Goal: Task Accomplishment & Management: Manage account settings

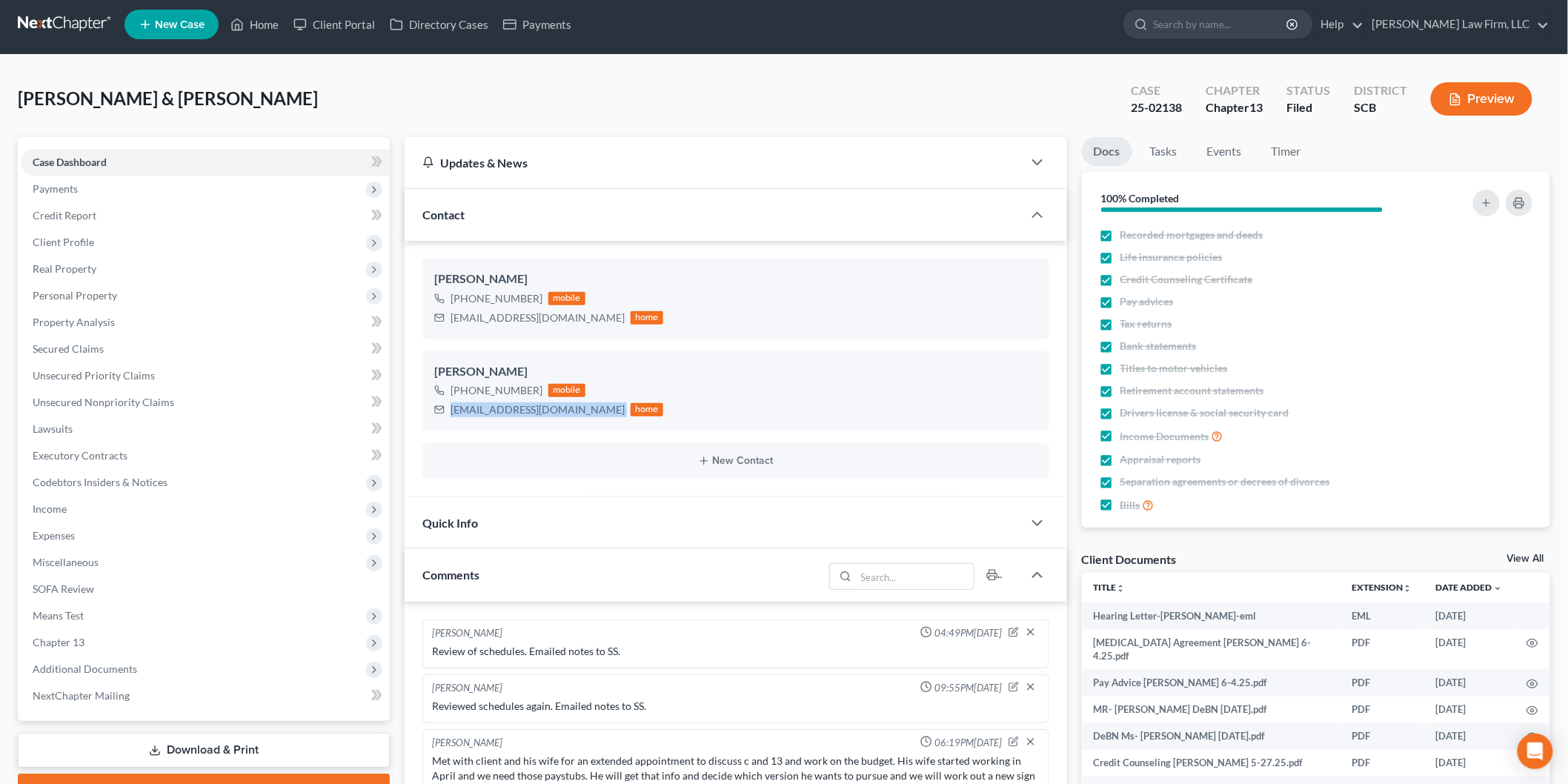
scroll to position [342, 0]
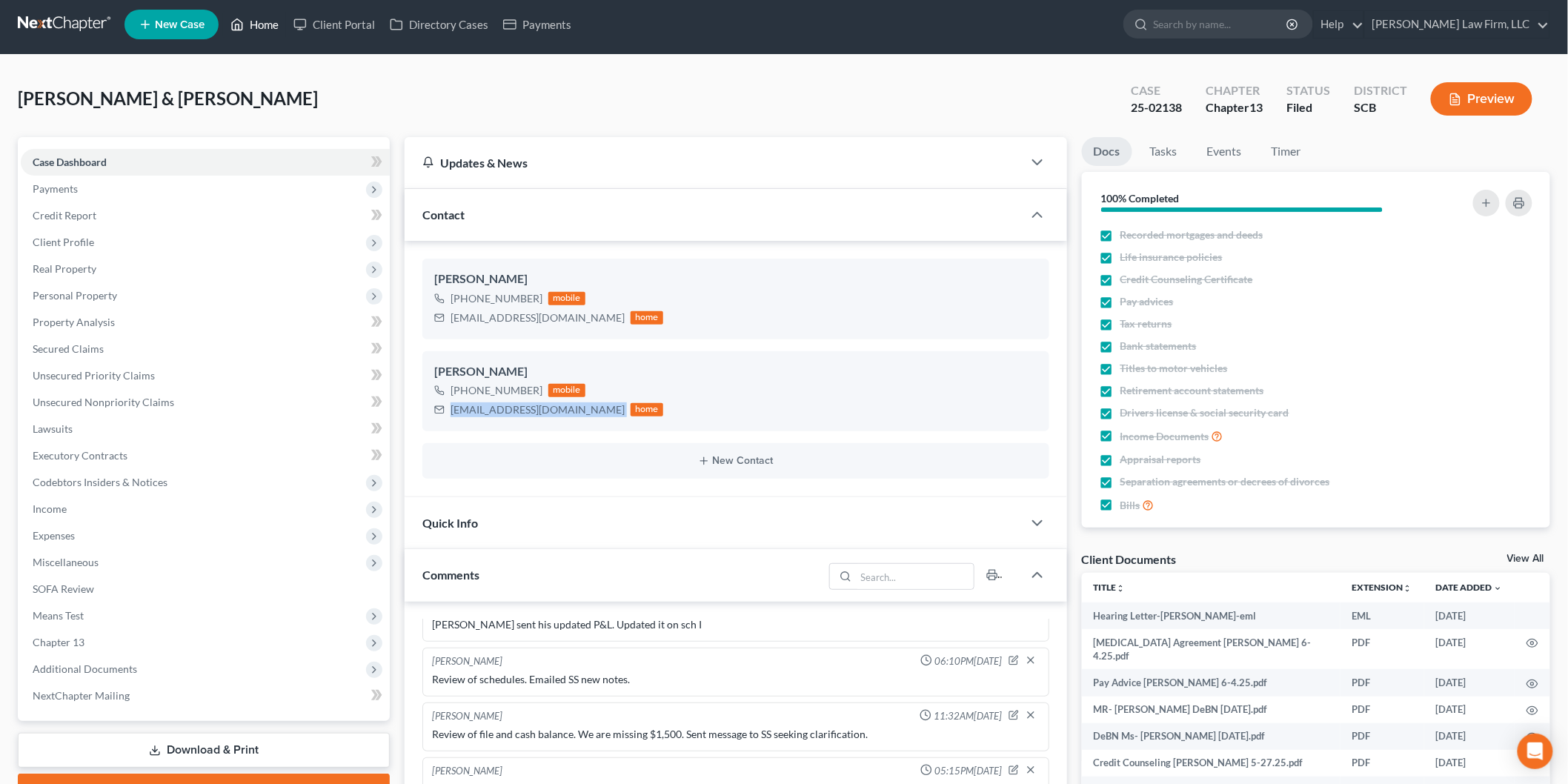
click at [262, 11] on link "Home" at bounding box center [255, 24] width 63 height 27
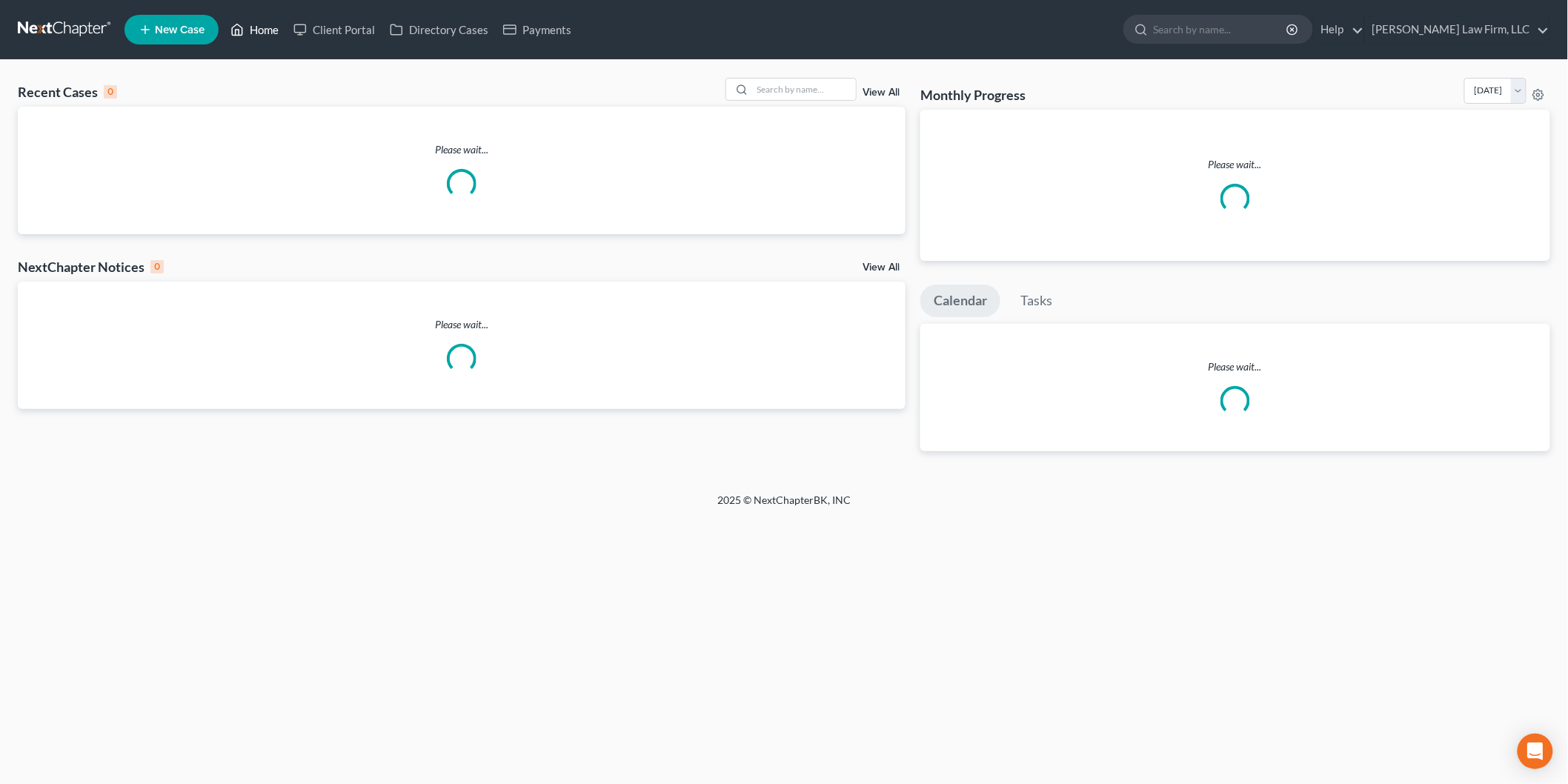
click at [259, 16] on link "Home" at bounding box center [255, 29] width 63 height 27
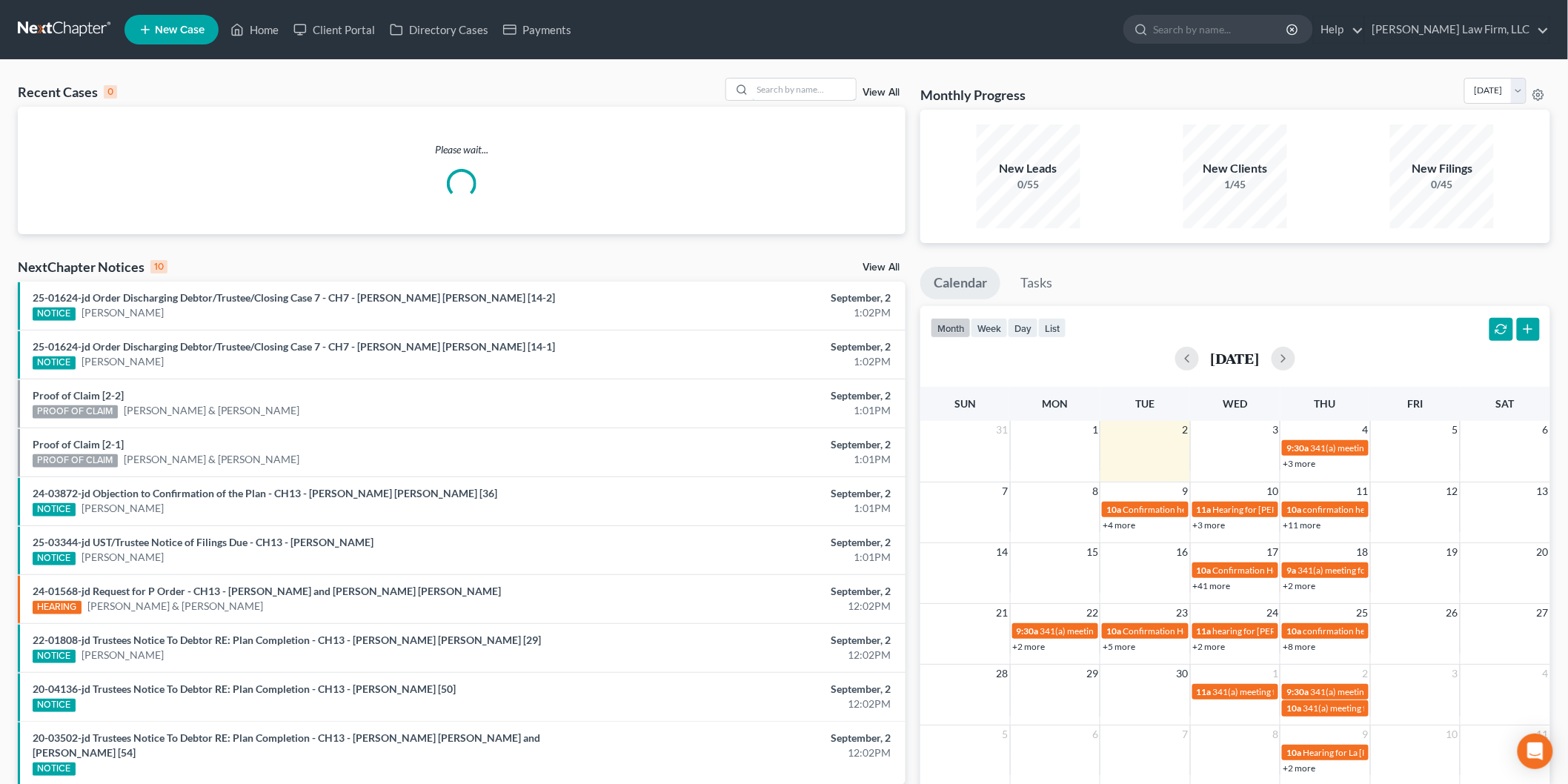
click at [801, 91] on input "search" at bounding box center [804, 90] width 103 height 22
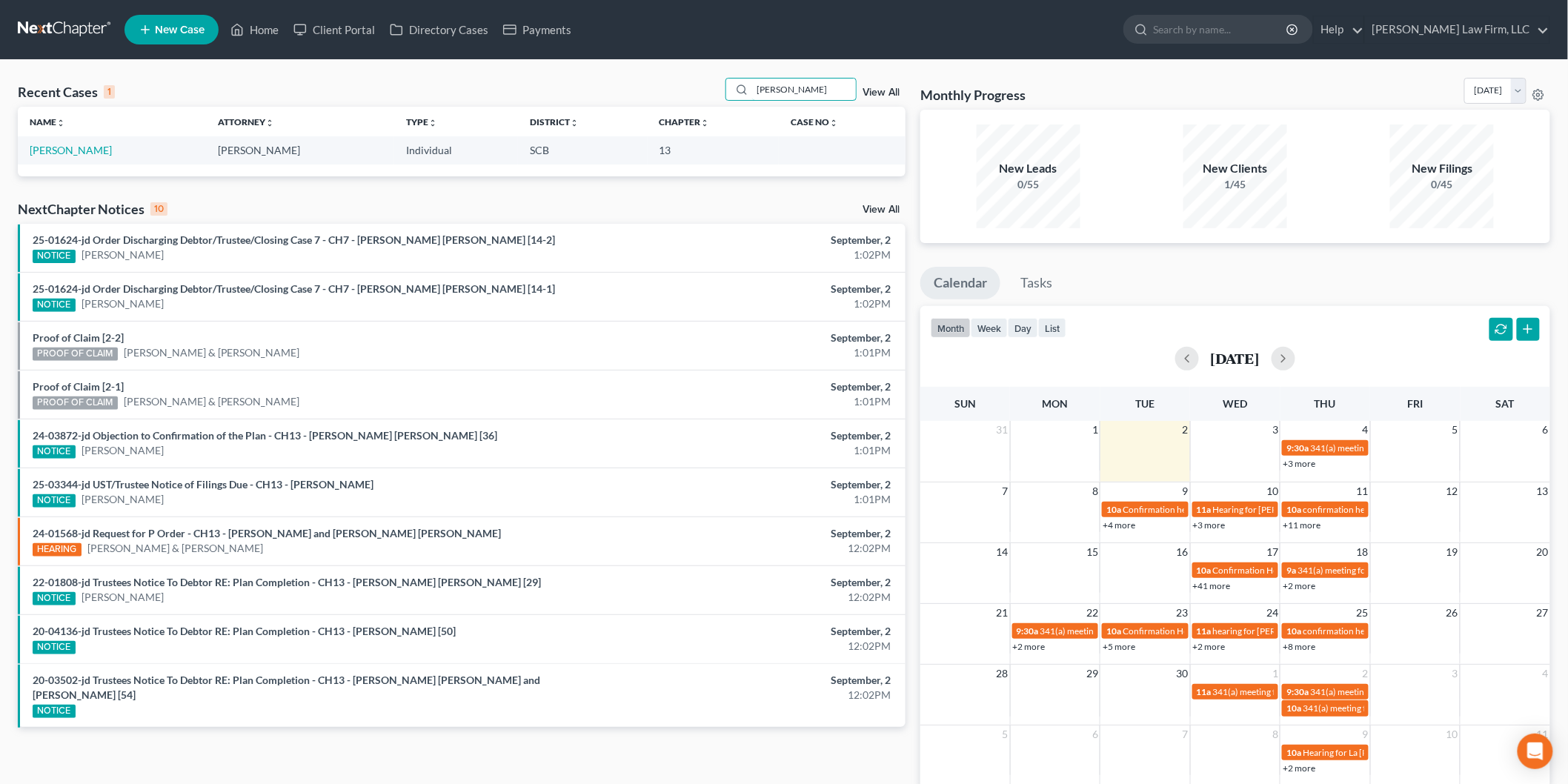
type input "[PERSON_NAME]"
click at [87, 146] on link "[PERSON_NAME]" at bounding box center [70, 150] width 83 height 12
select select "4"
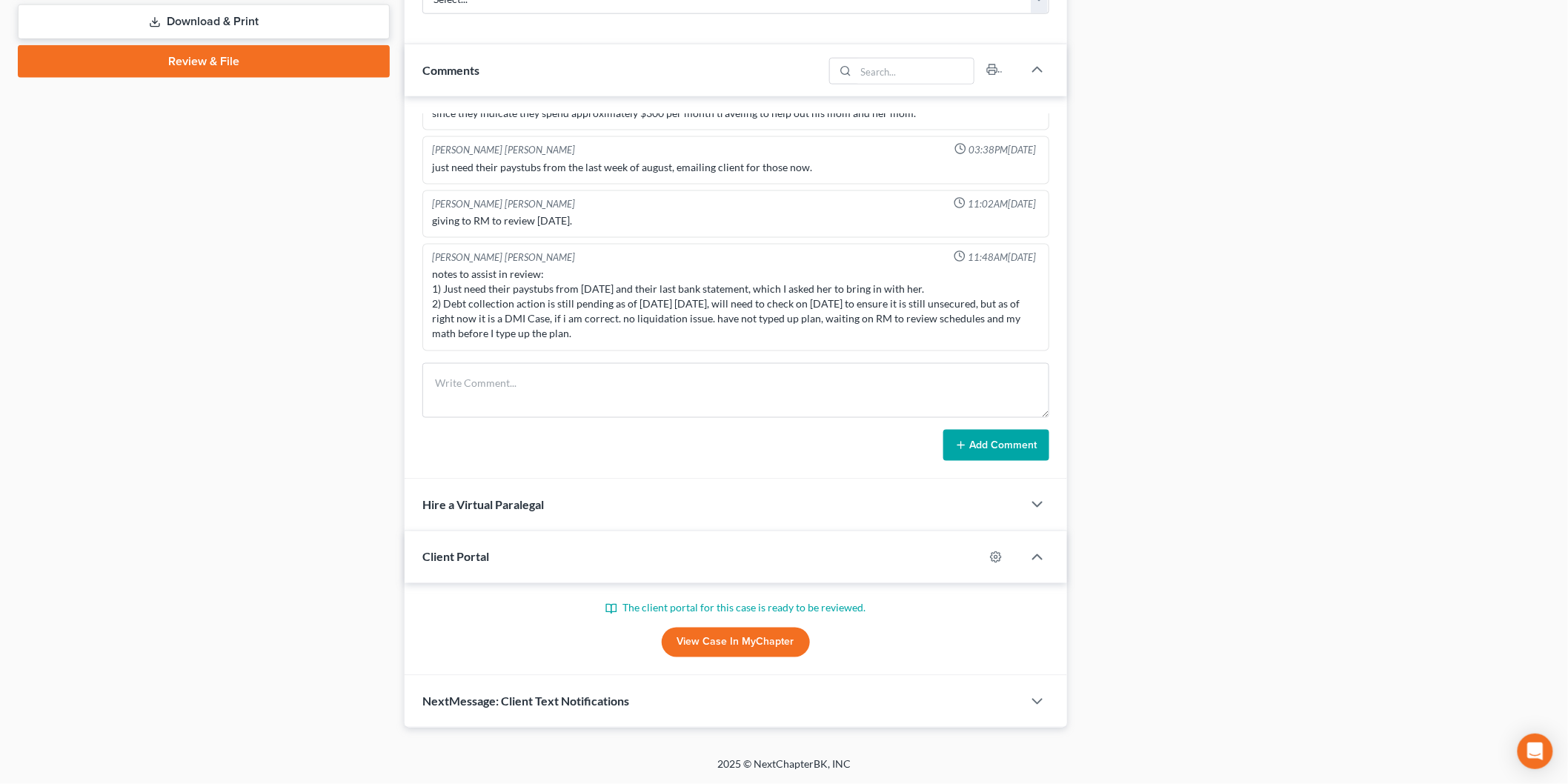
scroll to position [157, 0]
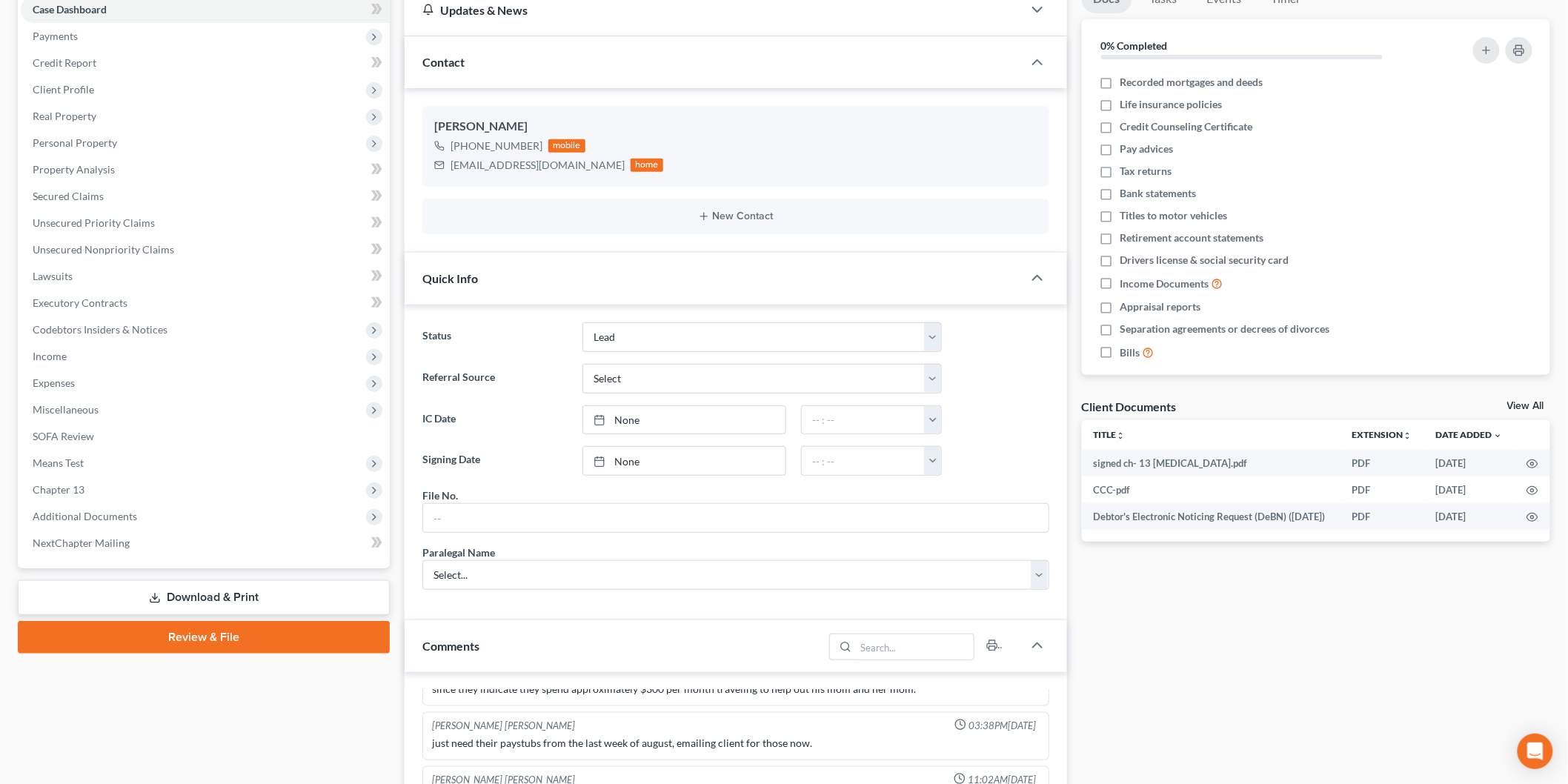
click at [227, 586] on link "Download & Print" at bounding box center [204, 597] width 372 height 35
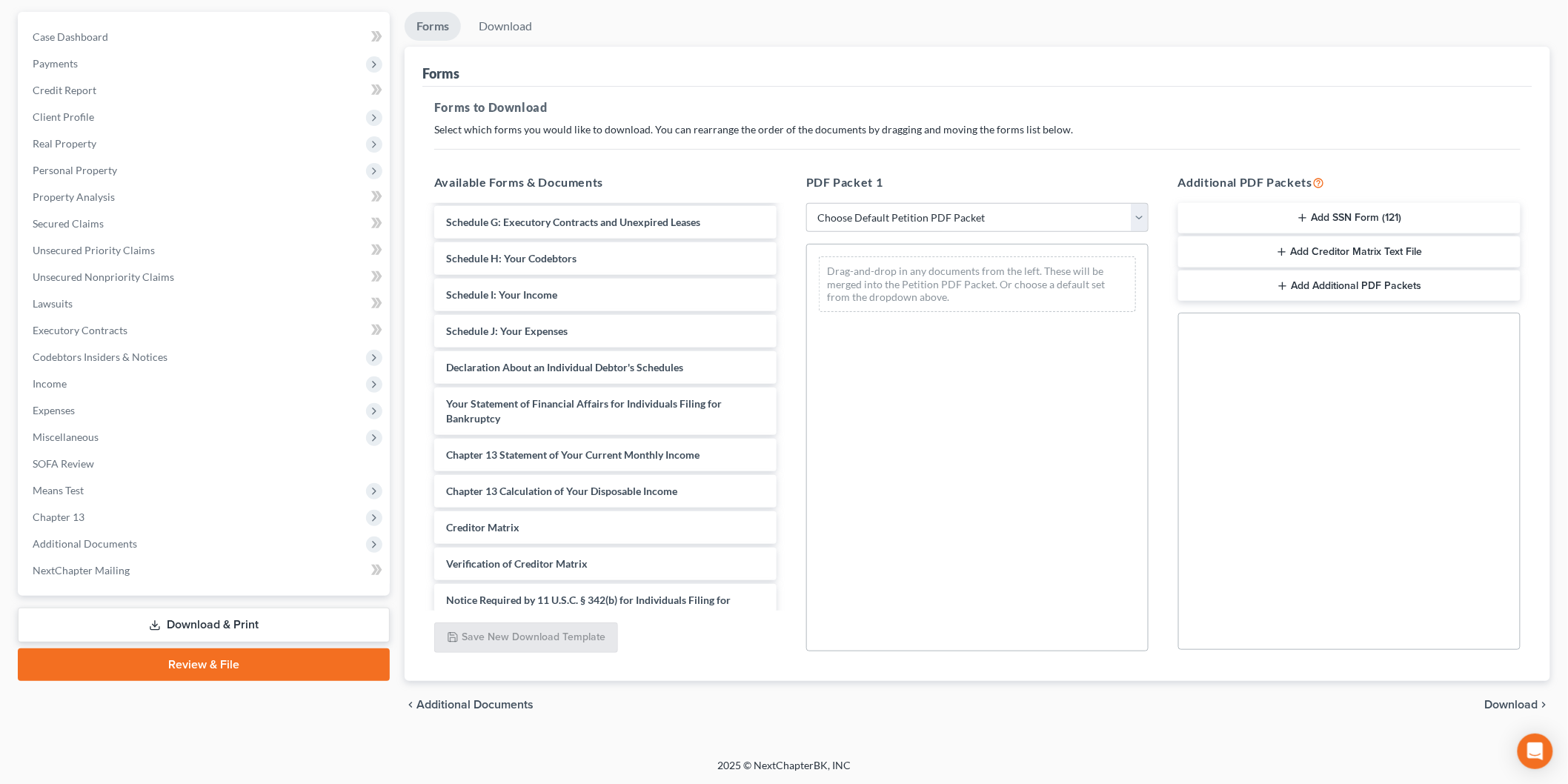
scroll to position [387, 0]
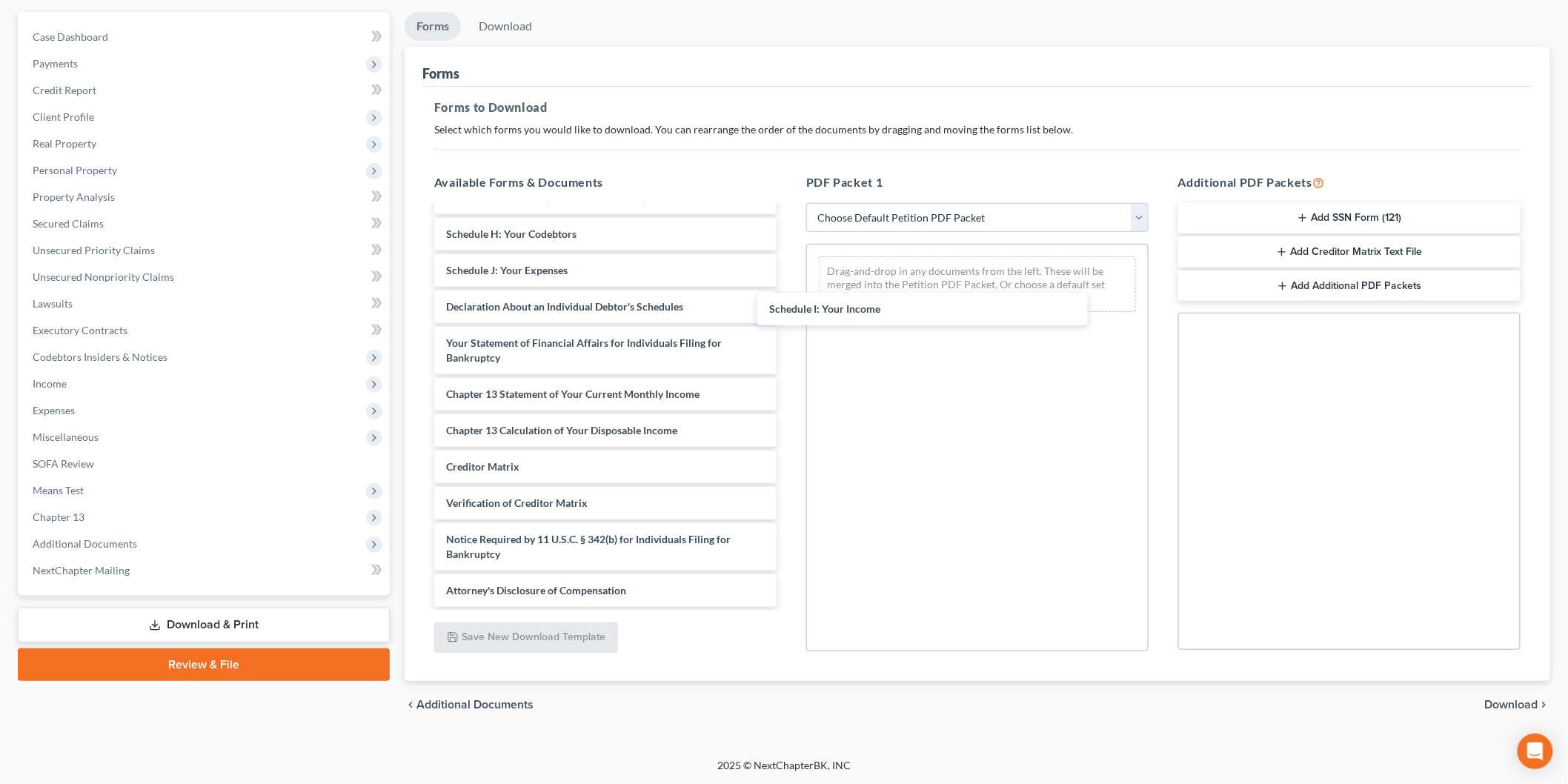
drag, startPoint x: 498, startPoint y: 234, endPoint x: 872, endPoint y: 326, distance: 385.1
click at [788, 324] on div "Schedule I: Your Income signed ch- 13 [MEDICAL_DATA].pdf CCC-pdf Debtor's Elect…" at bounding box center [605, 231] width 366 height 752
click at [1524, 694] on div "chevron_left Additional Documents Download chevron_right" at bounding box center [977, 704] width 1146 height 47
click at [1515, 700] on span "Download" at bounding box center [1512, 704] width 53 height 12
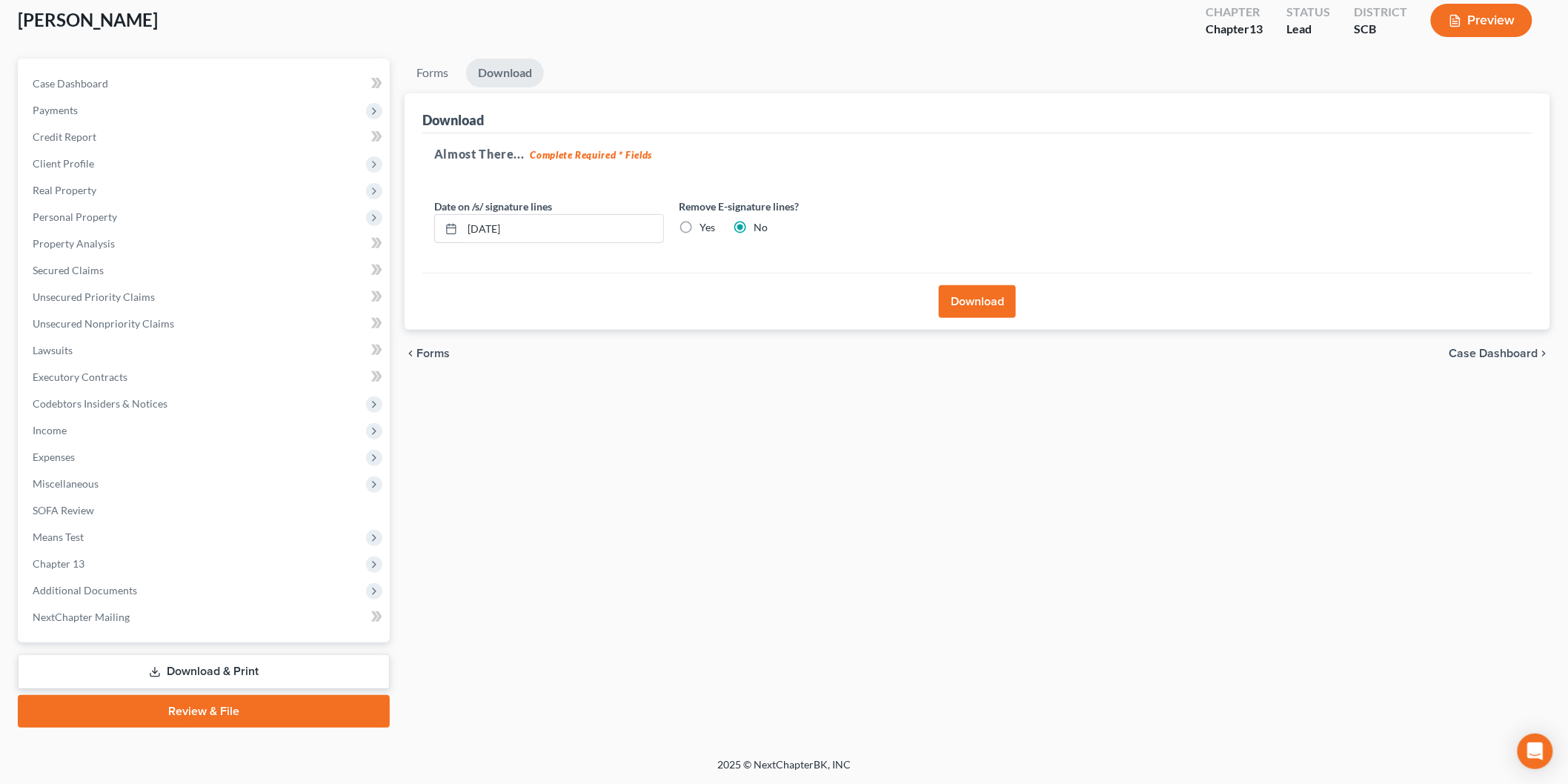
scroll to position [82, 0]
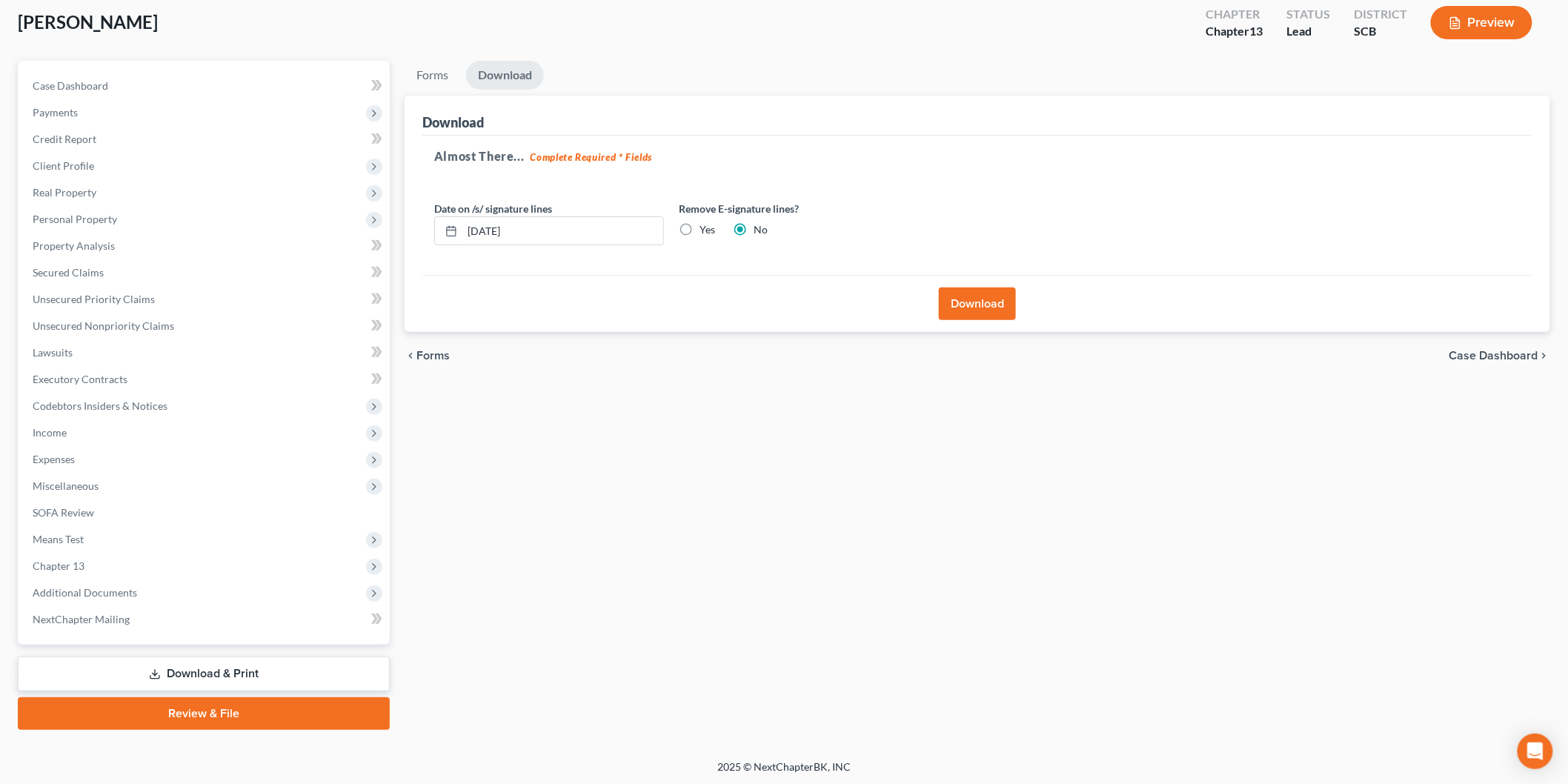
click at [1005, 309] on button "Download" at bounding box center [977, 303] width 77 height 32
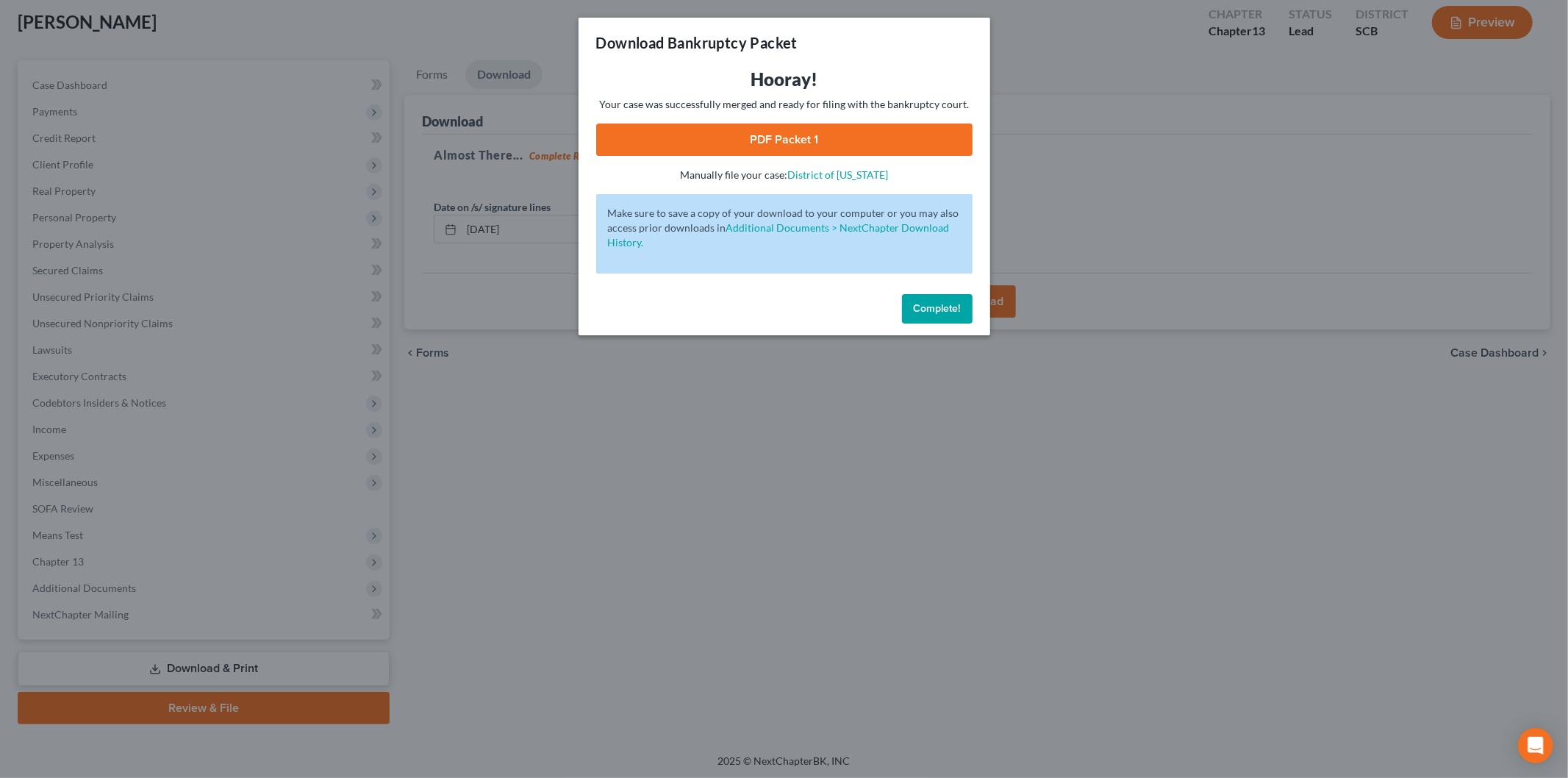
click at [773, 136] on link "PDF Packet 1" at bounding box center [785, 139] width 377 height 32
click at [919, 319] on button "Complete!" at bounding box center [937, 309] width 70 height 29
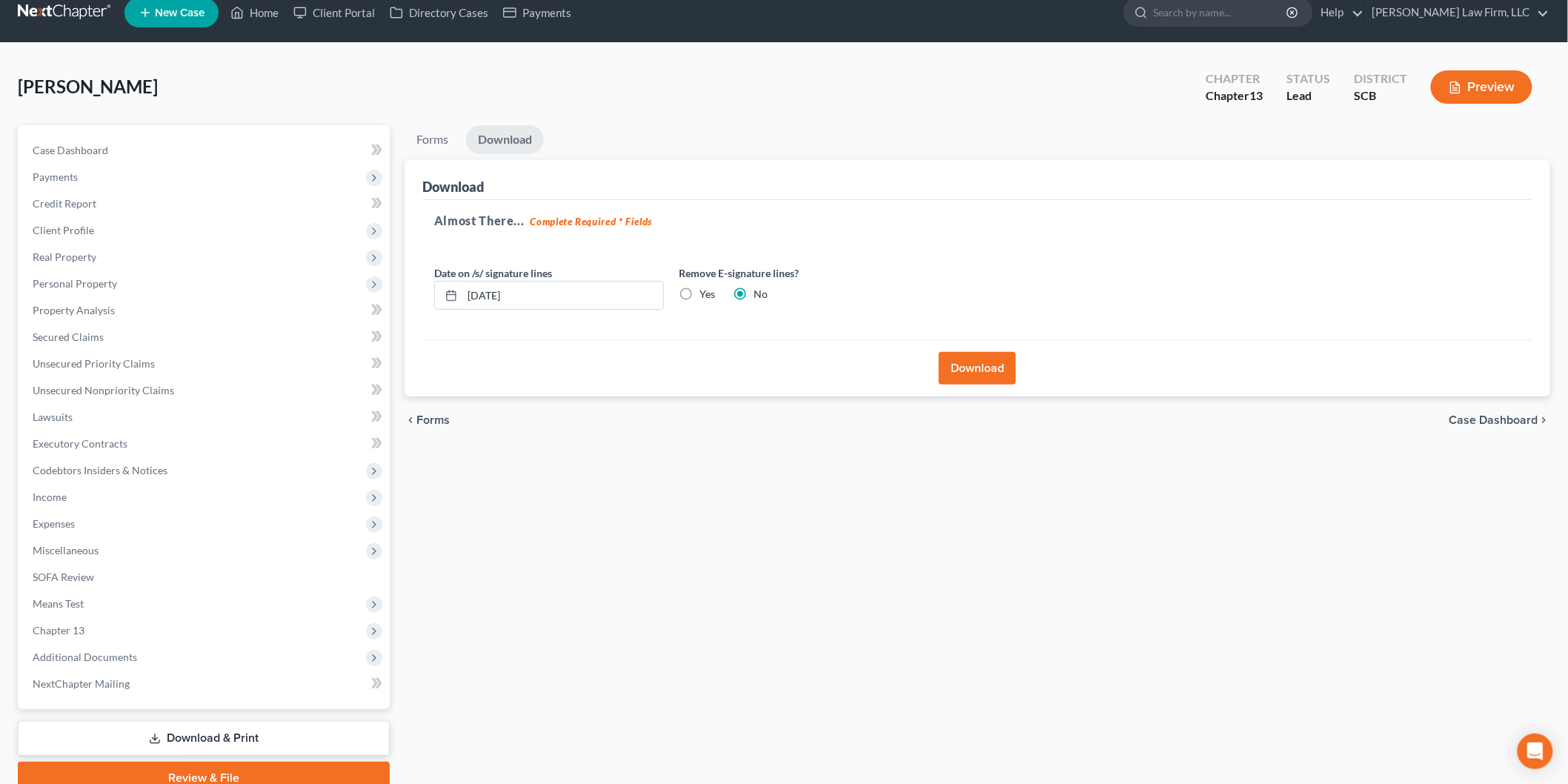
scroll to position [0, 0]
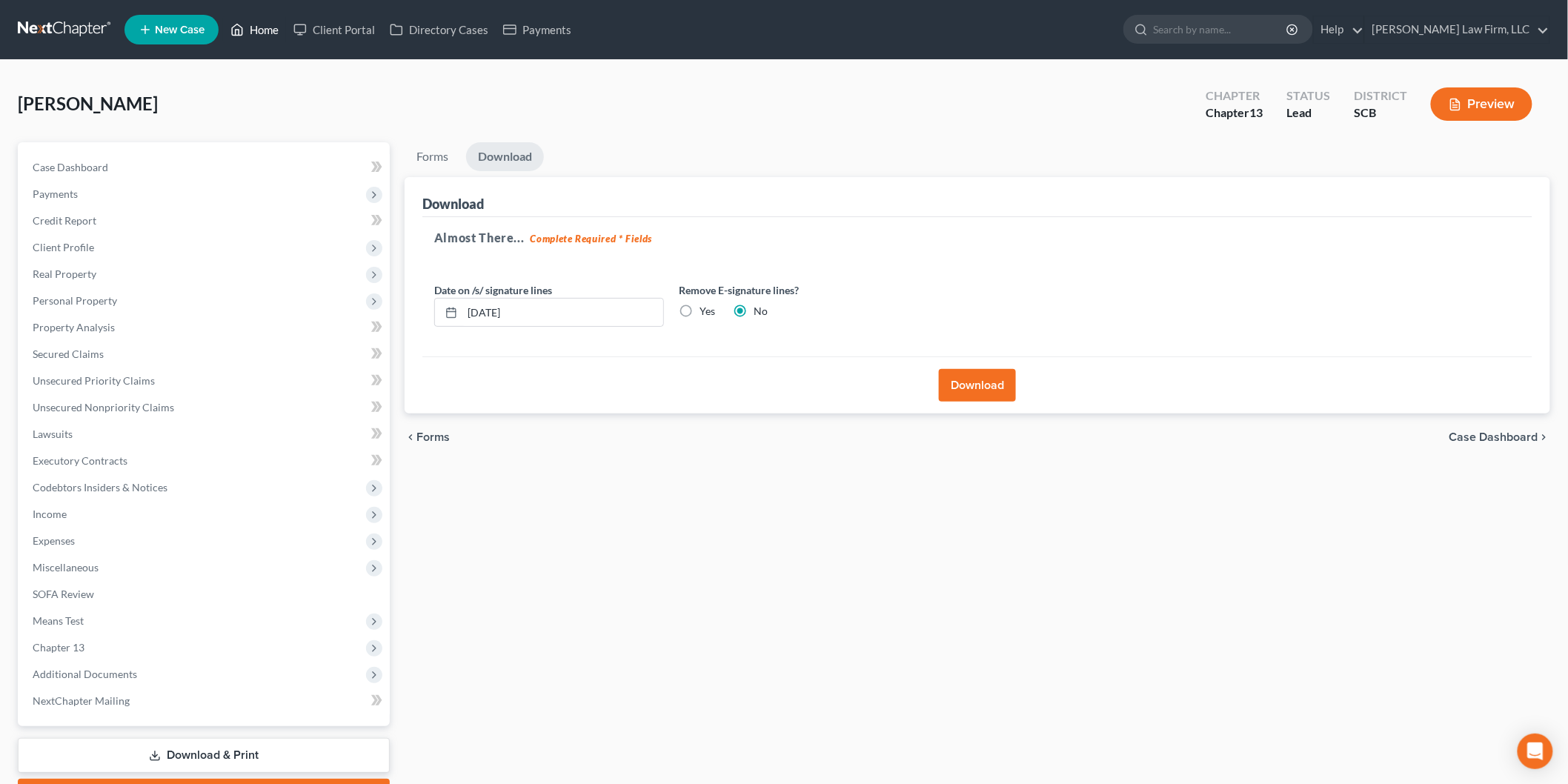
click at [285, 25] on link "Home" at bounding box center [255, 29] width 63 height 27
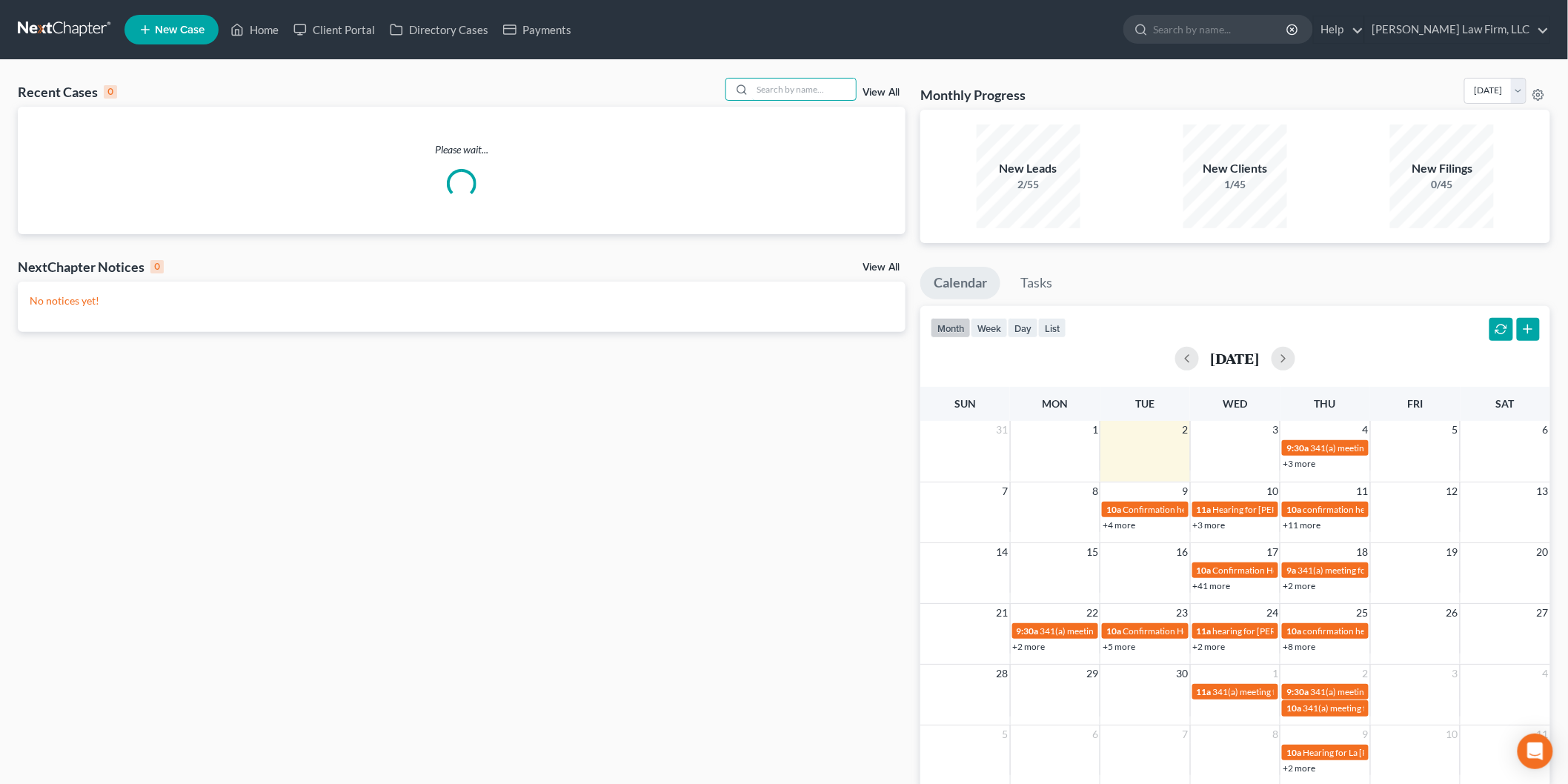
click at [786, 85] on input "search" at bounding box center [804, 90] width 103 height 22
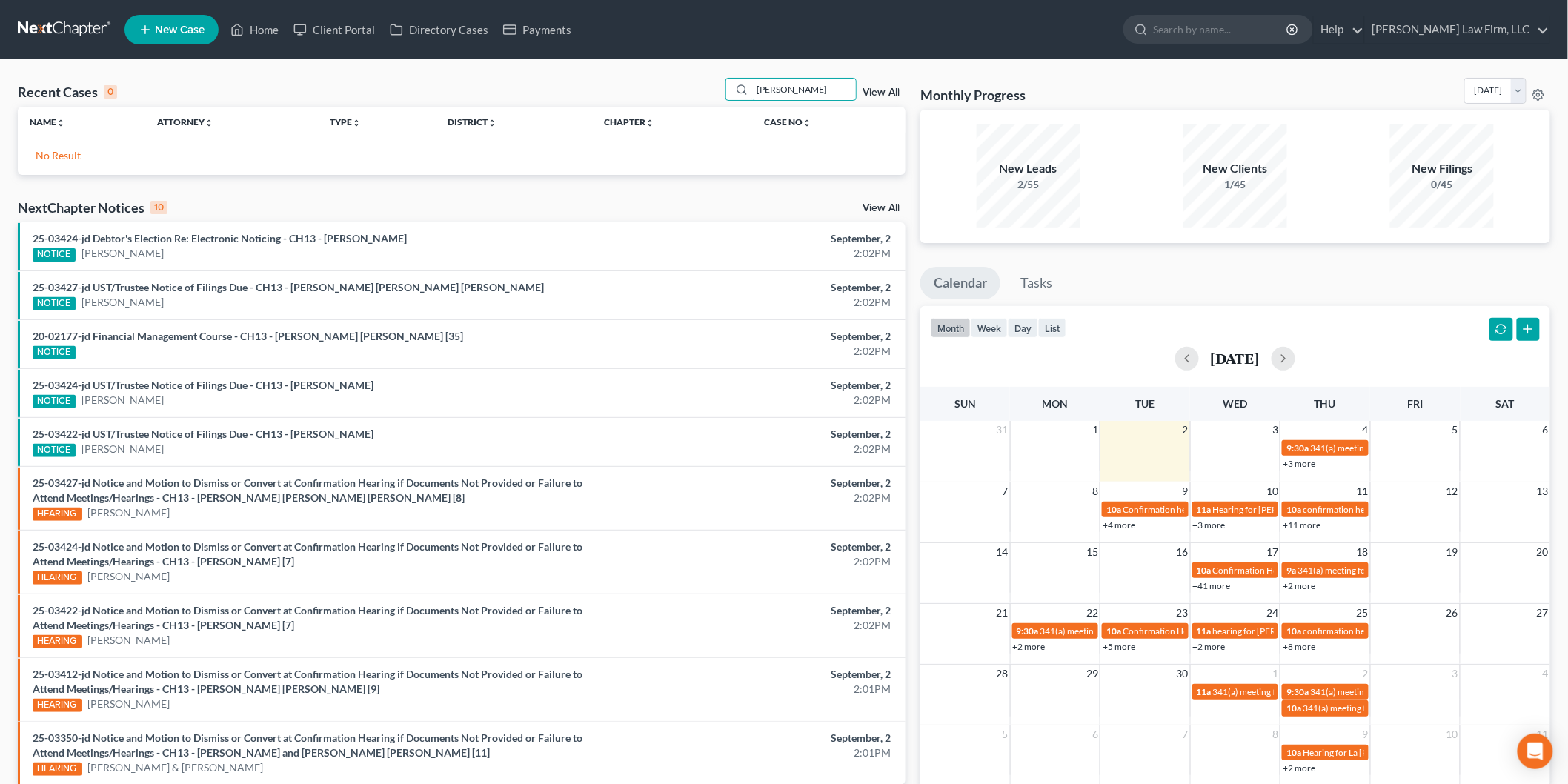
click at [825, 82] on input "[PERSON_NAME]" at bounding box center [804, 90] width 103 height 22
click at [605, 177] on div "Recent Cases 0 [PERSON_NAME] View All Name unfold_more expand_more expand_less …" at bounding box center [461, 444] width 903 height 733
click at [831, 87] on input "[PERSON_NAME]" at bounding box center [804, 90] width 103 height 22
type input "V"
drag, startPoint x: 798, startPoint y: 90, endPoint x: 601, endPoint y: 86, distance: 197.0
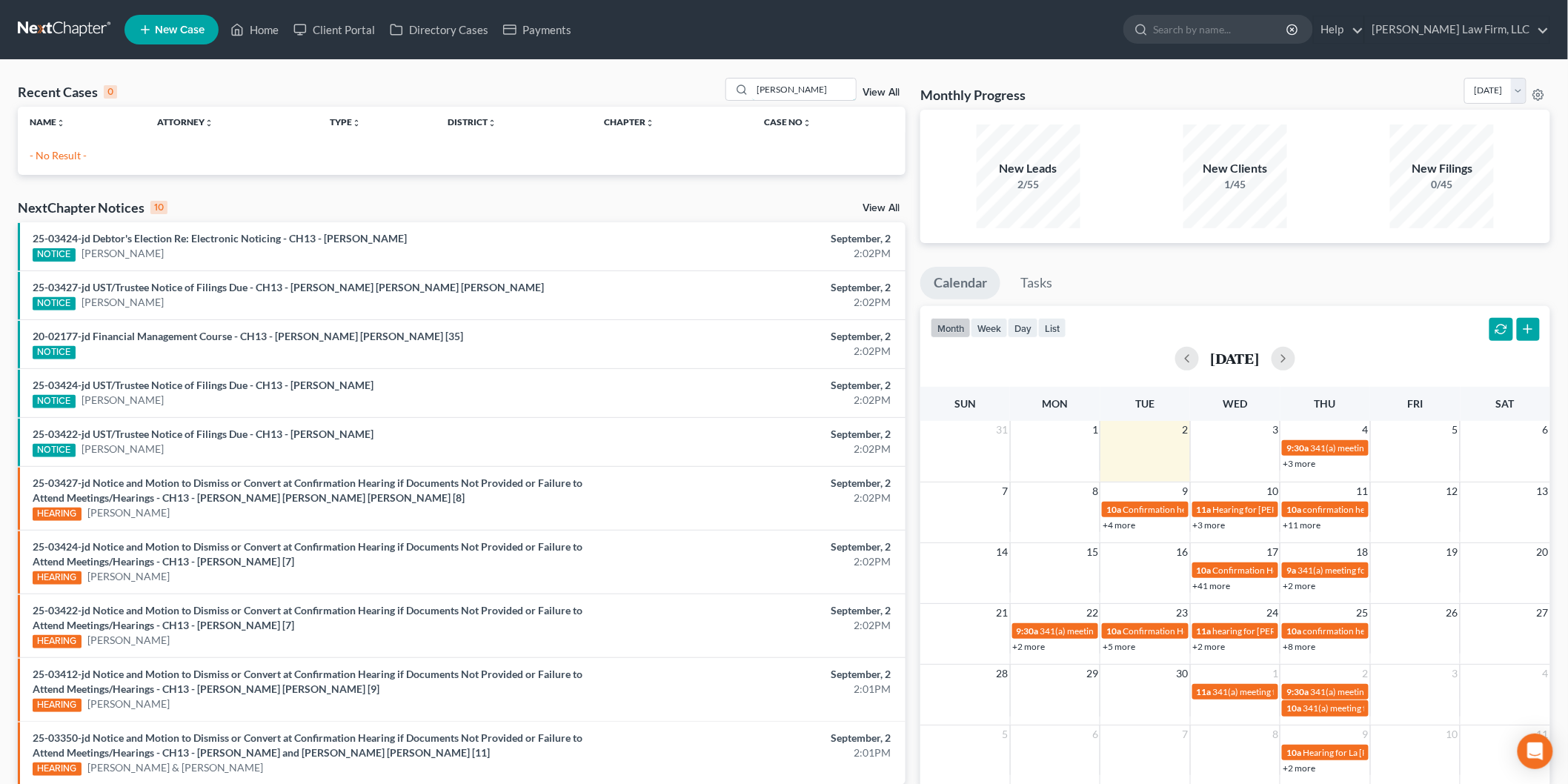
click at [602, 83] on div "Recent Cases 0 [PERSON_NAME] View All" at bounding box center [462, 92] width 888 height 29
type input "[DATE]"
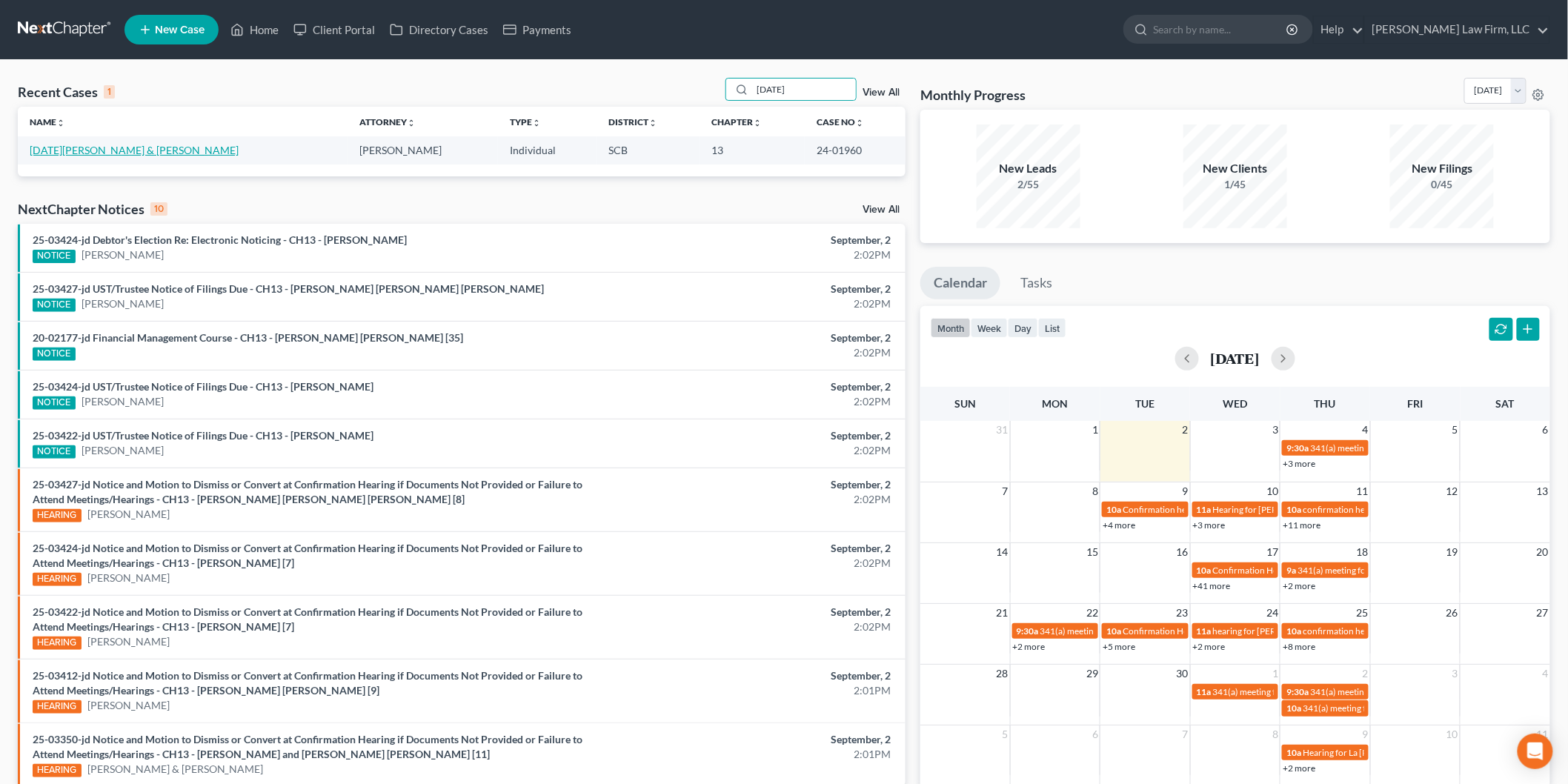
click at [93, 153] on link "[DATE][PERSON_NAME] & [PERSON_NAME]" at bounding box center [134, 150] width 209 height 12
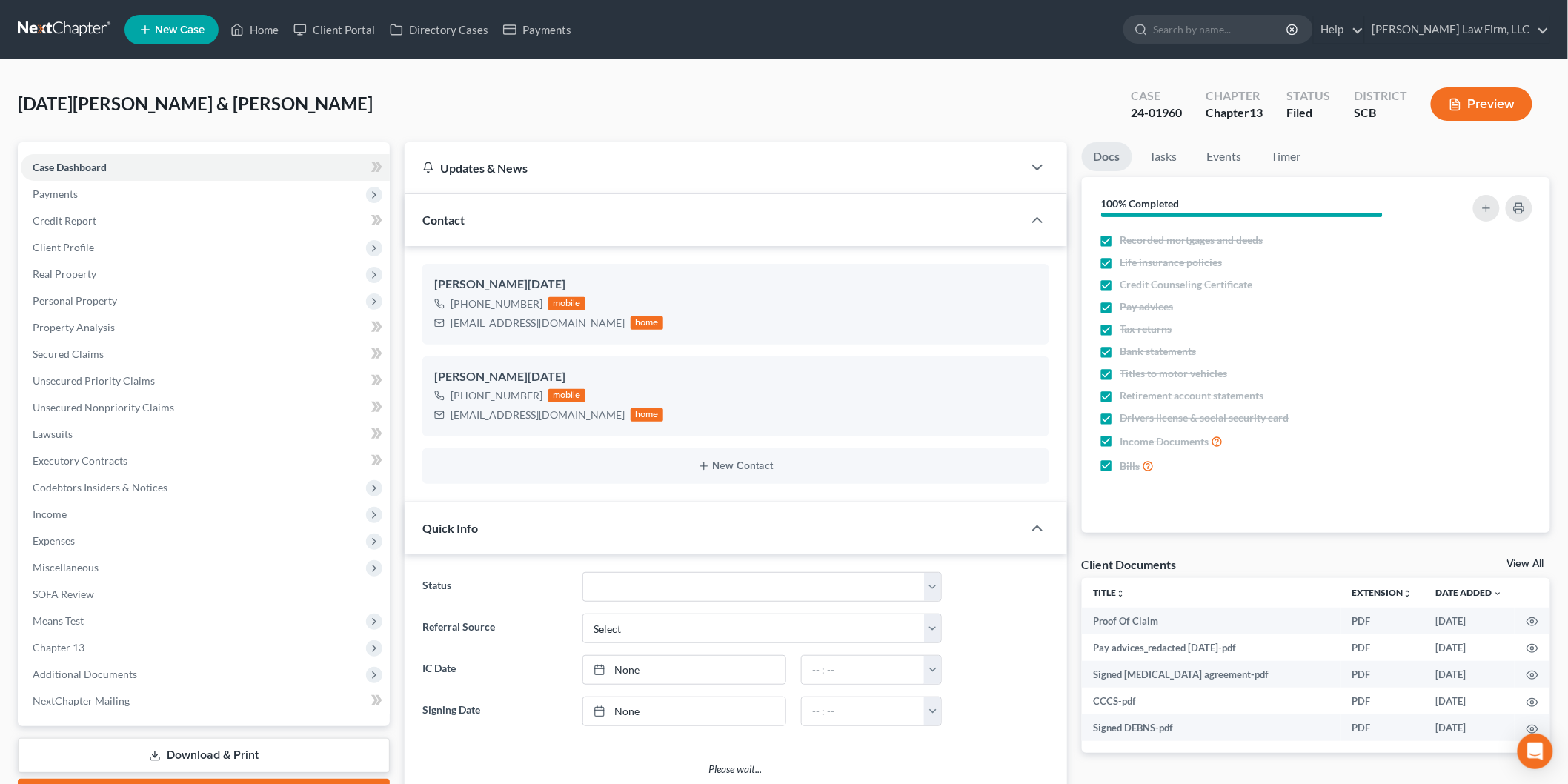
select select "1"
click at [1481, 97] on button "Preview" at bounding box center [1482, 103] width 102 height 33
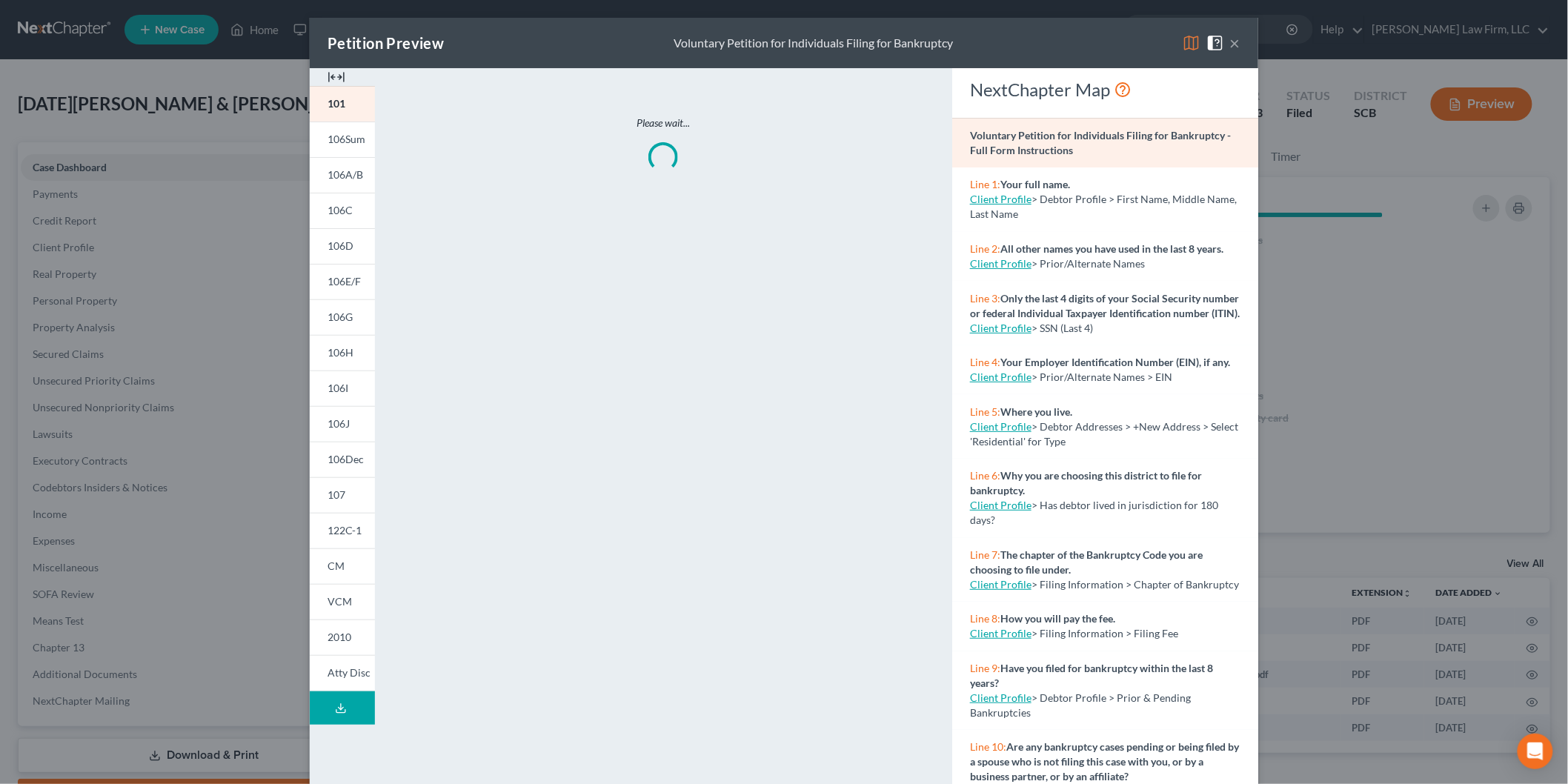
scroll to position [1129, 0]
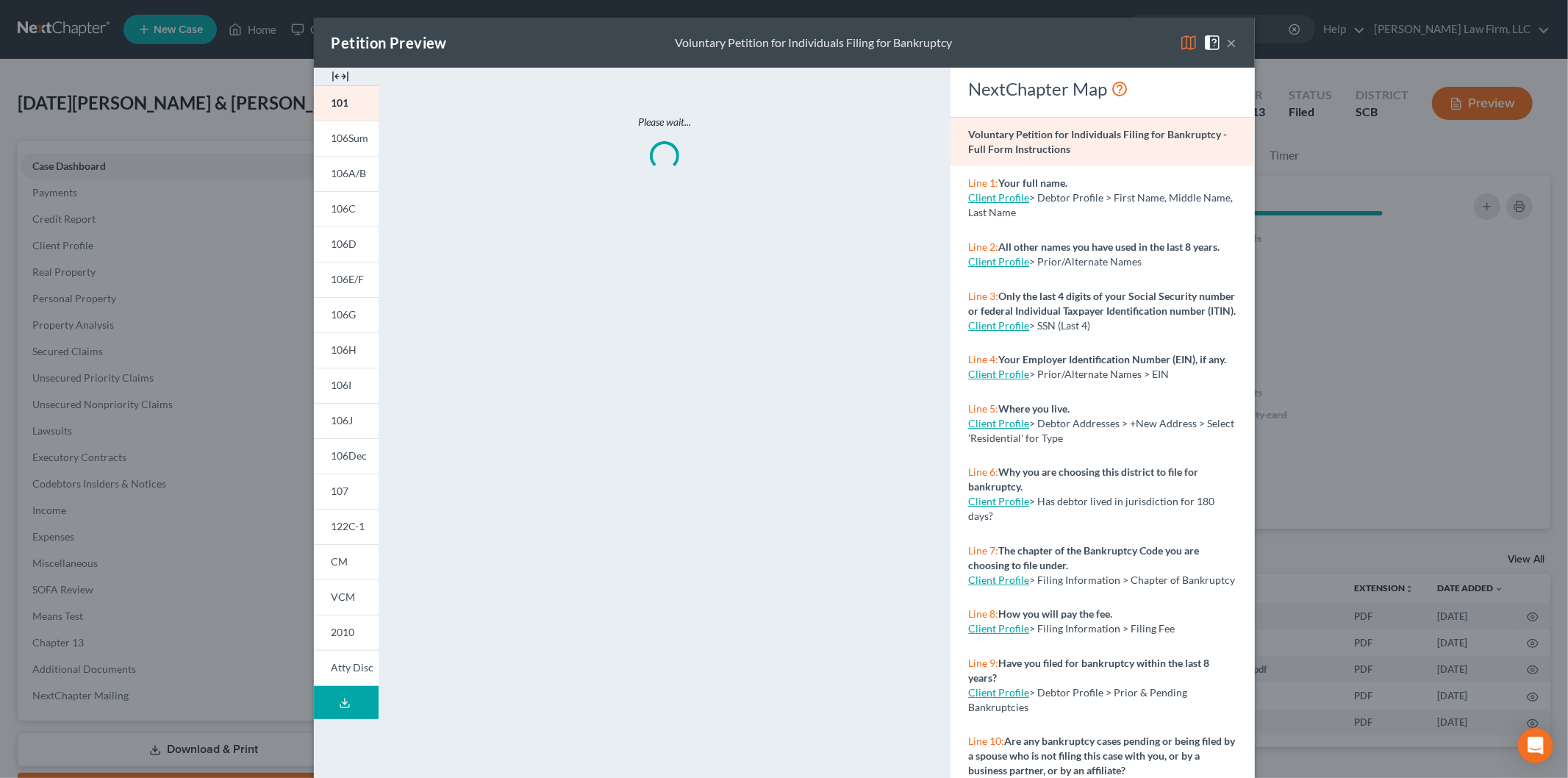
click at [332, 72] on img at bounding box center [340, 76] width 18 height 18
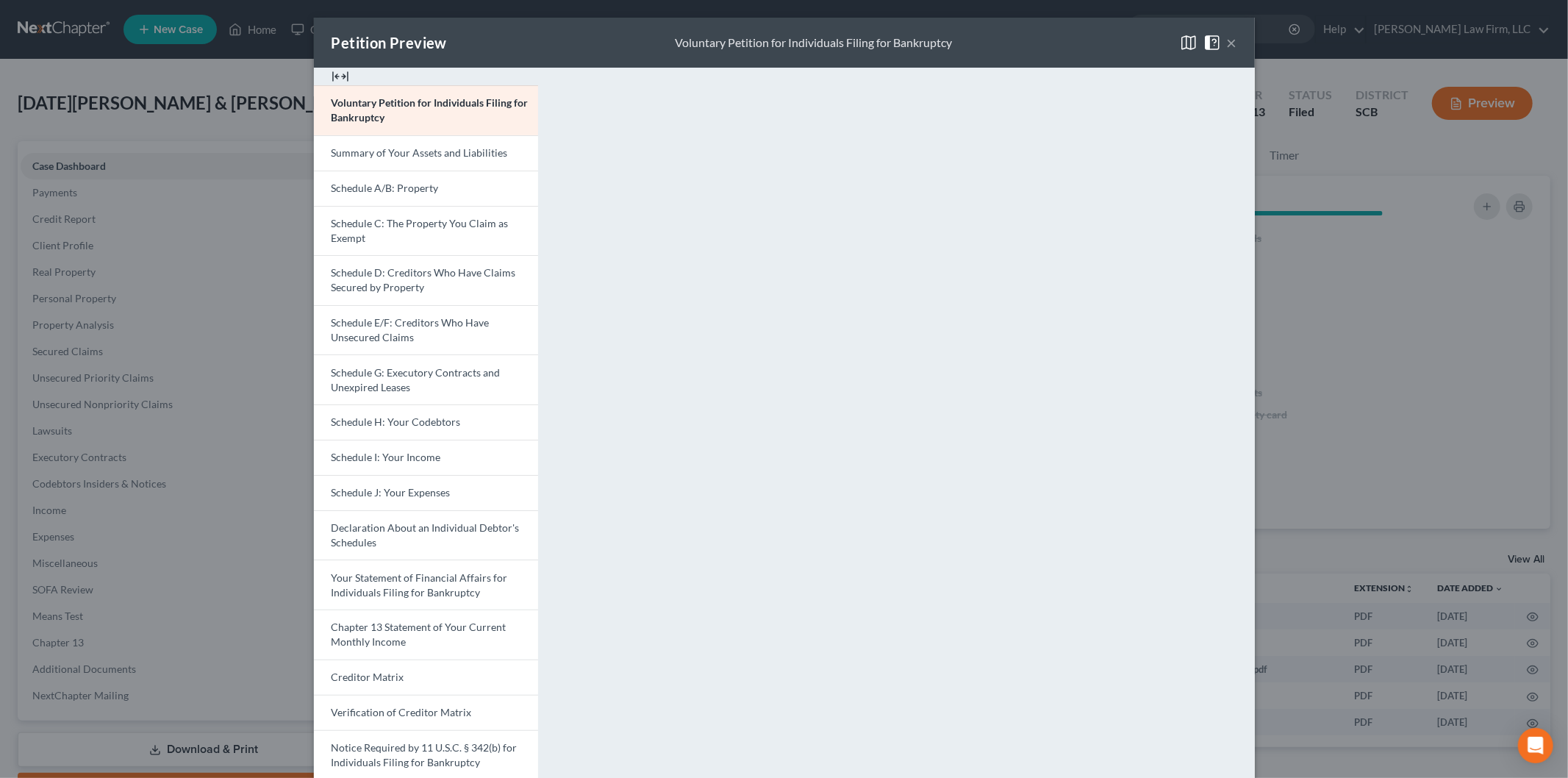
click at [397, 449] on link "Schedule I: Your Income" at bounding box center [426, 457] width 224 height 35
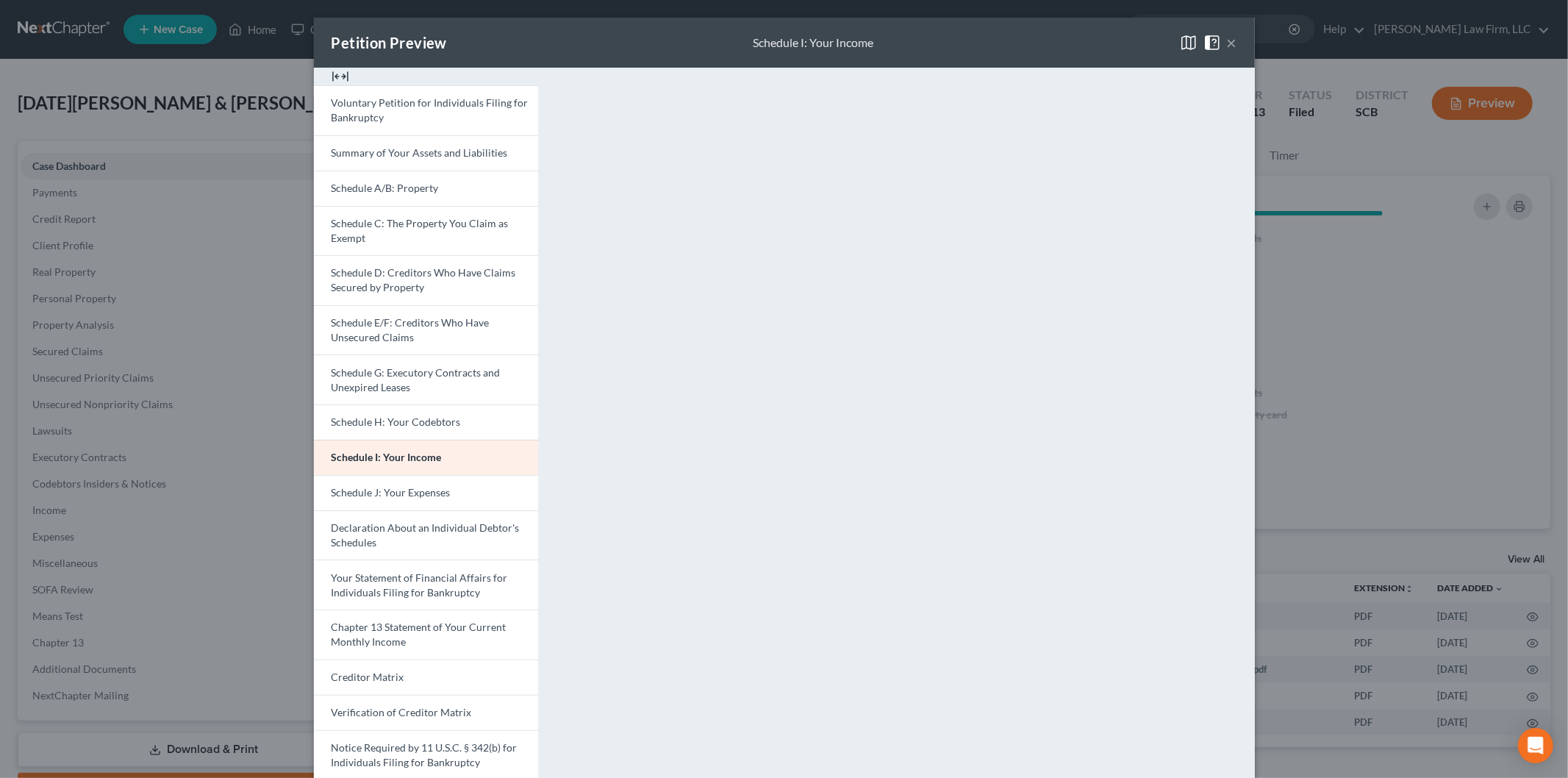
click at [373, 494] on span "Schedule J: Your Expenses" at bounding box center [391, 492] width 119 height 12
click at [1227, 38] on button "×" at bounding box center [1231, 42] width 10 height 18
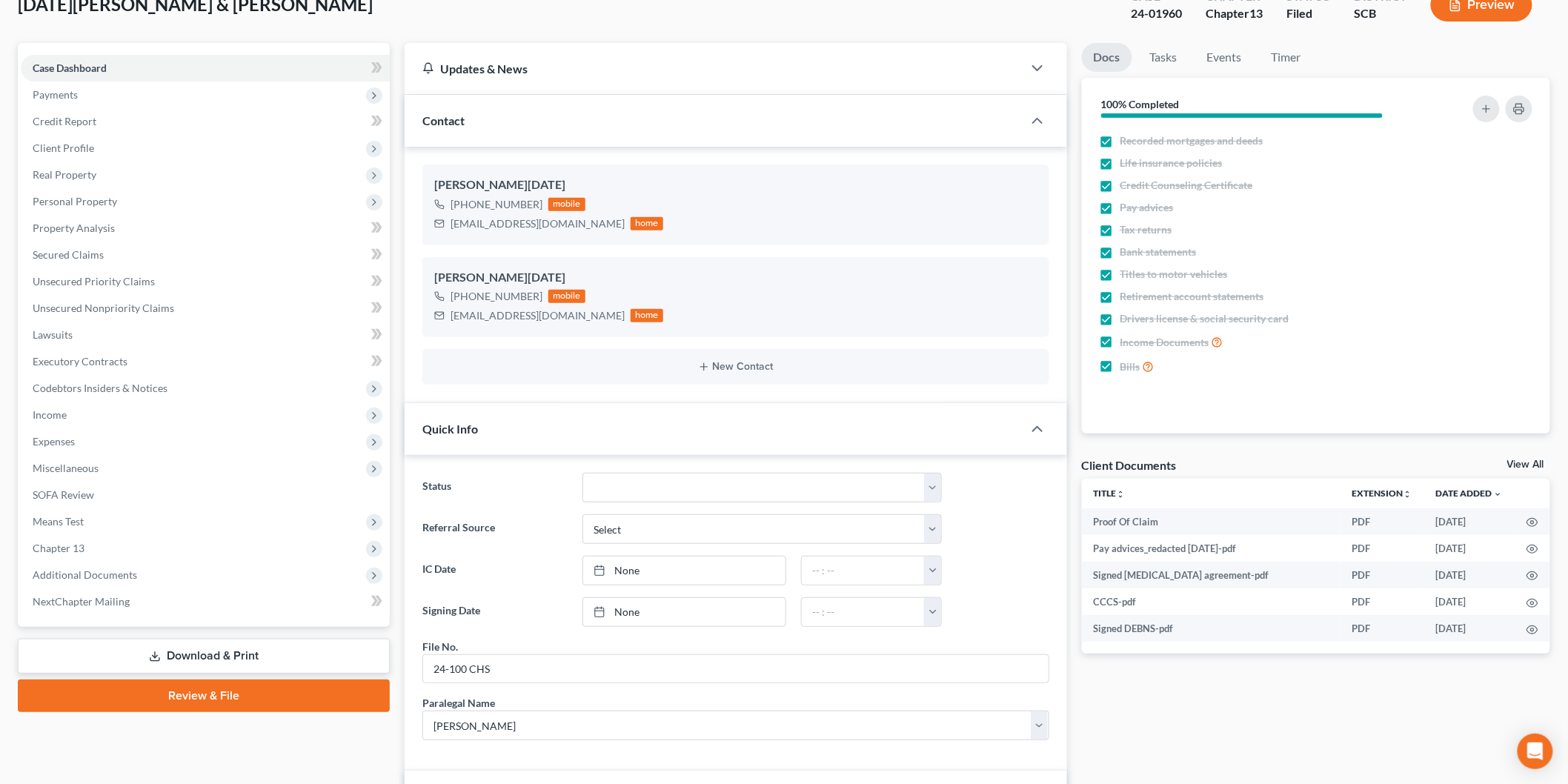
scroll to position [0, 0]
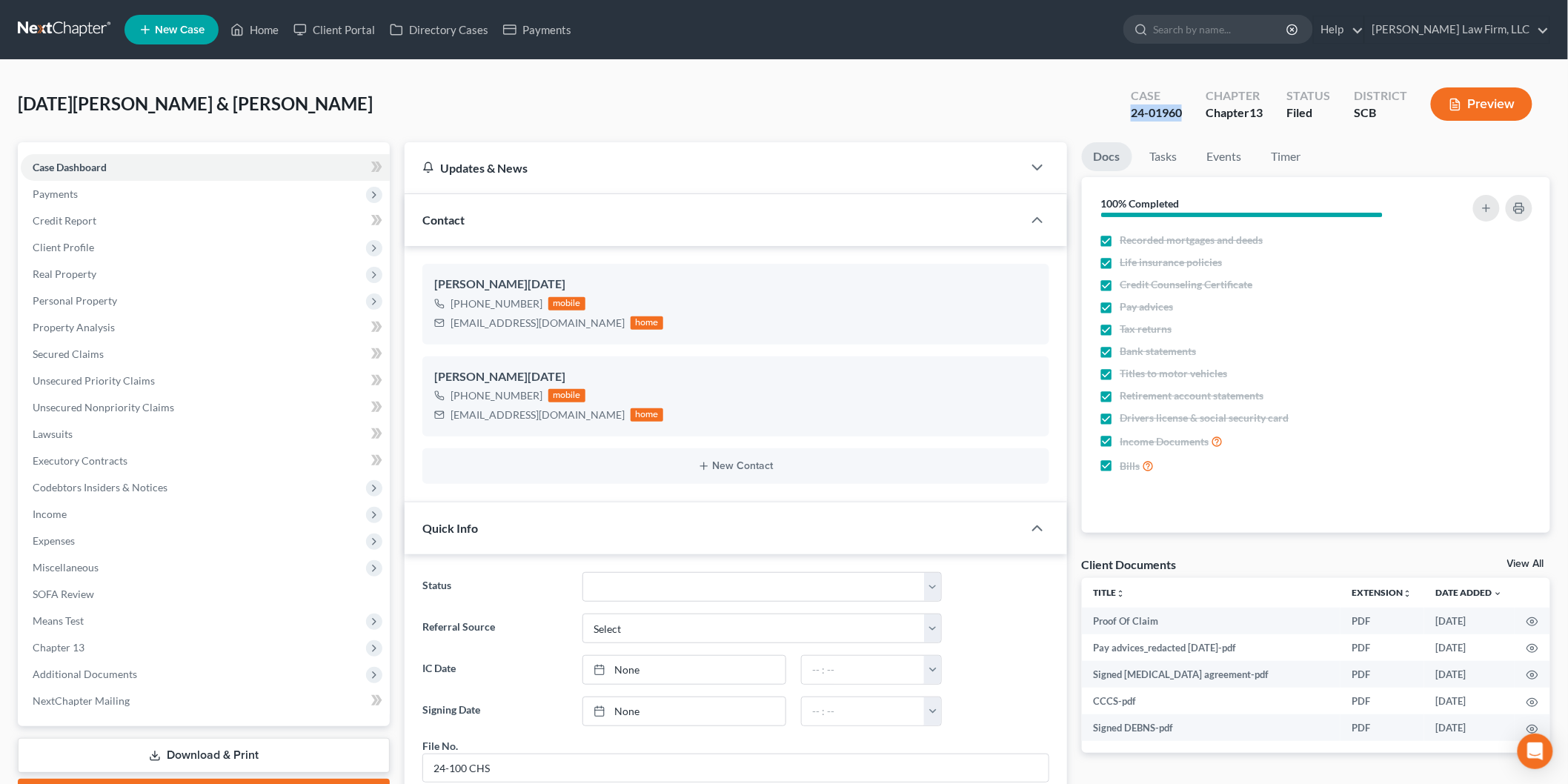
drag, startPoint x: 1190, startPoint y: 106, endPoint x: 1102, endPoint y: 117, distance: 88.7
click at [1102, 117] on div "[DATE][PERSON_NAME] & [PERSON_NAME] Upgraded Case 24-01960 Chapter Chapter 13 S…" at bounding box center [784, 110] width 1532 height 65
copy div "24-01960"
click at [128, 529] on span "Expenses" at bounding box center [205, 541] width 369 height 27
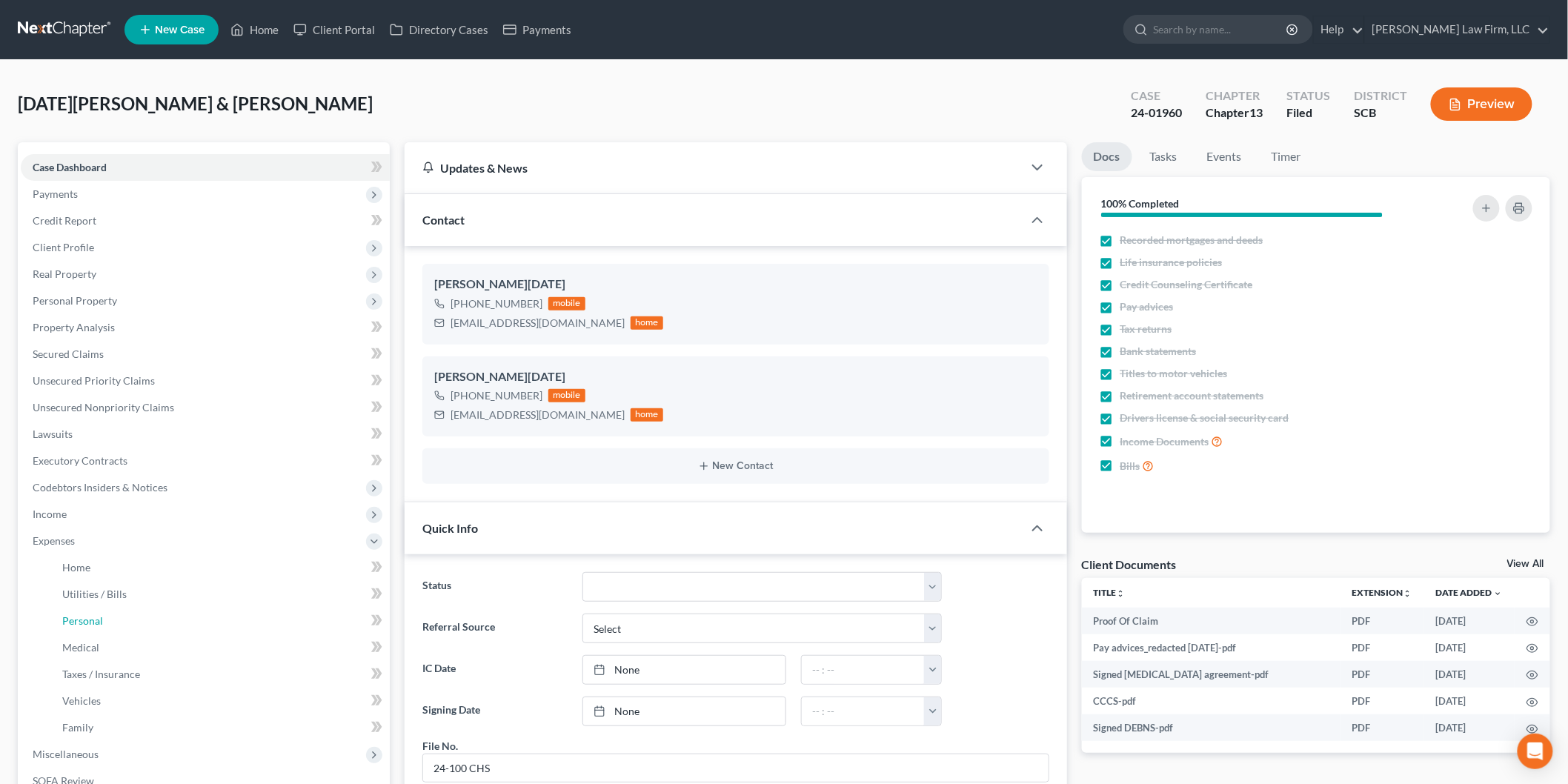
click at [141, 618] on link "Personal" at bounding box center [220, 620] width 340 height 27
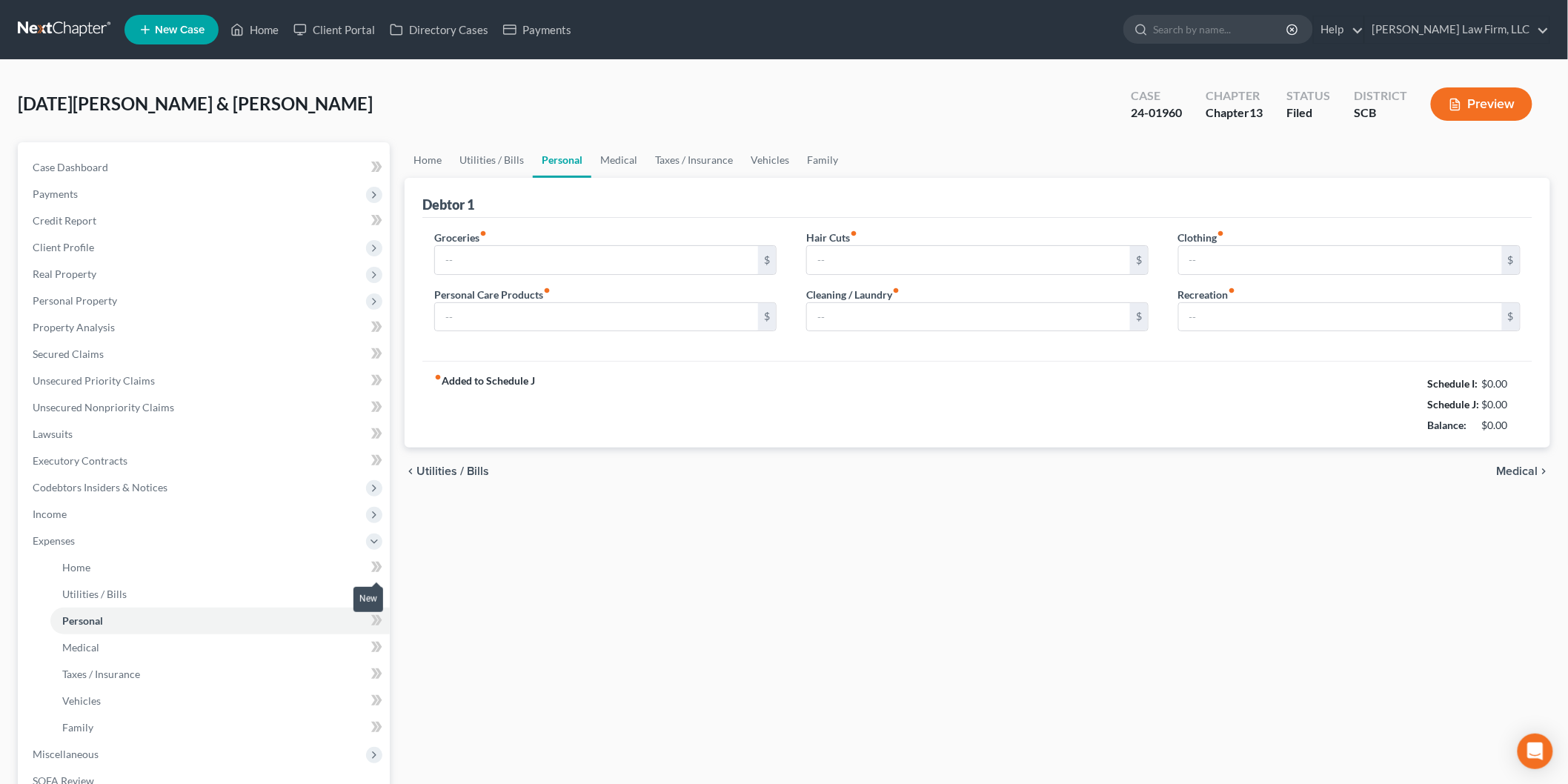
type input "1,500.00"
type input "200.00"
type input "240.00"
click at [1292, 324] on input "200.00" at bounding box center [1340, 317] width 323 height 28
type input "0"
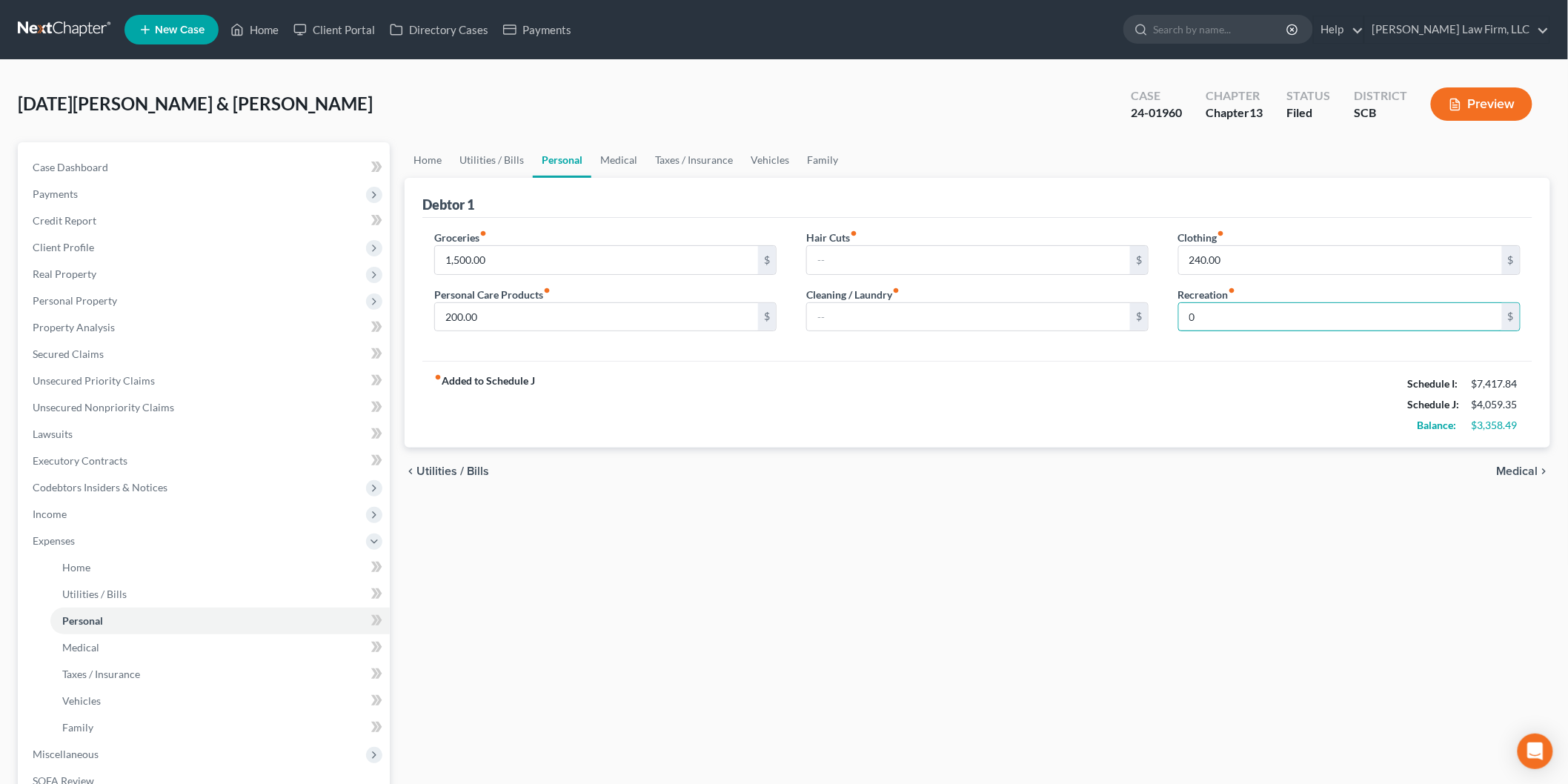
click at [1231, 316] on input "0" at bounding box center [1340, 317] width 323 height 28
type input "100"
click at [831, 161] on link "Family" at bounding box center [822, 160] width 49 height 35
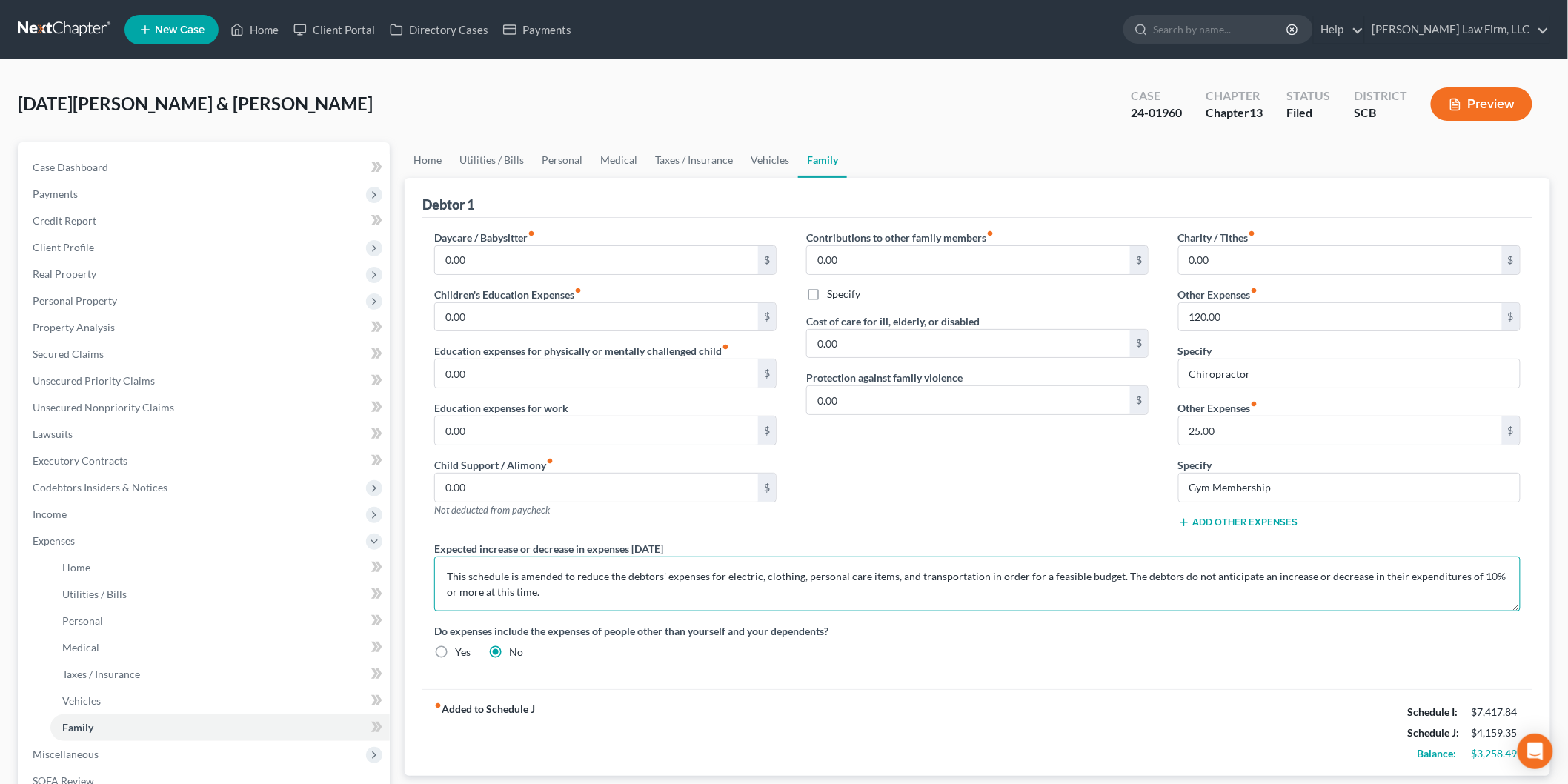
click at [721, 580] on textarea "This schedule is amended to reduce the debtors' expenses for electric, clothing…" at bounding box center [977, 583] width 1086 height 55
type textarea "This schedule is amended to reduce the debtors' recreation expenses in order to…"
click at [137, 165] on link "Case Dashboard" at bounding box center [205, 167] width 369 height 27
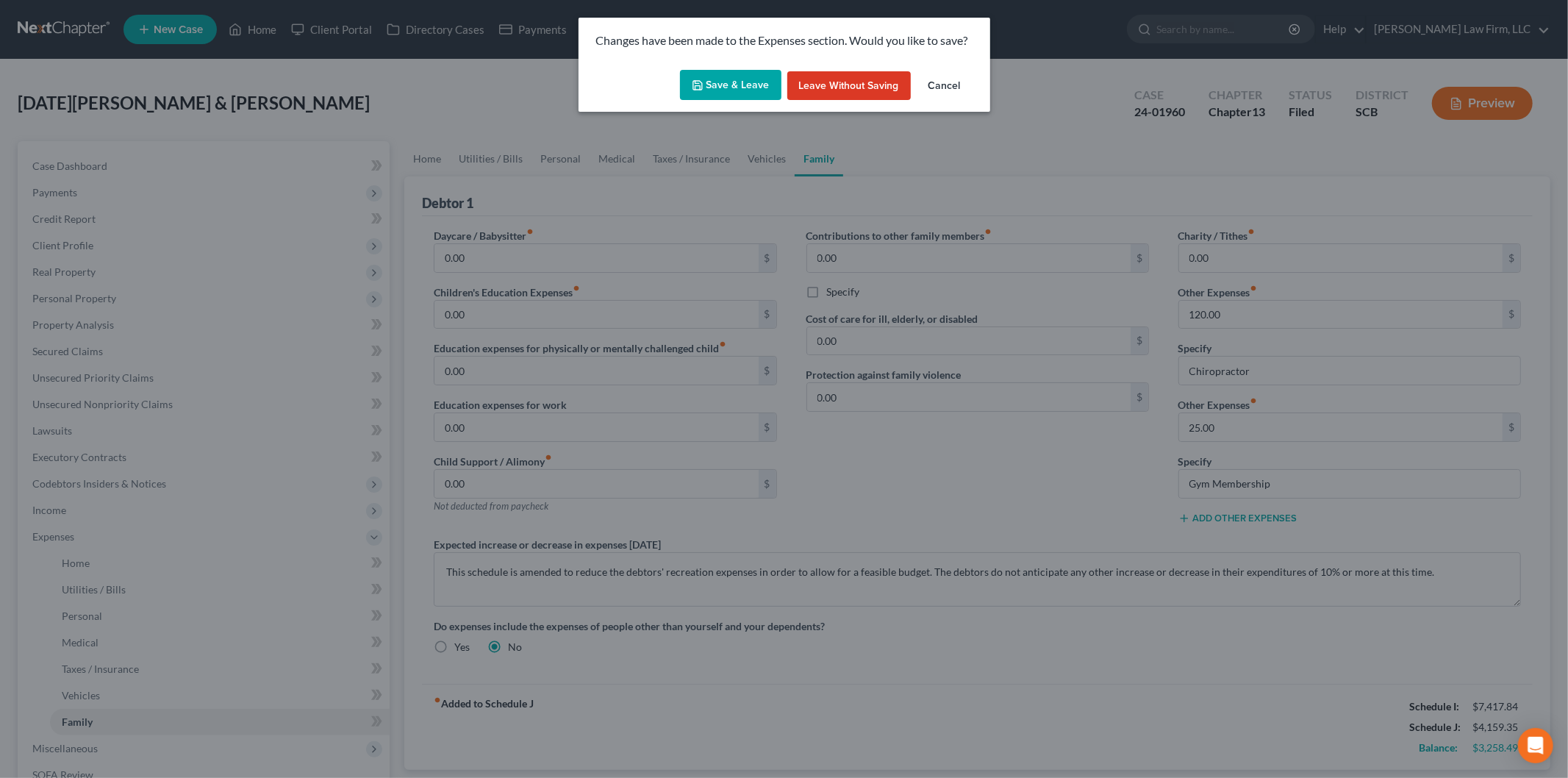
click at [715, 81] on button "Save & Leave" at bounding box center [730, 85] width 101 height 31
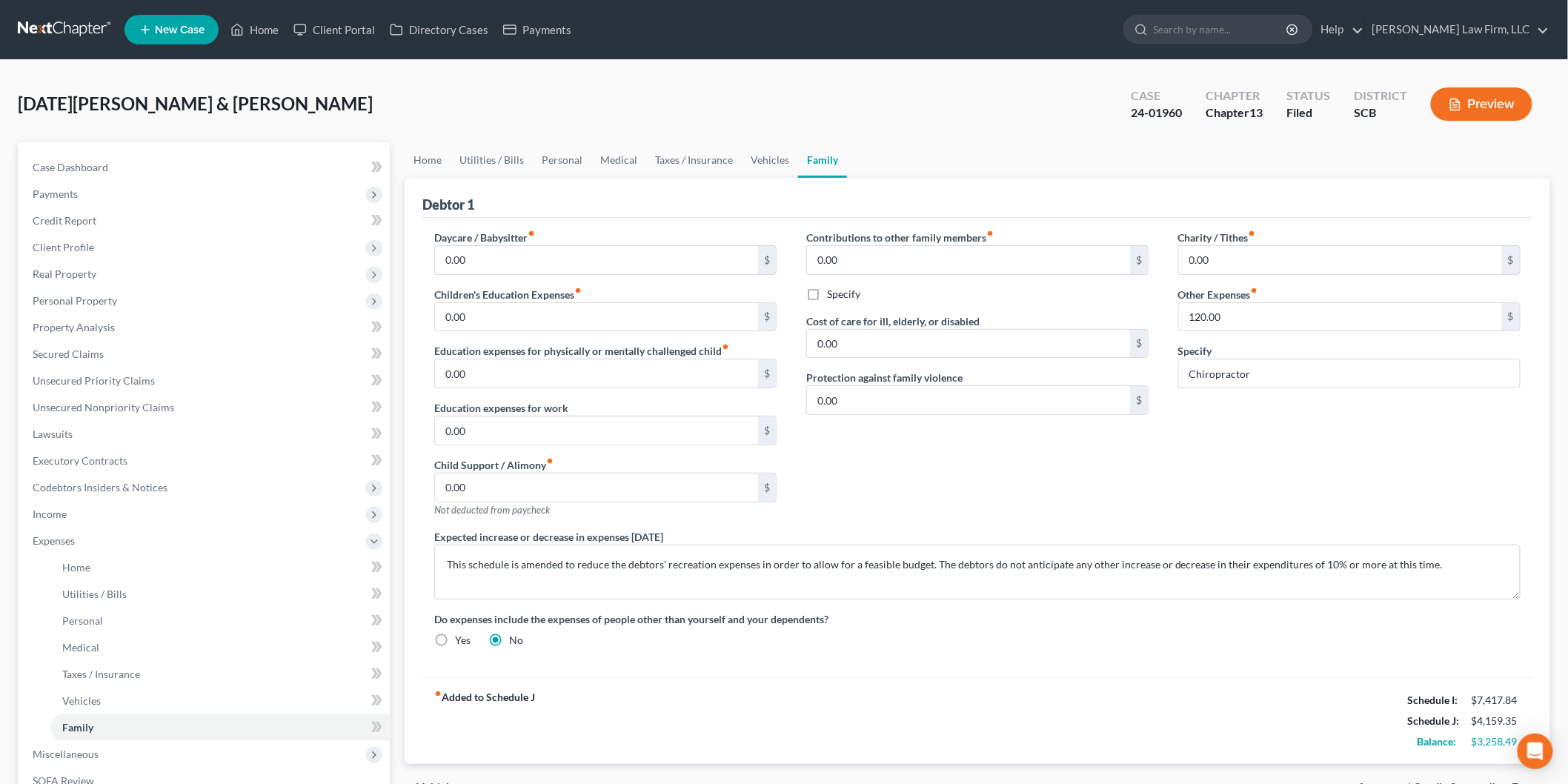
select select "2"
select select "1"
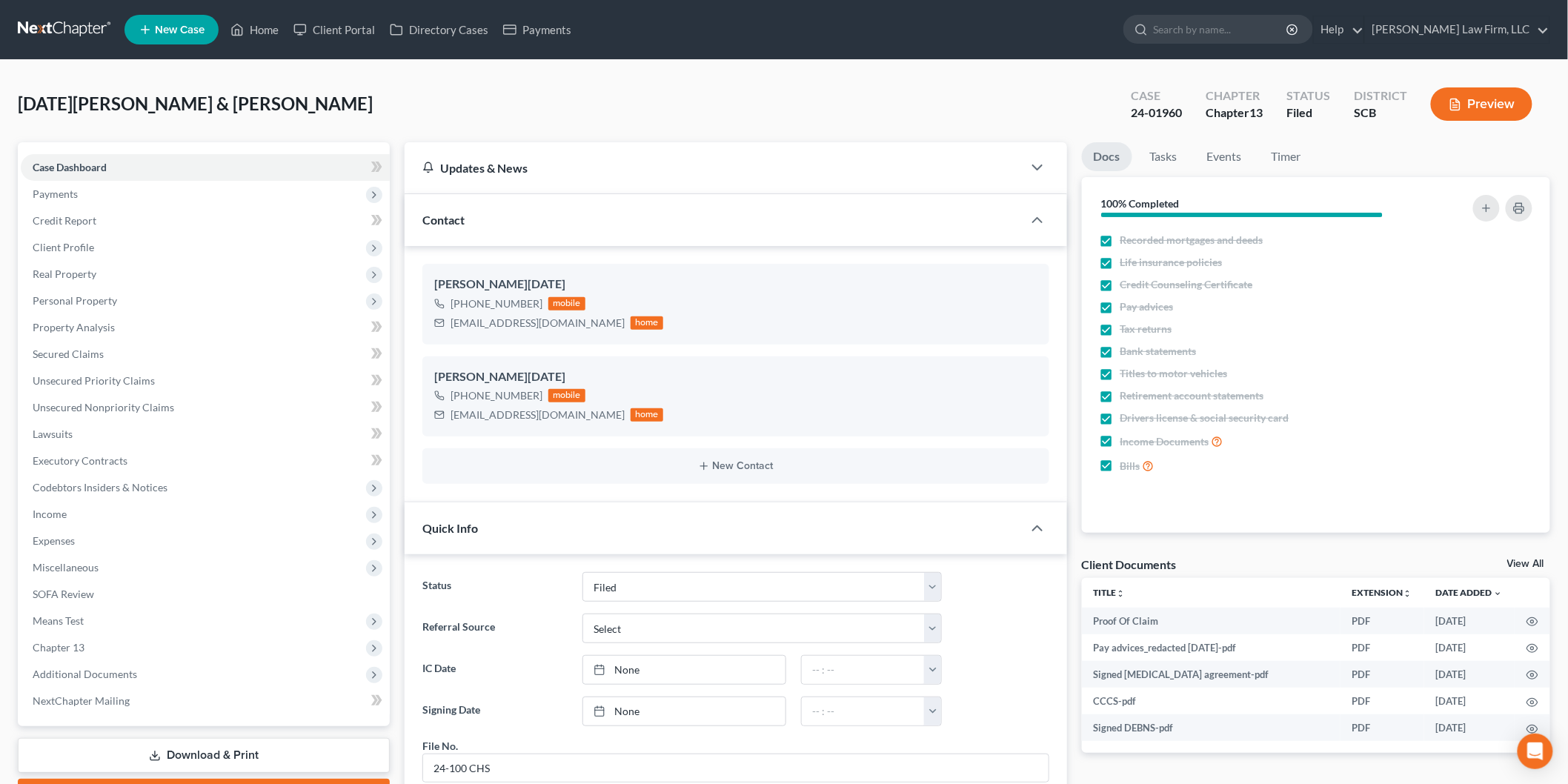
scroll to position [1144, 0]
click at [252, 29] on link "Home" at bounding box center [255, 29] width 63 height 27
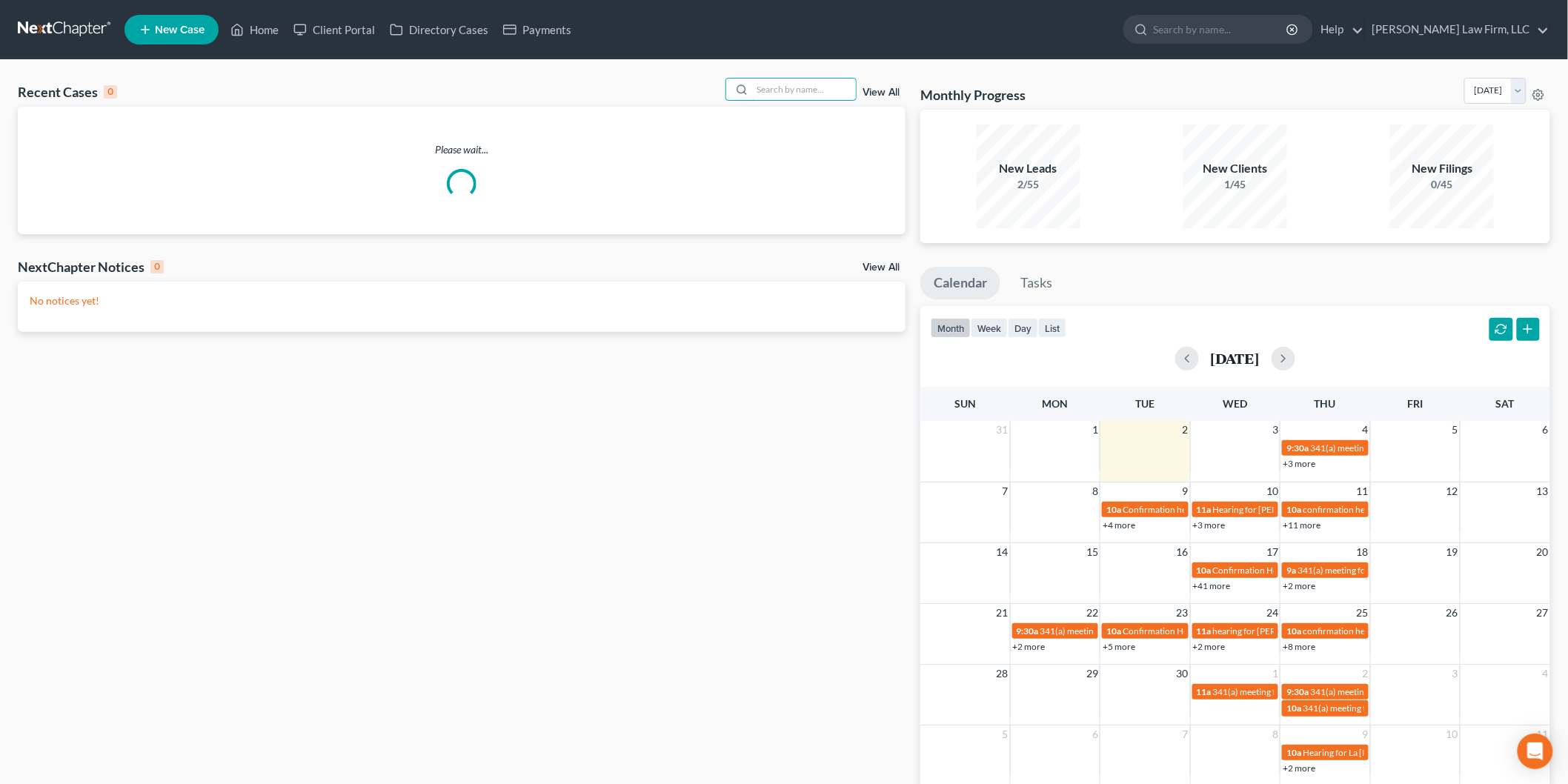
click at [789, 90] on input "search" at bounding box center [804, 90] width 103 height 22
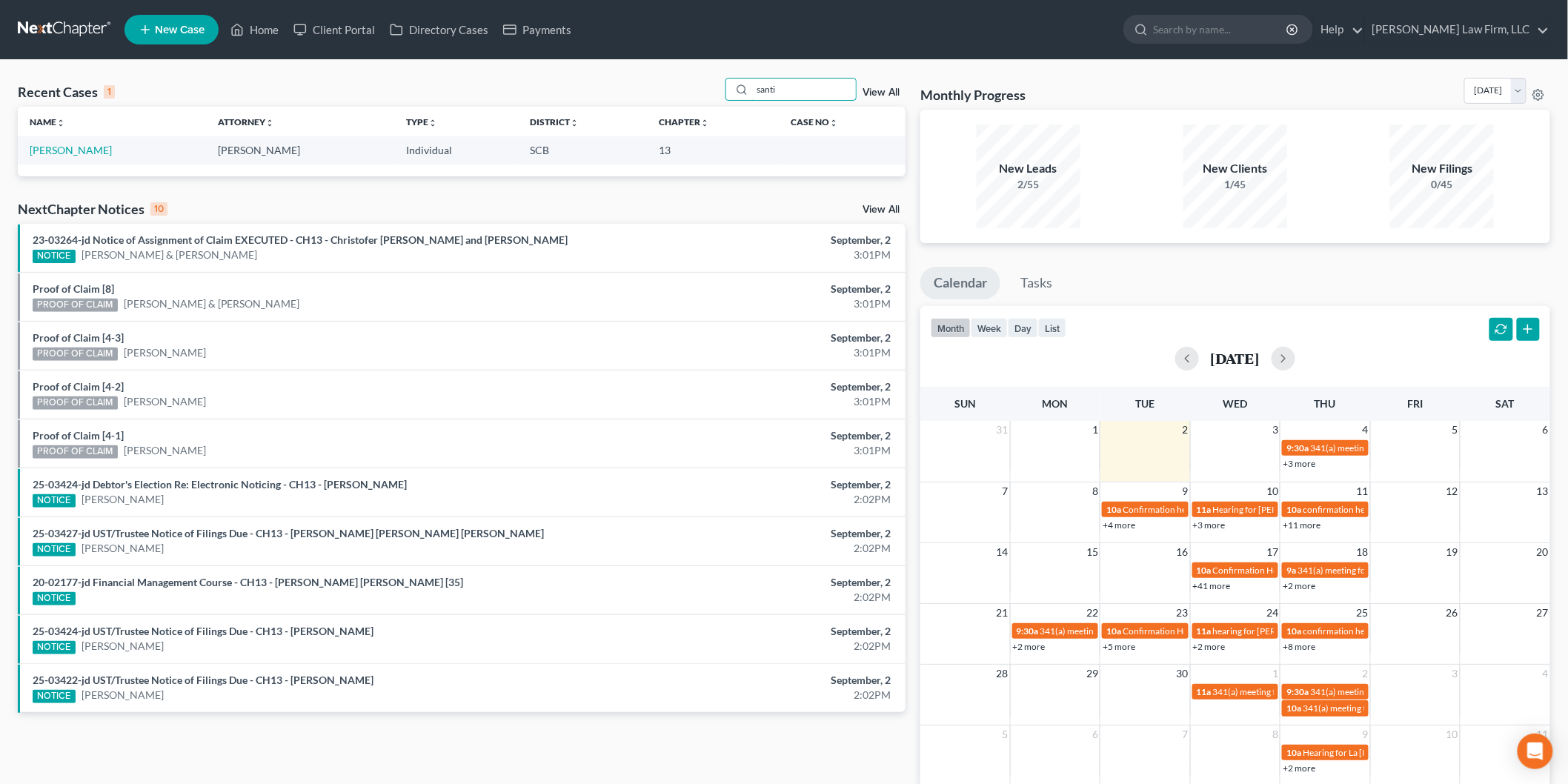
type input "santi"
click at [71, 151] on link "[PERSON_NAME]" at bounding box center [70, 150] width 83 height 12
select select "4"
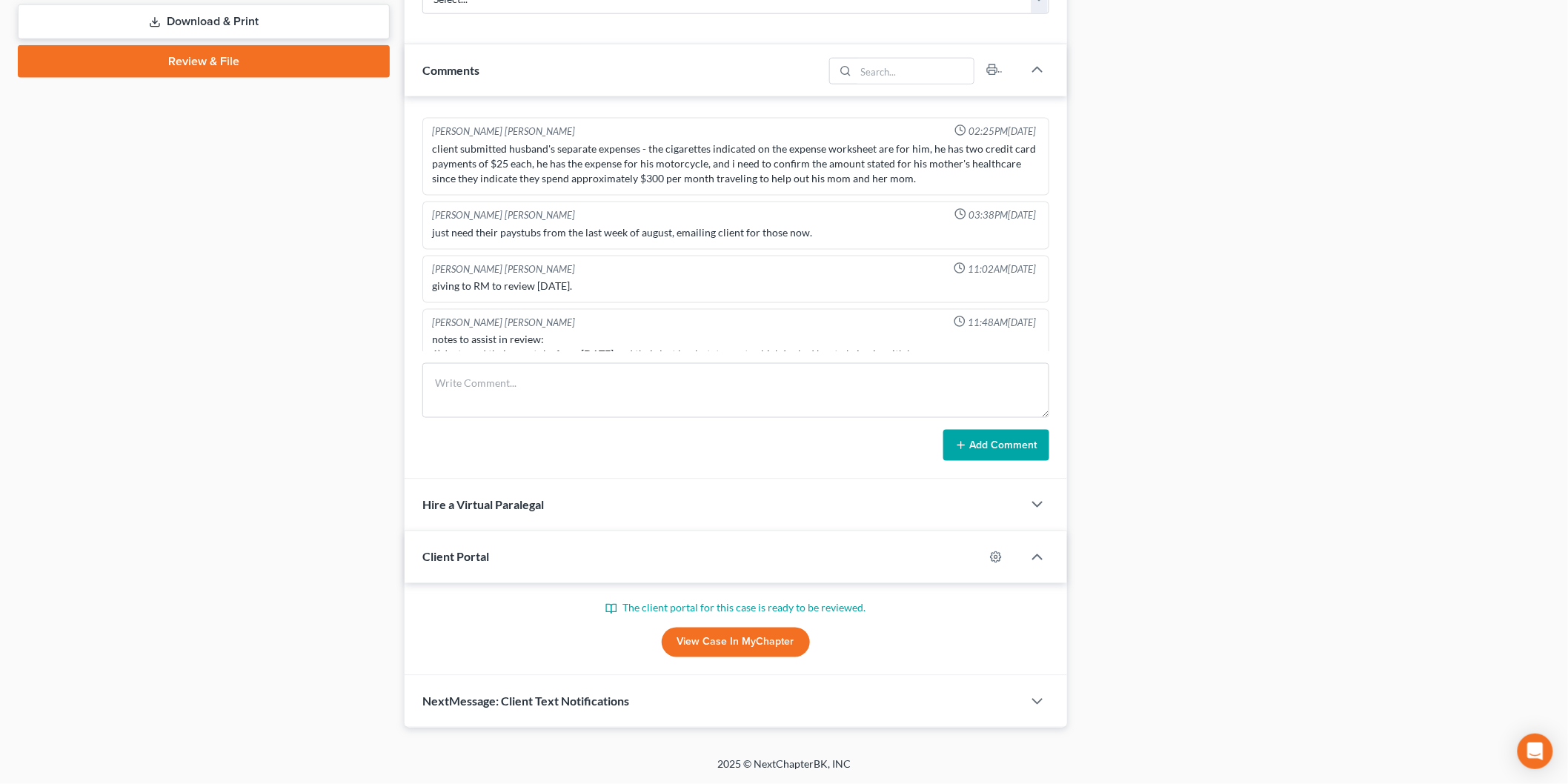
scroll to position [1012, 0]
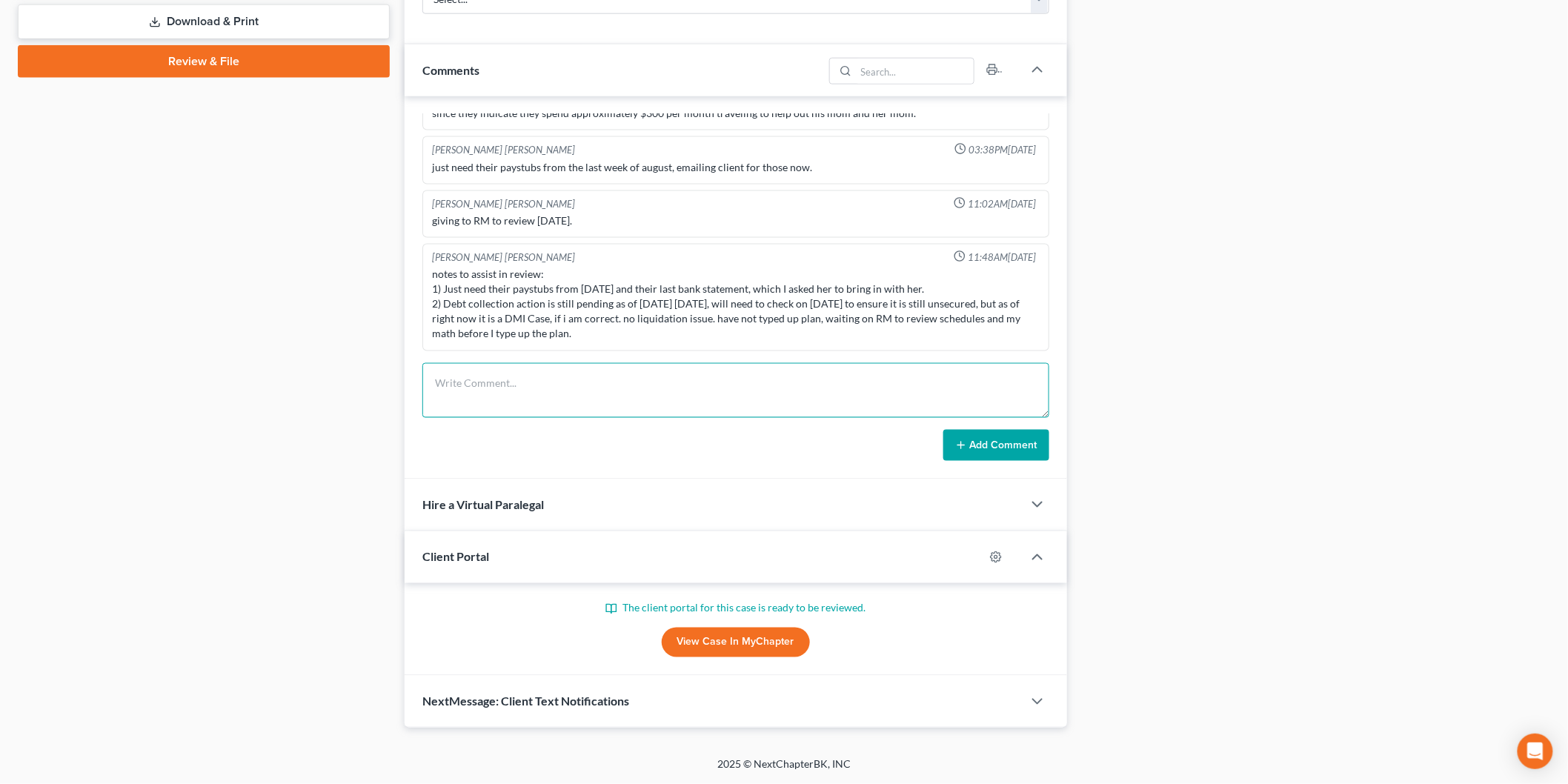
click at [541, 389] on textarea at bounding box center [736, 390] width 627 height 55
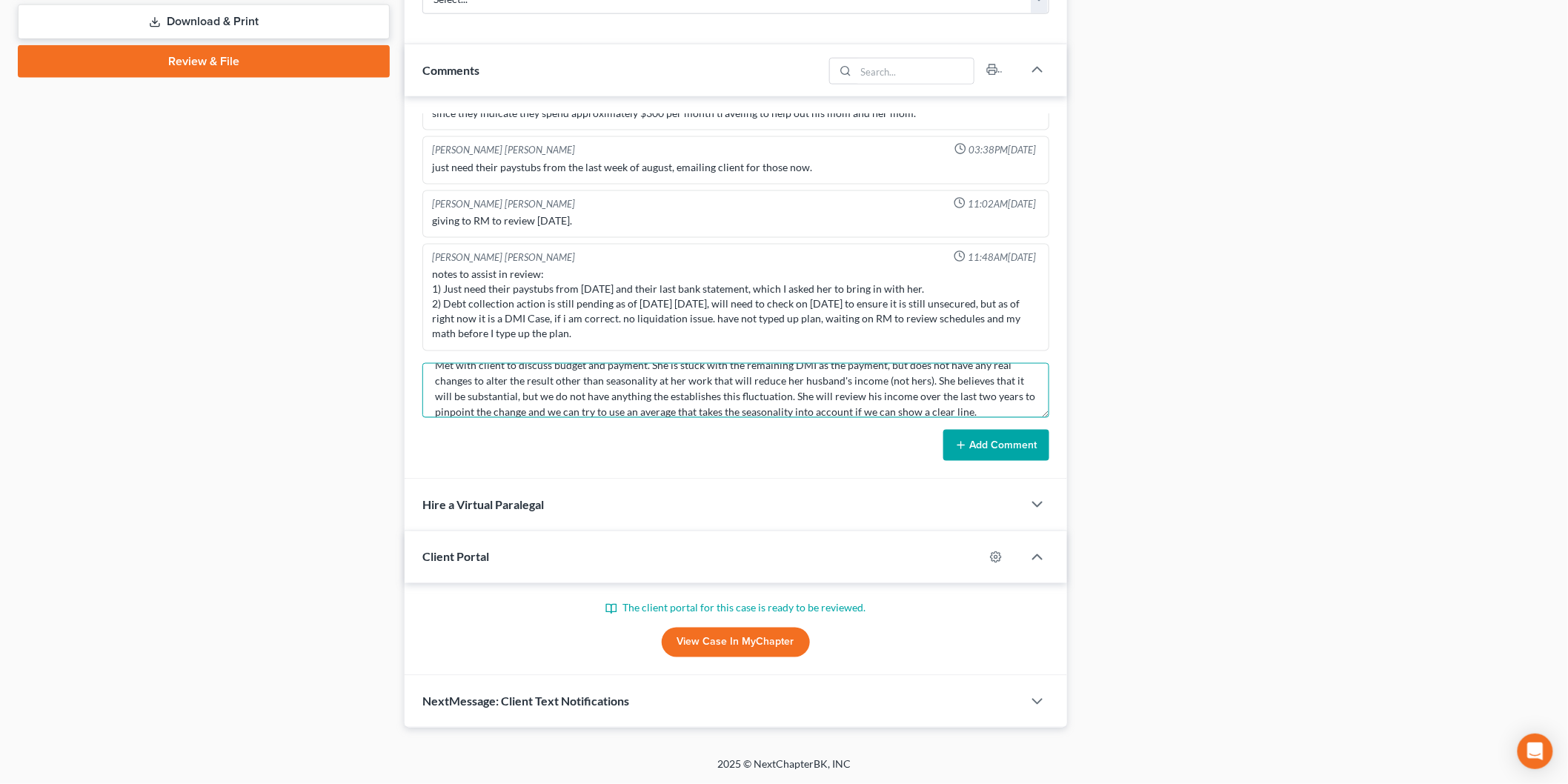
scroll to position [33, 0]
type textarea "Met with client to discuss budget and payment. She is stuck with the remaining …"
click at [974, 433] on button "Add Comment" at bounding box center [996, 445] width 106 height 31
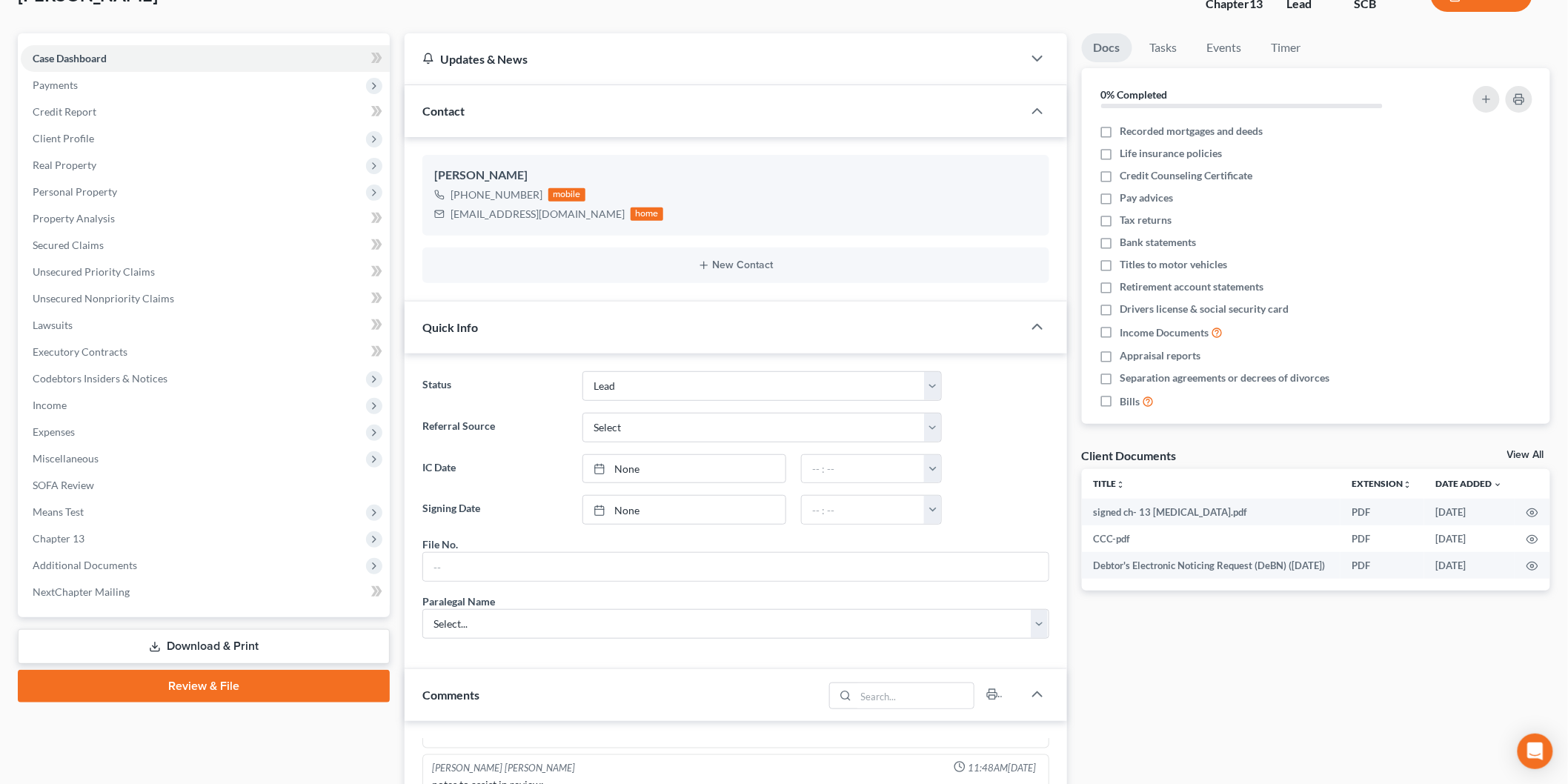
scroll to position [0, 0]
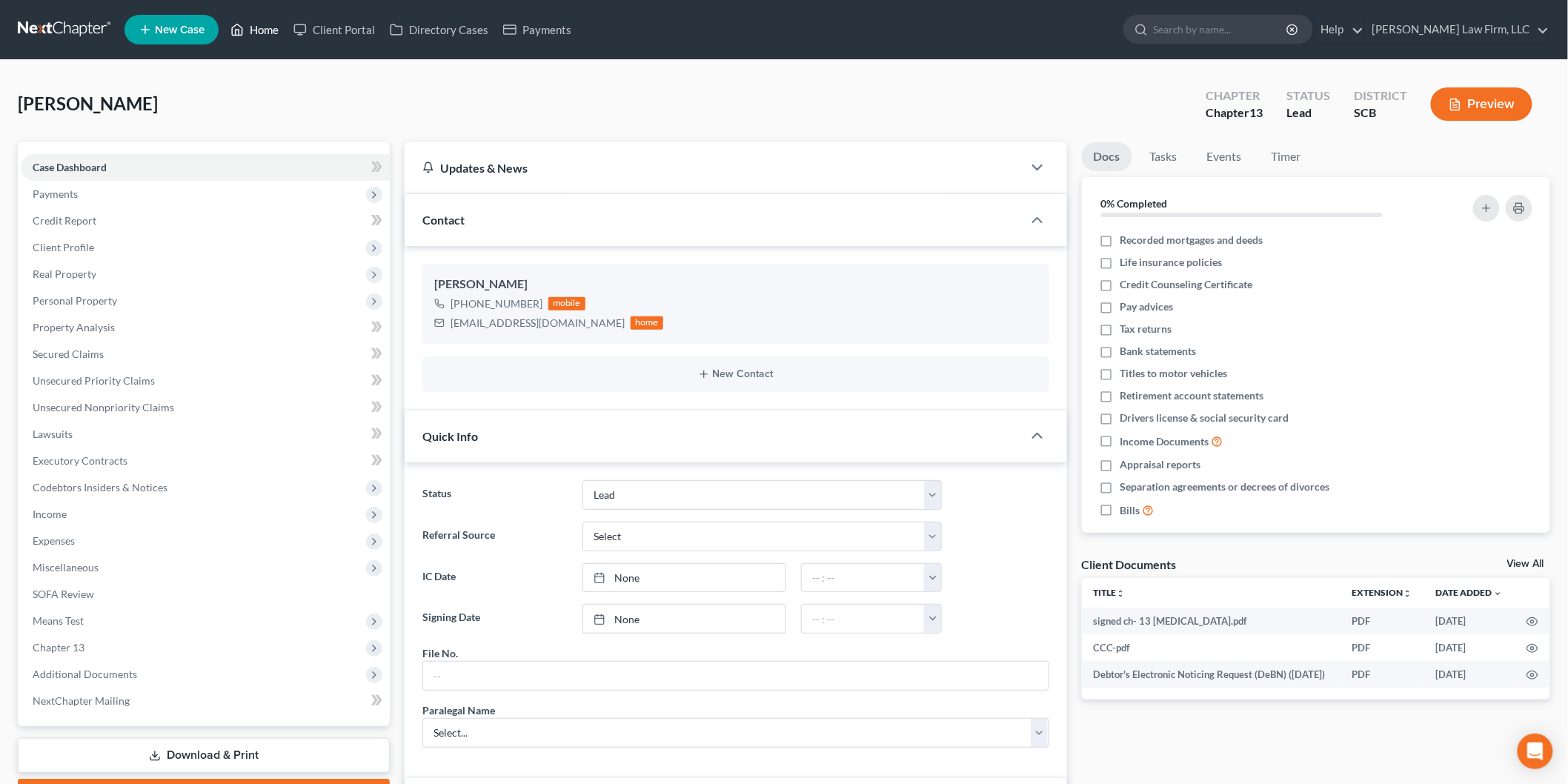
drag, startPoint x: 267, startPoint y: 22, endPoint x: 371, endPoint y: 96, distance: 127.6
click at [267, 22] on link "Home" at bounding box center [255, 29] width 63 height 27
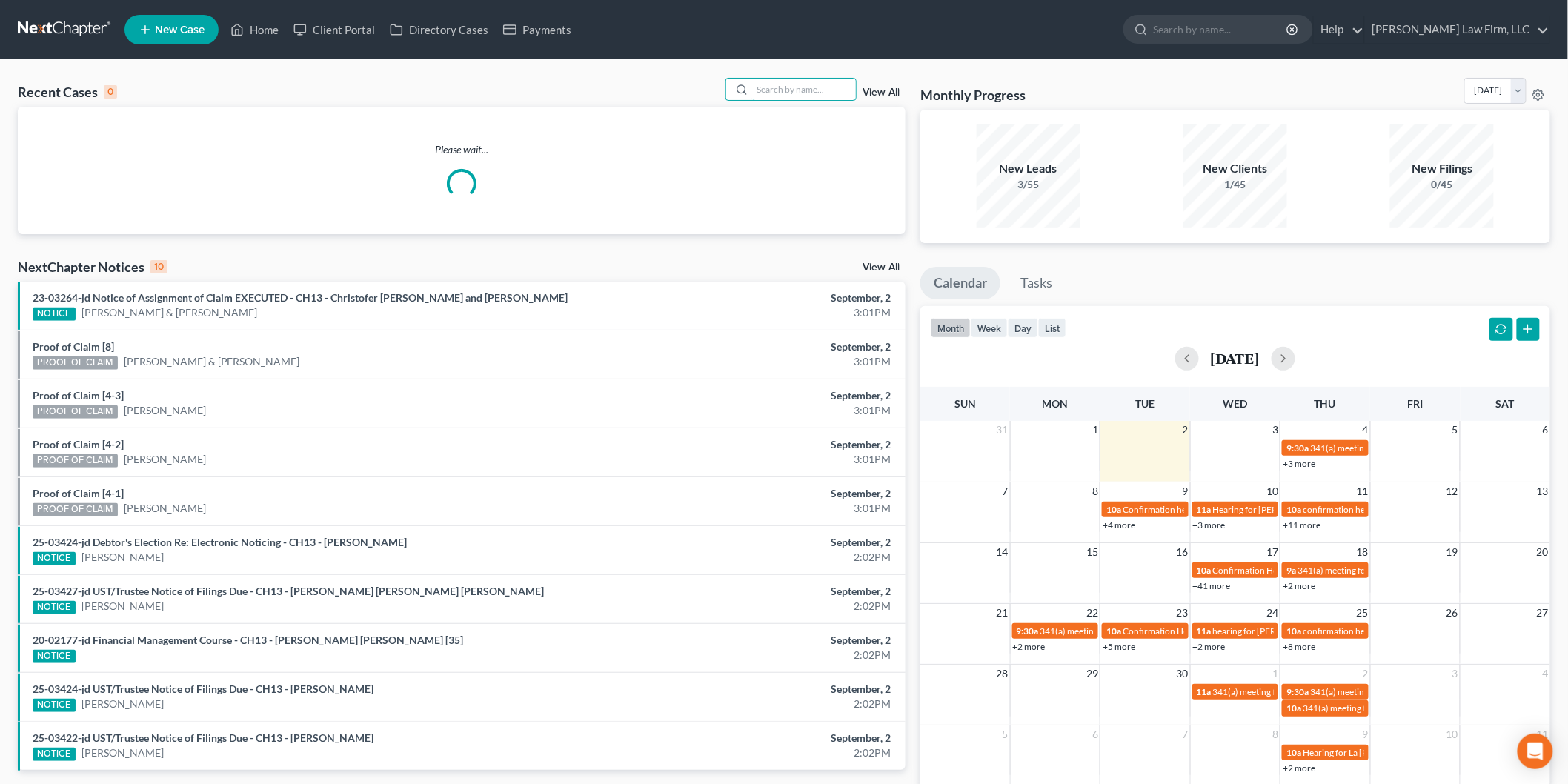
click at [830, 83] on input "search" at bounding box center [804, 90] width 103 height 22
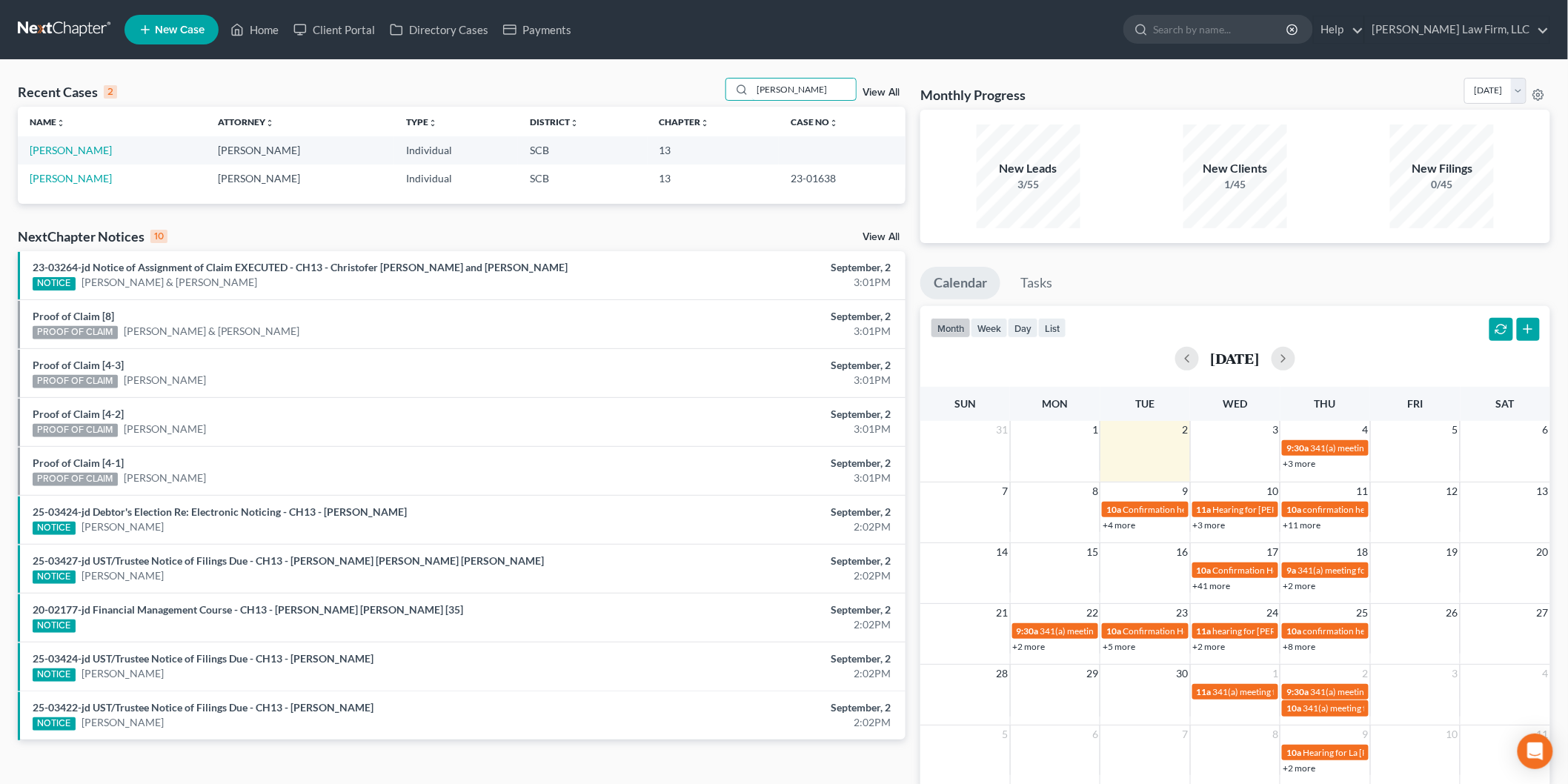
type input "[PERSON_NAME]"
click at [86, 154] on link "[PERSON_NAME]" at bounding box center [70, 150] width 83 height 12
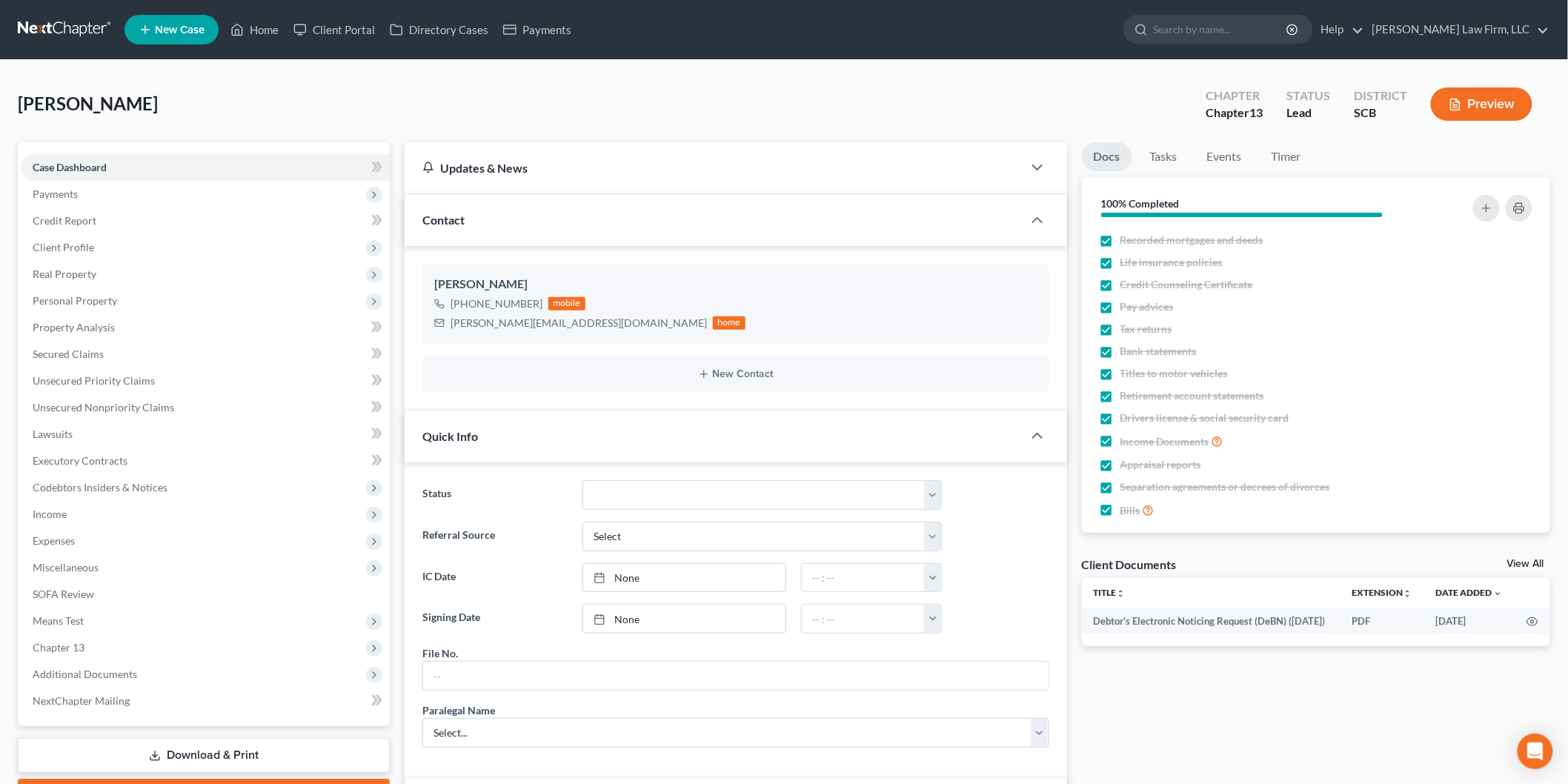
click at [49, 194] on span "Payments" at bounding box center [55, 194] width 46 height 12
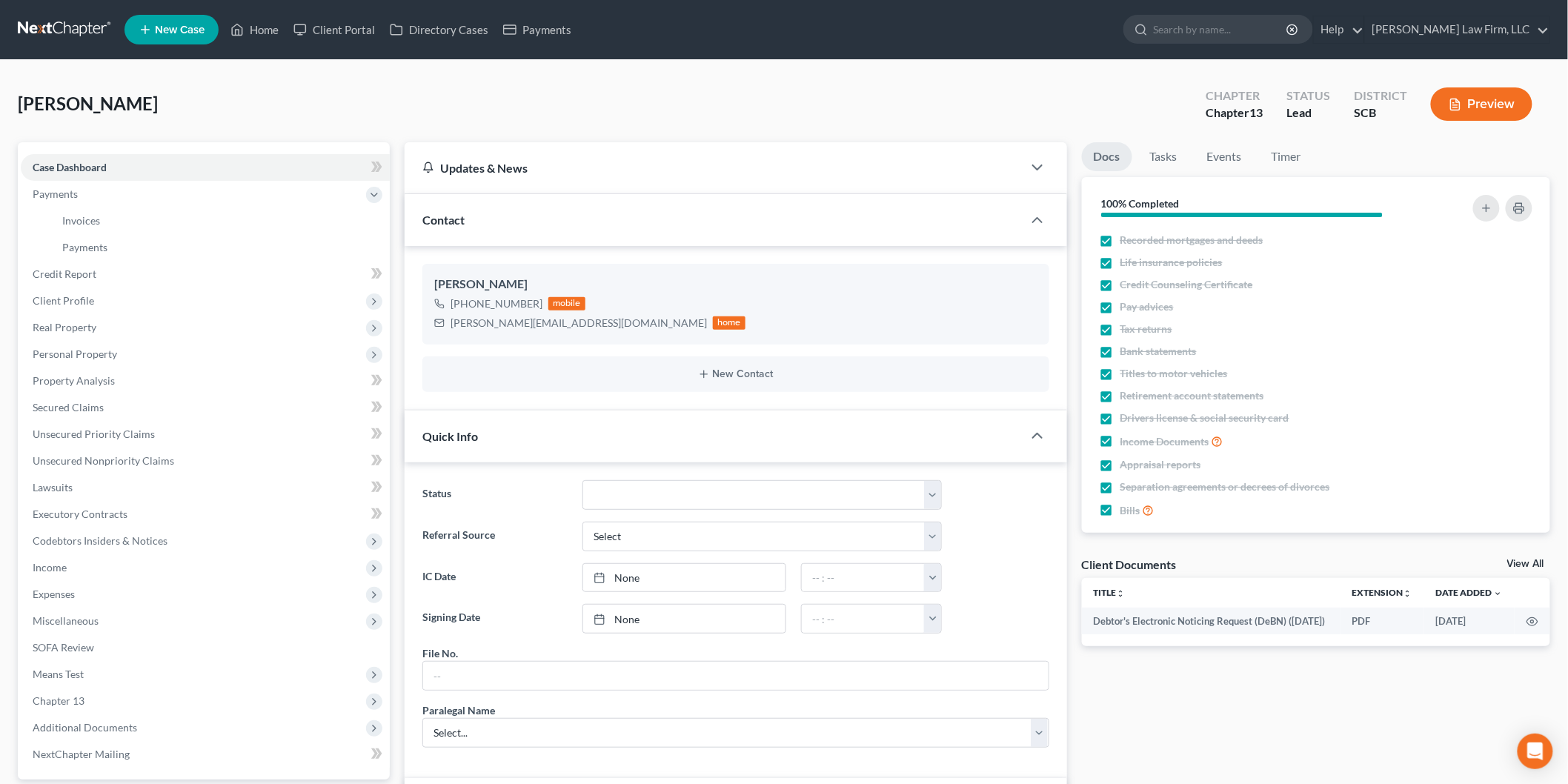
scroll to position [509, 0]
click at [102, 248] on span "Payments" at bounding box center [85, 247] width 46 height 12
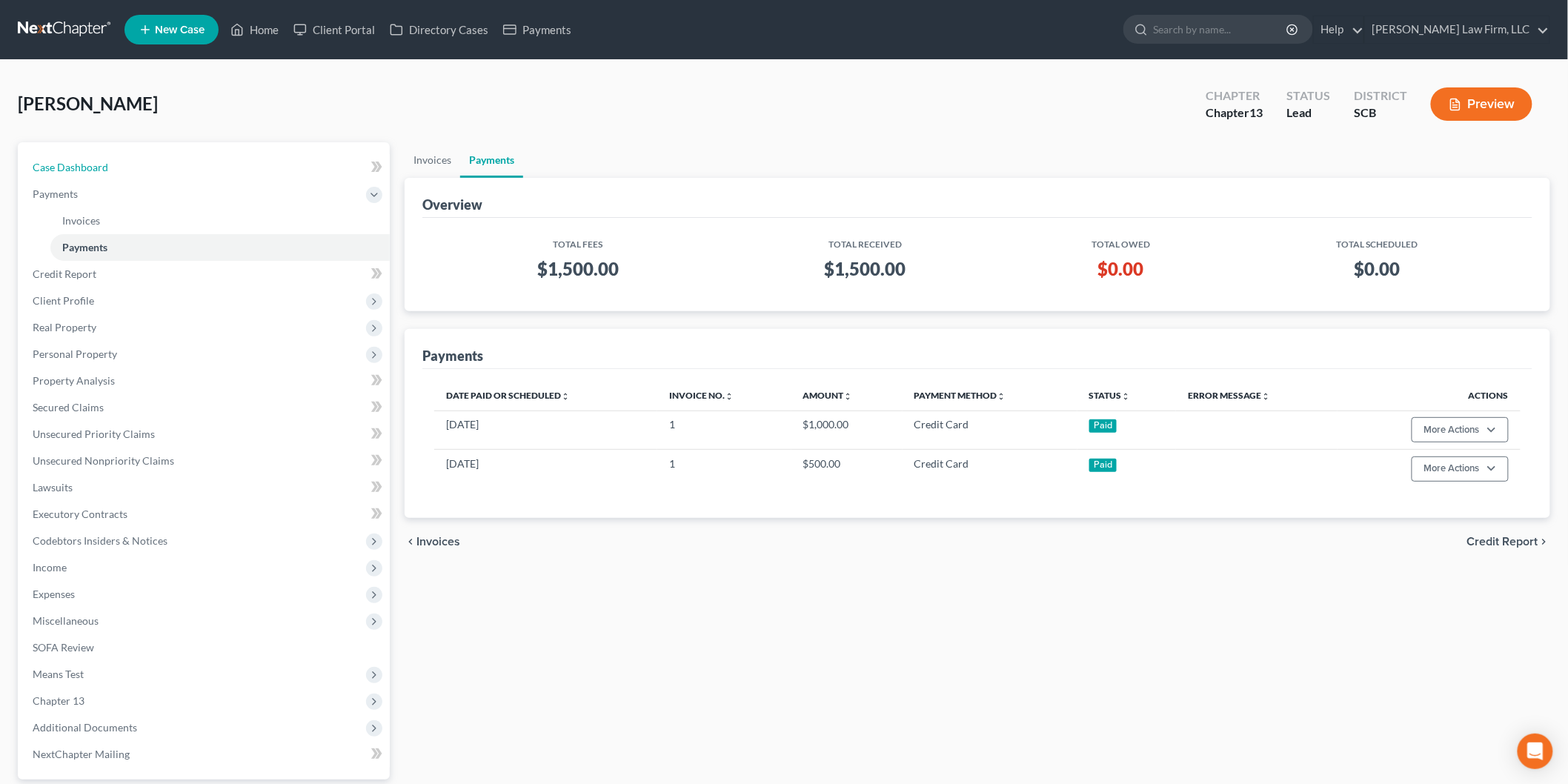
click at [152, 157] on link "Case Dashboard" at bounding box center [205, 167] width 369 height 27
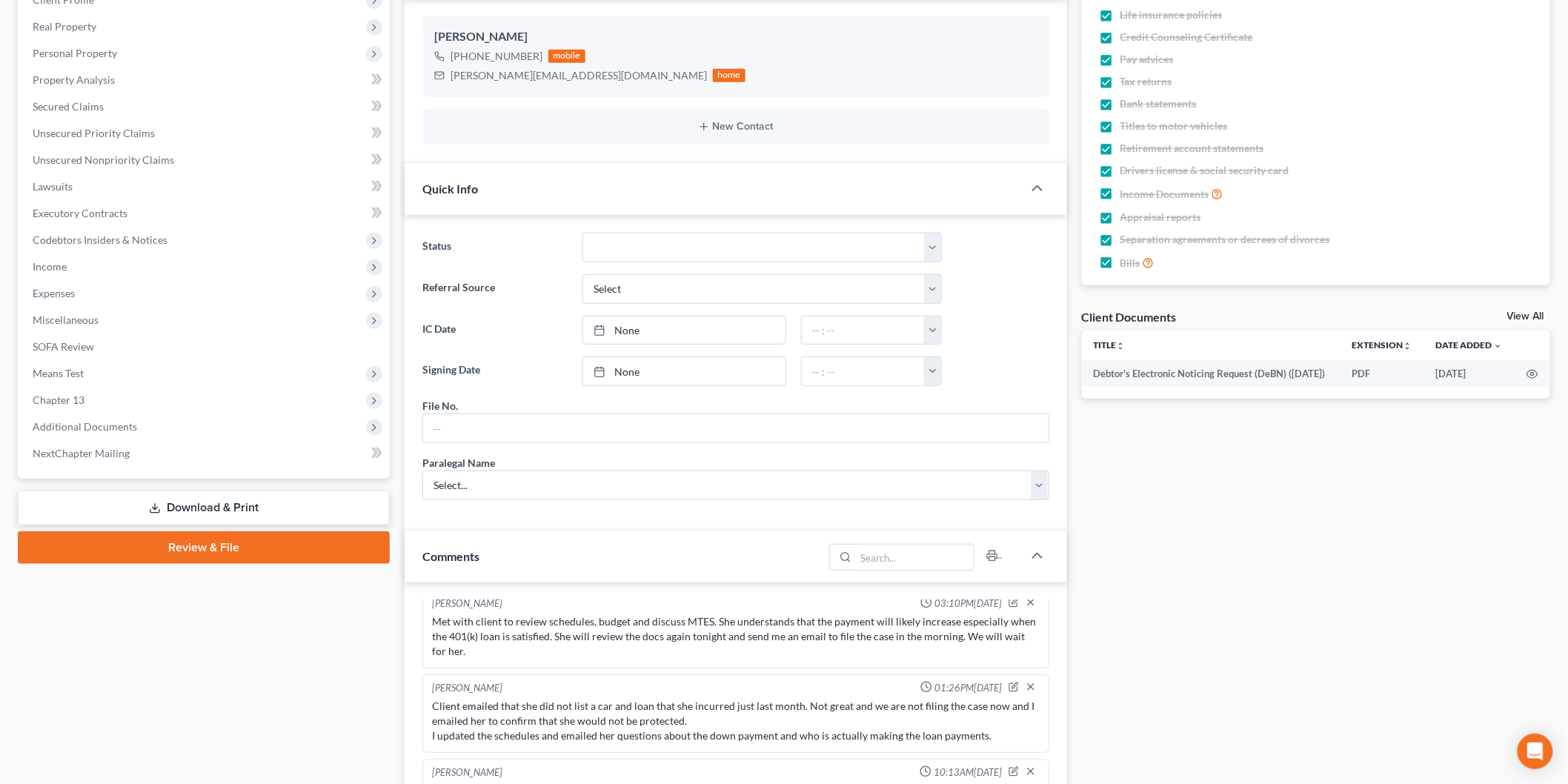
scroll to position [247, 0]
click at [145, 260] on span "Income" at bounding box center [205, 267] width 369 height 27
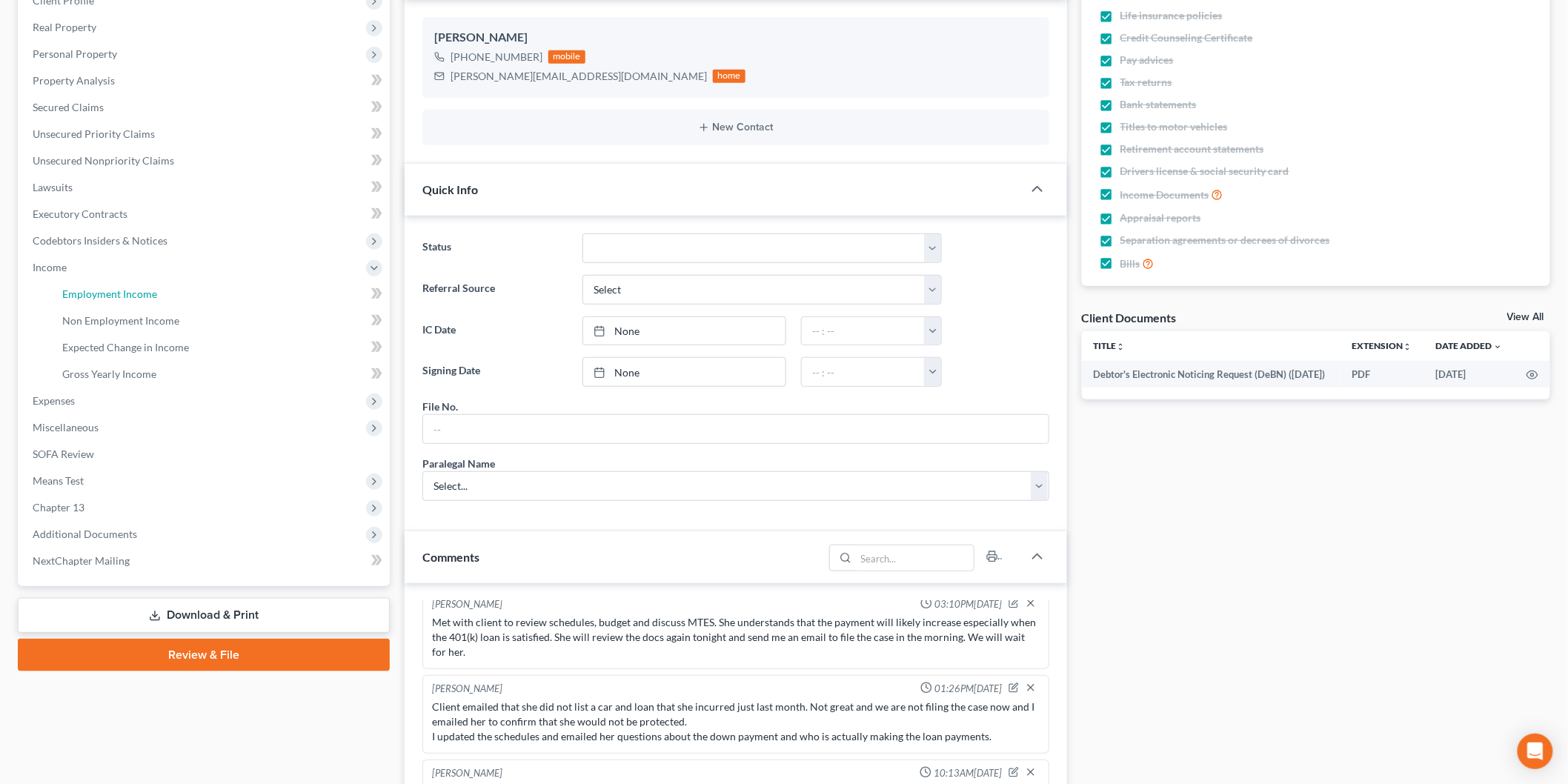
click at [151, 295] on span "Employment Income" at bounding box center [110, 293] width 95 height 12
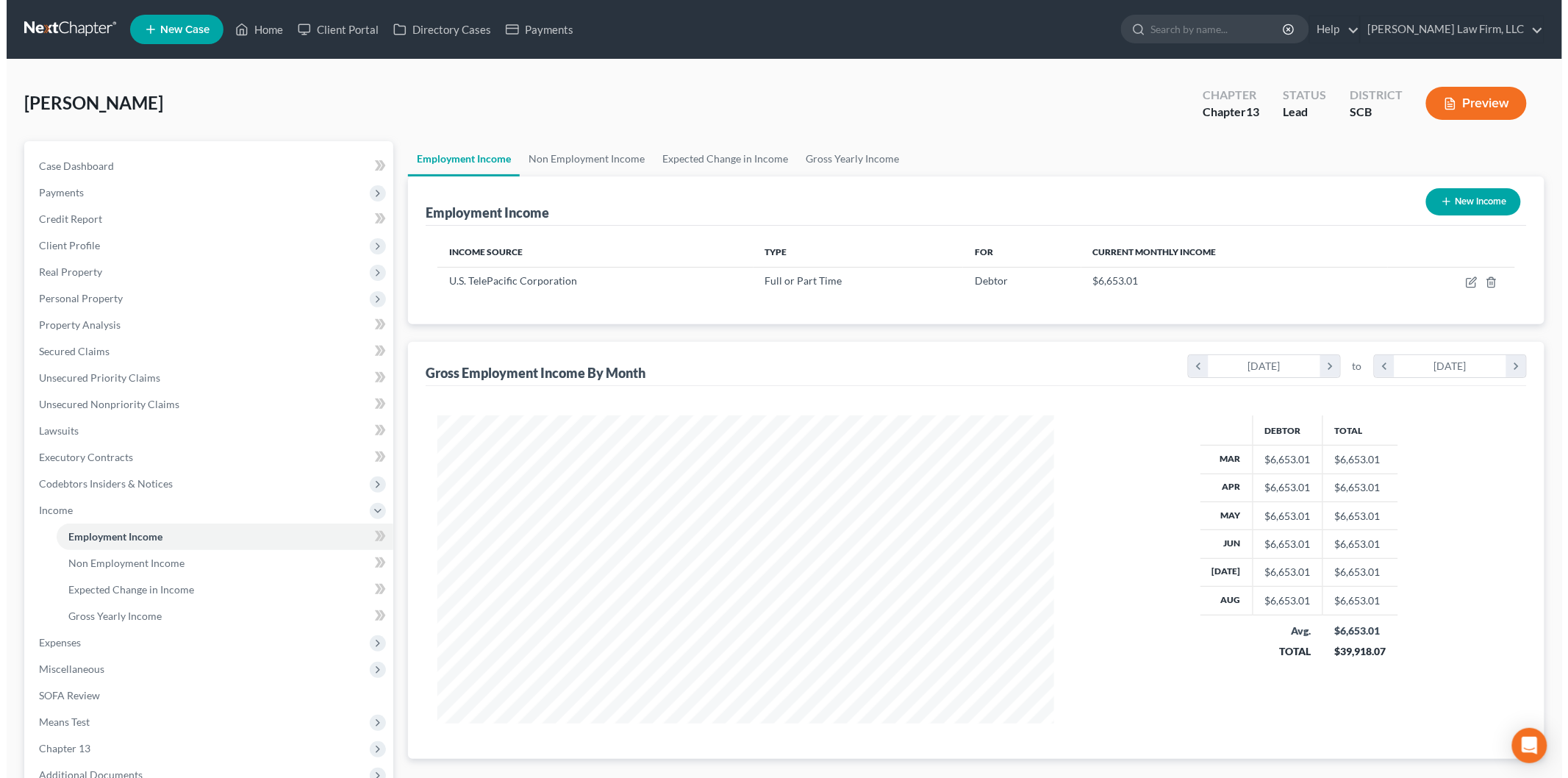
scroll to position [307, 645]
click at [1459, 281] on icon "button" at bounding box center [1465, 282] width 11 height 11
select select "0"
select select "4"
select select "2"
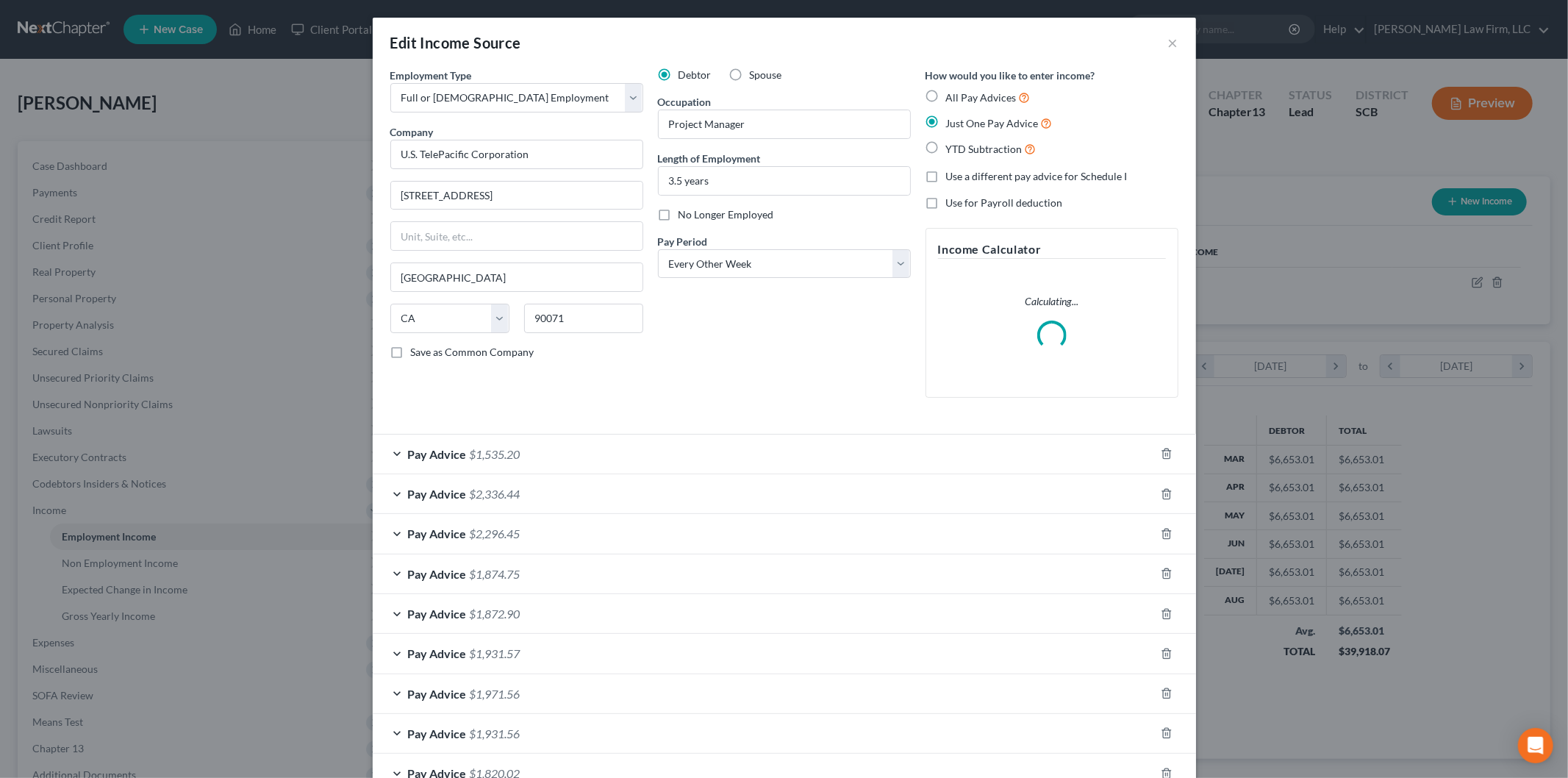
scroll to position [310, 652]
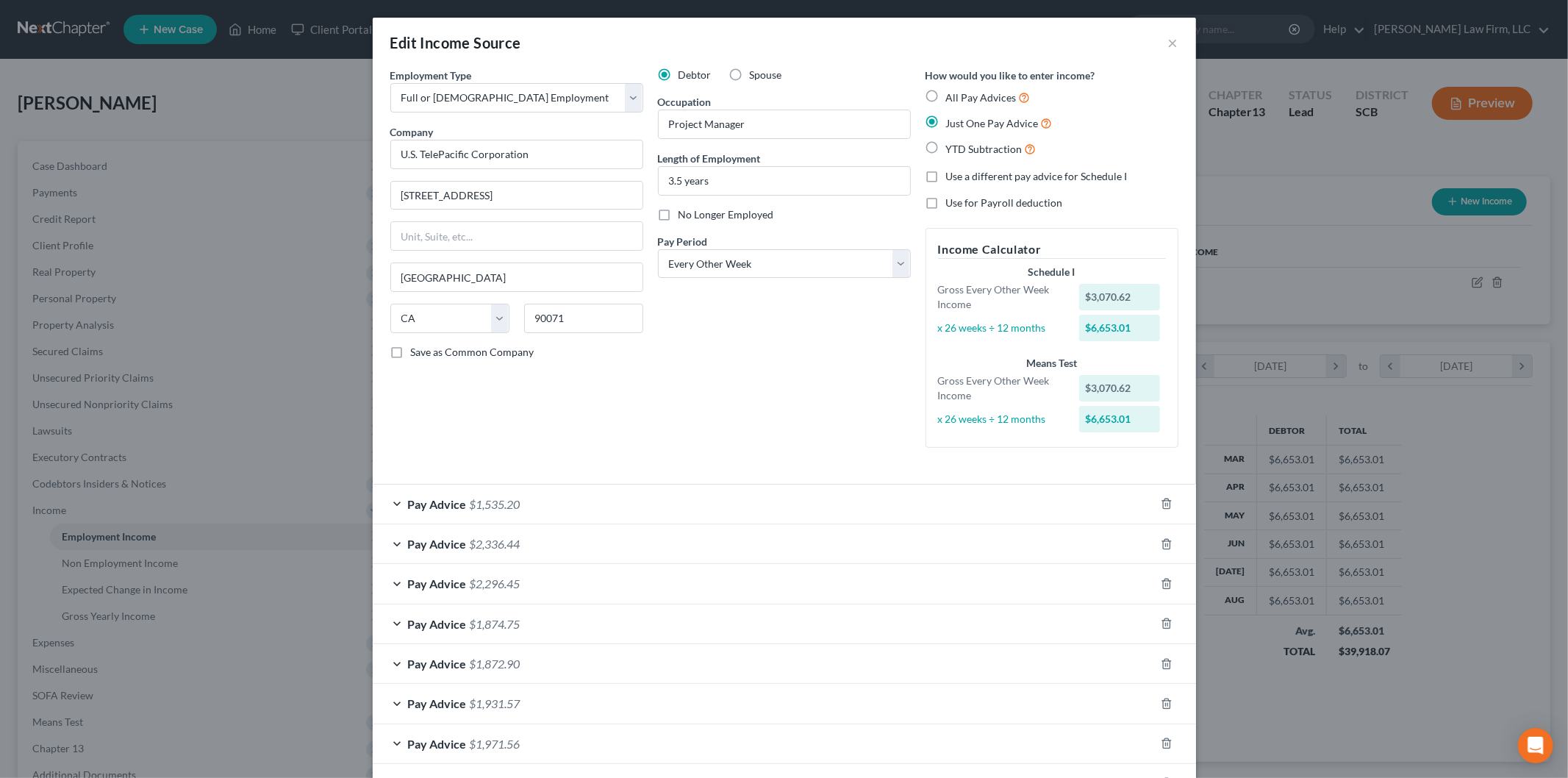
click at [946, 100] on label "All Pay Advices" at bounding box center [988, 97] width 84 height 17
click at [952, 99] on input "All Pay Advices" at bounding box center [956, 93] width 9 height 9
radio input "true"
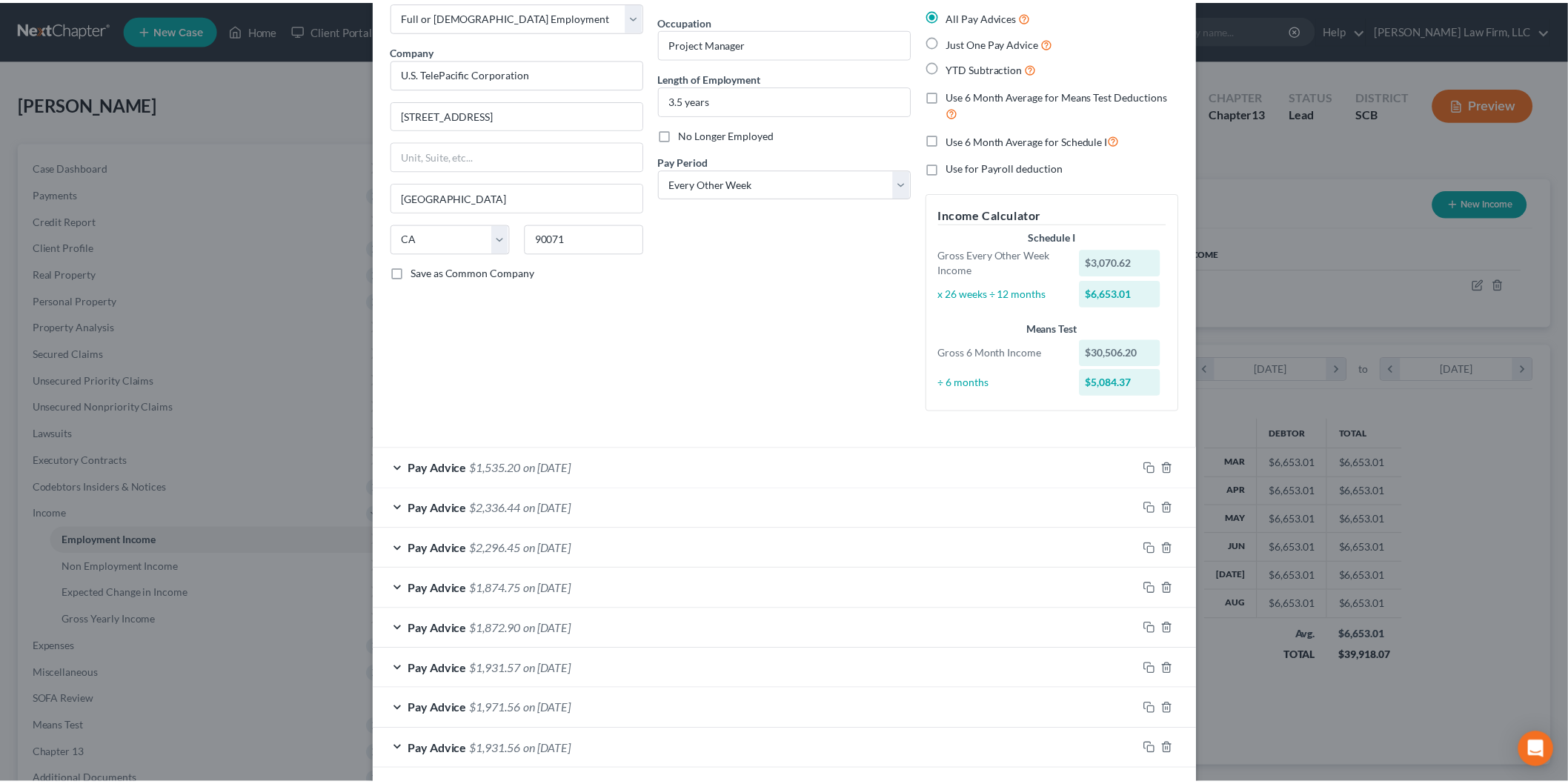
scroll to position [391, 0]
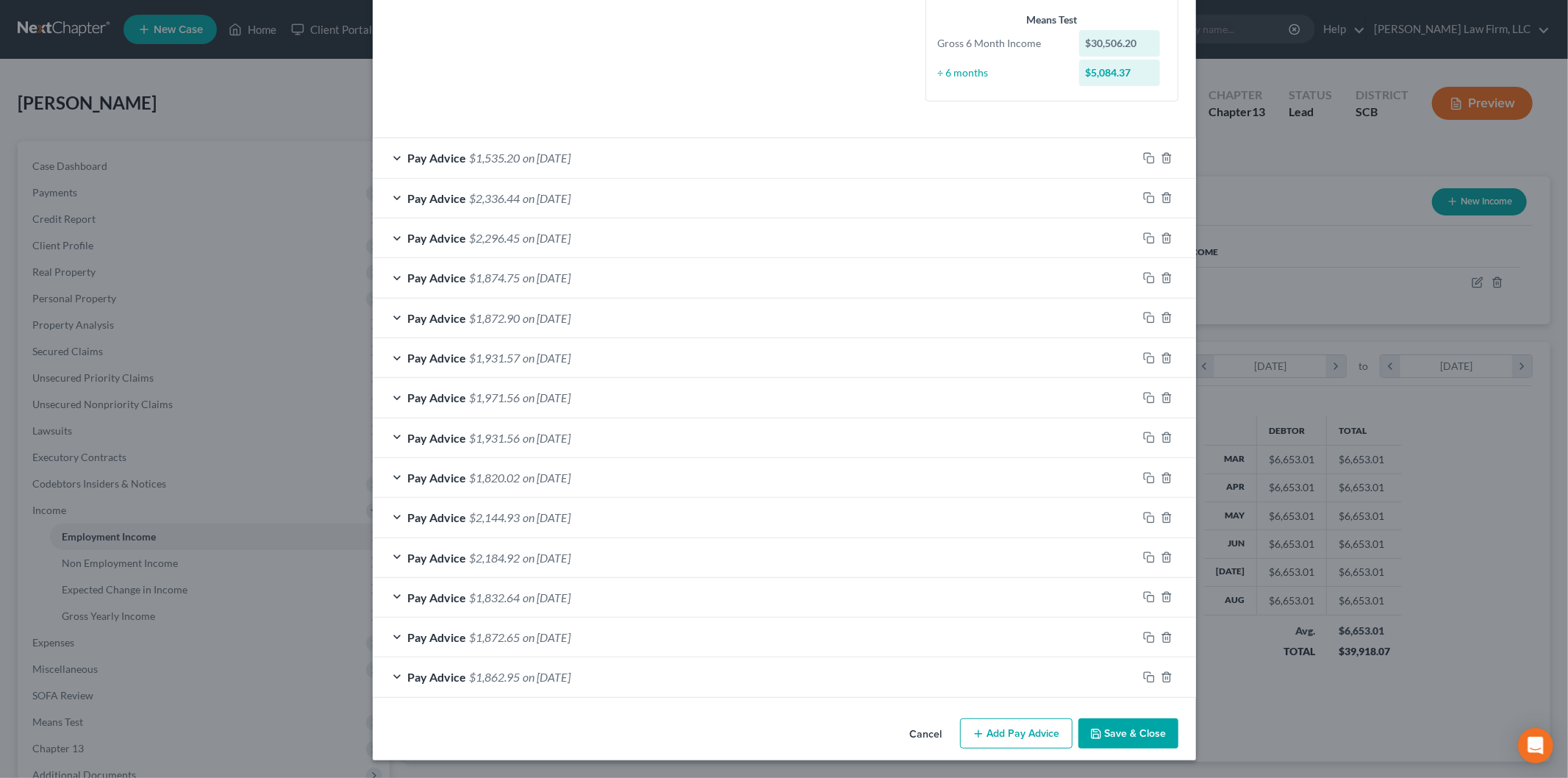
click at [250, 259] on div "Edit Income Source × Employment Type * Select Full or [DEMOGRAPHIC_DATA] Employ…" at bounding box center [784, 389] width 1568 height 778
click at [1093, 728] on icon "button" at bounding box center [1096, 733] width 11 height 11
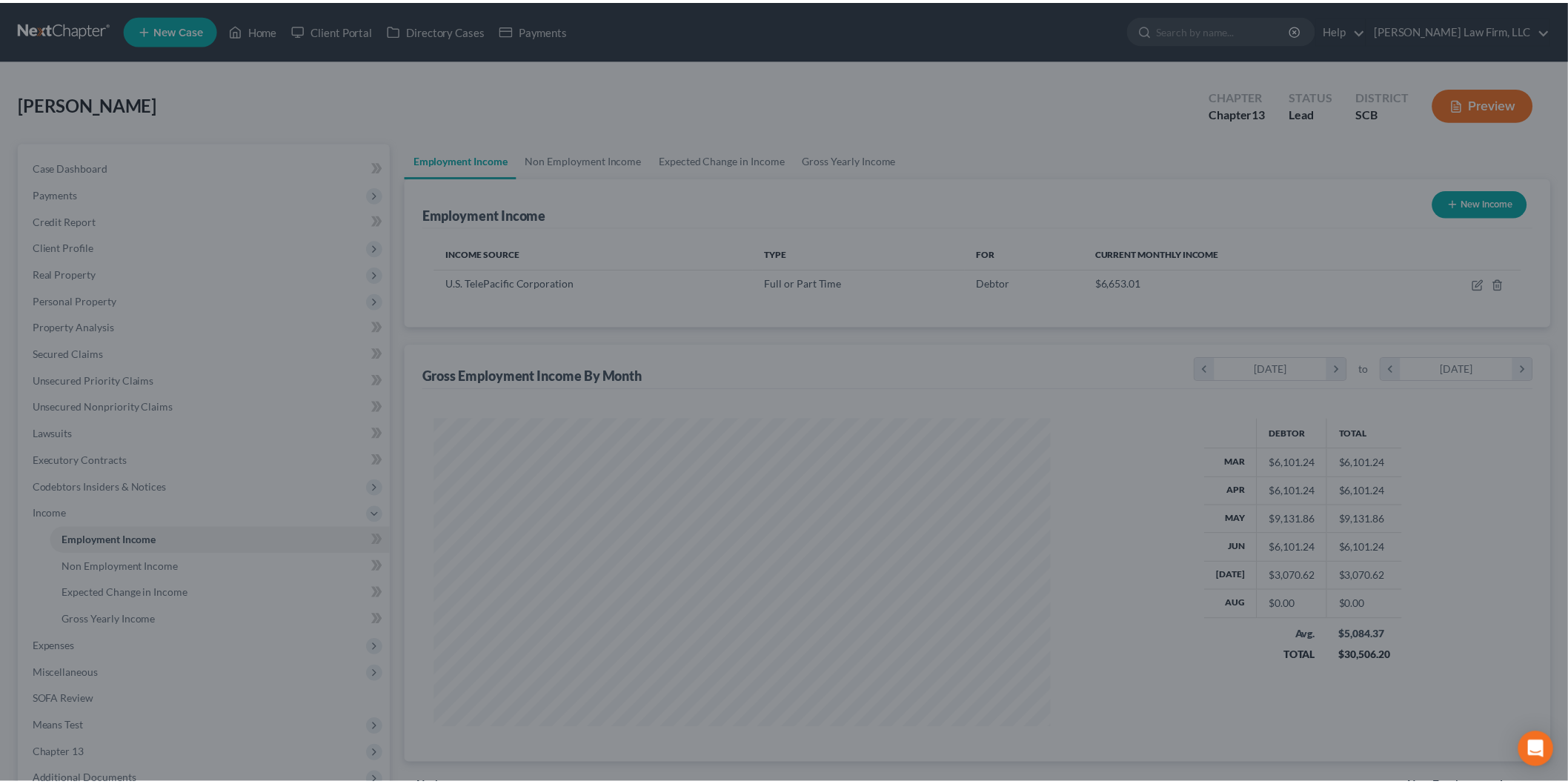
scroll to position [740463, 740487]
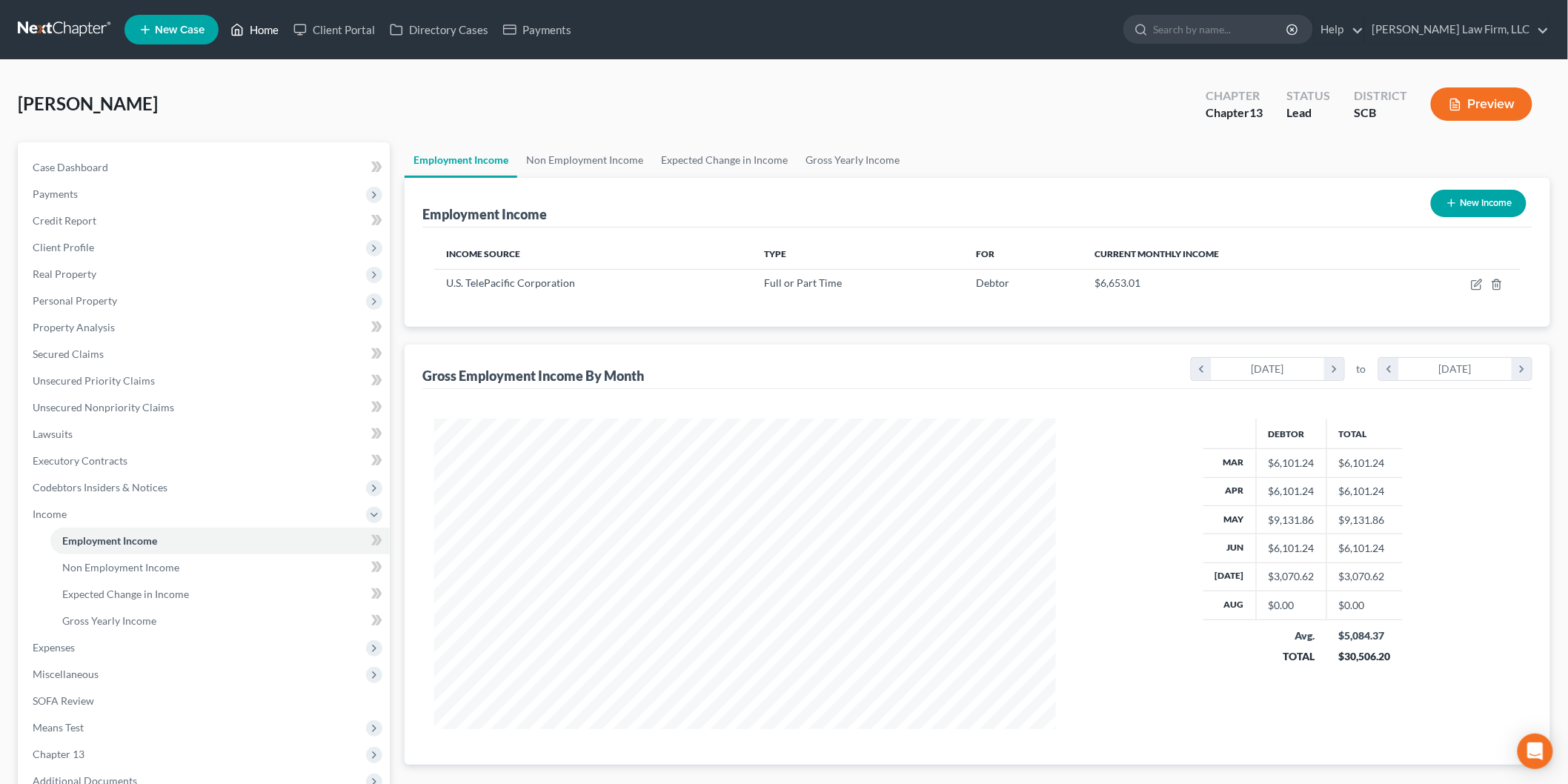
click at [260, 22] on link "Home" at bounding box center [255, 29] width 63 height 27
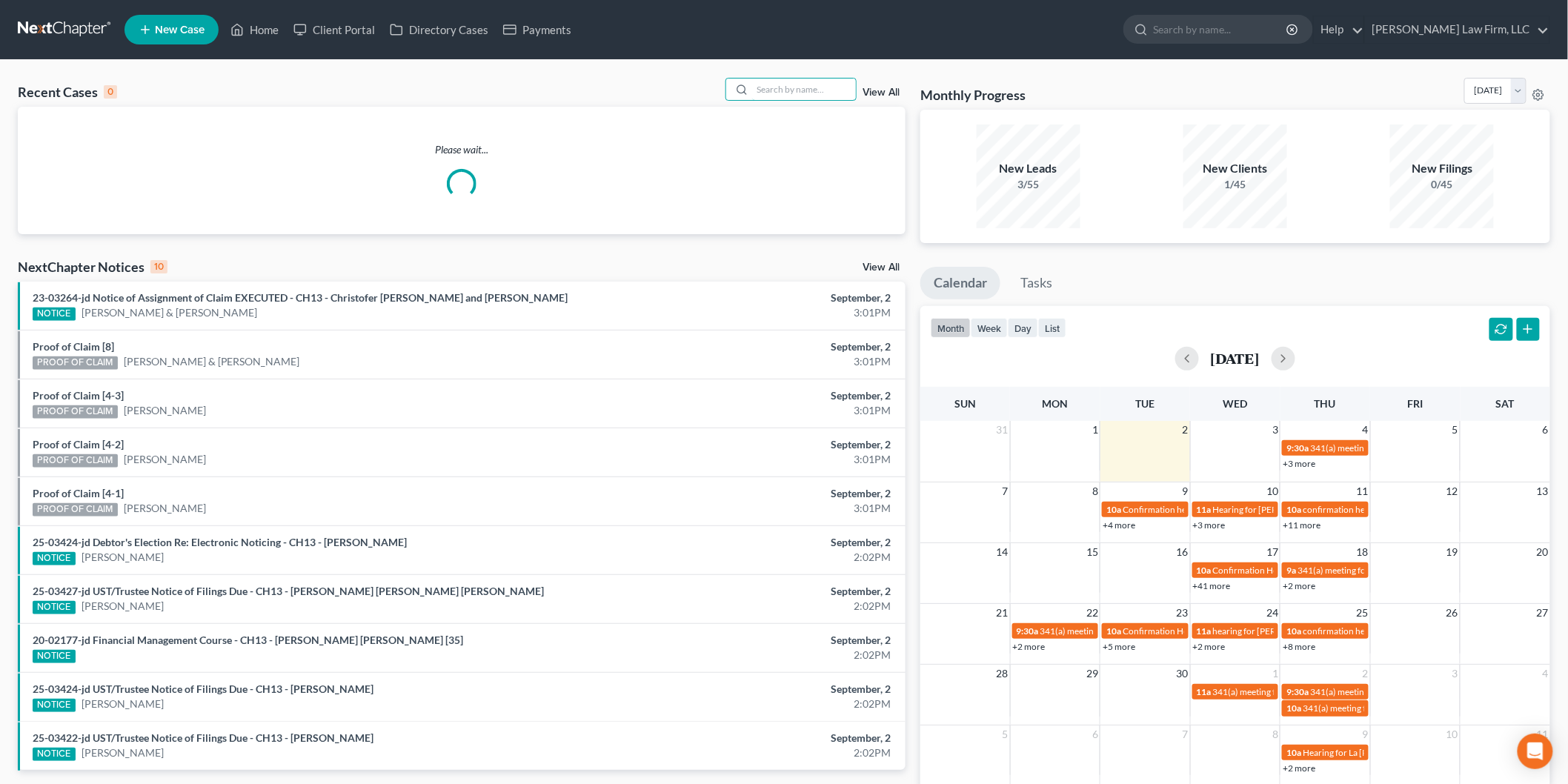
click at [816, 84] on input "search" at bounding box center [804, 90] width 103 height 22
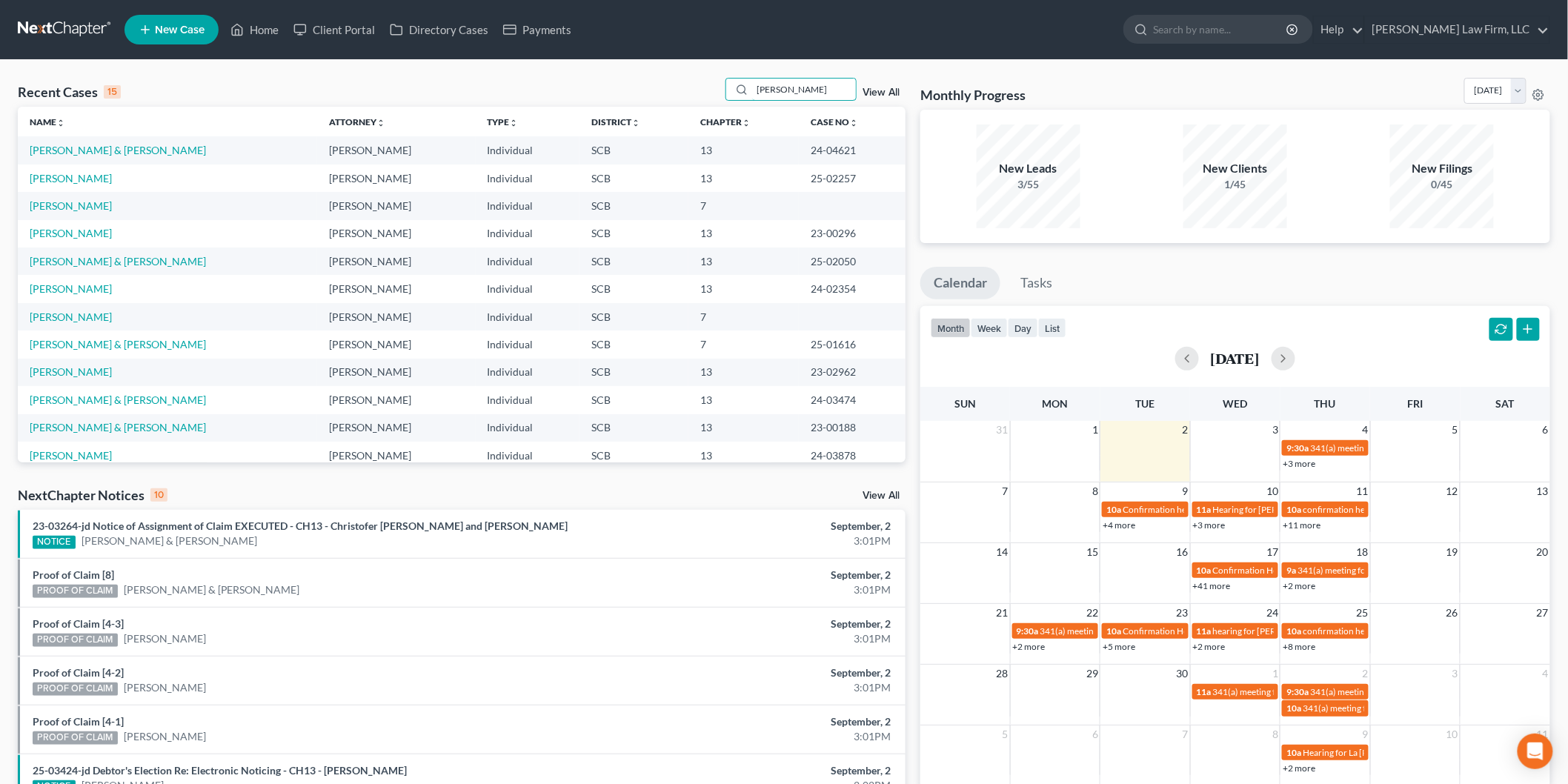
type input "[PERSON_NAME]"
click at [46, 179] on link "[PERSON_NAME]" at bounding box center [70, 178] width 83 height 12
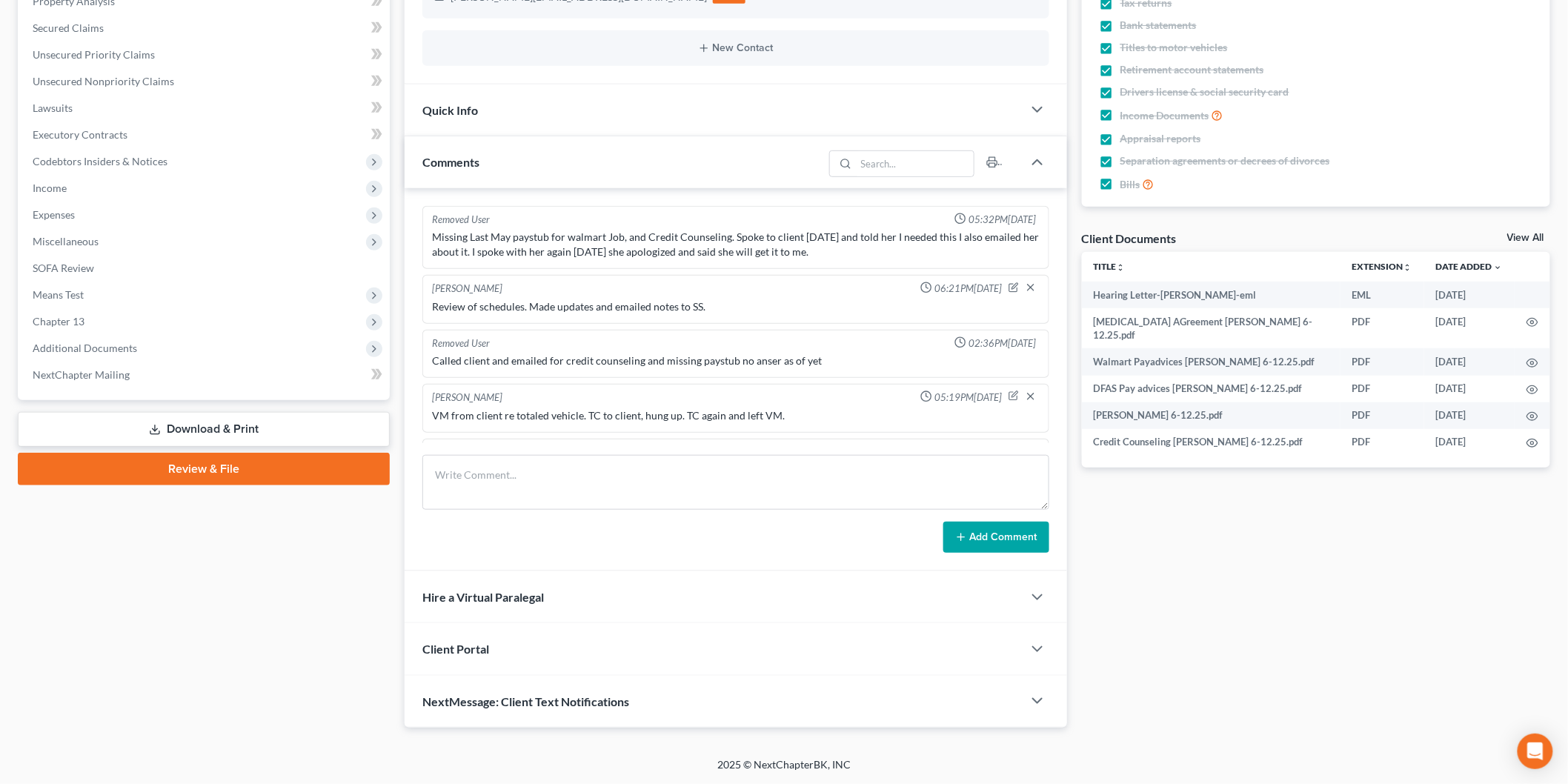
scroll to position [320, 0]
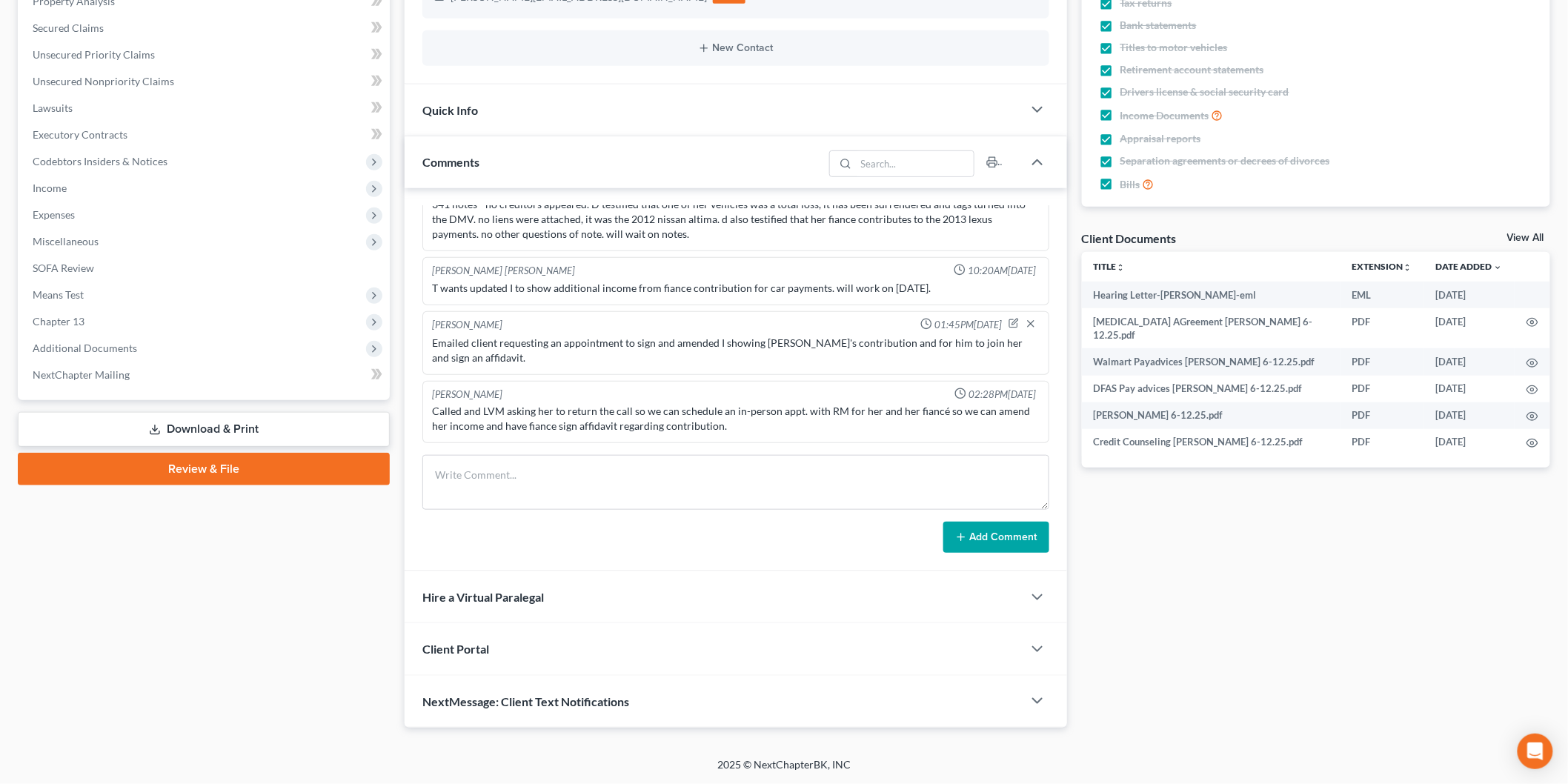
click at [117, 182] on span "Income" at bounding box center [205, 188] width 369 height 27
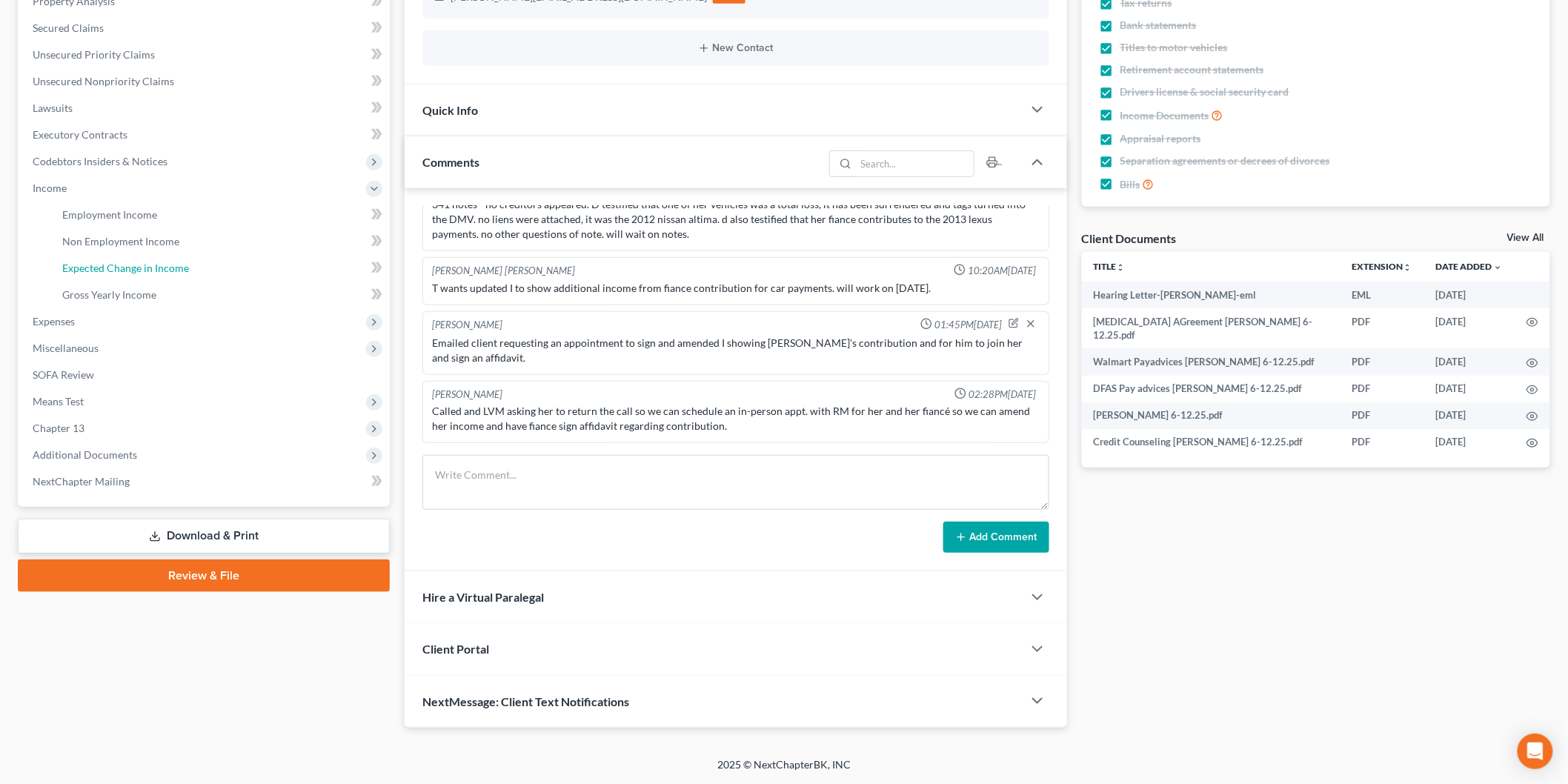
click at [154, 265] on span "Expected Change in Income" at bounding box center [126, 268] width 127 height 12
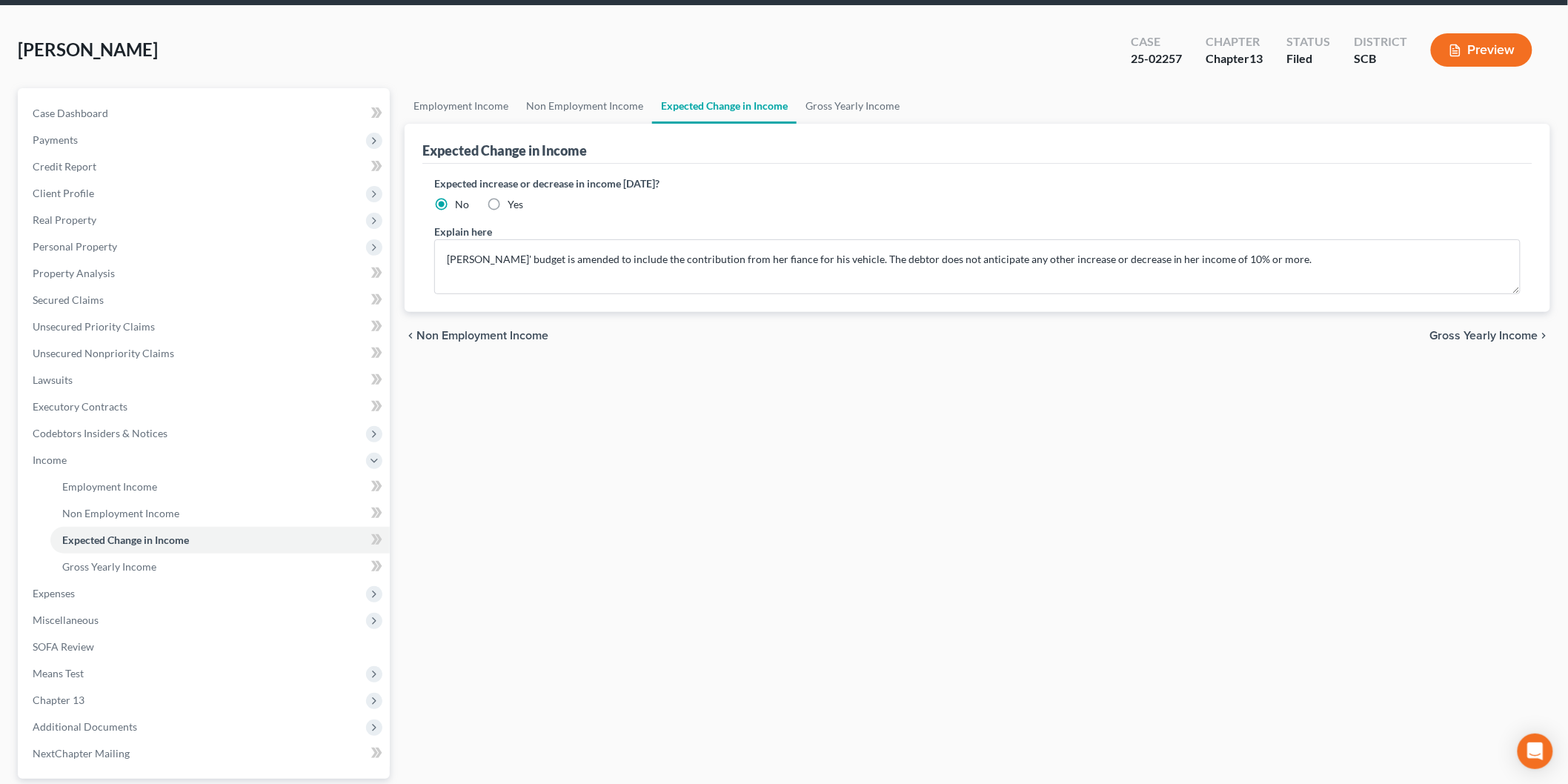
scroll to position [164, 0]
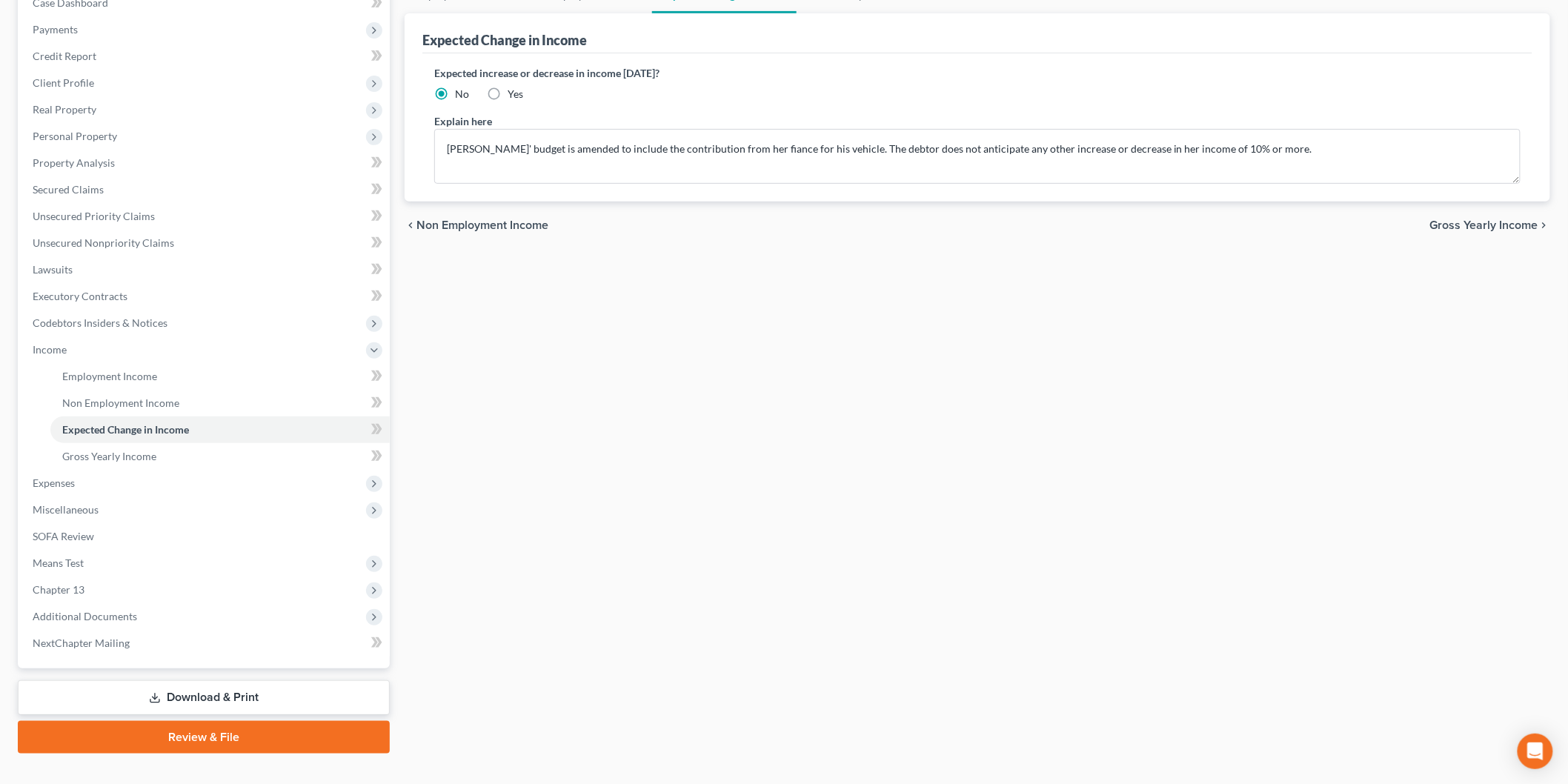
click at [91, 478] on span "Expenses" at bounding box center [205, 483] width 369 height 27
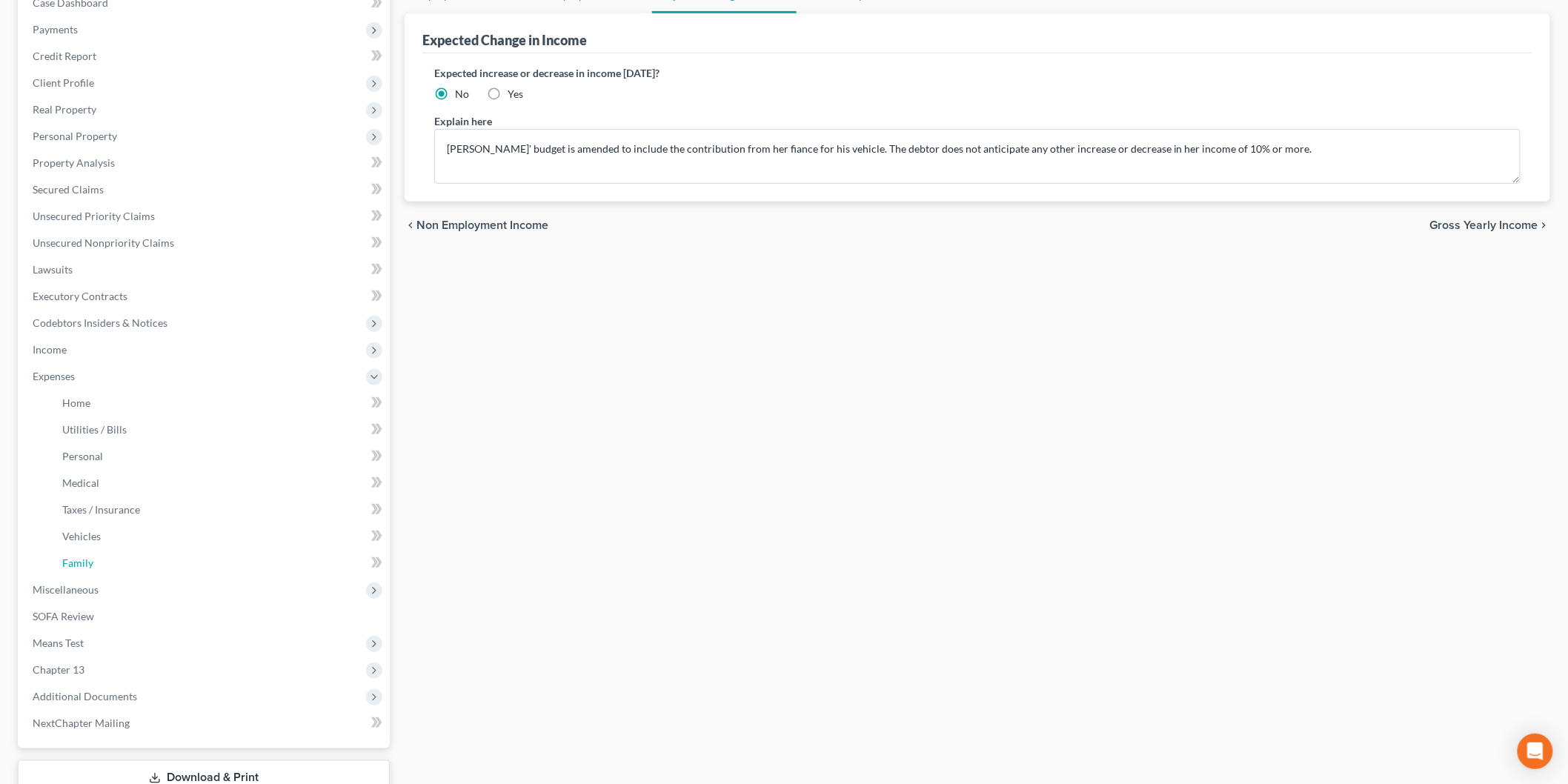
click at [97, 570] on link "Family" at bounding box center [220, 563] width 340 height 27
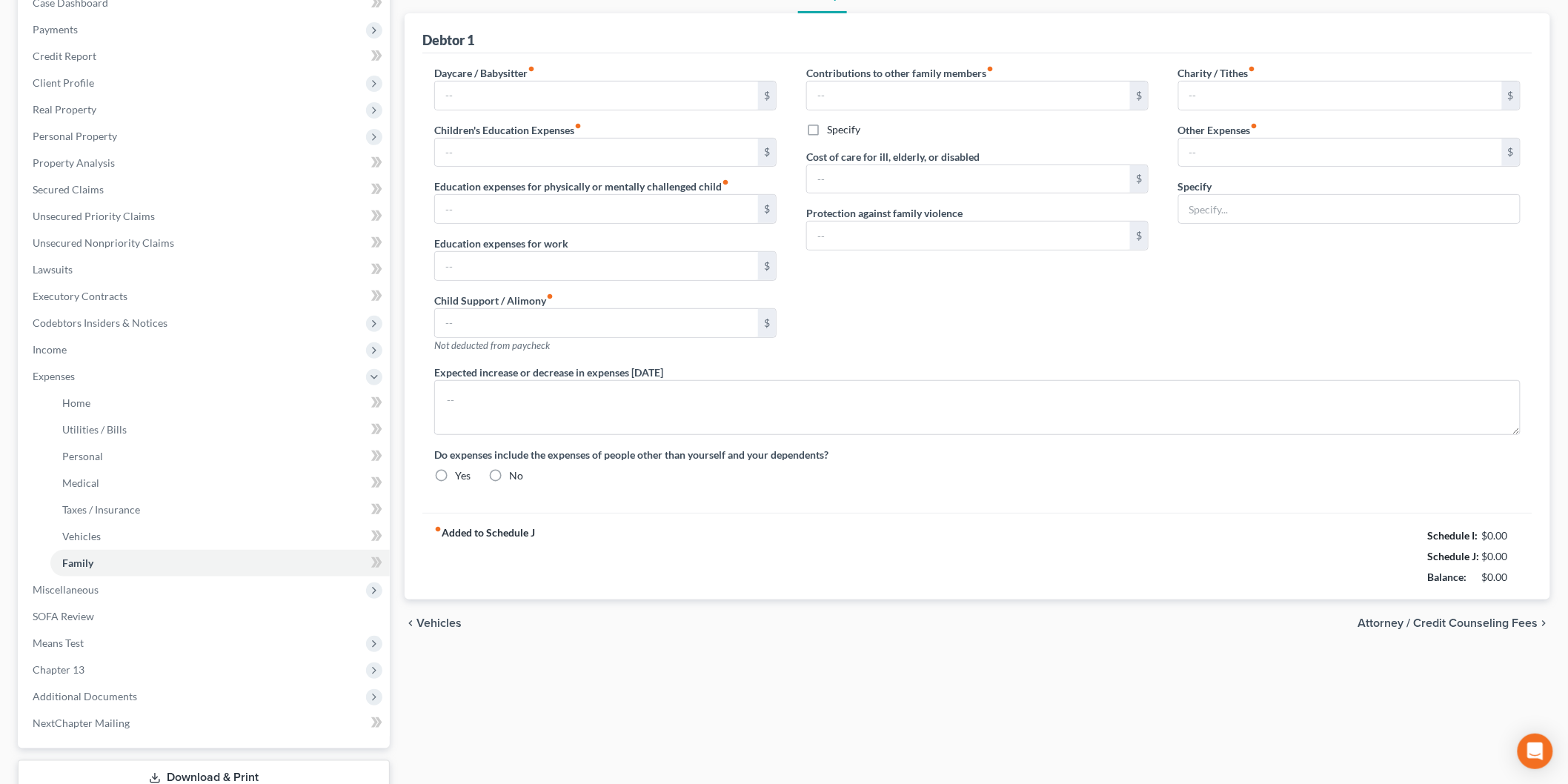
scroll to position [103, 0]
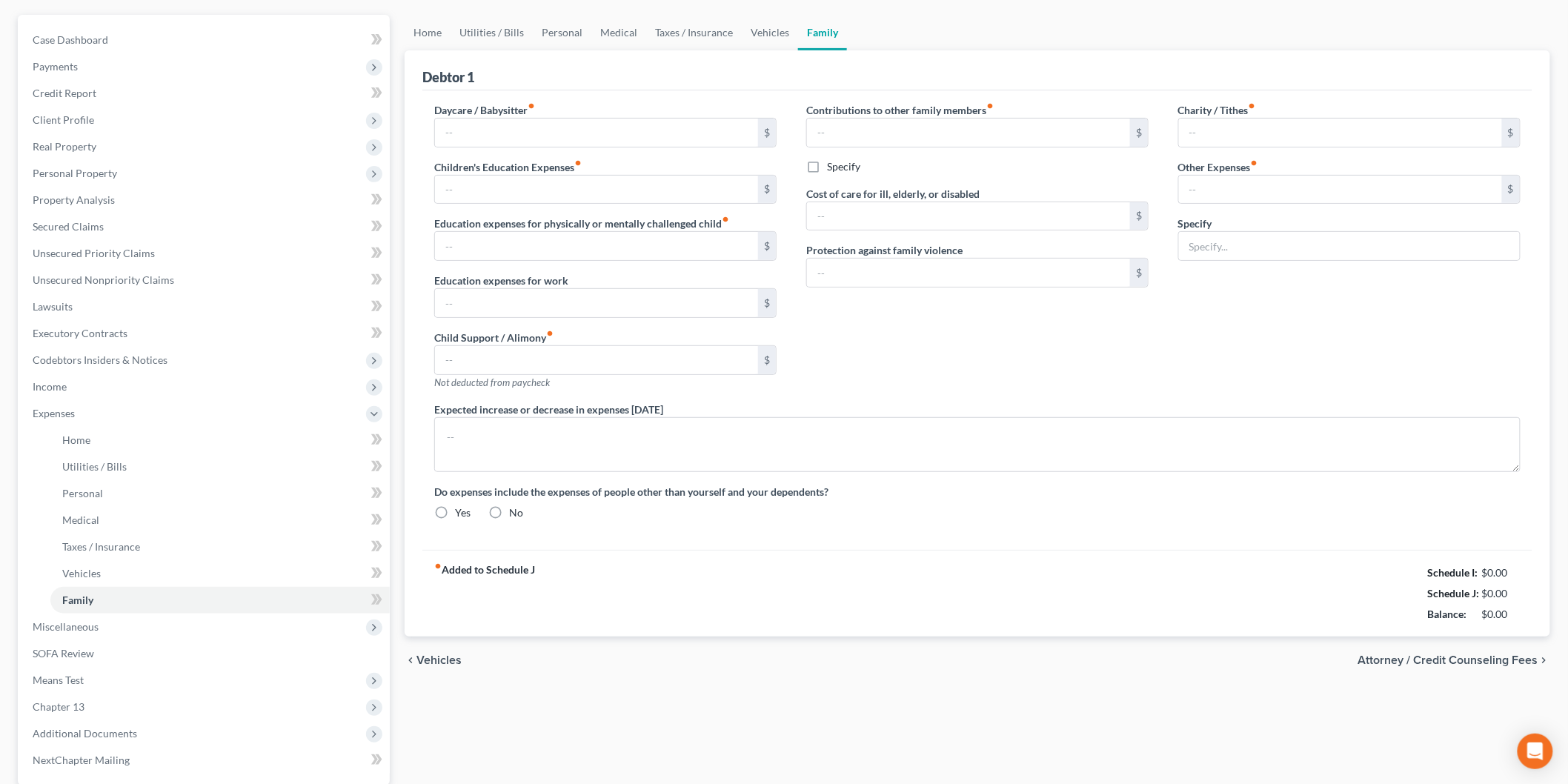
type input "0.00"
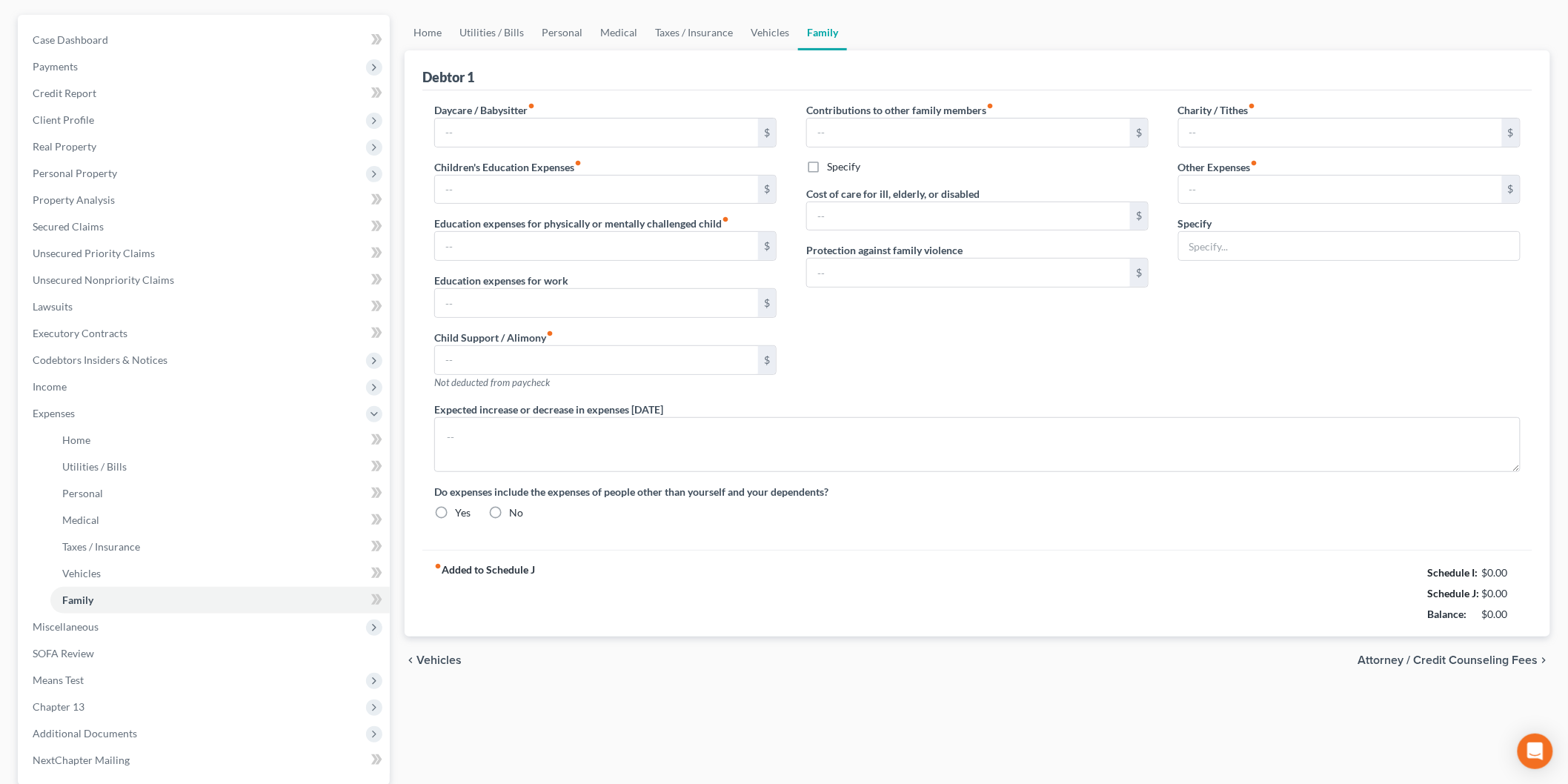
type input "0.00"
type input "40.99"
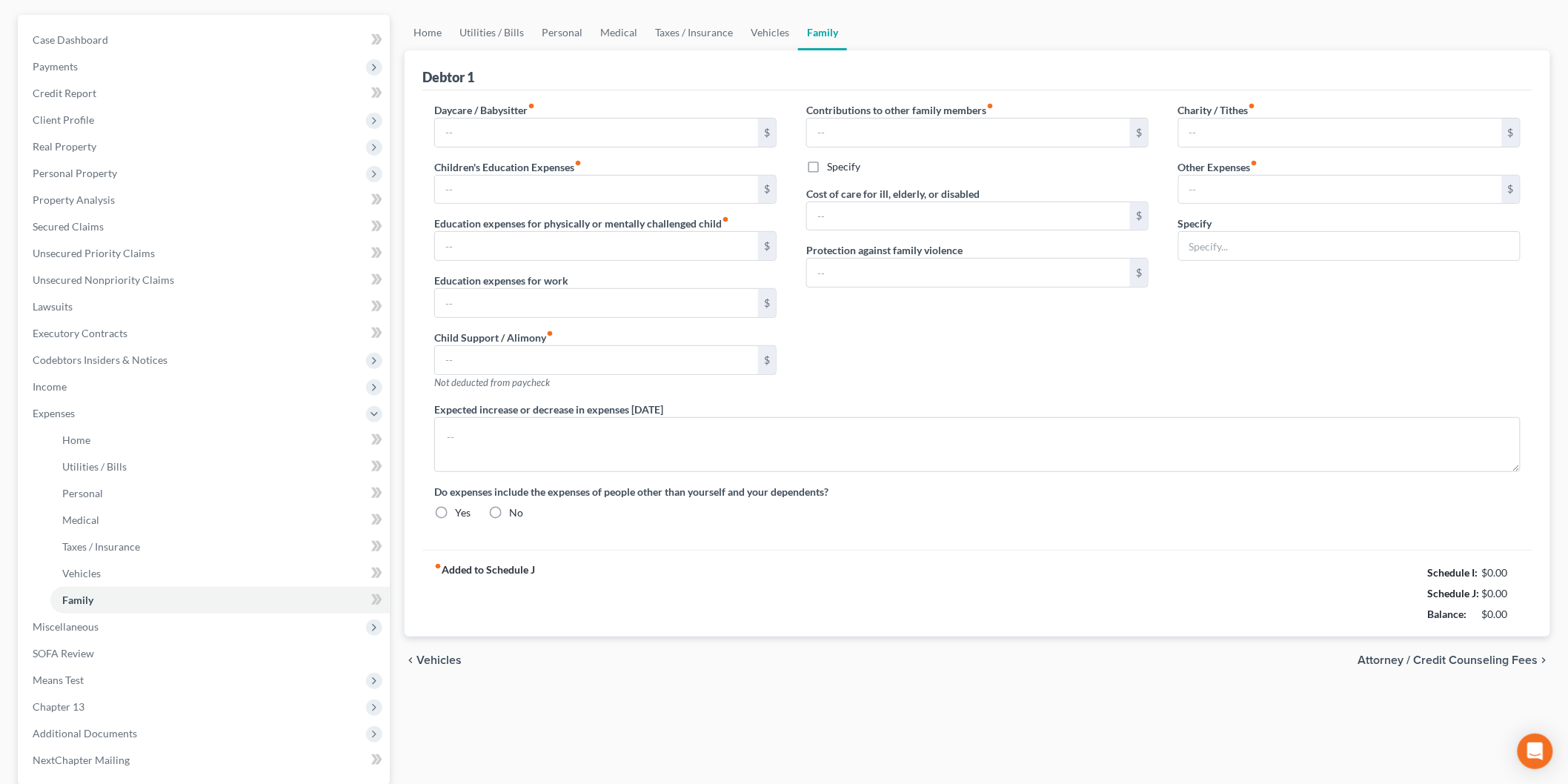
type input "ADT Security"
type textarea "[PERSON_NAME] lives with her fiance and her contributions towards the household…"
radio input "true"
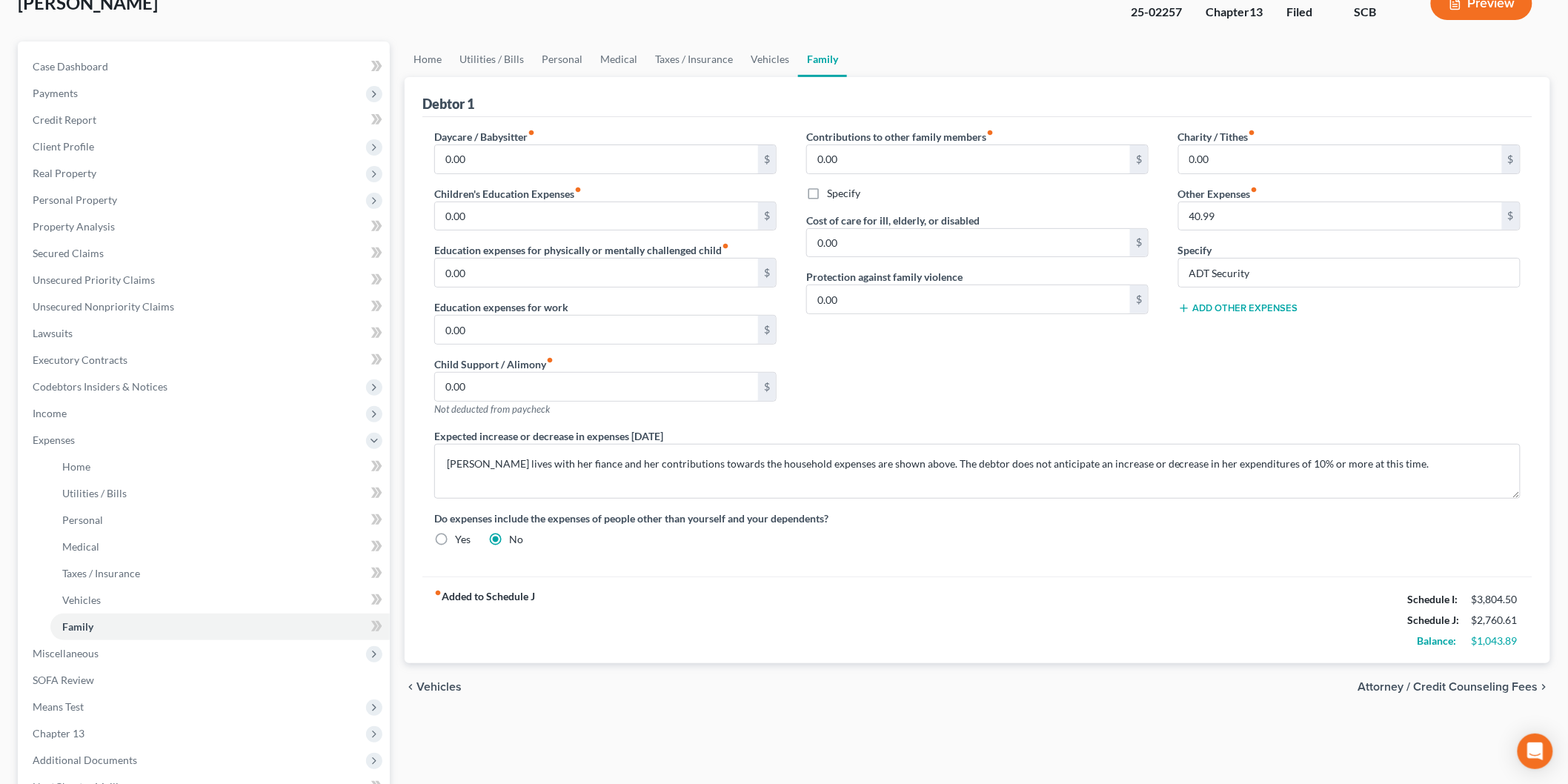
scroll to position [0, 0]
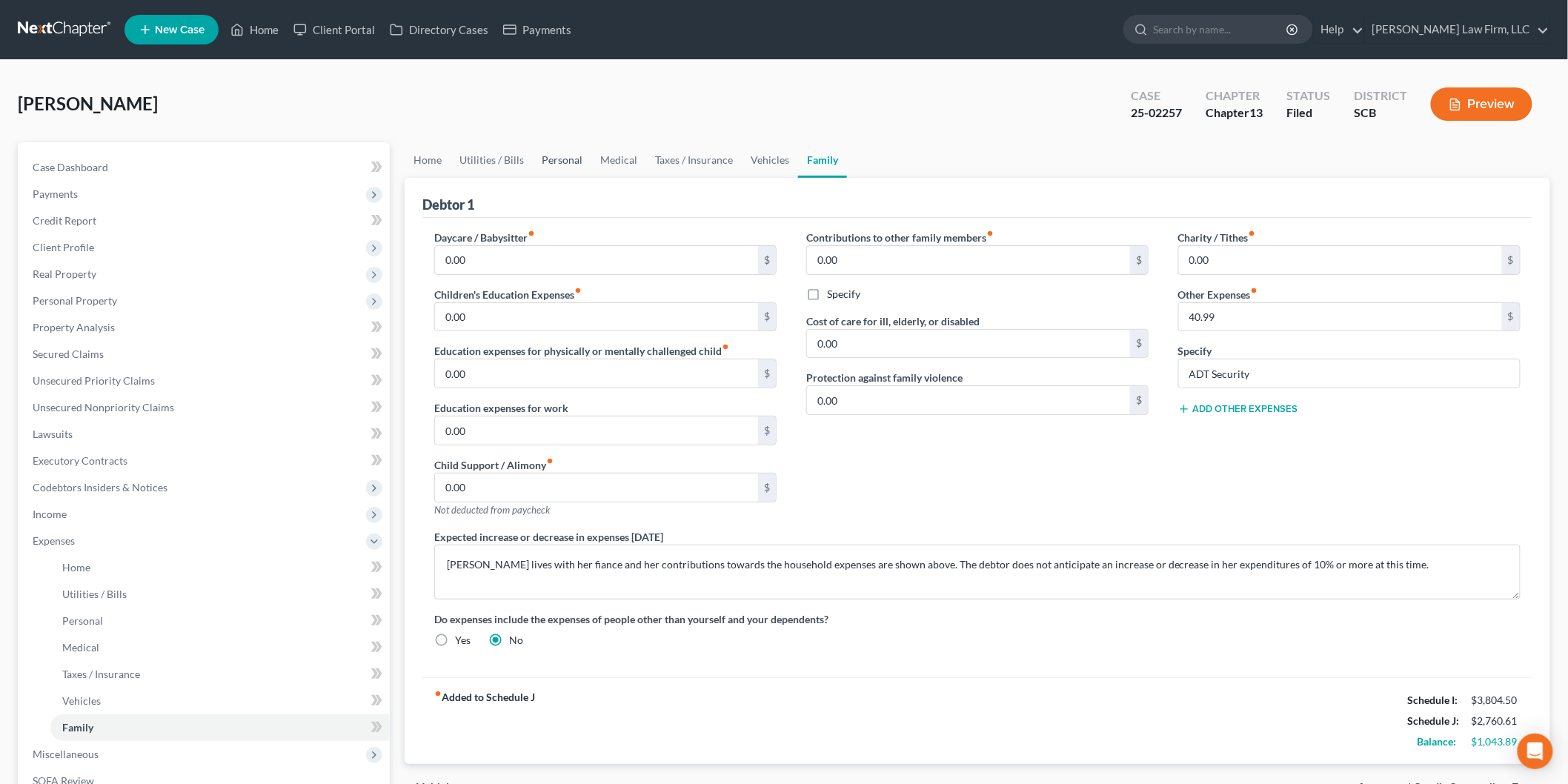
click at [561, 154] on link "Personal" at bounding box center [562, 160] width 59 height 35
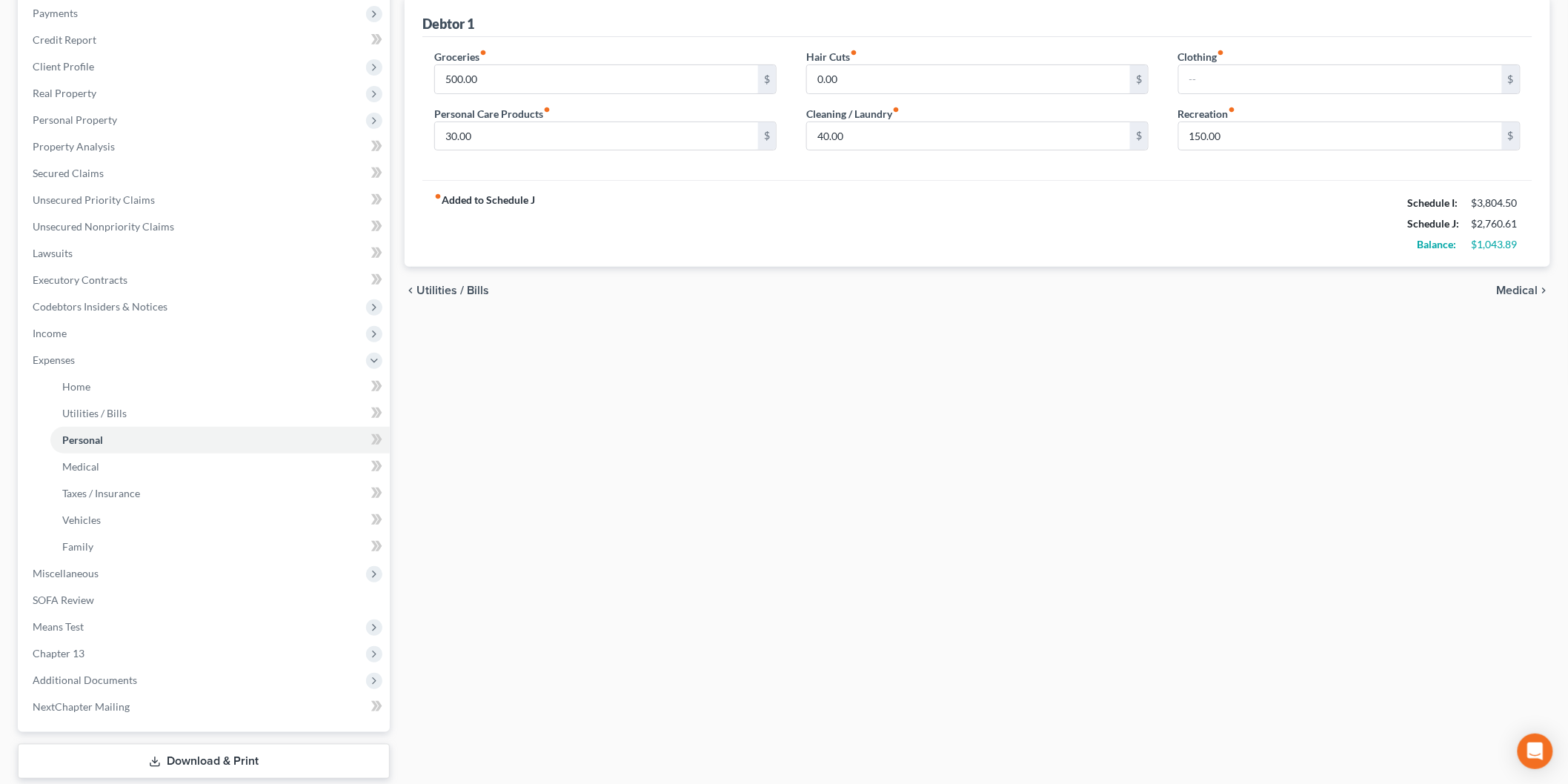
scroll to position [269, 0]
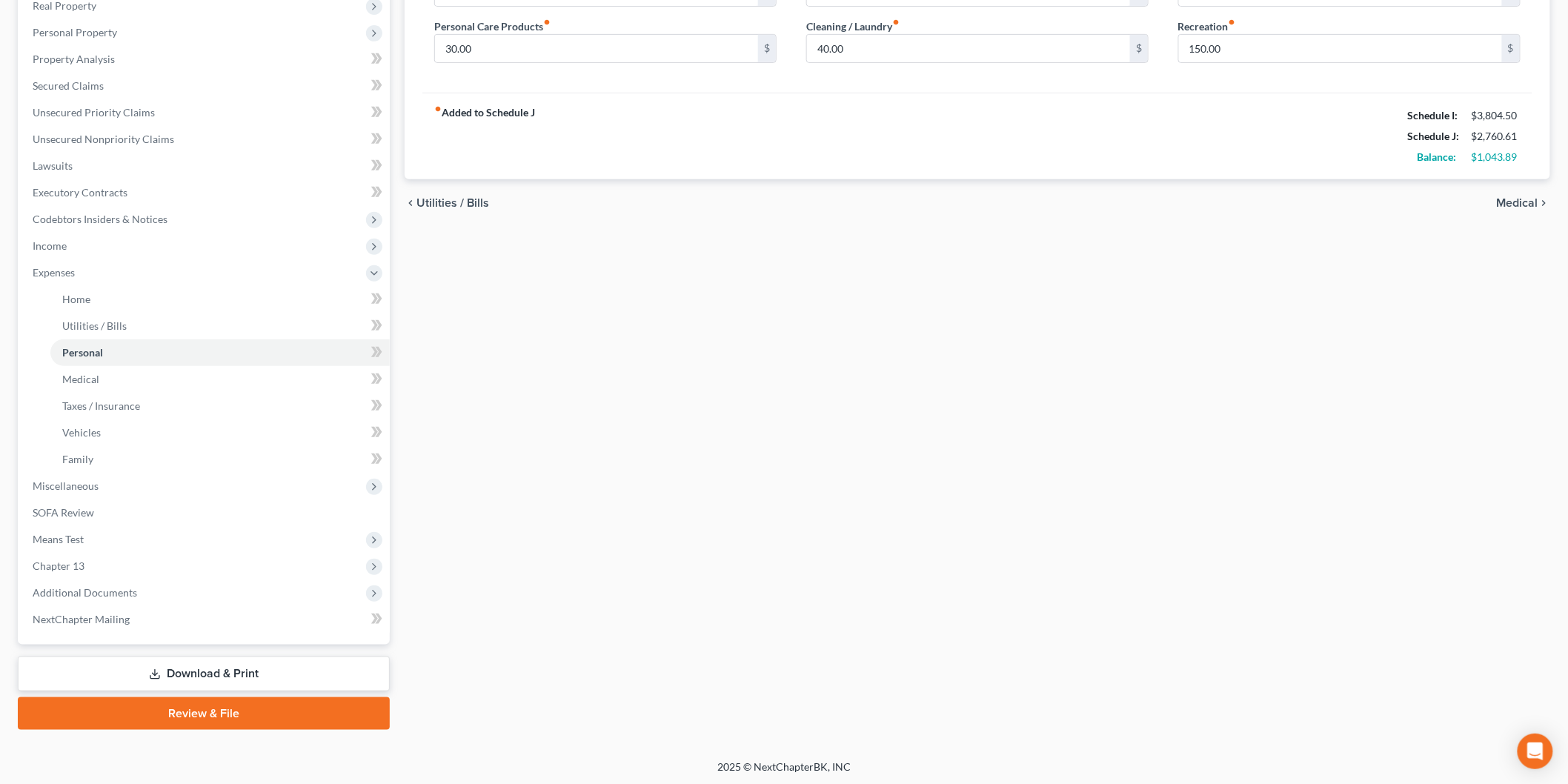
click at [195, 664] on link "Download & Print" at bounding box center [204, 674] width 372 height 35
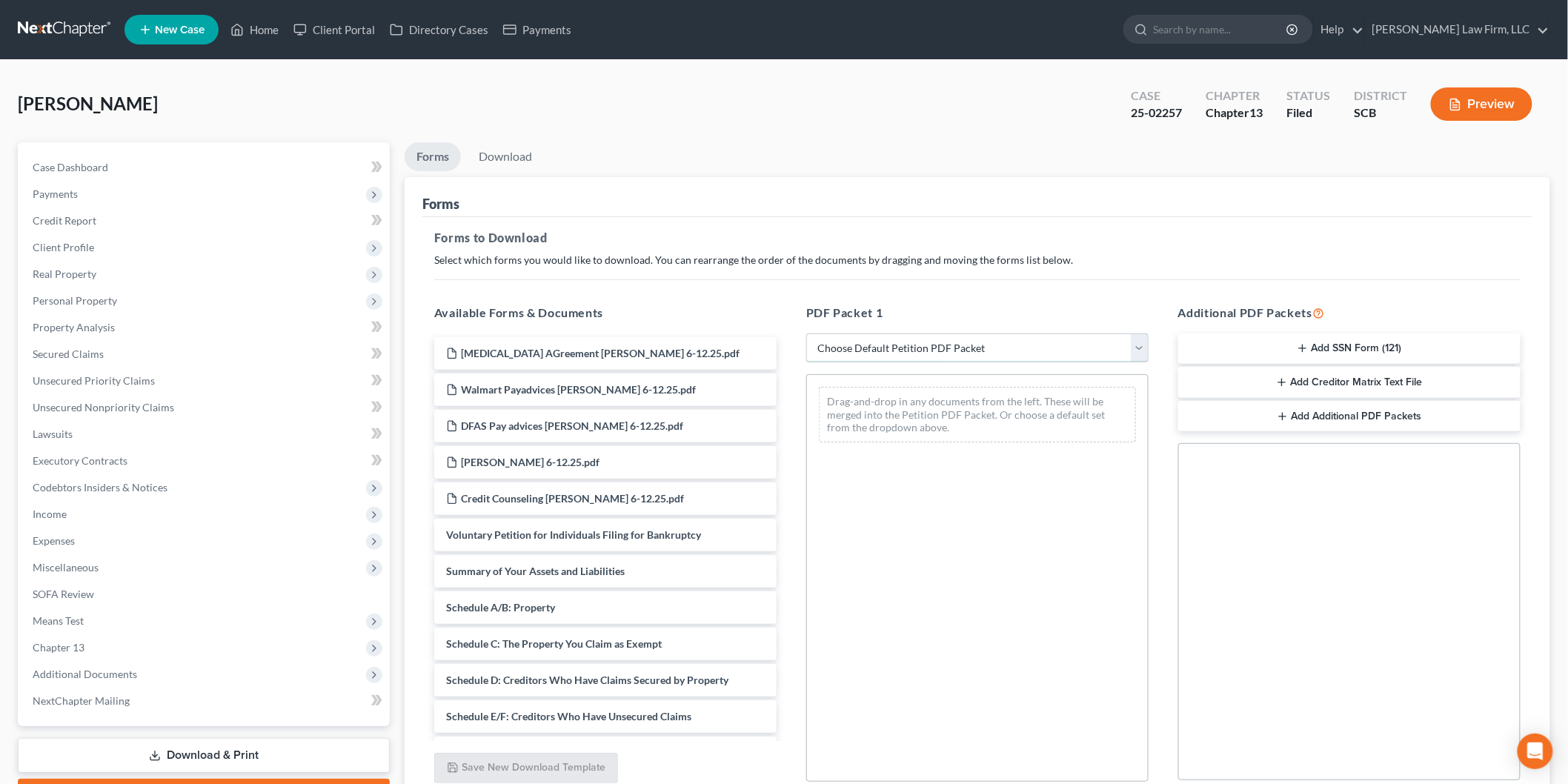
click at [906, 343] on select "Choose Default Petition PDF Packet Complete Bankruptcy Petition (all forms and …" at bounding box center [977, 348] width 343 height 29
select select "2"
click at [806, 333] on select "Choose Default Petition PDF Packet Complete Bankruptcy Petition (all forms and …" at bounding box center [977, 348] width 343 height 29
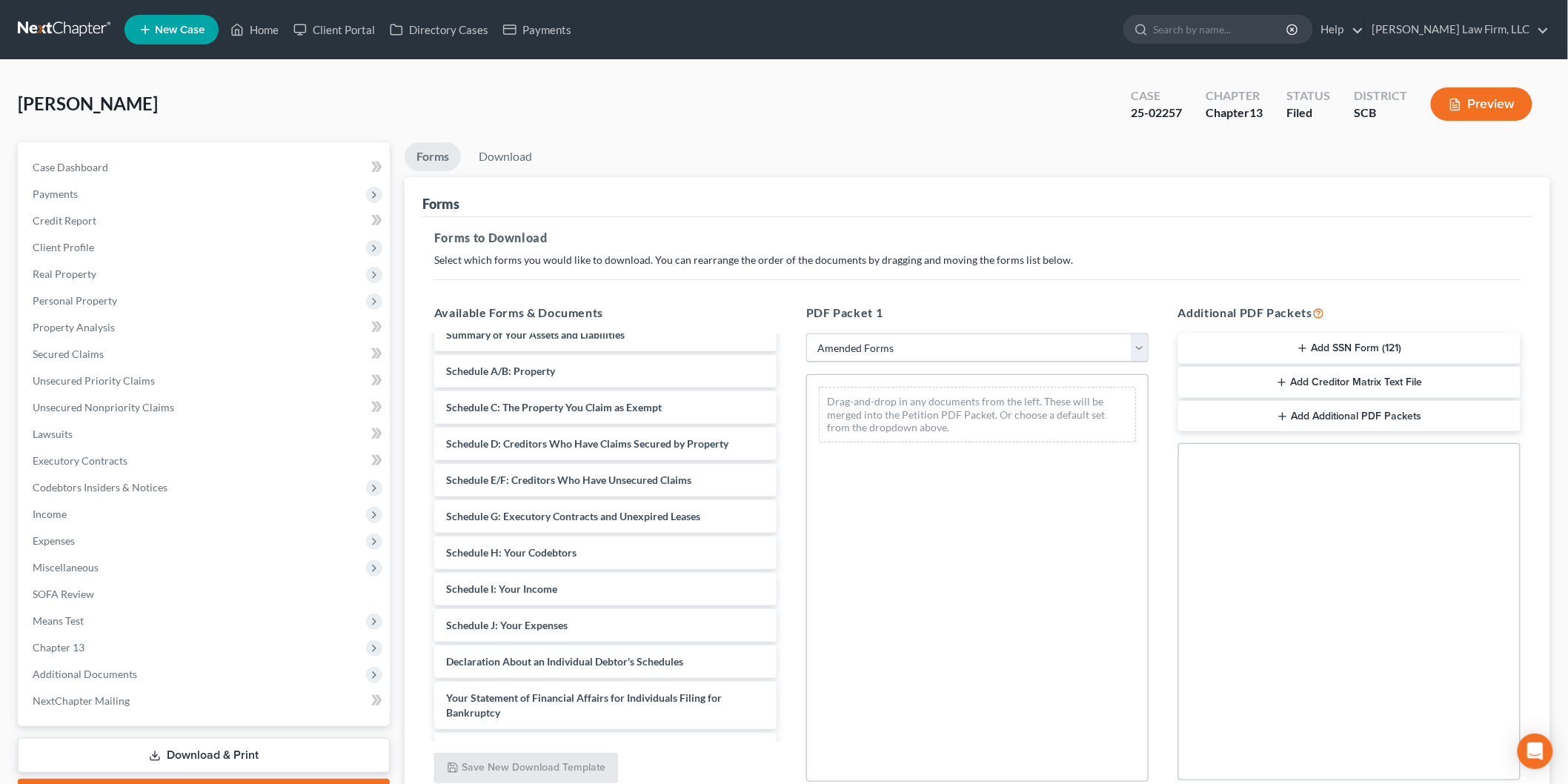
scroll to position [83, 0]
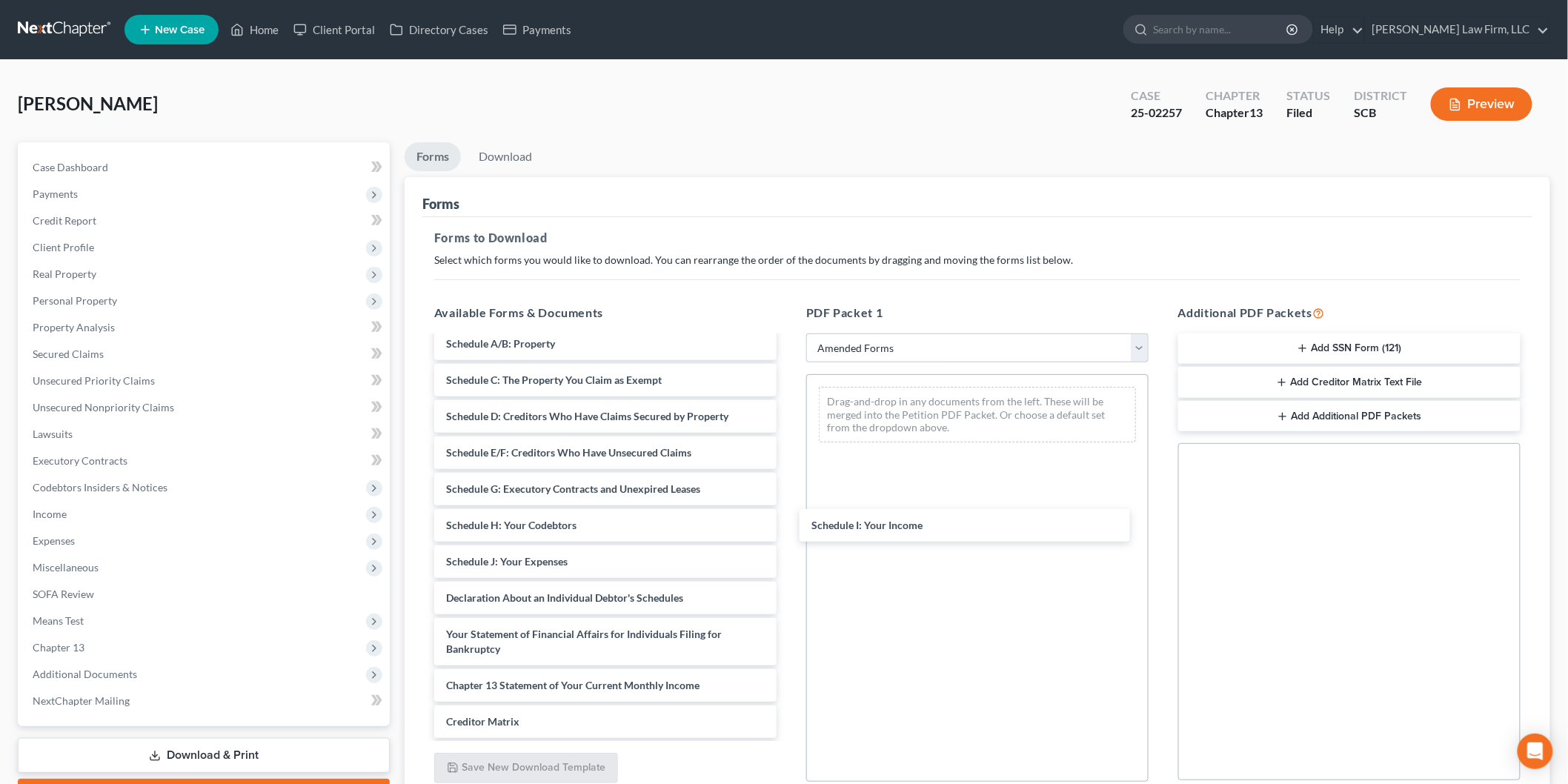
drag, startPoint x: 529, startPoint y: 560, endPoint x: 906, endPoint y: 522, distance: 378.9
click at [788, 509] on div "Schedule I: Your Income Voluntary Petition for Individuals Filing for Bankruptc…" at bounding box center [605, 558] width 366 height 607
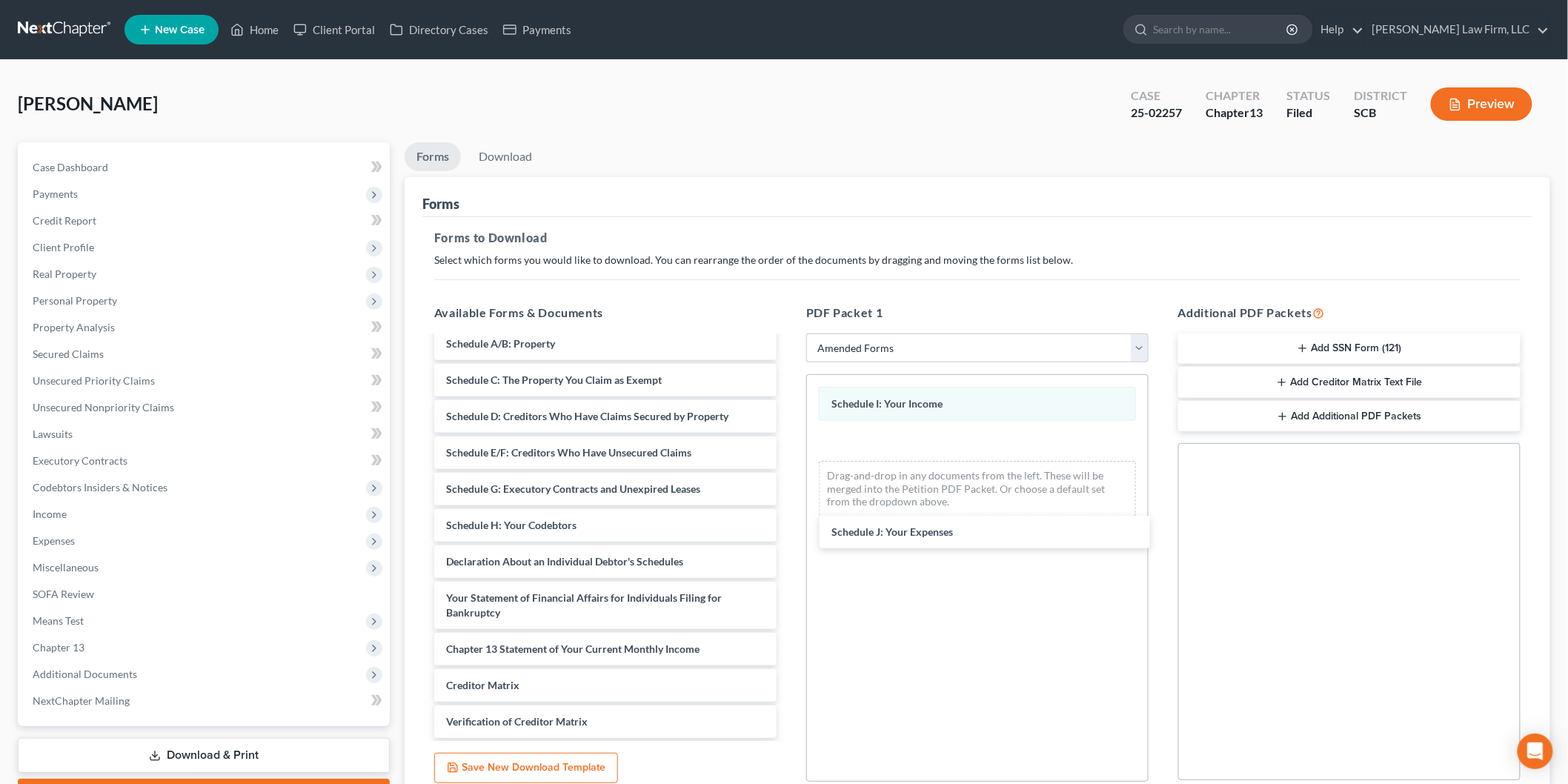
drag, startPoint x: 535, startPoint y: 550, endPoint x: 933, endPoint y: 513, distance: 399.7
click at [788, 517] on div "Schedule J: Your Expenses Voluntary Petition for Individuals Filing for Bankrup…" at bounding box center [605, 539] width 366 height 570
click at [788, 583] on div "Voluntary Petition for Individuals Filing for Bankruptcy Summary of Your Assets…" at bounding box center [605, 539] width 366 height 570
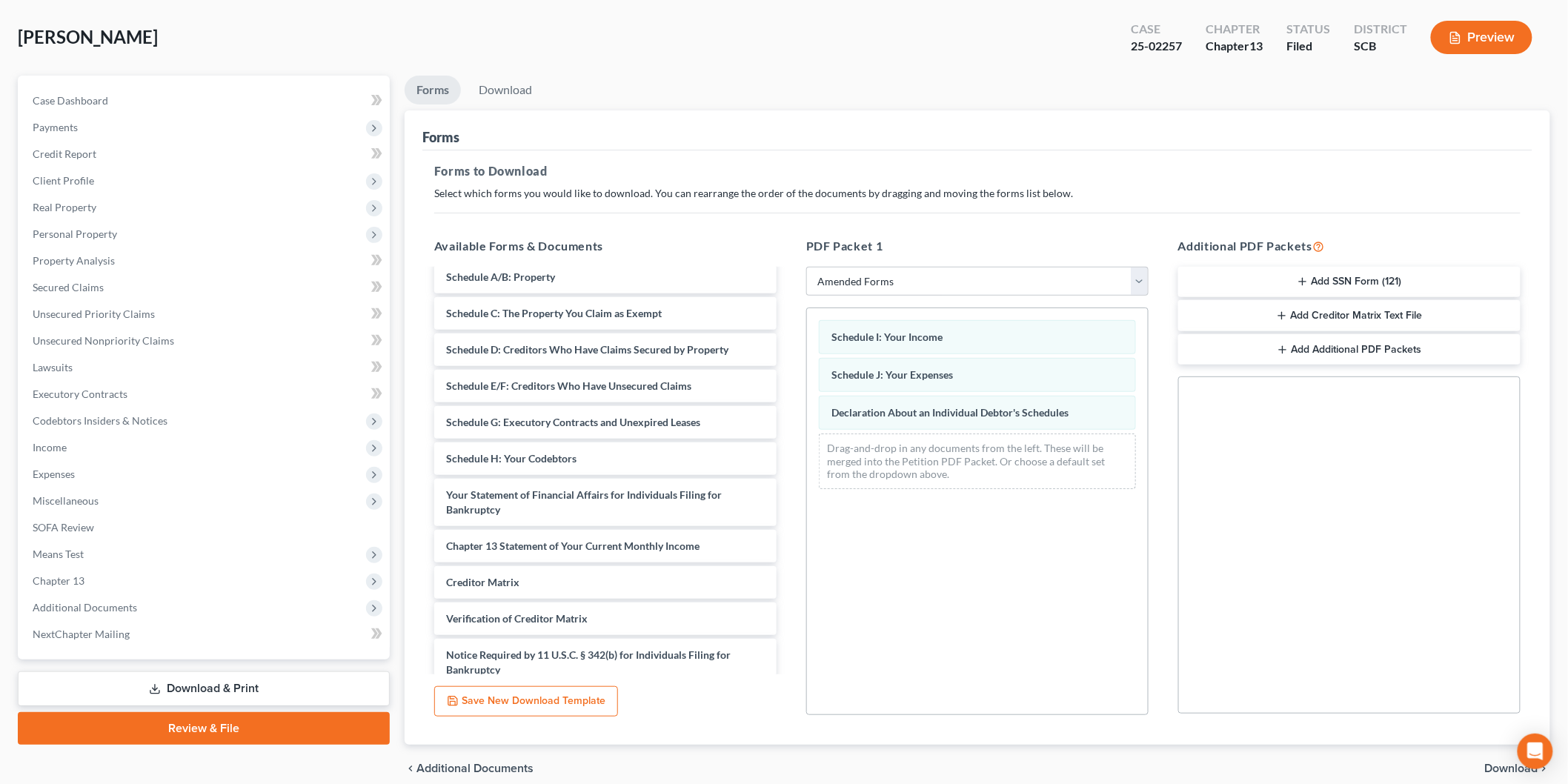
scroll to position [130, 0]
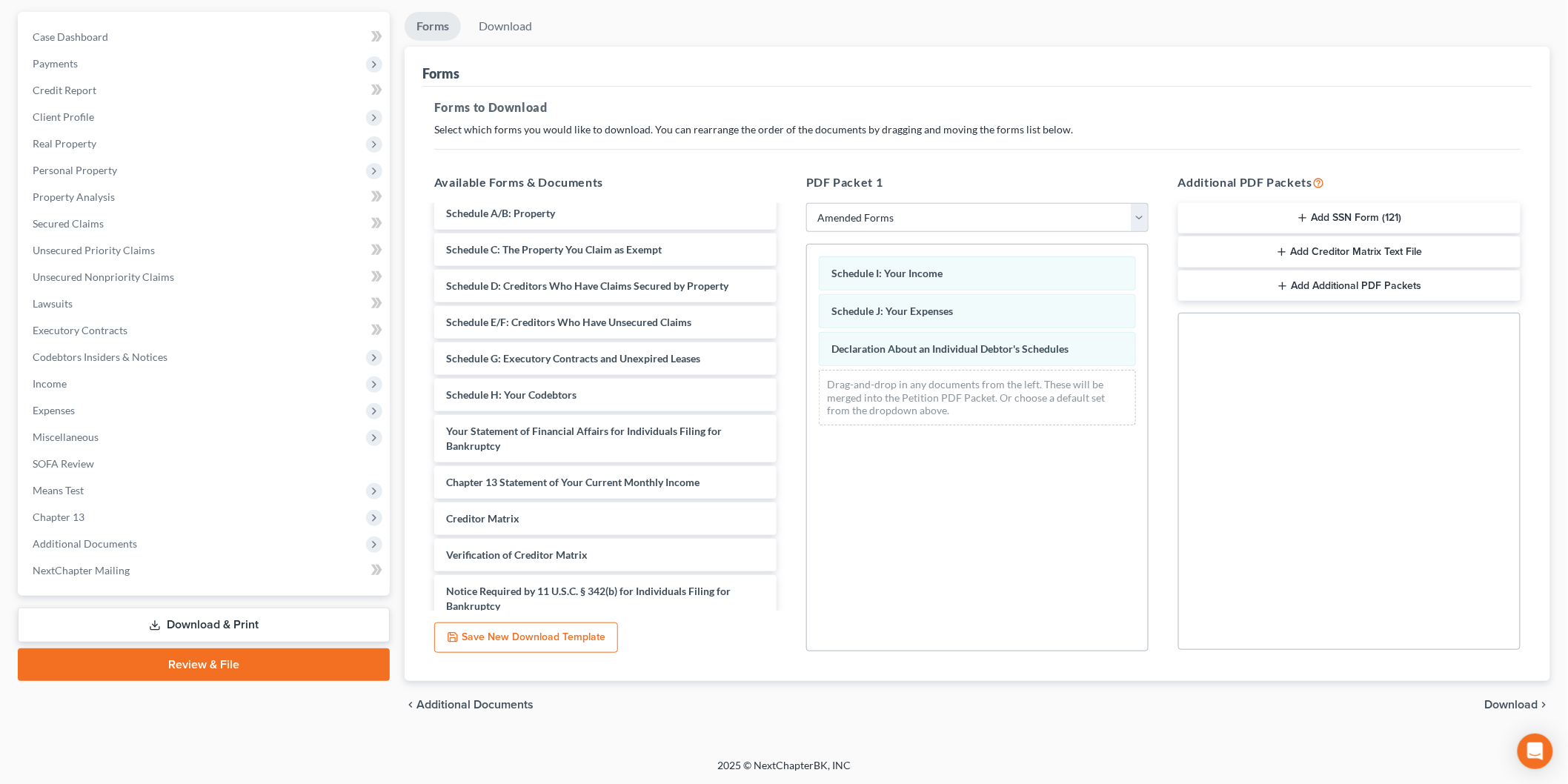
click at [1521, 705] on span "Download" at bounding box center [1512, 704] width 53 height 12
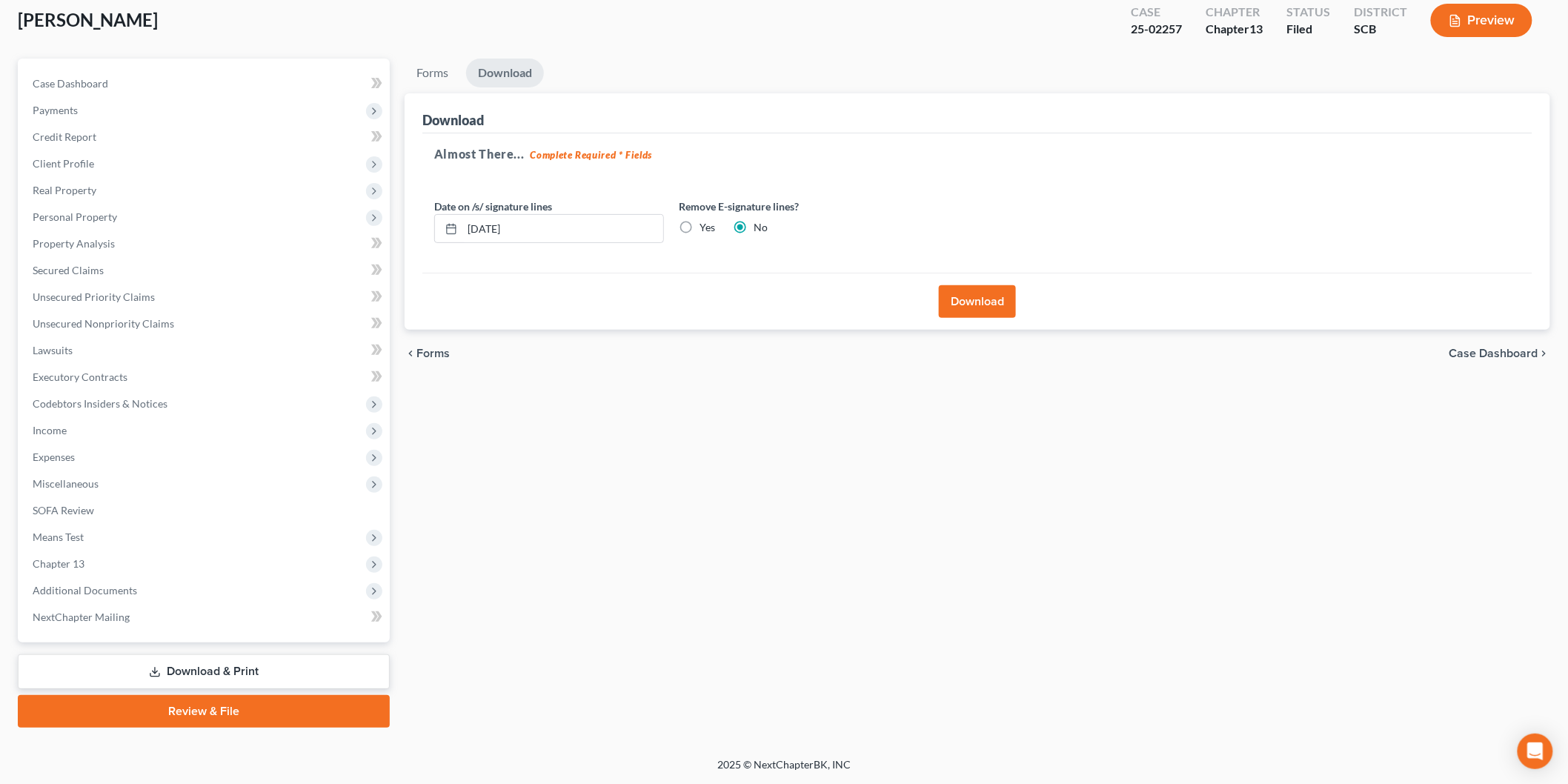
scroll to position [82, 0]
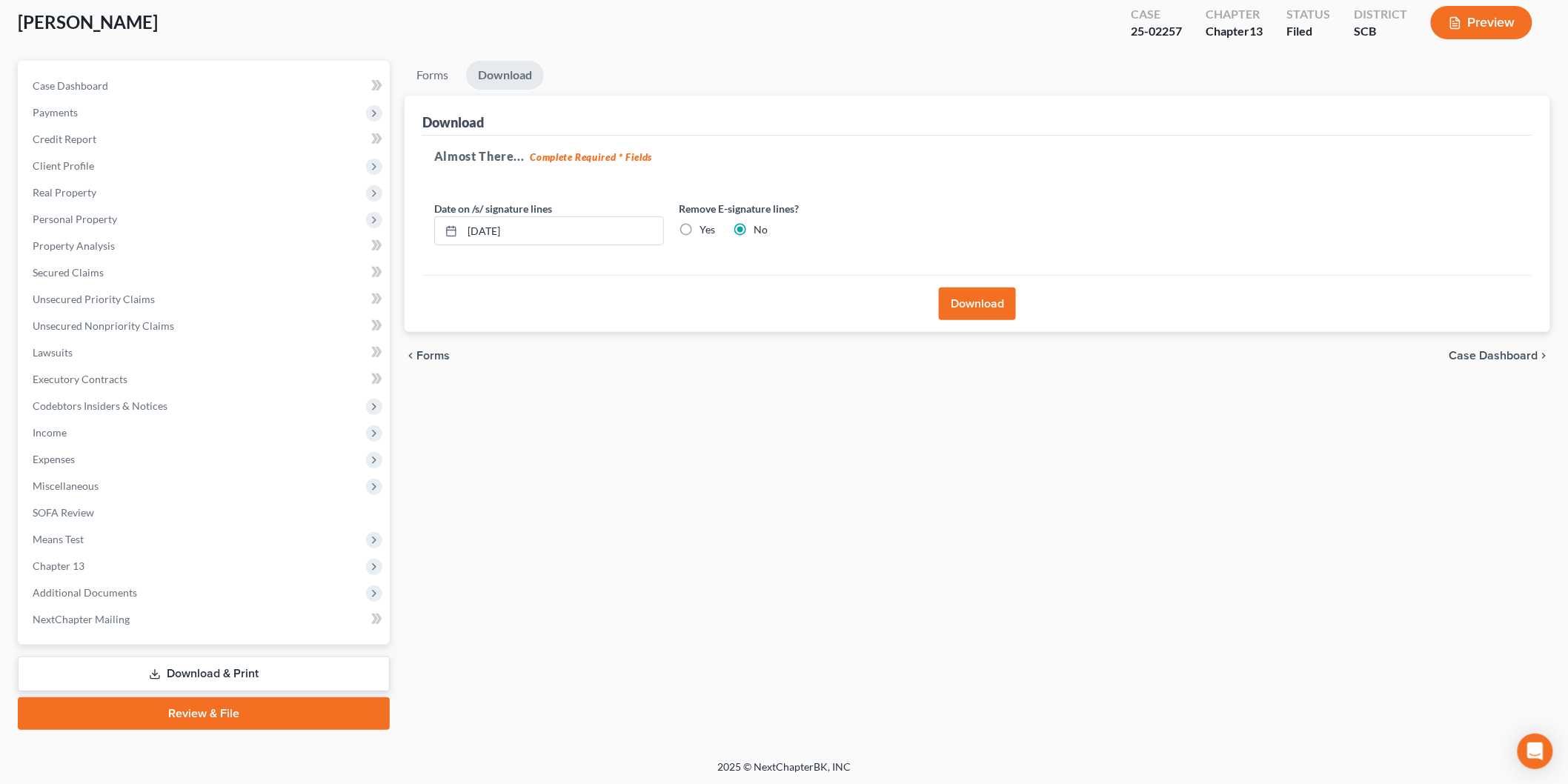
click at [699, 231] on label "Yes" at bounding box center [707, 229] width 15 height 15
click at [706, 231] on input "Yes" at bounding box center [710, 227] width 9 height 9
radio input "true"
radio input "false"
click at [437, 228] on div "[DATE]" at bounding box center [550, 231] width 230 height 29
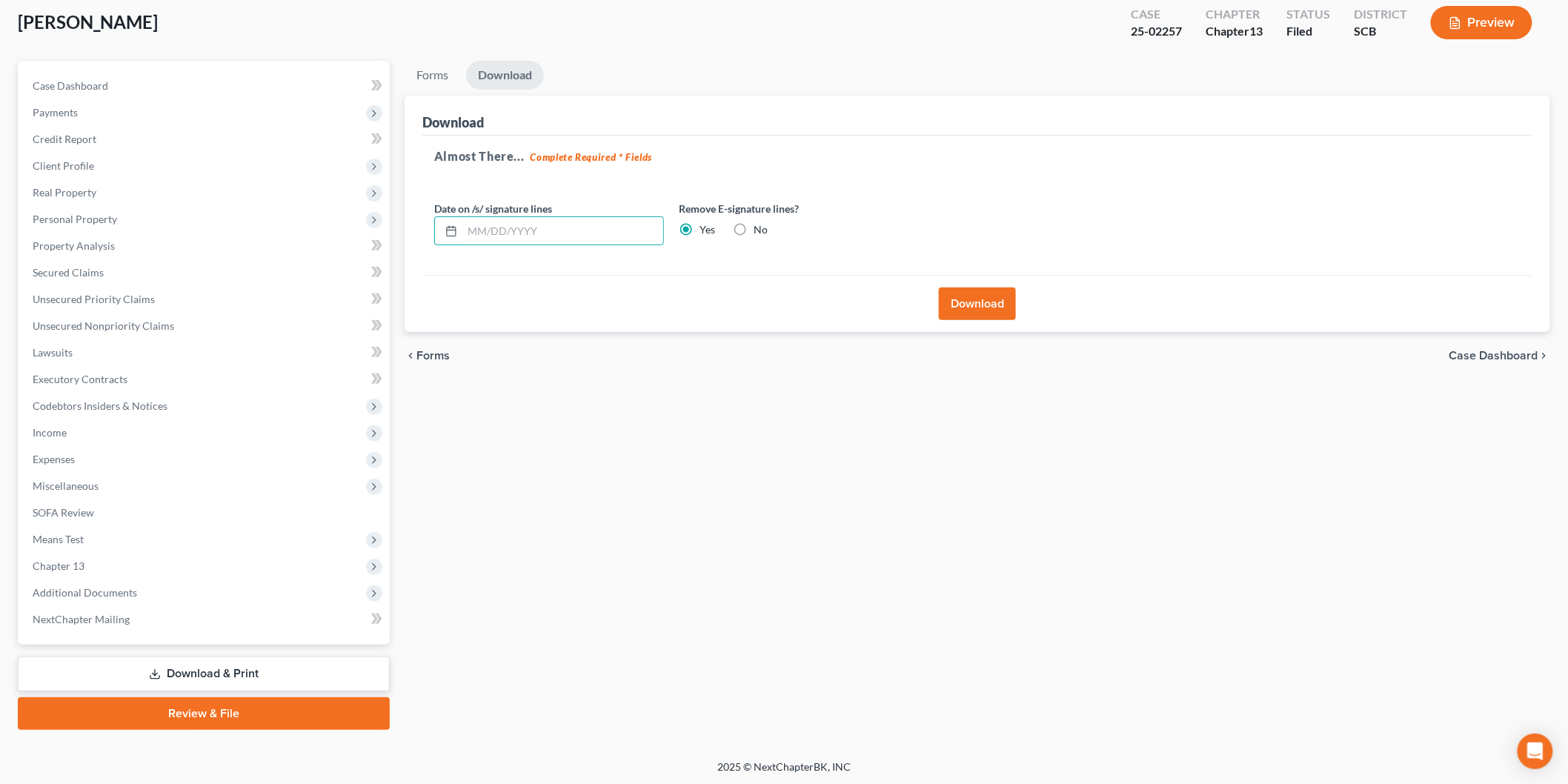
click at [959, 319] on button "Download" at bounding box center [977, 303] width 77 height 32
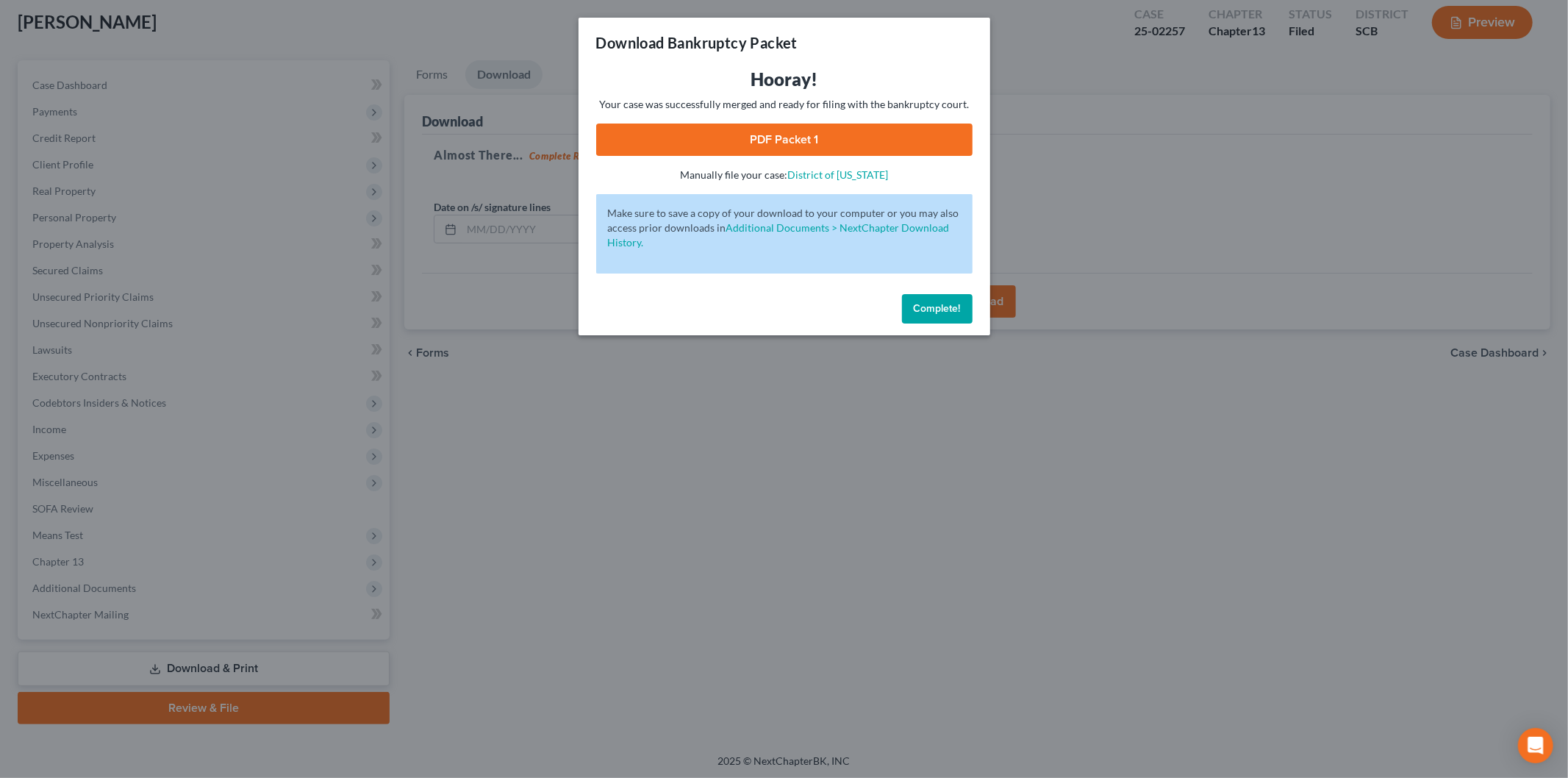
click at [761, 140] on link "PDF Packet 1" at bounding box center [785, 139] width 377 height 32
click at [919, 307] on span "Complete!" at bounding box center [936, 309] width 47 height 12
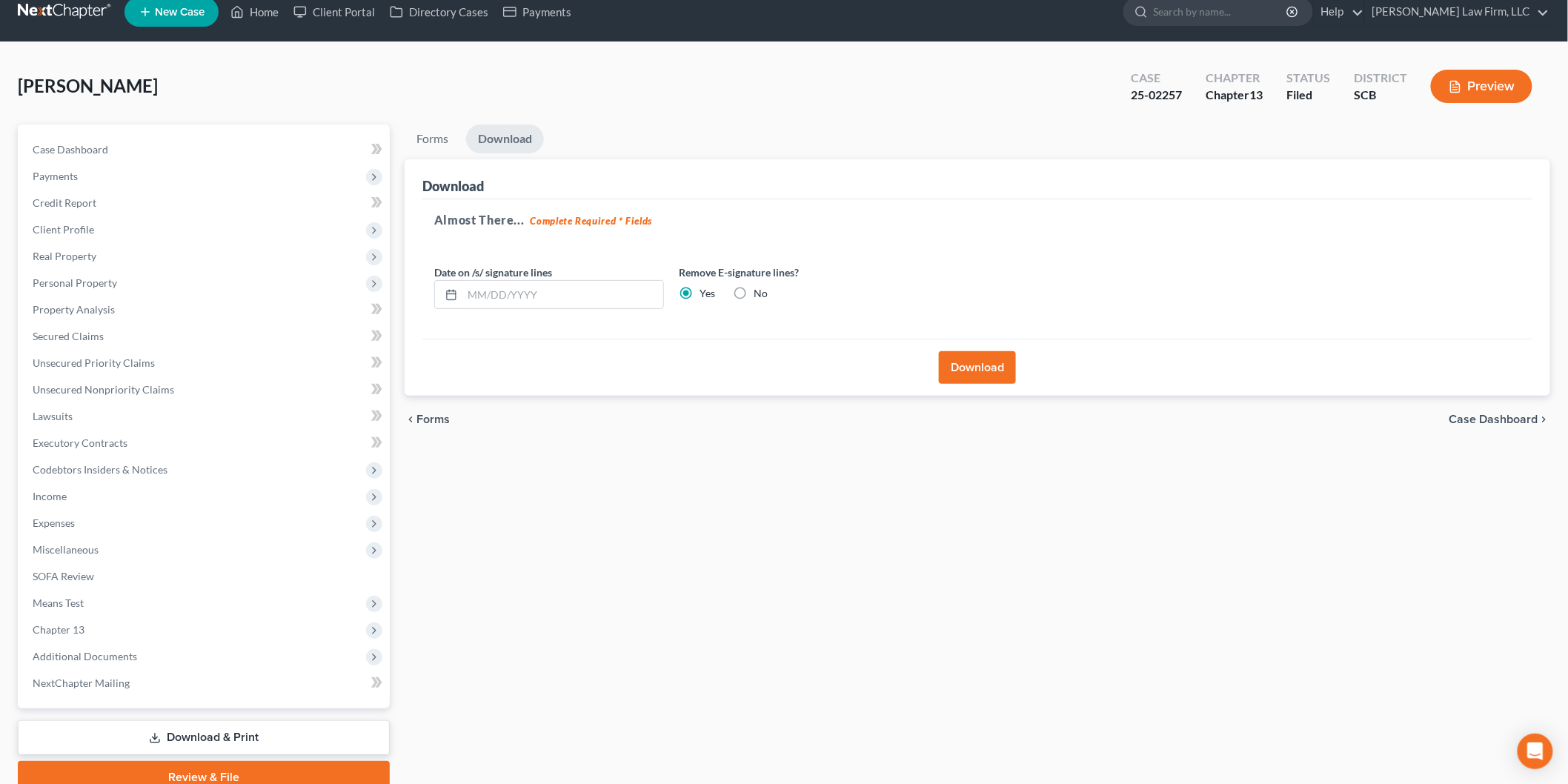
scroll to position [0, 0]
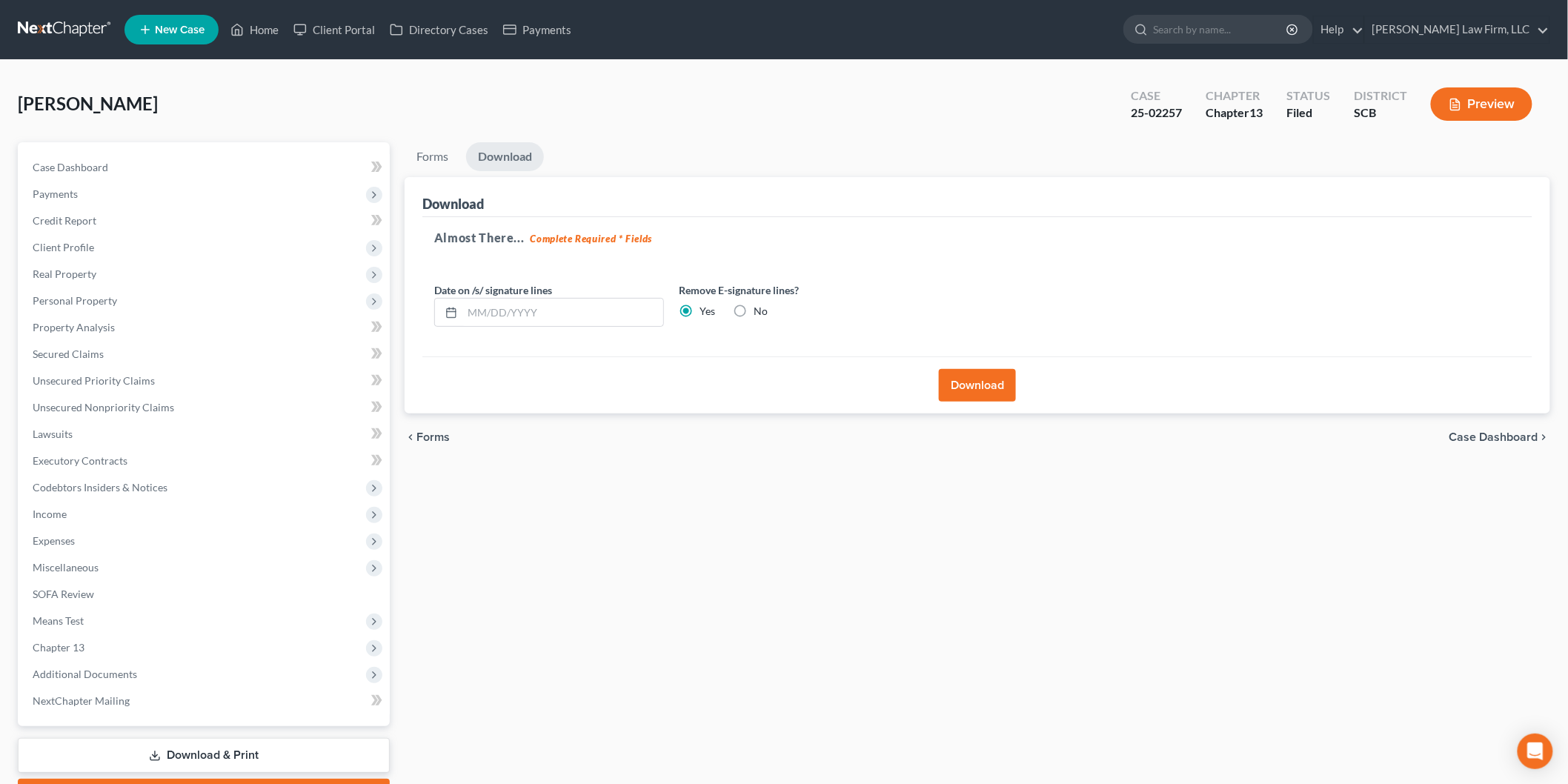
click at [97, 152] on div "Case Dashboard Payments Invoices Payments Payments Credit Report Client Profile…" at bounding box center [204, 434] width 372 height 583
click at [90, 157] on link "Case Dashboard" at bounding box center [205, 167] width 369 height 27
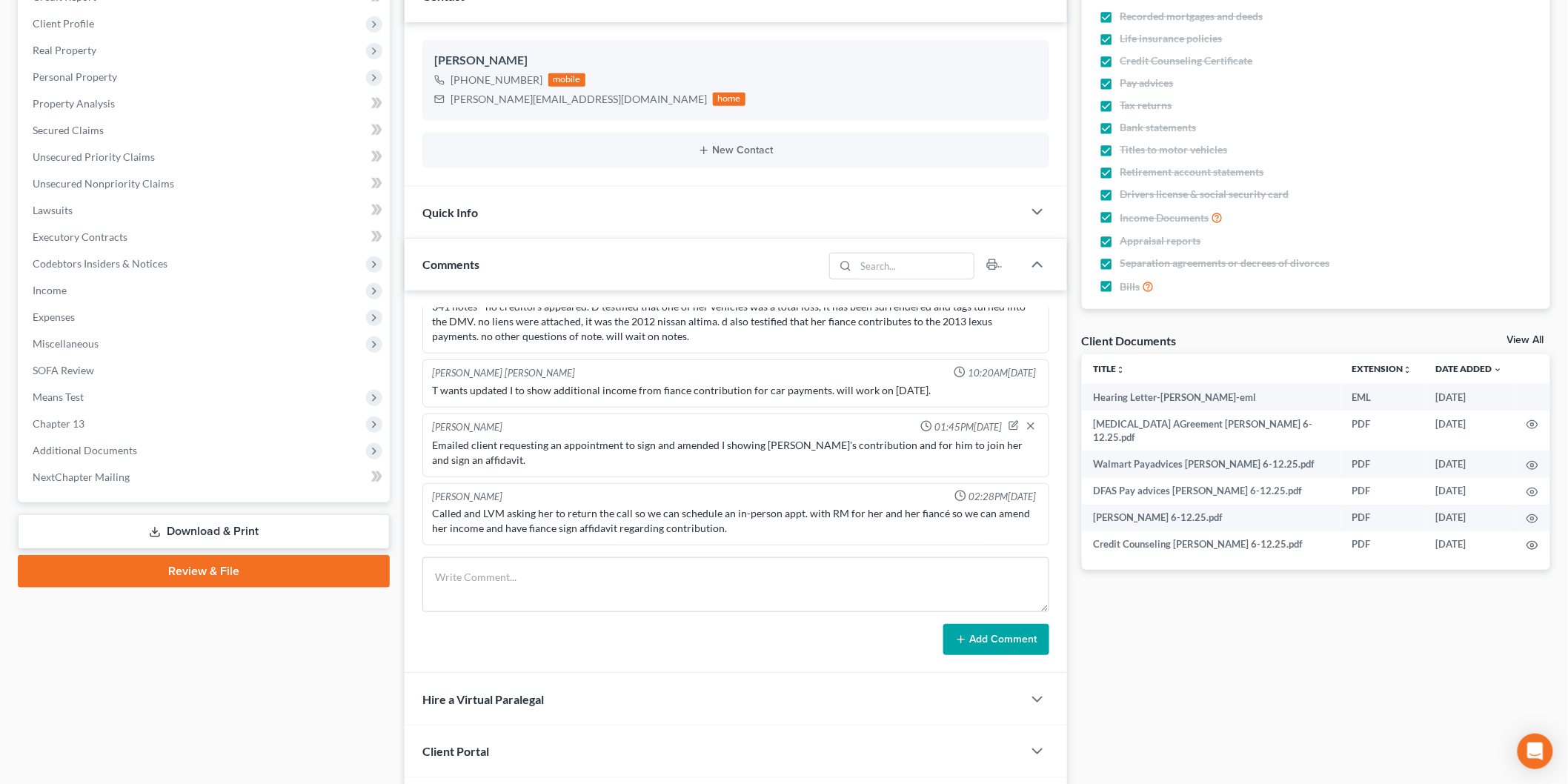
scroll to position [326, 0]
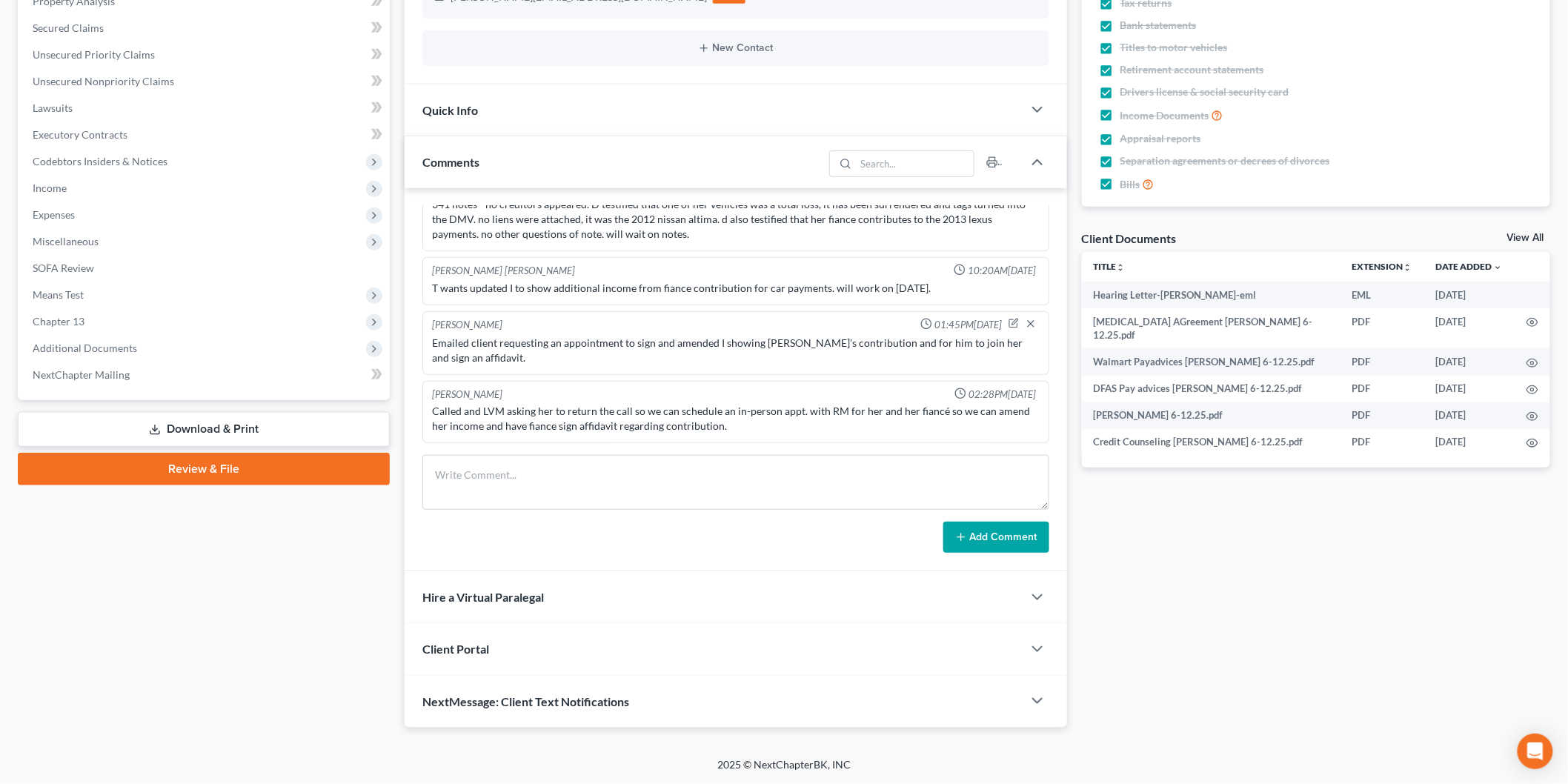
click at [159, 184] on span "Income" at bounding box center [205, 188] width 369 height 27
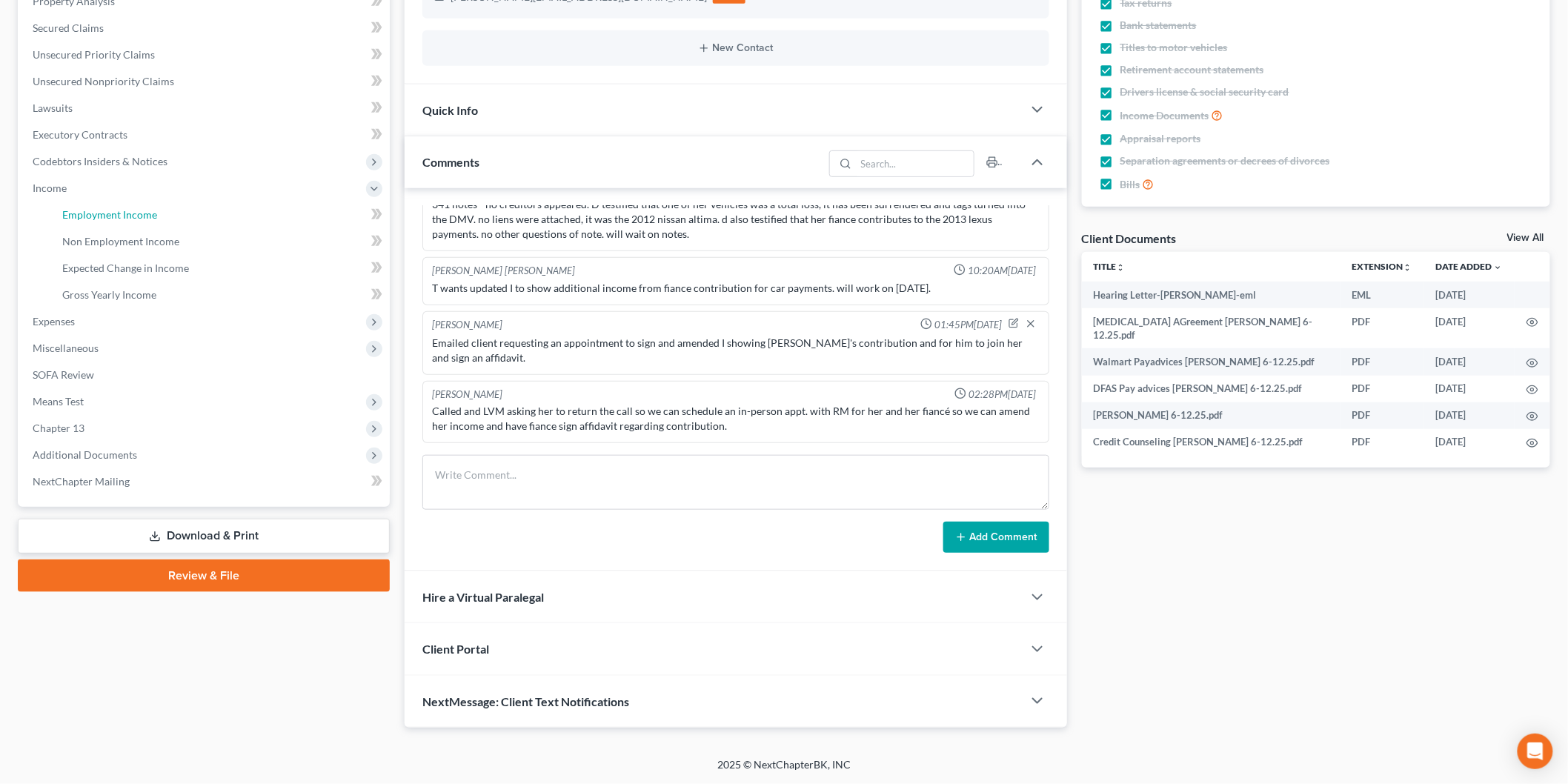
click at [176, 215] on link "Employment Income" at bounding box center [220, 215] width 340 height 27
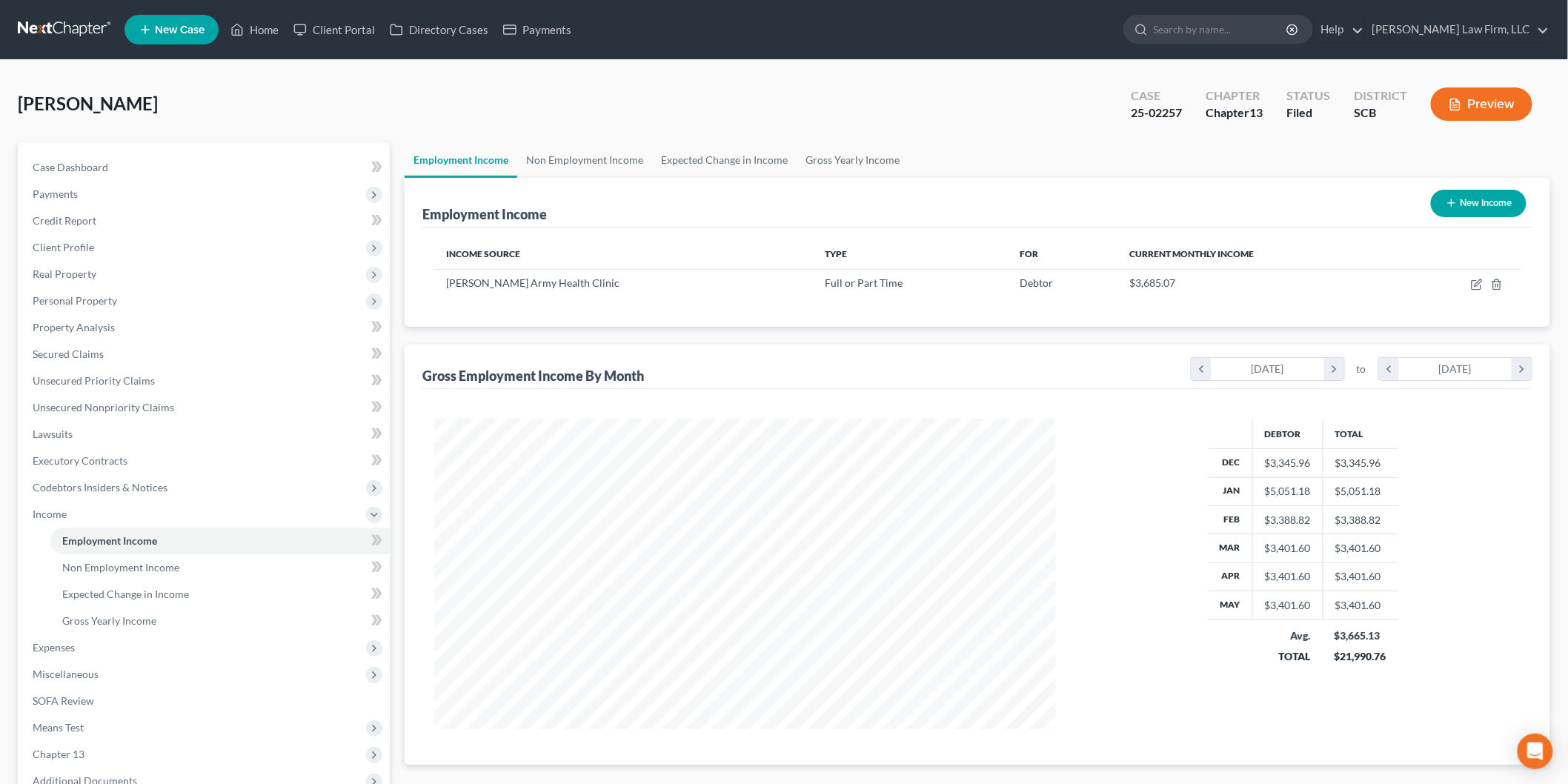
scroll to position [309, 651]
click at [265, 19] on link "Home" at bounding box center [255, 29] width 63 height 27
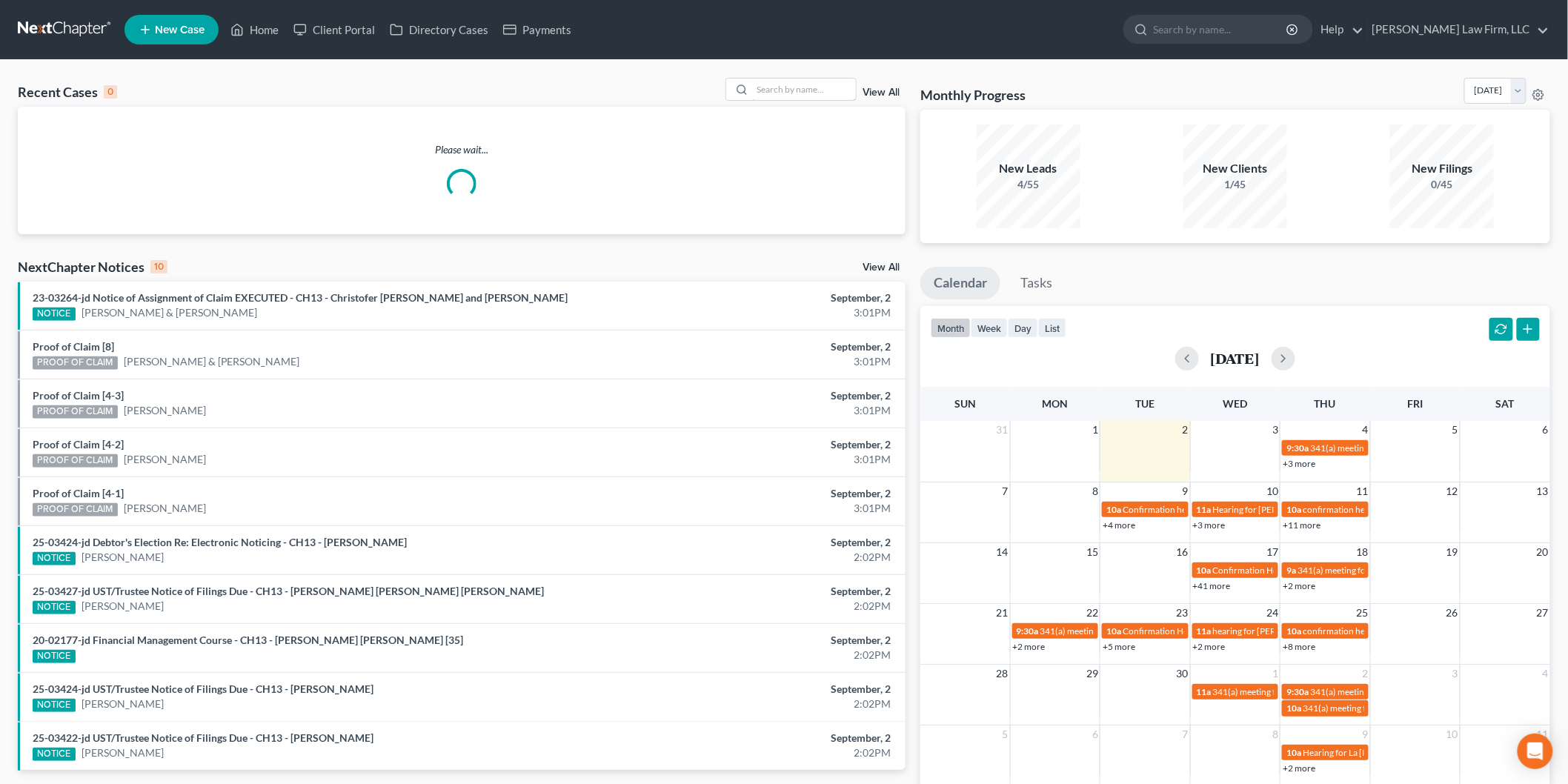
click at [817, 94] on input "search" at bounding box center [804, 90] width 103 height 22
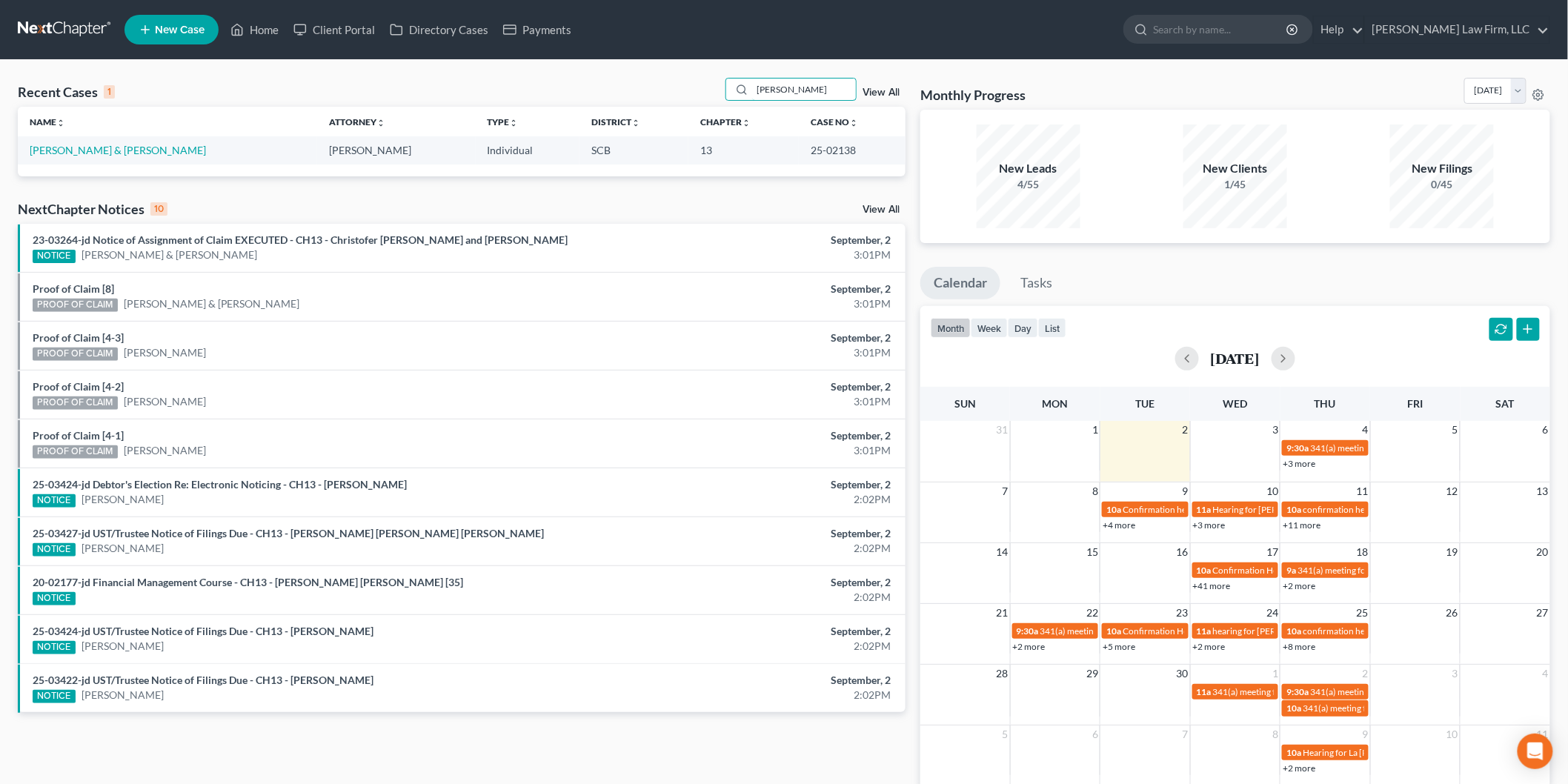
type input "[PERSON_NAME]"
click at [69, 147] on link "[PERSON_NAME] & [PERSON_NAME]" at bounding box center [117, 150] width 176 height 12
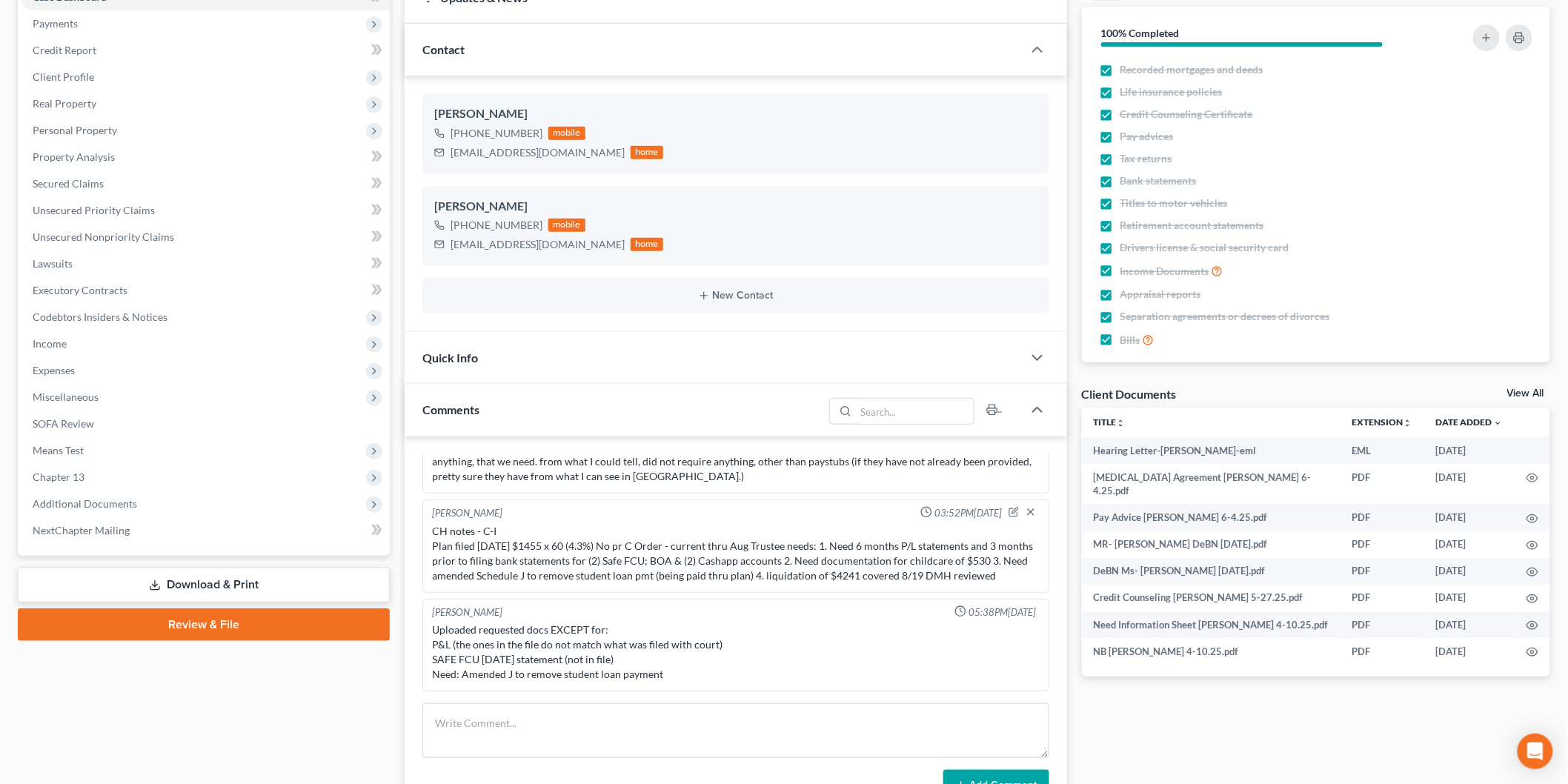
scroll to position [164, 0]
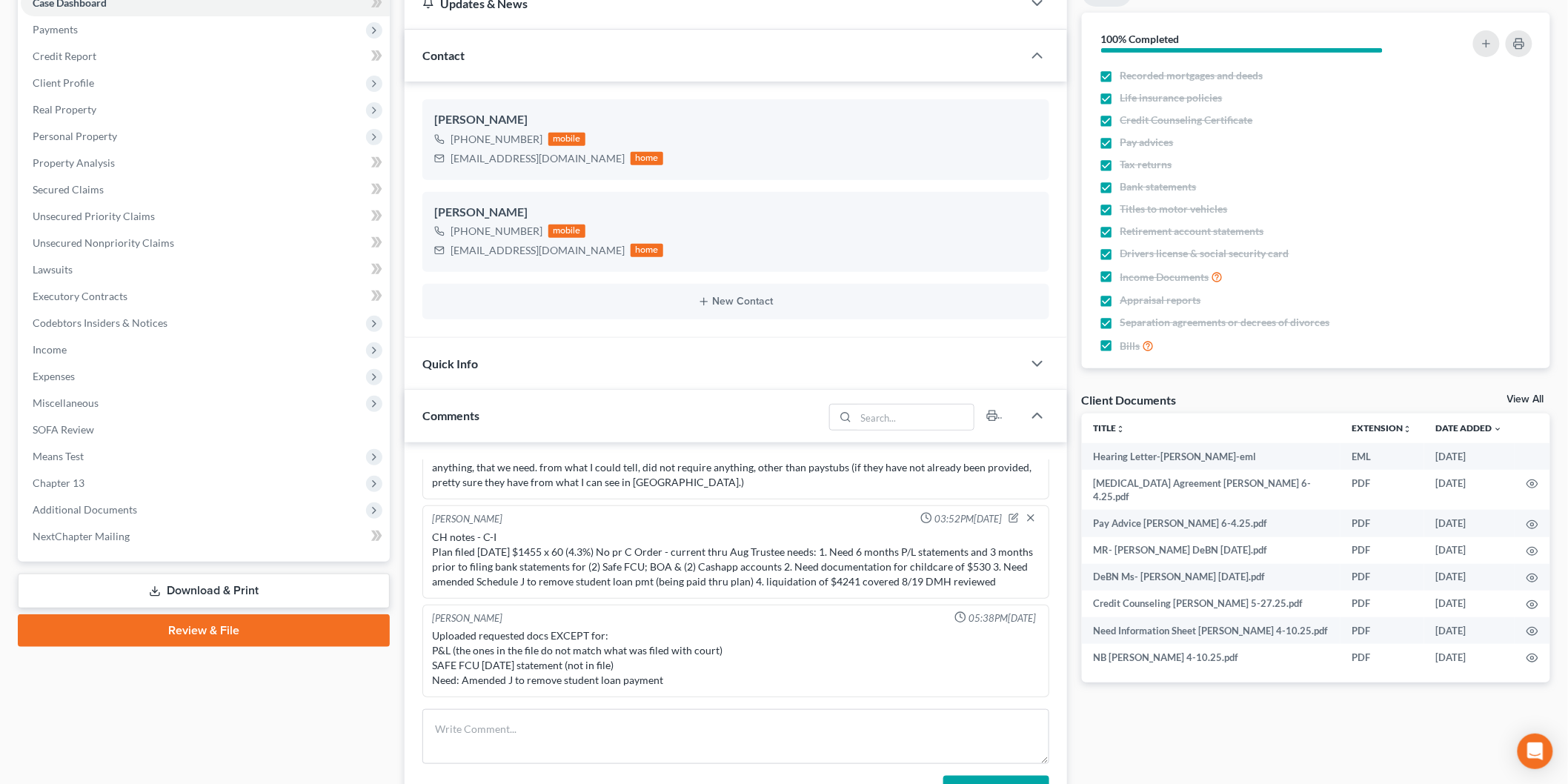
click at [126, 359] on span "Income" at bounding box center [205, 350] width 369 height 27
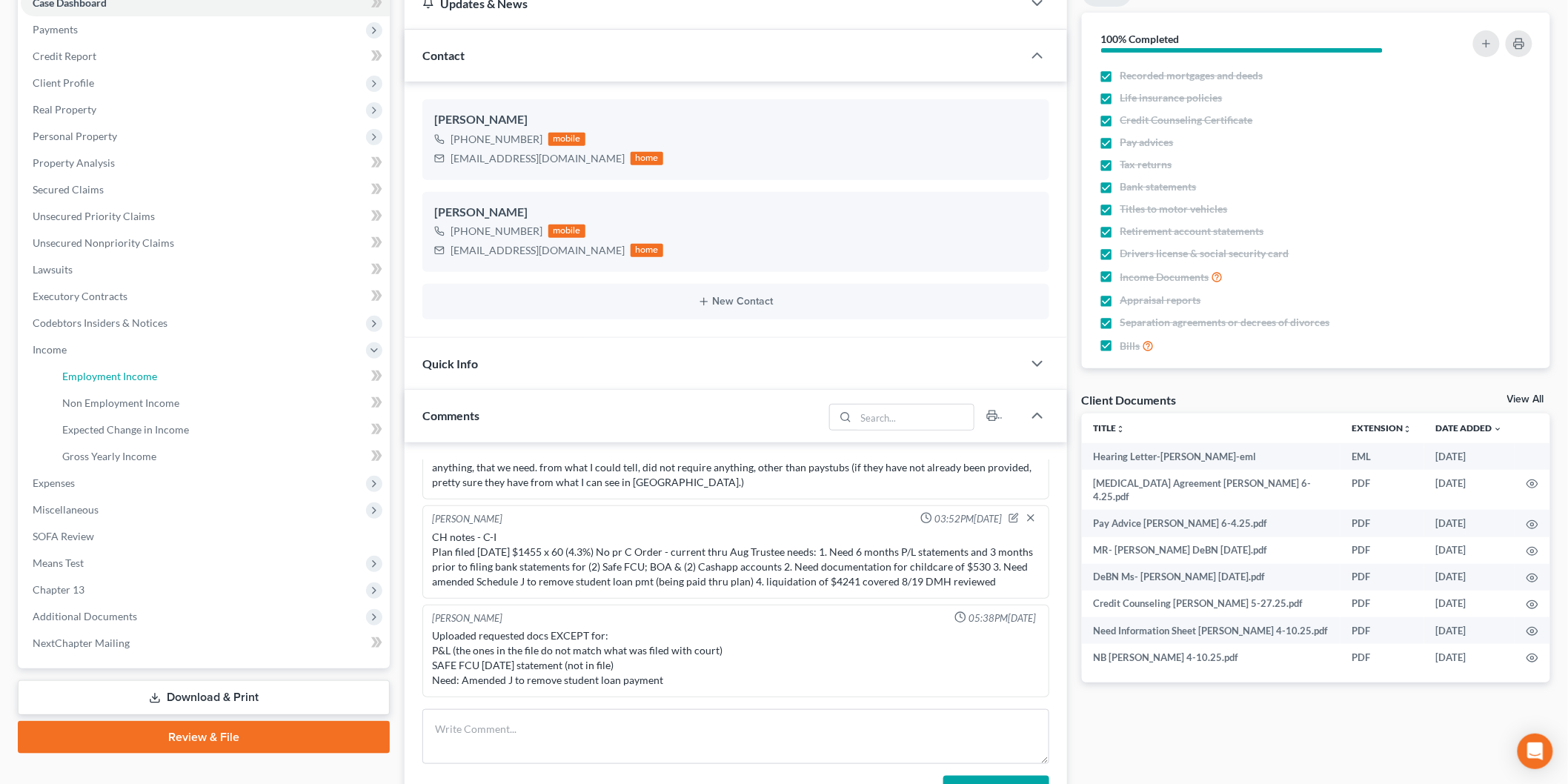
click at [132, 376] on span "Employment Income" at bounding box center [110, 376] width 95 height 12
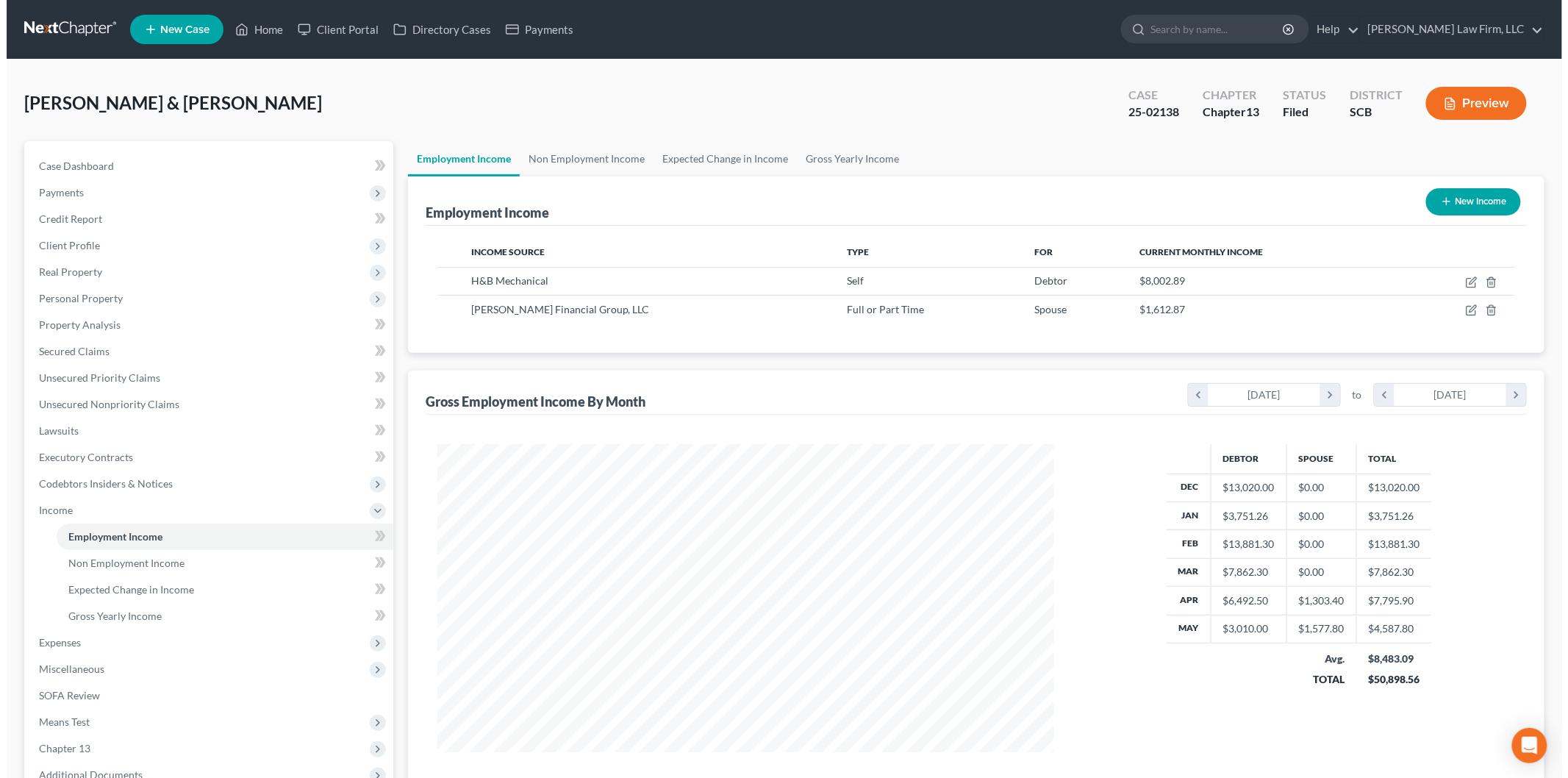
scroll to position [307, 645]
click at [1464, 276] on icon "button" at bounding box center [1465, 282] width 11 height 11
select select "1"
select select "42"
select select "0"
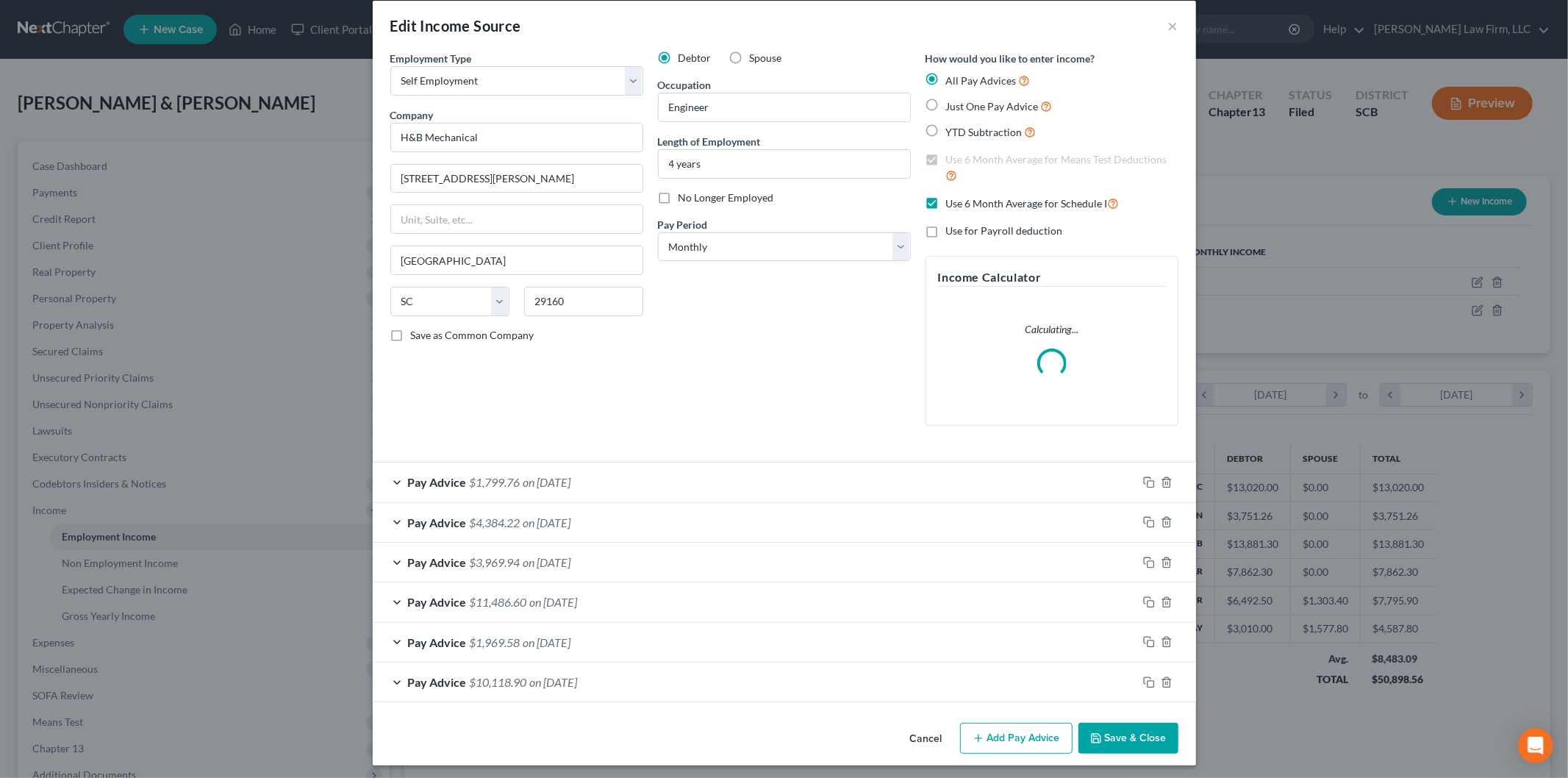
scroll to position [22, 0]
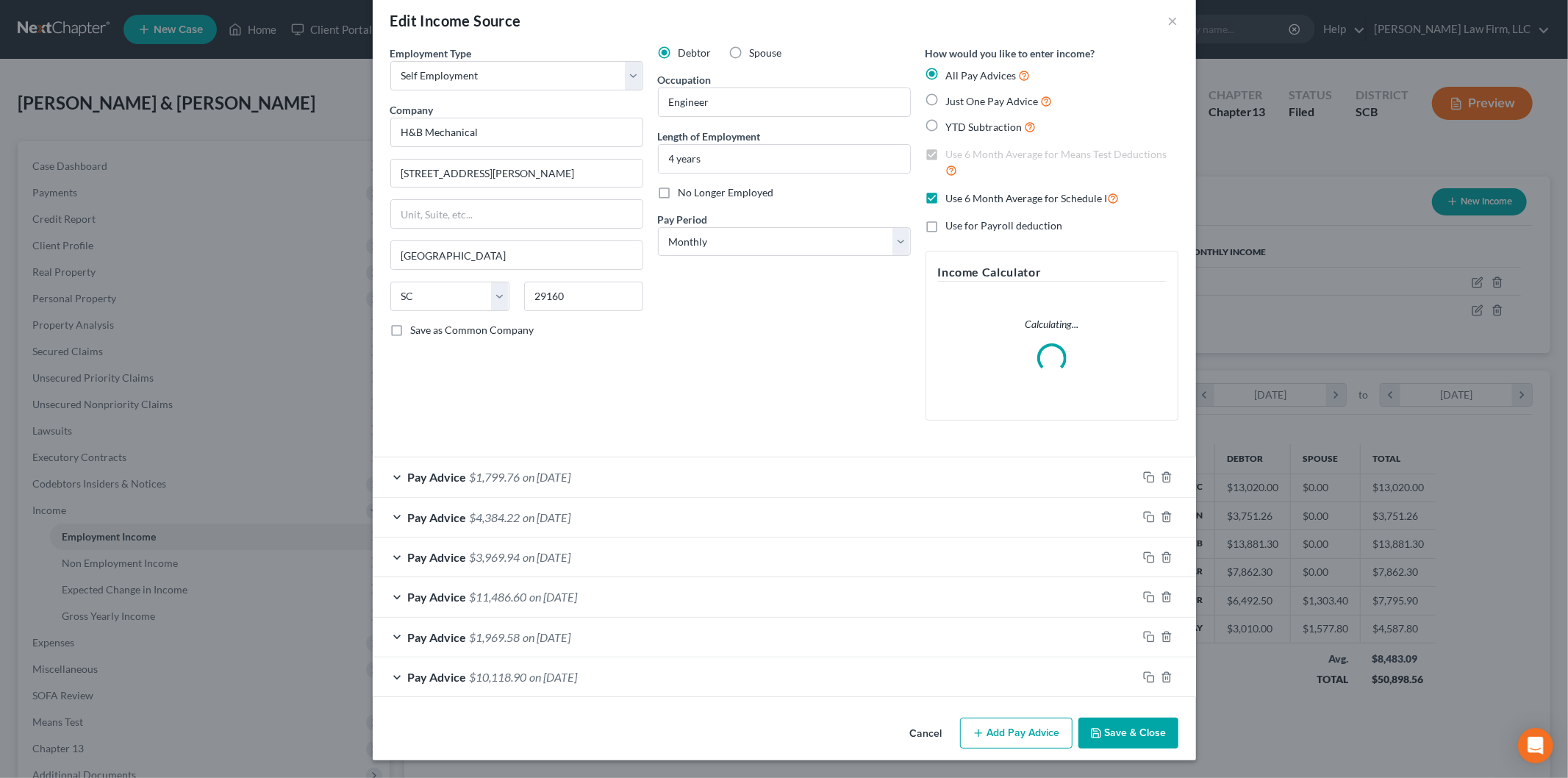
click at [629, 669] on div "Pay Advice $10,118.90 on [DATE]" at bounding box center [755, 676] width 764 height 39
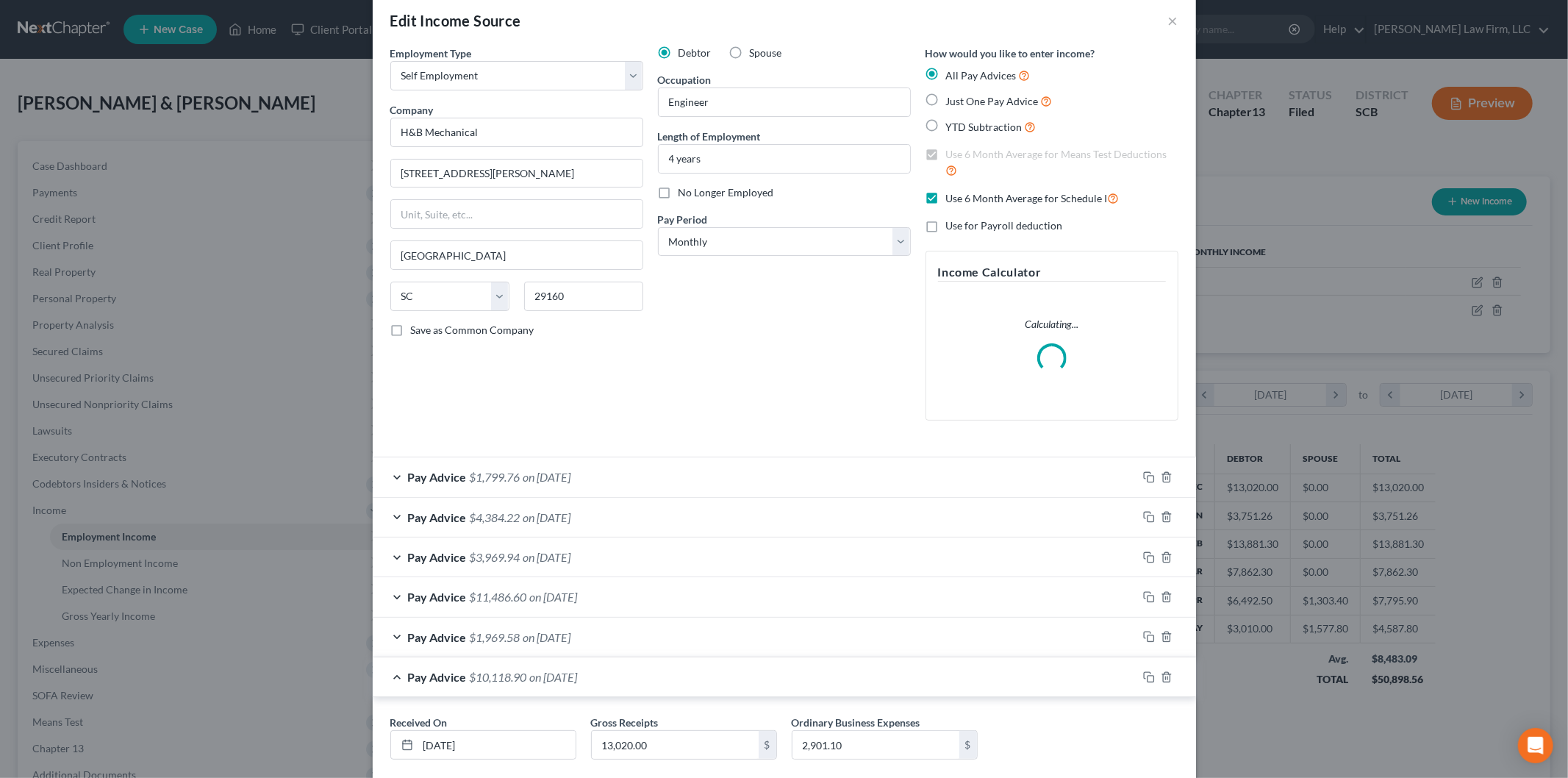
scroll to position [107, 0]
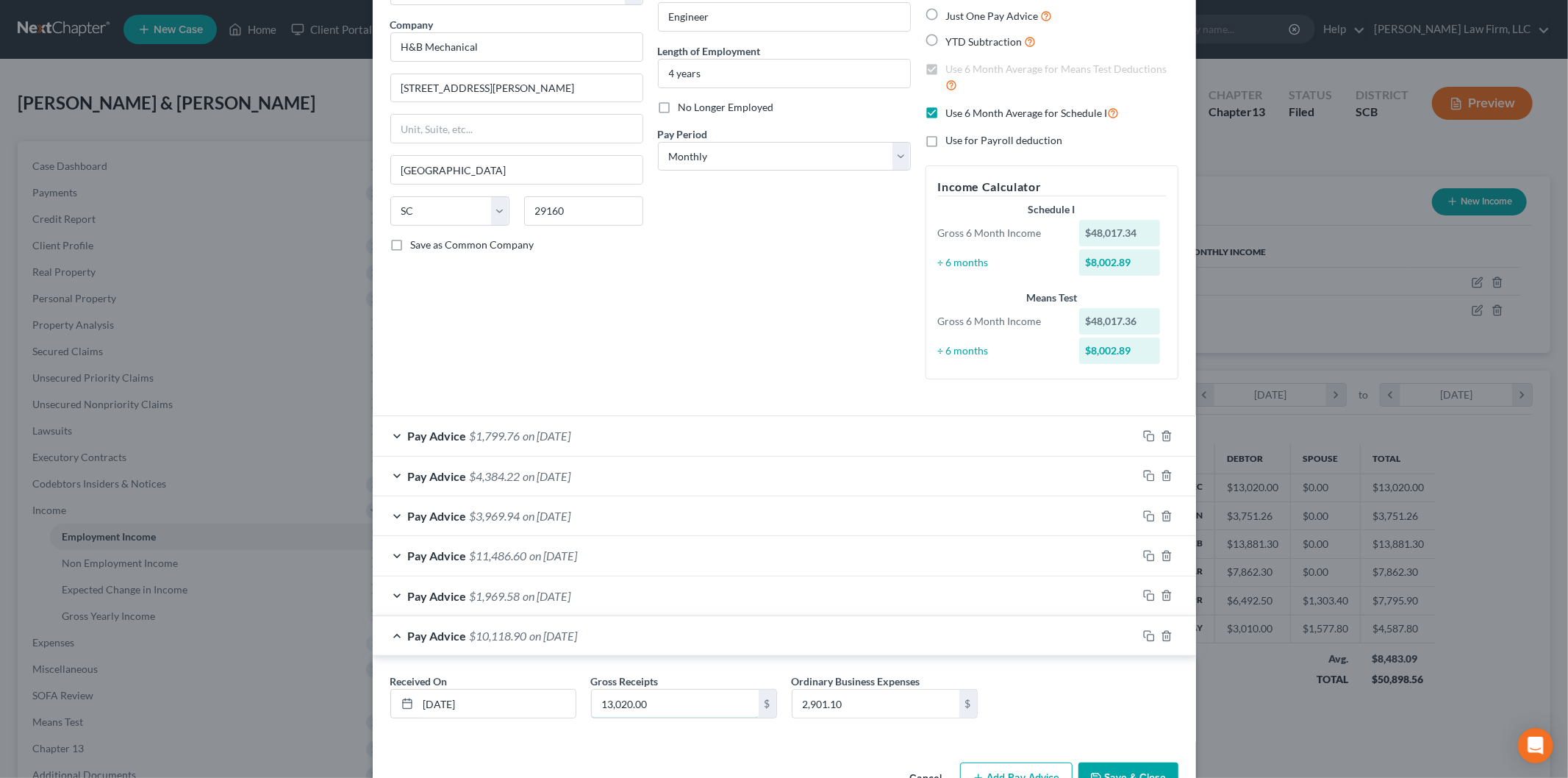
click at [707, 708] on input "13,020.00" at bounding box center [675, 703] width 167 height 28
type input "13,029.77"
type input "2,270.91"
click at [652, 596] on div "Pay Advice $1,969.58 on [DATE]" at bounding box center [755, 596] width 764 height 39
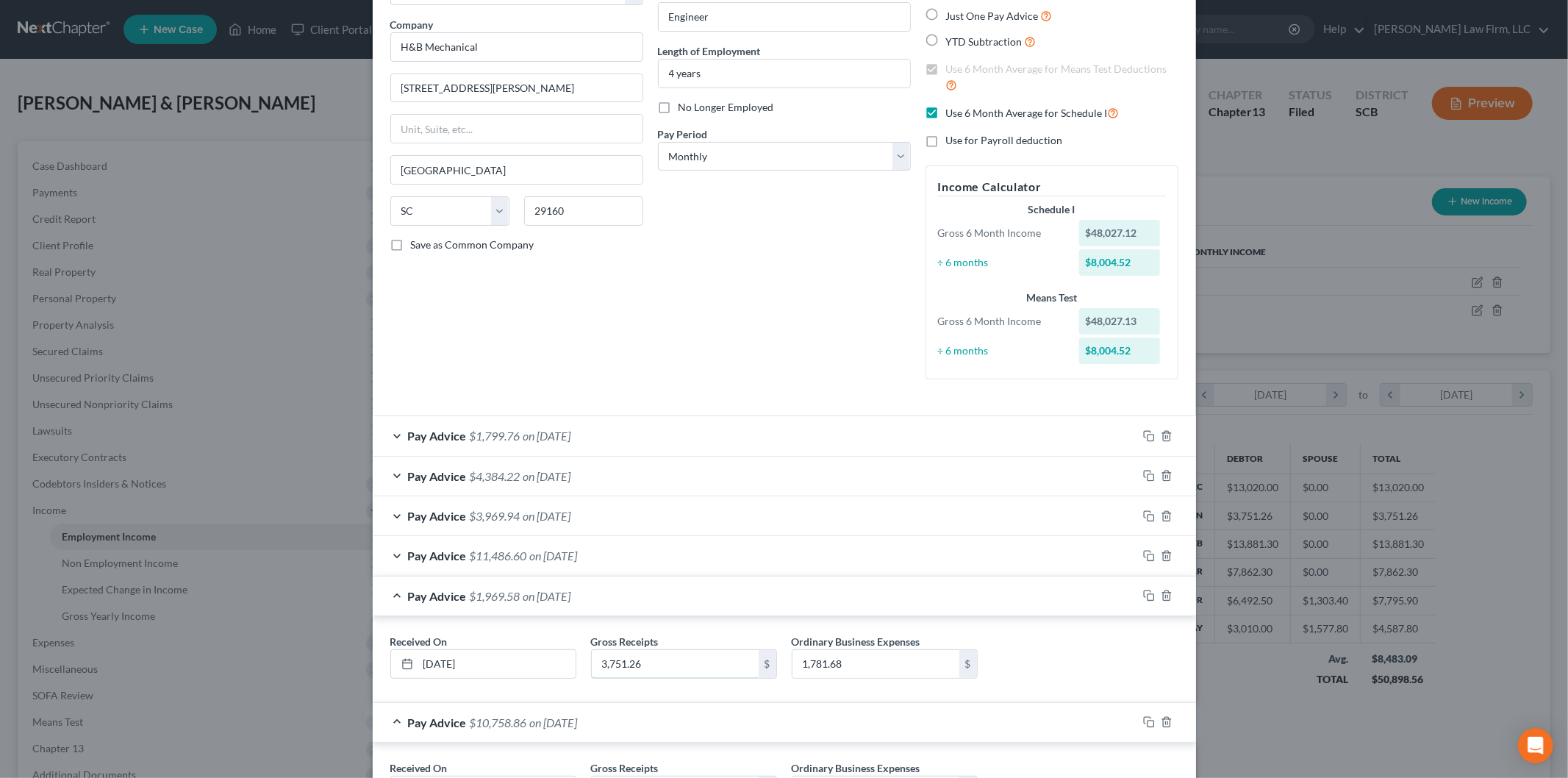
click at [671, 655] on input "3,751.26" at bounding box center [675, 664] width 167 height 28
click at [871, 671] on input "1,781.68" at bounding box center [876, 664] width 167 height 28
type input "1,128.47"
click at [608, 526] on div "Pay Advice $3,969.94 on [DATE]" at bounding box center [755, 515] width 764 height 39
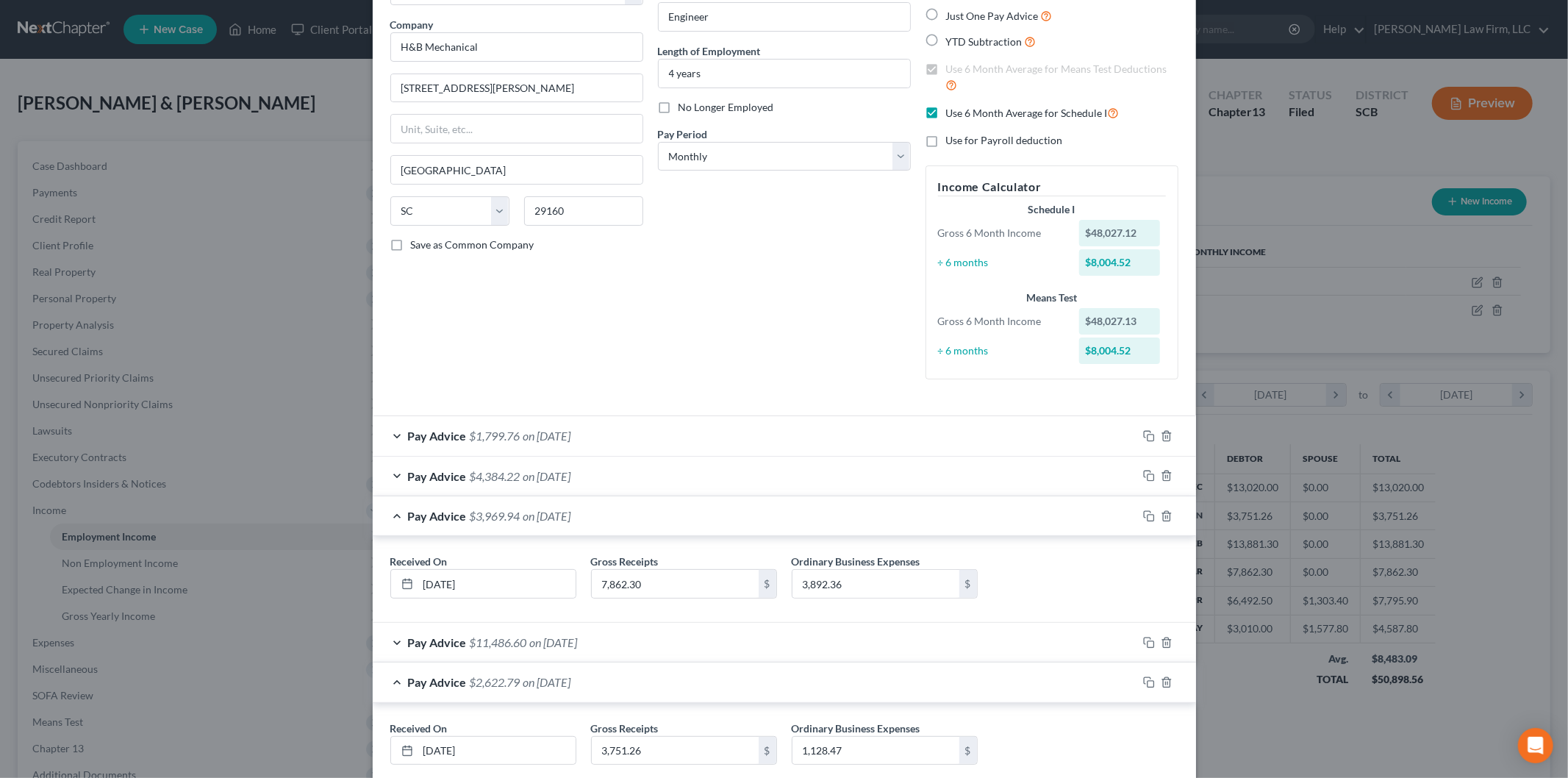
click at [621, 551] on div "Received On * [DATE] Gross Receipts 7,862.30 $ Ordinary Business Expenses 3,892…" at bounding box center [784, 579] width 823 height 87
click at [648, 634] on div "Pay Advice $11,486.60 on [DATE]" at bounding box center [755, 642] width 764 height 39
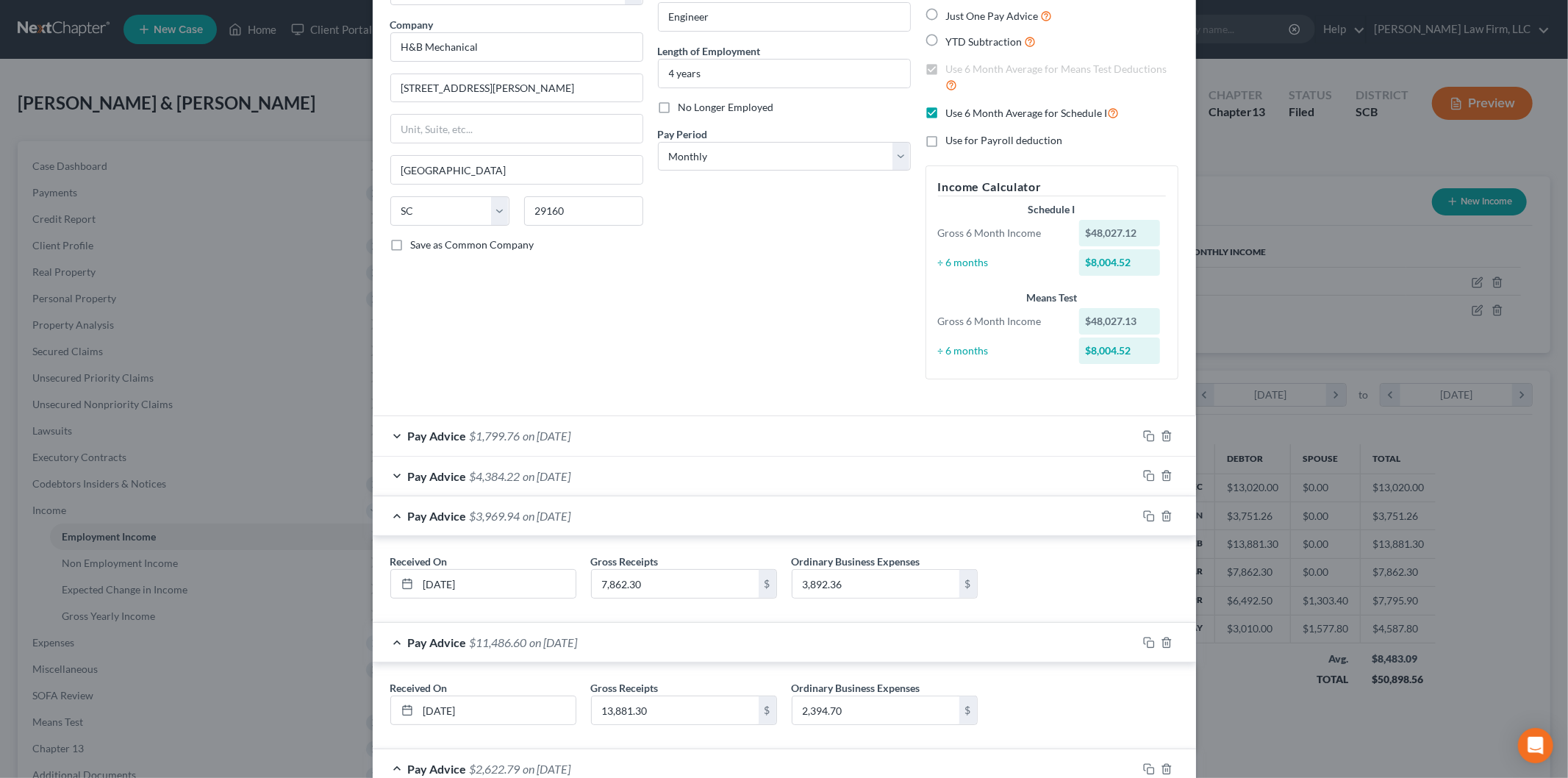
scroll to position [189, 0]
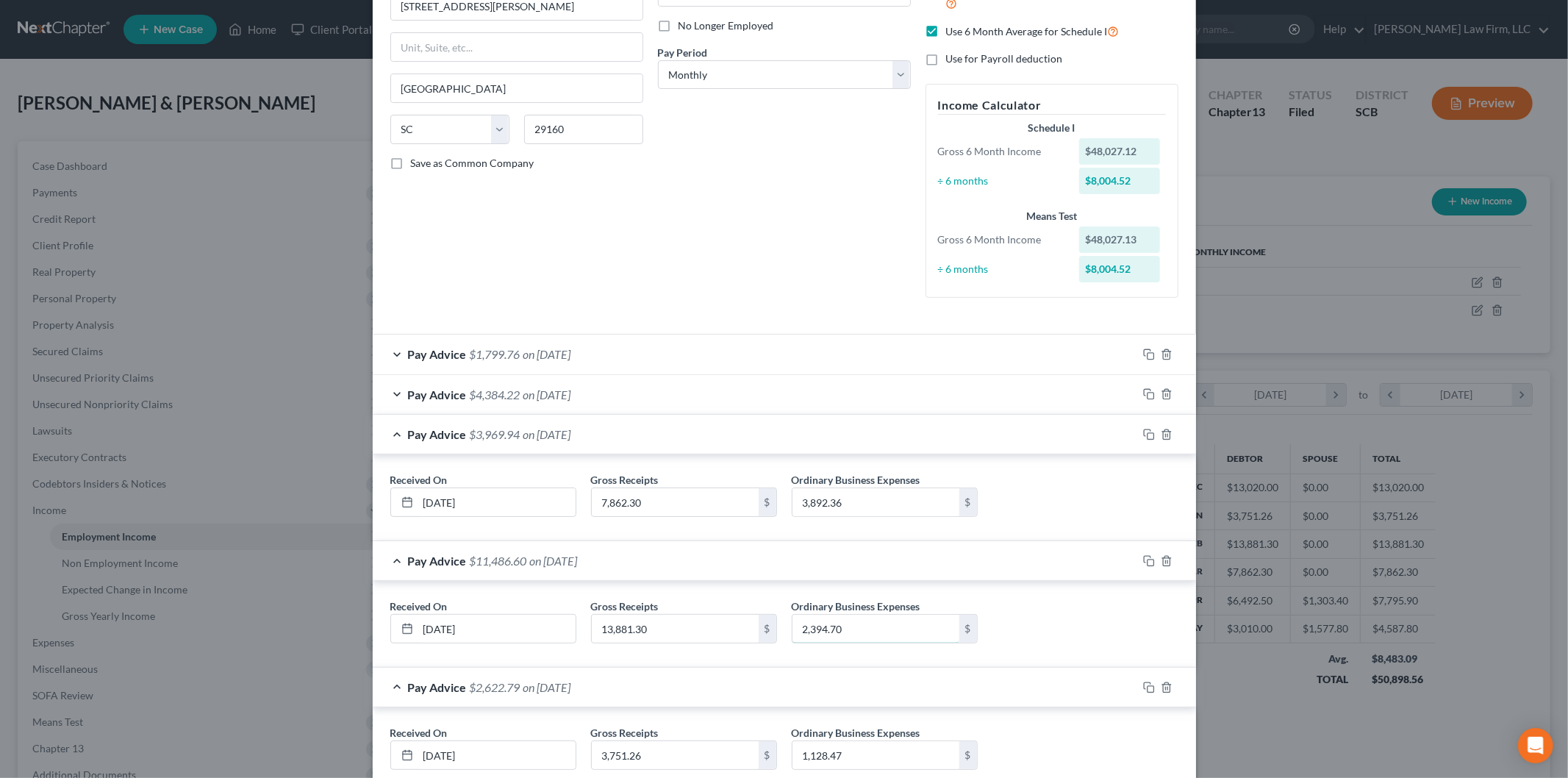
click at [900, 640] on input "2,394.70" at bounding box center [876, 629] width 167 height 28
type input "1,391.49"
click at [681, 505] on input "7,862.30" at bounding box center [675, 502] width 167 height 28
type input "7,872.06"
click at [851, 488] on input "3,892.36" at bounding box center [876, 502] width 167 height 28
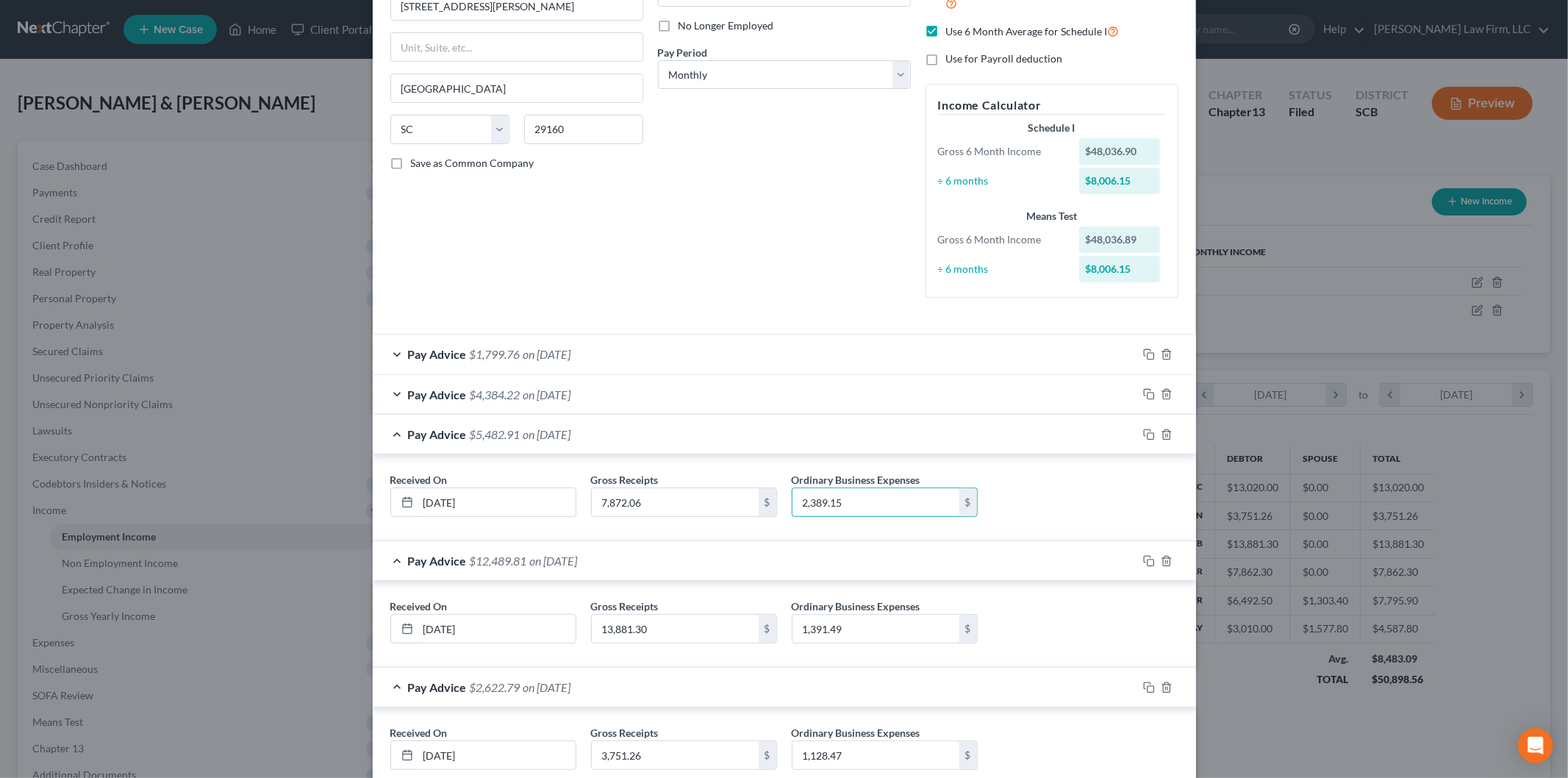
type input "2,389.15"
click at [684, 387] on div "Pay Advice $4,384.22 on [DATE]" at bounding box center [755, 394] width 764 height 39
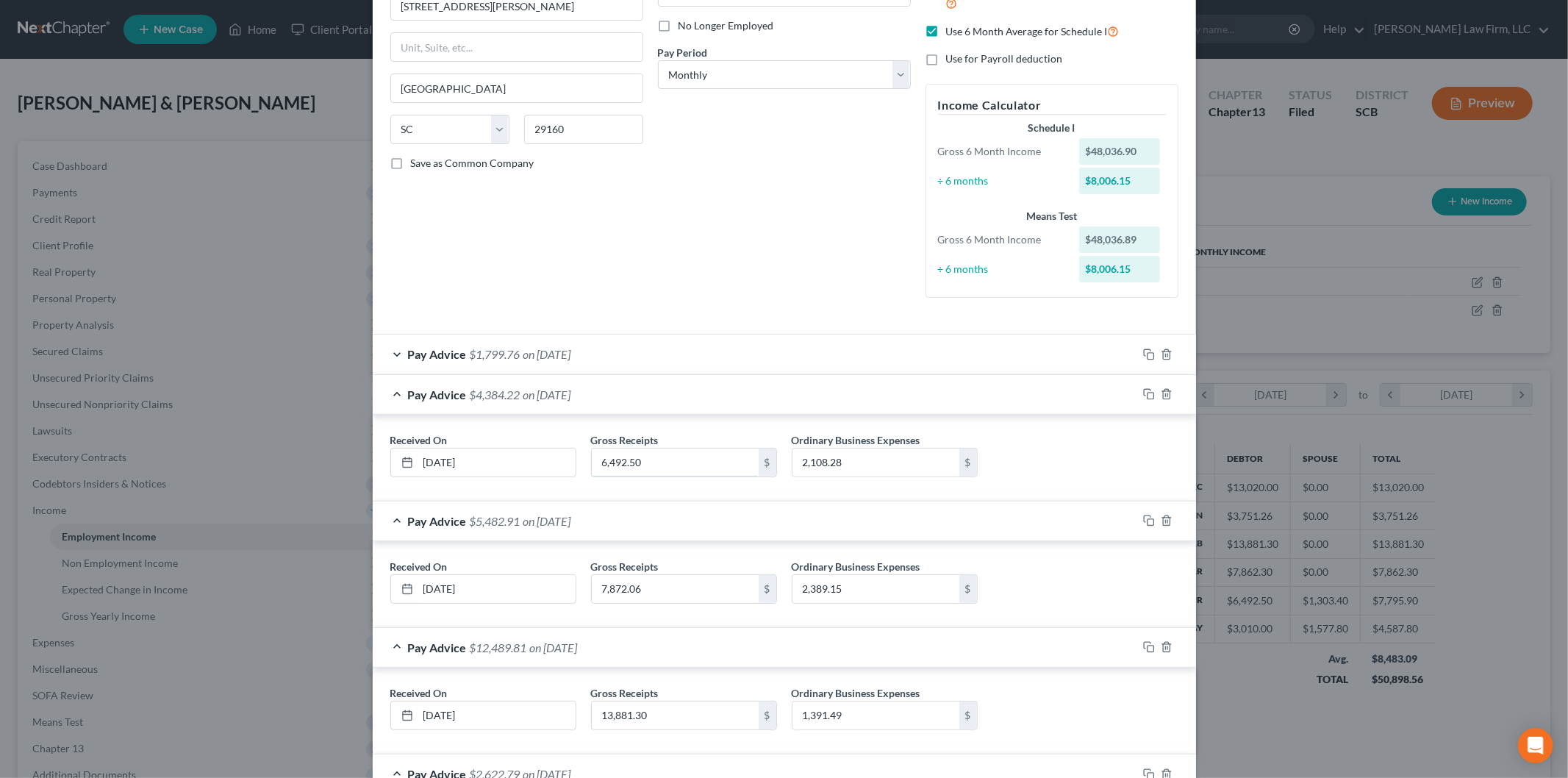
click at [701, 464] on input "6,492.50" at bounding box center [675, 463] width 167 height 28
type input "6,497.35"
click at [913, 466] on input "2,108.28" at bounding box center [876, 463] width 167 height 28
type input "1,205.07"
click at [738, 358] on div "Pay Advice $1,799.76 on [DATE]" at bounding box center [755, 354] width 764 height 39
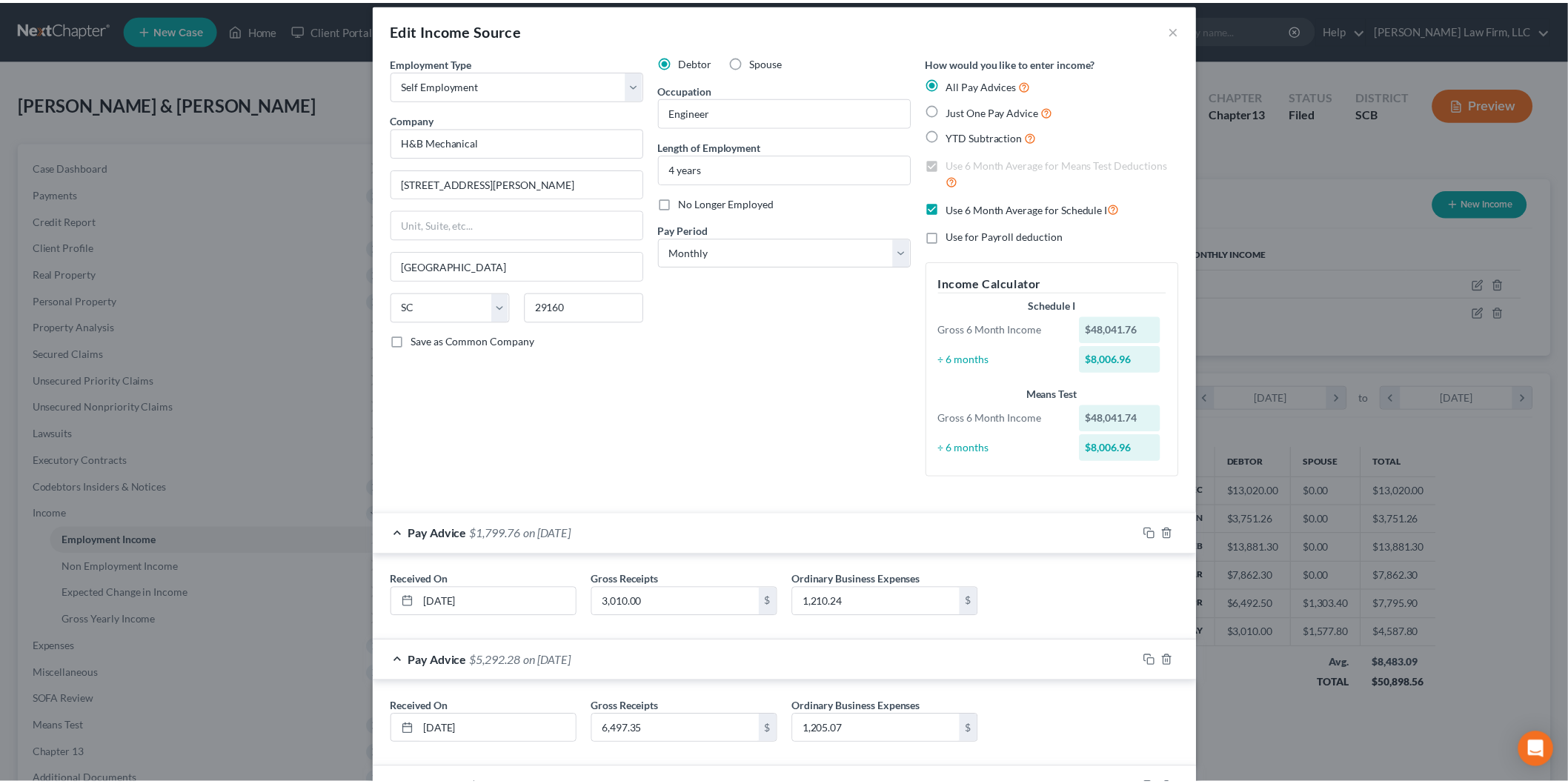
scroll to position [590, 0]
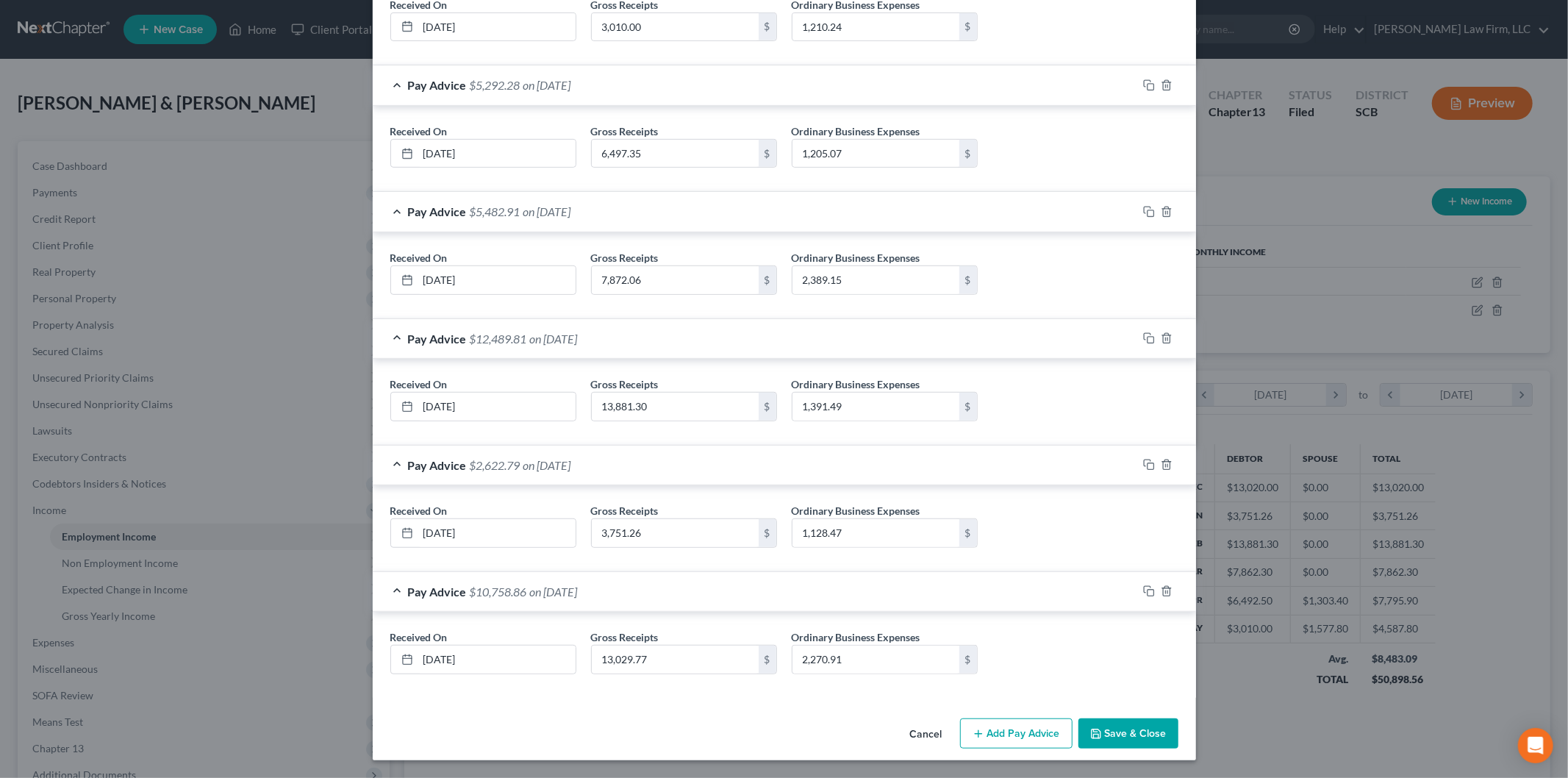
click at [1125, 734] on button "Save & Close" at bounding box center [1128, 734] width 100 height 31
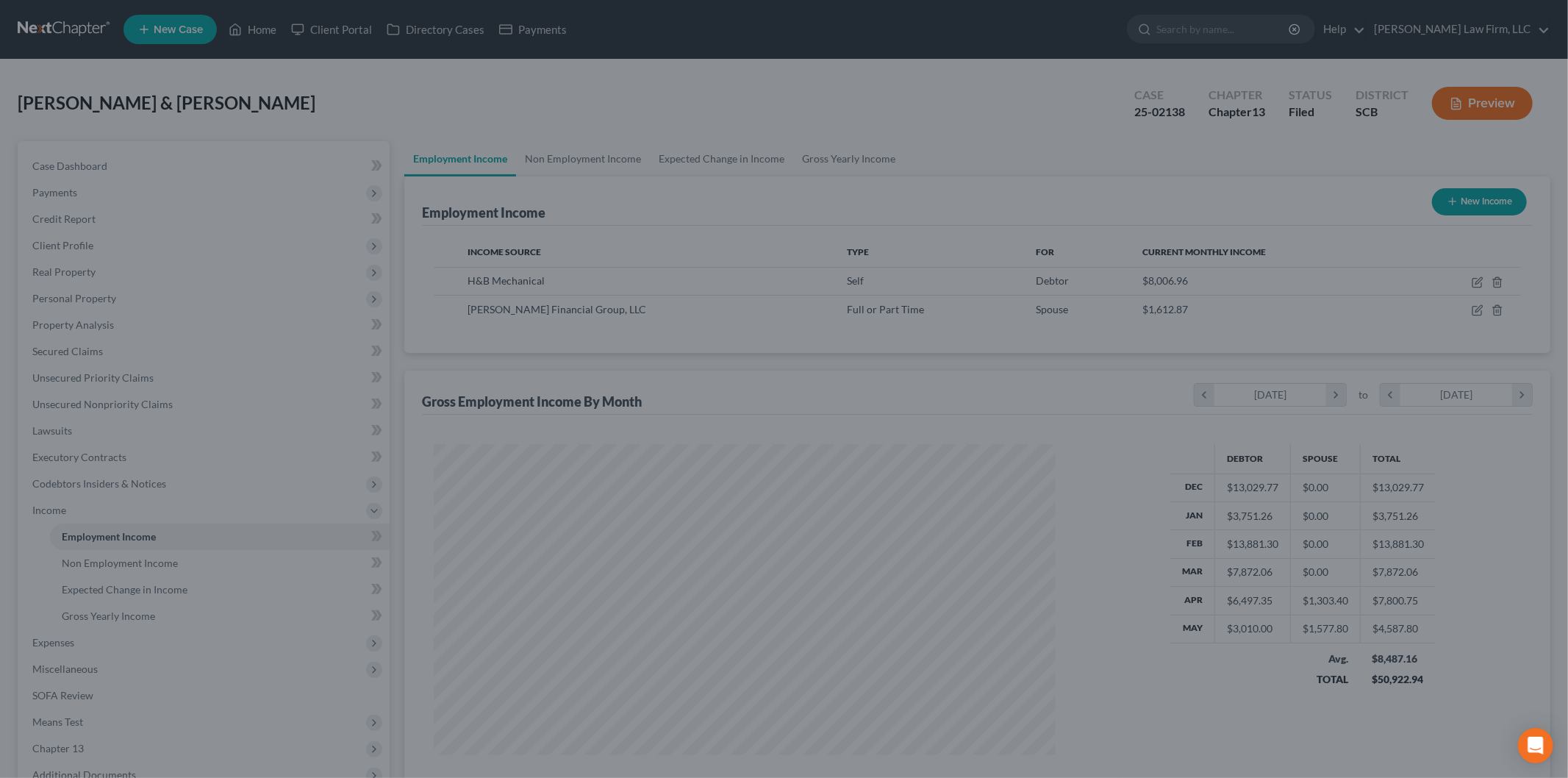
scroll to position [734796, 734340]
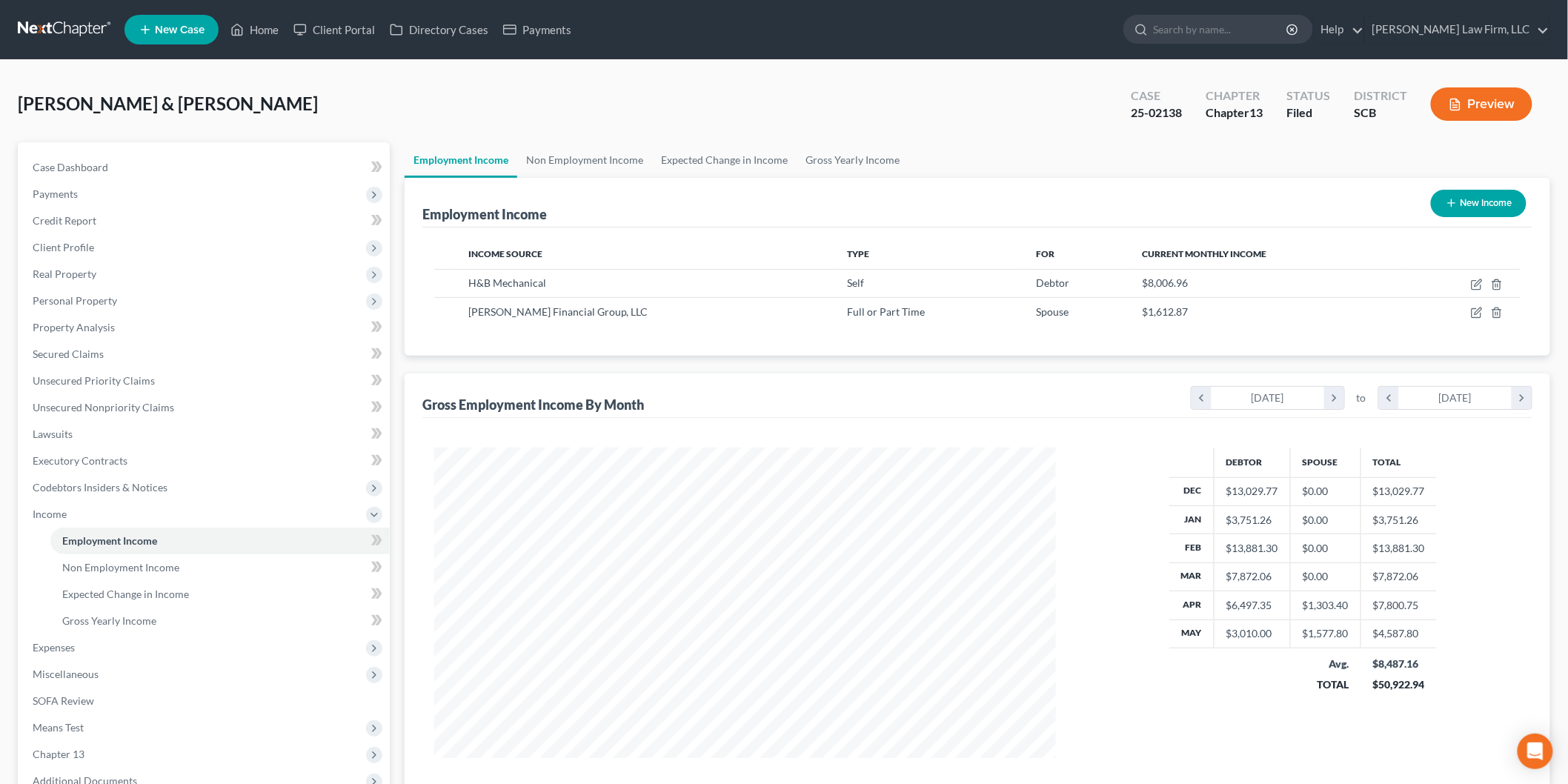
click at [1473, 90] on button "Preview" at bounding box center [1482, 103] width 102 height 33
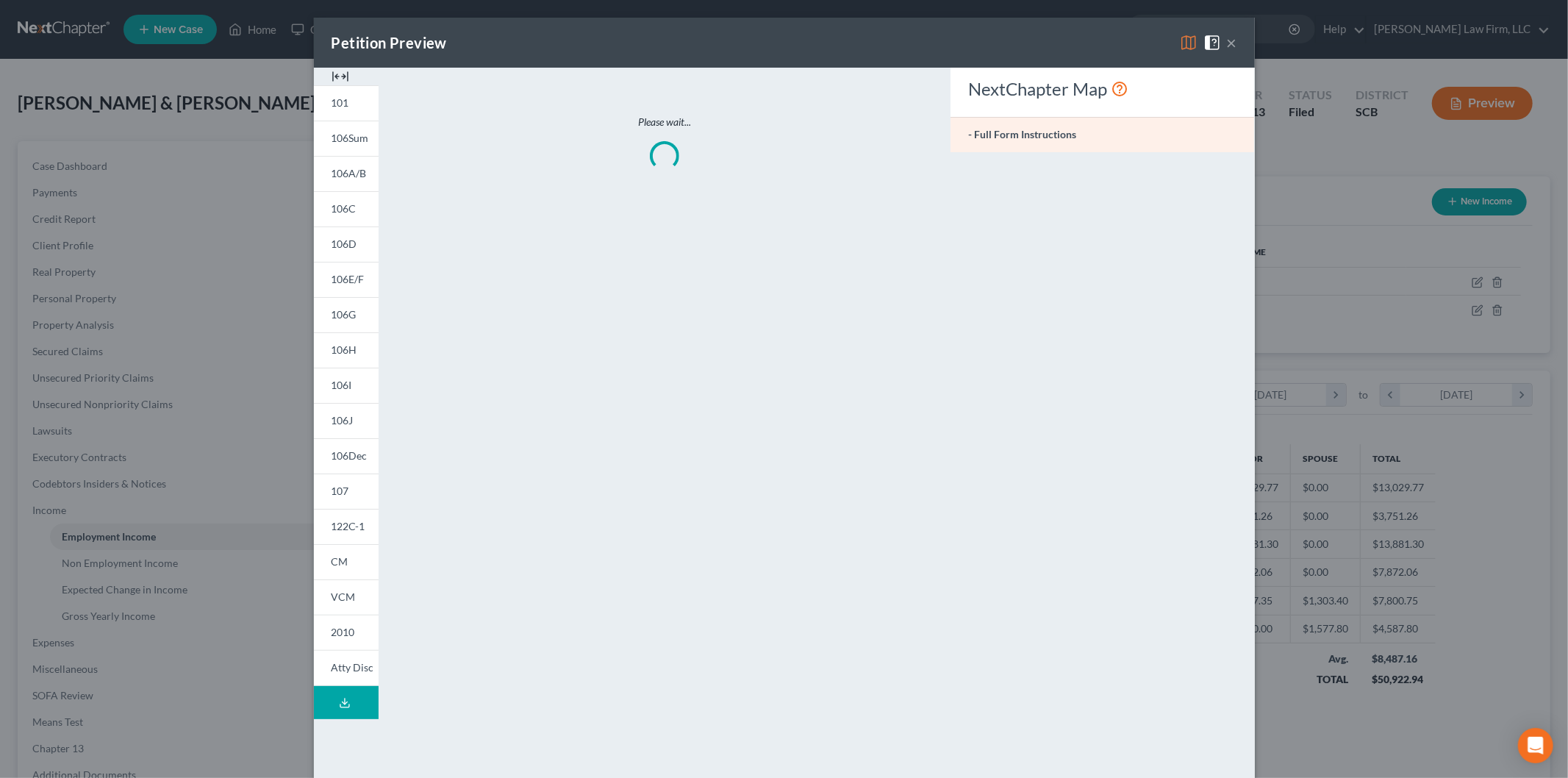
scroll to position [310, 652]
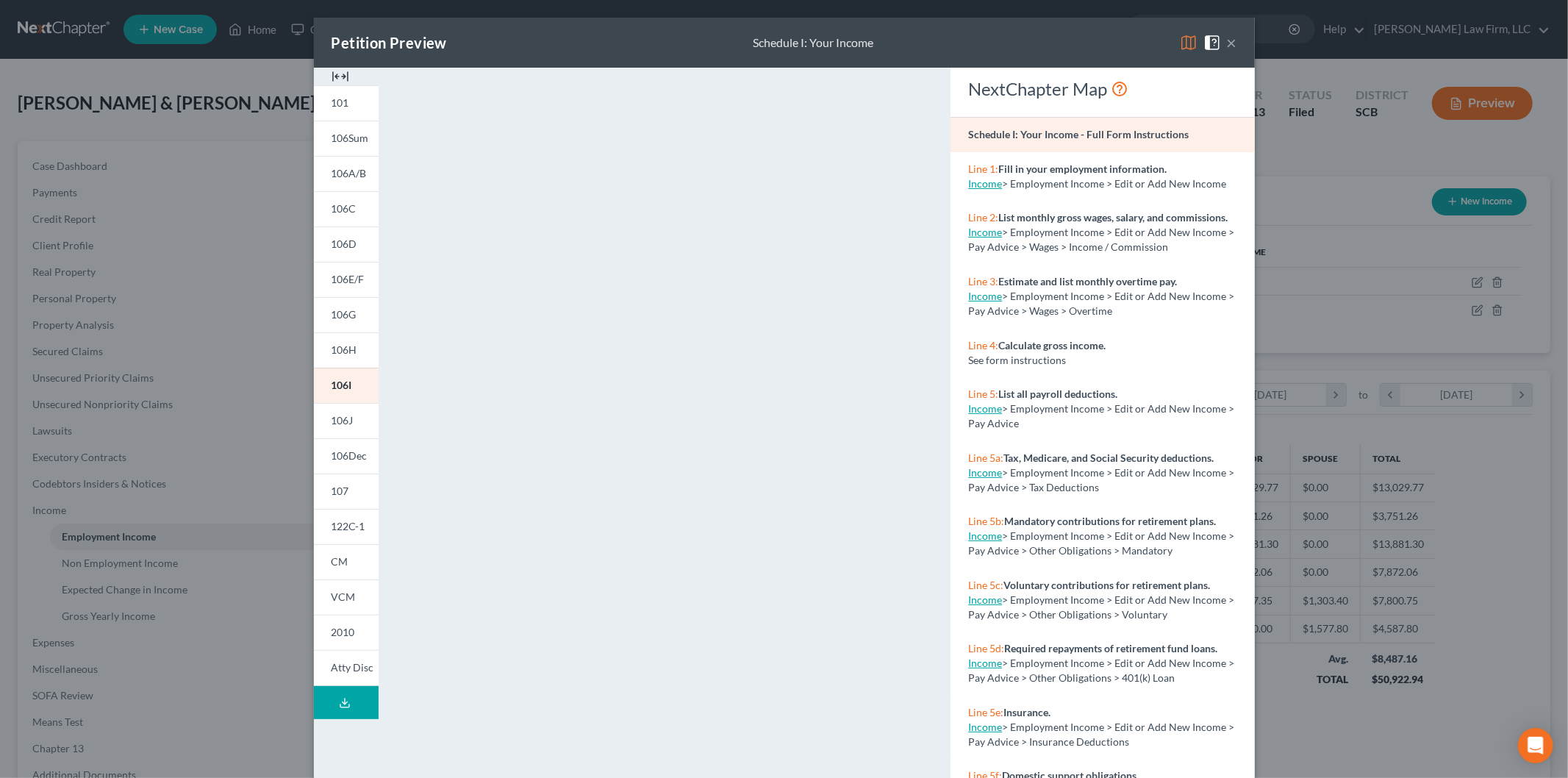
click at [334, 74] on img at bounding box center [340, 76] width 18 height 18
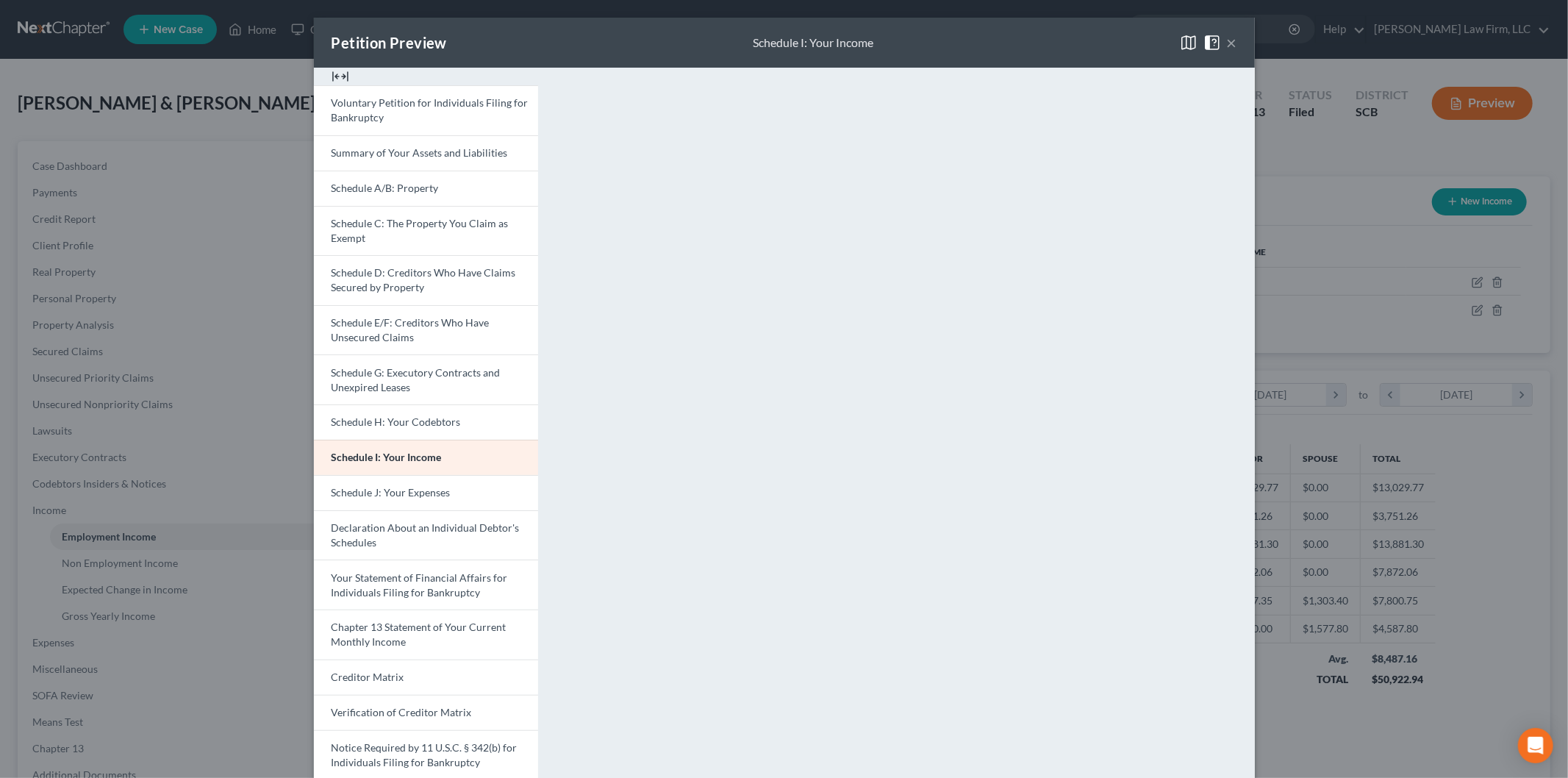
scroll to position [100, 0]
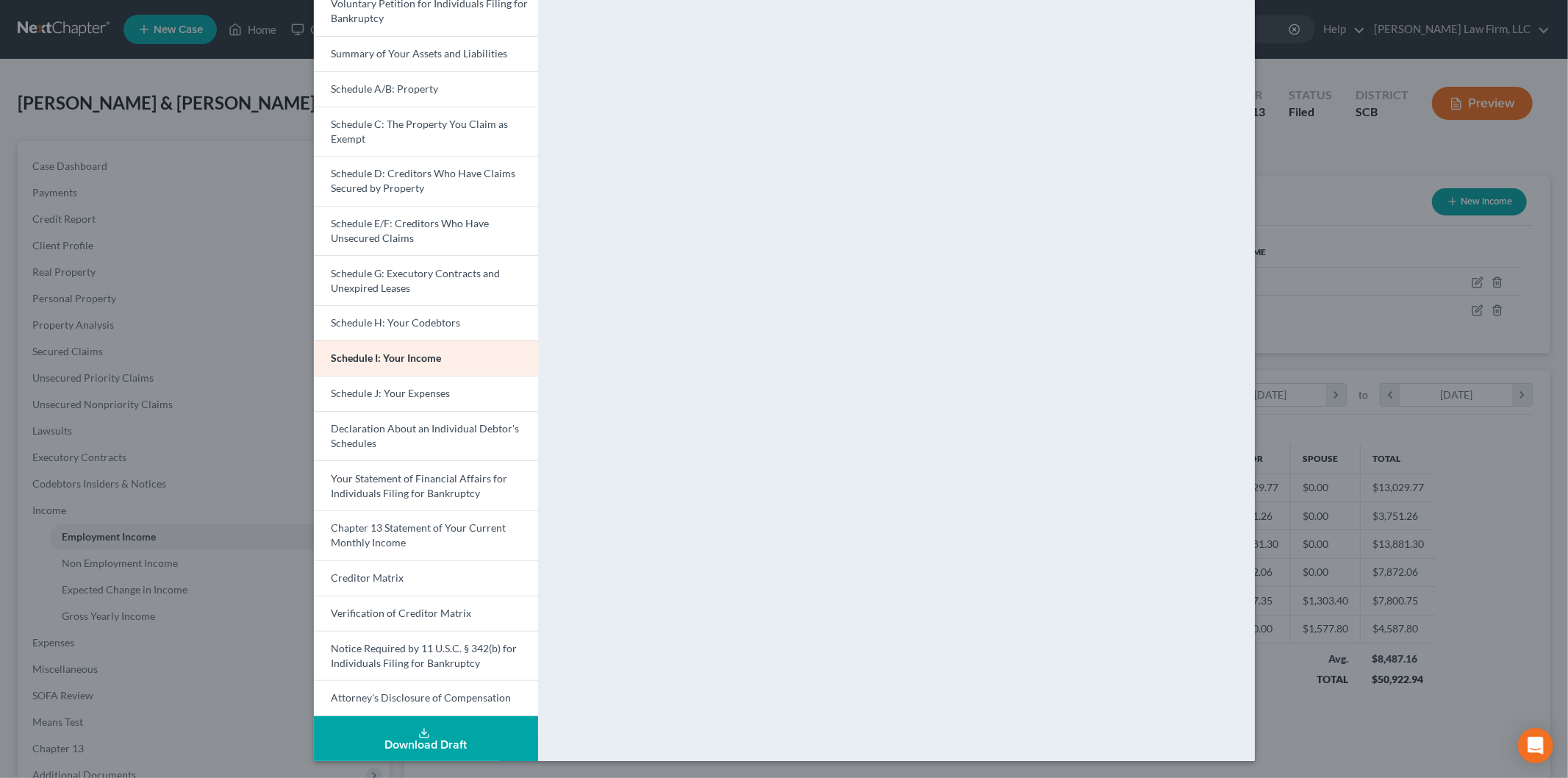
click at [430, 392] on span "Schedule J: Your Expenses" at bounding box center [391, 393] width 119 height 12
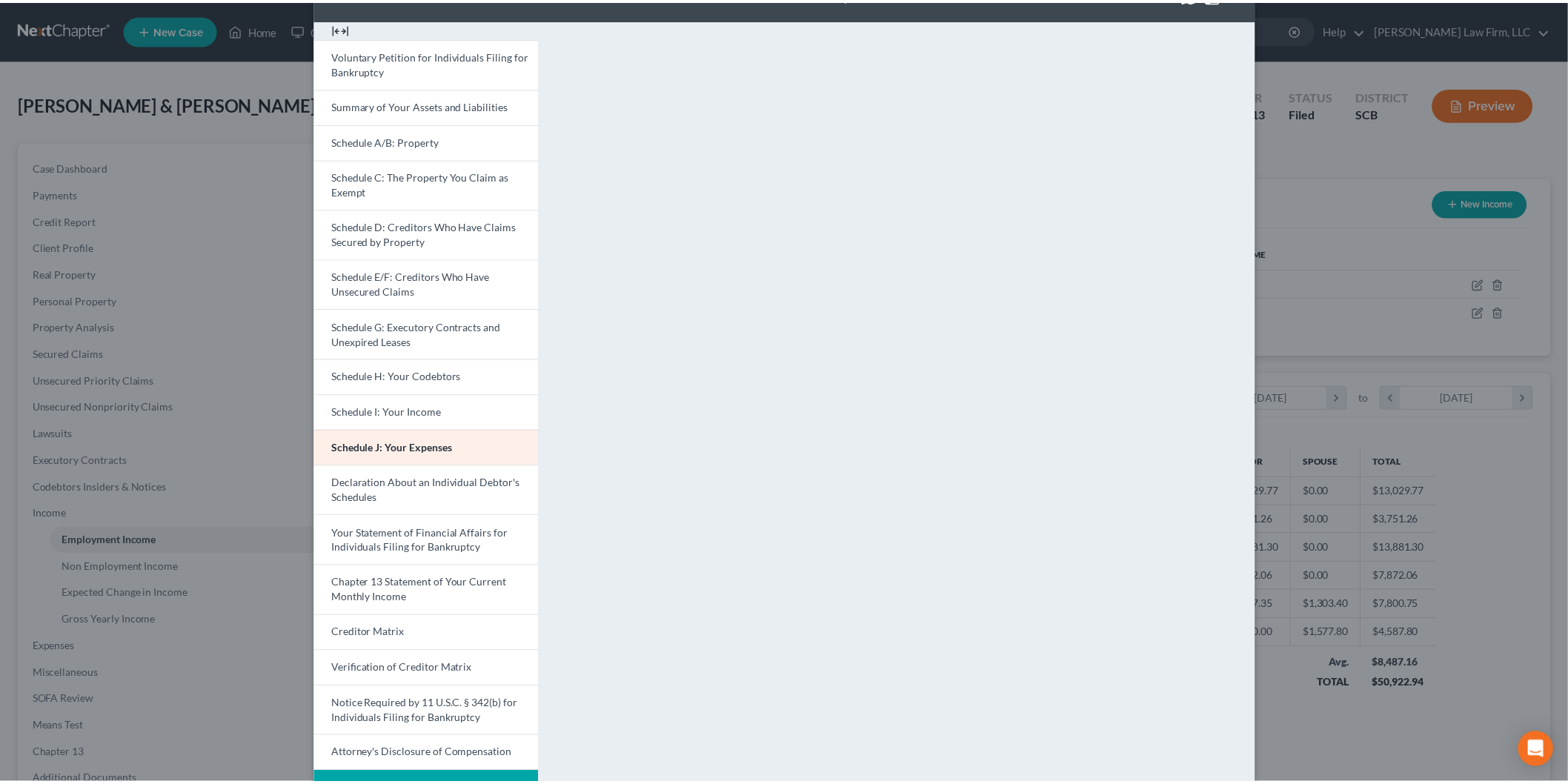
scroll to position [0, 0]
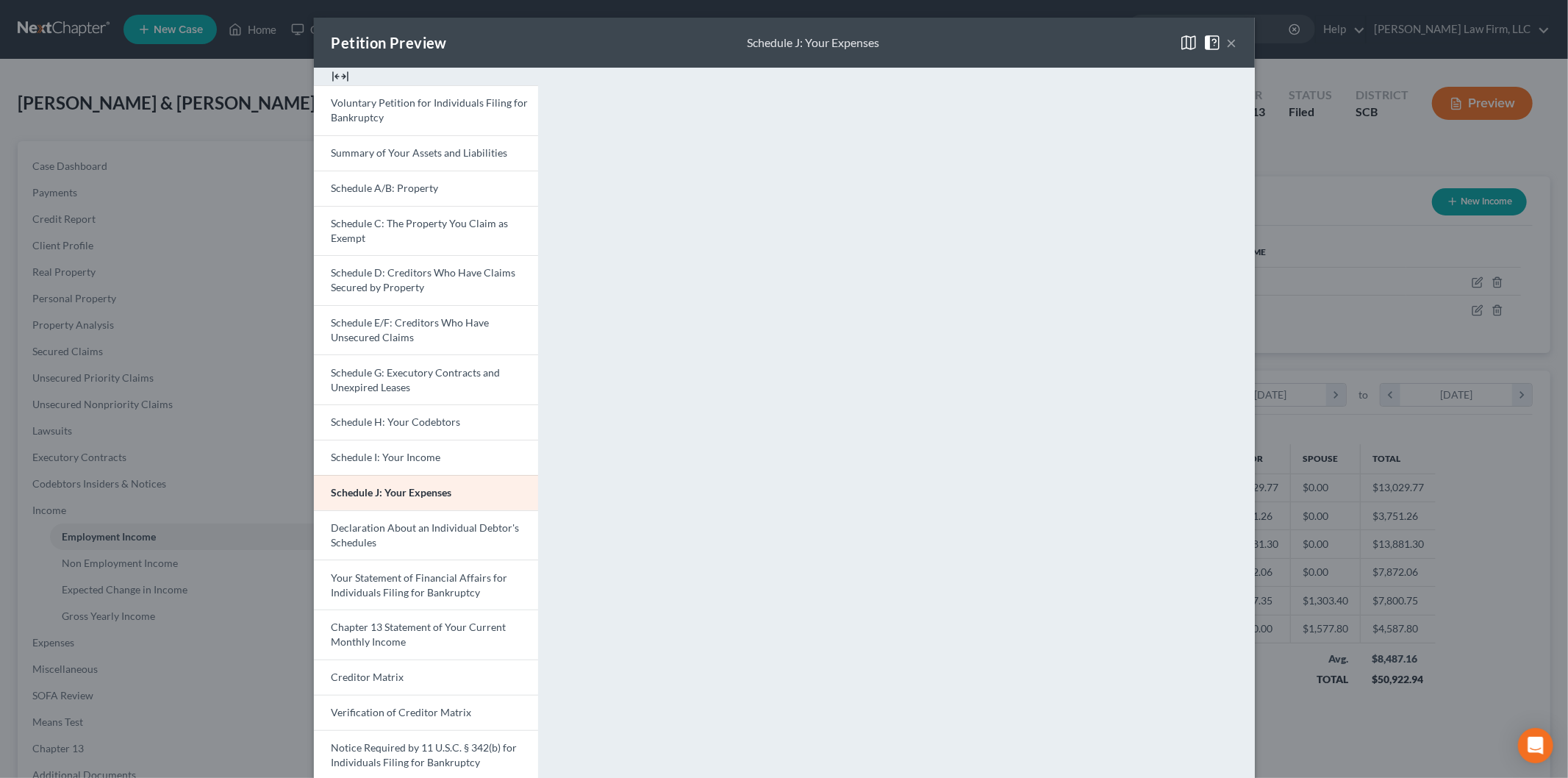
drag, startPoint x: 1230, startPoint y: 39, endPoint x: 1203, endPoint y: 80, distance: 49.1
click at [1230, 39] on button "×" at bounding box center [1231, 42] width 10 height 18
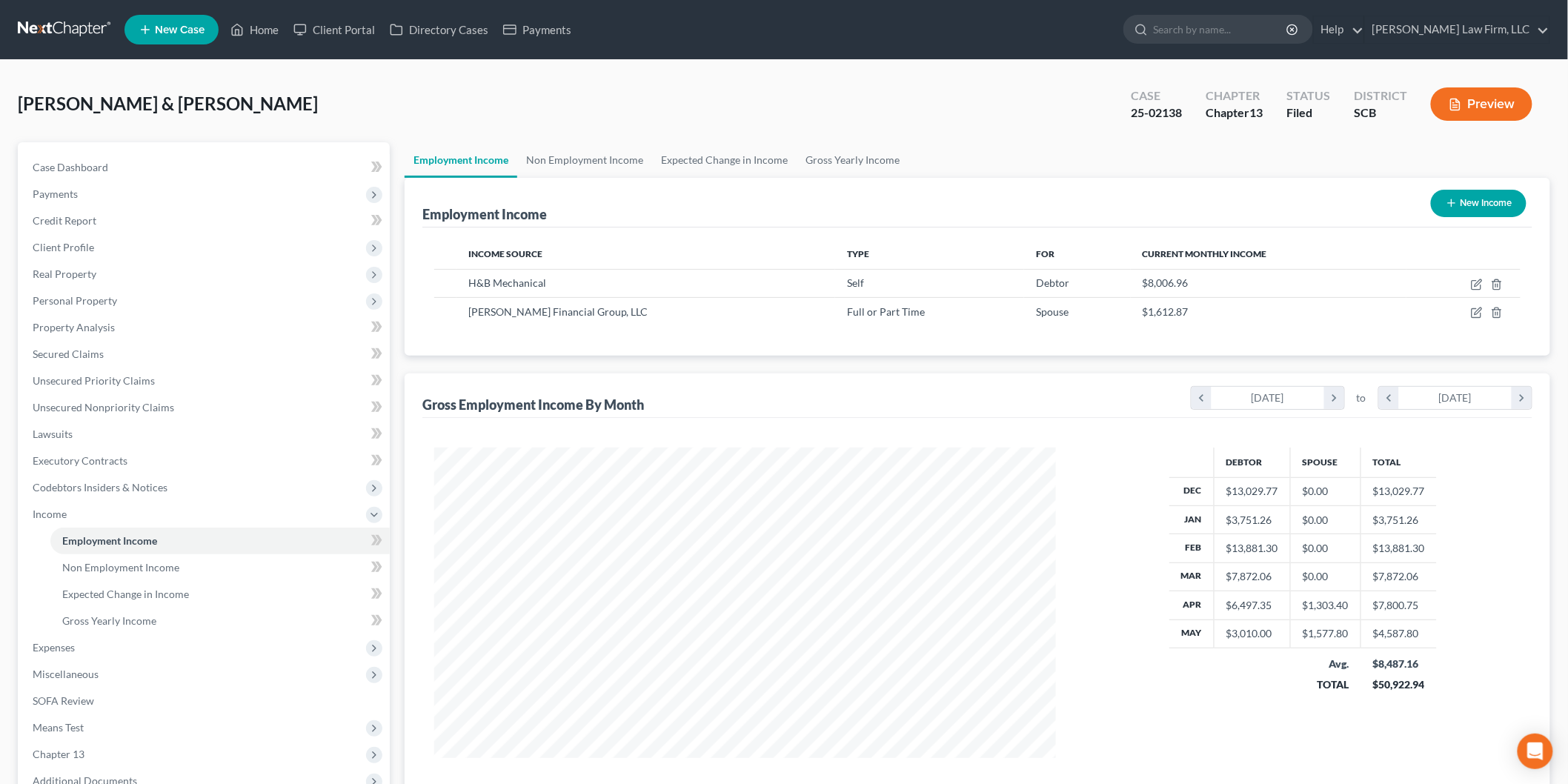
scroll to position [740463, 740487]
click at [128, 167] on link "Case Dashboard" at bounding box center [205, 167] width 369 height 27
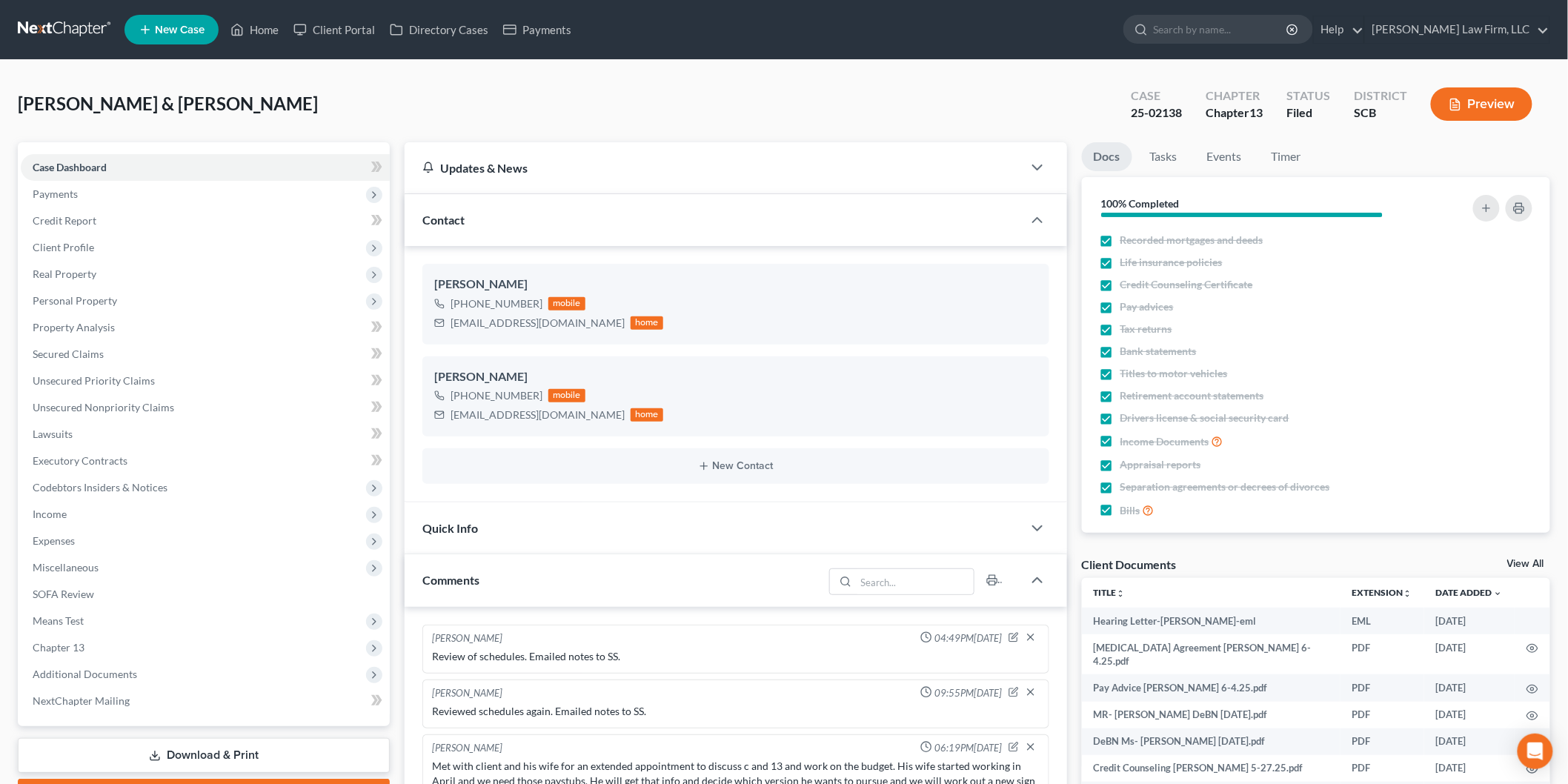
scroll to position [588, 0]
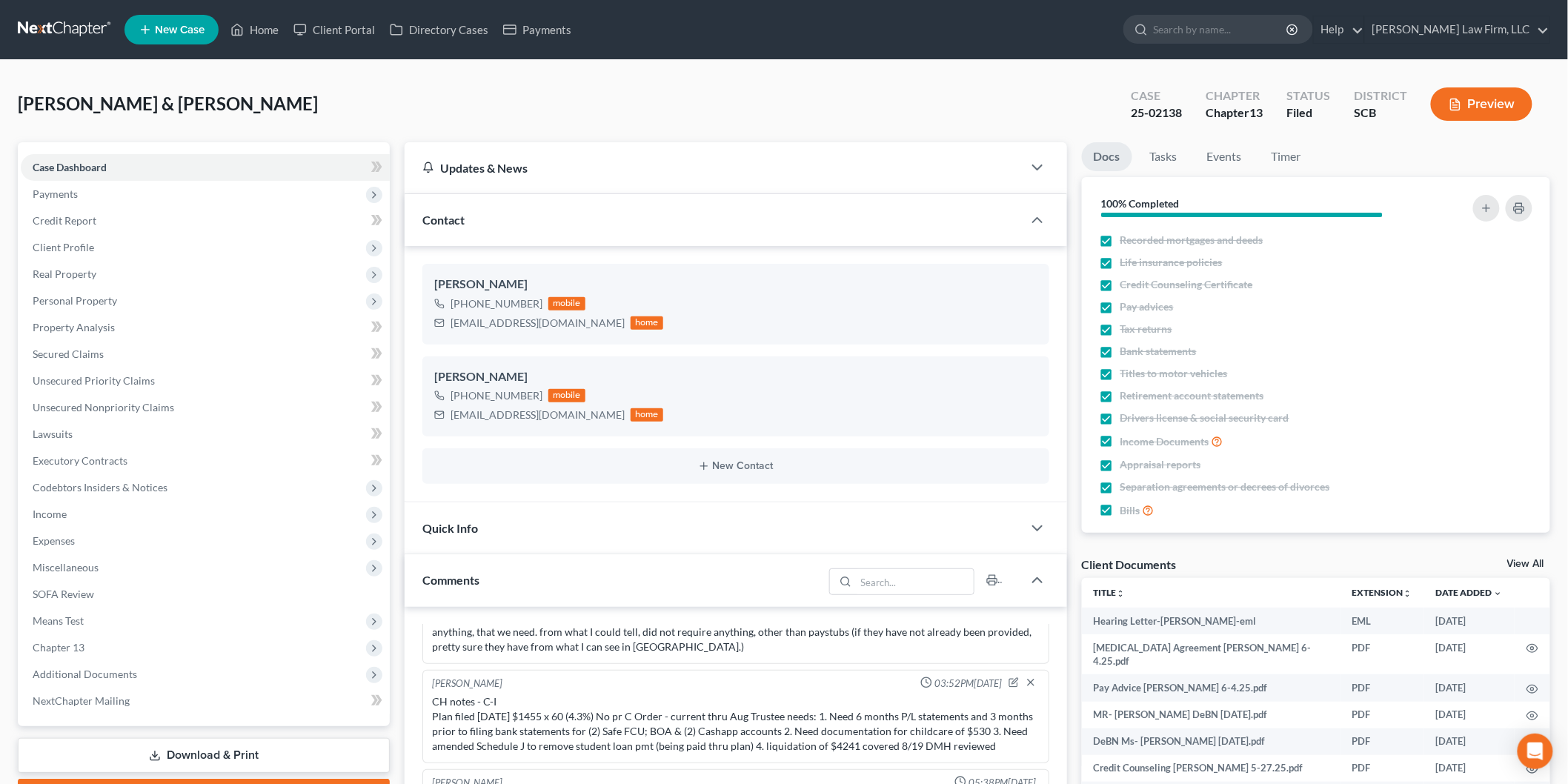
click at [1516, 559] on link "View All" at bounding box center [1526, 563] width 37 height 10
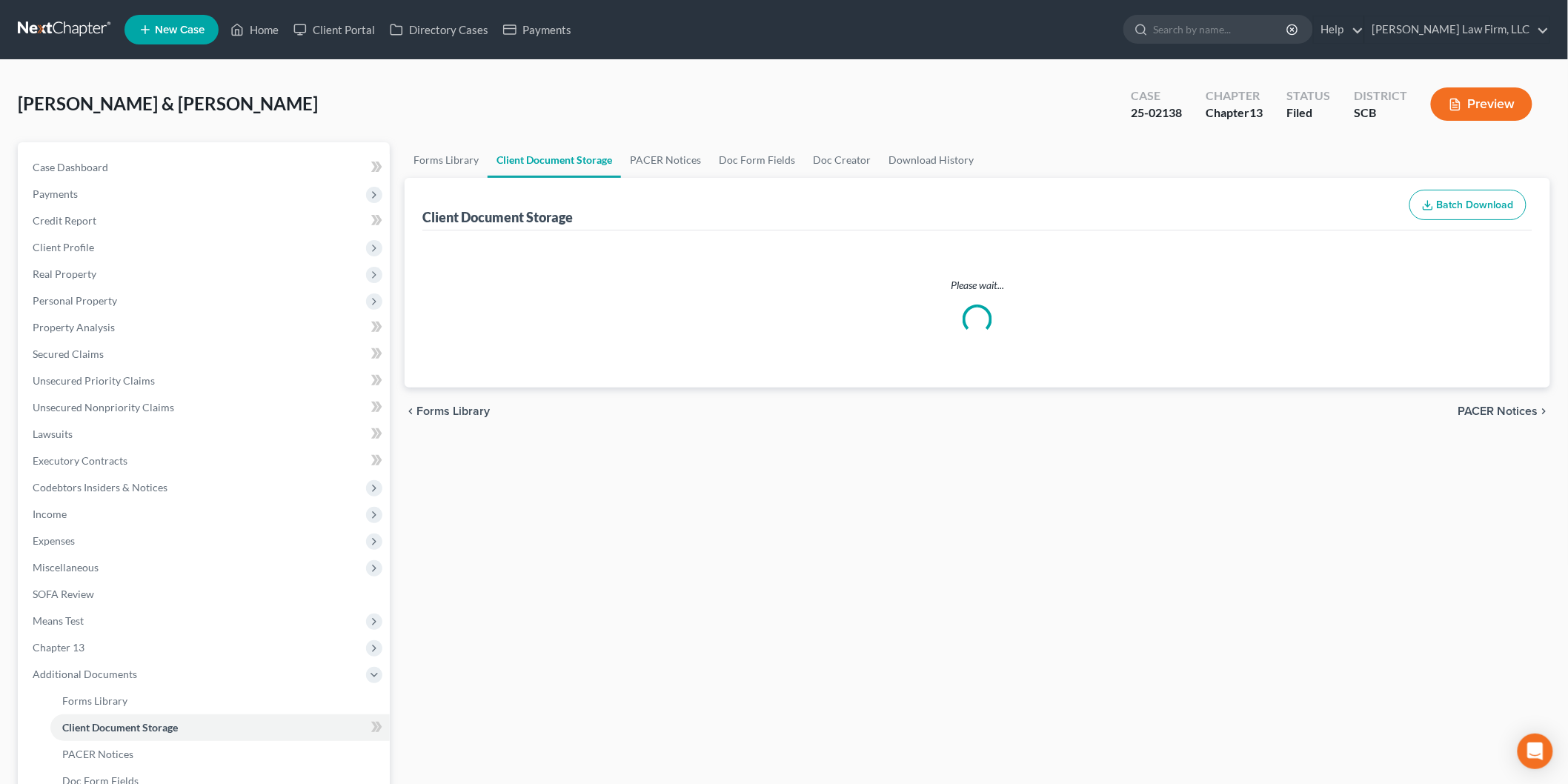
select select "6"
select select "16"
select select "15"
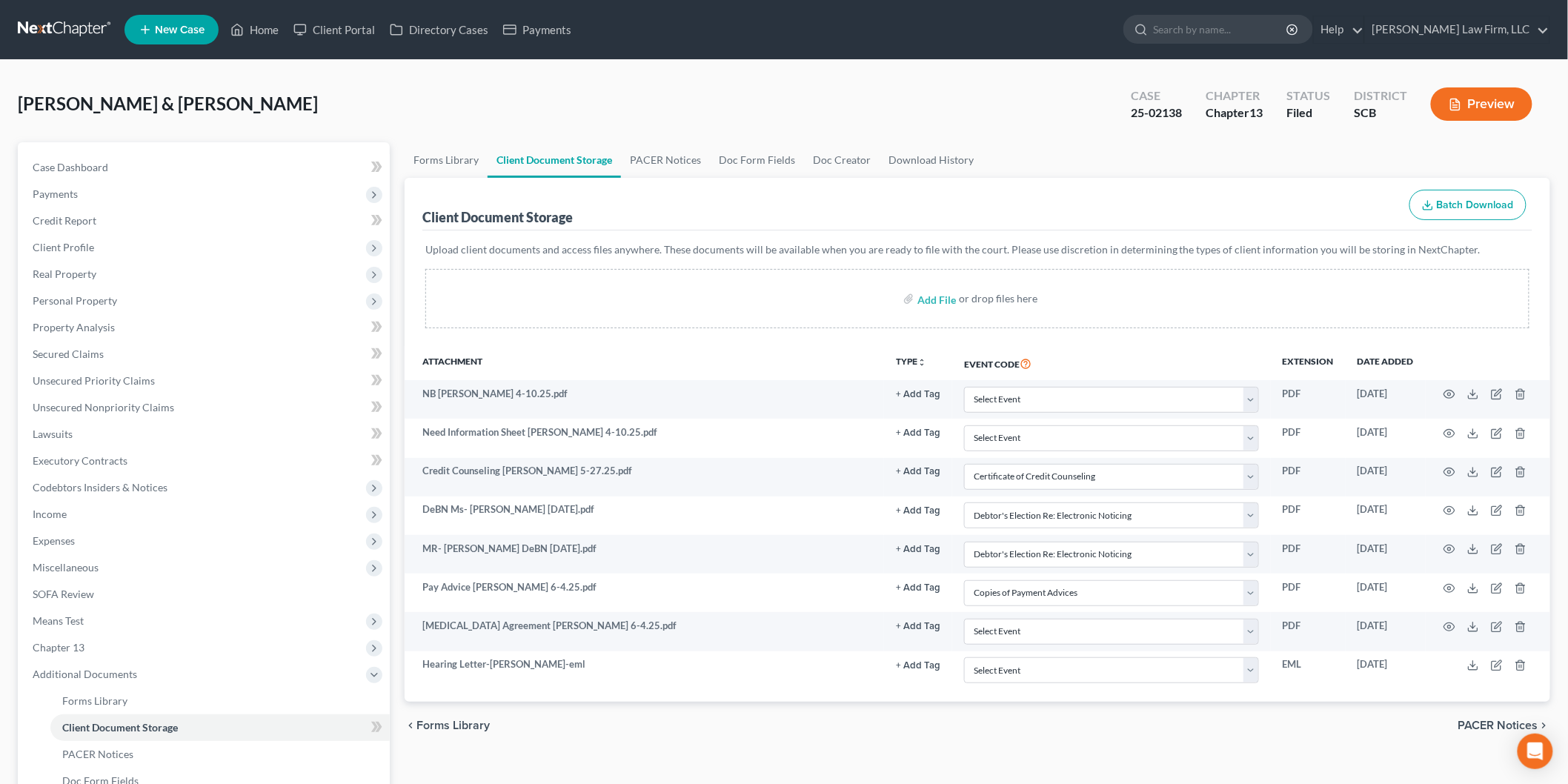
select select "6"
select select "16"
select select "15"
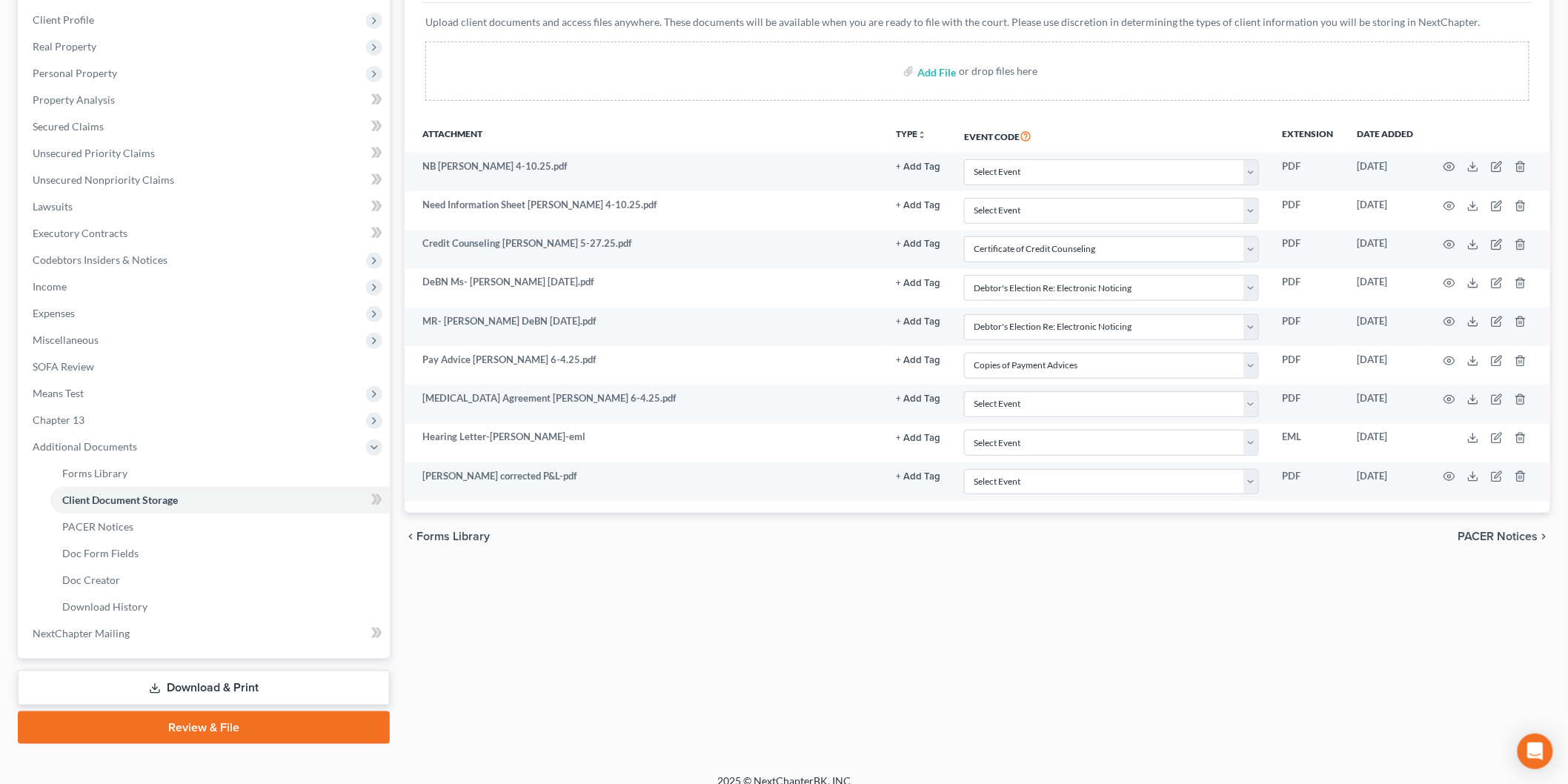
scroll to position [241, 0]
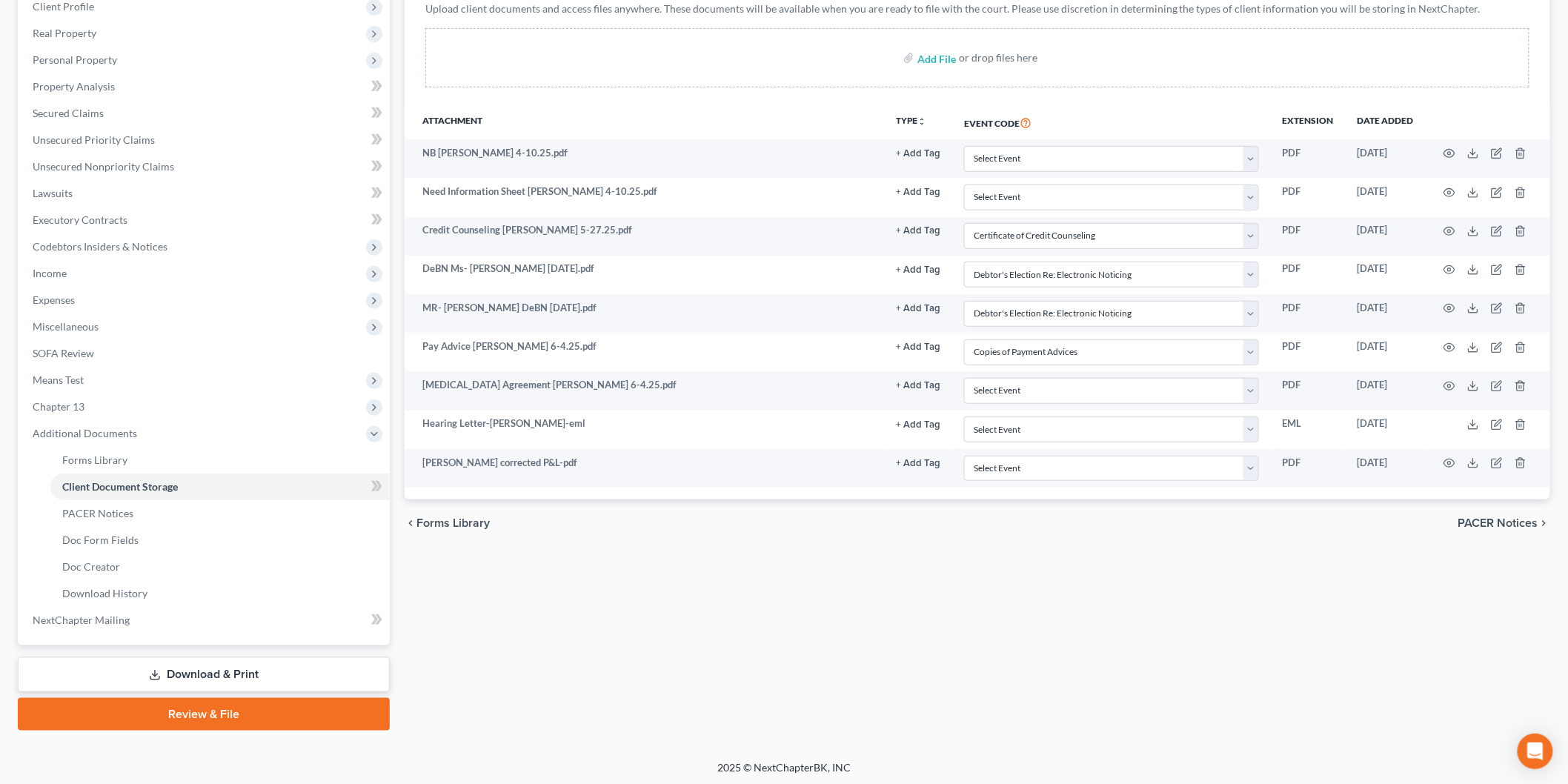
click at [86, 369] on span "Means Test" at bounding box center [205, 380] width 369 height 27
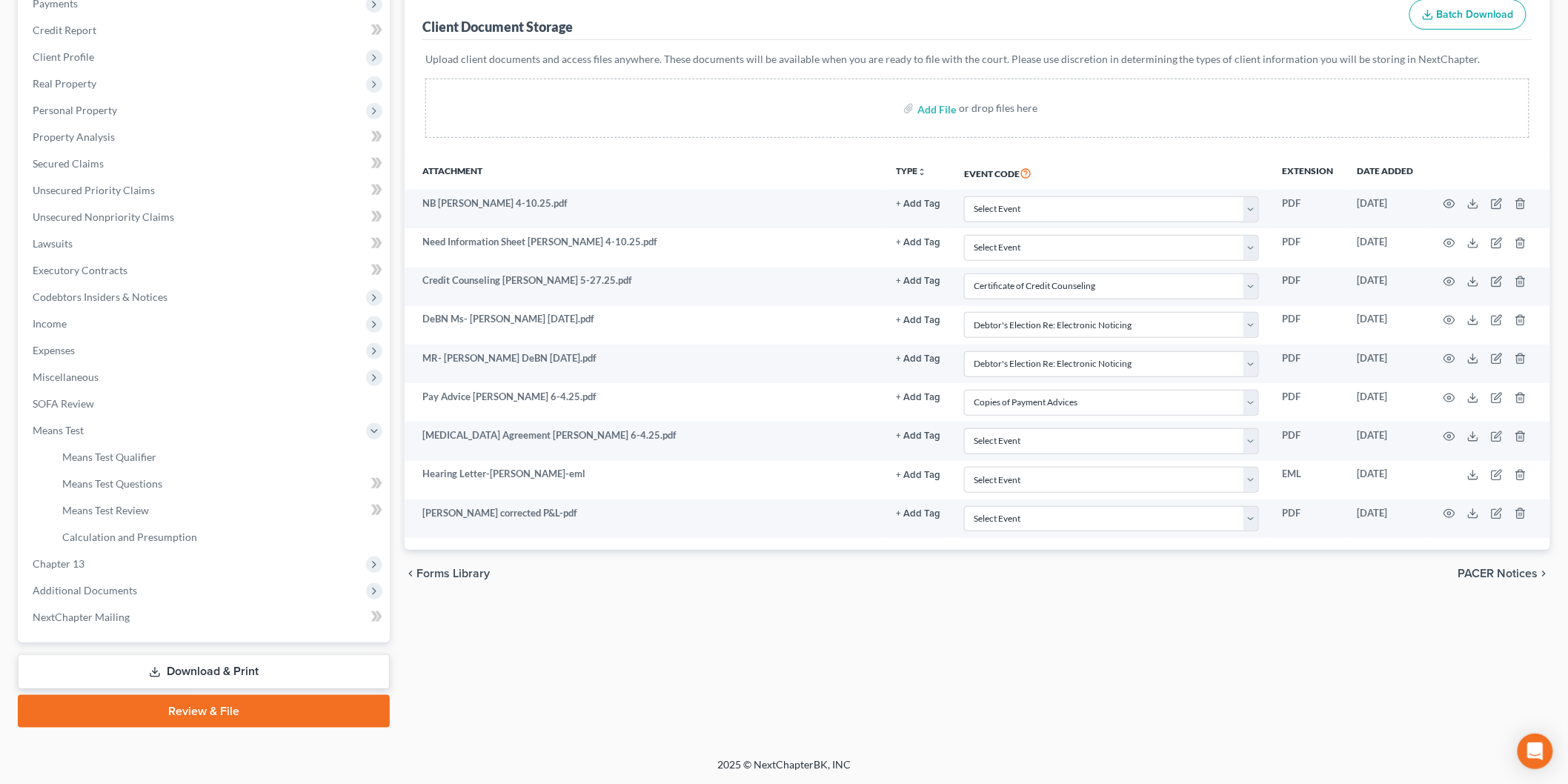
scroll to position [188, 0]
click at [157, 475] on link "Means Test Questions" at bounding box center [220, 485] width 340 height 27
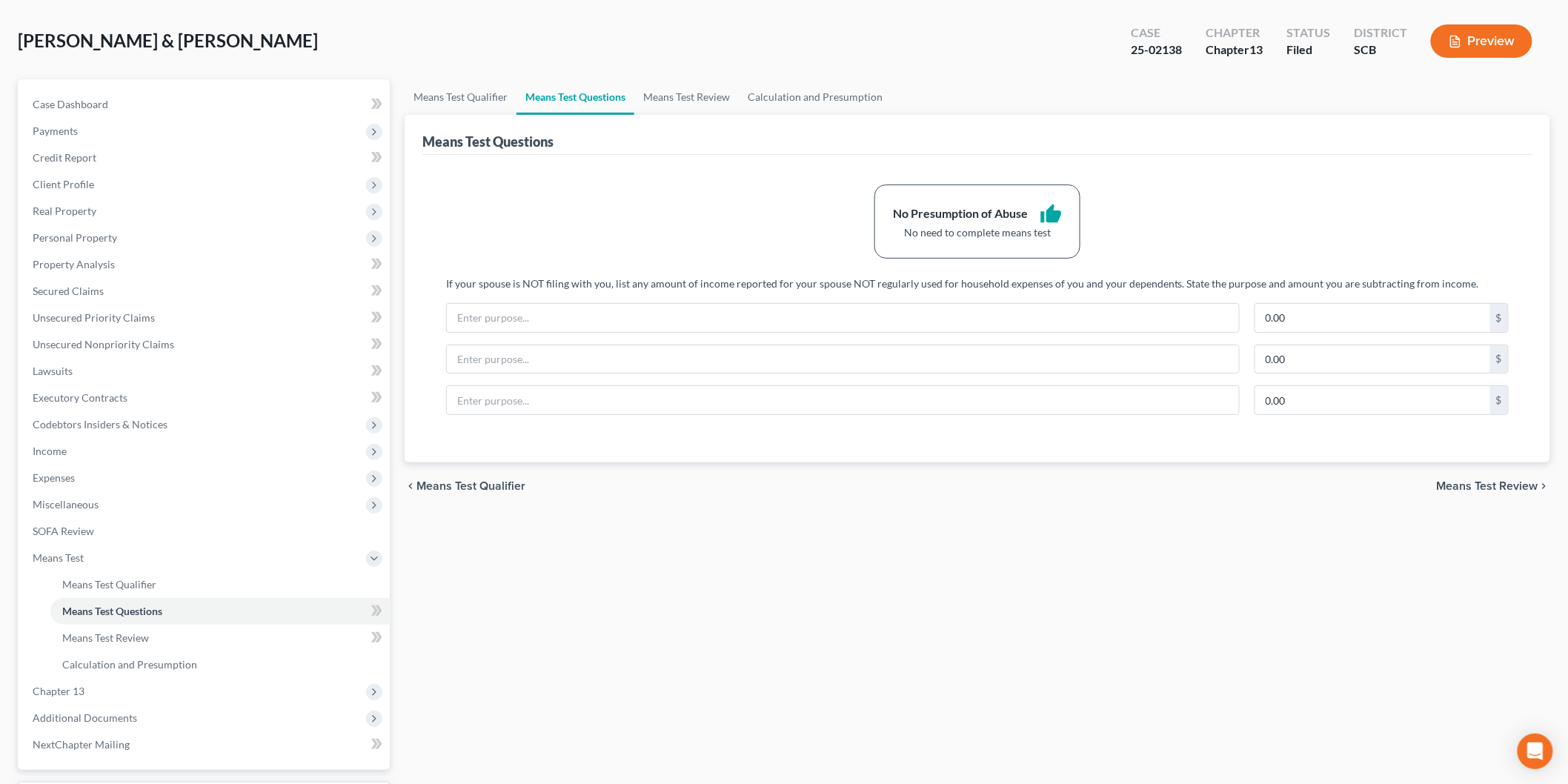
scroll to position [83, 0]
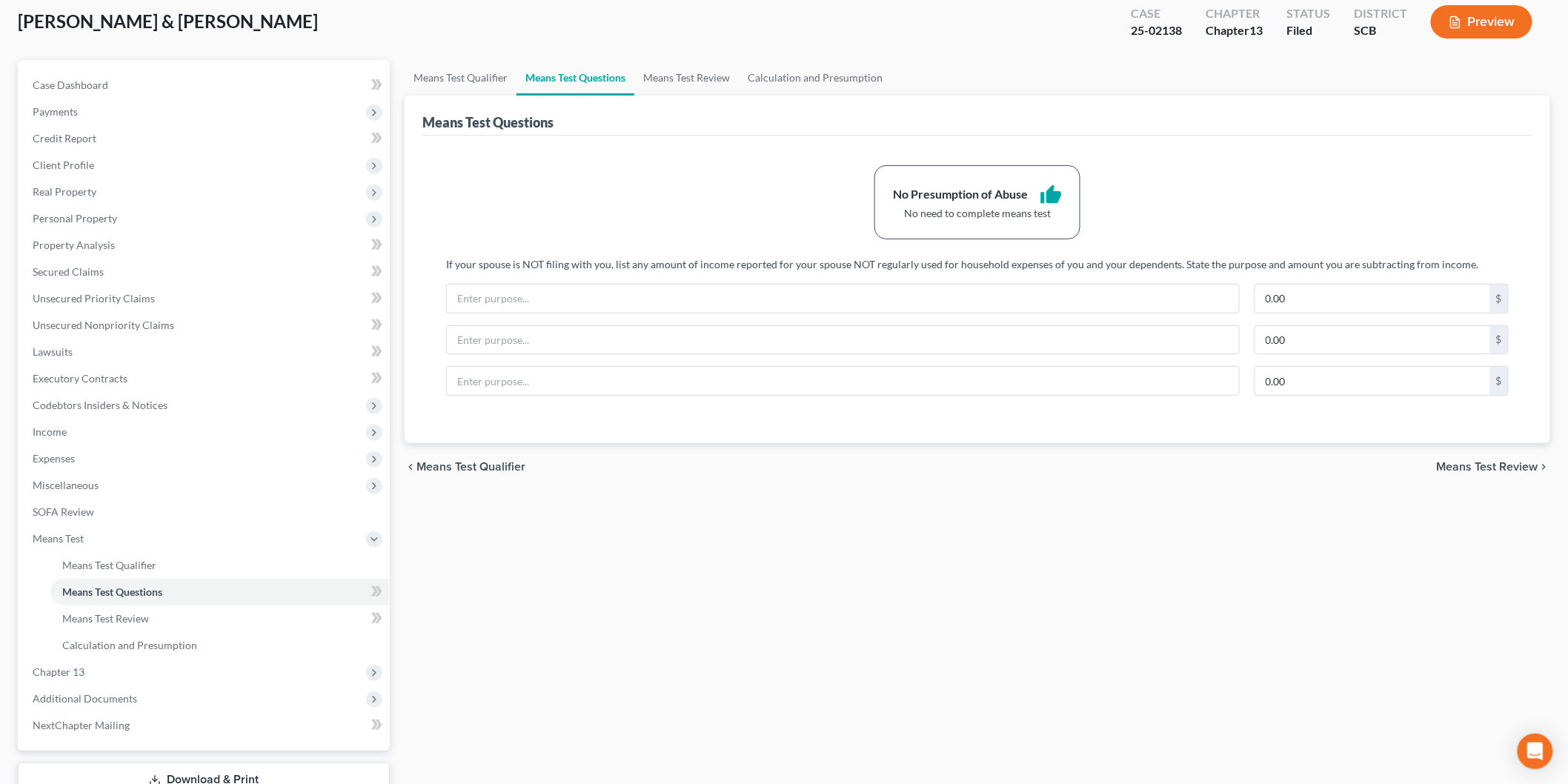
click at [127, 448] on span "Expenses" at bounding box center [205, 458] width 369 height 27
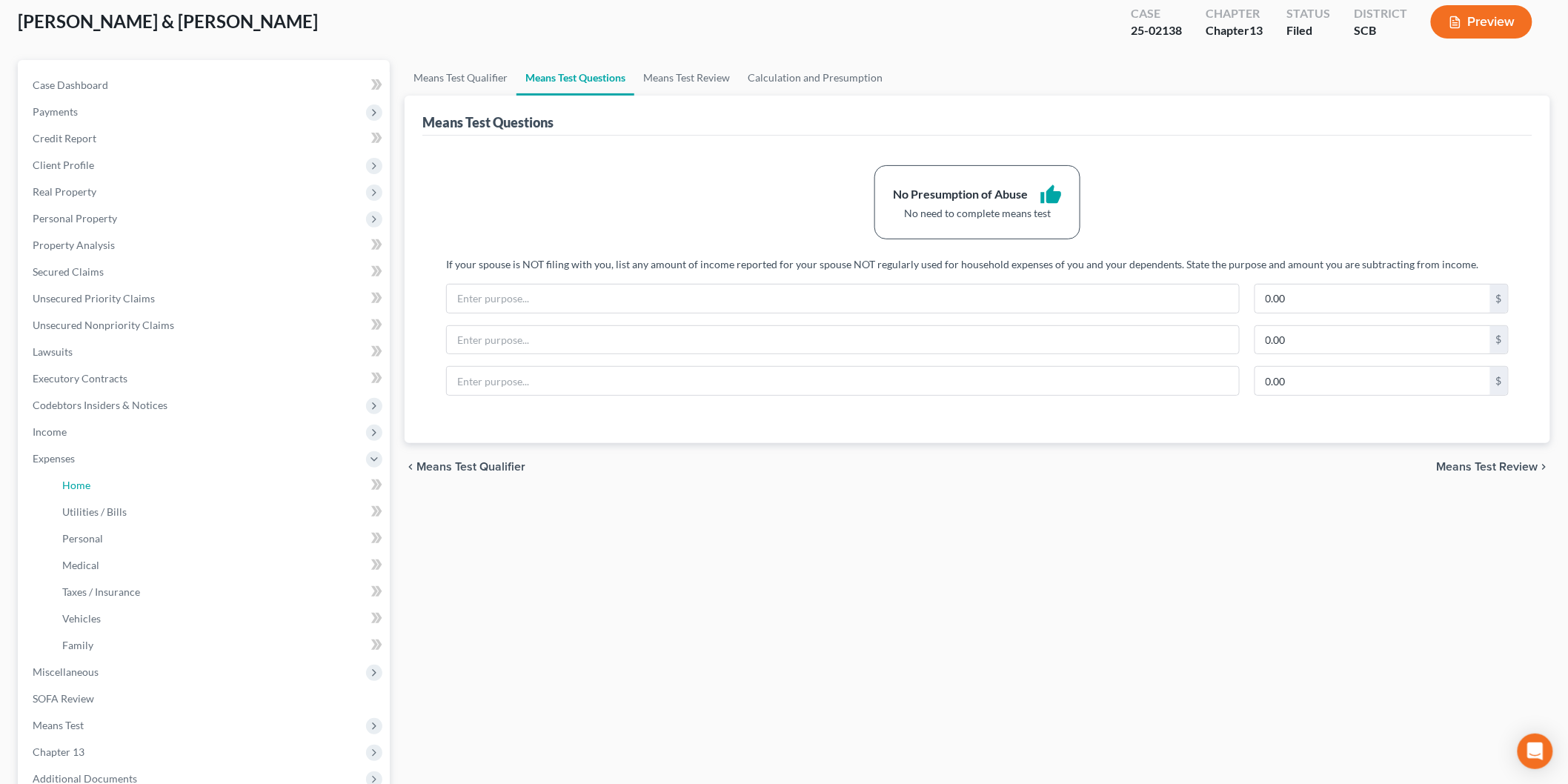
click at [121, 472] on link "Home" at bounding box center [220, 485] width 340 height 27
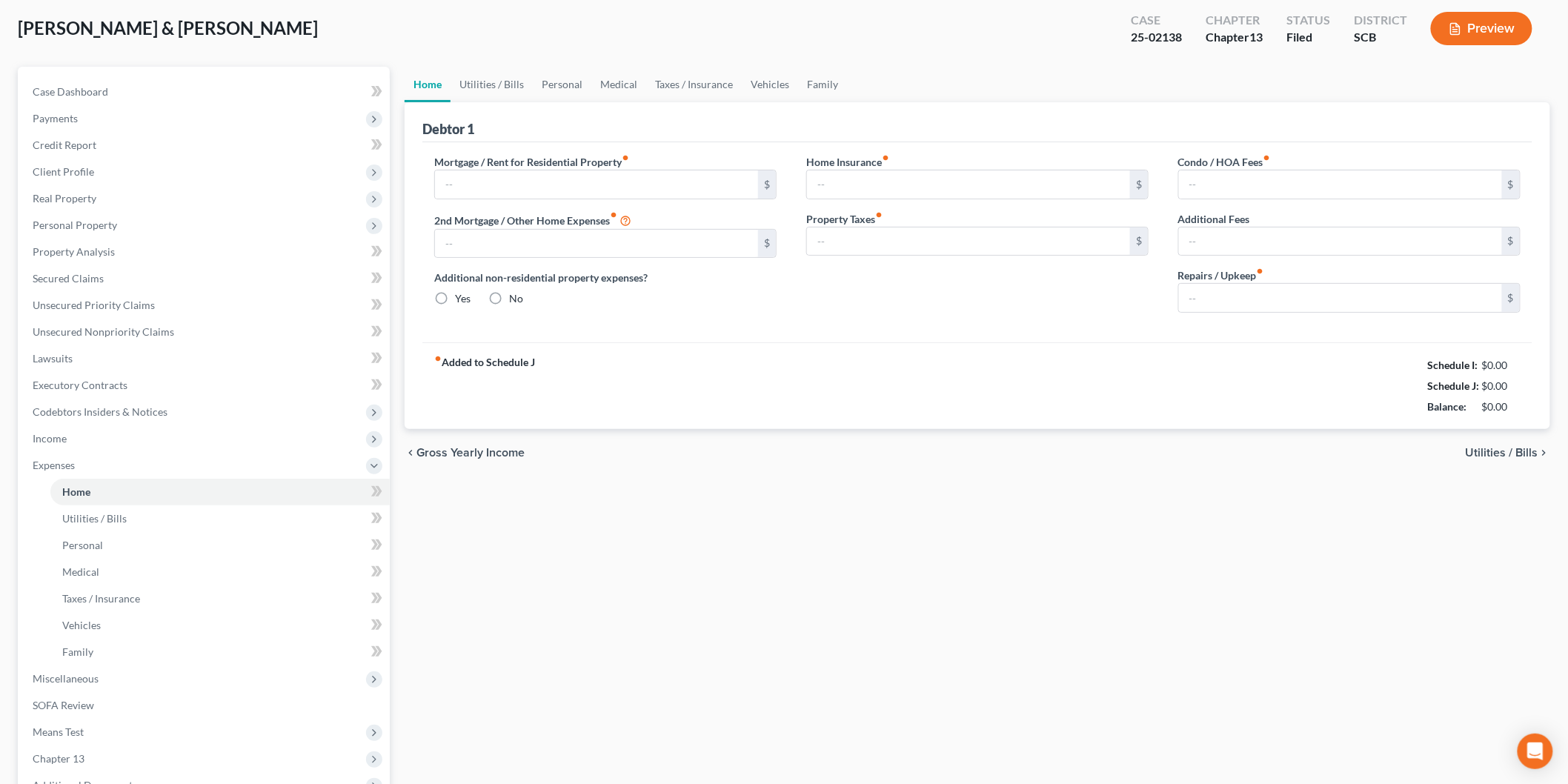
type input "1,200.00"
type input "0.00"
radio input "true"
type input "17.89"
type input "0.00"
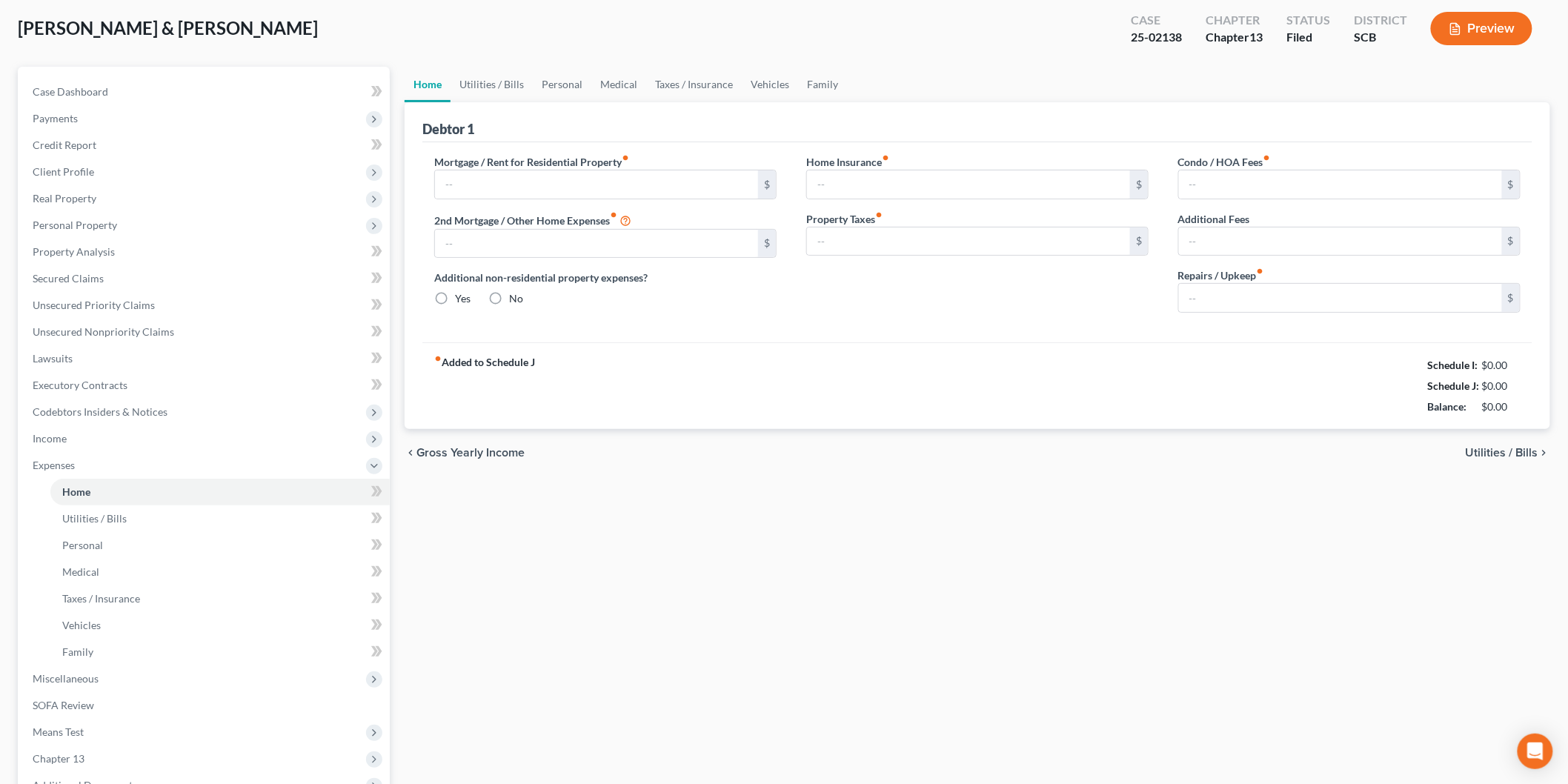
type input "0.00"
type input "155.65"
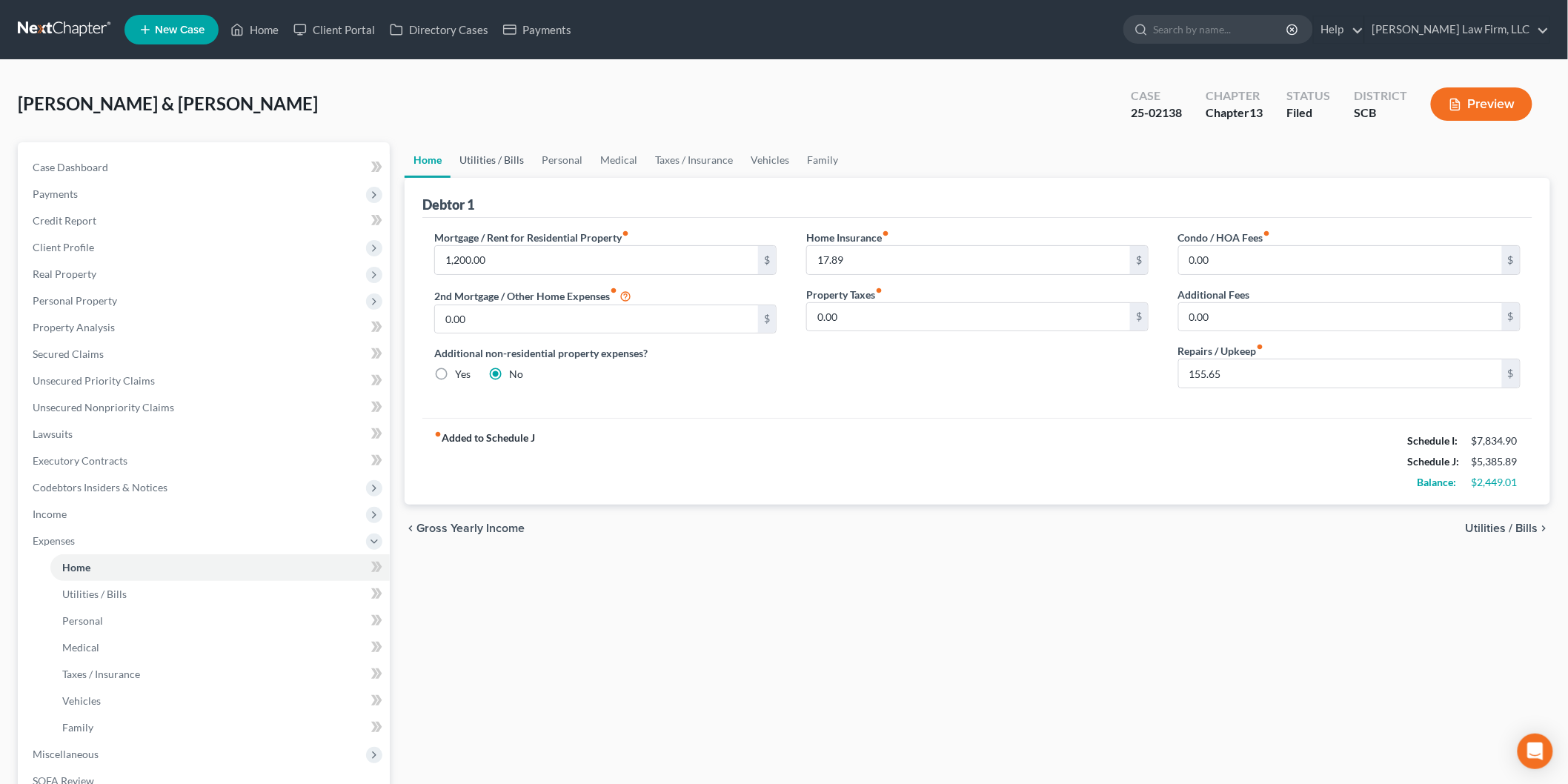
click at [483, 156] on link "Utilities / Bills" at bounding box center [492, 160] width 83 height 35
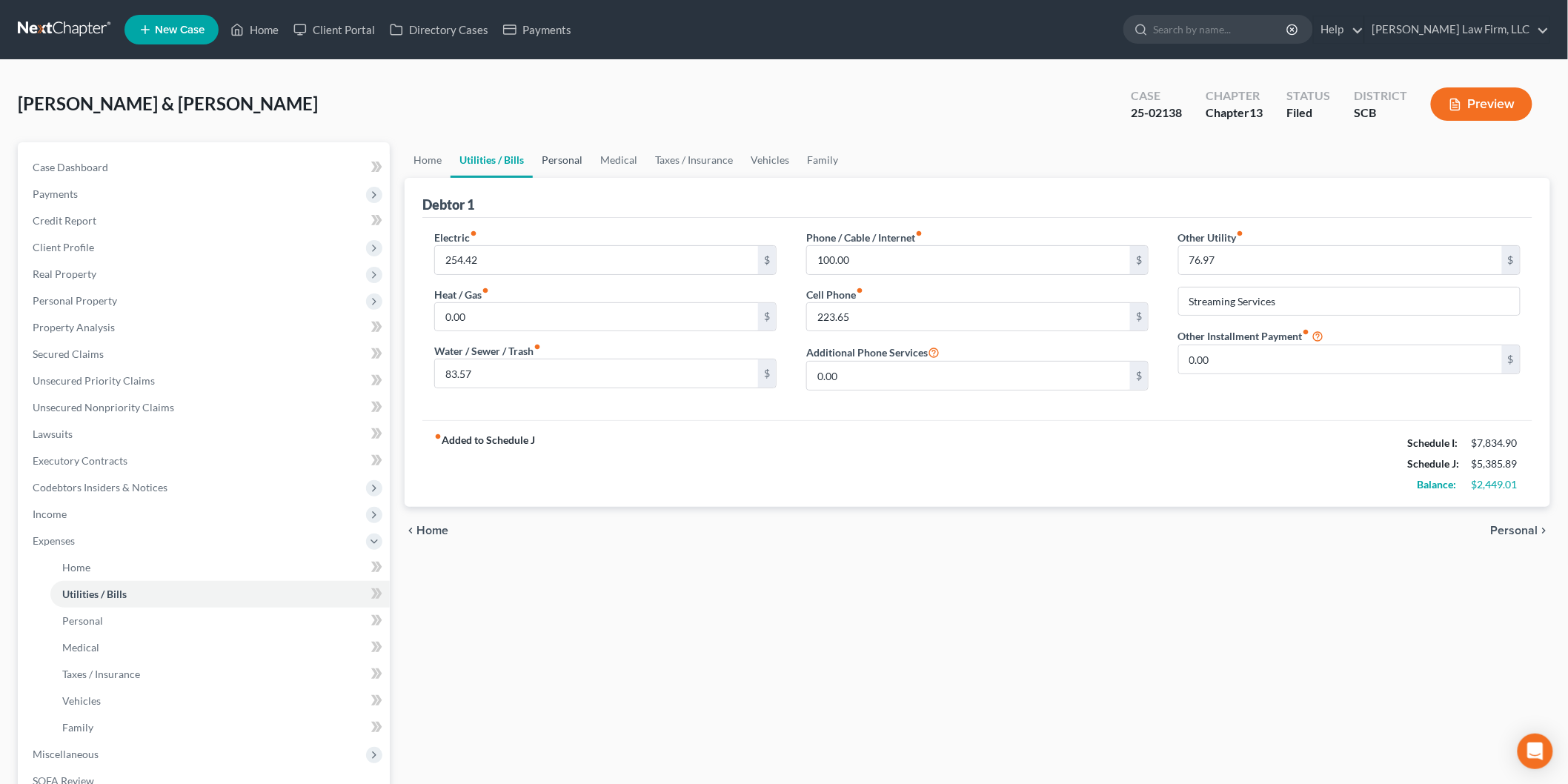
click at [568, 171] on link "Personal" at bounding box center [562, 160] width 59 height 35
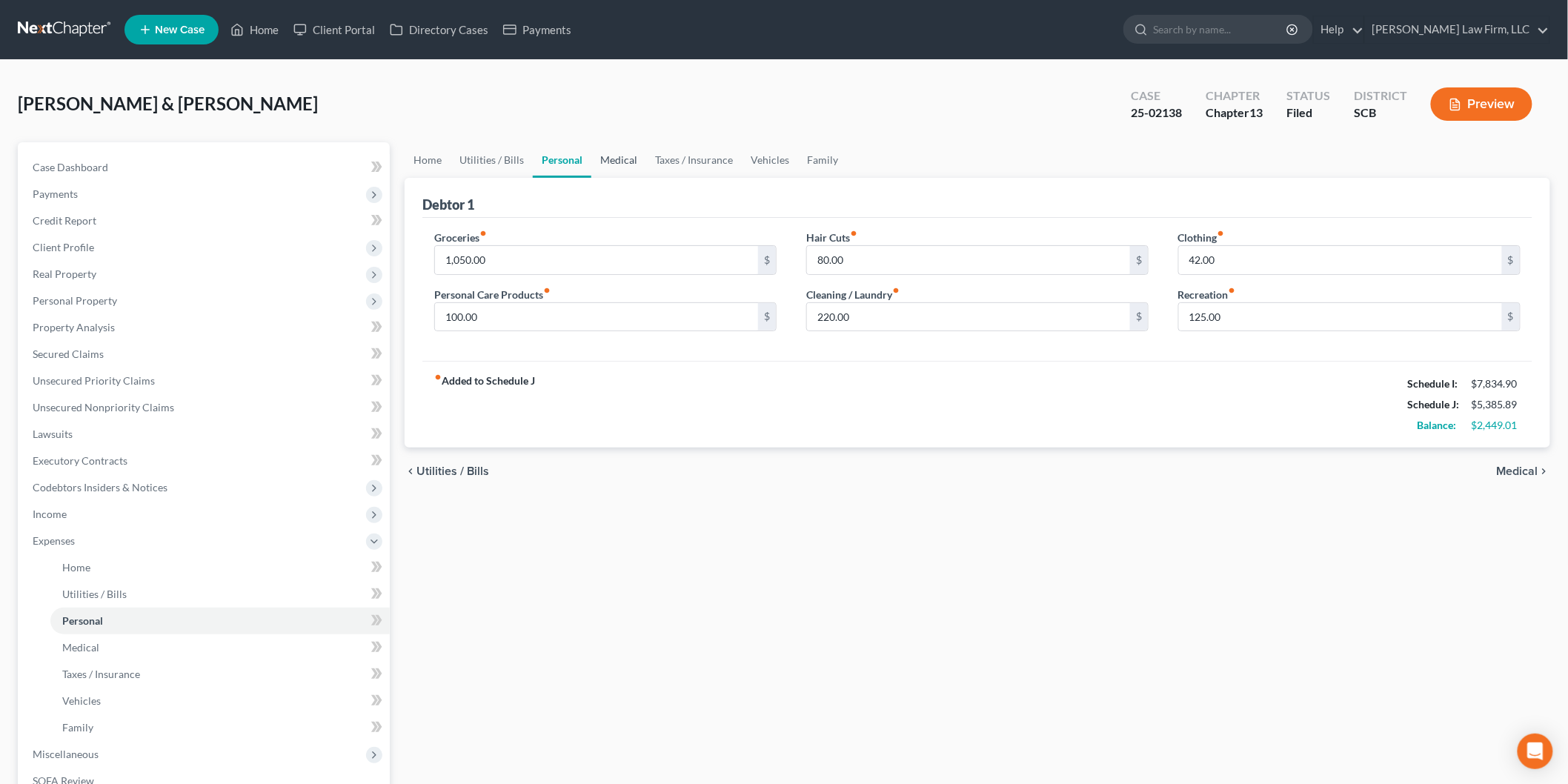
click at [636, 154] on link "Medical" at bounding box center [618, 160] width 55 height 35
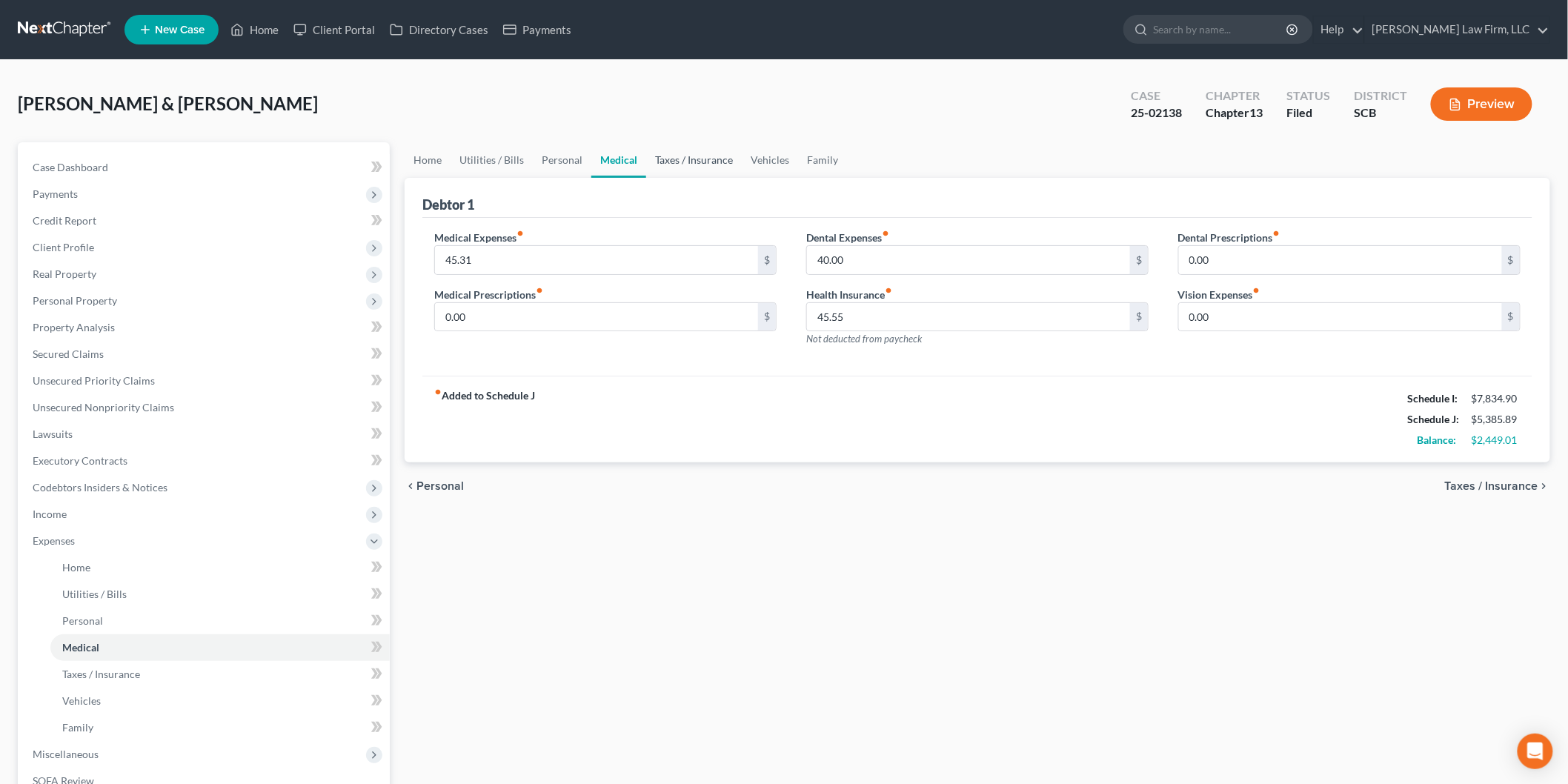
click at [685, 157] on link "Taxes / Insurance" at bounding box center [694, 160] width 96 height 35
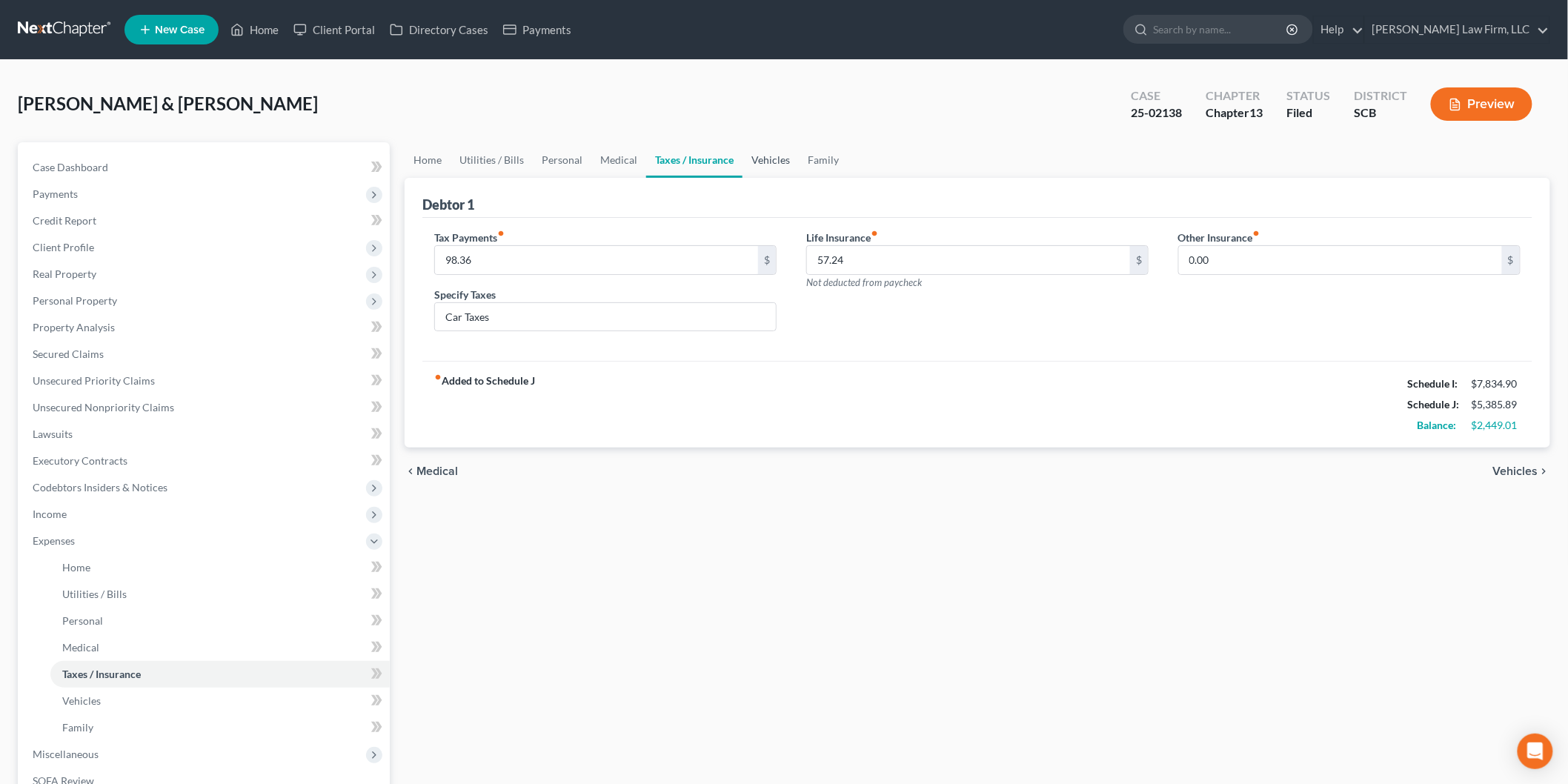
click at [750, 157] on link "Vehicles" at bounding box center [770, 160] width 56 height 35
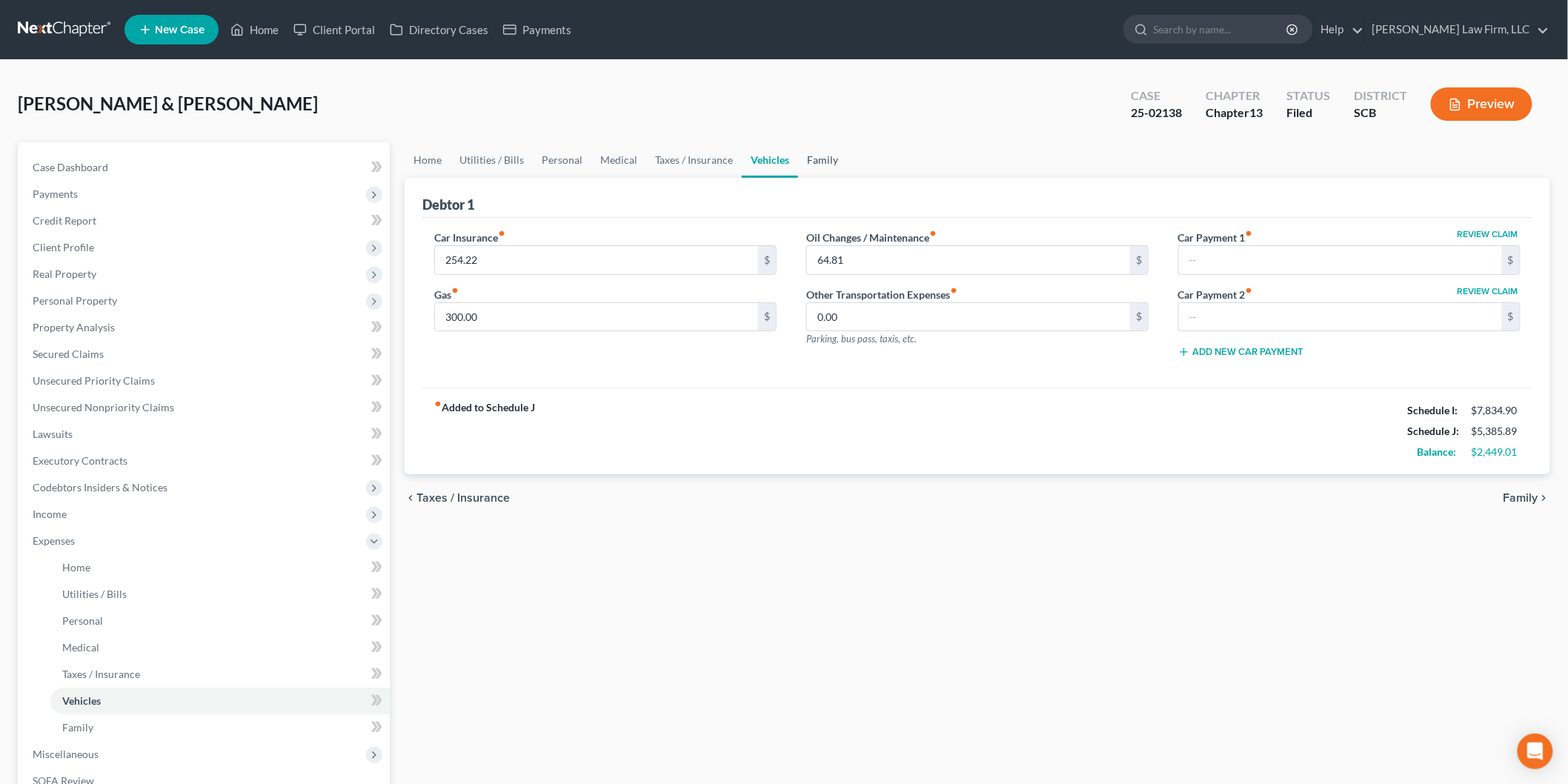
click at [823, 167] on link "Family" at bounding box center [822, 160] width 49 height 35
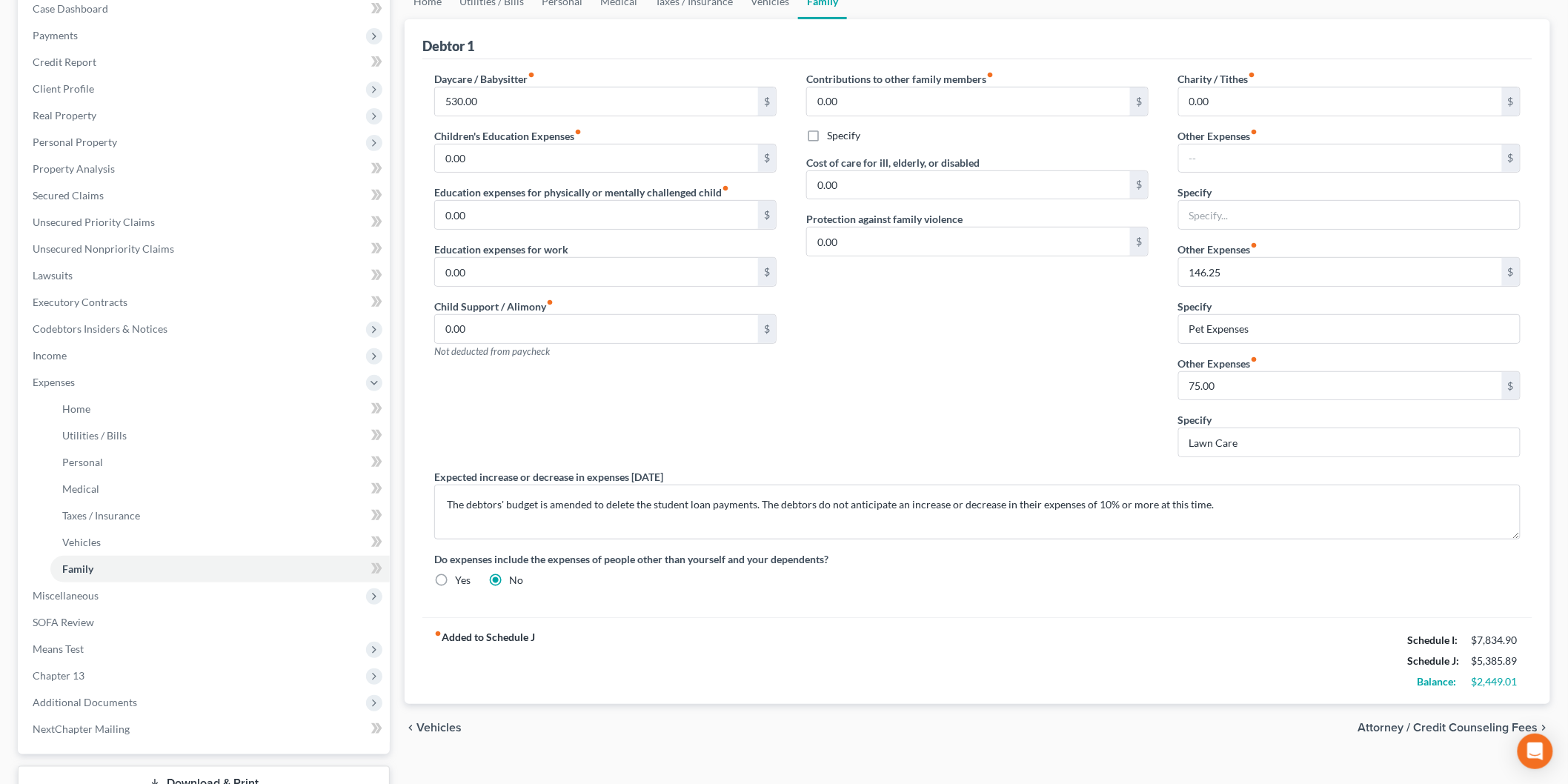
scroll to position [83, 0]
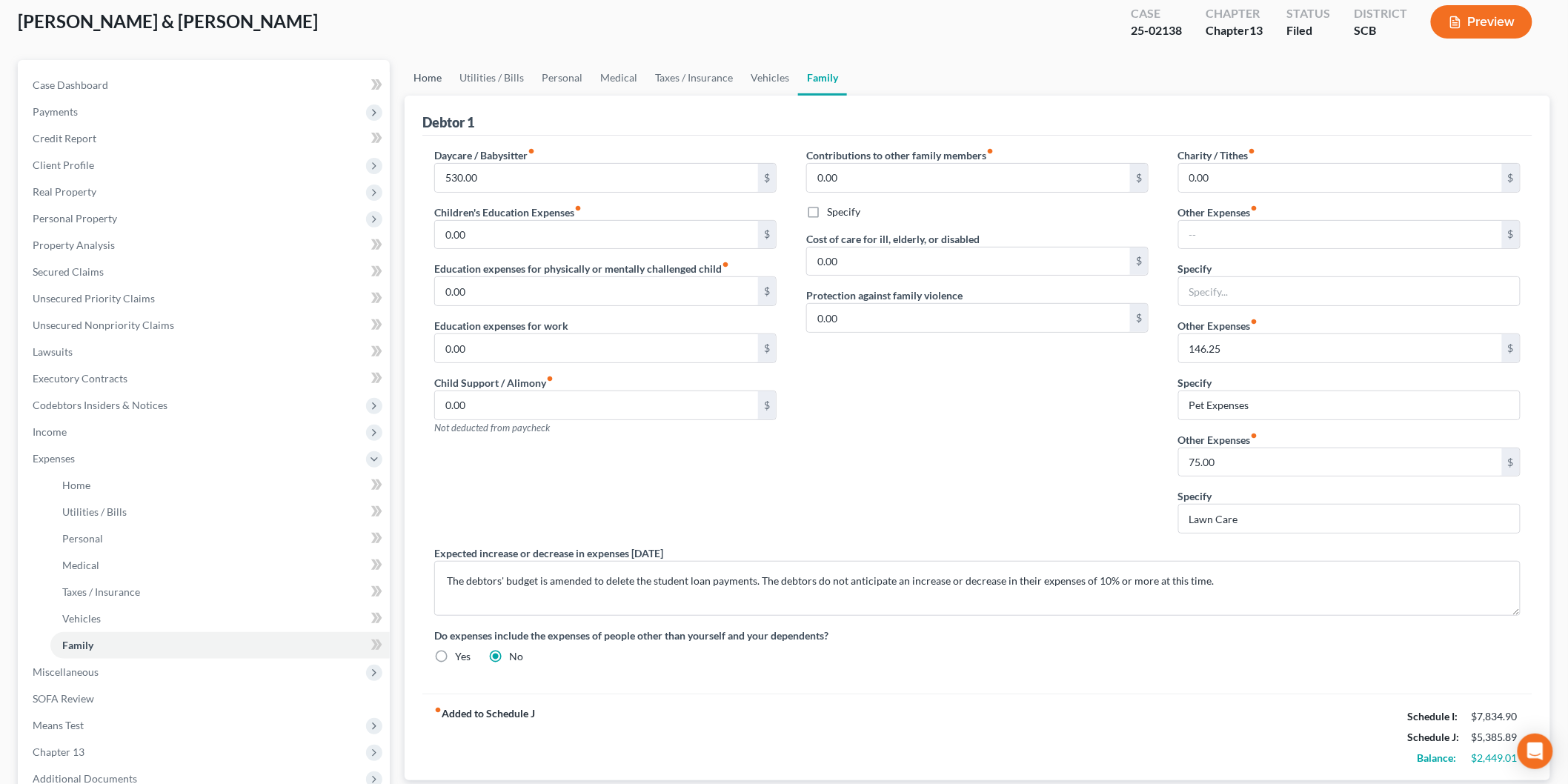
click at [418, 68] on link "Home" at bounding box center [428, 78] width 46 height 35
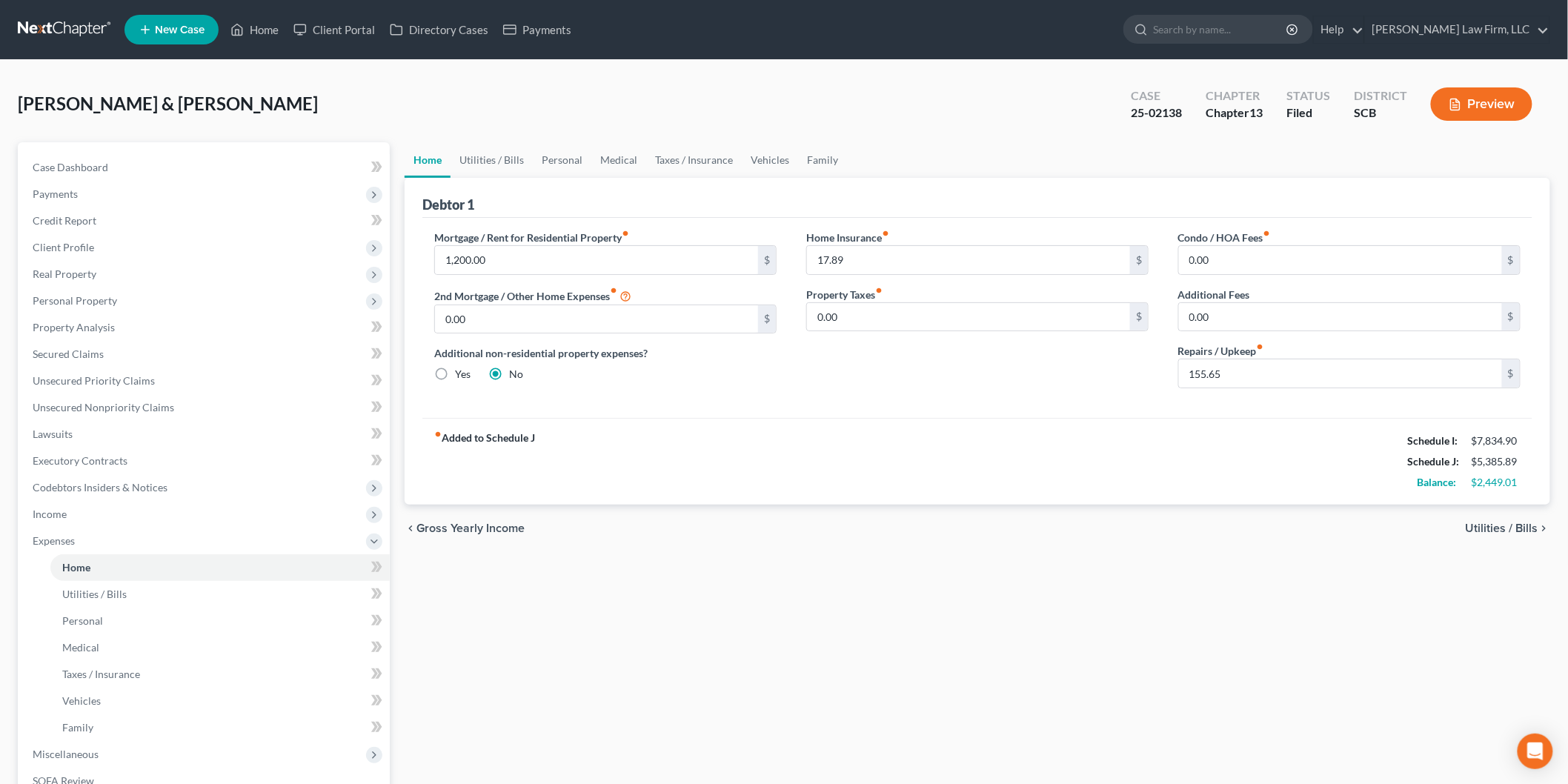
click at [1494, 87] on button "Preview" at bounding box center [1482, 103] width 102 height 33
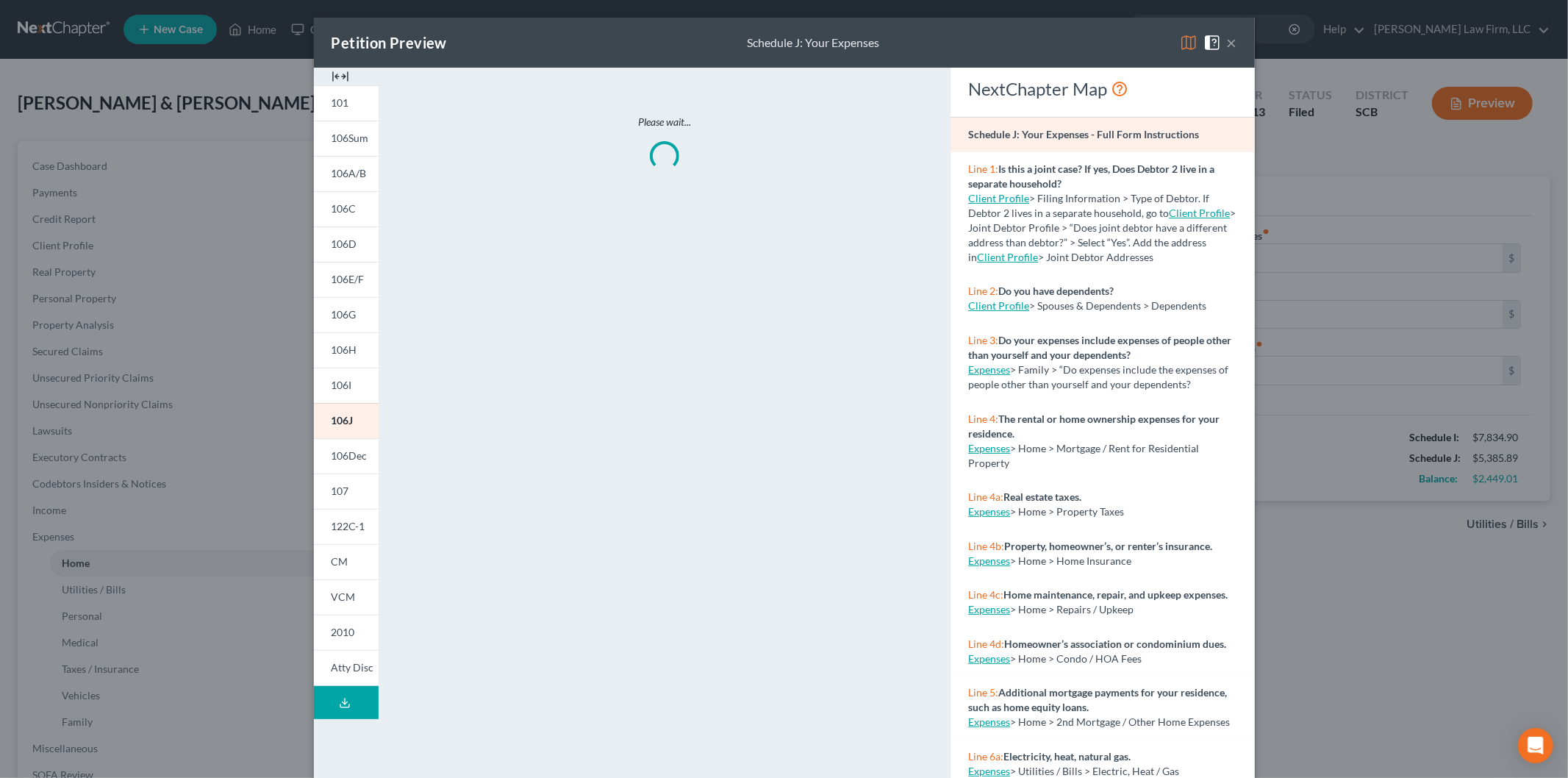
click at [337, 77] on img at bounding box center [340, 76] width 18 height 18
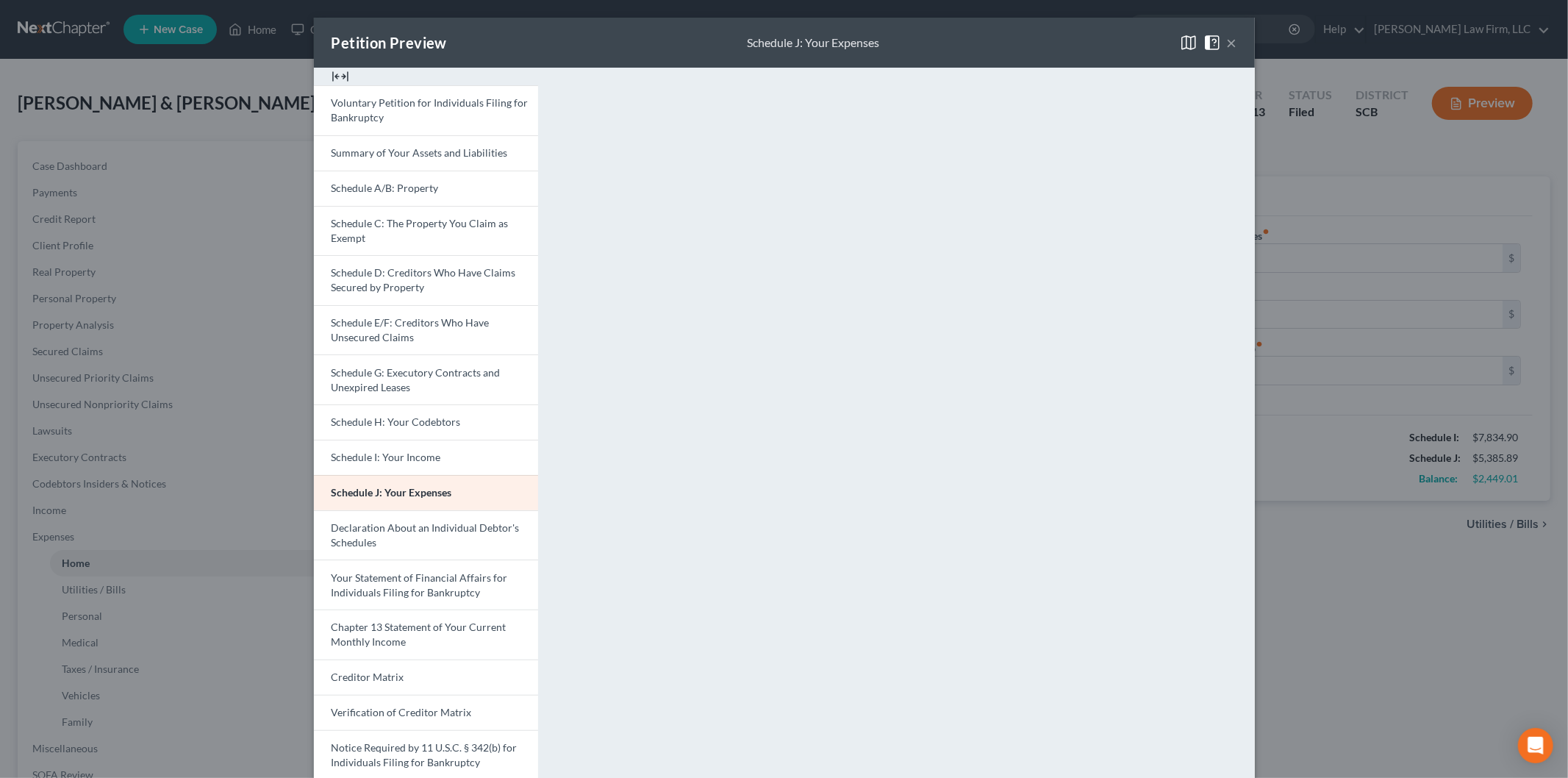
click at [391, 457] on span "Schedule I: Your Income" at bounding box center [386, 456] width 109 height 12
drag, startPoint x: 1229, startPoint y: 42, endPoint x: 1209, endPoint y: 80, distance: 42.9
click at [1229, 42] on button "×" at bounding box center [1231, 42] width 10 height 18
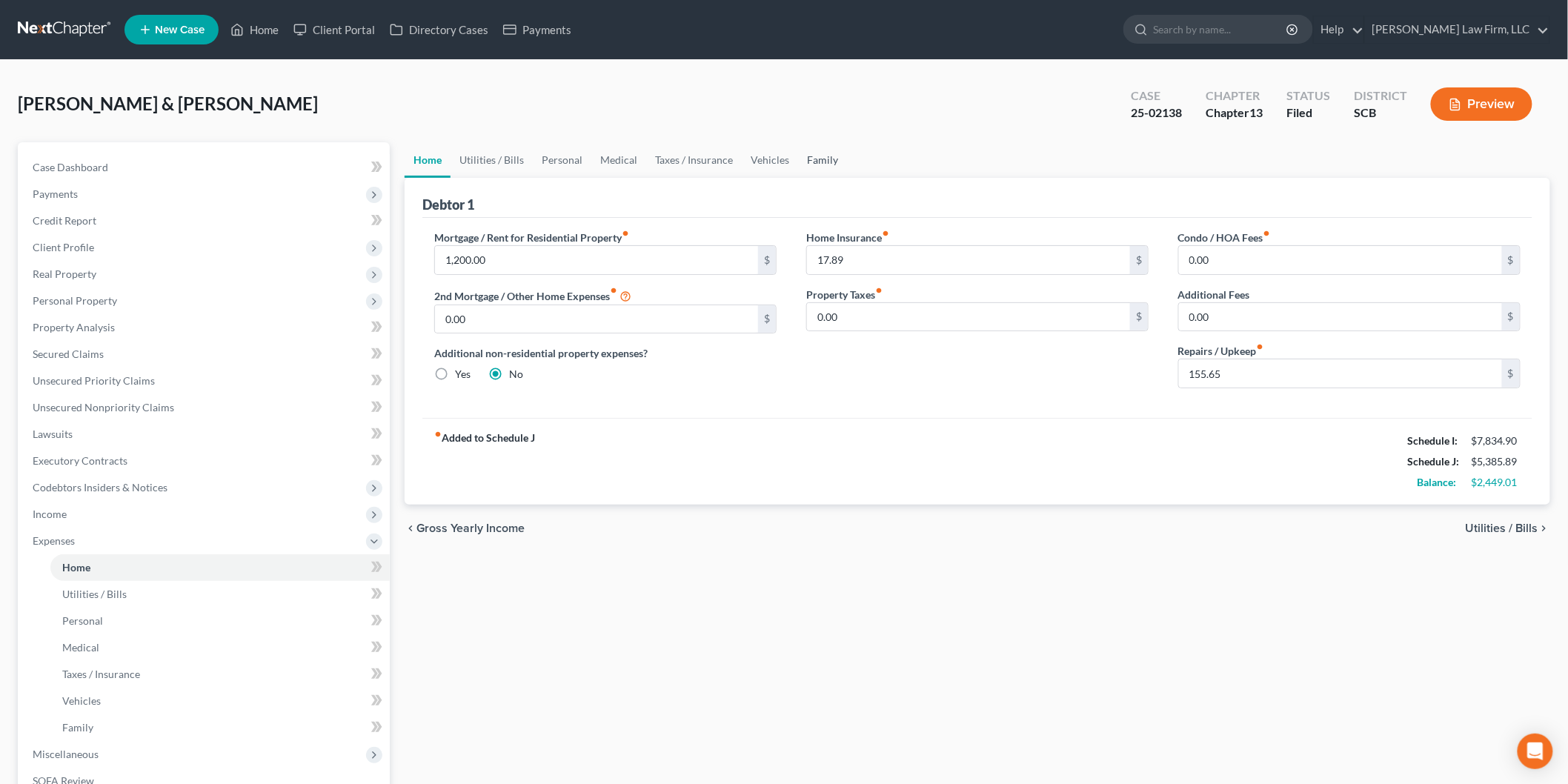
click at [818, 151] on link "Family" at bounding box center [822, 160] width 49 height 35
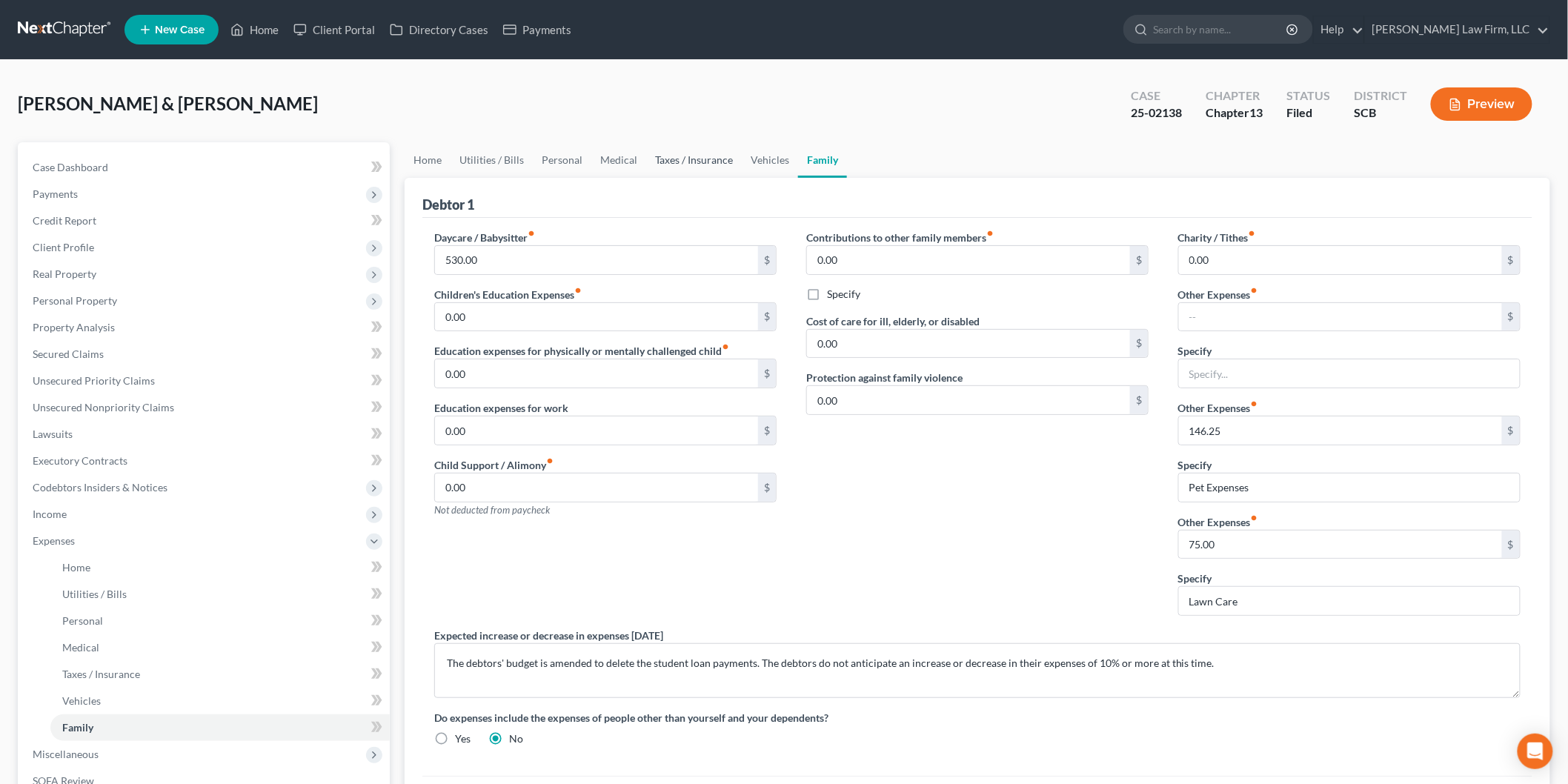
click at [662, 161] on link "Taxes / Insurance" at bounding box center [694, 160] width 96 height 35
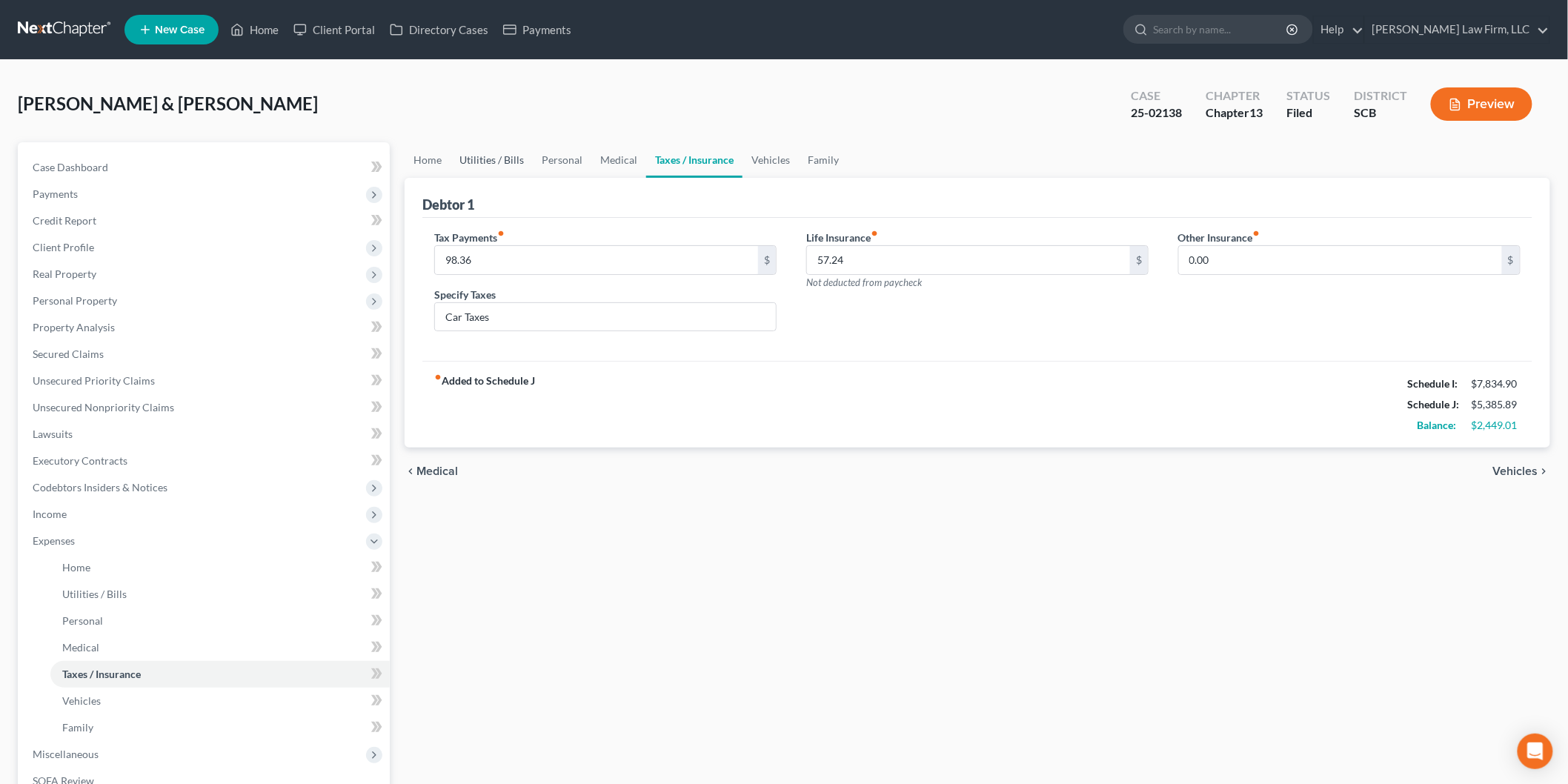
click at [489, 157] on link "Utilities / Bills" at bounding box center [492, 160] width 83 height 35
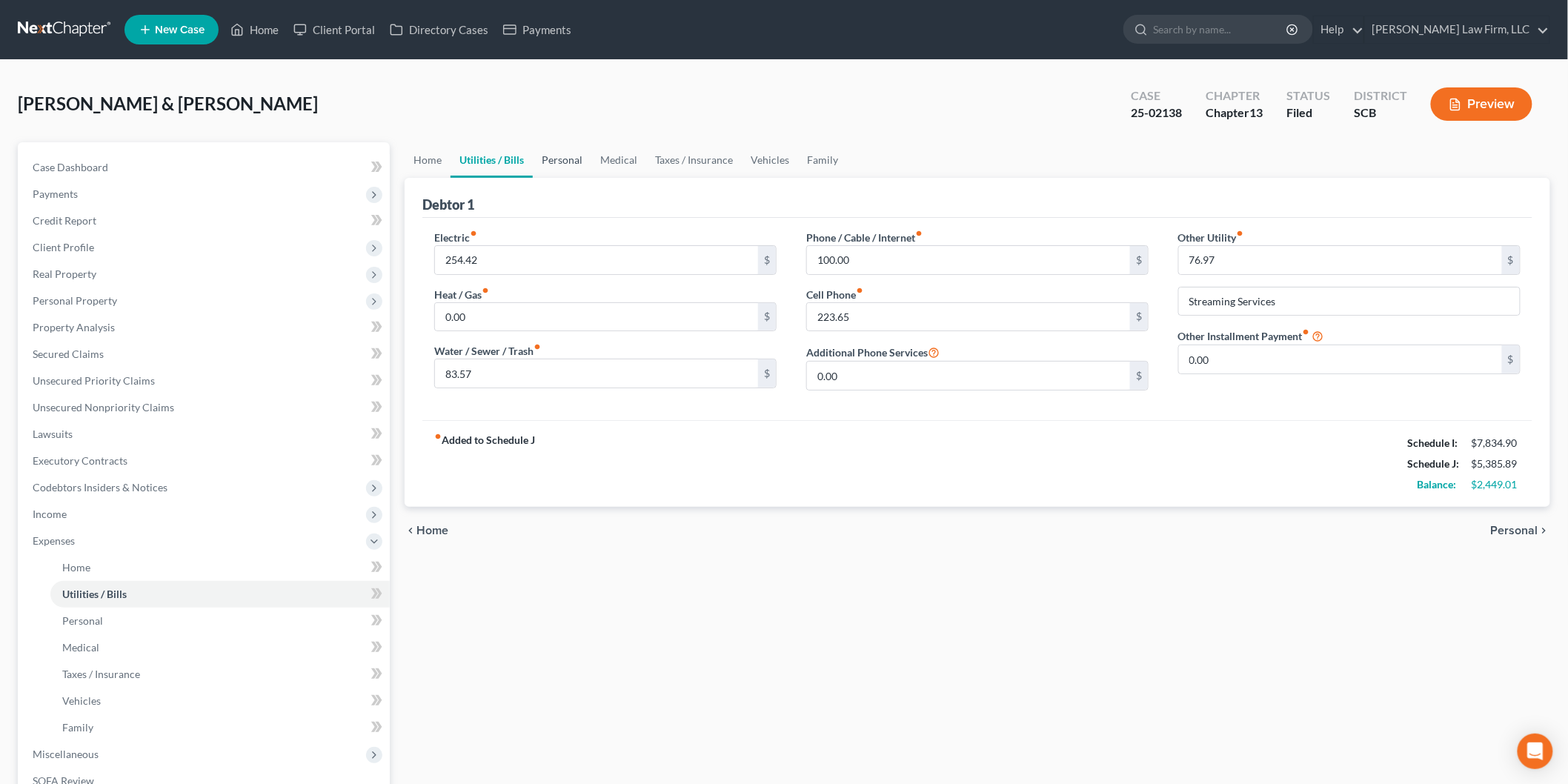
click at [578, 158] on link "Personal" at bounding box center [562, 160] width 59 height 35
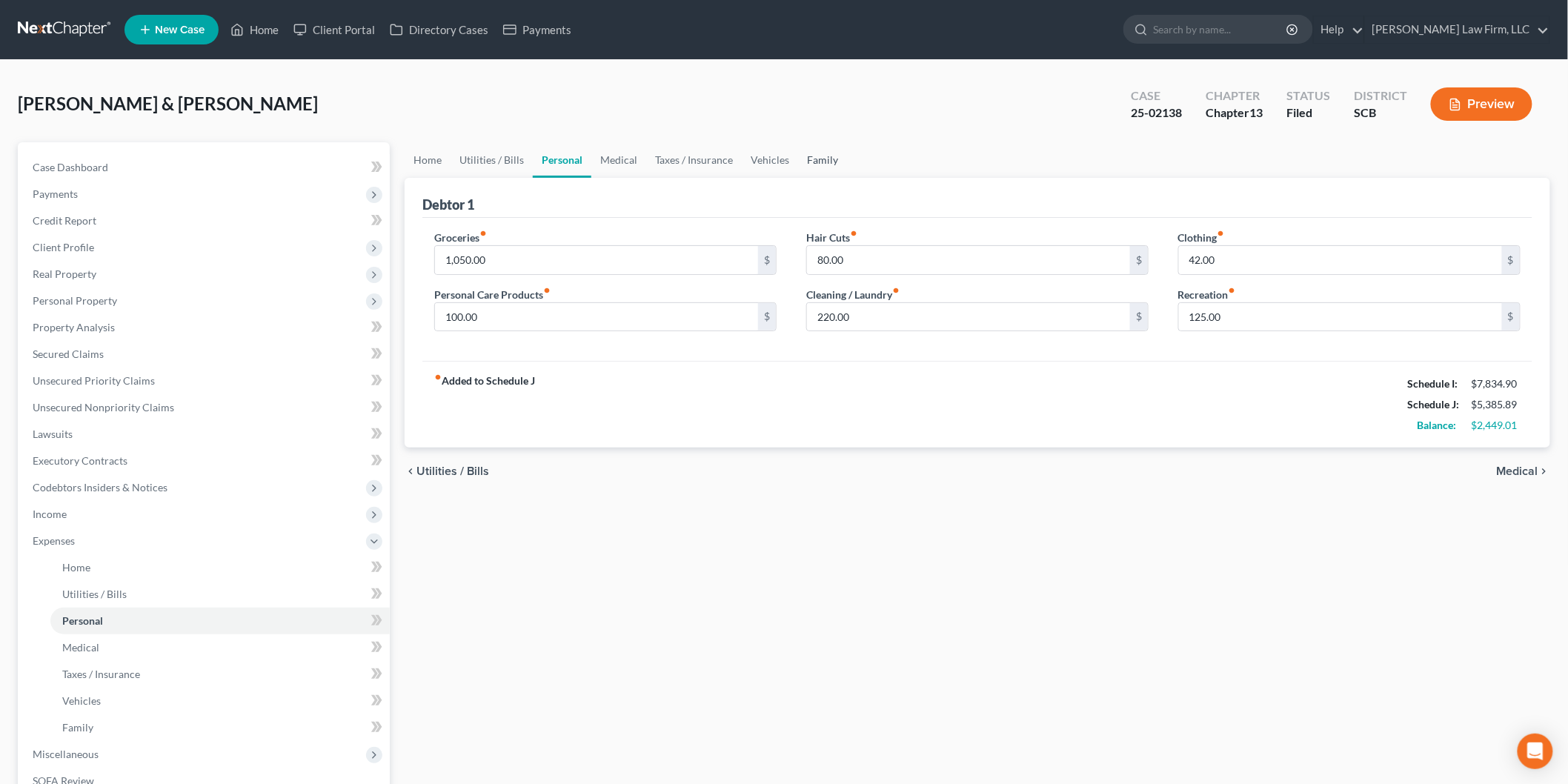
click at [818, 161] on link "Family" at bounding box center [822, 160] width 49 height 35
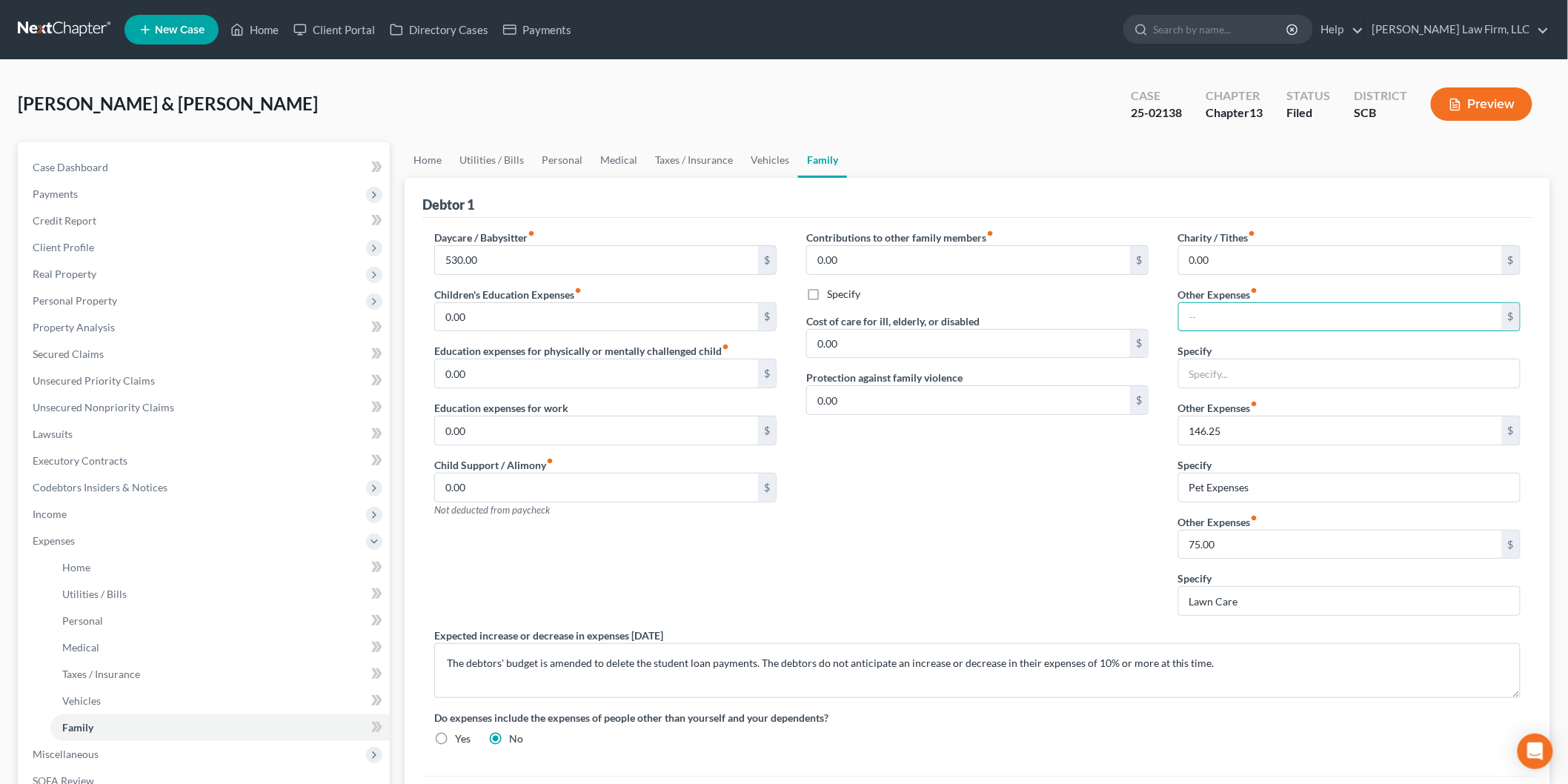
click at [1215, 320] on input "text" at bounding box center [1340, 317] width 323 height 28
type input "1,016.50"
click at [1218, 376] on input "text" at bounding box center [1350, 373] width 341 height 28
type input "w"
type input "Withholding for Income Taxes"
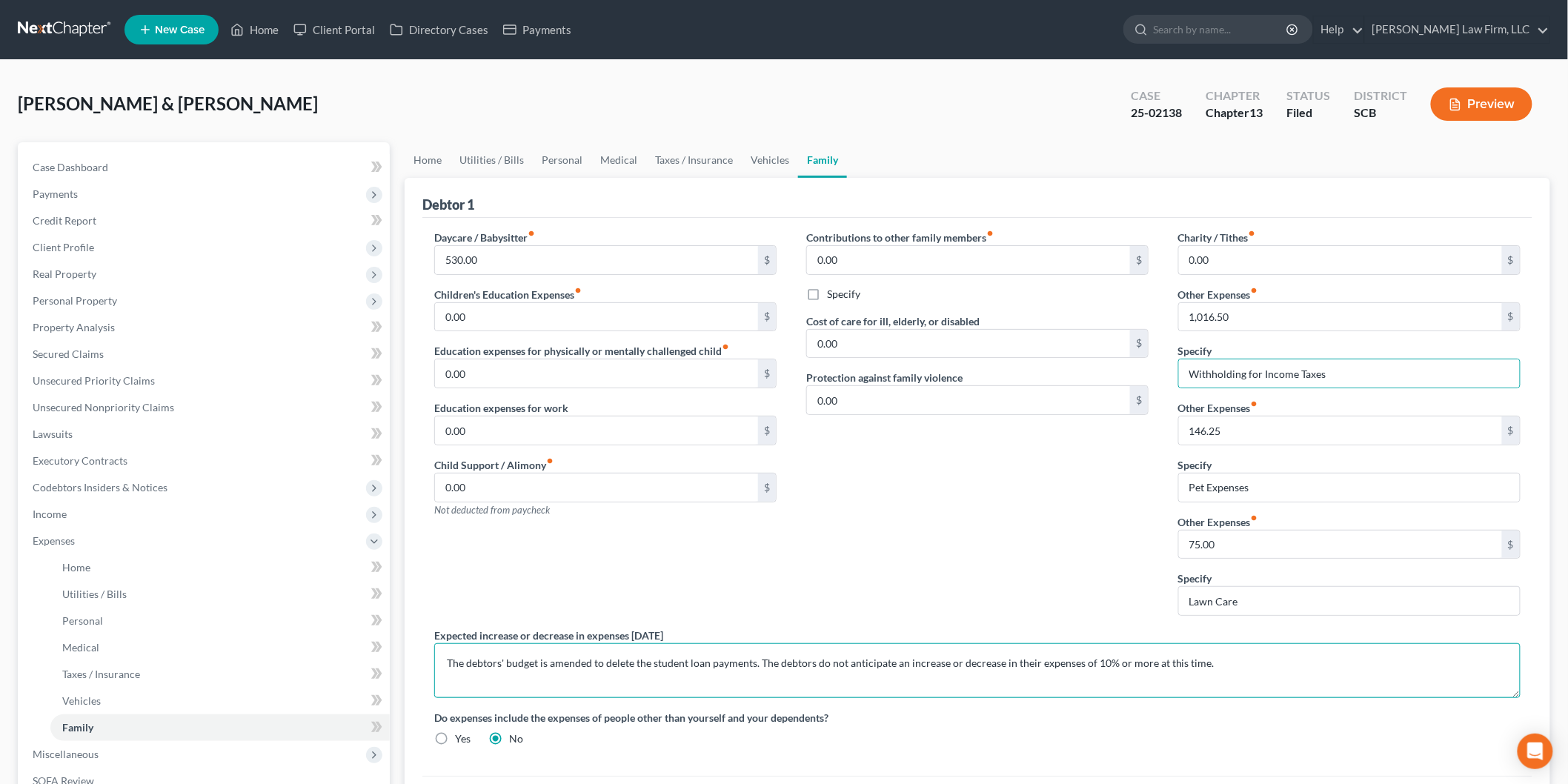
click at [605, 665] on textarea "The debtors' budget is amended to delete the student loan payments. The debtors…" at bounding box center [977, 670] width 1086 height 55
click at [625, 662] on textarea "The debtors' budget is amended to add withholding for income tax liability base…" at bounding box center [977, 670] width 1086 height 55
type textarea "The debtors' budget is amended to add self-withholding for income tax liability…"
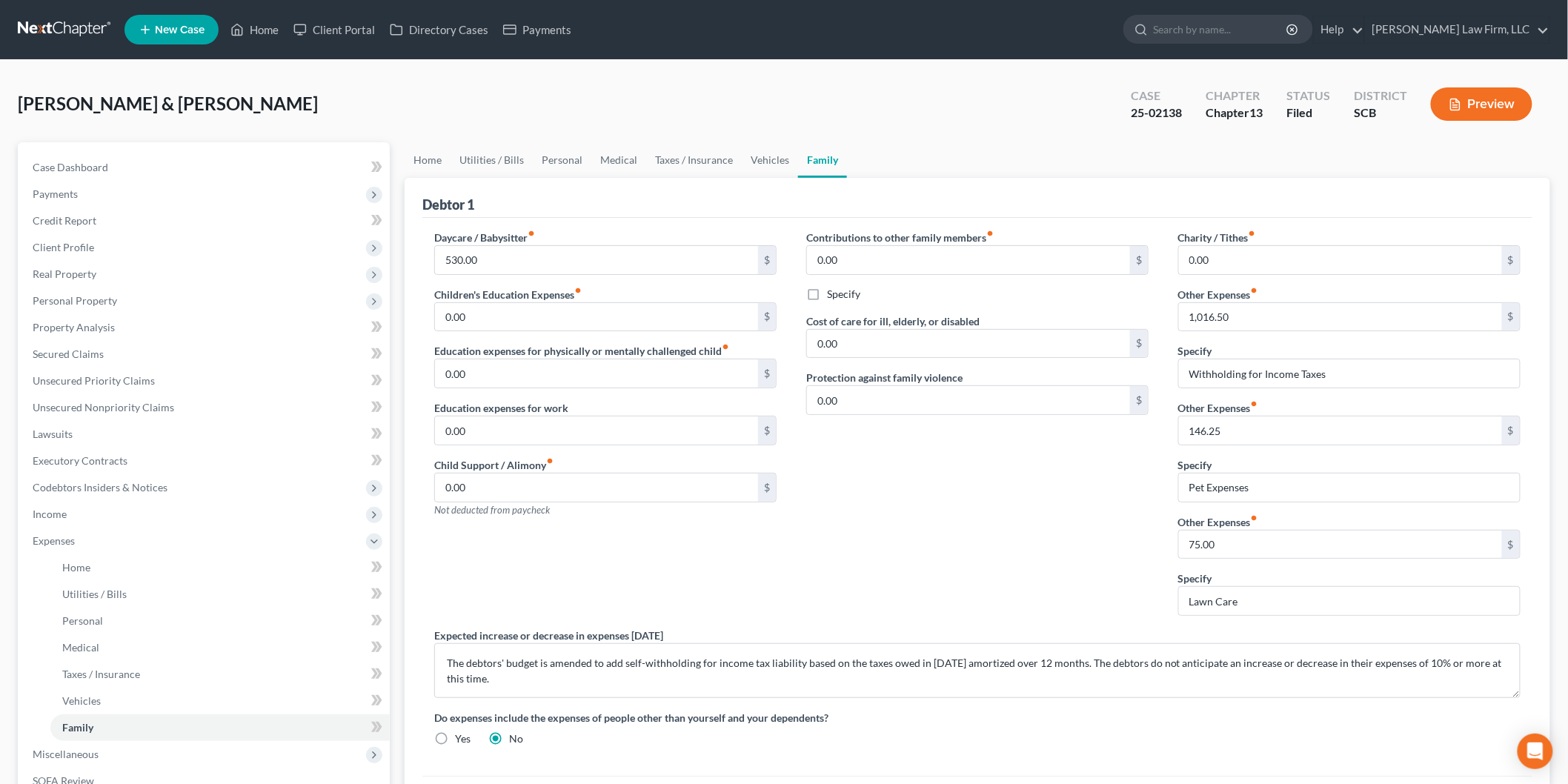
click at [935, 594] on div "Contributions to other family members fiber_manual_record 0.00 $ Specify Cost o…" at bounding box center [977, 429] width 372 height 398
click at [1184, 371] on input "Withholding for Income Taxes" at bounding box center [1350, 373] width 341 height 28
type input "Self-Withholding for Income Taxes"
click at [267, 28] on link "Home" at bounding box center [255, 29] width 63 height 27
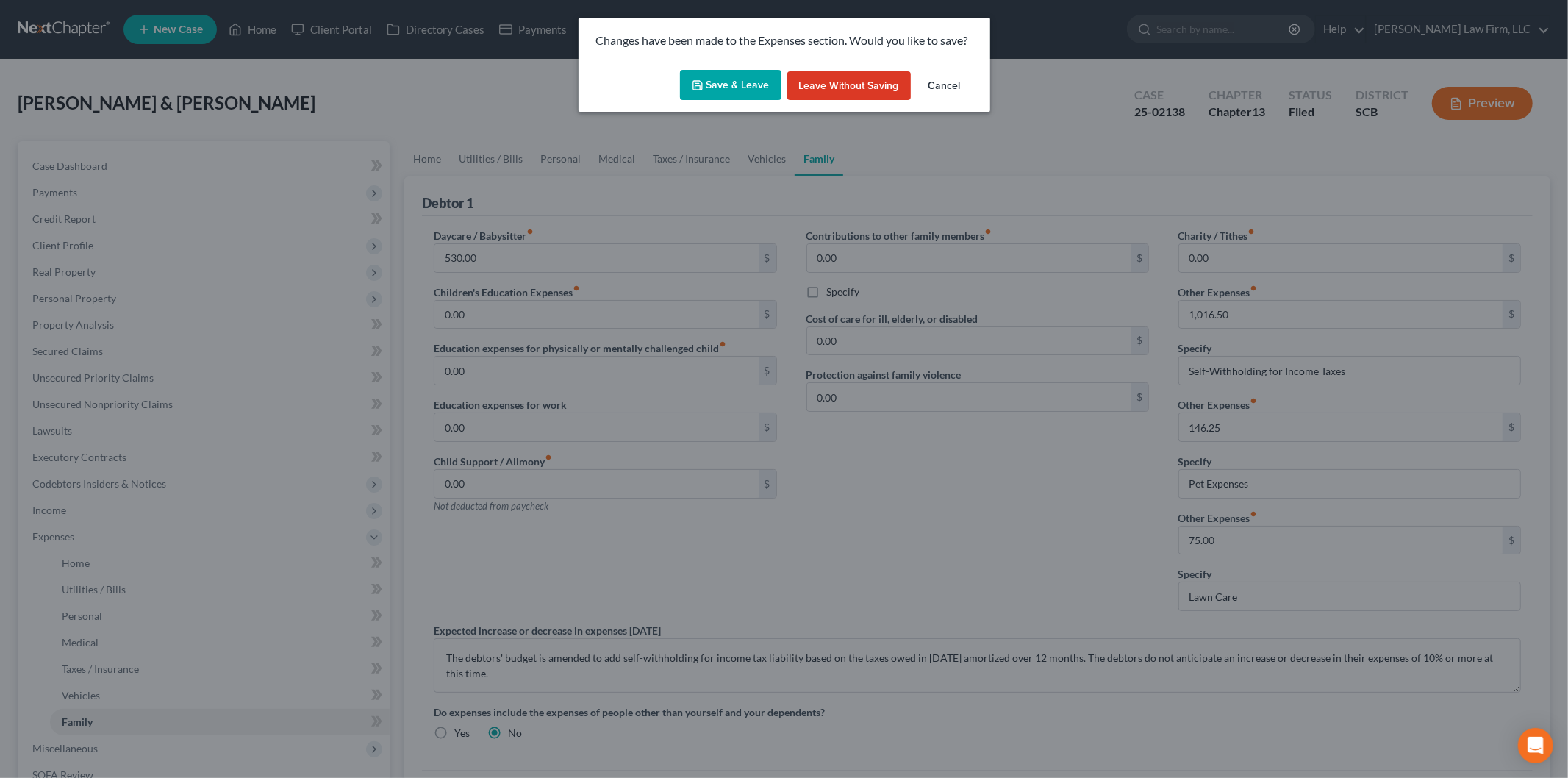
click at [717, 74] on button "Save & Leave" at bounding box center [730, 85] width 101 height 31
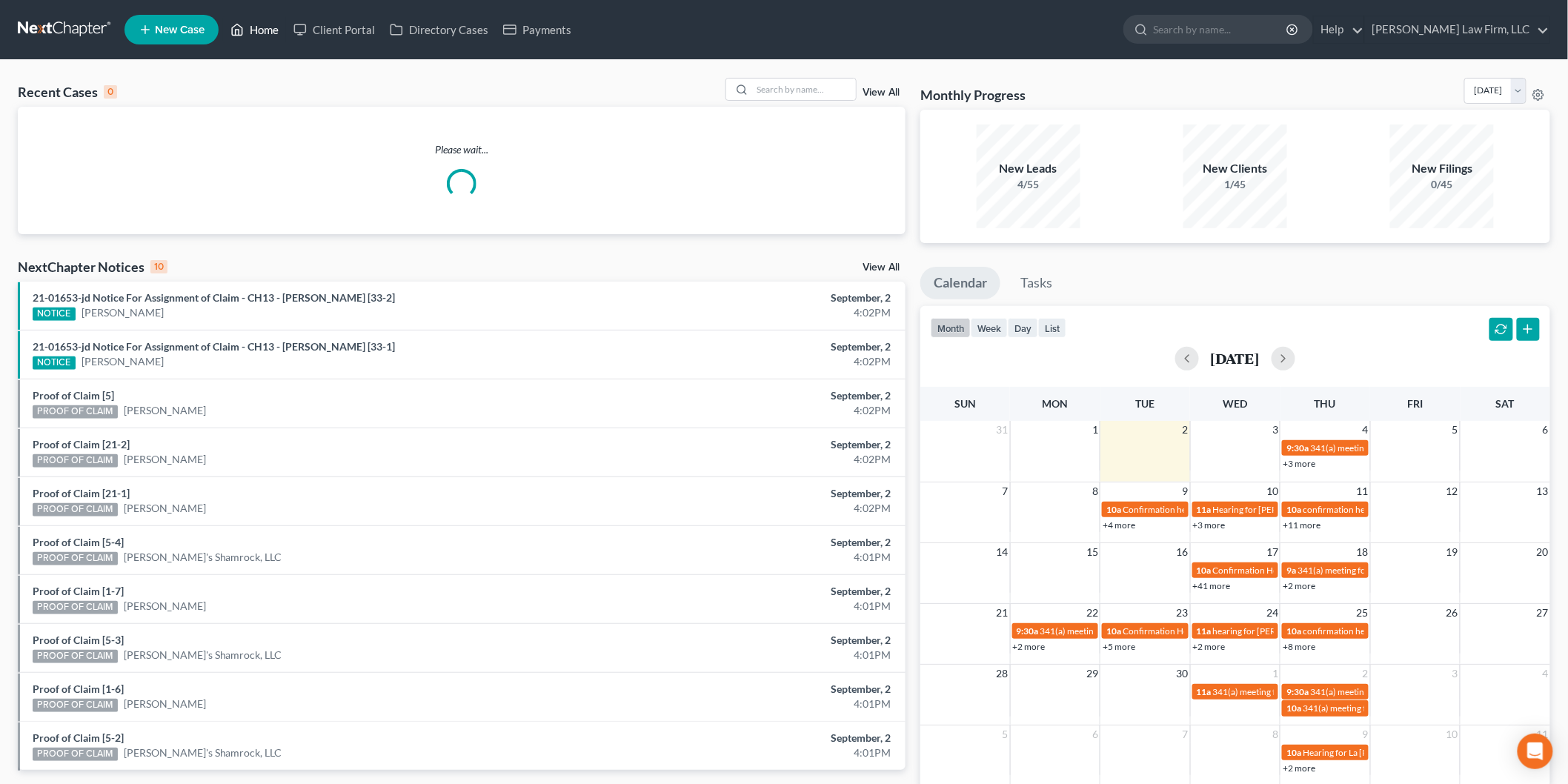
click at [262, 32] on link "Home" at bounding box center [255, 29] width 63 height 27
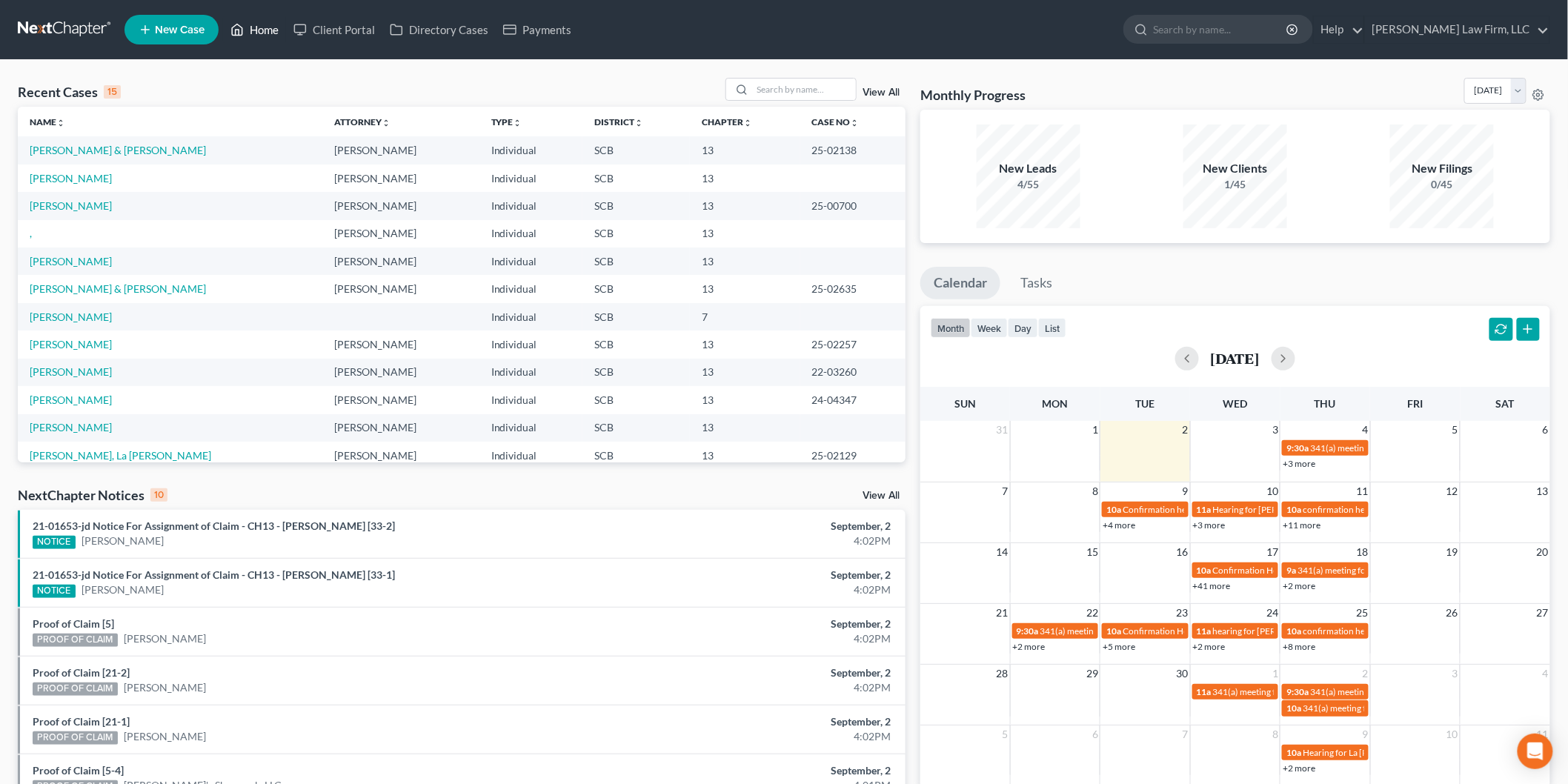
scroll to position [101, 0]
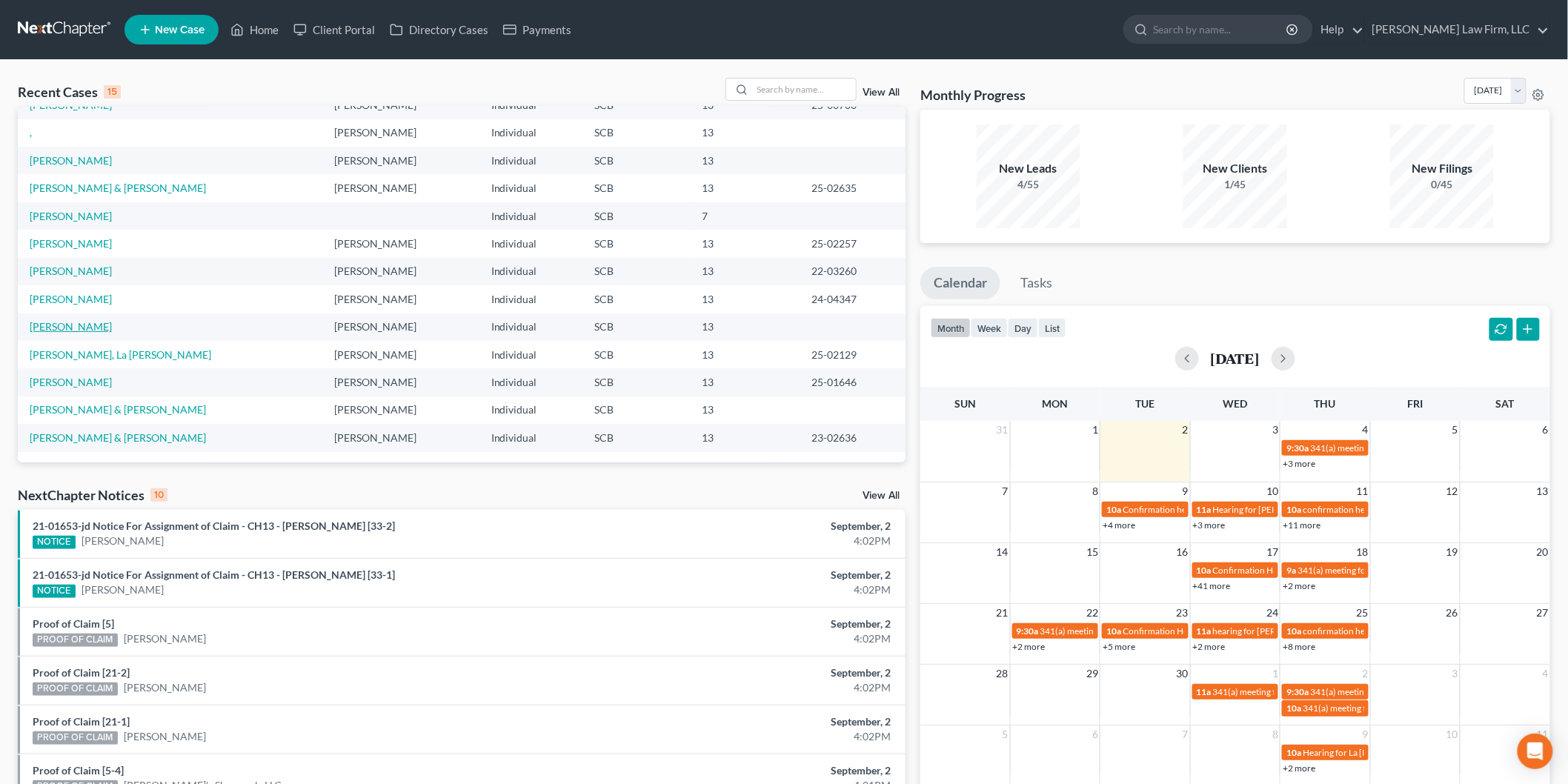
click at [85, 324] on link "[PERSON_NAME]" at bounding box center [70, 326] width 83 height 12
select select "4"
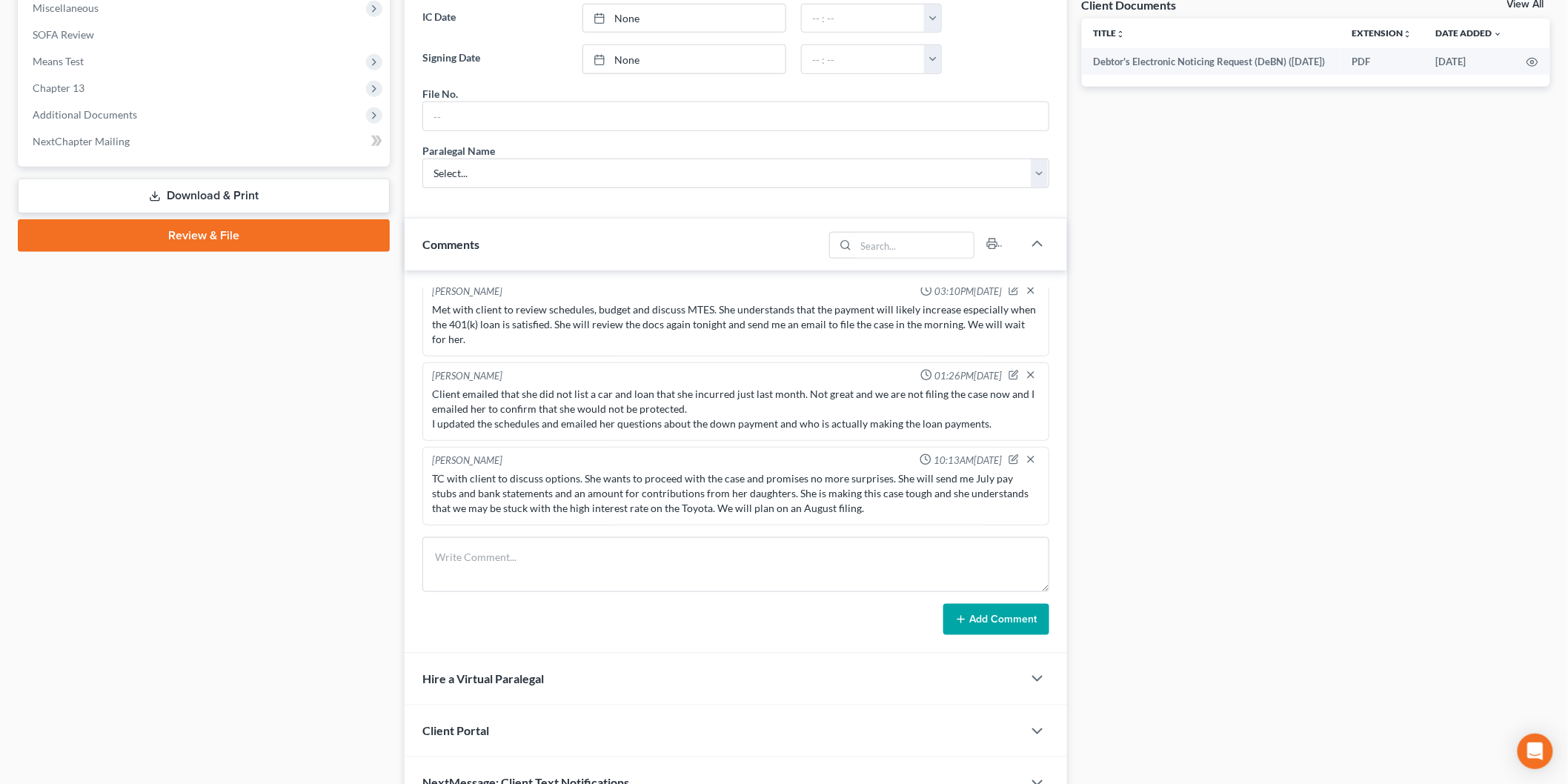
scroll to position [65, 0]
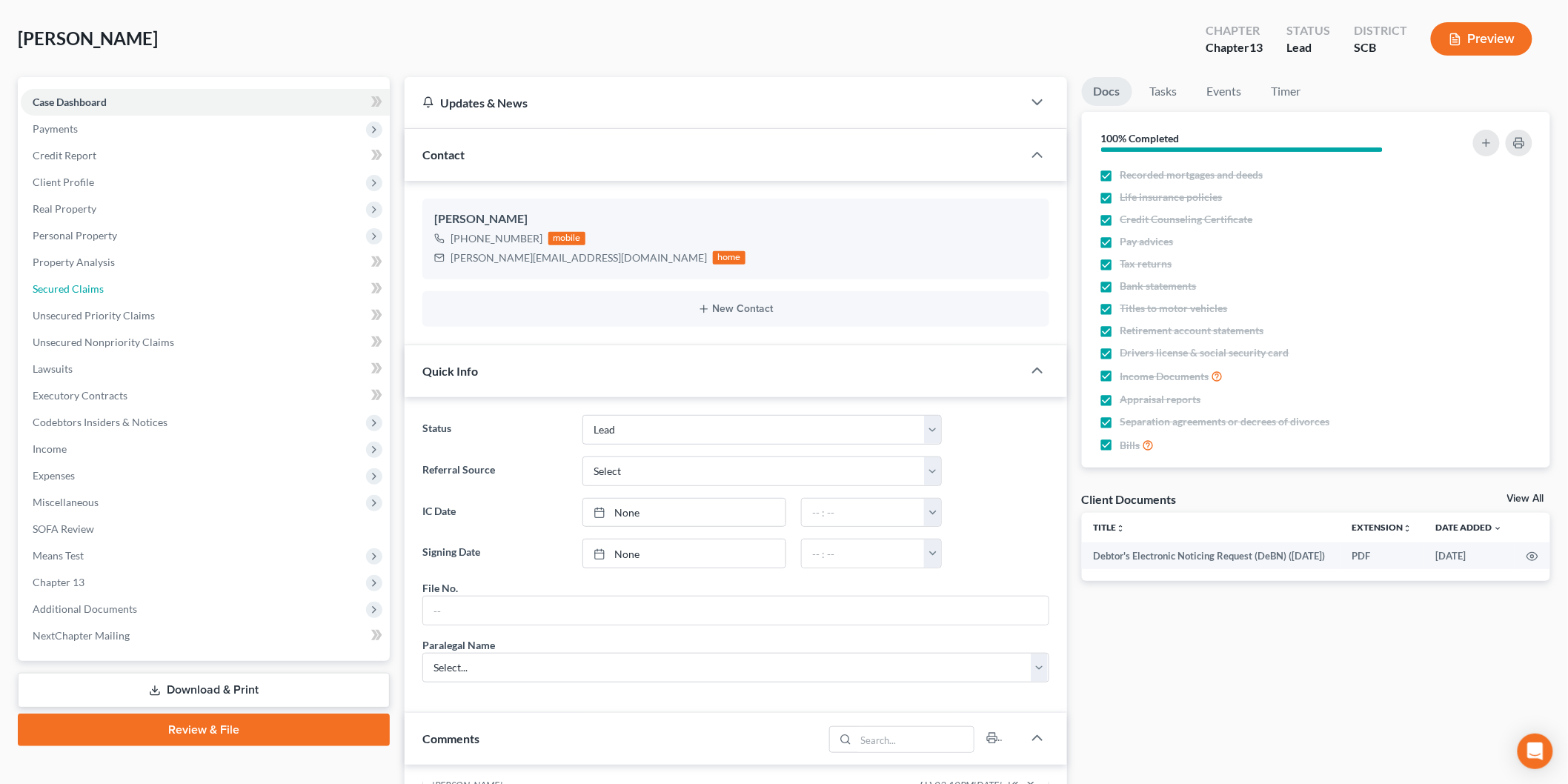
drag, startPoint x: 120, startPoint y: 289, endPoint x: 1100, endPoint y: 364, distance: 982.9
click at [120, 289] on link "Secured Claims" at bounding box center [205, 289] width 369 height 27
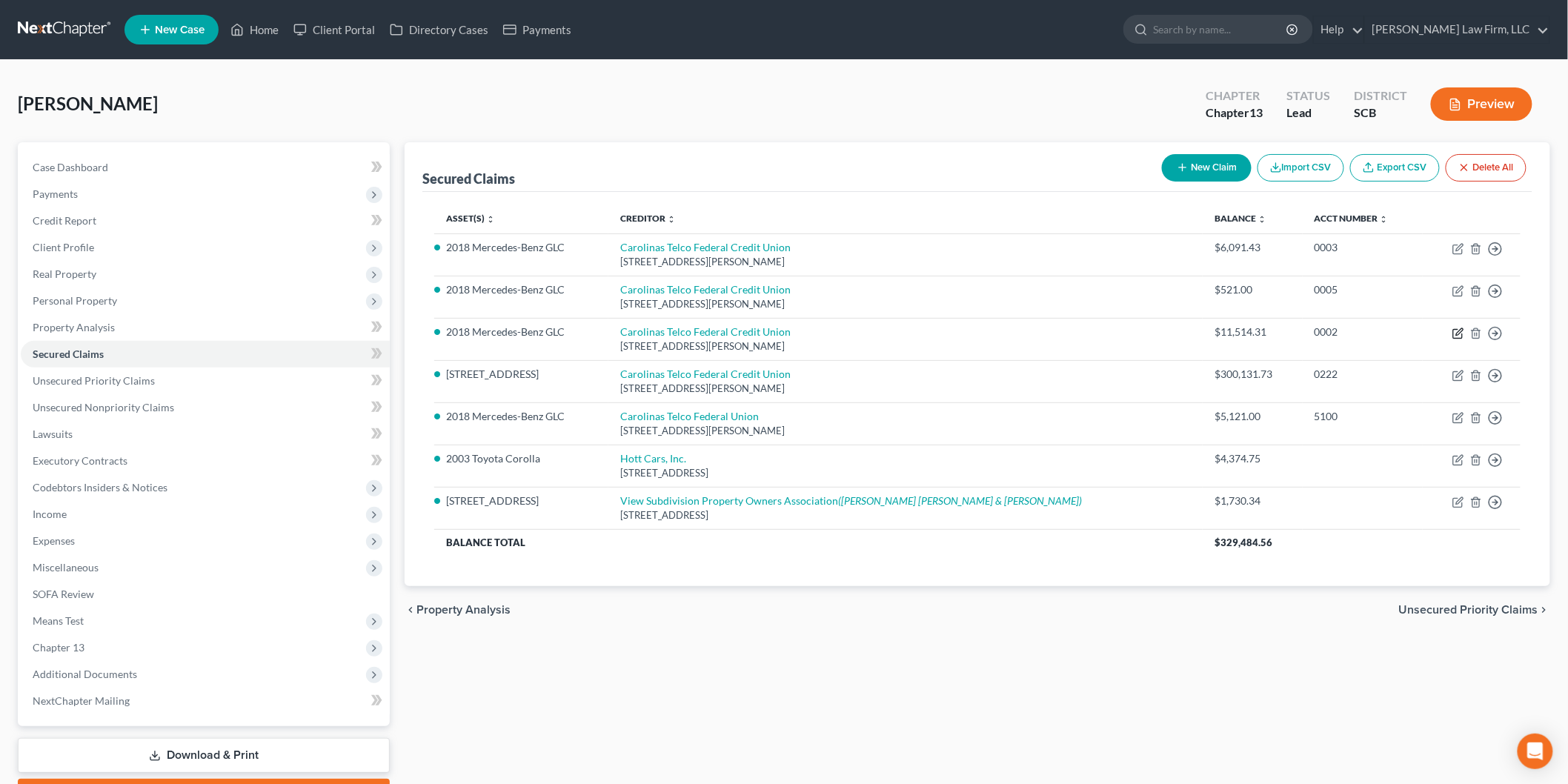
click at [1461, 333] on icon "button" at bounding box center [1458, 333] width 12 height 12
select select "28"
select select "2"
select select "6"
select select "0"
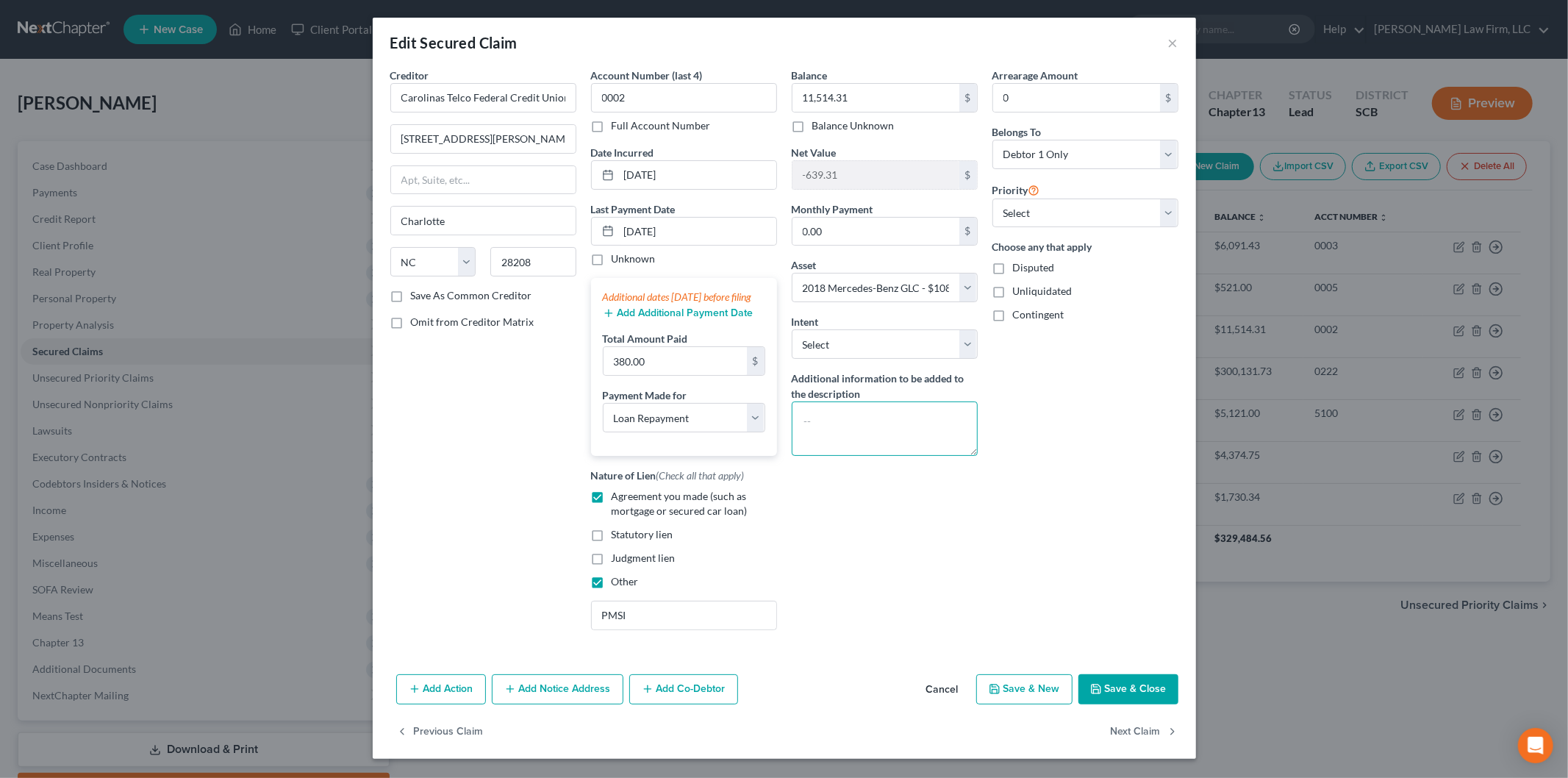
click at [909, 432] on textarea at bounding box center [884, 428] width 186 height 54
type textarea "(surrender)"
click at [1119, 695] on button "Save & Close" at bounding box center [1128, 689] width 100 height 31
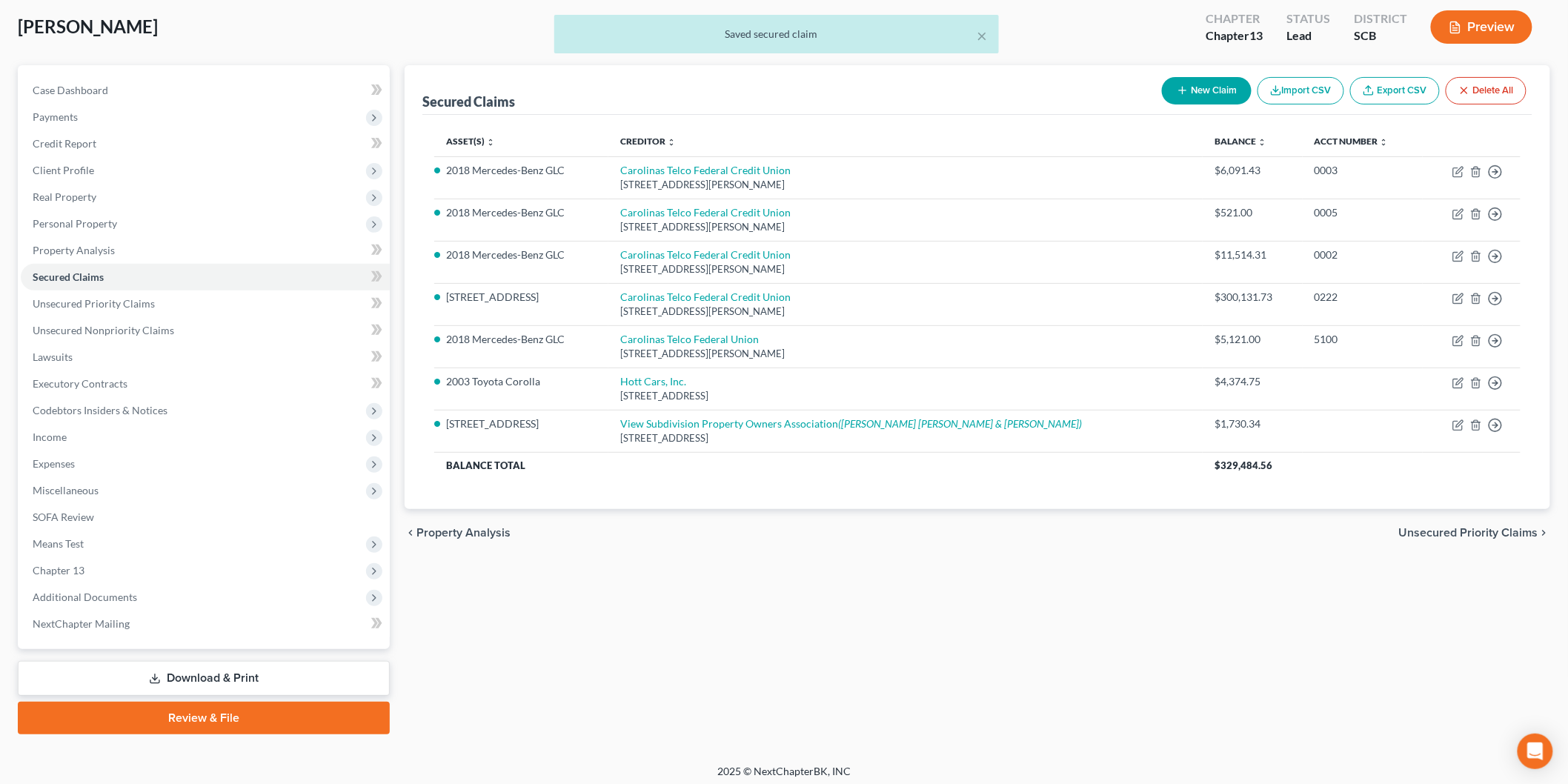
scroll to position [82, 0]
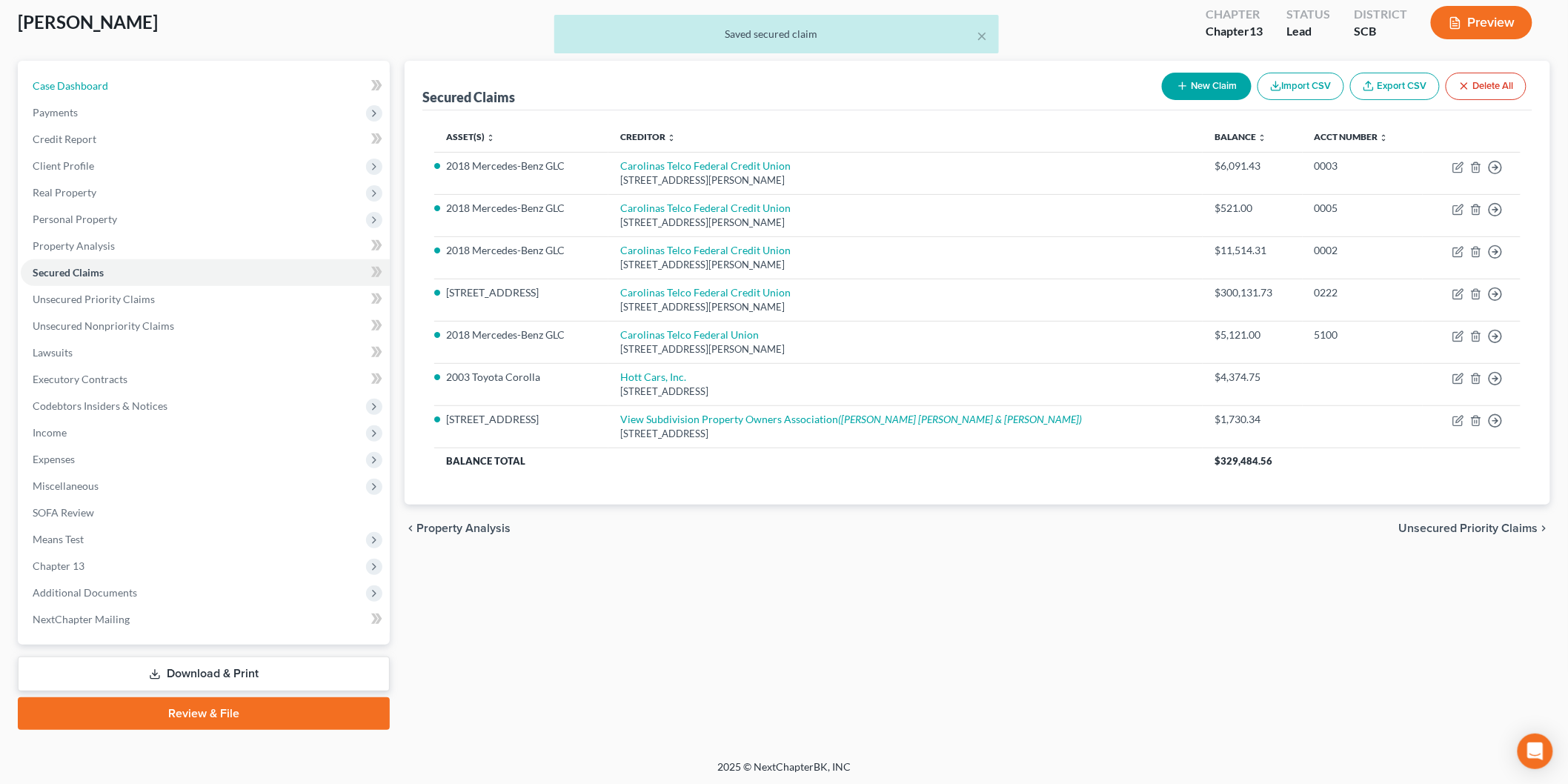
click at [76, 83] on span "Case Dashboard" at bounding box center [70, 86] width 76 height 12
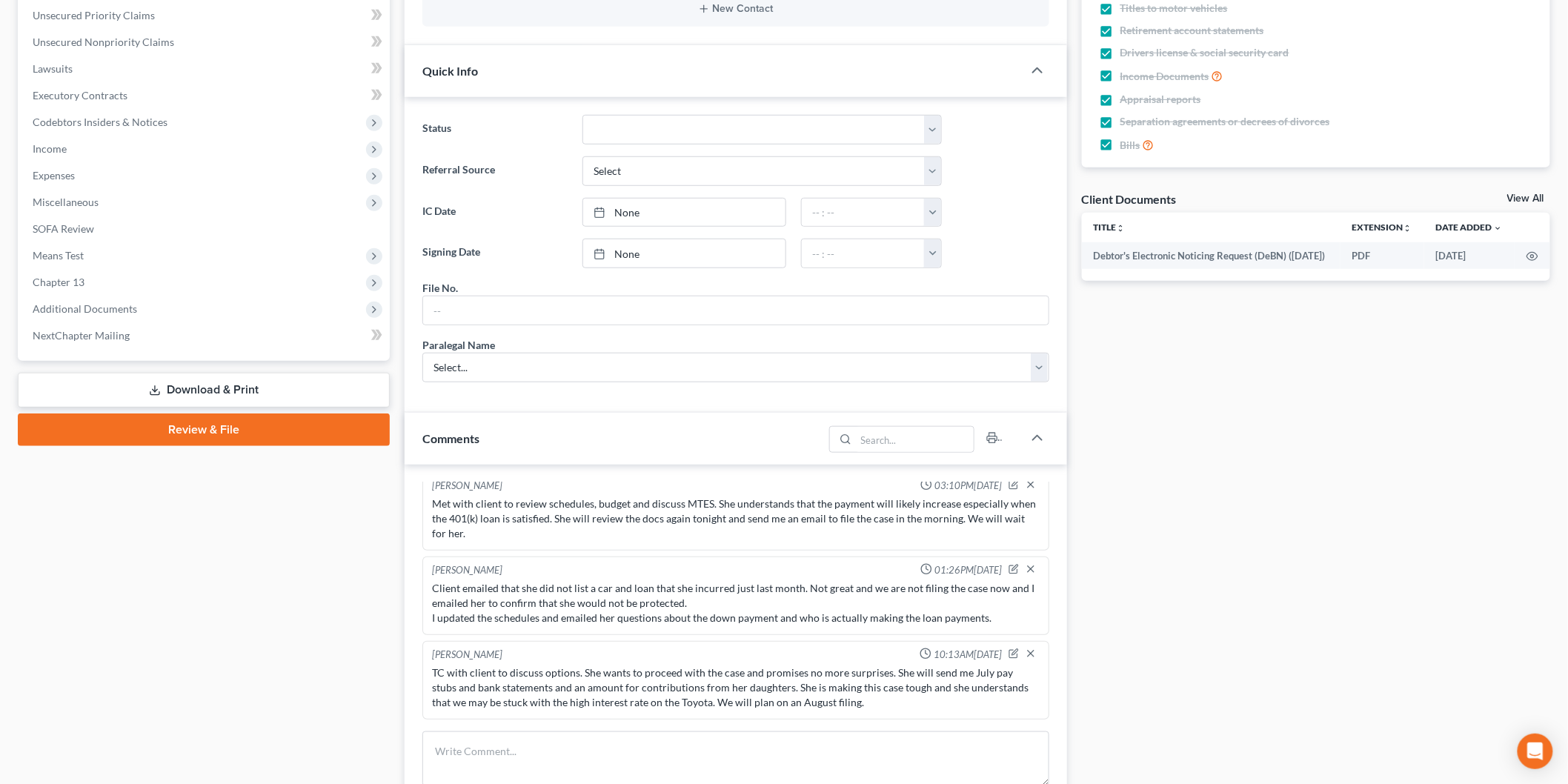
scroll to position [148, 0]
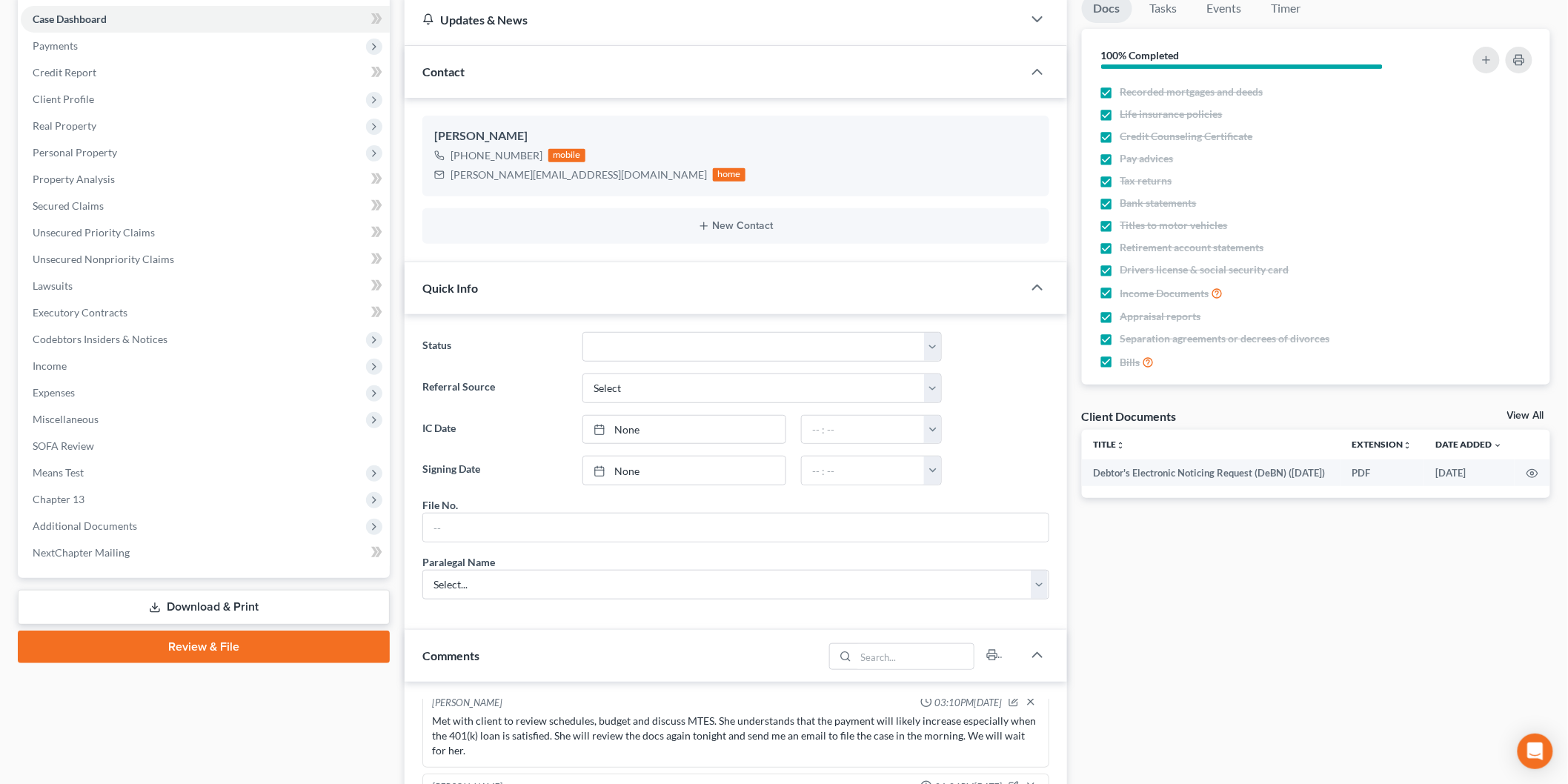
click at [168, 358] on span "Income" at bounding box center [205, 366] width 369 height 27
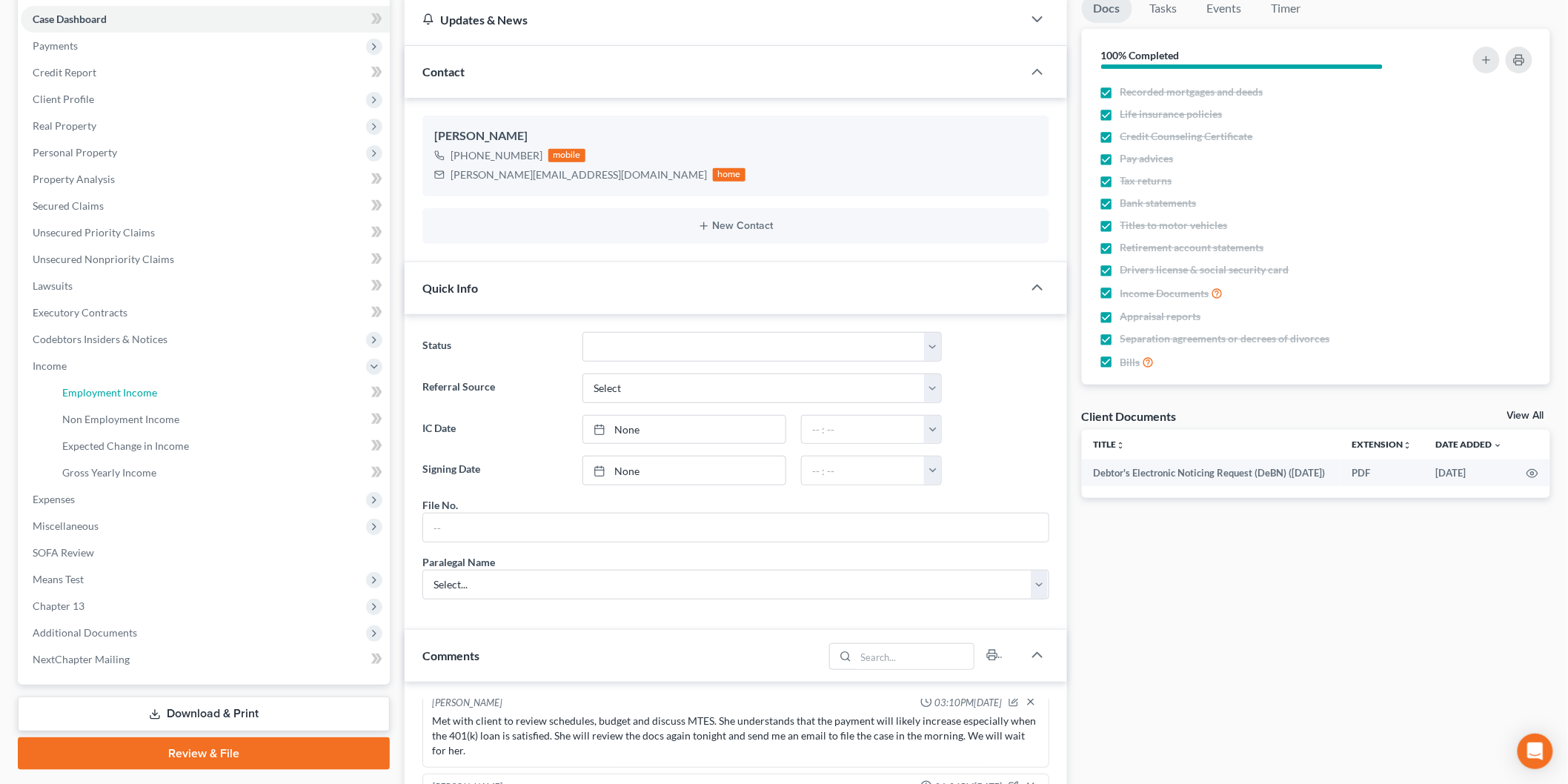
click at [185, 397] on link "Employment Income" at bounding box center [220, 393] width 340 height 27
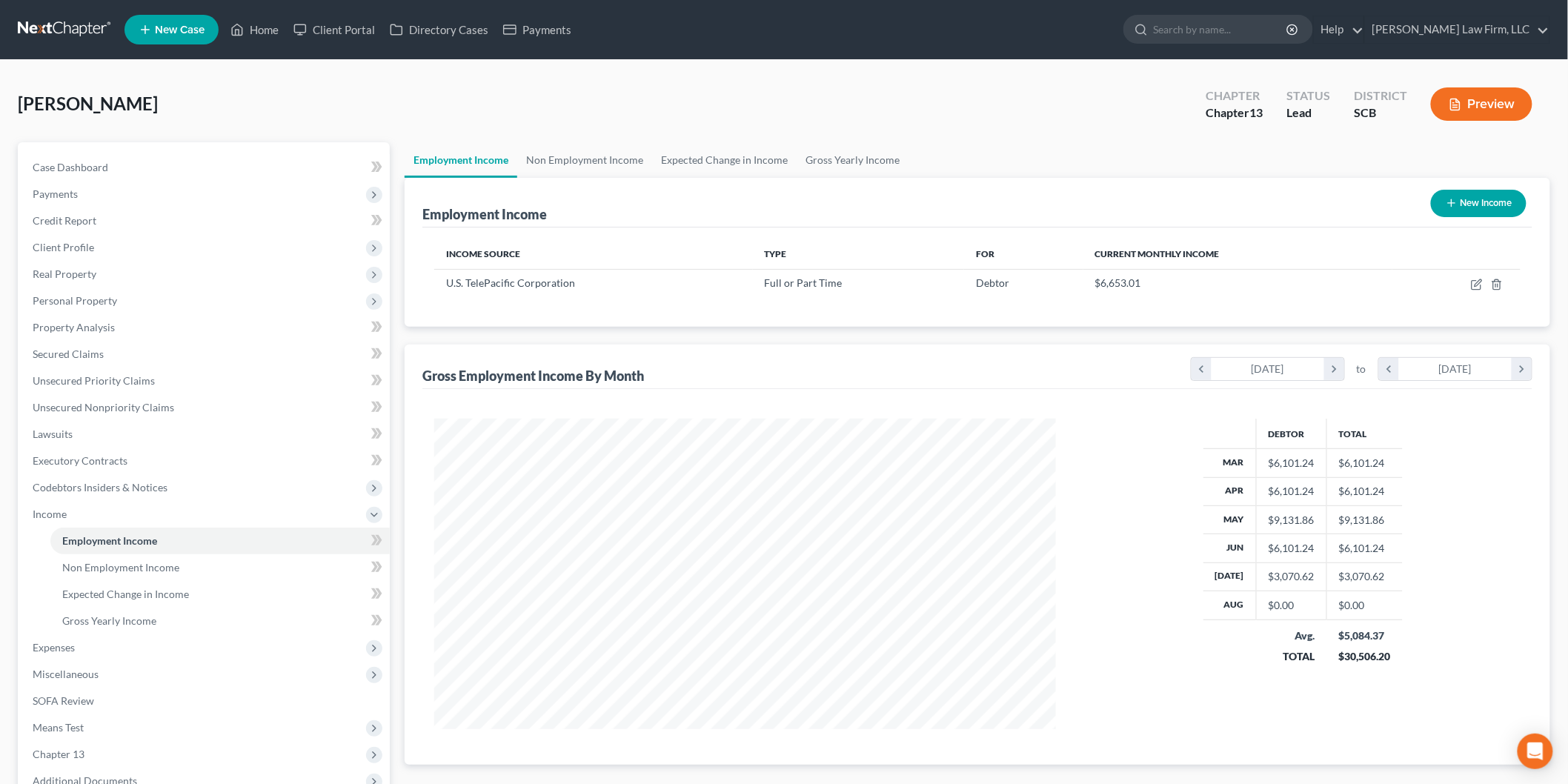
scroll to position [309, 651]
click at [594, 151] on link "Non Employment Income" at bounding box center [584, 160] width 135 height 35
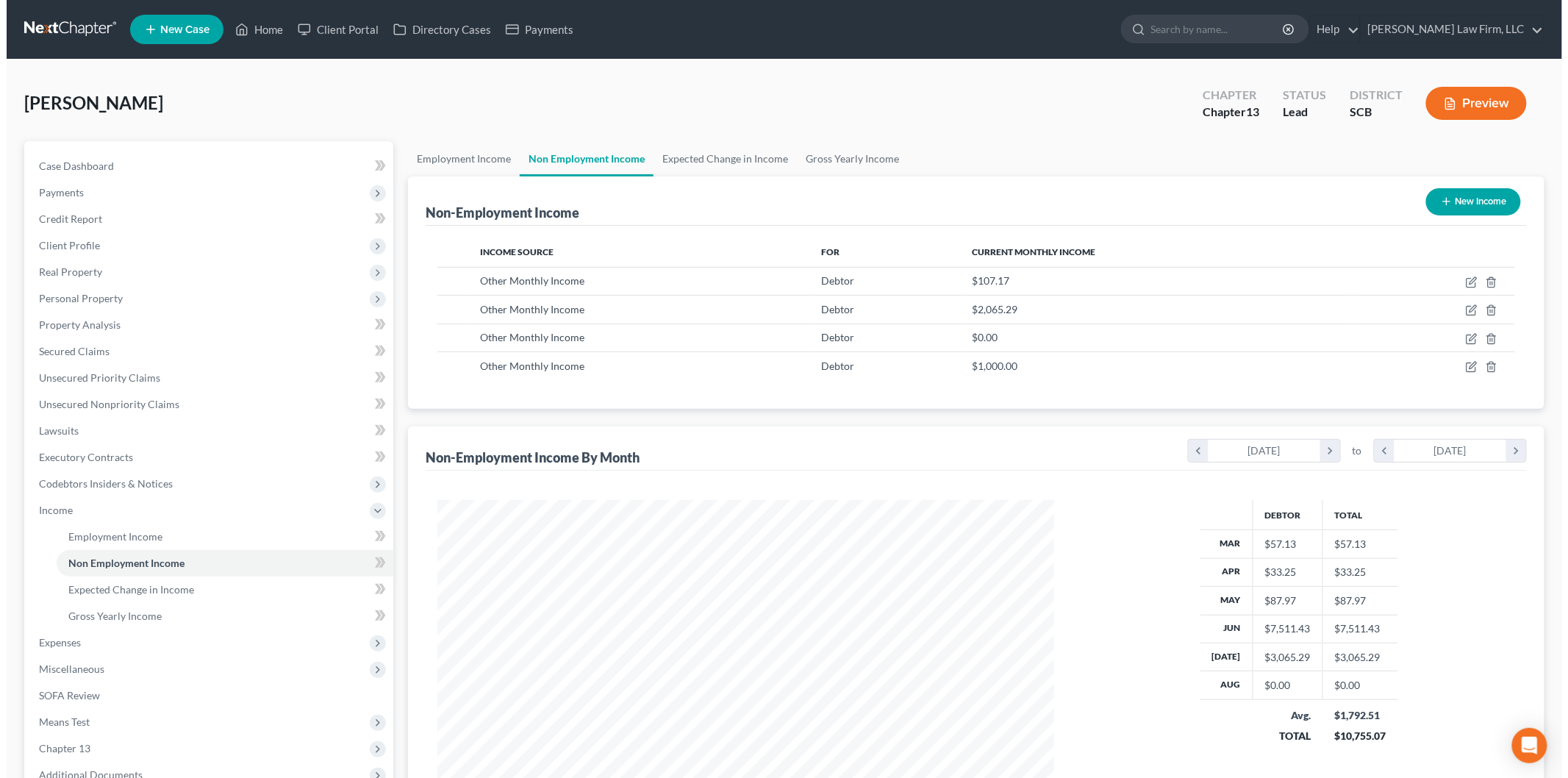
scroll to position [307, 645]
click at [1463, 276] on icon "button" at bounding box center [1465, 282] width 11 height 11
select select "13"
select select "0"
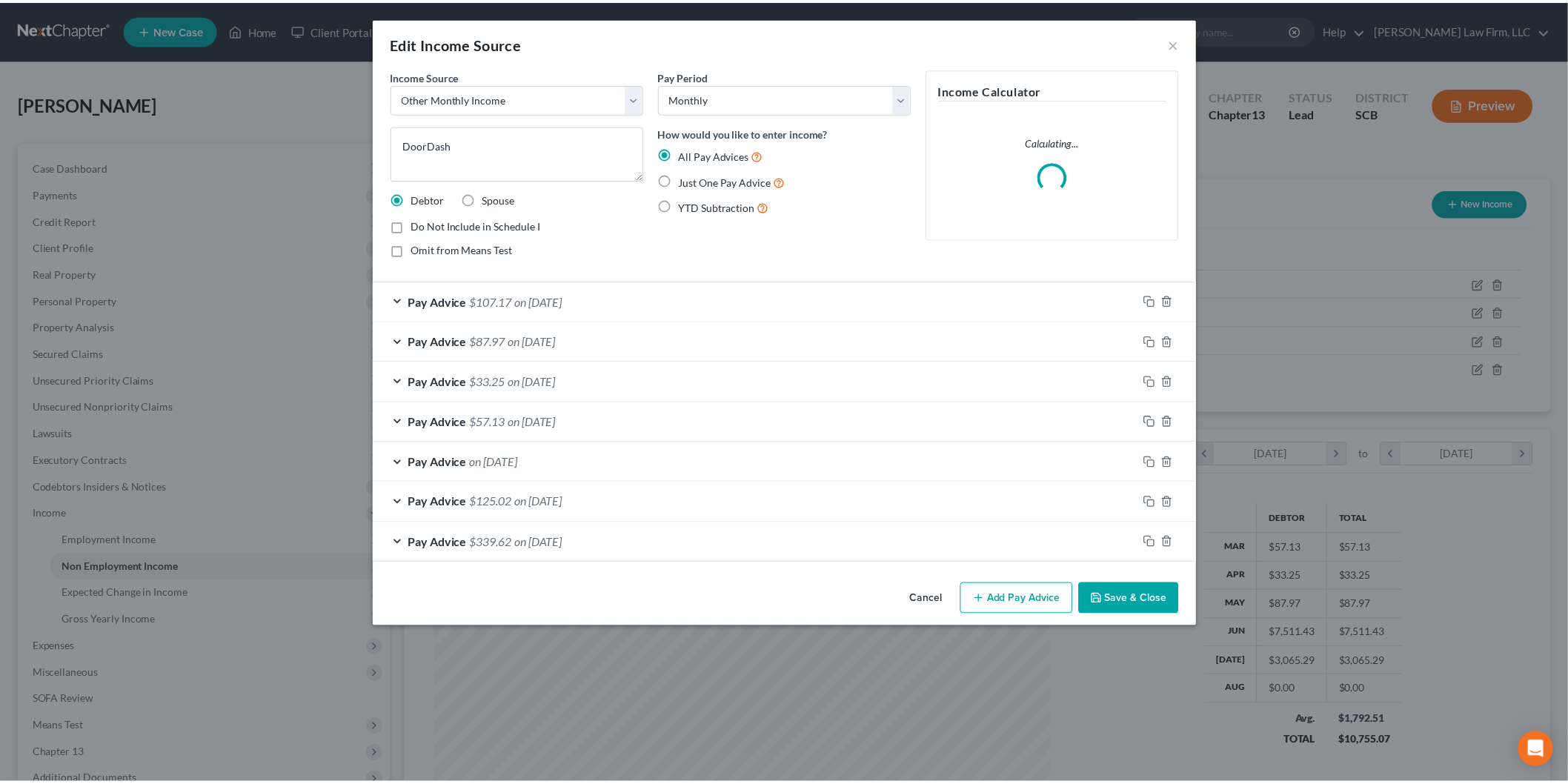
scroll to position [313, 657]
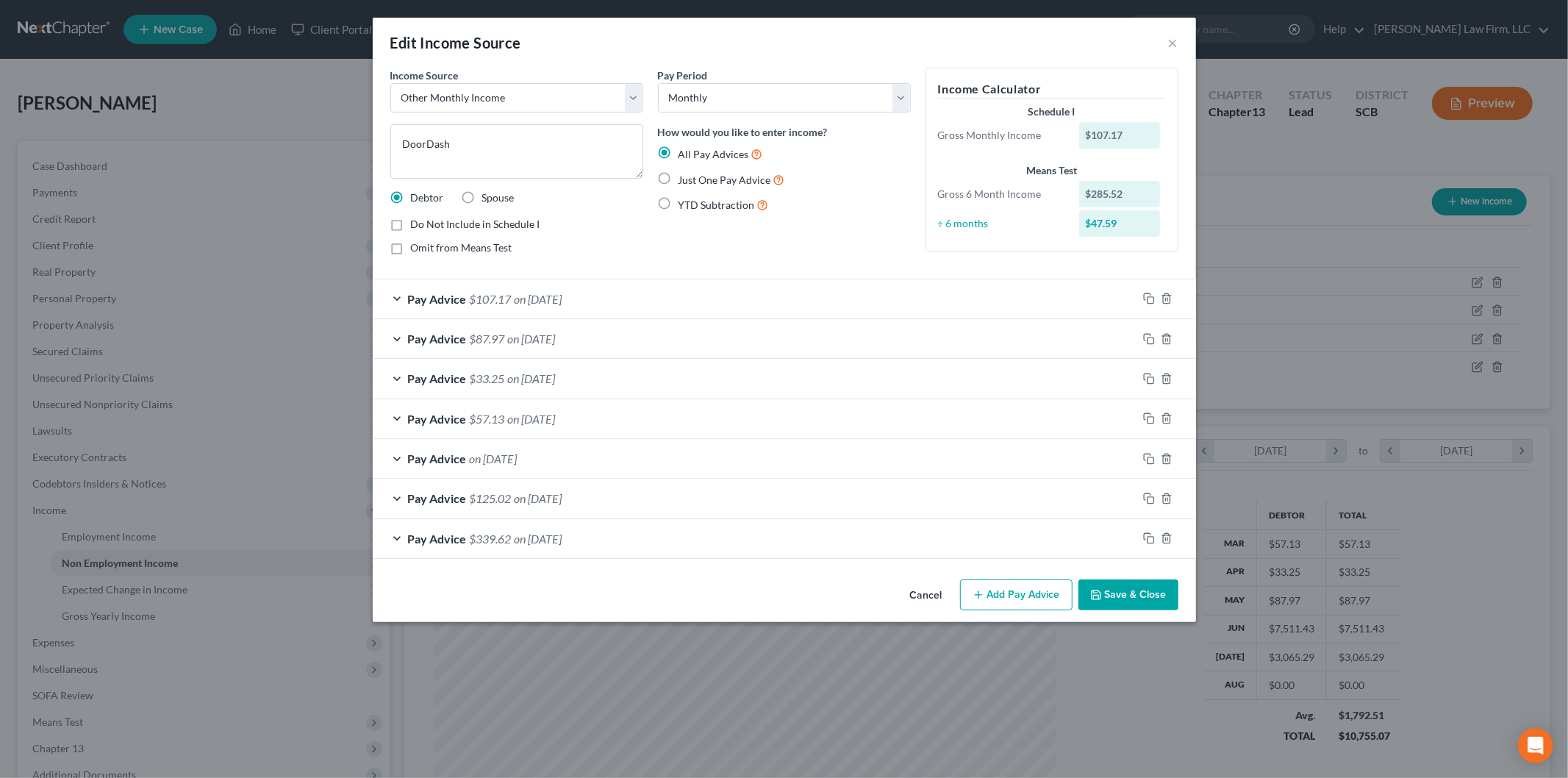
click at [930, 587] on button "Cancel" at bounding box center [926, 595] width 56 height 29
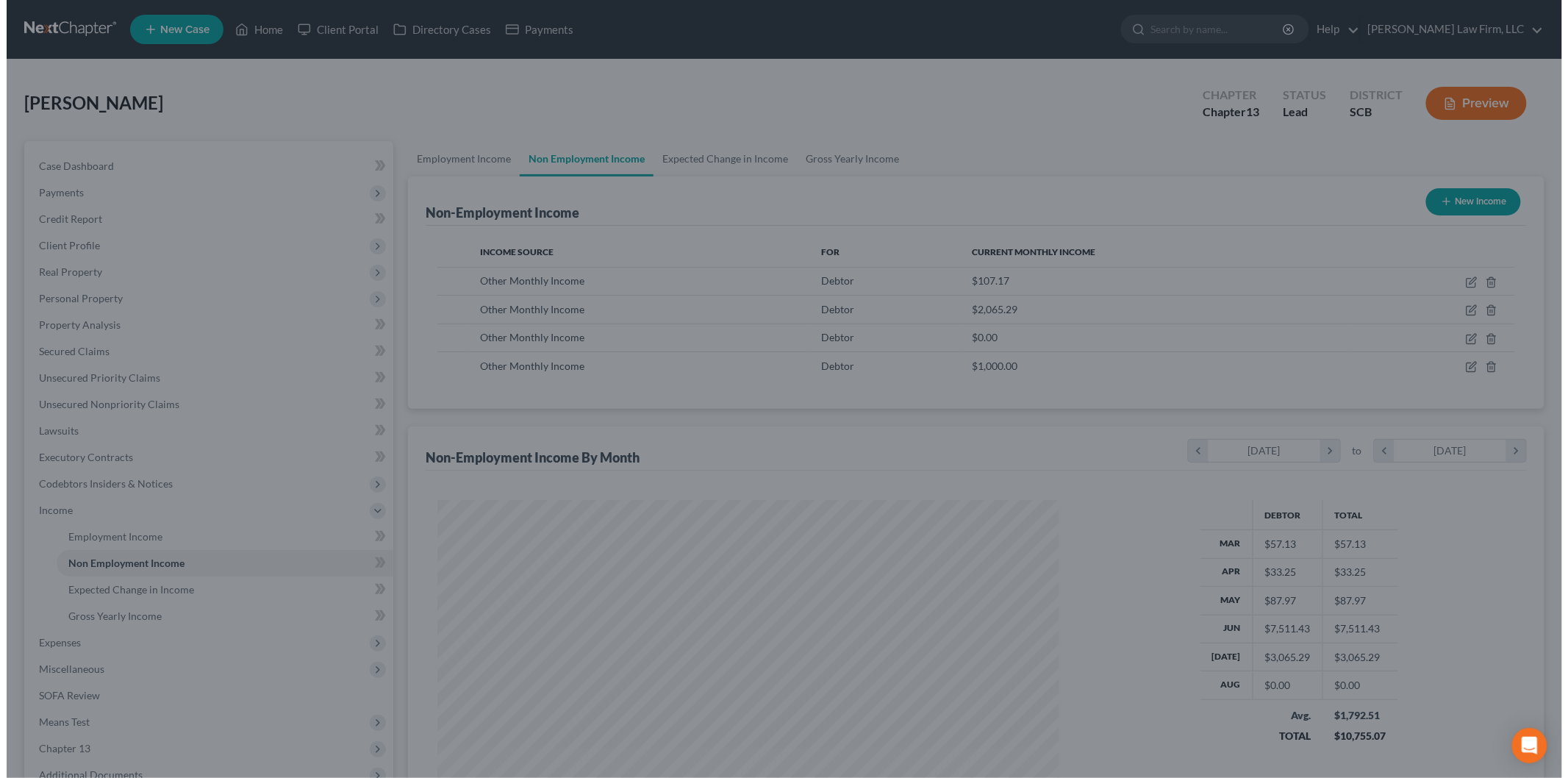
scroll to position [734796, 734340]
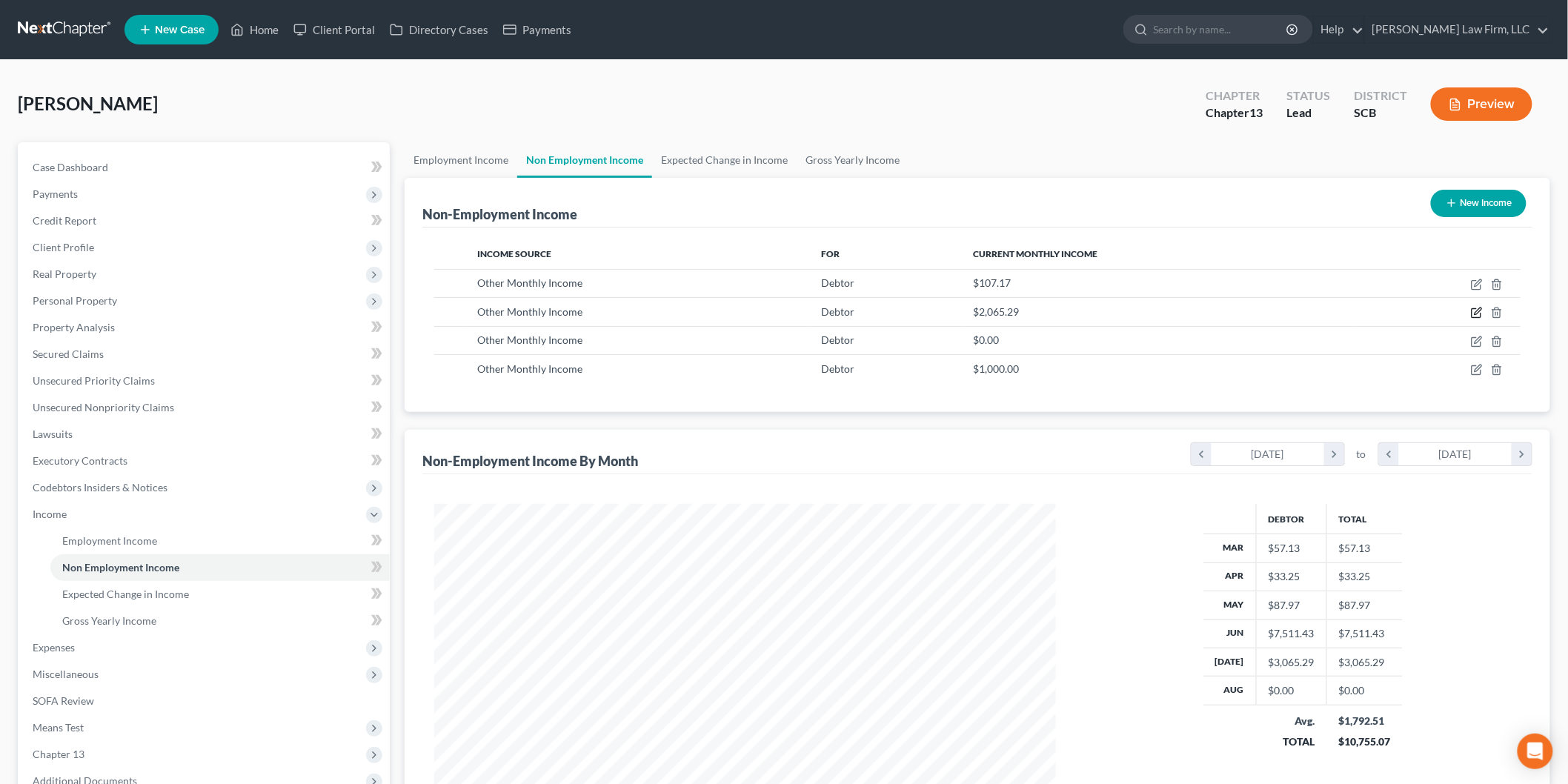
click at [1480, 309] on icon "button" at bounding box center [1477, 312] width 12 height 12
select select "13"
select select "0"
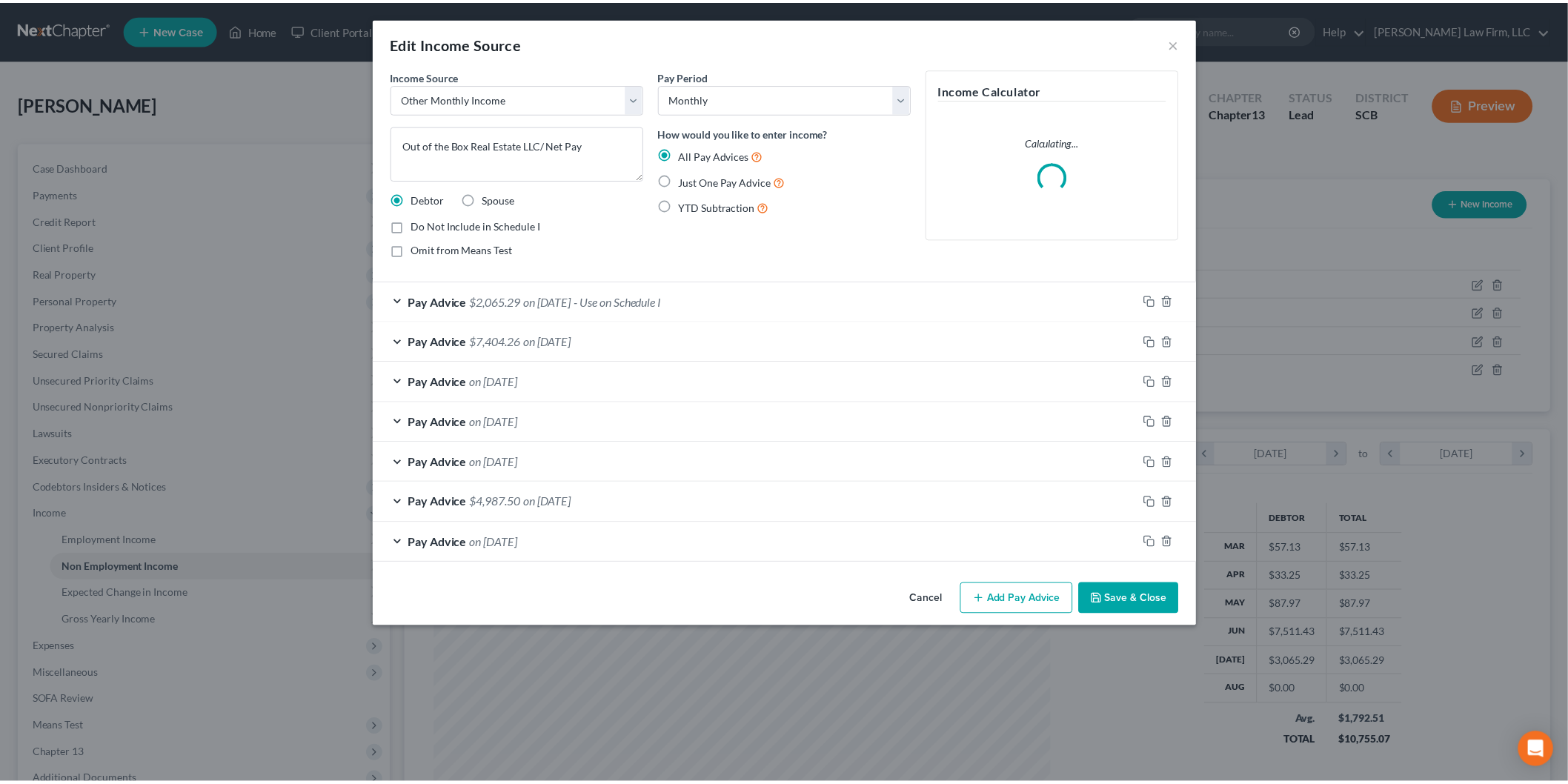
scroll to position [313, 657]
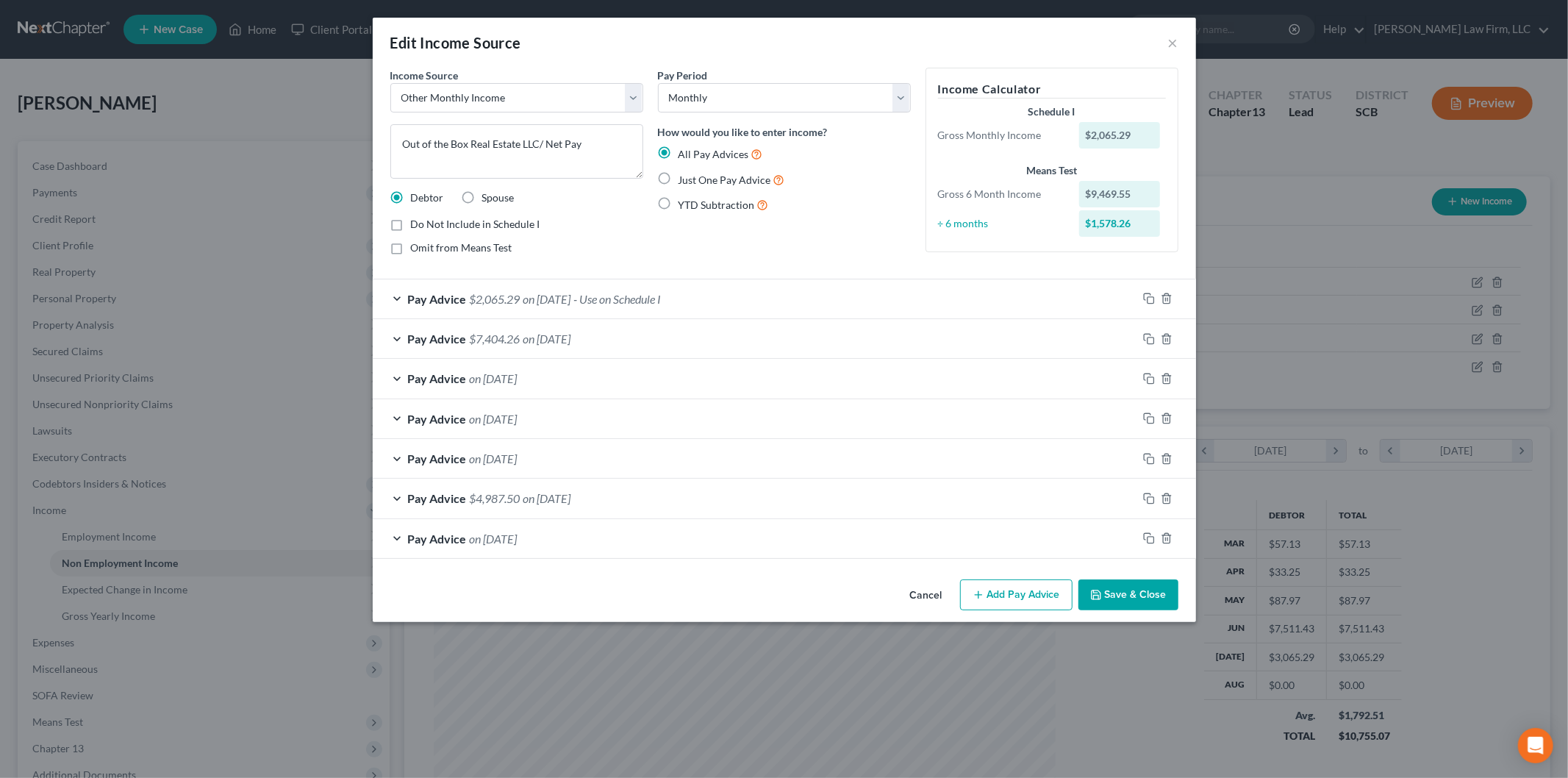
click at [659, 341] on div "Pay Advice $7,404.26 on [DATE]" at bounding box center [755, 338] width 764 height 39
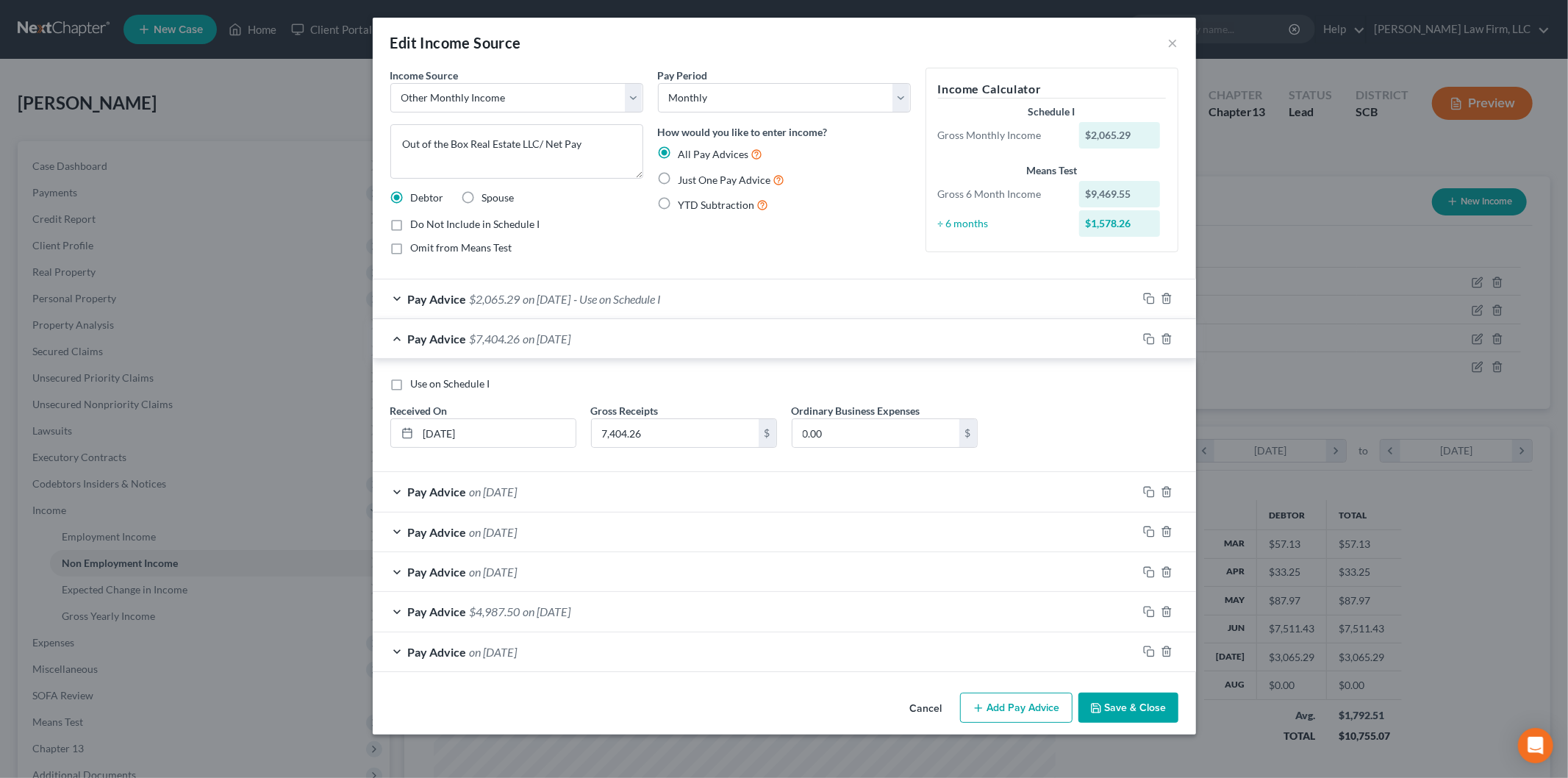
click at [913, 704] on button "Cancel" at bounding box center [926, 708] width 56 height 29
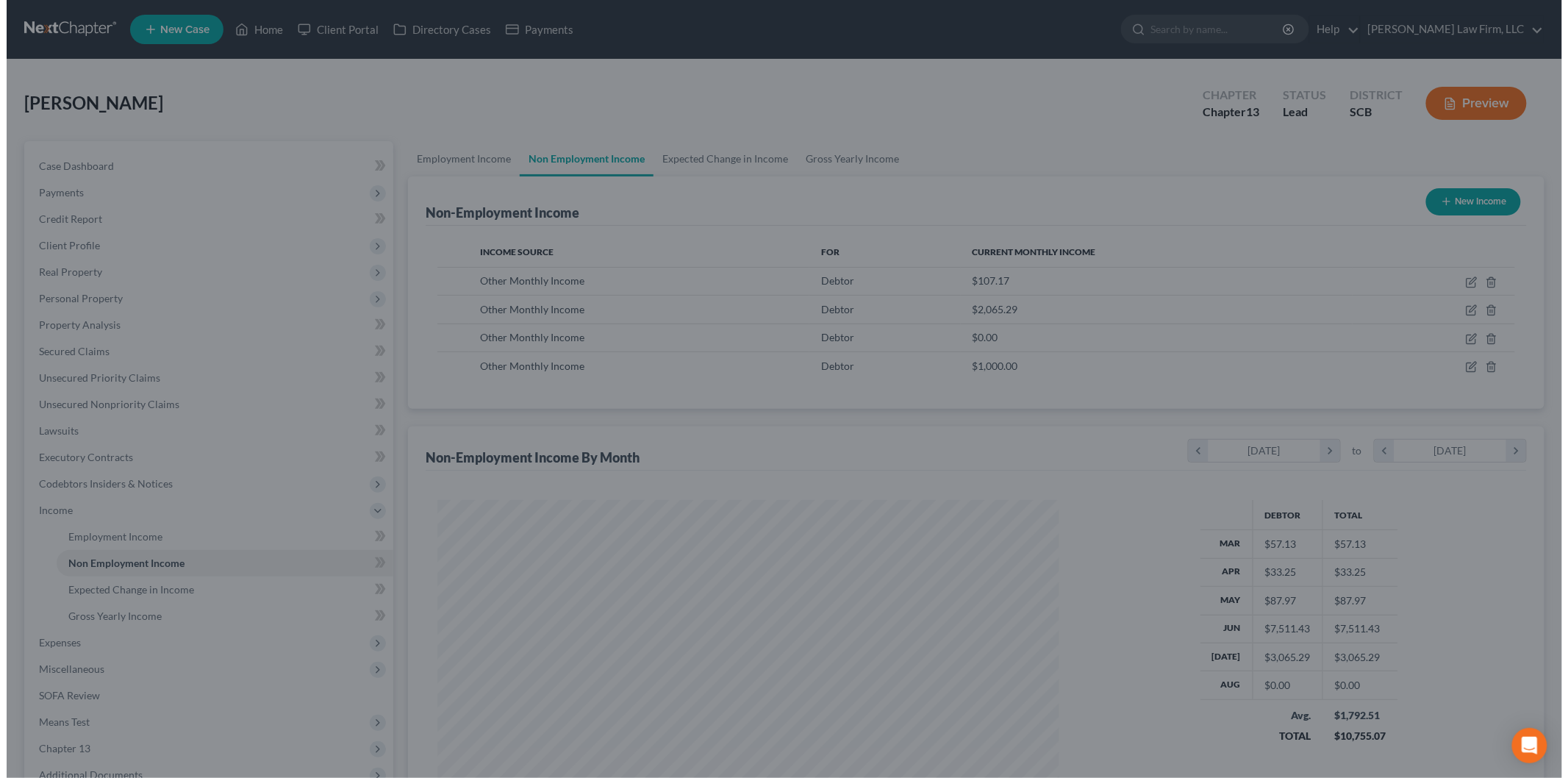
scroll to position [734796, 734340]
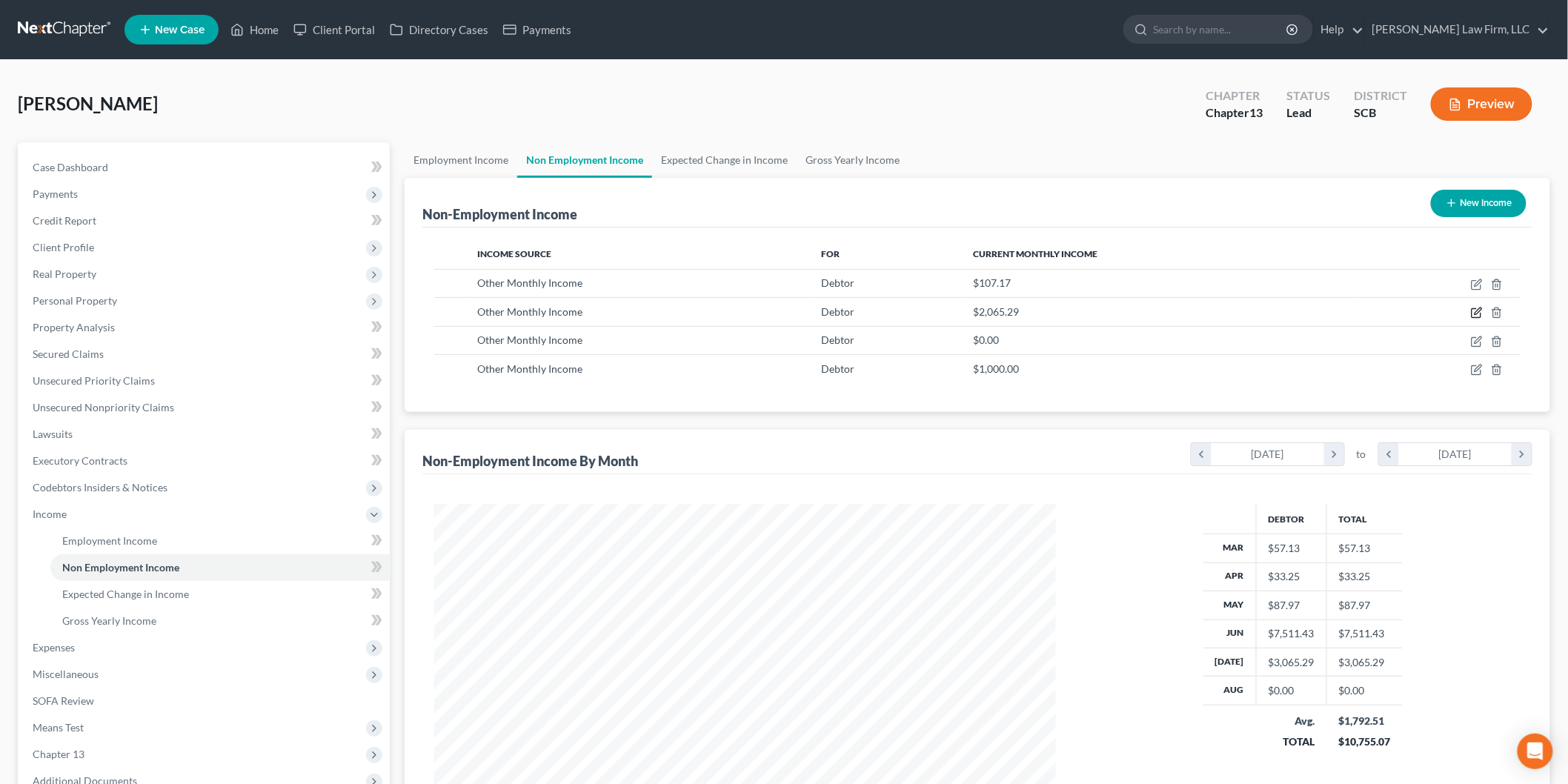
click at [1475, 311] on icon "button" at bounding box center [1477, 312] width 12 height 12
select select "13"
select select "0"
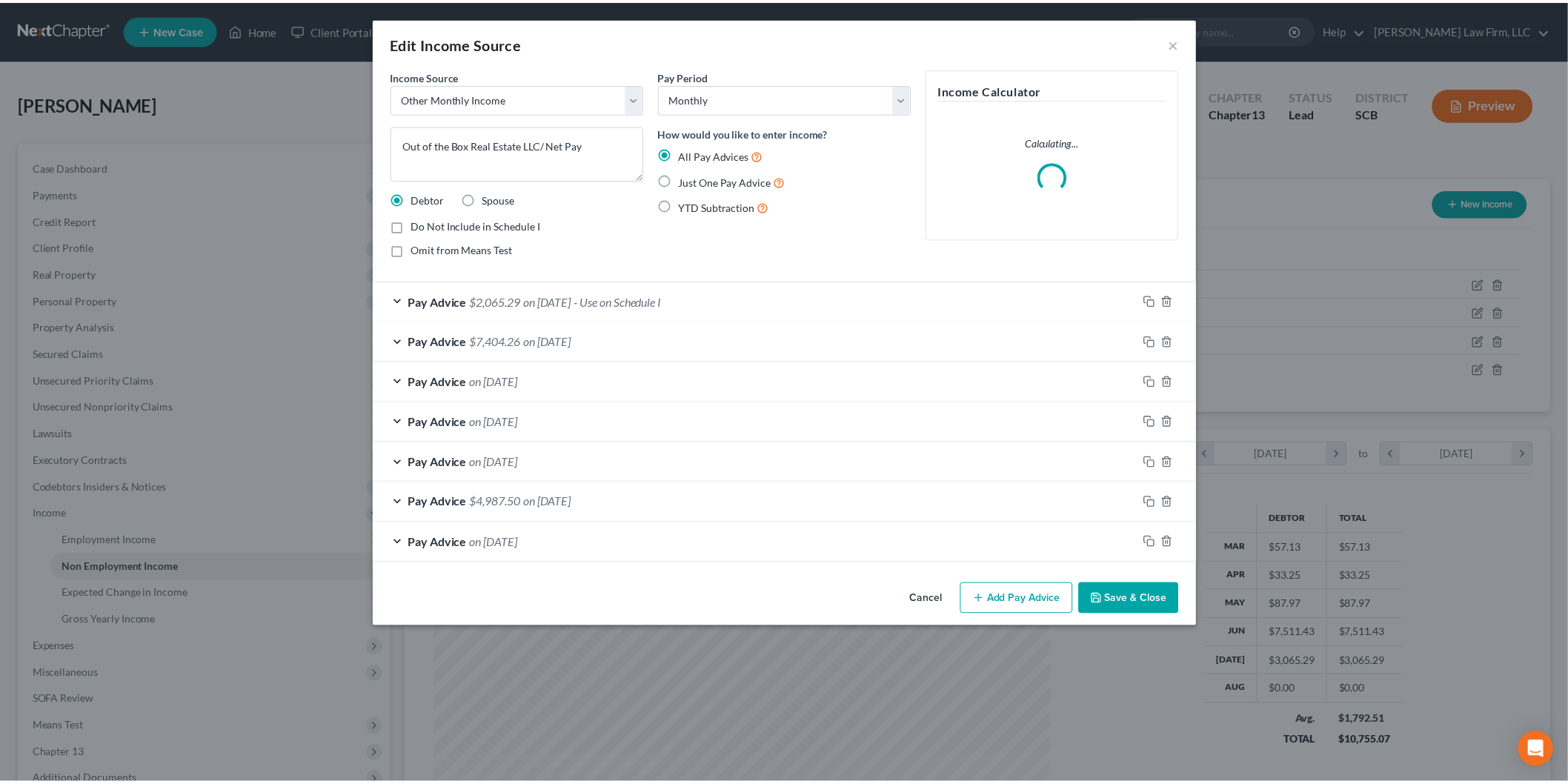
scroll to position [313, 657]
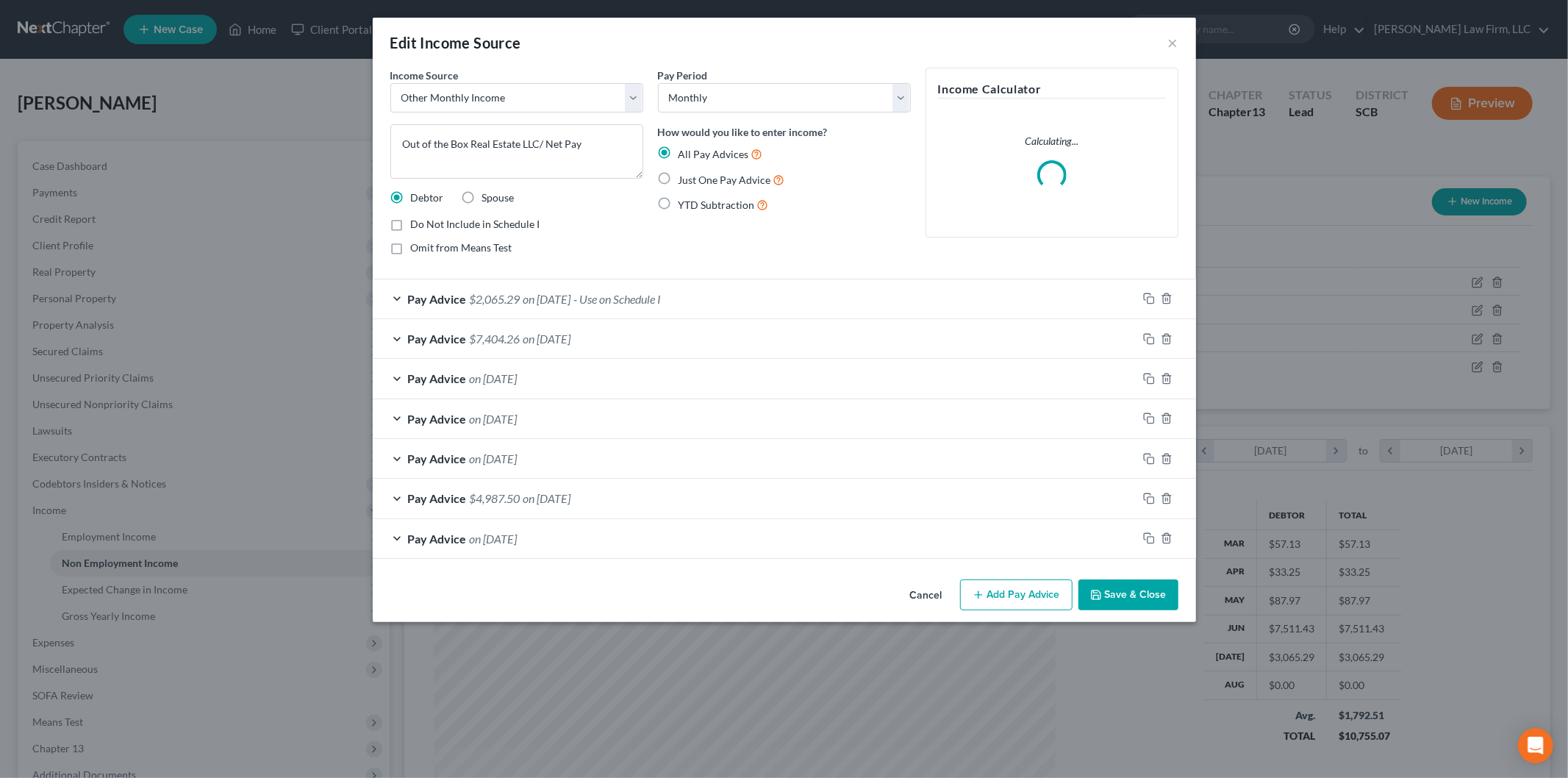
click at [922, 592] on button "Cancel" at bounding box center [926, 595] width 56 height 29
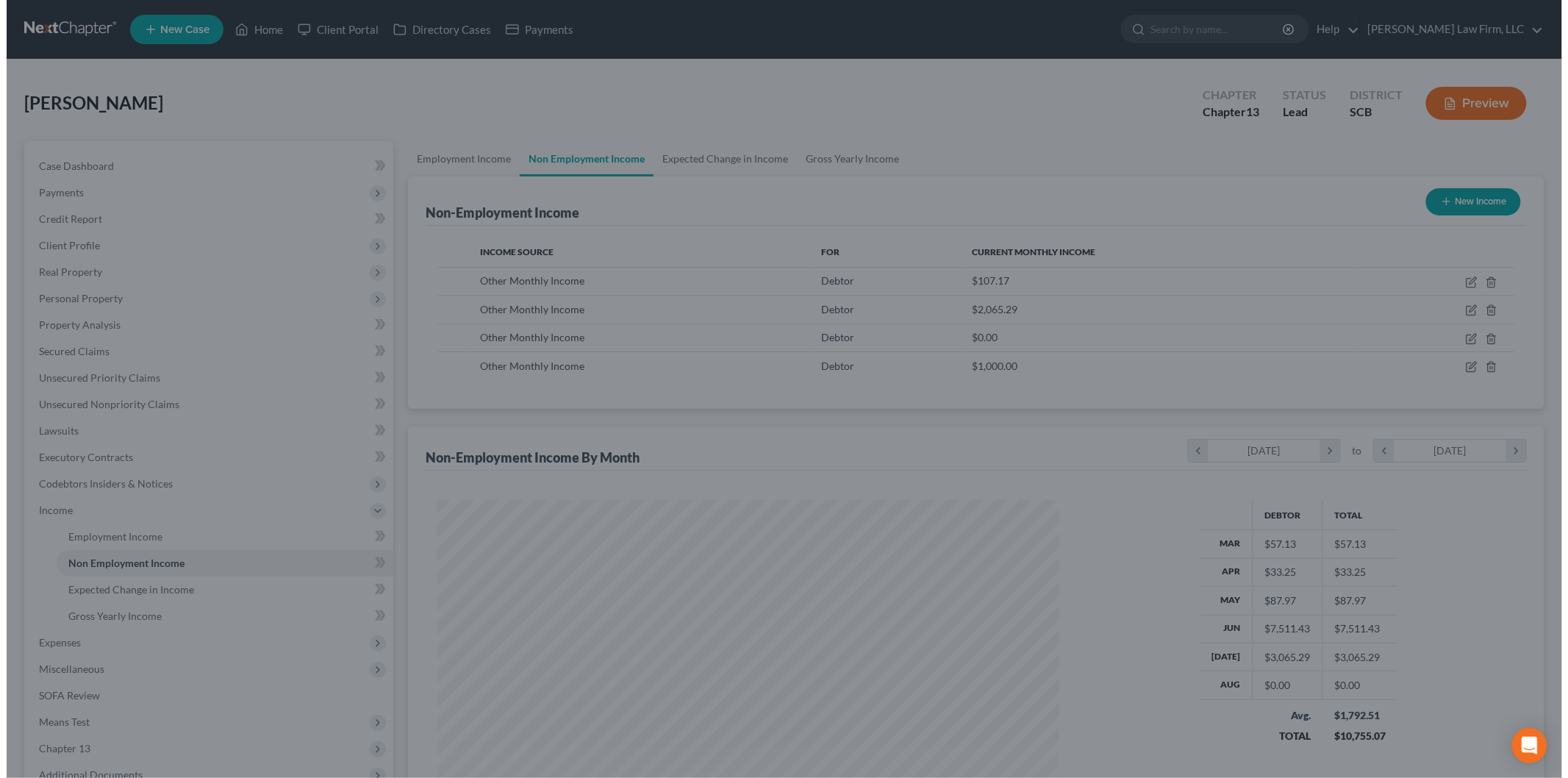
scroll to position [734796, 734340]
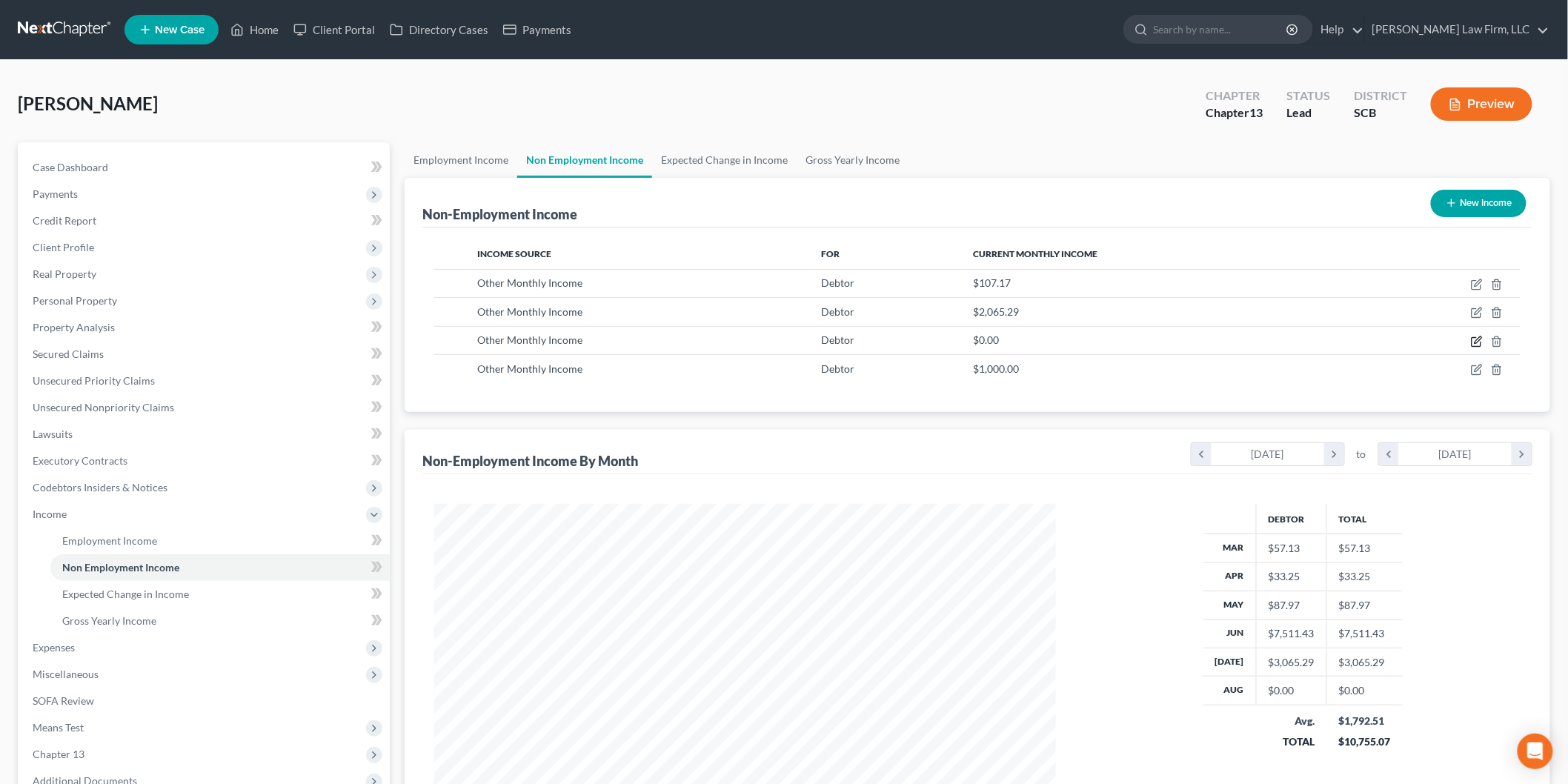
click at [1475, 343] on icon "button" at bounding box center [1478, 340] width 7 height 7
select select "13"
select select "0"
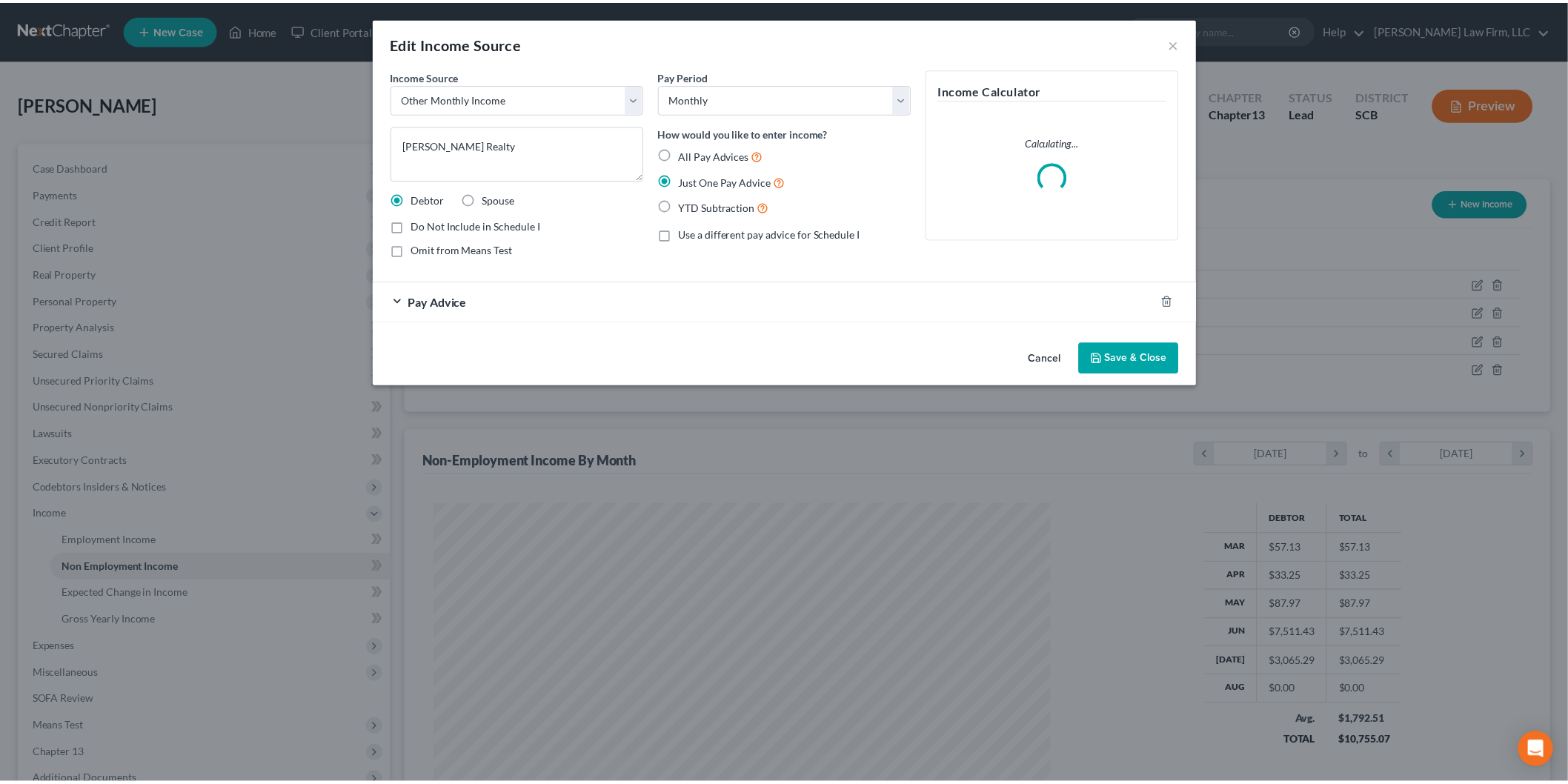
scroll to position [313, 657]
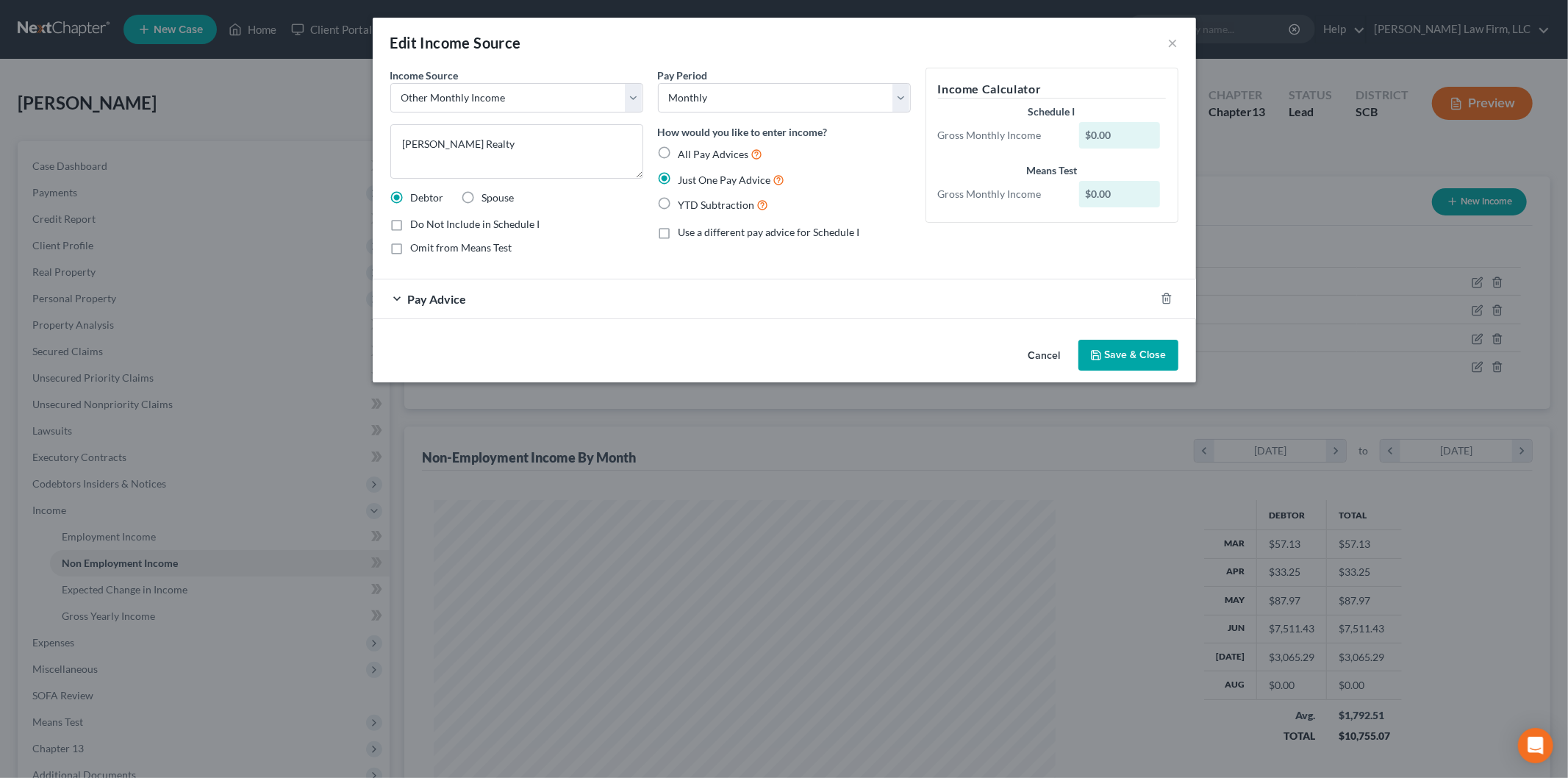
click at [1040, 349] on button "Cancel" at bounding box center [1044, 355] width 56 height 29
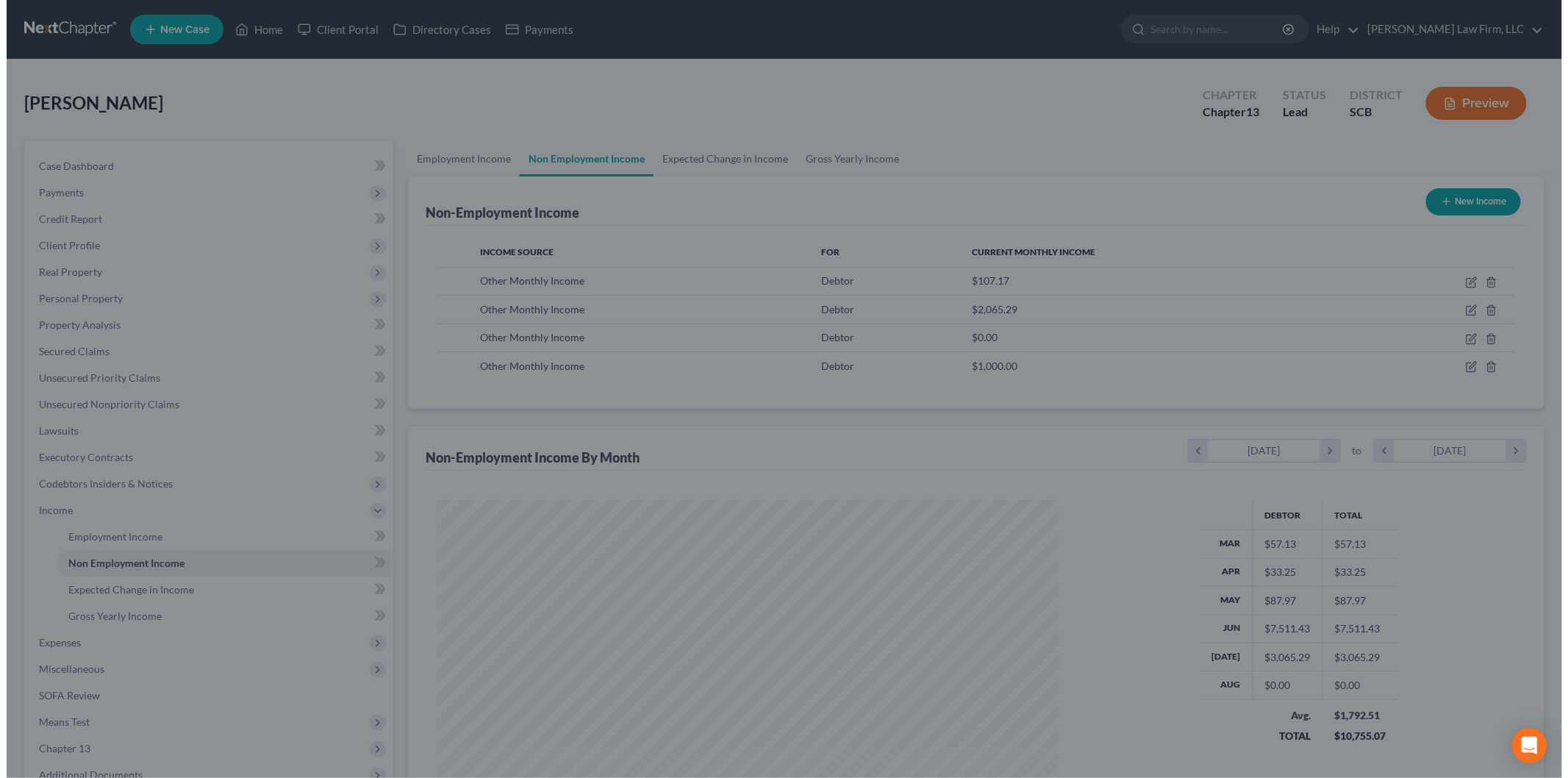
scroll to position [734796, 734340]
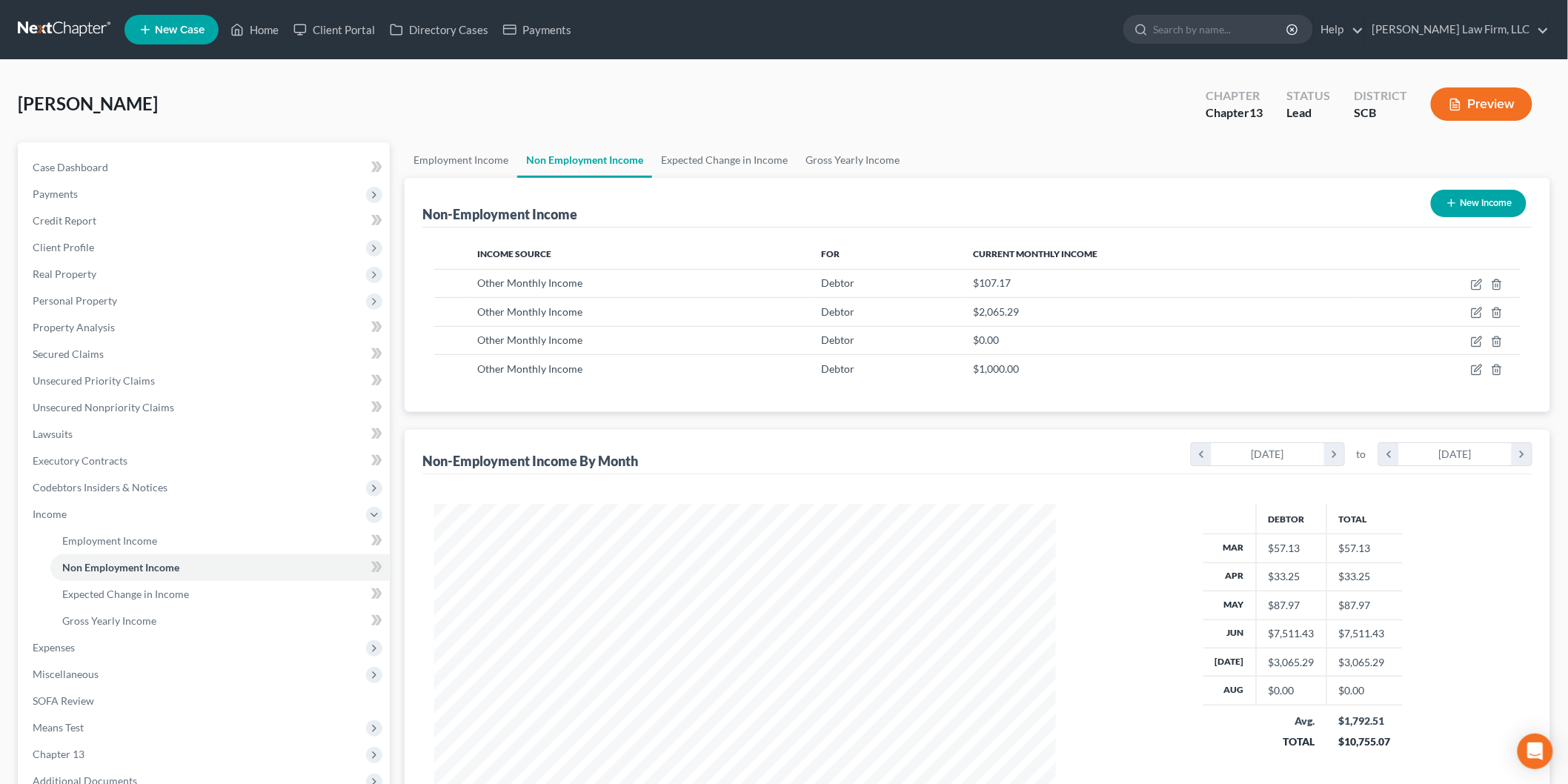
click at [1478, 276] on td at bounding box center [1439, 282] width 164 height 28
click at [1469, 279] on td at bounding box center [1439, 282] width 164 height 28
click at [1473, 276] on td at bounding box center [1439, 282] width 164 height 28
click at [1477, 279] on icon "button" at bounding box center [1477, 284] width 12 height 12
select select "13"
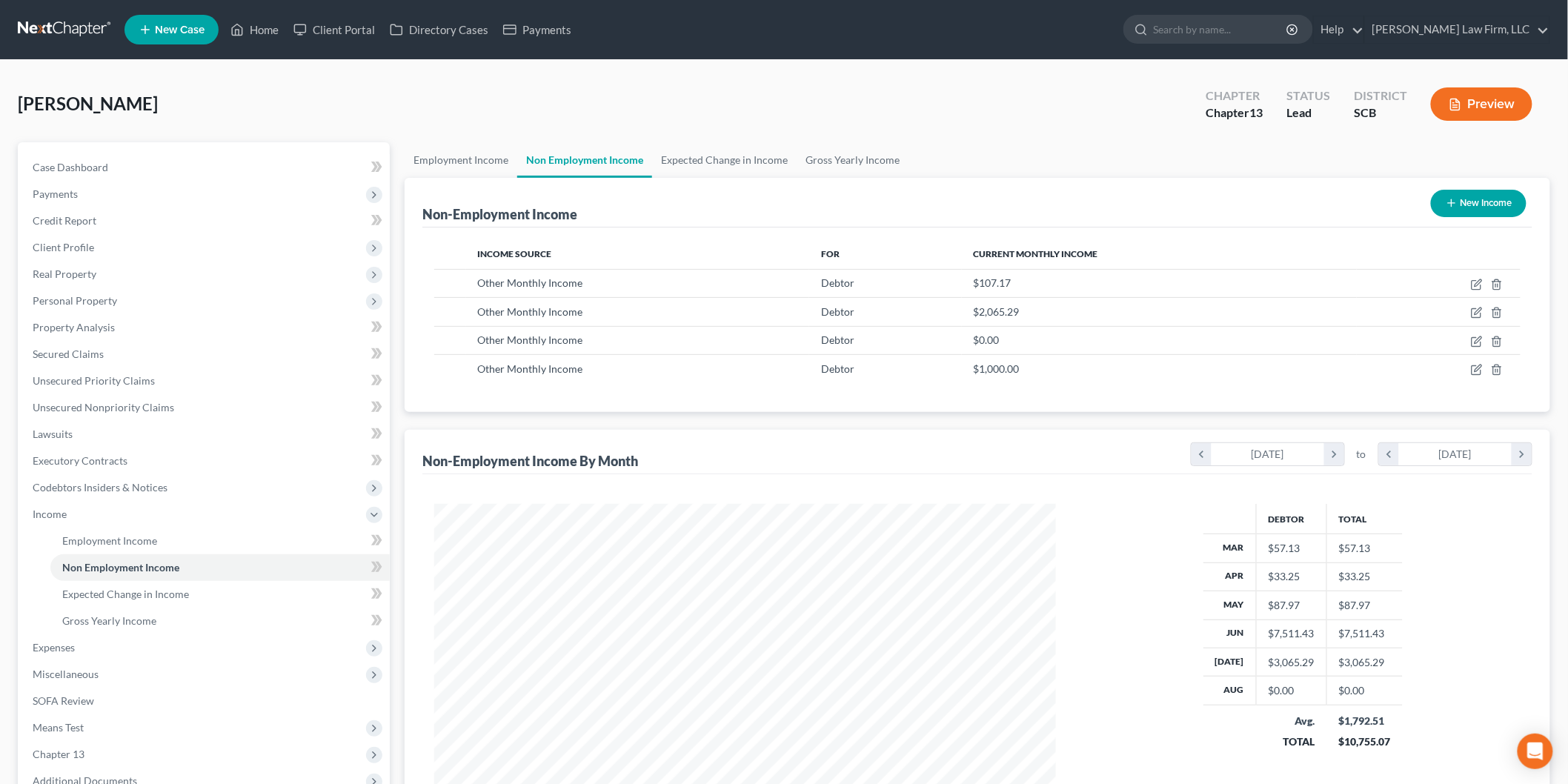
select select "0"
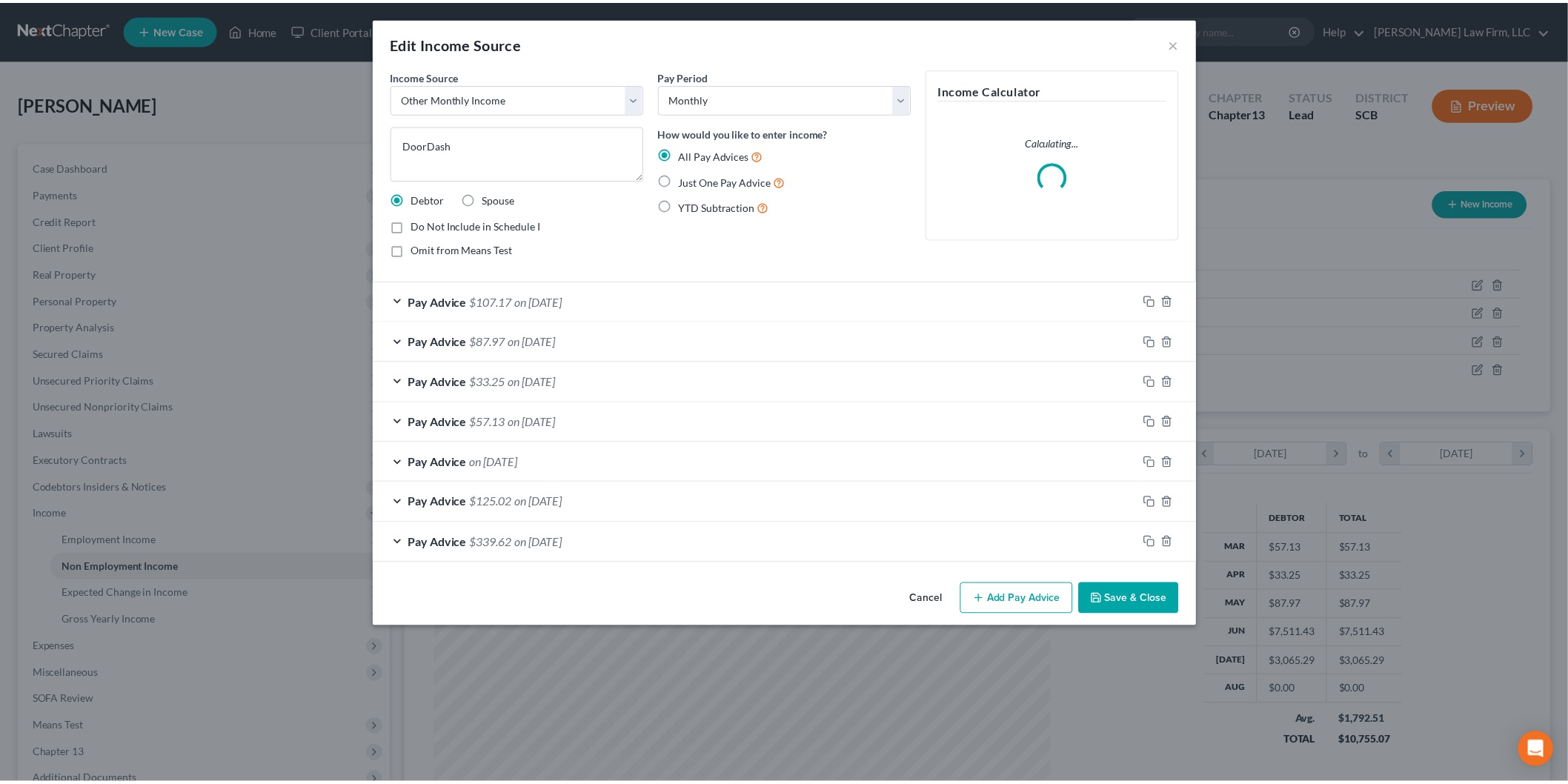
scroll to position [313, 657]
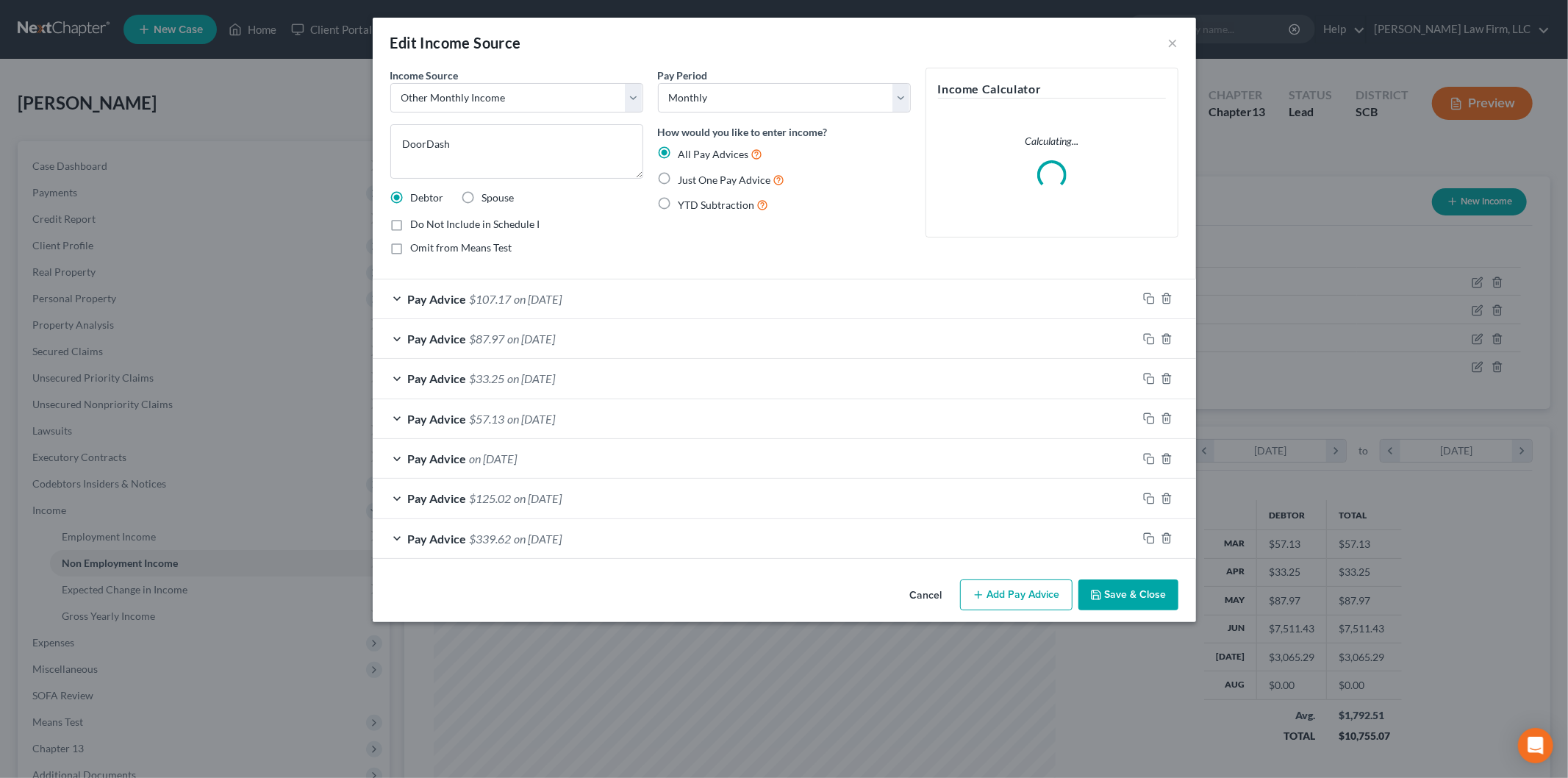
click at [1030, 592] on button "Add Pay Advice" at bounding box center [1016, 594] width 113 height 31
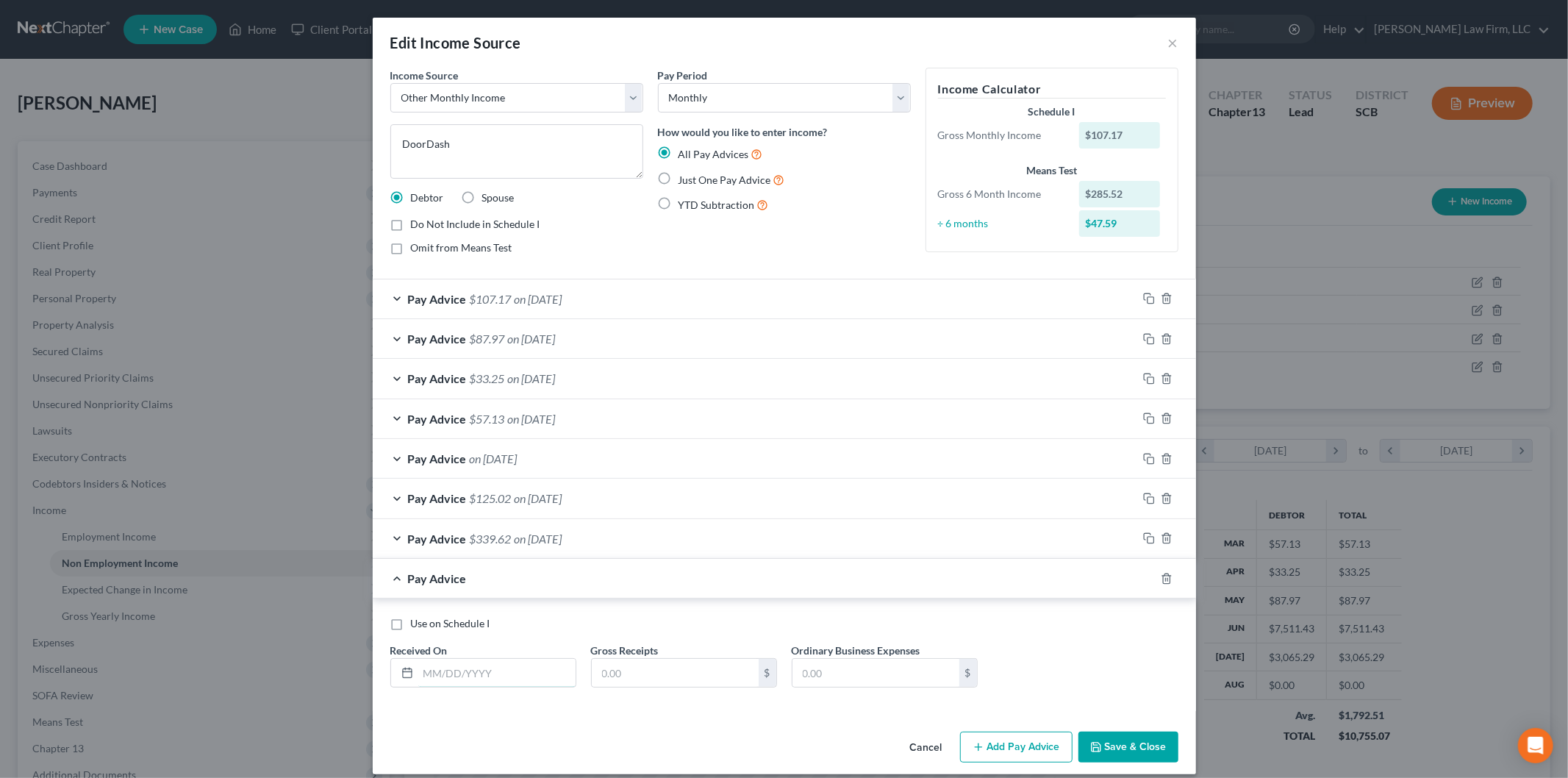
click at [475, 677] on input "text" at bounding box center [496, 672] width 157 height 28
type input "[DATE]"
type input "42.12"
click at [1134, 739] on button "Save & Close" at bounding box center [1128, 747] width 100 height 31
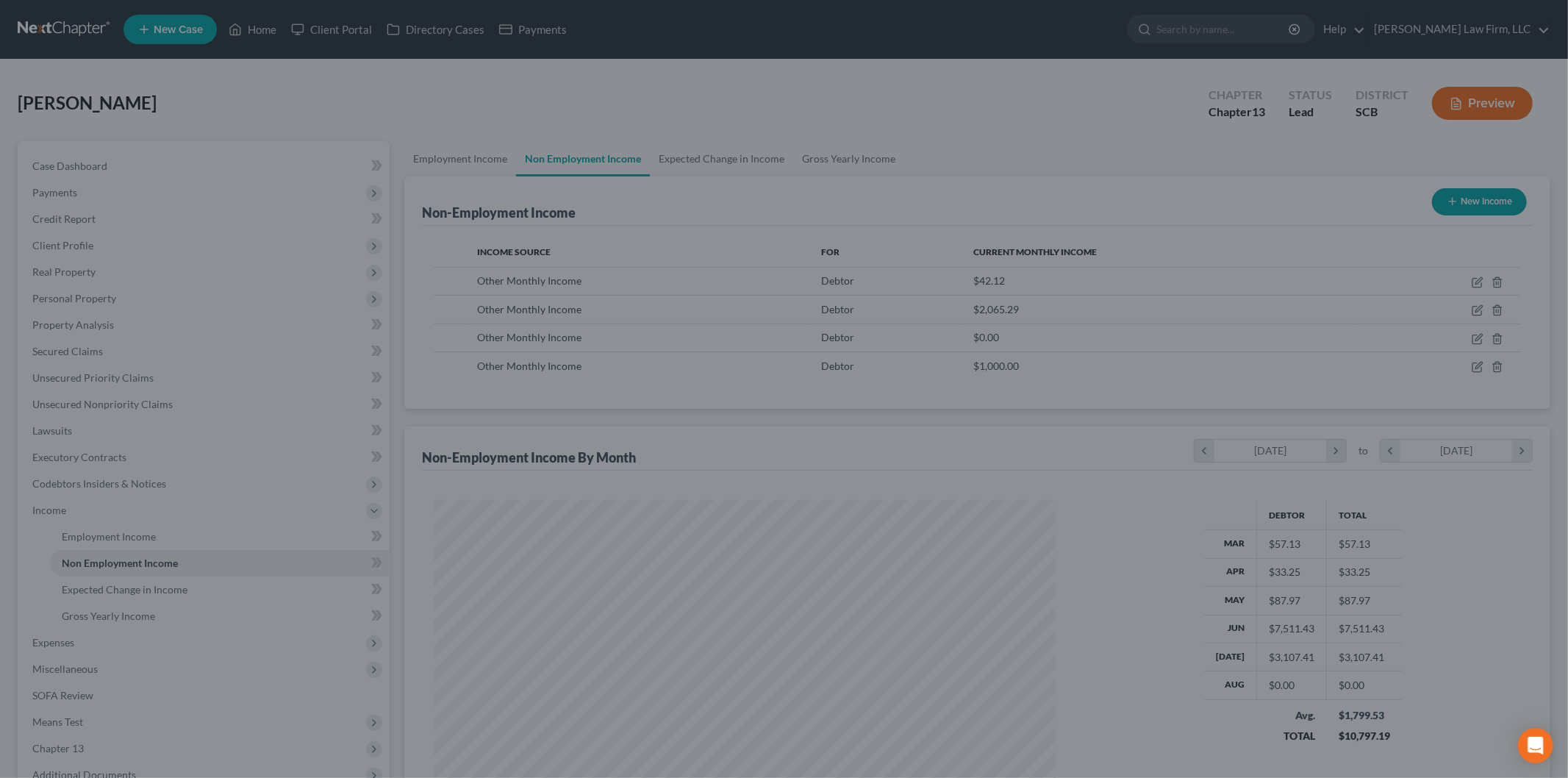
scroll to position [734796, 734340]
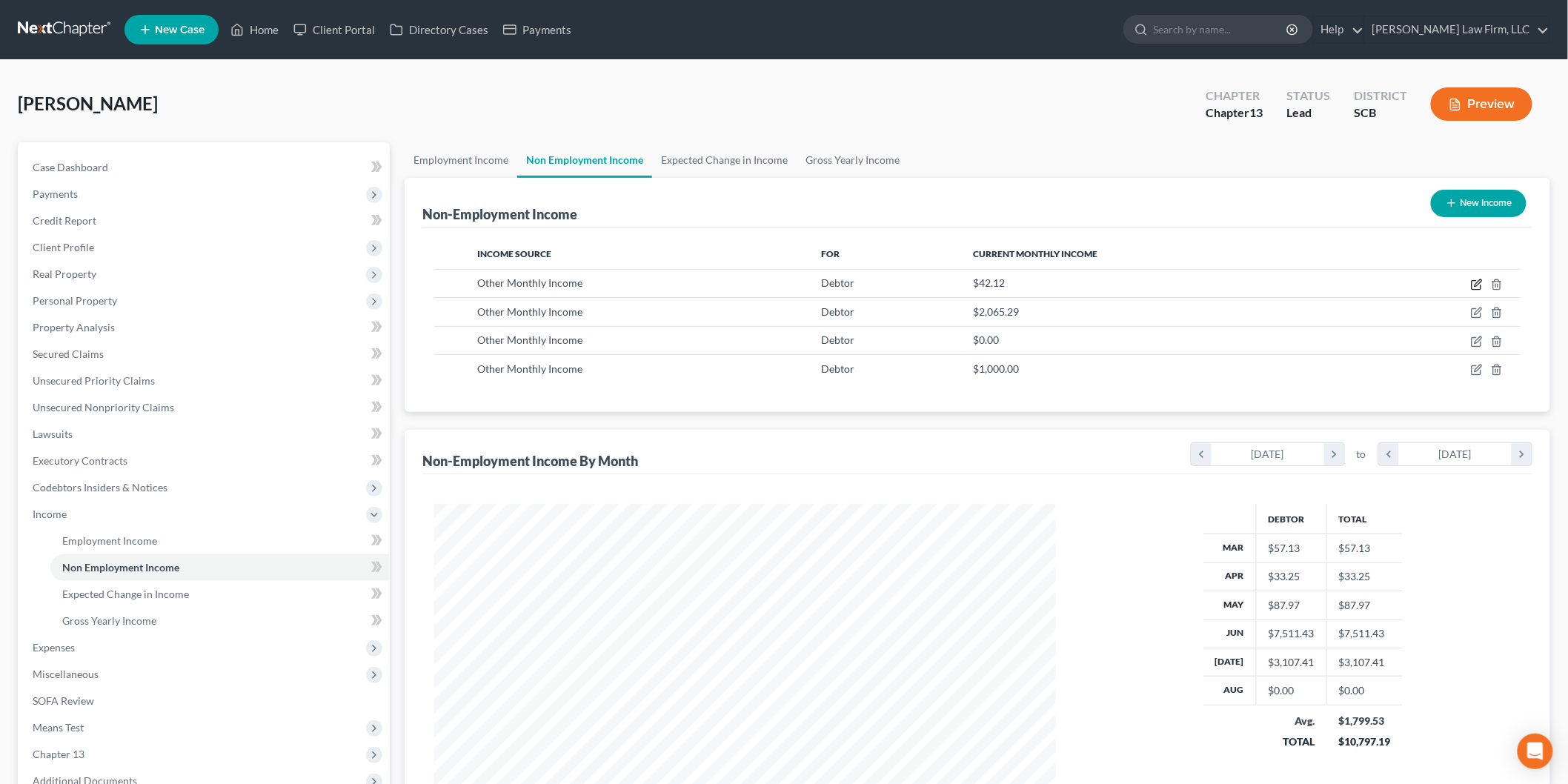
click at [1477, 285] on icon "button" at bounding box center [1477, 284] width 12 height 12
select select "13"
select select "0"
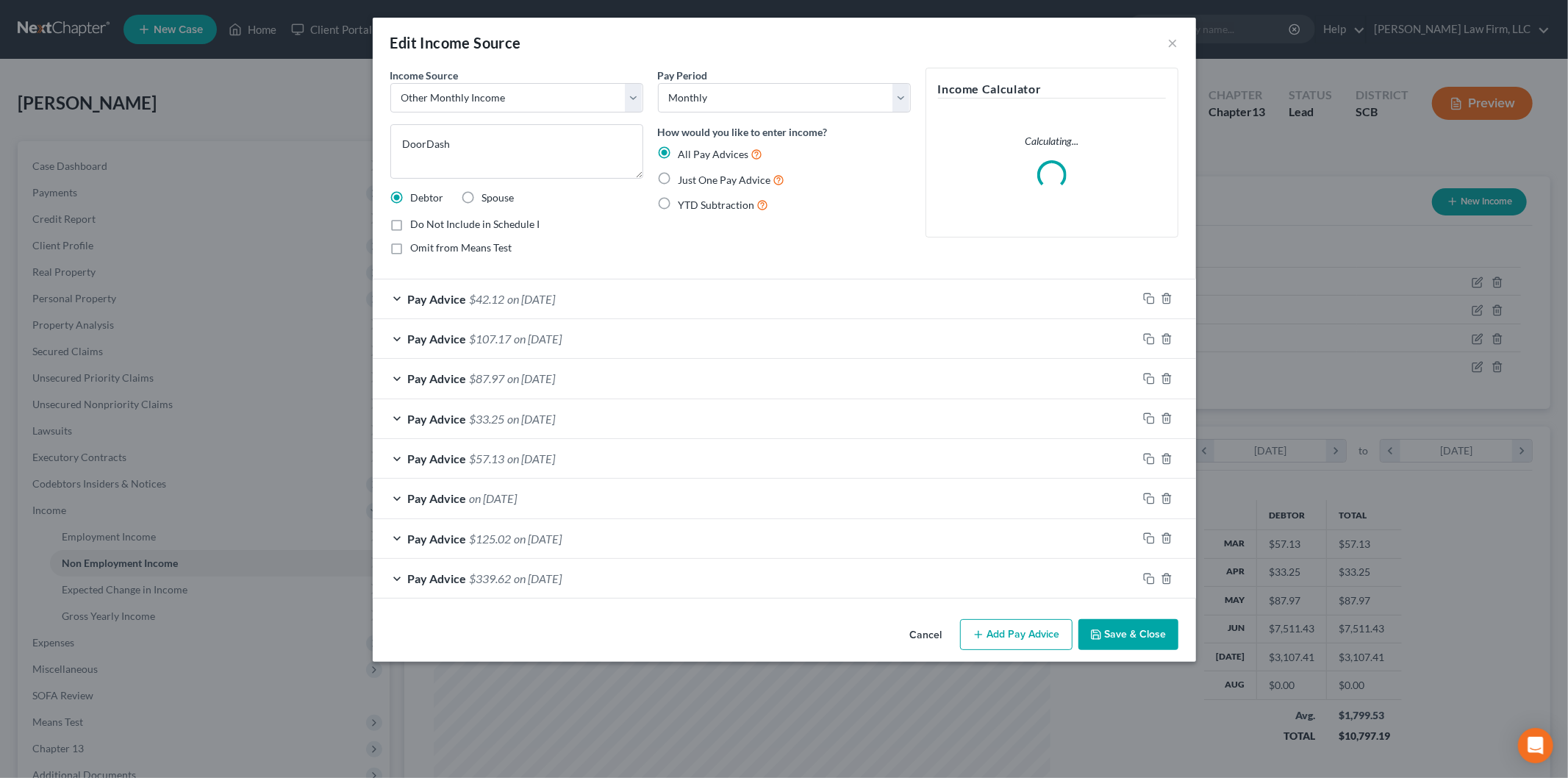
scroll to position [310, 652]
click at [987, 639] on button "Add Pay Advice" at bounding box center [1016, 634] width 113 height 31
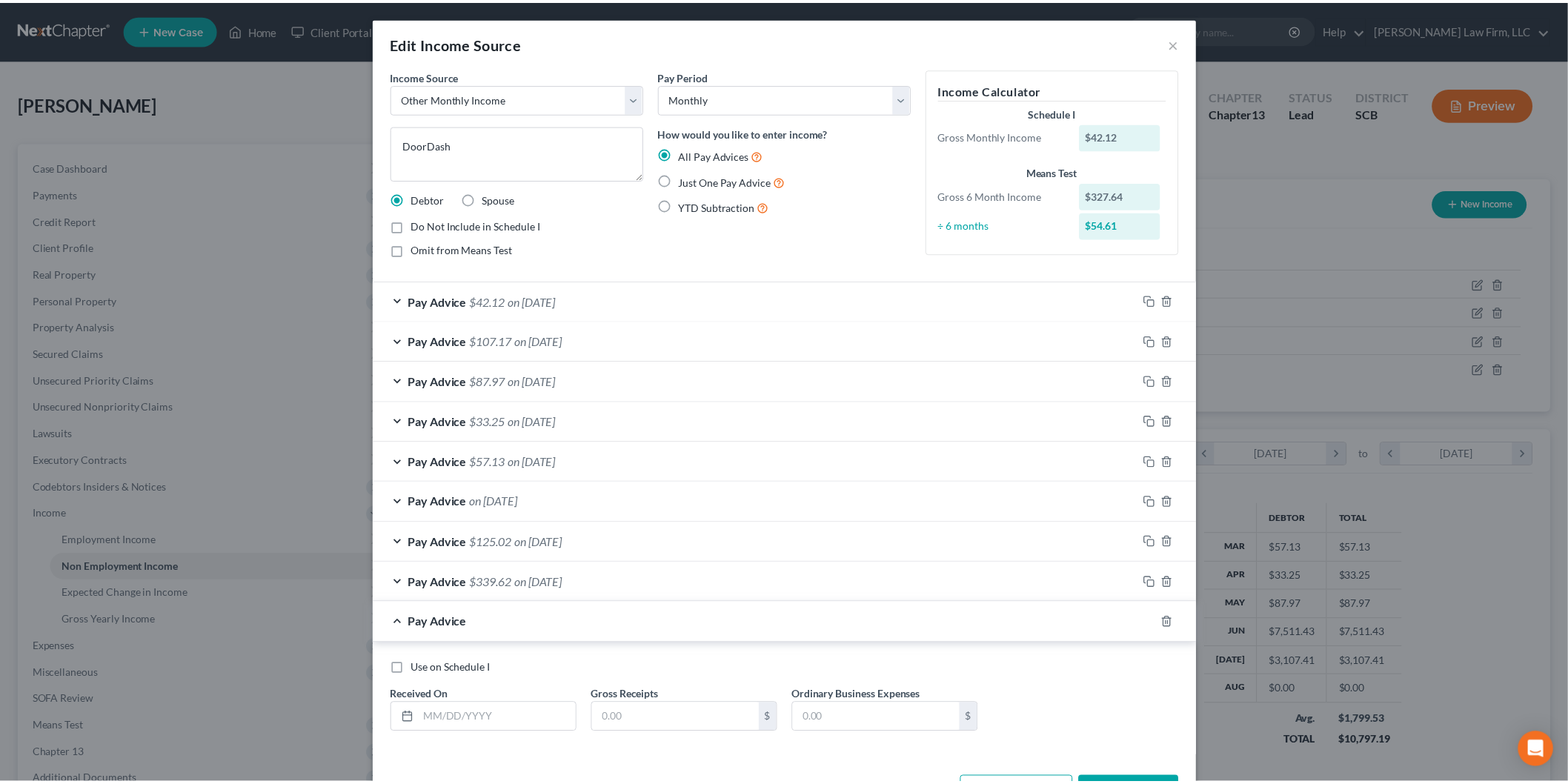
scroll to position [54, 0]
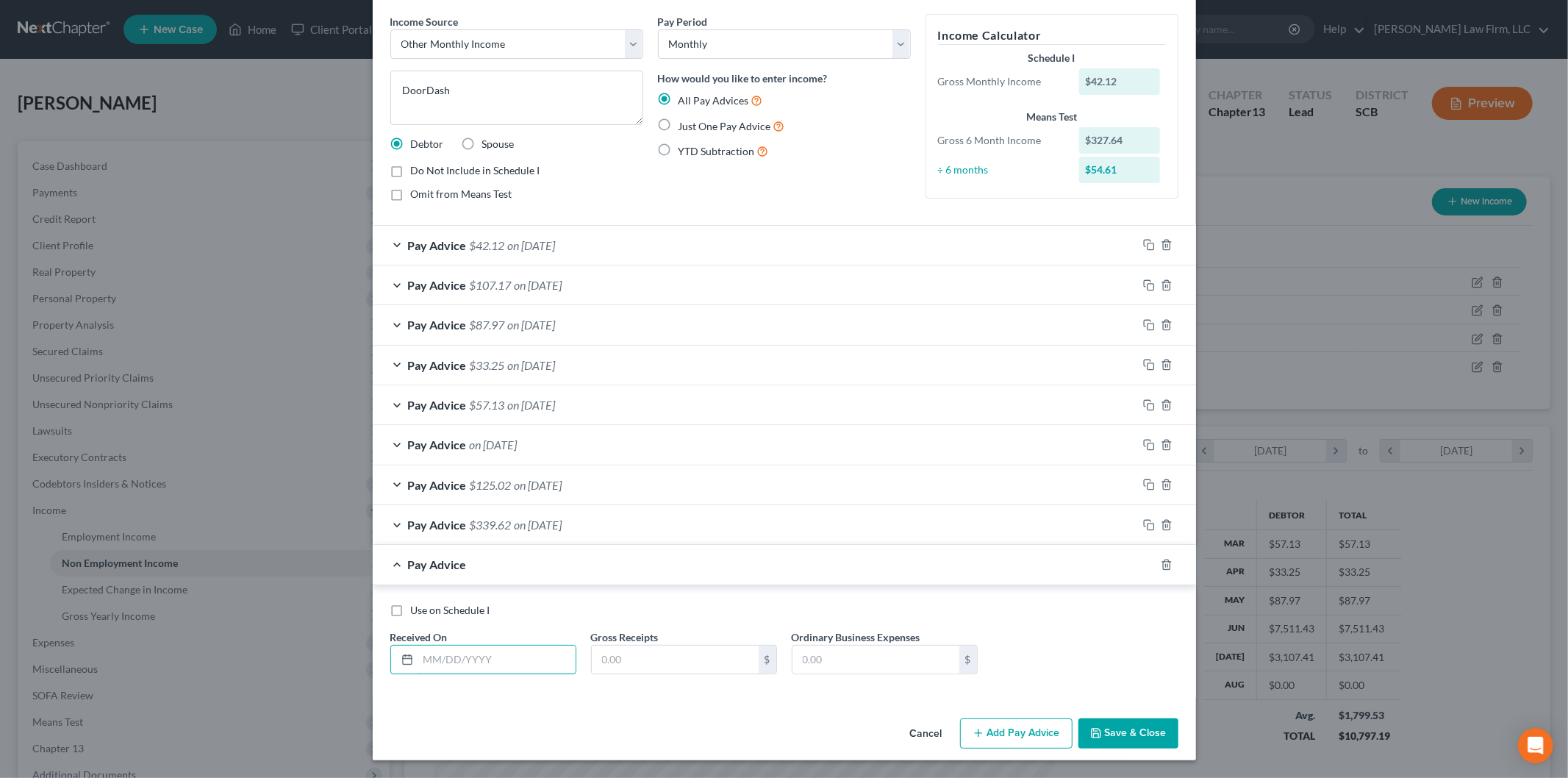
click at [446, 658] on input "text" at bounding box center [496, 659] width 157 height 28
type input "[DATE]"
click at [650, 655] on input "text" at bounding box center [675, 659] width 167 height 28
type input "47.75"
click at [1118, 738] on button "Save & Close" at bounding box center [1128, 734] width 100 height 31
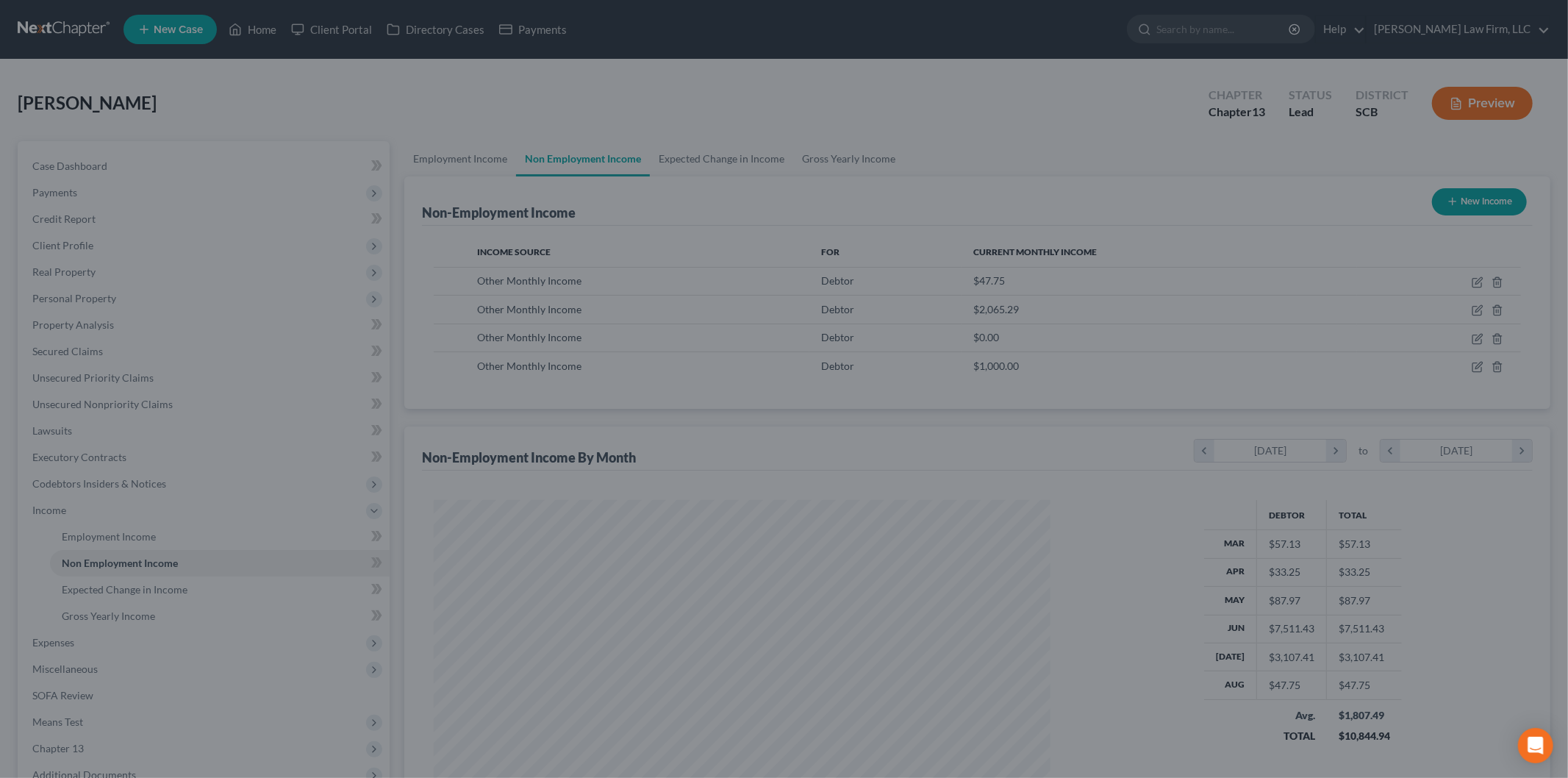
scroll to position [734796, 734340]
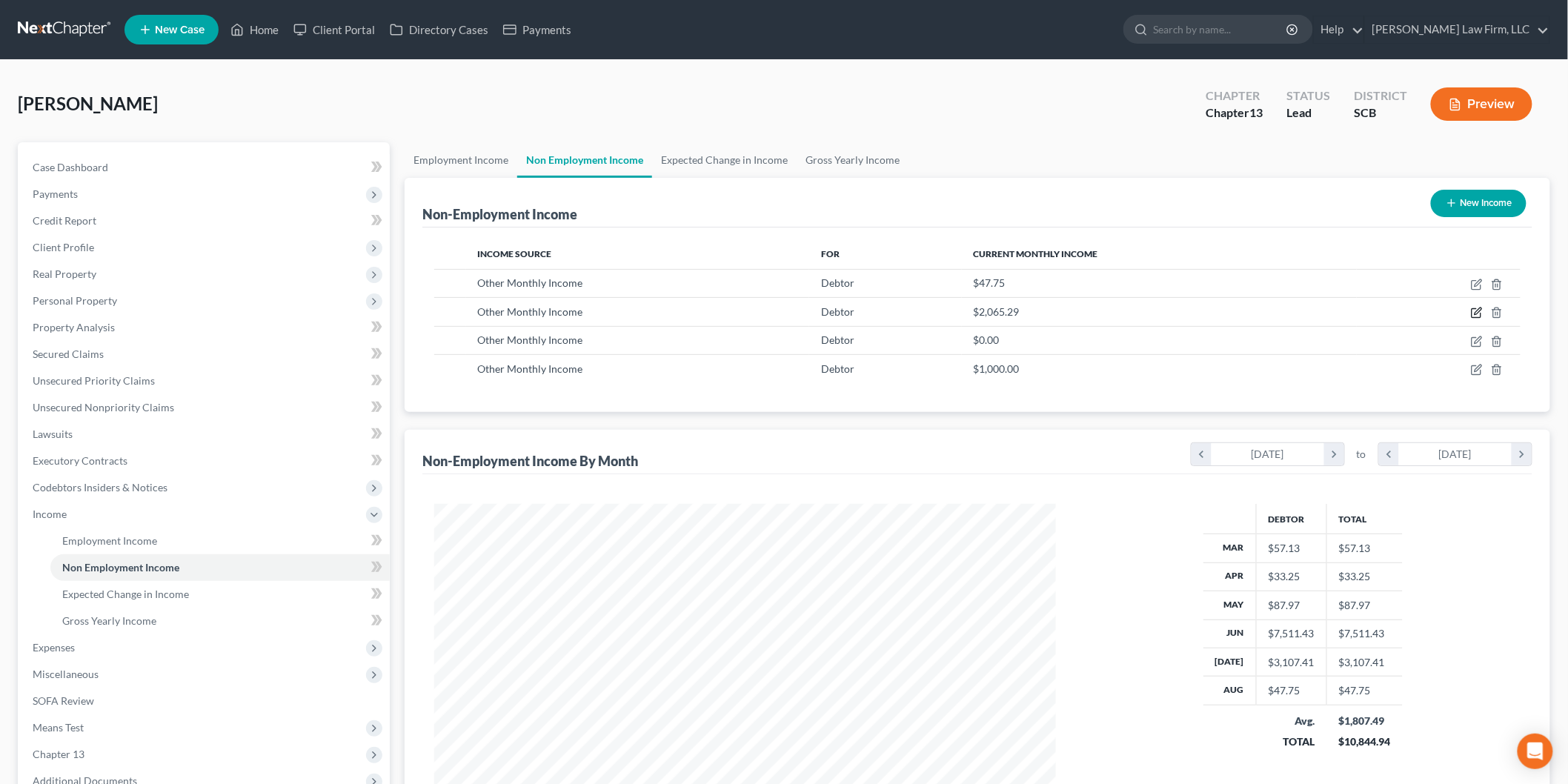
click at [1473, 309] on icon "button" at bounding box center [1477, 312] width 12 height 12
select select "13"
select select "0"
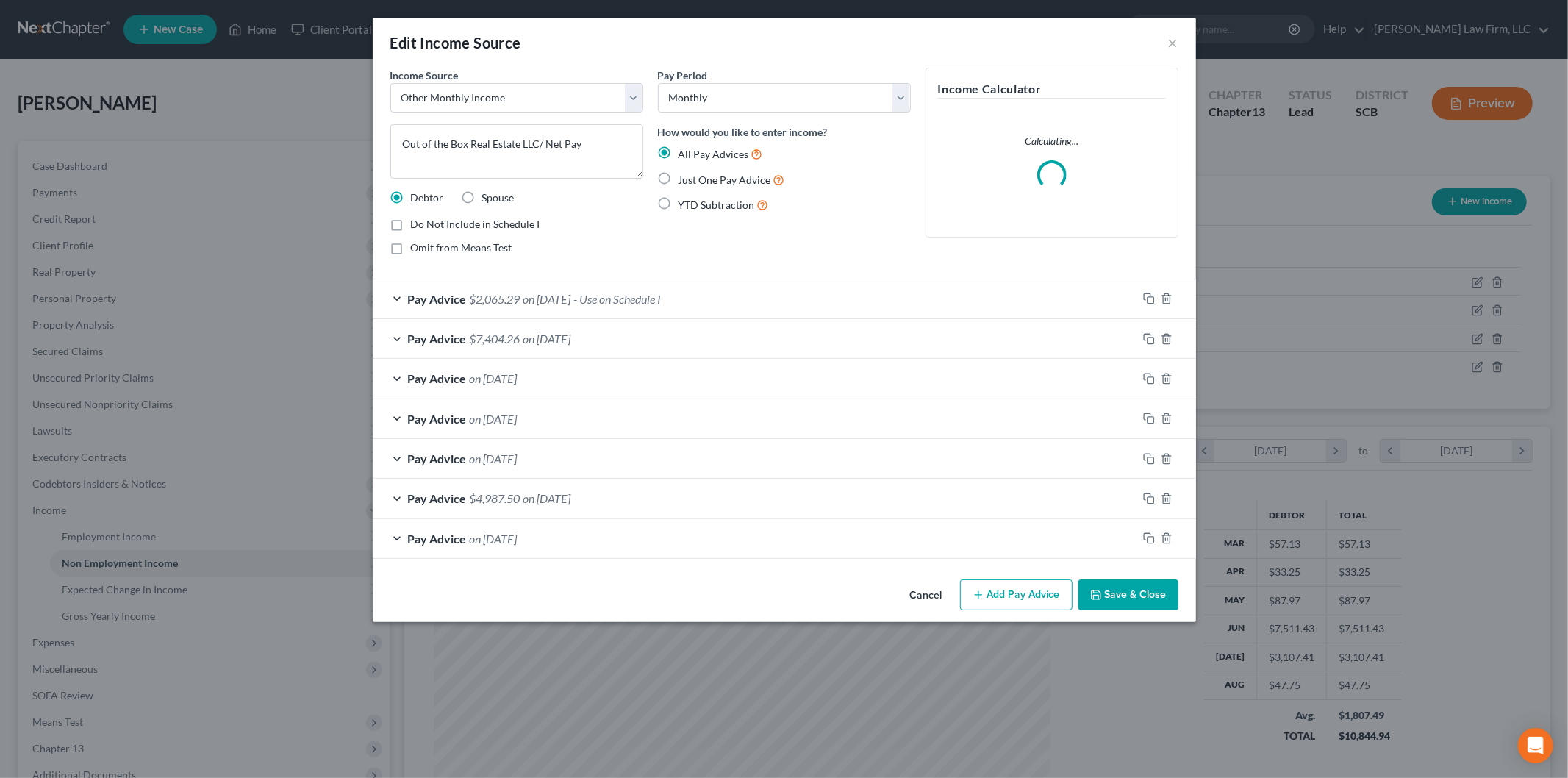
scroll to position [310, 652]
click at [754, 296] on div "Pay Advice $2,065.29 on [DATE] - Use on Schedule I" at bounding box center [755, 299] width 764 height 39
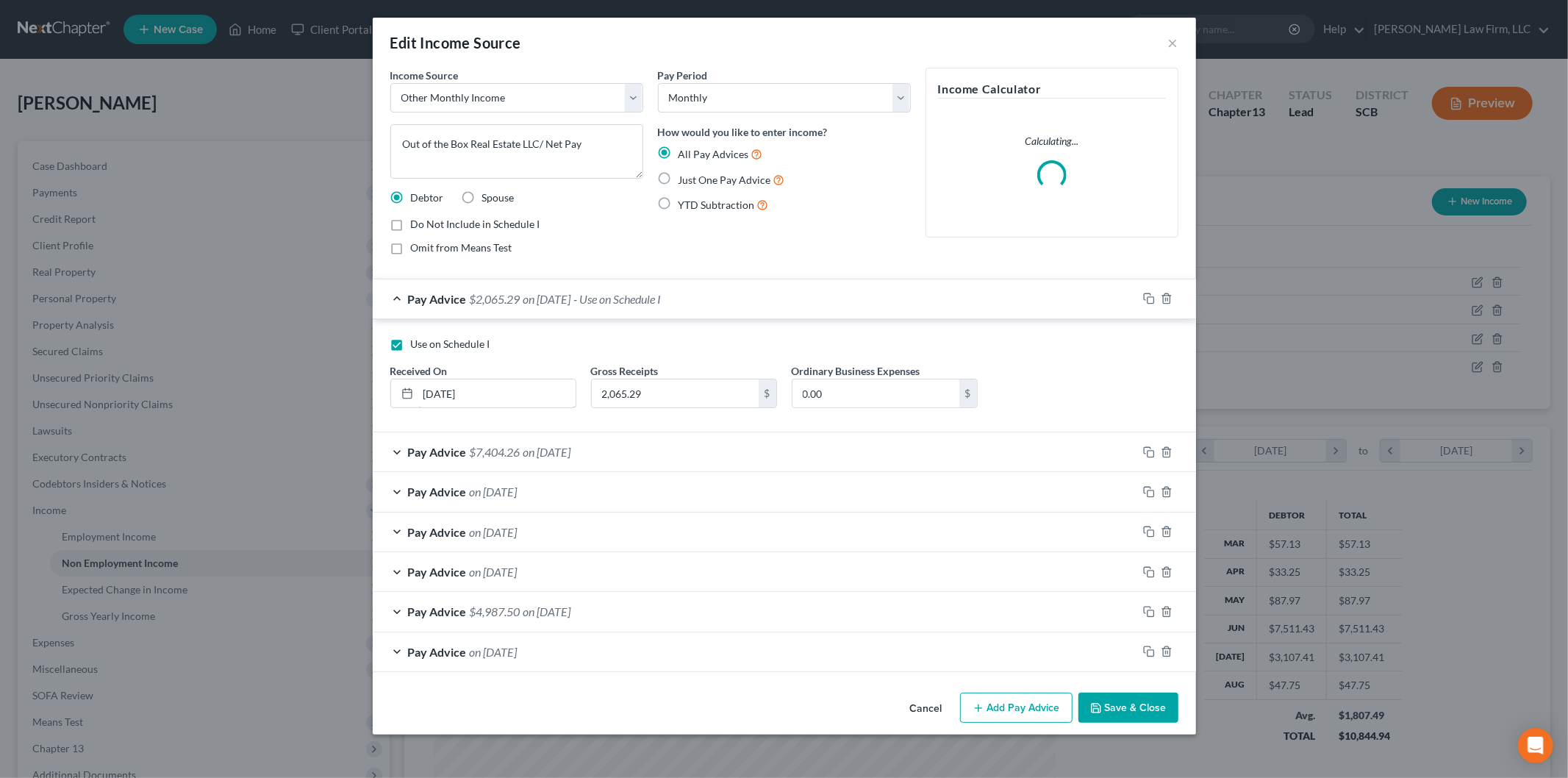
click at [531, 391] on input "[DATE]" at bounding box center [496, 393] width 157 height 28
drag, startPoint x: 439, startPoint y: 397, endPoint x: 523, endPoint y: 378, distance: 86.1
click at [462, 391] on input "[DATE]" at bounding box center [496, 393] width 157 height 28
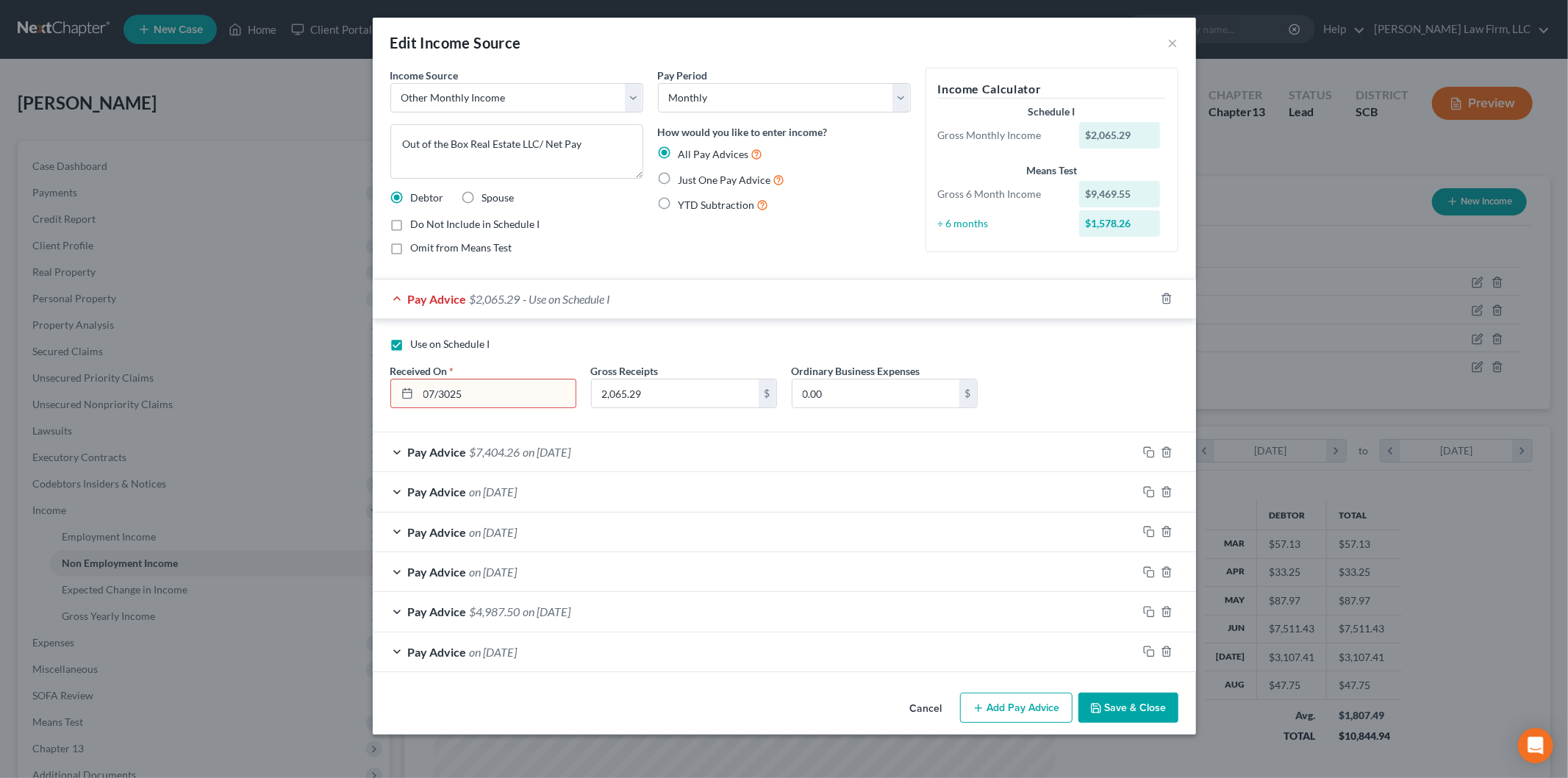
type input "07/3025"
click at [681, 393] on input "2,065.29" at bounding box center [675, 393] width 167 height 28
type input "0"
click at [450, 393] on input "07/3025" at bounding box center [496, 393] width 157 height 28
type input "[DATE]"
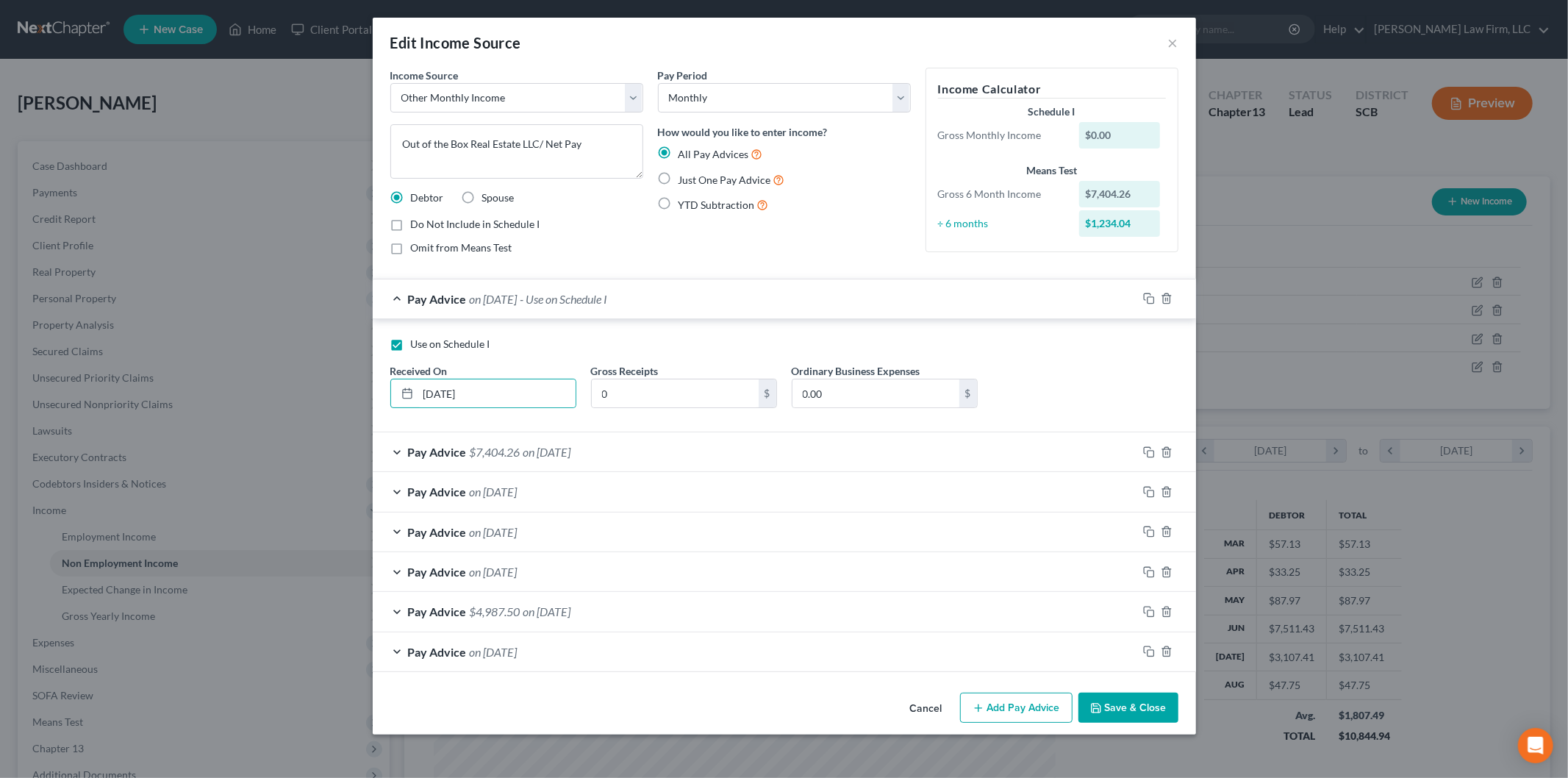
click at [1049, 704] on button "Add Pay Advice" at bounding box center [1016, 708] width 113 height 31
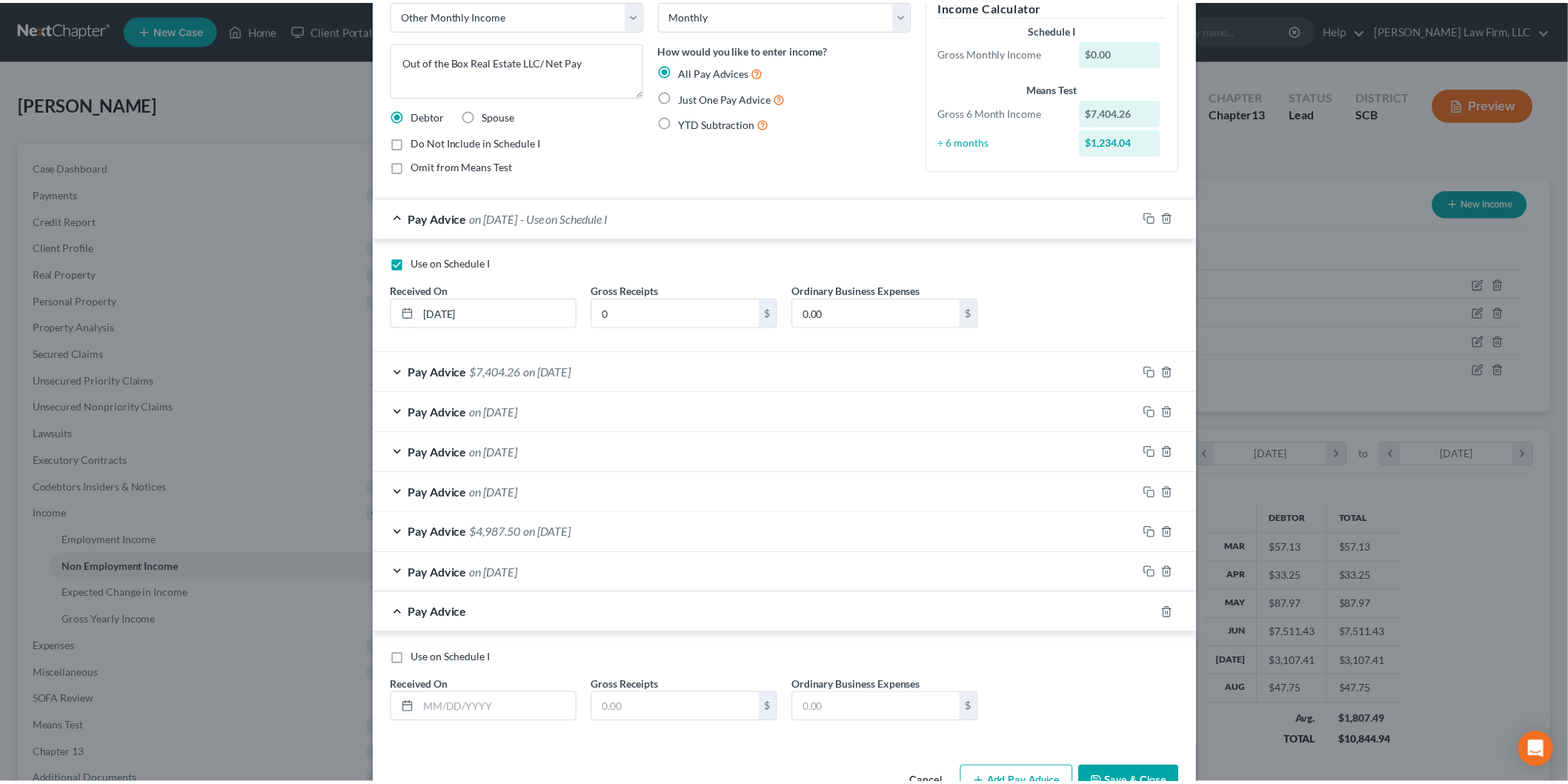
scroll to position [128, 0]
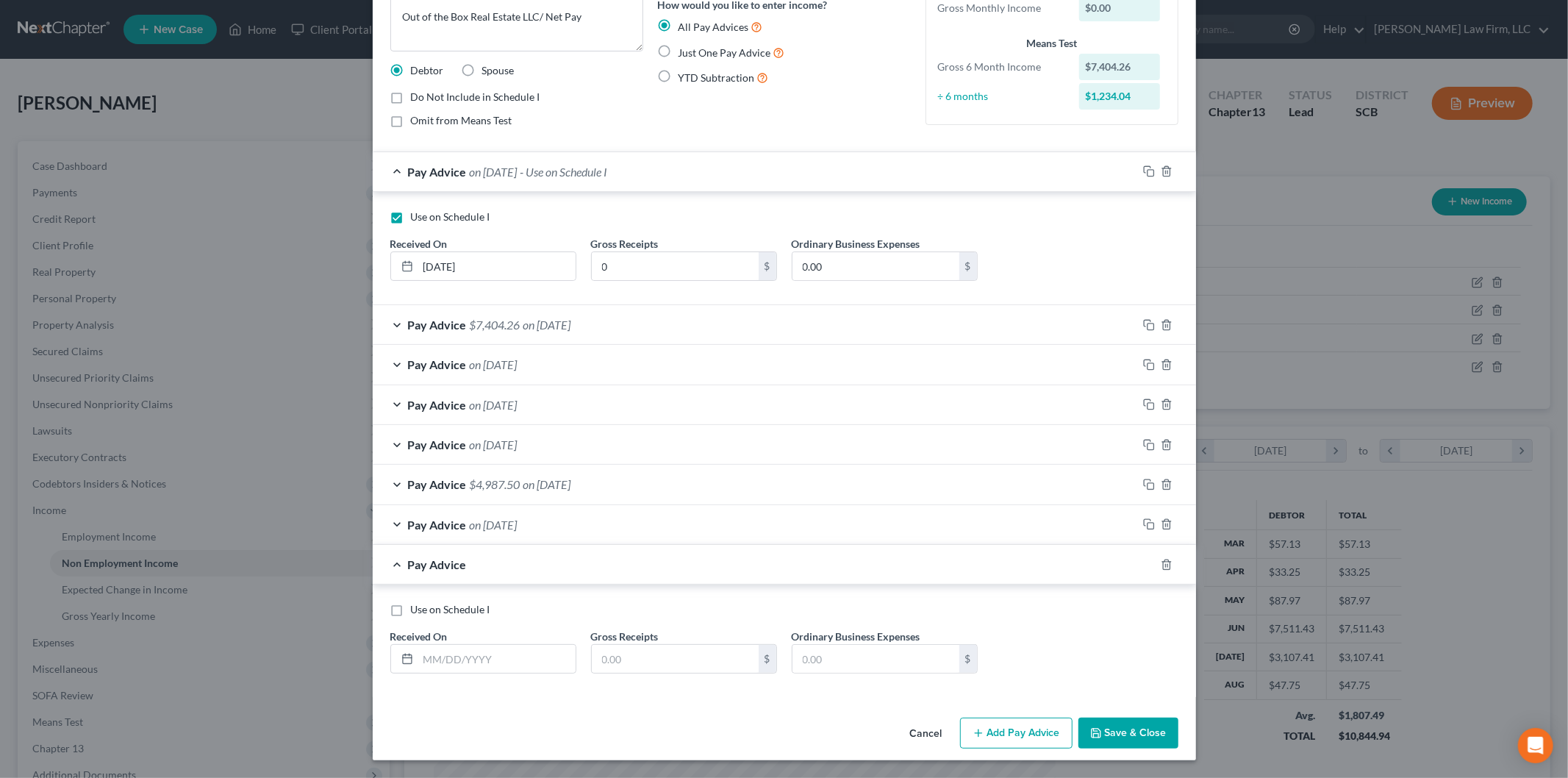
click at [478, 671] on div "Use on Schedule I Received On * Gross Receipts $ Ordinary Business Expenses $" at bounding box center [784, 643] width 802 height 83
click at [481, 667] on input "text" at bounding box center [496, 659] width 157 height 28
type input "[DATE]"
click at [600, 671] on input "text" at bounding box center [675, 659] width 167 height 28
type input "0.00"
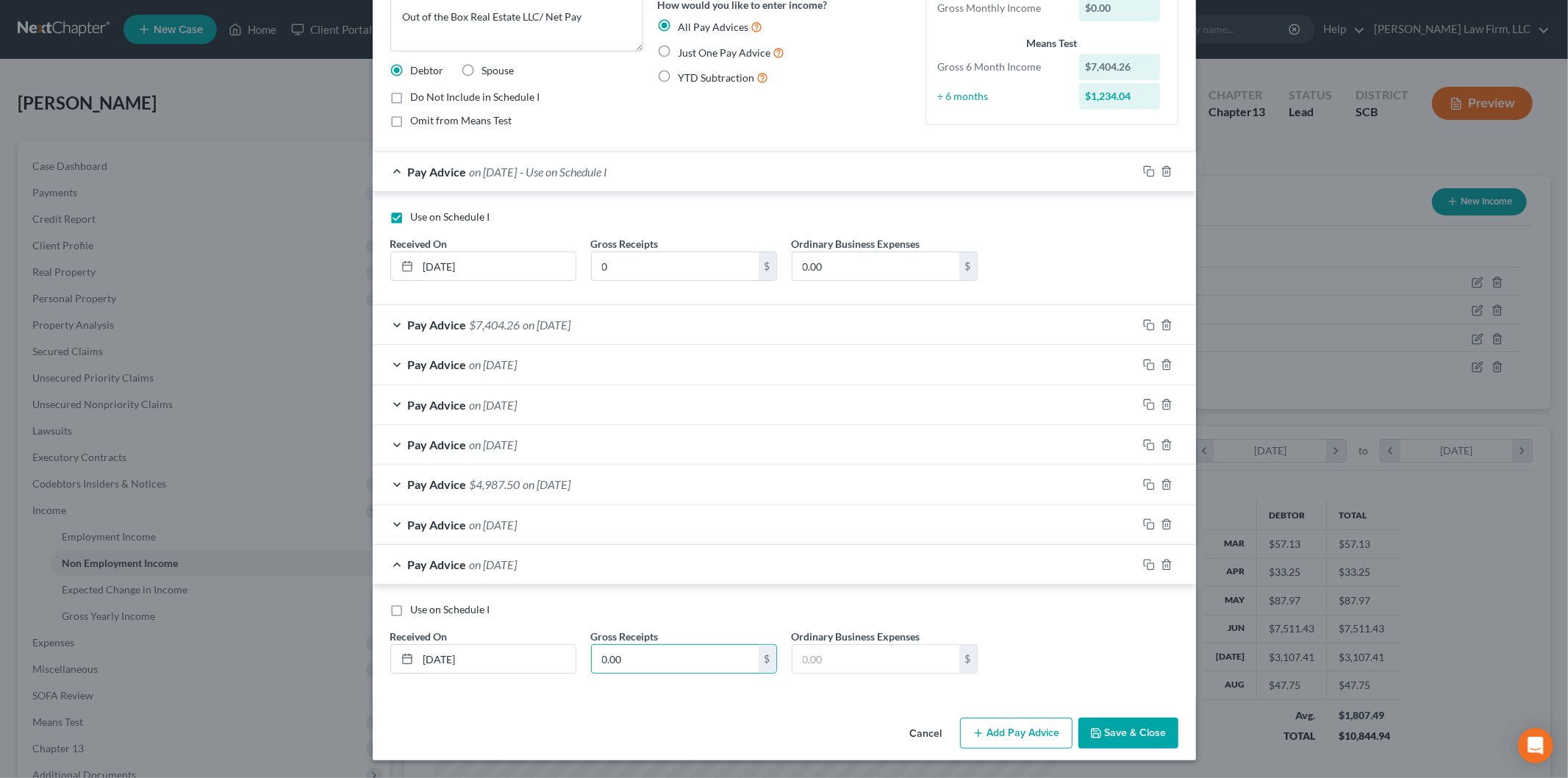
click at [1092, 726] on button "Save & Close" at bounding box center [1128, 733] width 100 height 31
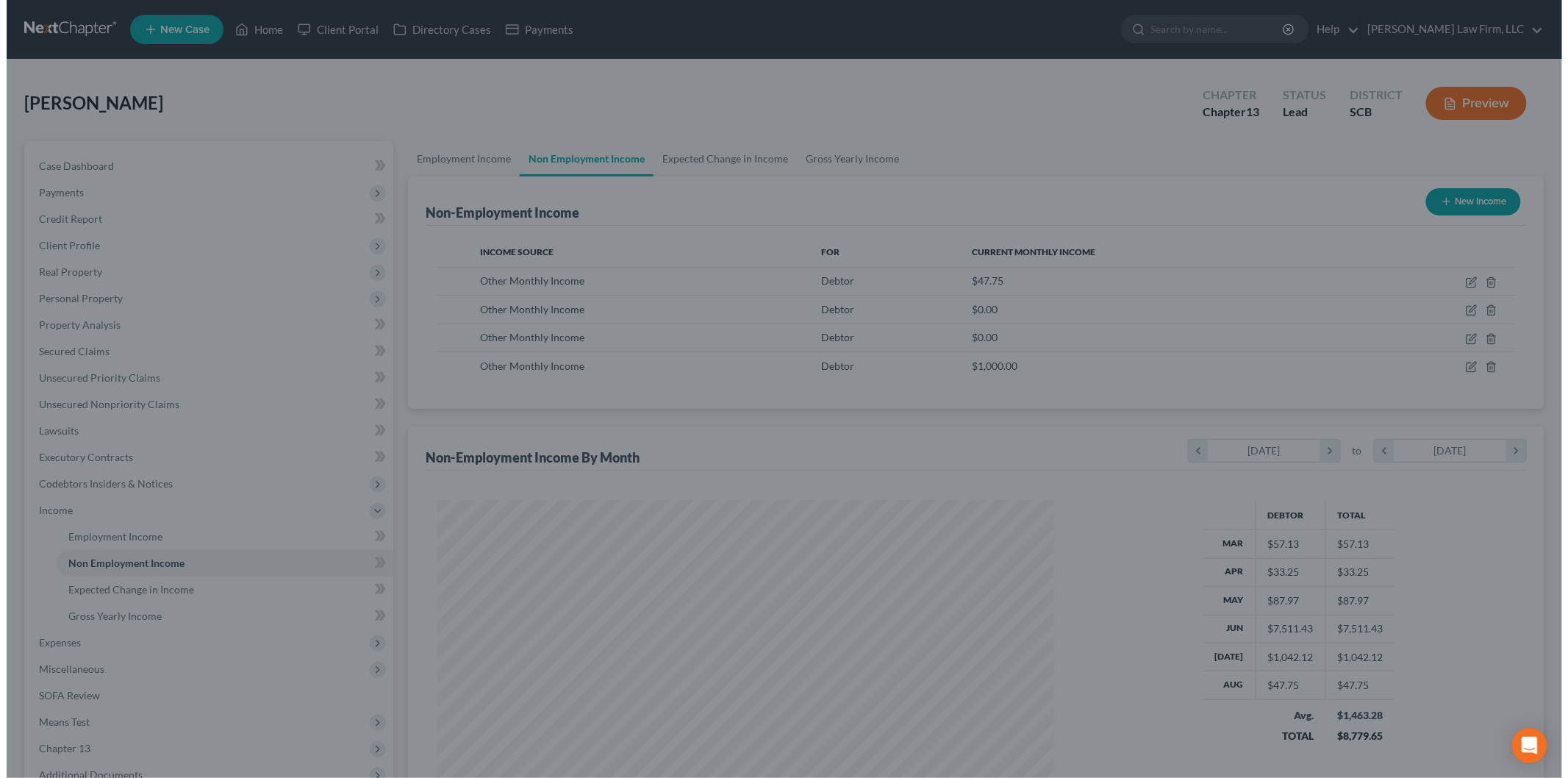
scroll to position [734796, 734340]
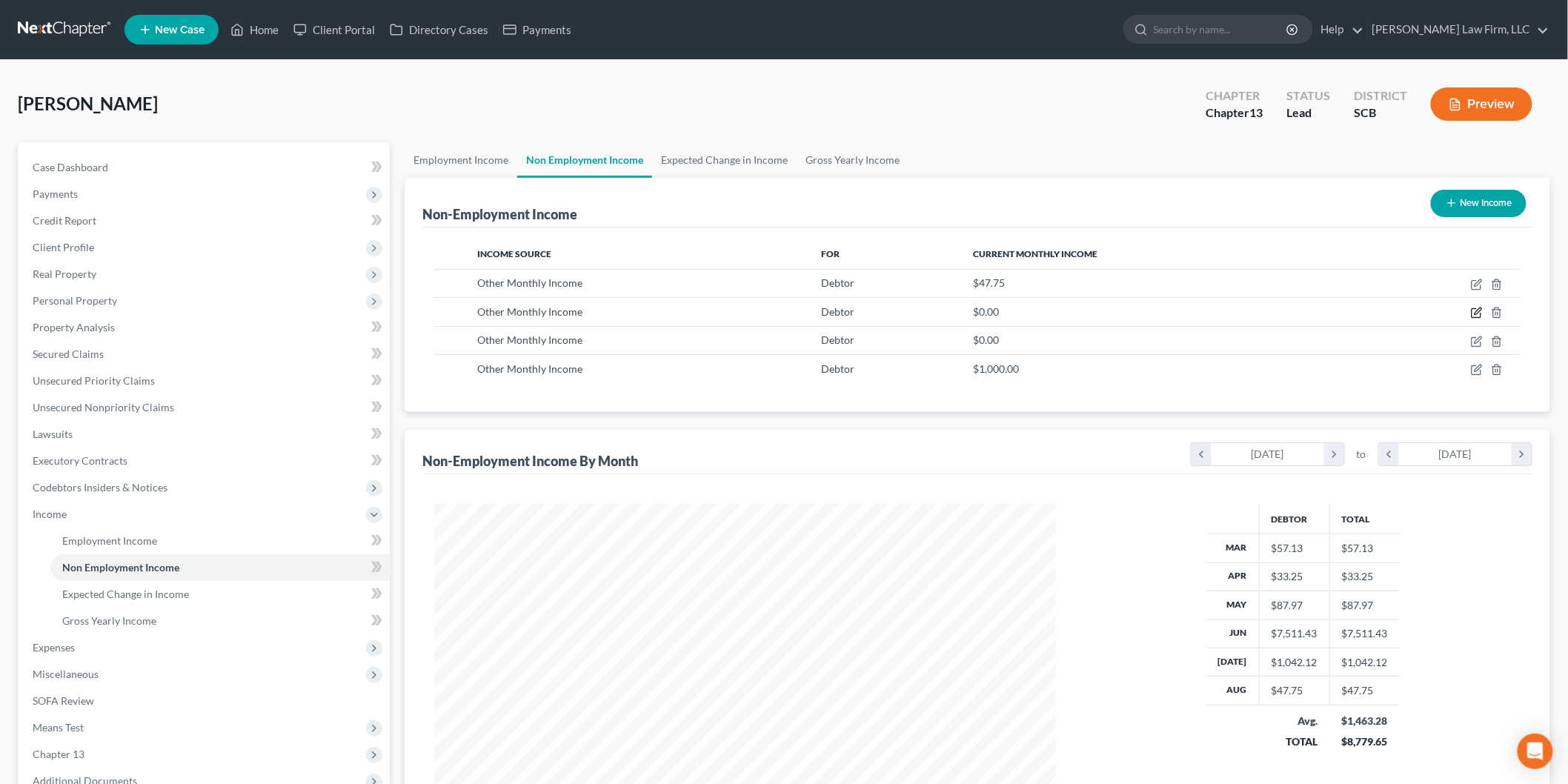
click at [1477, 306] on icon "button" at bounding box center [1477, 312] width 12 height 12
select select "13"
select select "0"
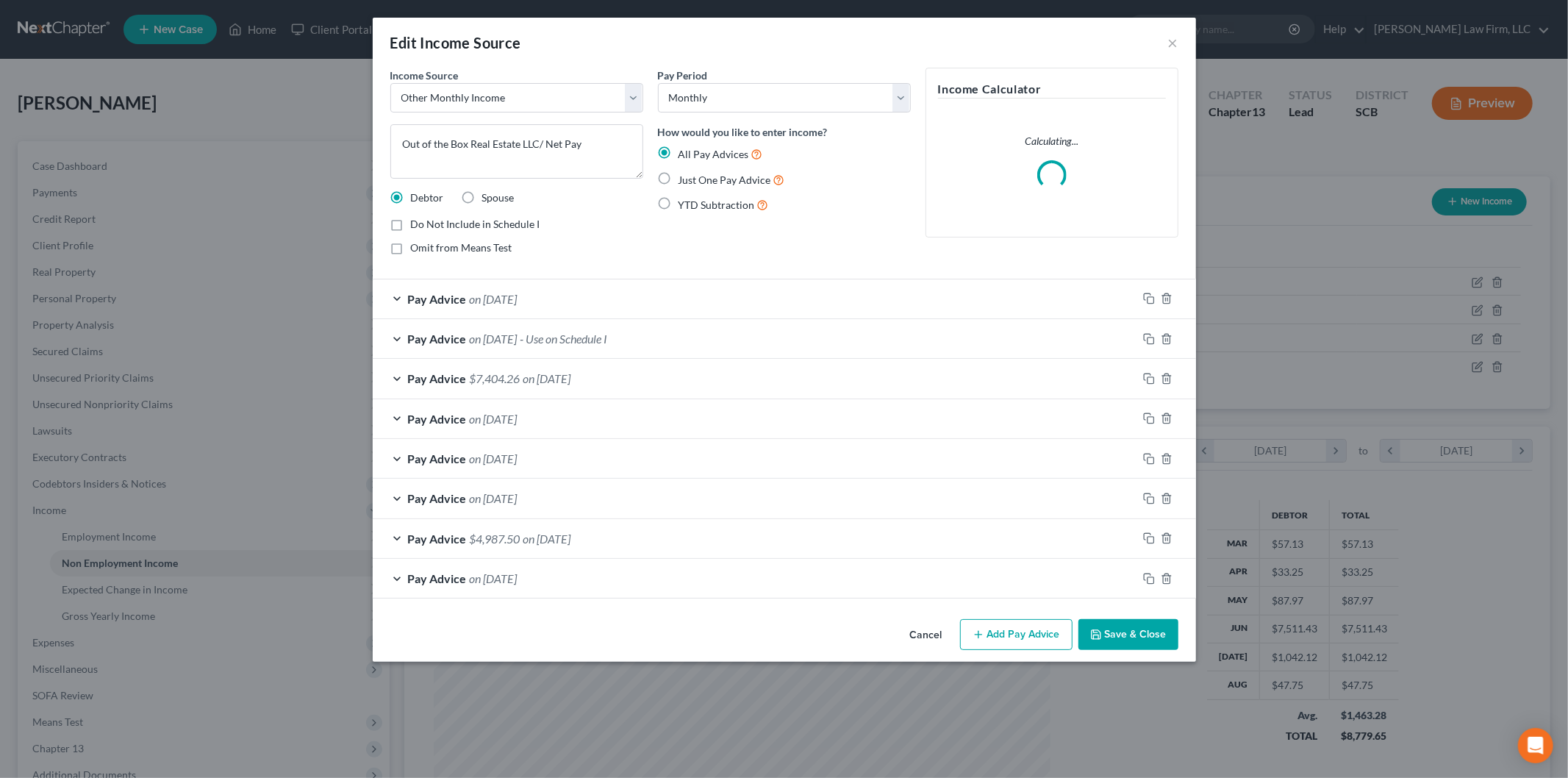
scroll to position [310, 652]
click at [740, 340] on div "Pay Advice on [DATE] - Use on Schedule I" at bounding box center [755, 338] width 764 height 39
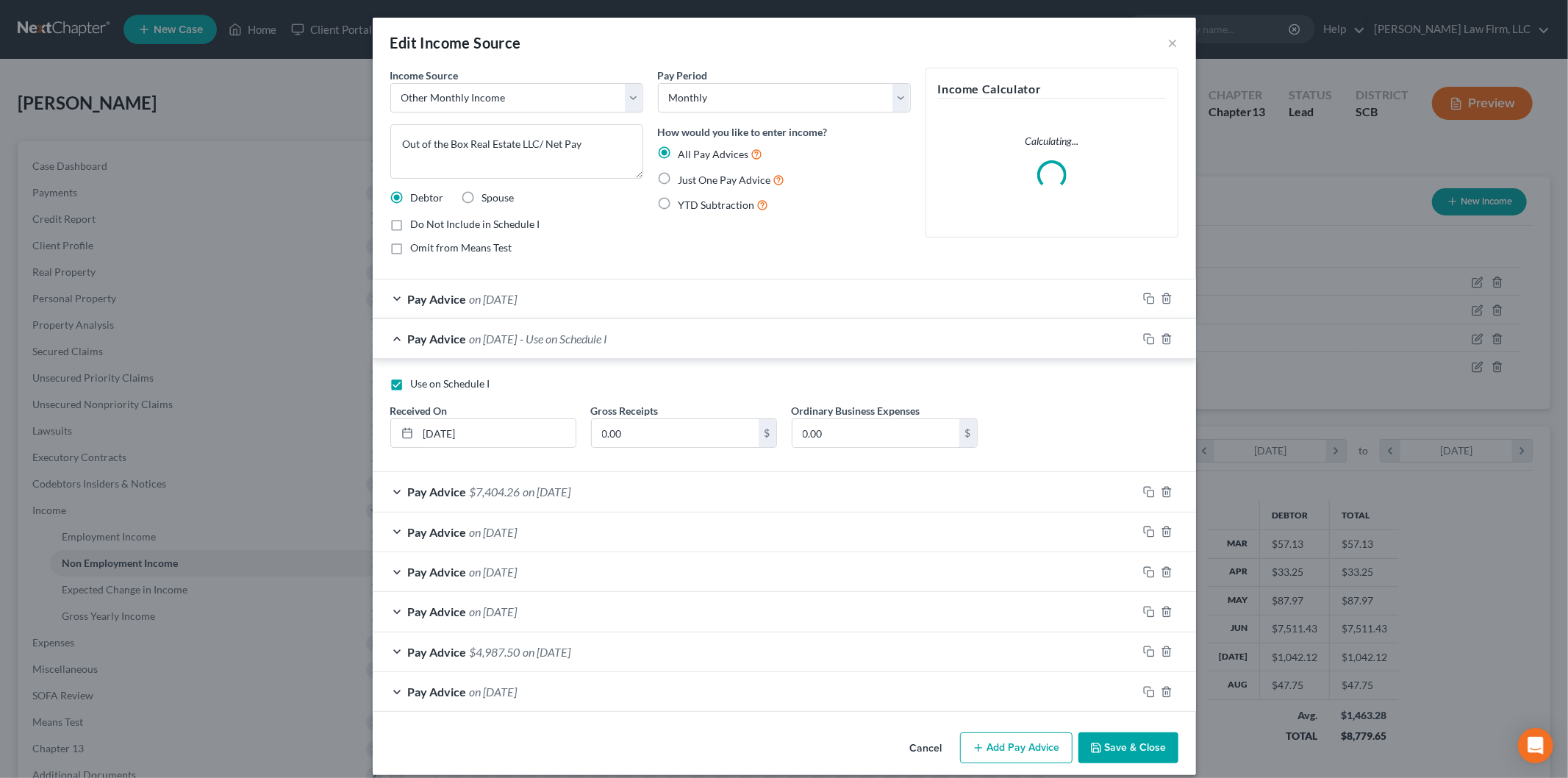
click at [411, 378] on label "Use on Schedule I" at bounding box center [451, 384] width 80 height 15
click at [416, 378] on input "Use on Schedule I" at bounding box center [421, 381] width 9 height 9
checkbox input "false"
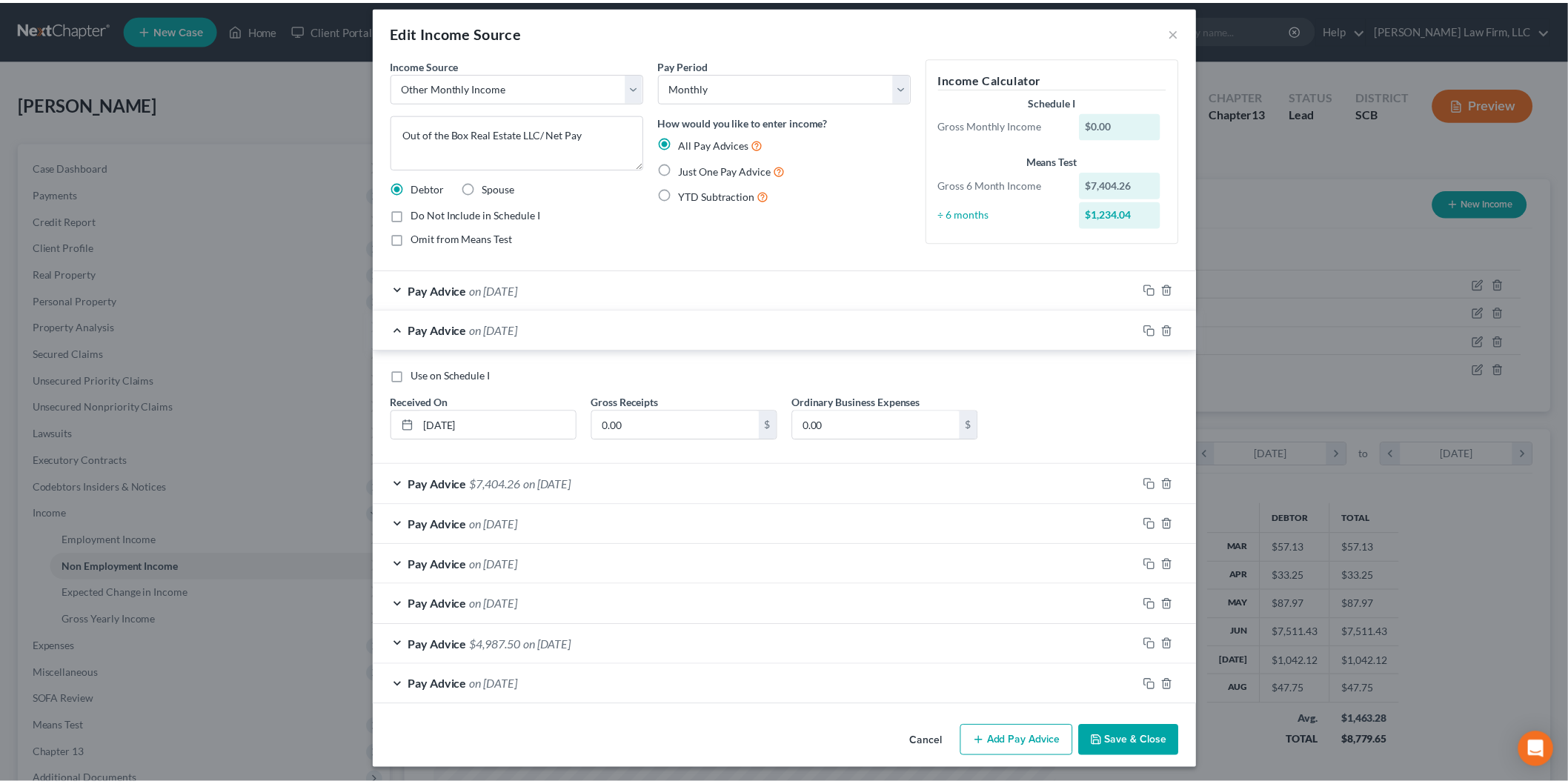
scroll to position [15, 0]
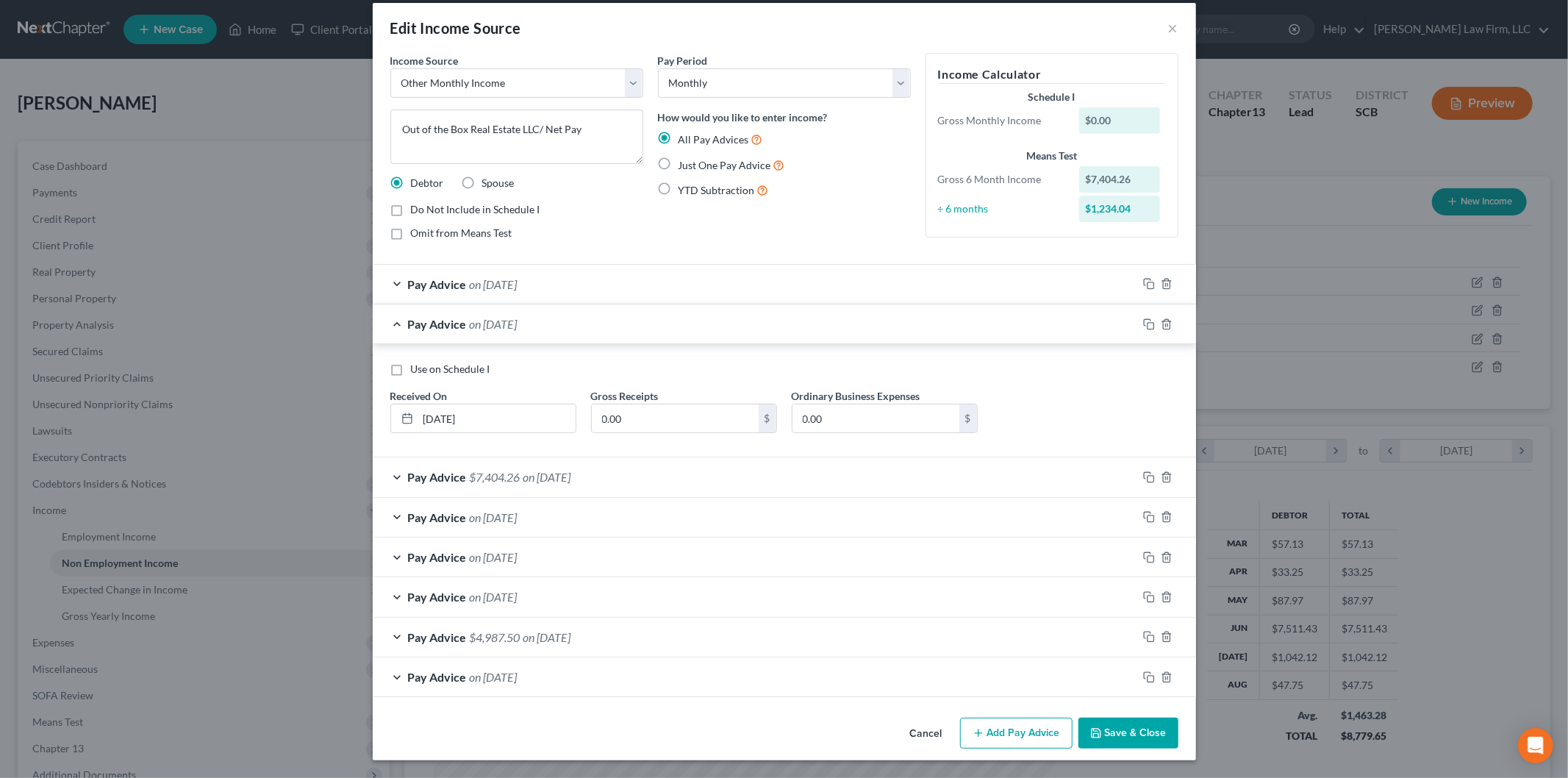
click at [1122, 722] on button "Save & Close" at bounding box center [1128, 733] width 100 height 31
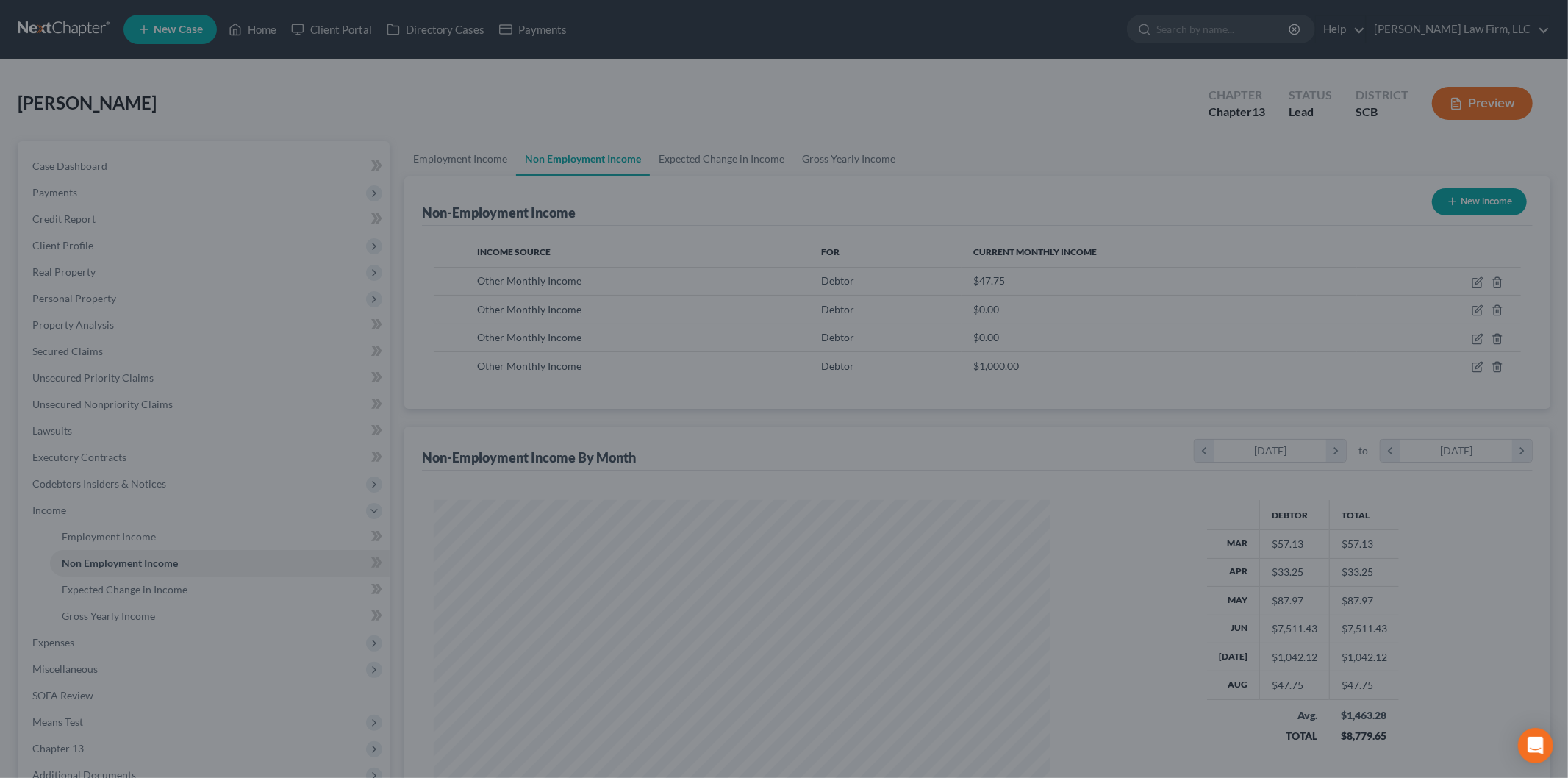
scroll to position [734796, 734340]
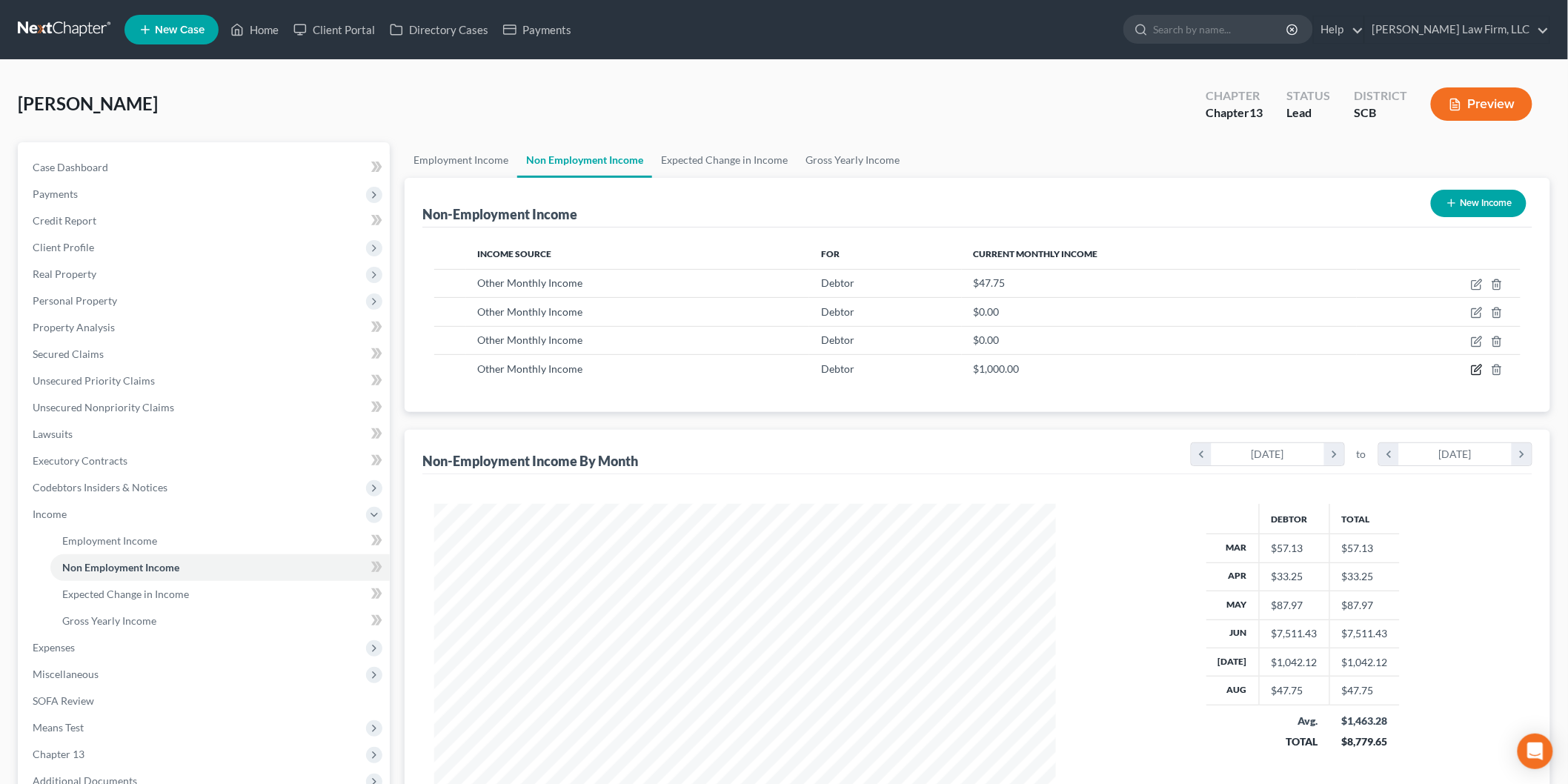
click at [1472, 367] on icon "button" at bounding box center [1477, 369] width 12 height 12
select select "13"
select select "0"
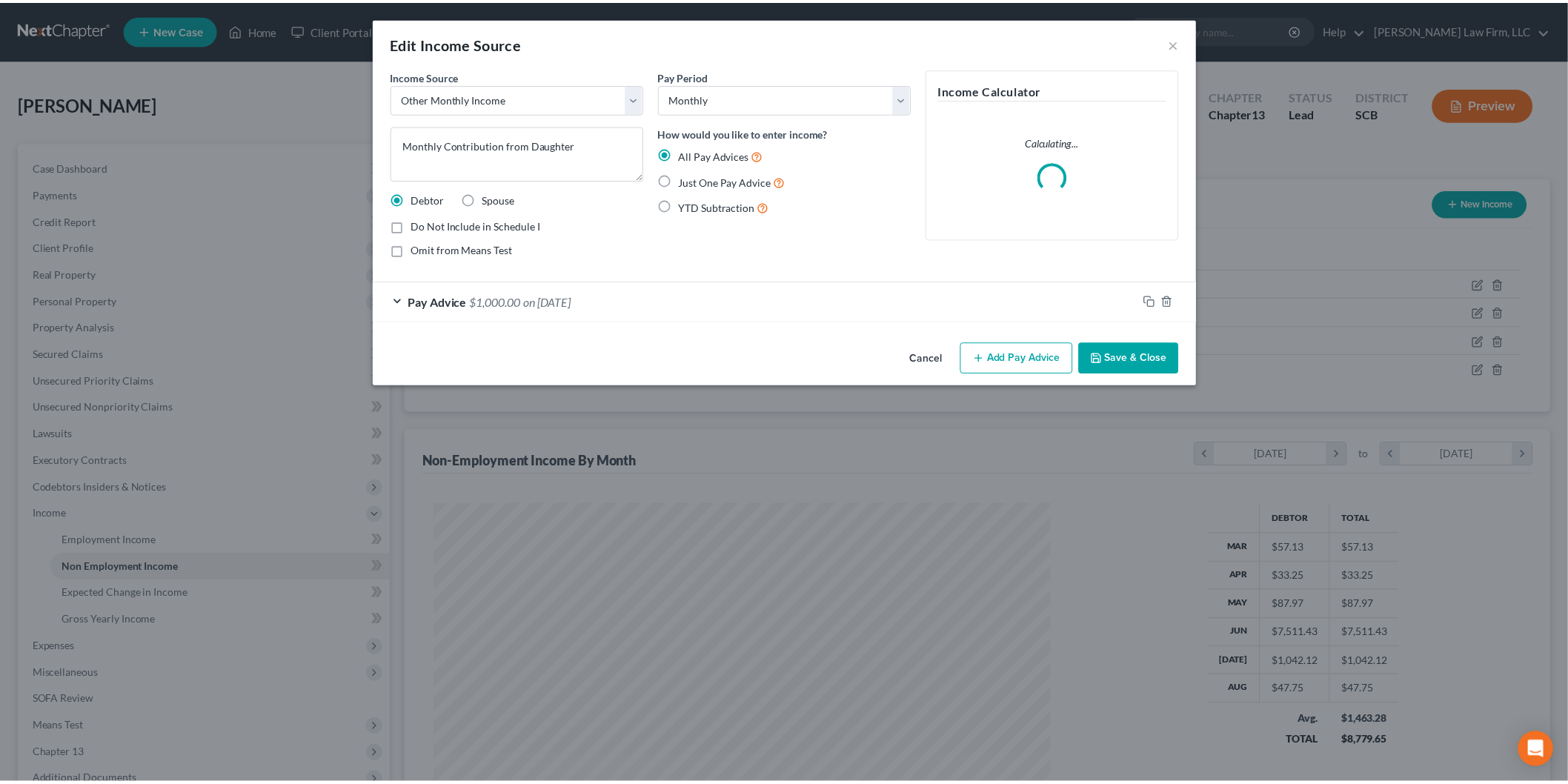
scroll to position [313, 657]
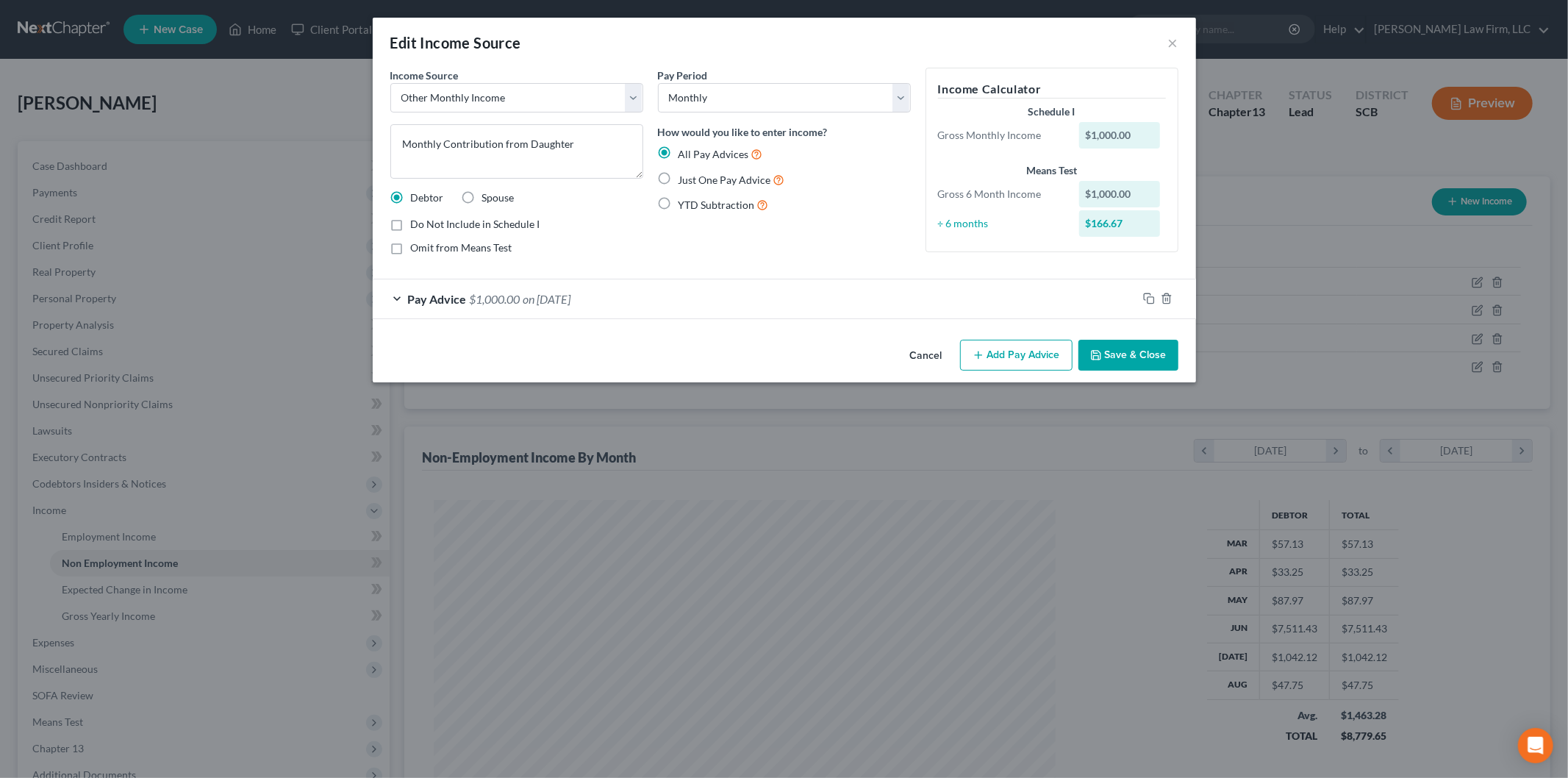
click at [924, 348] on button "Cancel" at bounding box center [926, 355] width 56 height 29
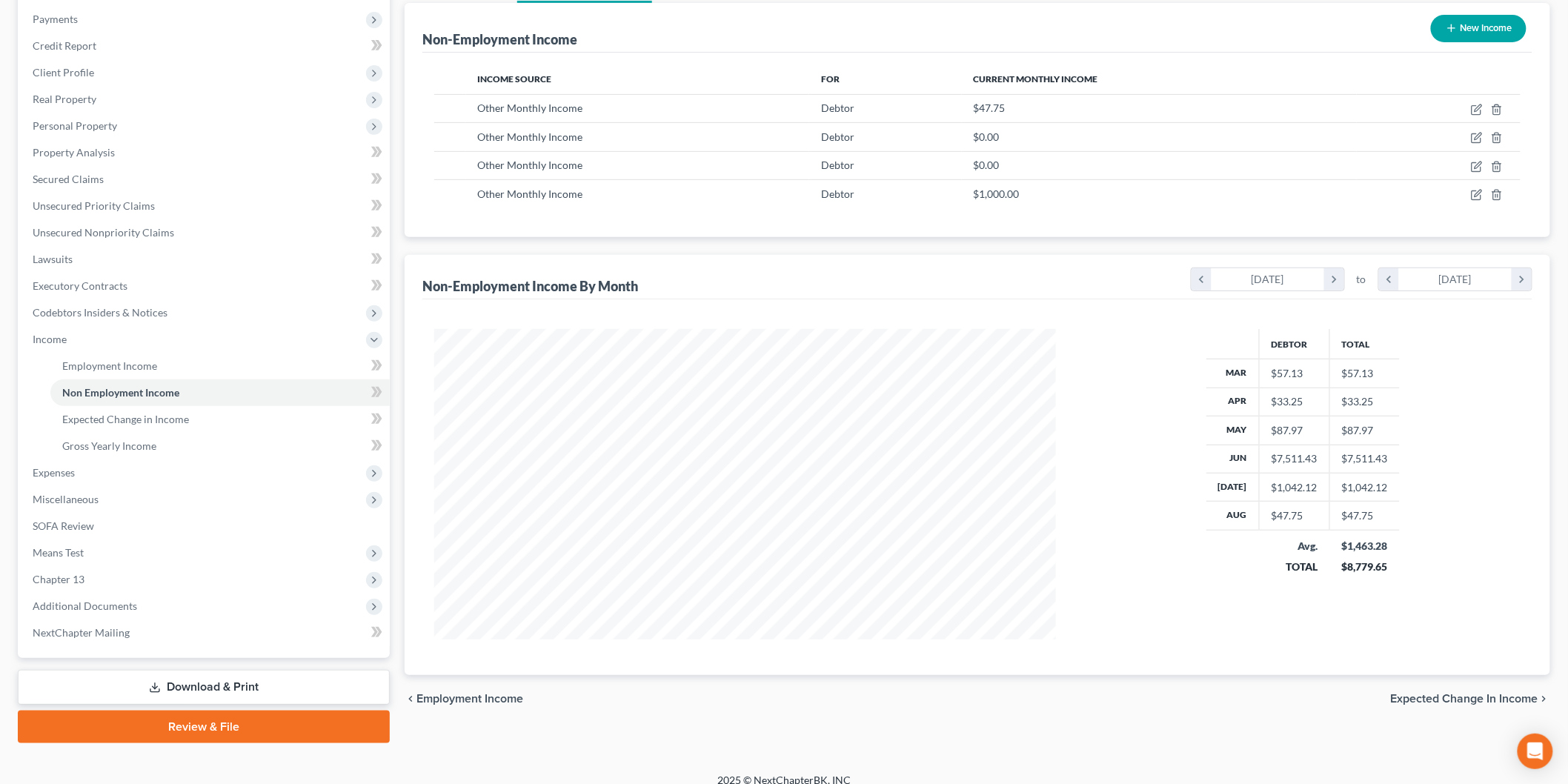
scroll to position [188, 0]
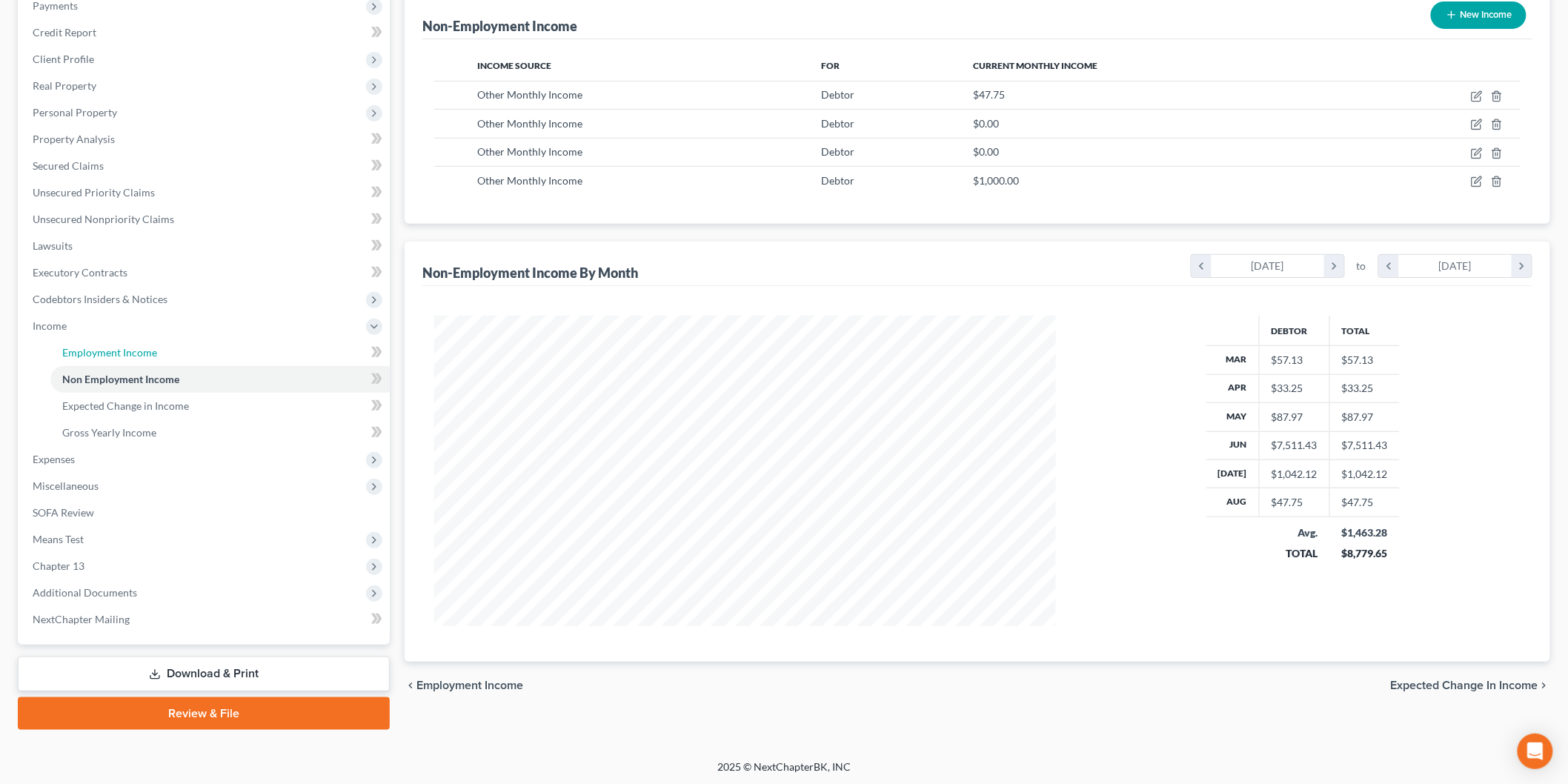
click at [134, 351] on span "Employment Income" at bounding box center [110, 352] width 95 height 12
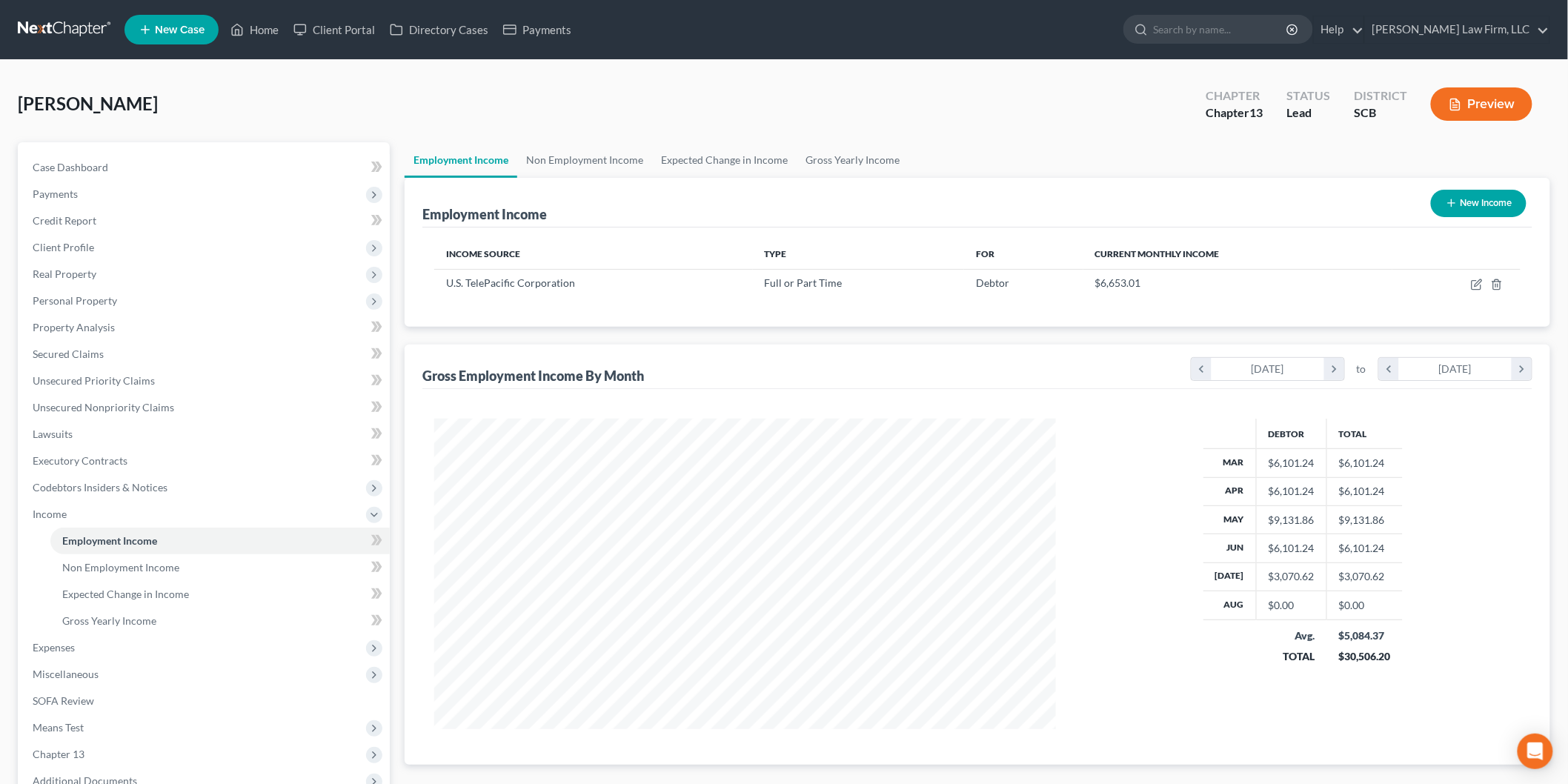
scroll to position [309, 651]
click at [104, 152] on div "Case Dashboard Payments Invoices Payments Payments Credit Report Client Profile…" at bounding box center [204, 487] width 372 height 691
drag, startPoint x: 94, startPoint y: 163, endPoint x: 149, endPoint y: 183, distance: 58.5
click at [93, 164] on span "Case Dashboard" at bounding box center [70, 167] width 76 height 12
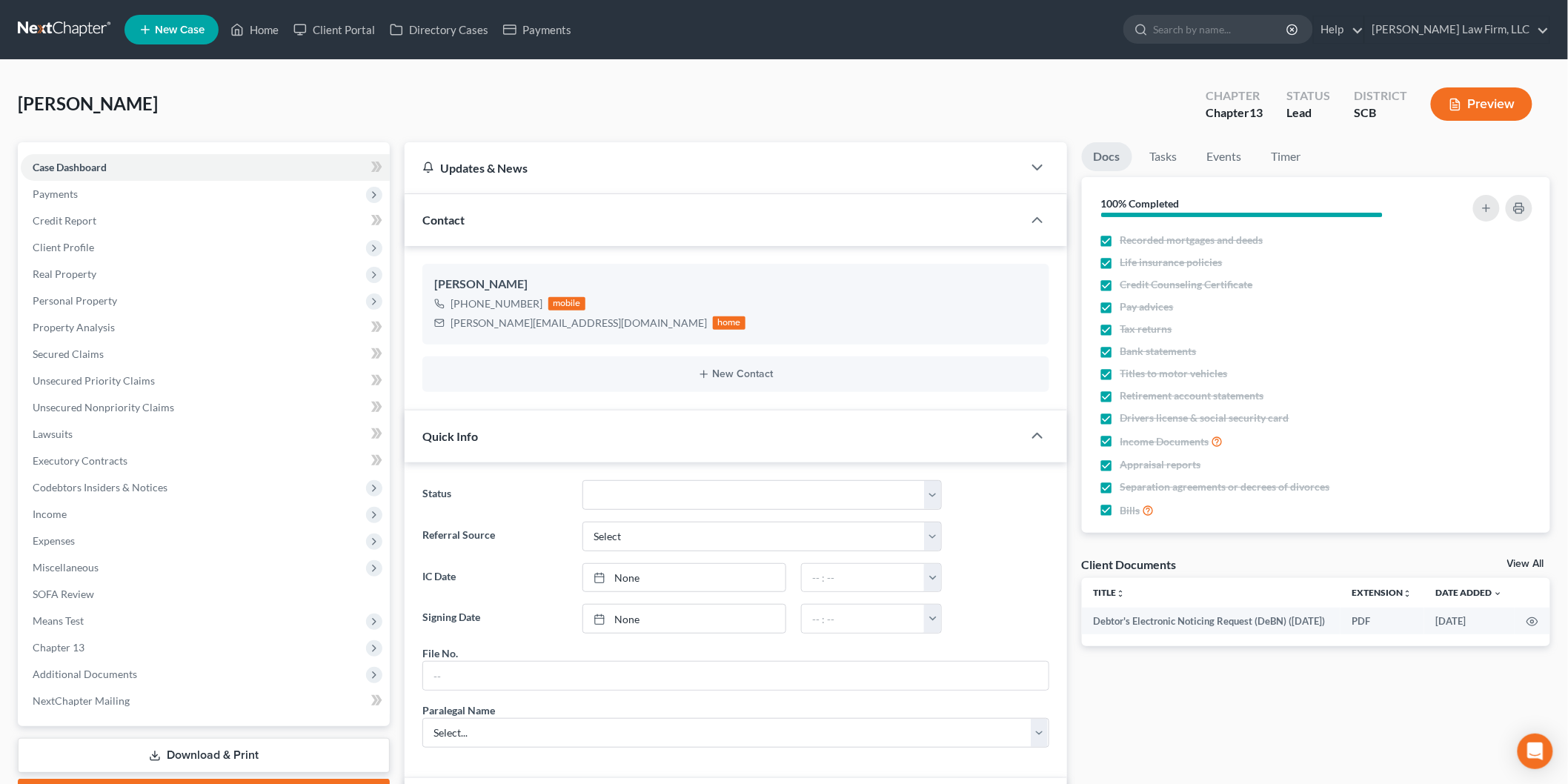
click at [89, 191] on span "Payments" at bounding box center [205, 194] width 369 height 27
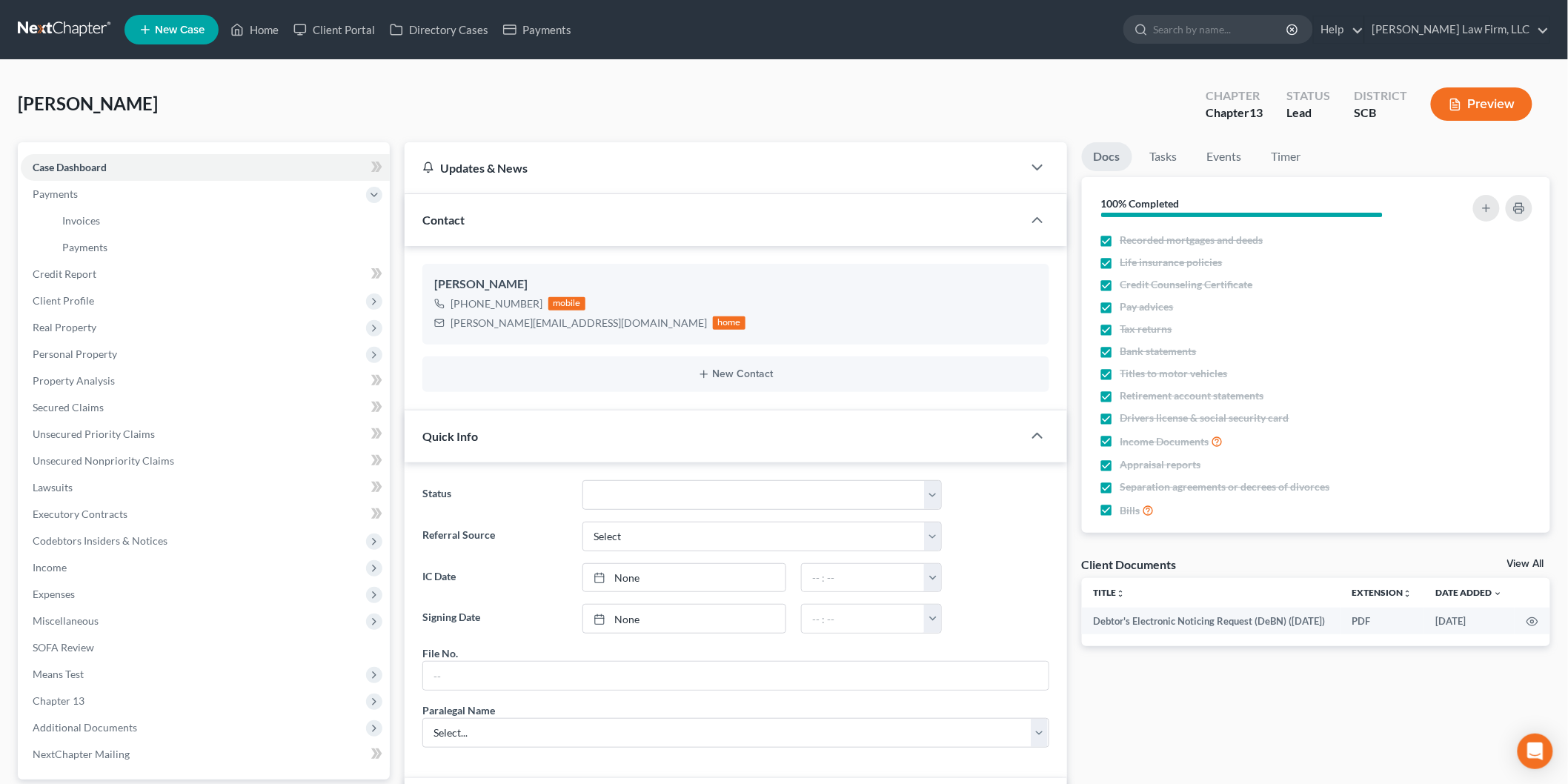
scroll to position [411, 0]
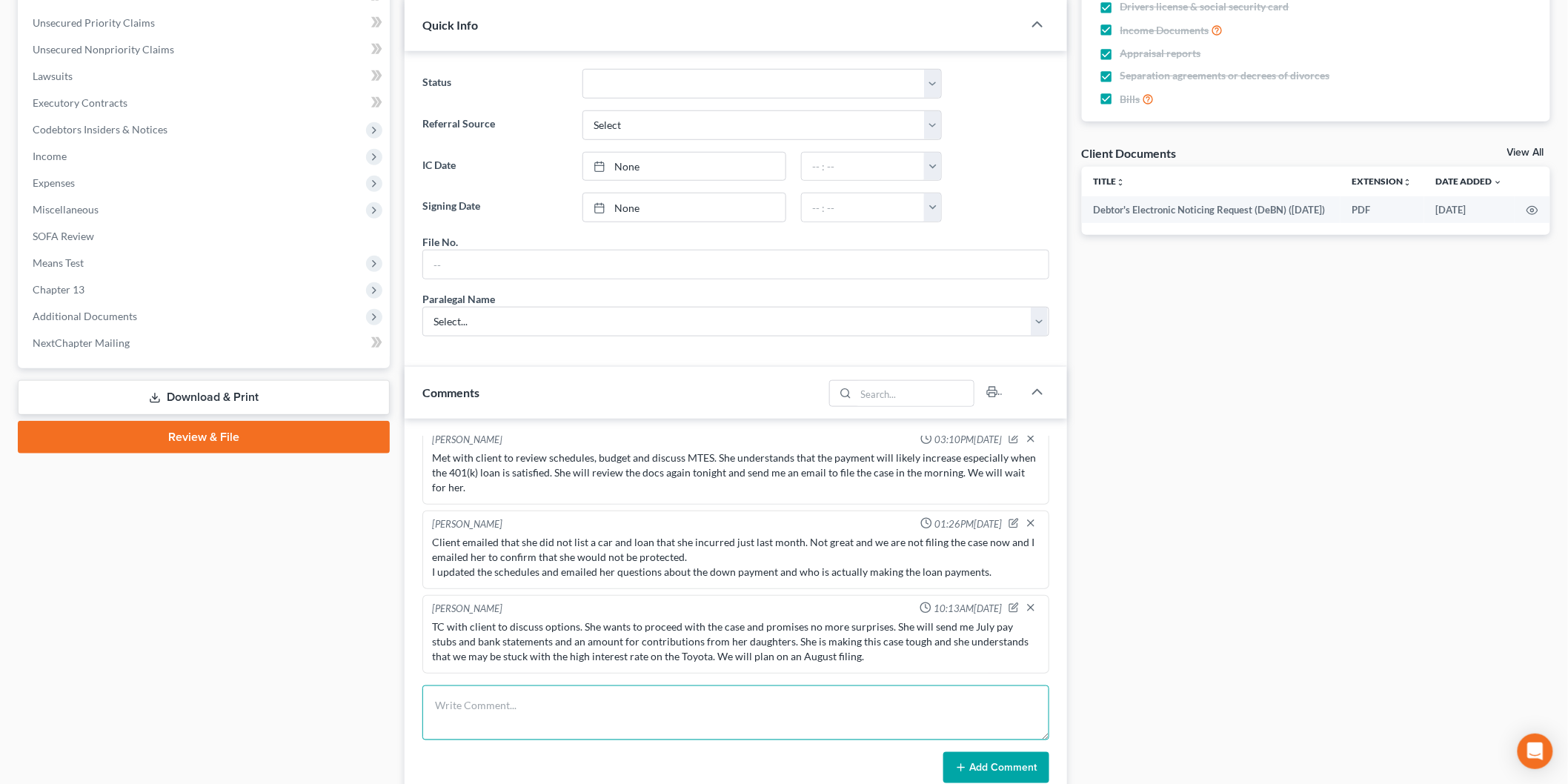
click at [588, 691] on textarea at bounding box center [736, 712] width 627 height 55
drag, startPoint x: 679, startPoint y: 724, endPoint x: 625, endPoint y: 765, distance: 67.8
click at [679, 724] on textarea "Met with client to discuss refile and set a sign date on [DATE]. She will conti…" at bounding box center [736, 712] width 627 height 55
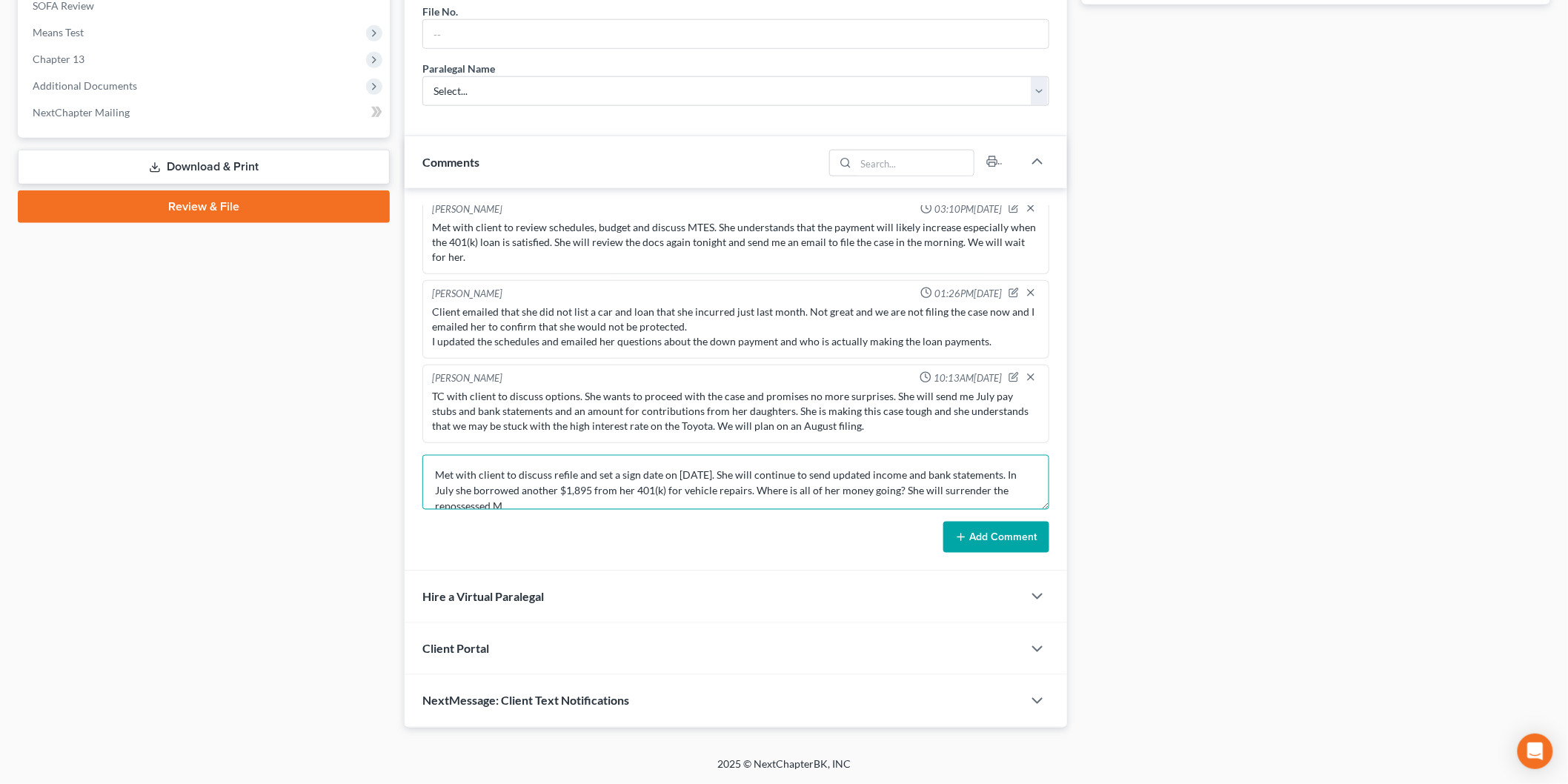
scroll to position [2, 0]
type textarea "Met with client to discuss refile and set a sign date on [DATE]. She will conti…"
click at [974, 549] on button "Add Comment" at bounding box center [996, 537] width 106 height 31
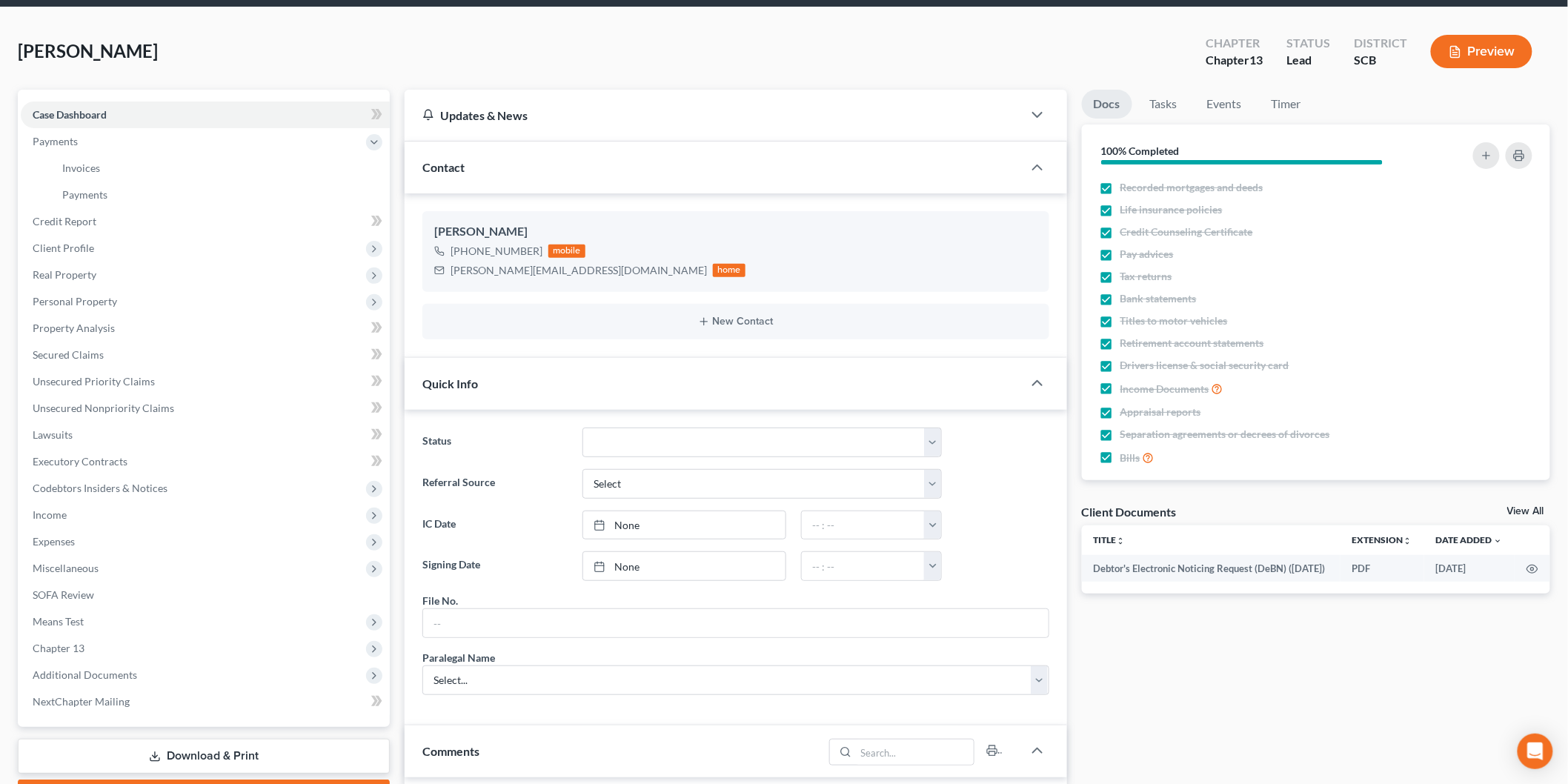
scroll to position [0, 0]
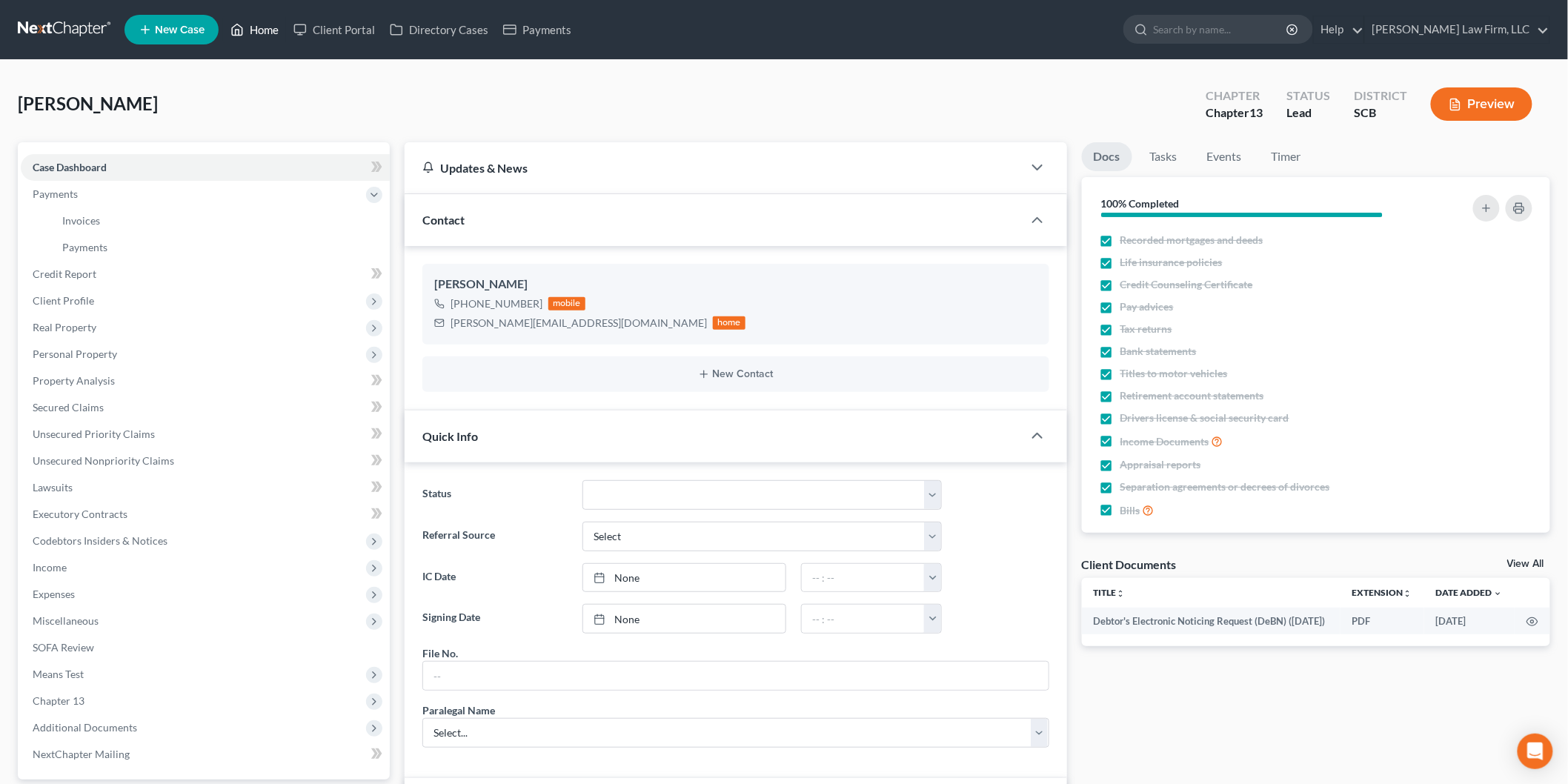
click at [283, 25] on link "Home" at bounding box center [255, 29] width 63 height 27
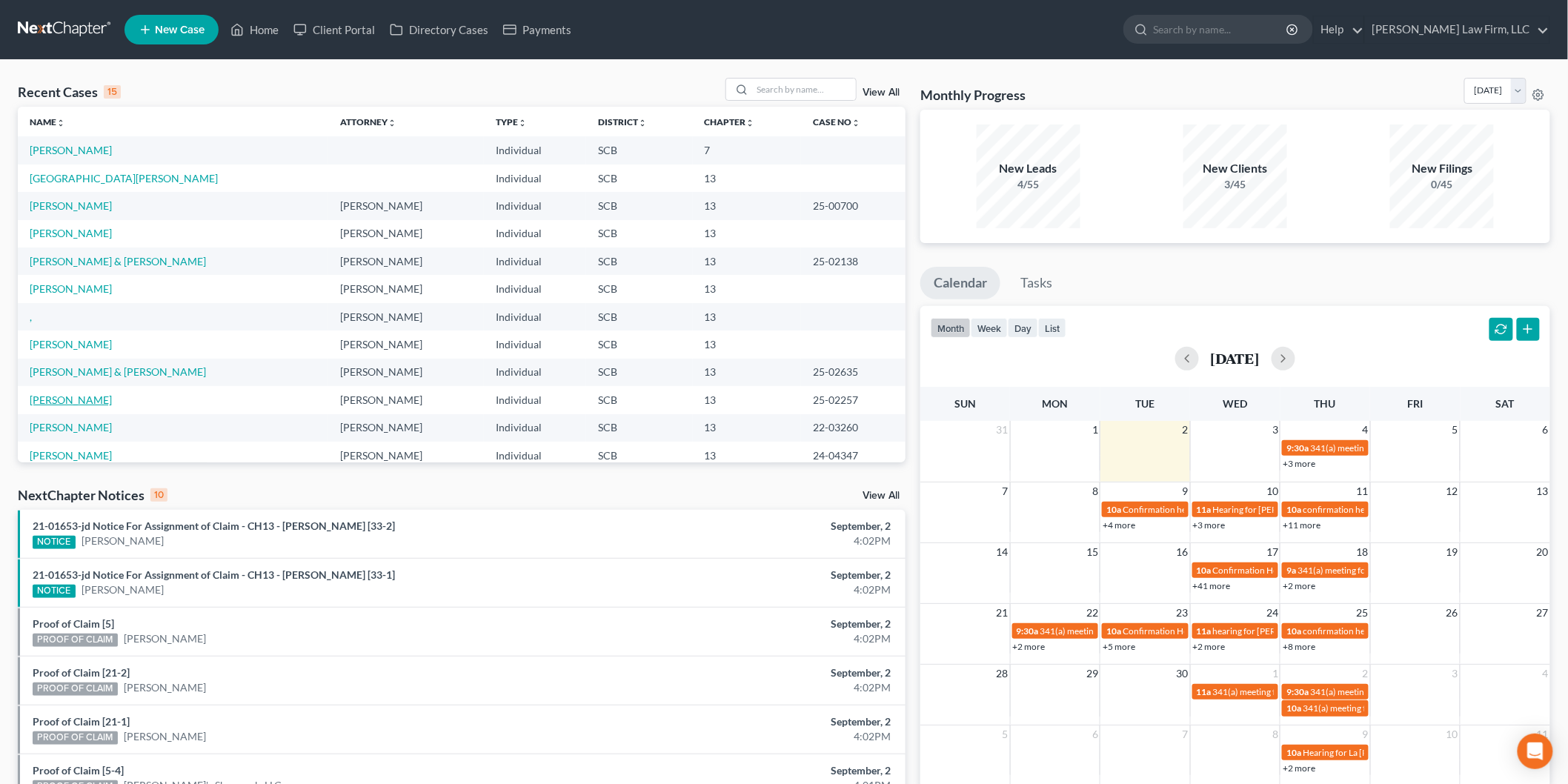
click at [97, 404] on link "[PERSON_NAME]" at bounding box center [70, 400] width 83 height 12
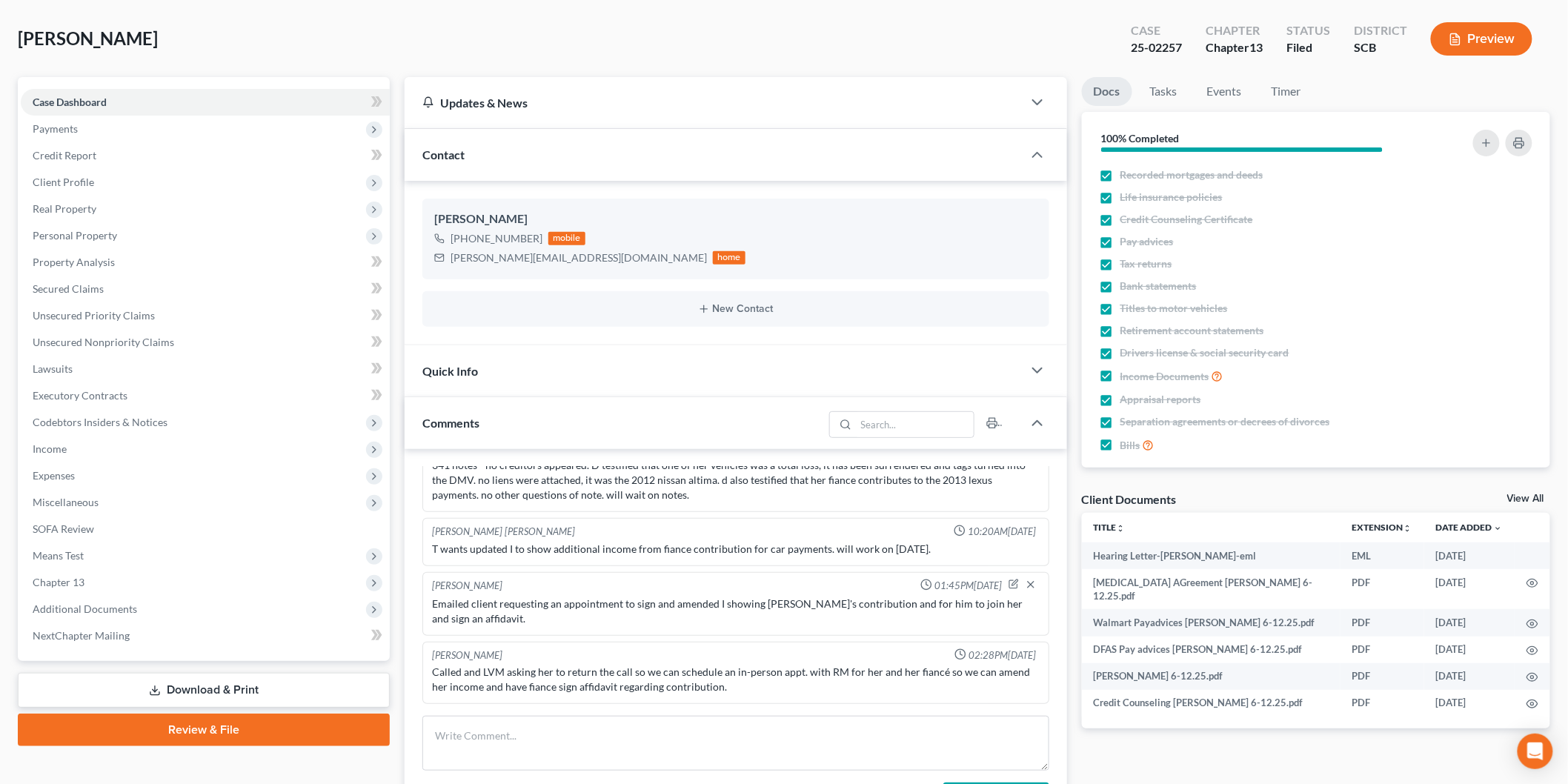
scroll to position [164, 0]
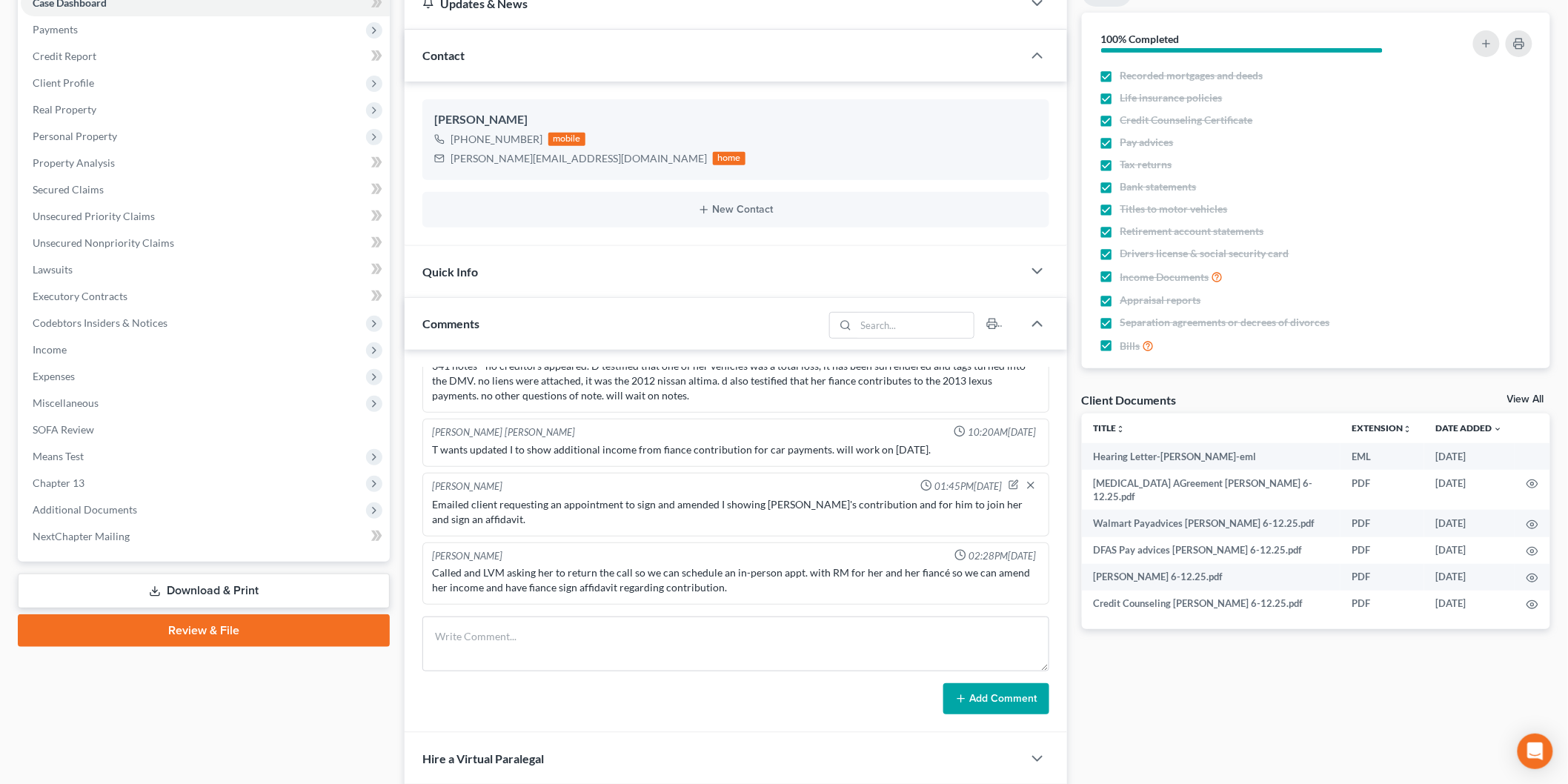
click at [120, 363] on span "Expenses" at bounding box center [205, 376] width 369 height 27
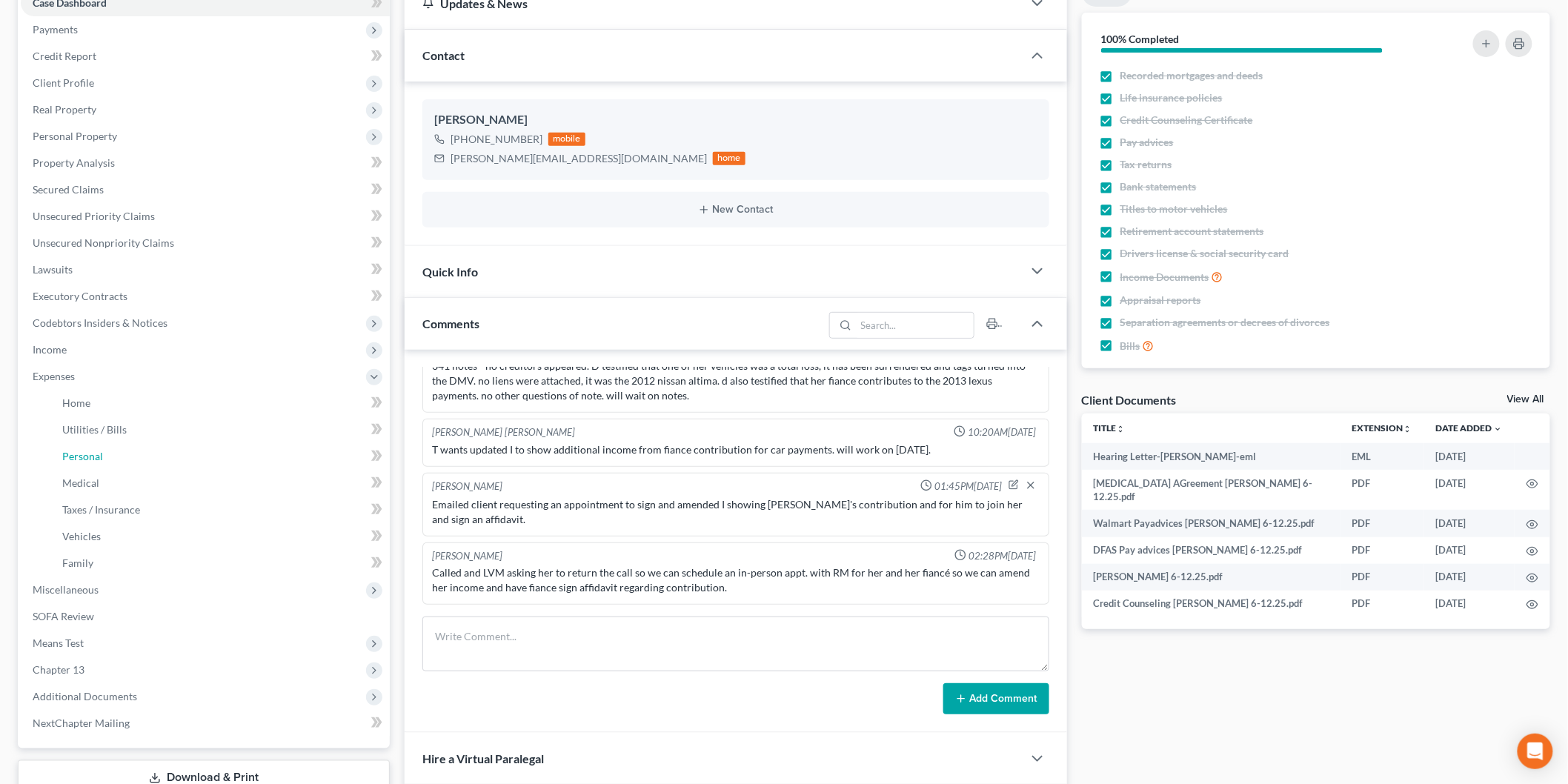
click at [142, 455] on link "Personal" at bounding box center [220, 456] width 340 height 27
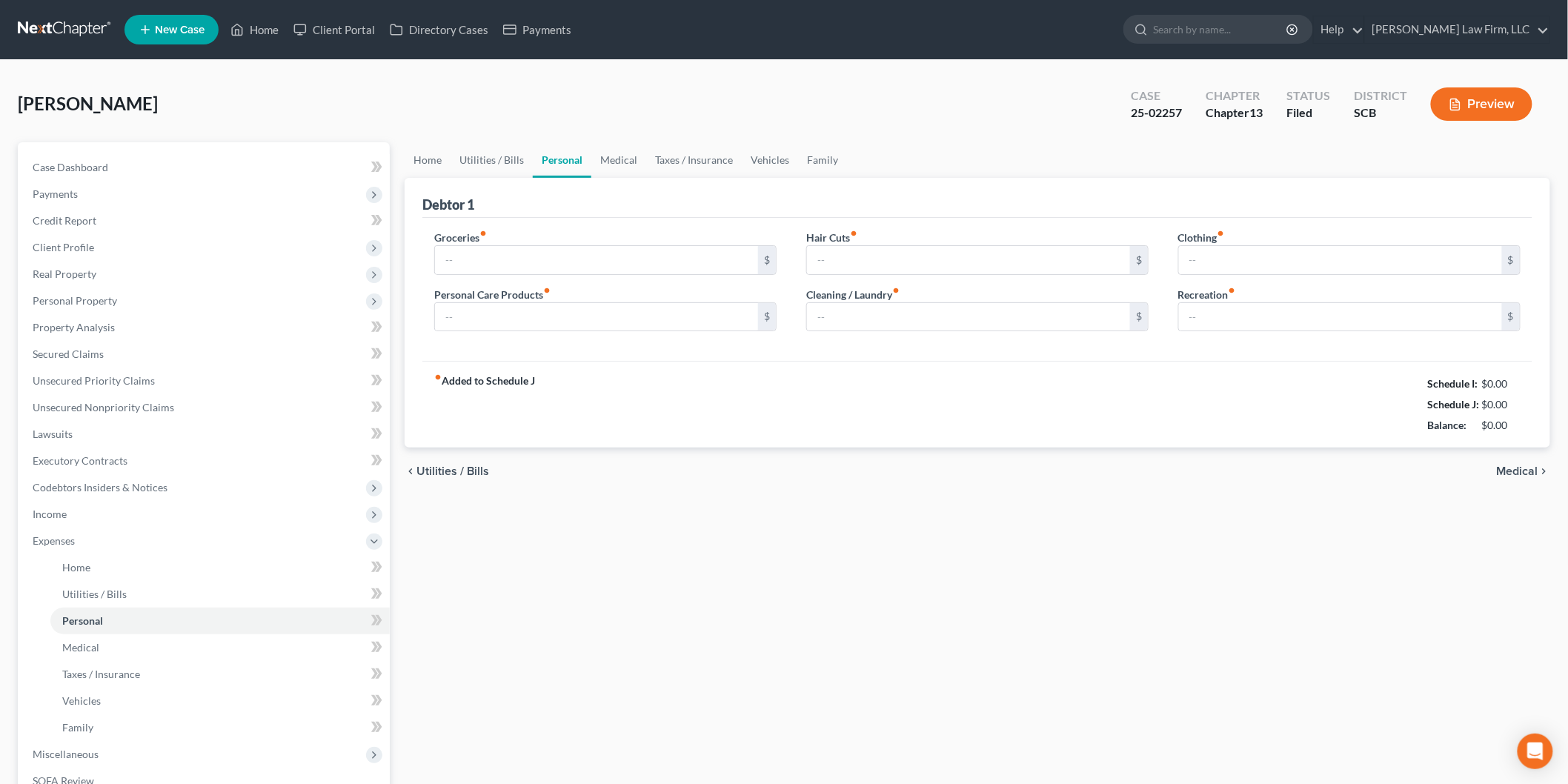
type input "500.00"
type input "30.00"
type input "0.00"
type input "40.00"
type input "150.00"
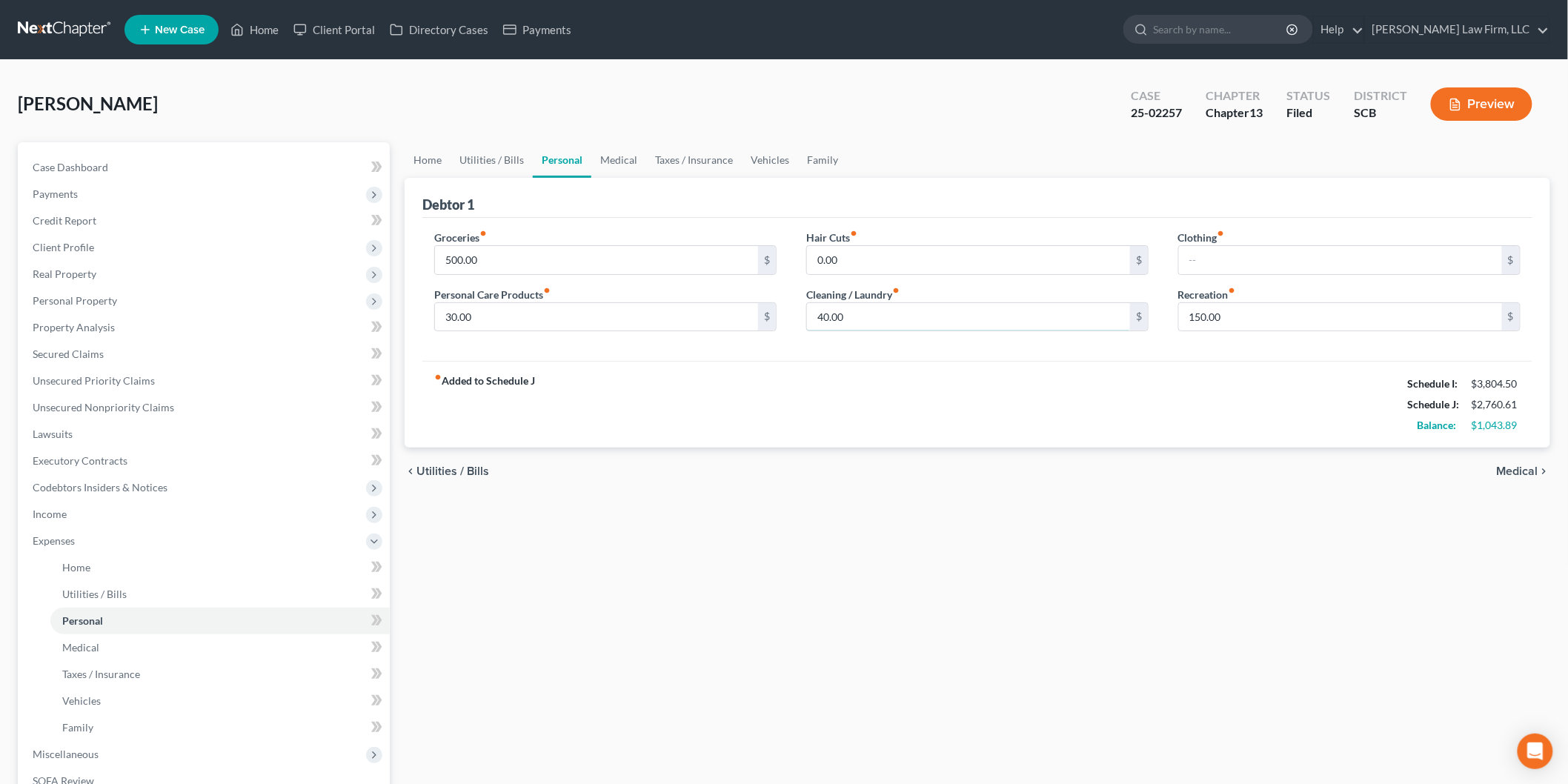
click at [864, 314] on input "40.00" at bounding box center [968, 317] width 323 height 28
type input "80"
drag, startPoint x: 868, startPoint y: 316, endPoint x: 794, endPoint y: 309, distance: 74.3
click at [801, 308] on div "Hair Cuts fiber_manual_record 0.00 $ Cleaning / Laundry fiber_manual_record 80 $" at bounding box center [977, 287] width 372 height 114
click at [1235, 269] on input "text" at bounding box center [1340, 260] width 323 height 28
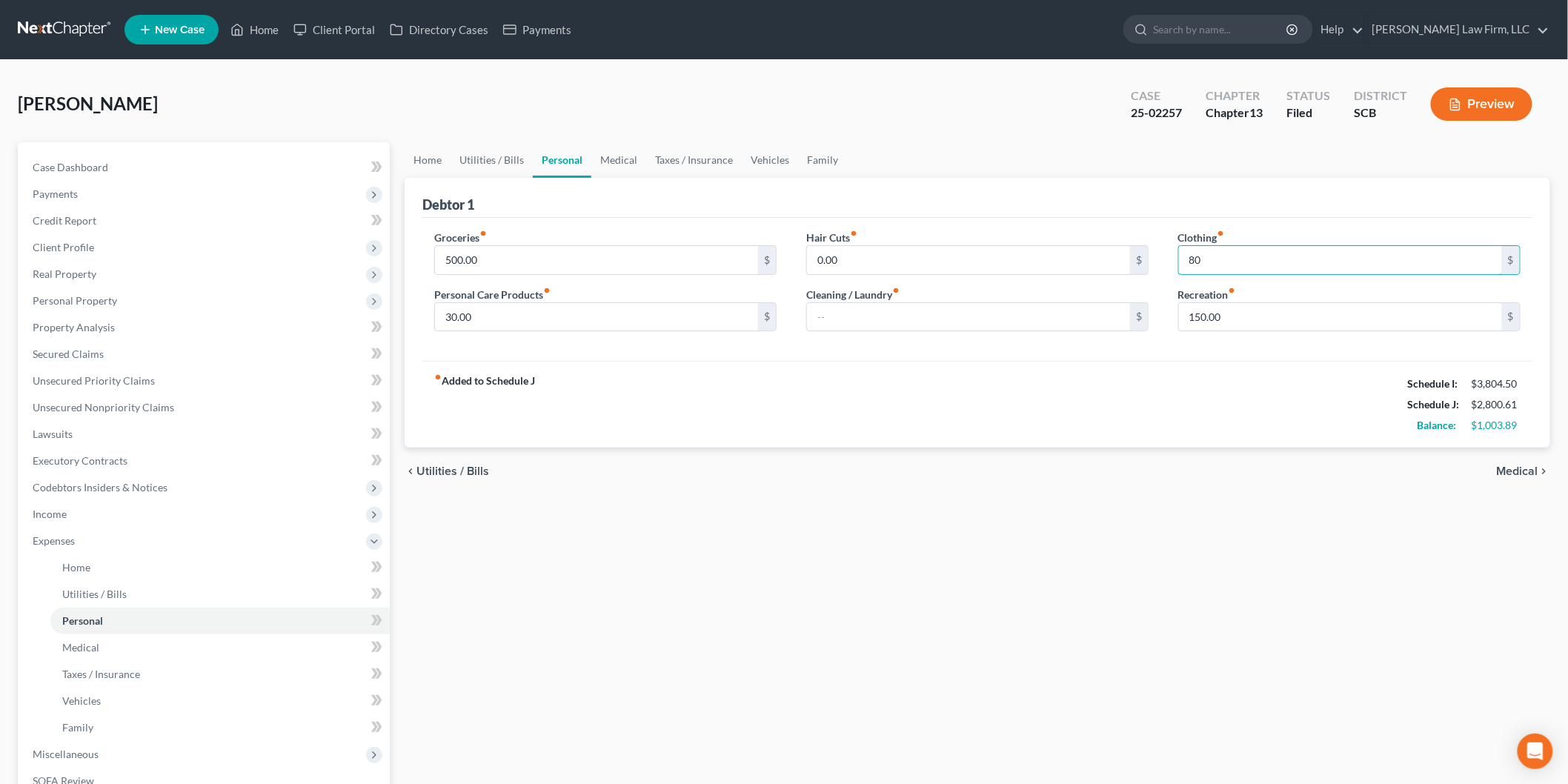
type input "80"
click at [483, 309] on input "30.00" at bounding box center [597, 317] width 323 height 28
type input "60"
click at [706, 403] on div "fiber_manual_record Added to Schedule J Schedule I: $3,804.50 Schedule J: $2,83…" at bounding box center [977, 404] width 1110 height 86
click at [756, 143] on link "Vehicles" at bounding box center [770, 160] width 56 height 35
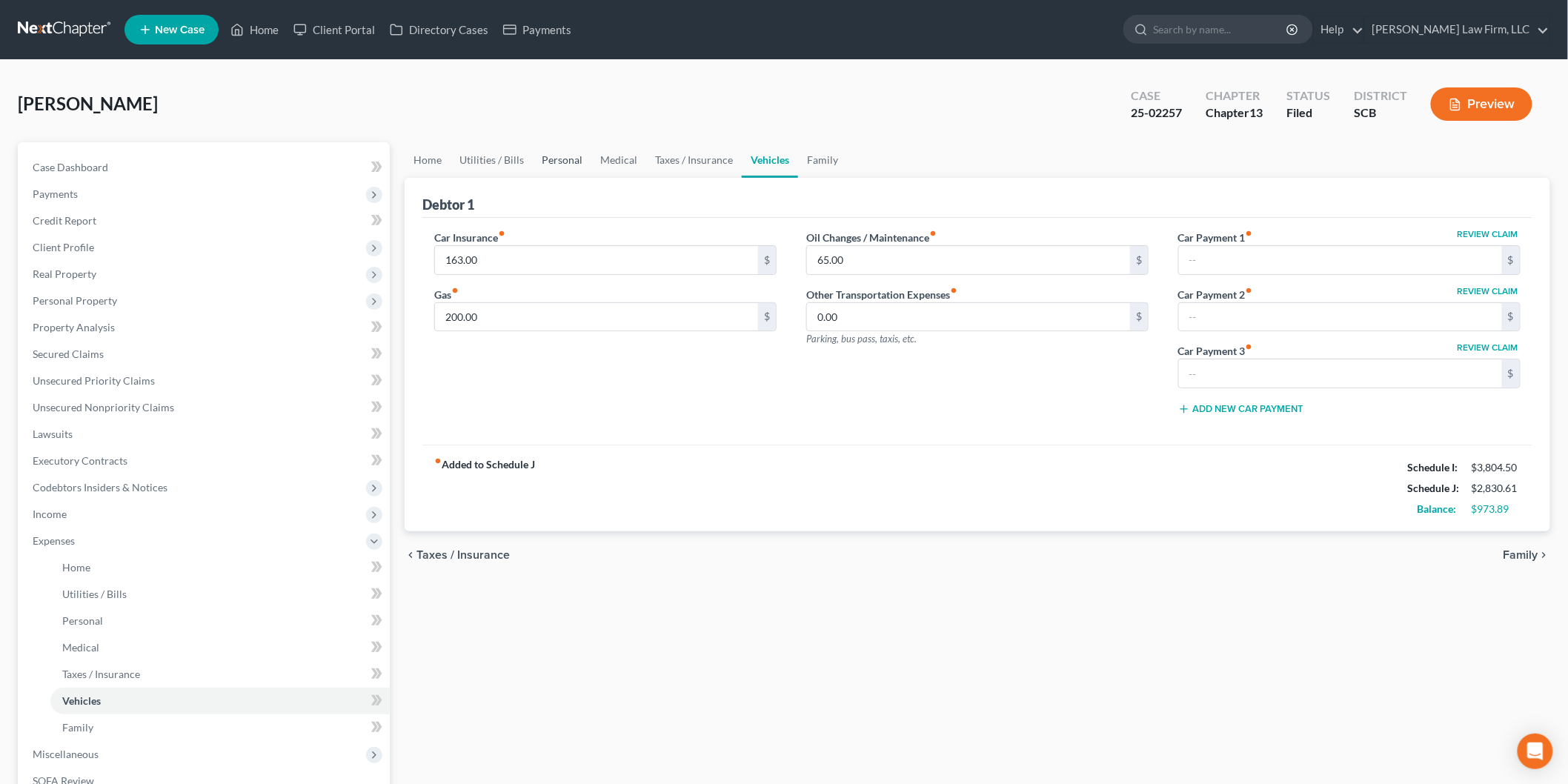
click at [567, 157] on link "Personal" at bounding box center [562, 160] width 59 height 35
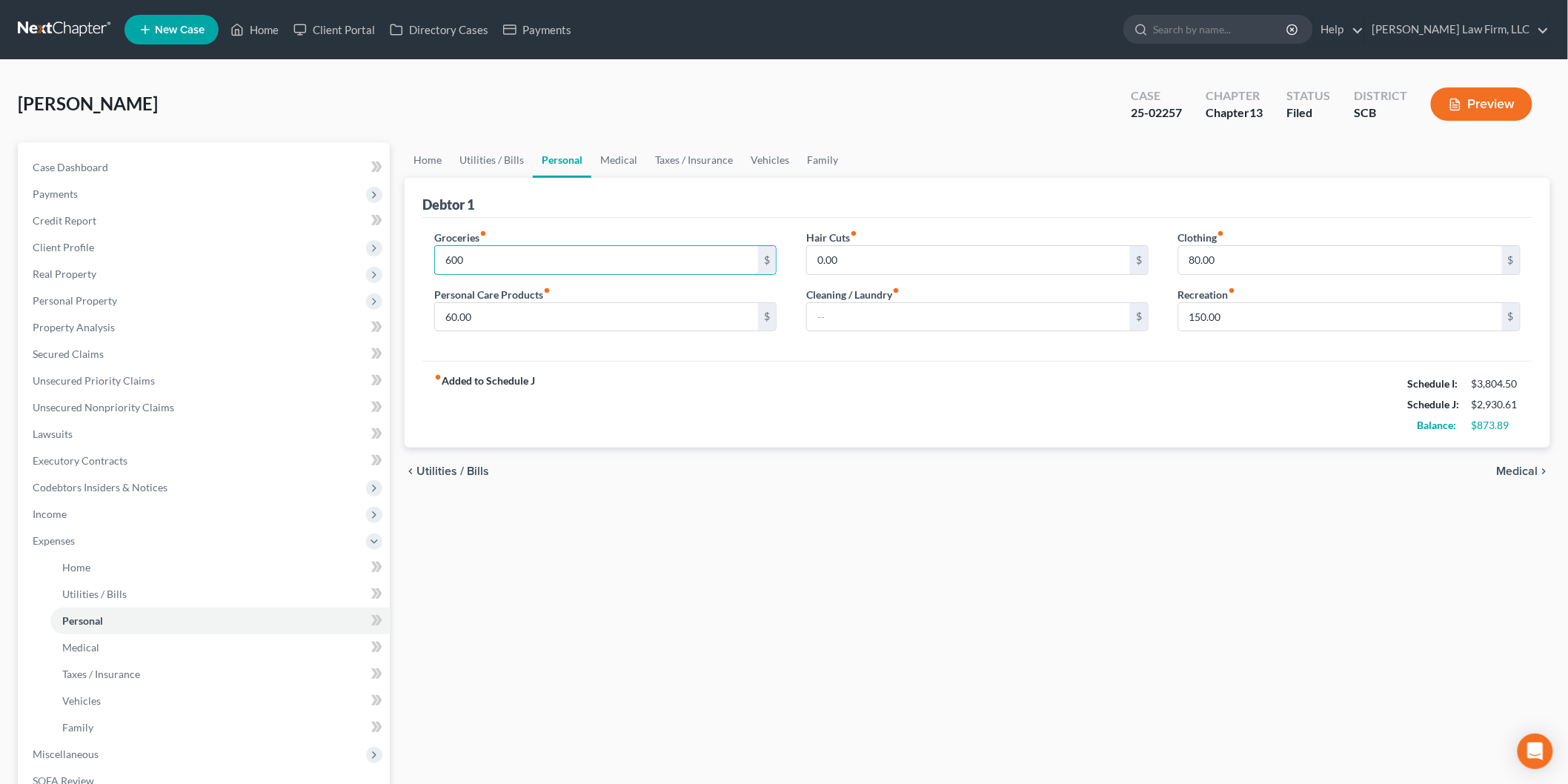
type input "600"
click at [869, 440] on div "fiber_manual_record Added to Schedule J Schedule I: $3,804.50 Schedule J: $2,93…" at bounding box center [977, 404] width 1110 height 86
click at [817, 157] on link "Family" at bounding box center [822, 160] width 49 height 35
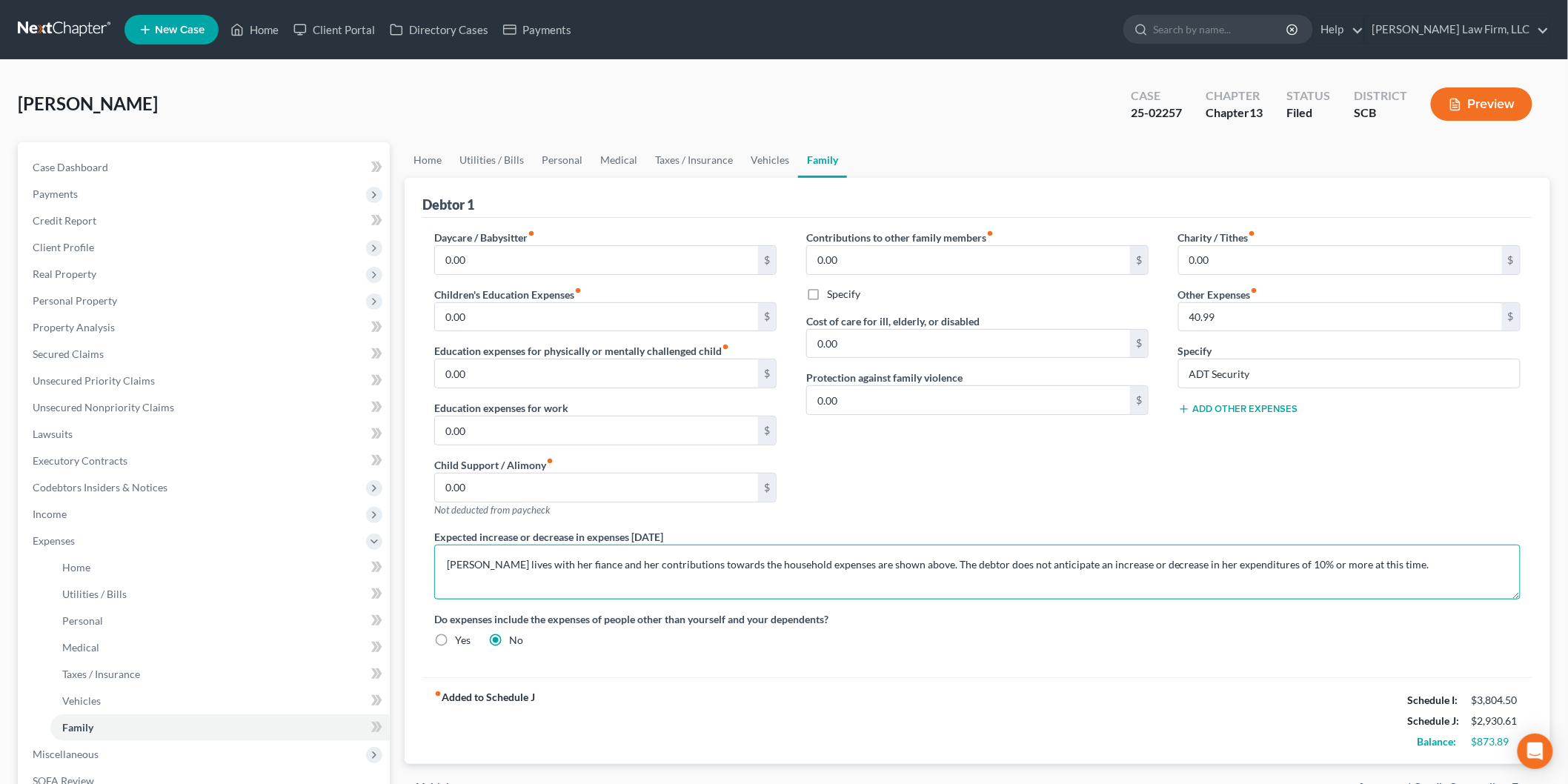
drag, startPoint x: 514, startPoint y: 565, endPoint x: 990, endPoint y: 613, distance: 478.4
click at [516, 565] on textarea "[PERSON_NAME] lives with her fiance and her contributions towards the household…" at bounding box center [977, 572] width 1086 height 55
type textarea "[PERSON_NAME]' amended budget reflects slight increases to food, clothing and p…"
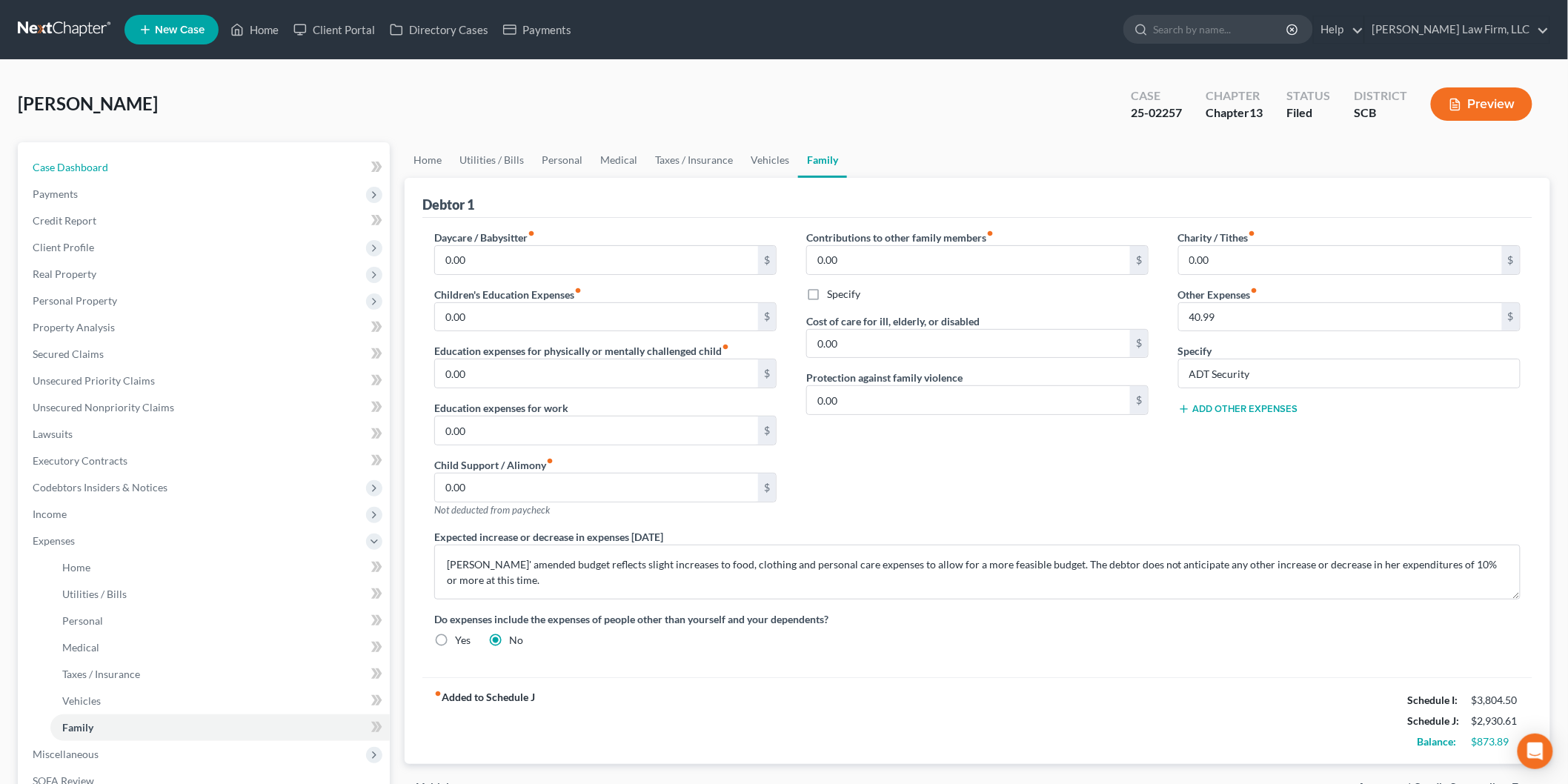
click at [80, 157] on link "Case Dashboard" at bounding box center [205, 167] width 369 height 27
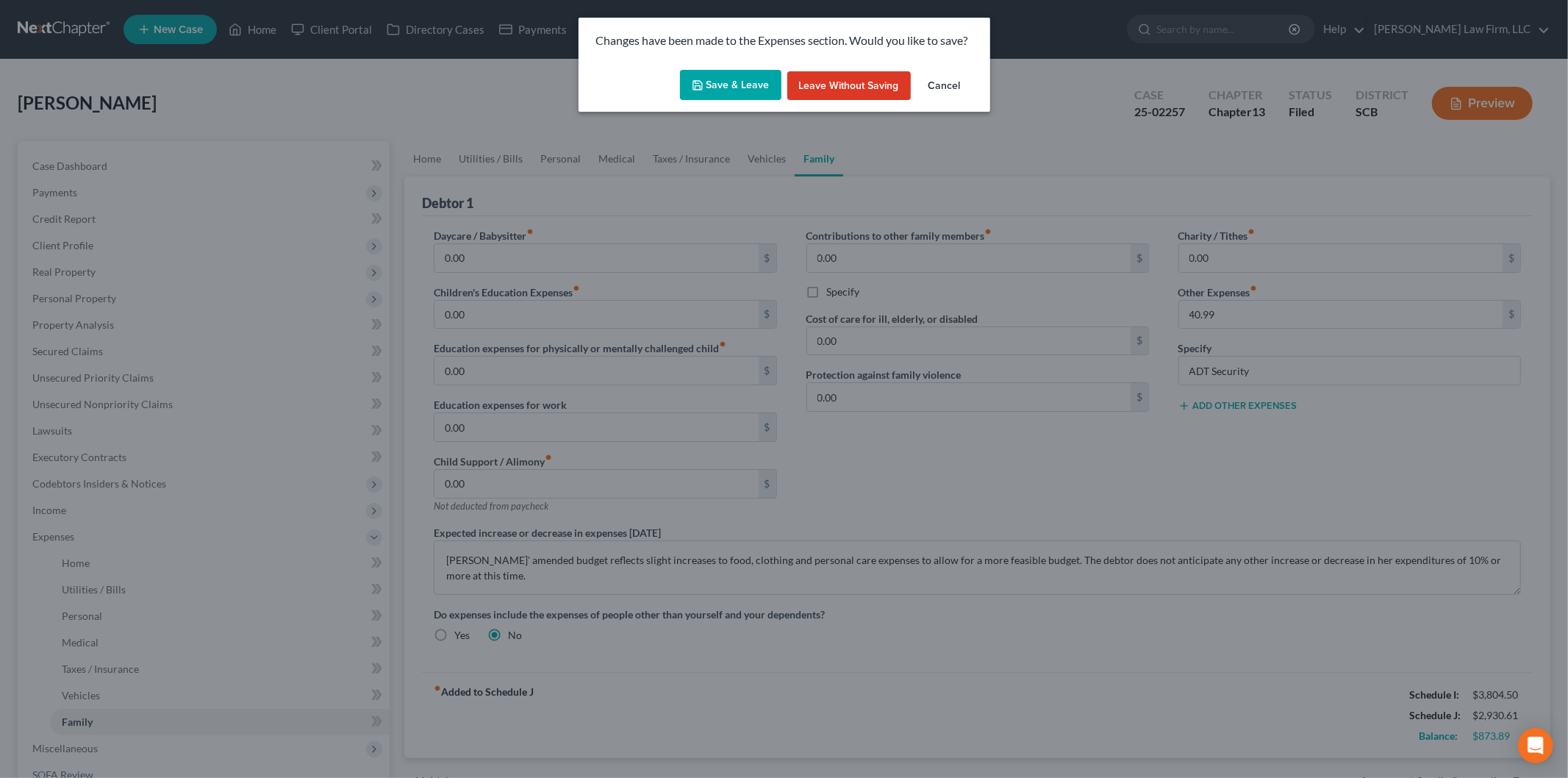
click at [752, 74] on button "Save & Leave" at bounding box center [730, 85] width 101 height 31
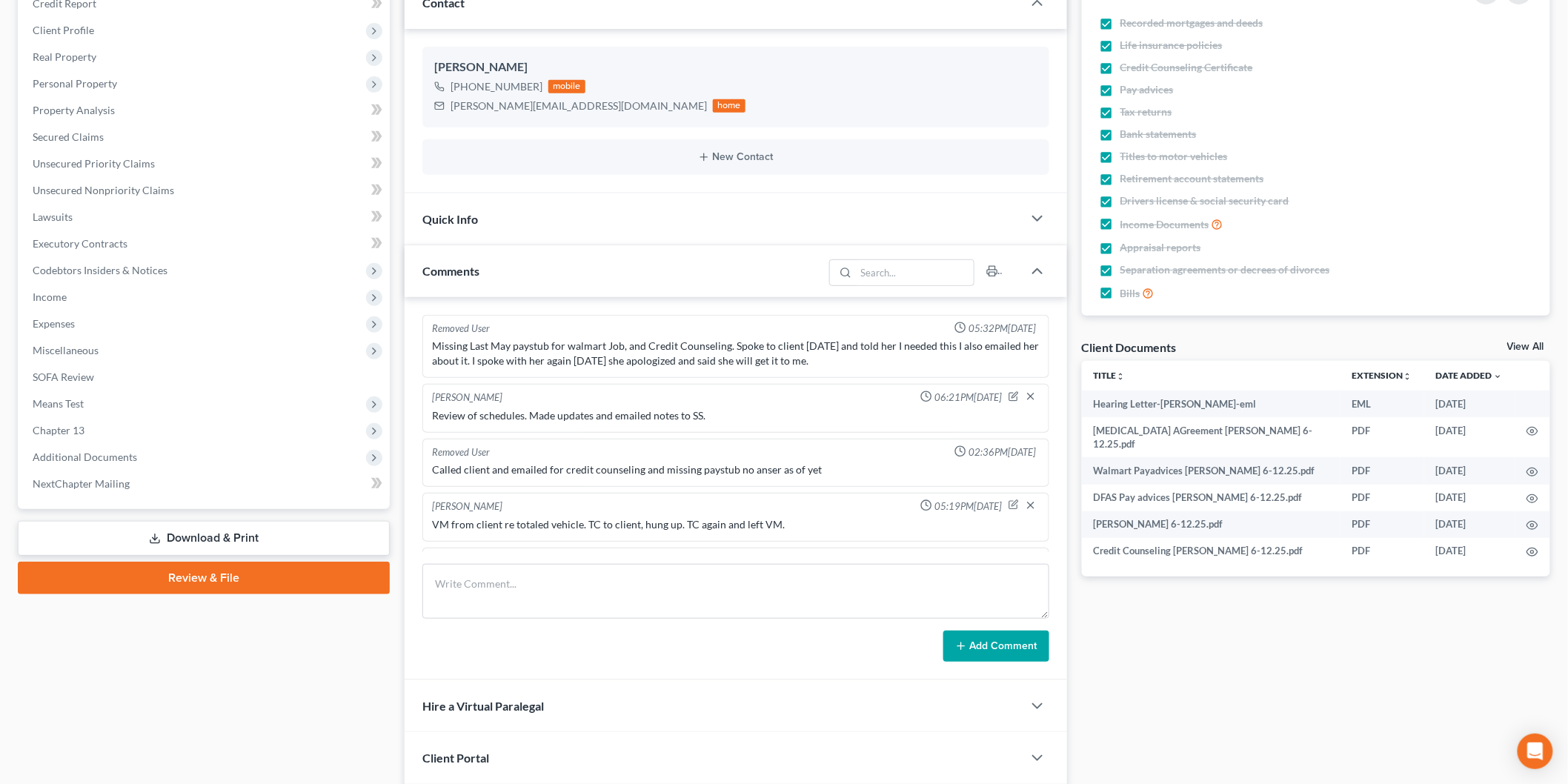
scroll to position [326, 0]
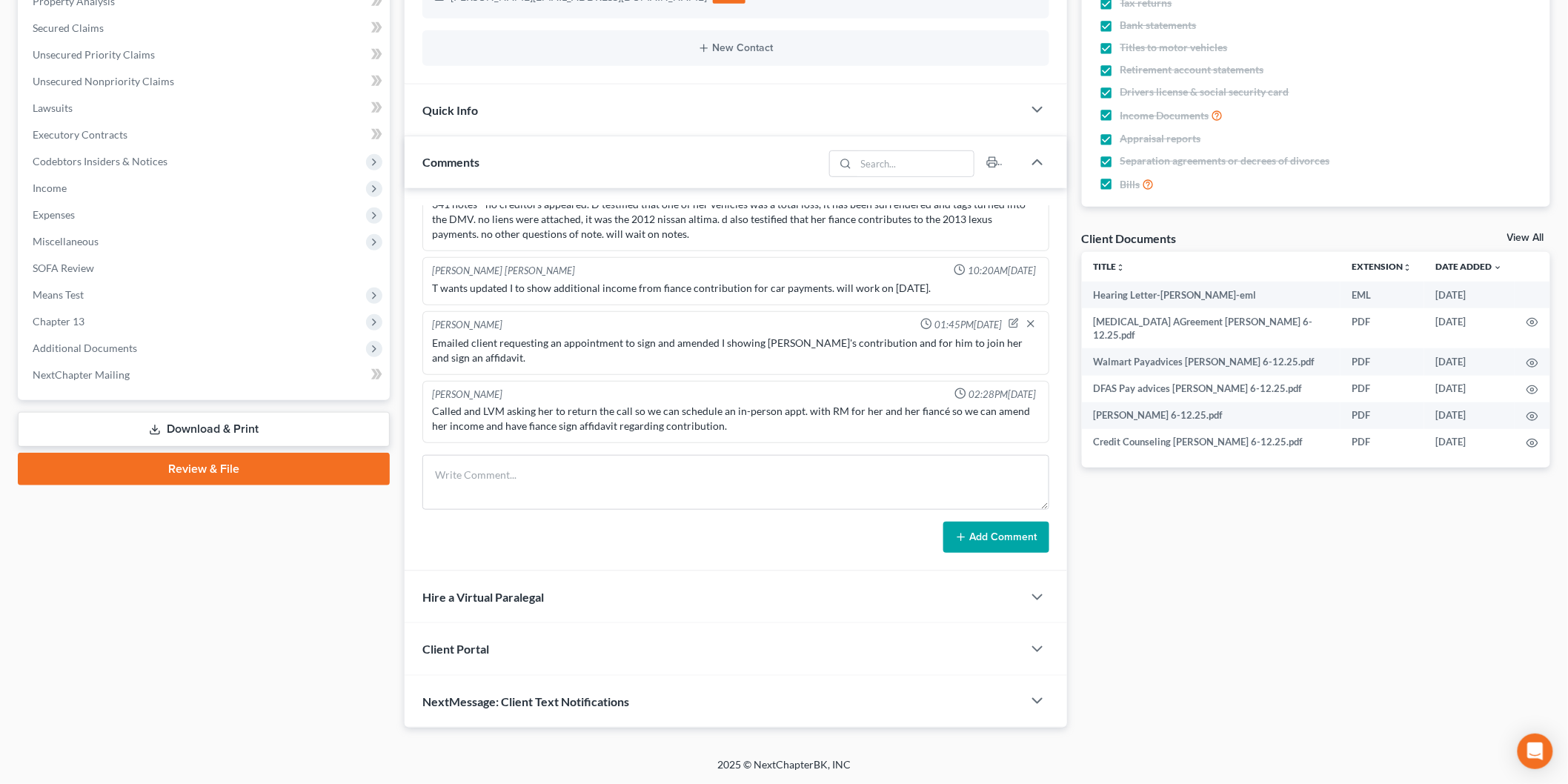
click at [276, 430] on link "Download & Print" at bounding box center [204, 429] width 372 height 35
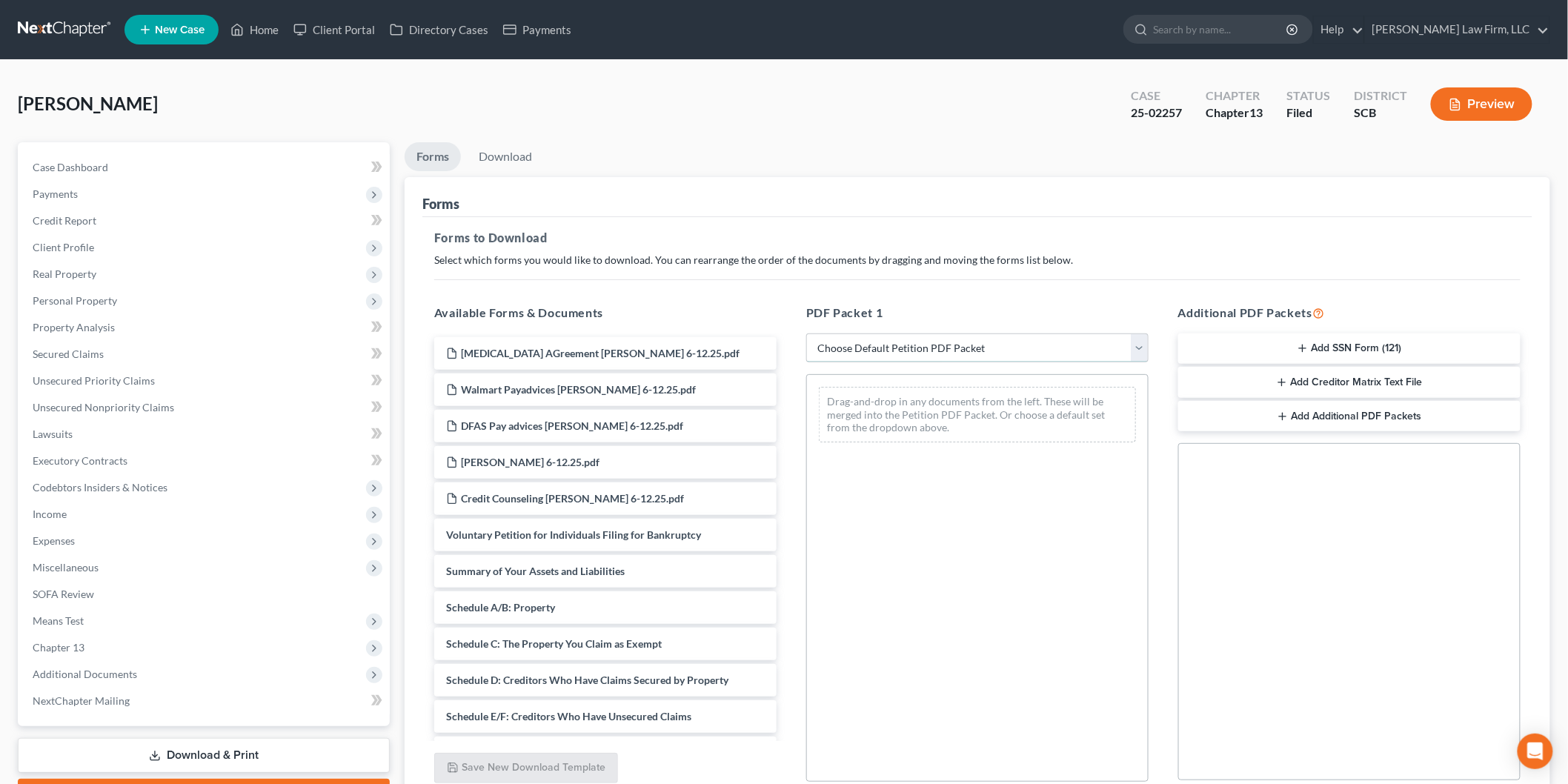
click at [914, 334] on select "Choose Default Petition PDF Packet Complete Bankruptcy Petition (all forms and …" at bounding box center [977, 348] width 343 height 29
select select "2"
click at [806, 333] on select "Choose Default Petition PDF Packet Complete Bankruptcy Petition (all forms and …" at bounding box center [977, 348] width 343 height 29
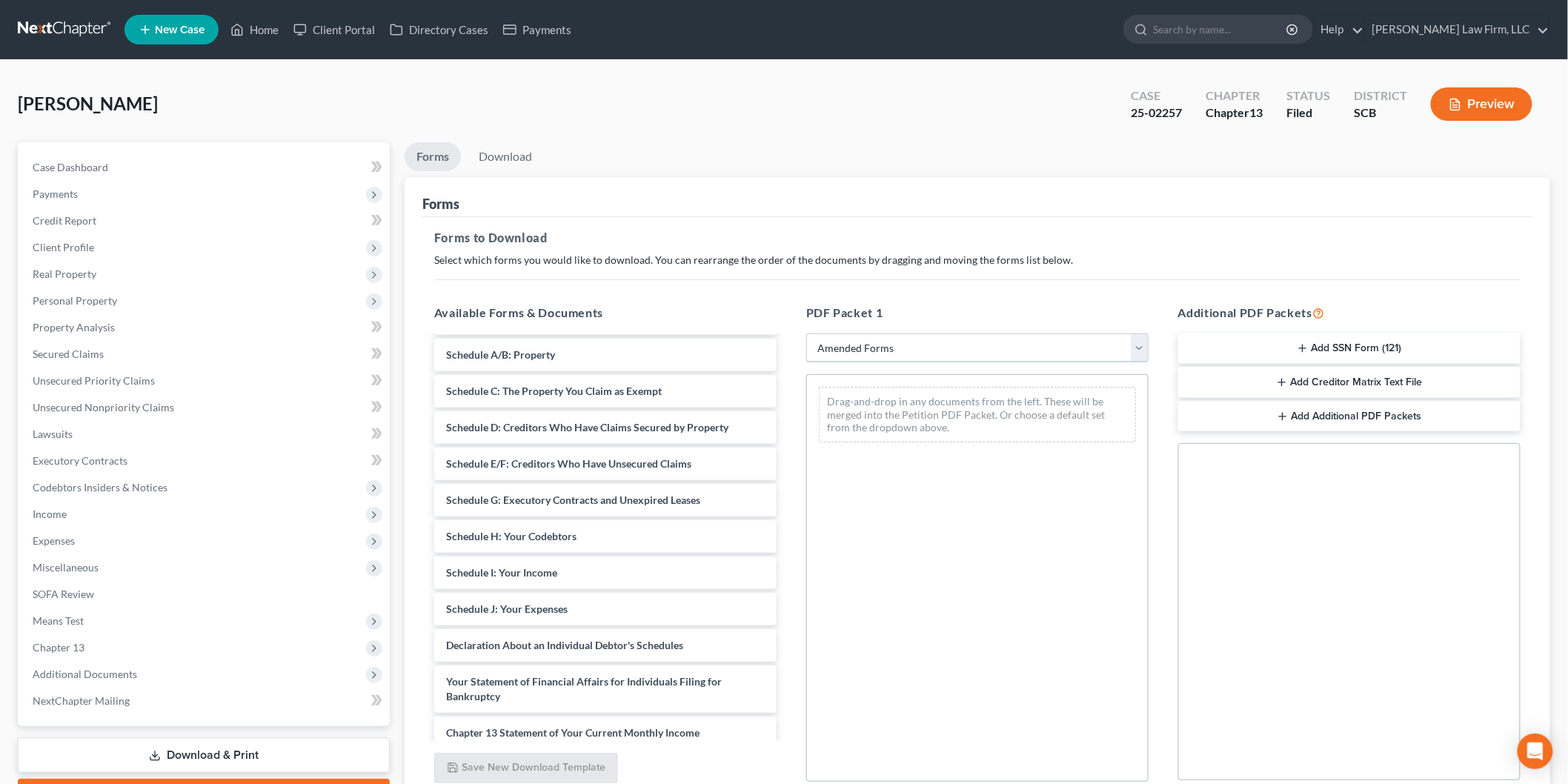
scroll to position [242, 0]
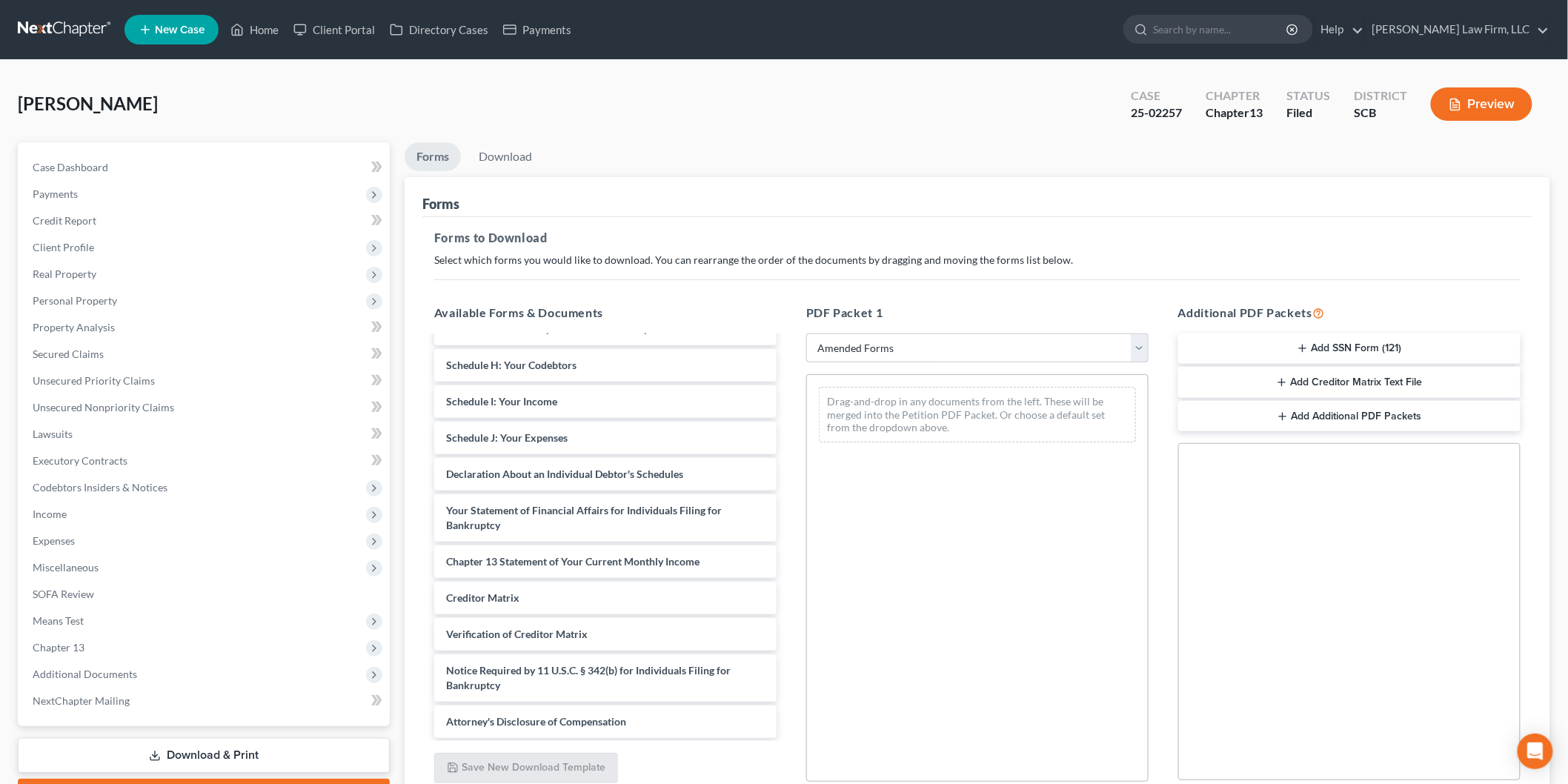
click at [544, 396] on span "Schedule I: Your Income" at bounding box center [502, 401] width 111 height 12
drag, startPoint x: 497, startPoint y: 426, endPoint x: 960, endPoint y: 549, distance: 479.1
click at [788, 452] on div "Schedule J: Your Expenses Voluntary Petition for Individuals Filing for Bankrup…" at bounding box center [605, 434] width 366 height 607
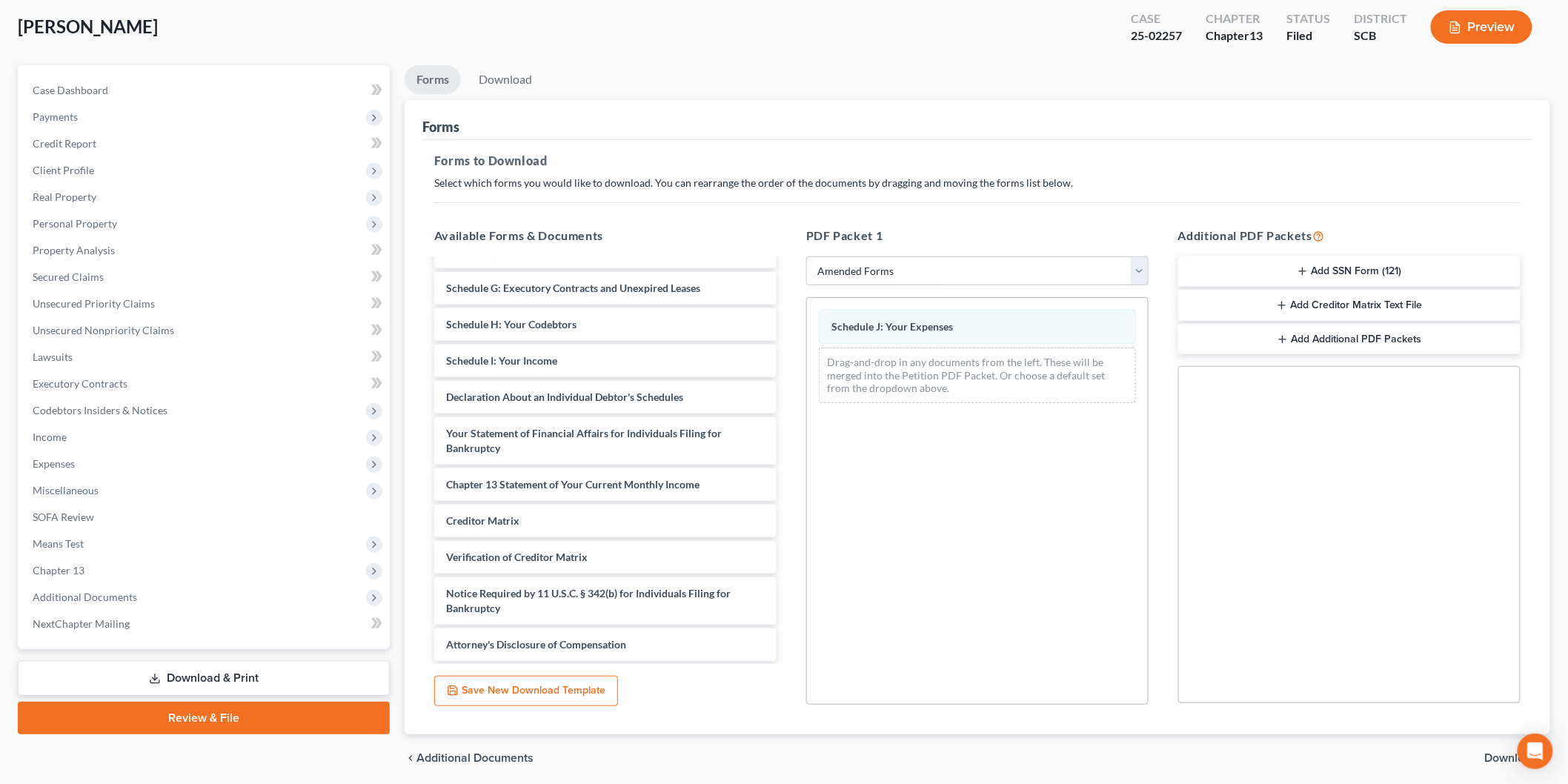
scroll to position [130, 0]
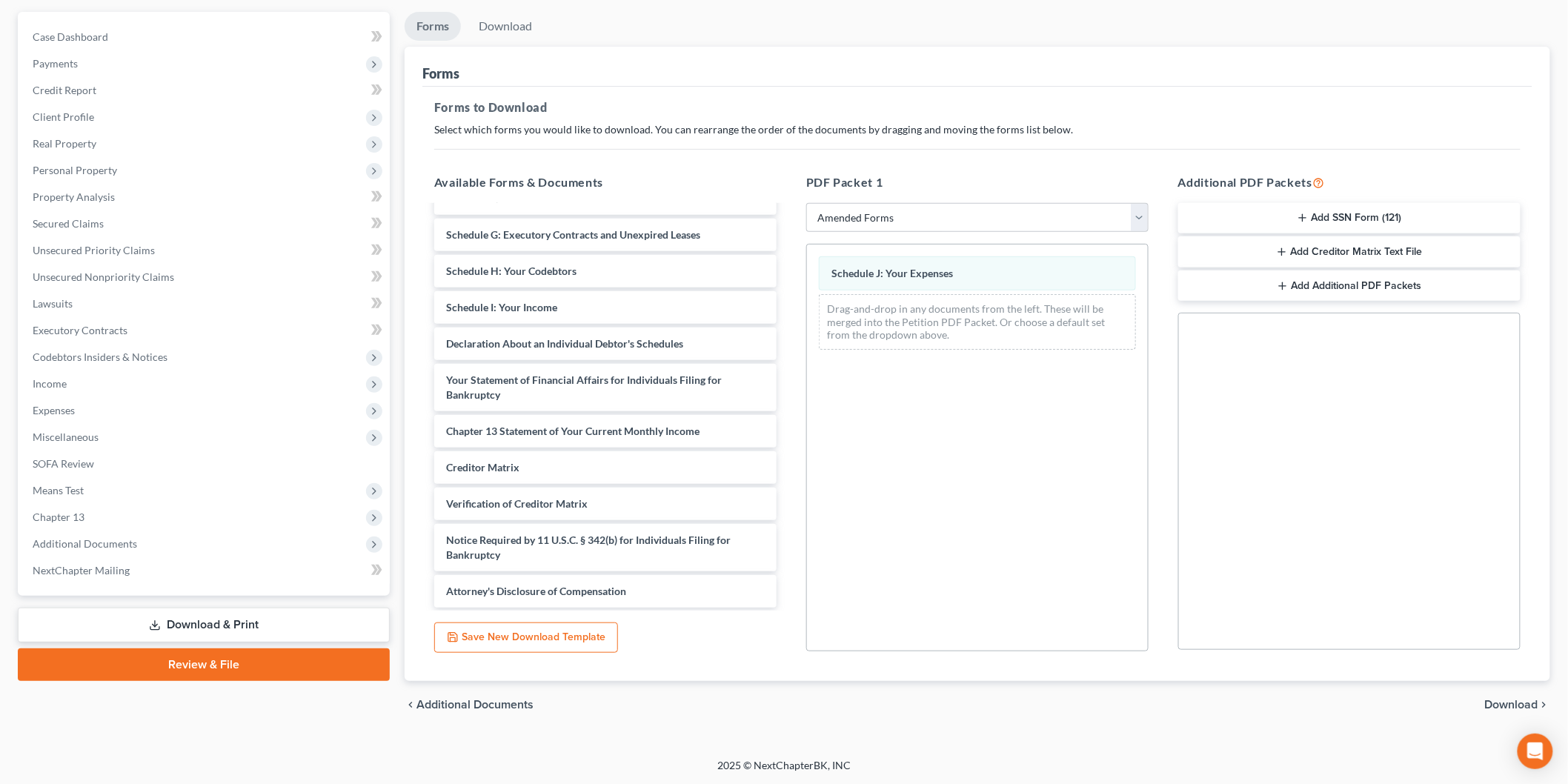
click at [1522, 706] on span "Download" at bounding box center [1512, 704] width 53 height 12
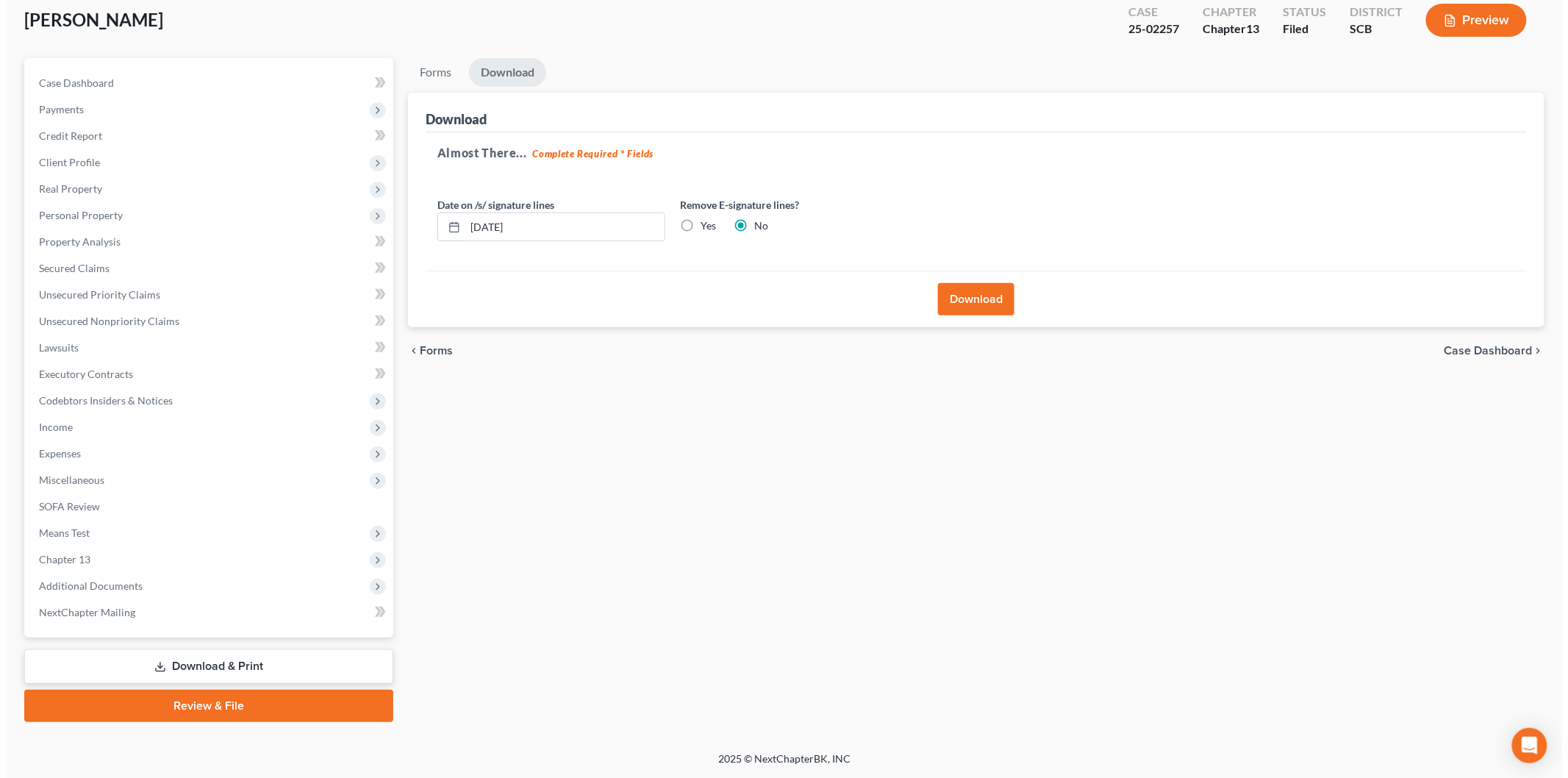
scroll to position [81, 0]
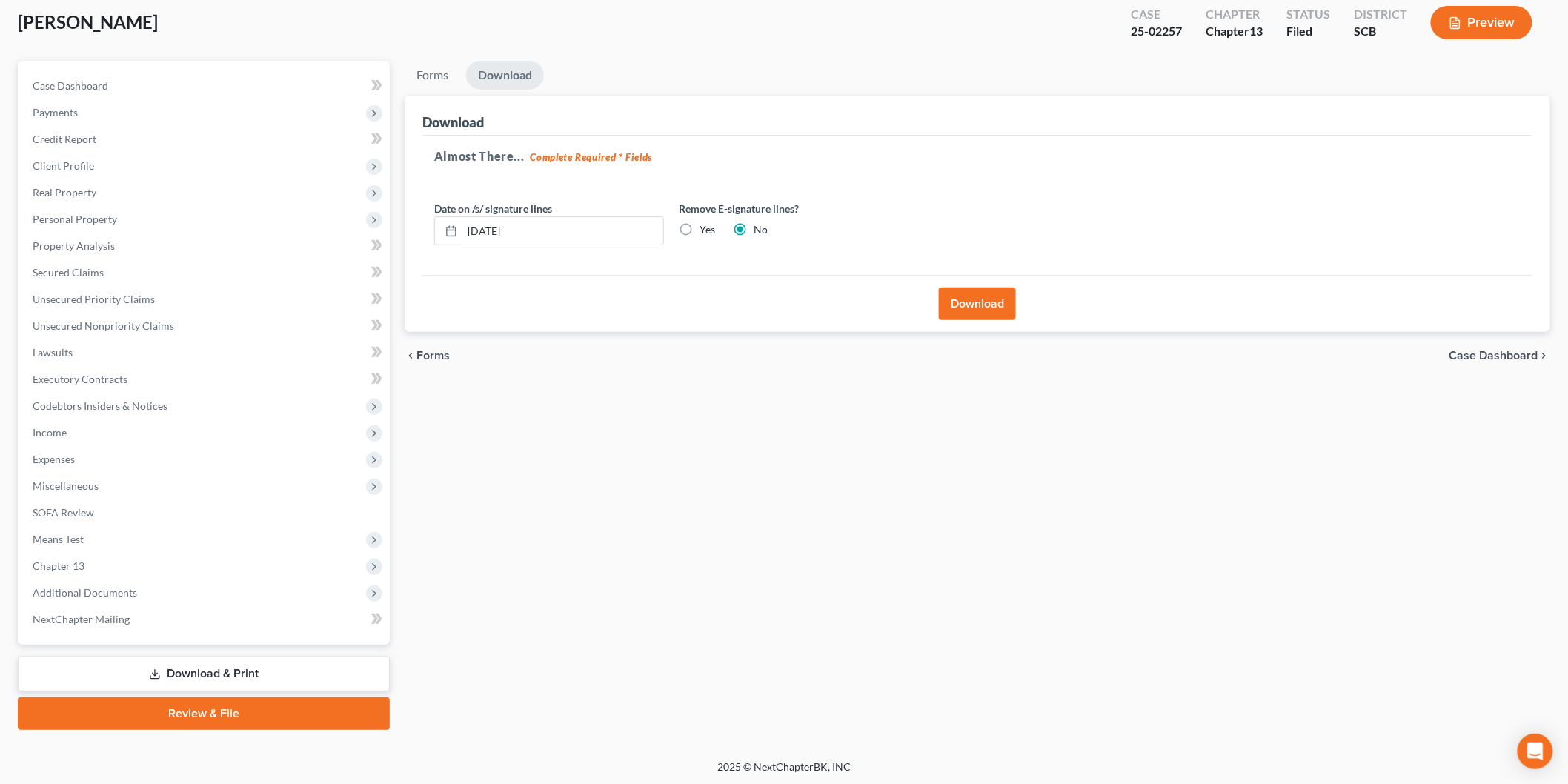
click at [961, 296] on button "Download" at bounding box center [977, 303] width 77 height 32
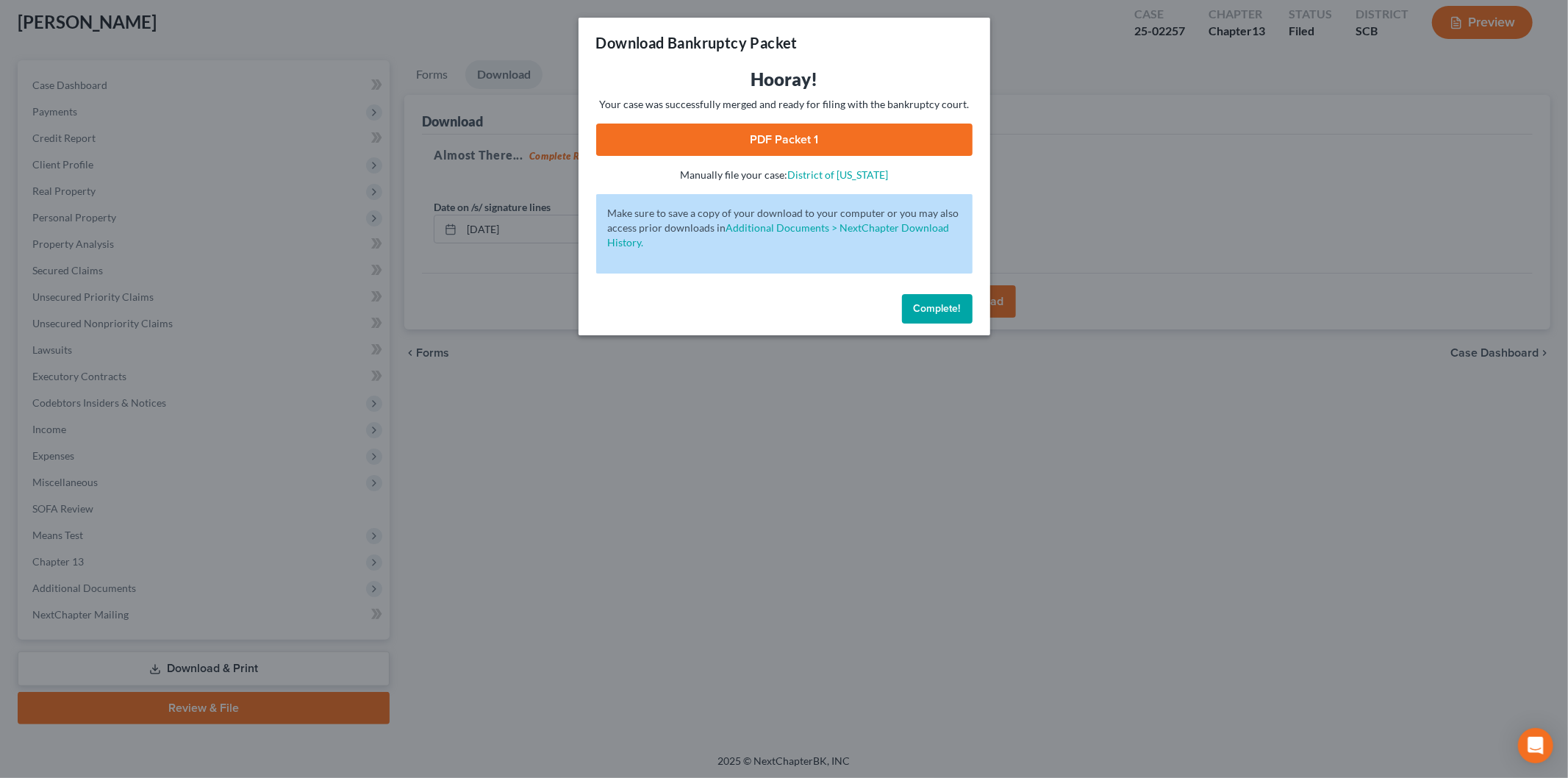
click at [781, 128] on link "PDF Packet 1" at bounding box center [785, 139] width 377 height 32
